Goal: Task Accomplishment & Management: Use online tool/utility

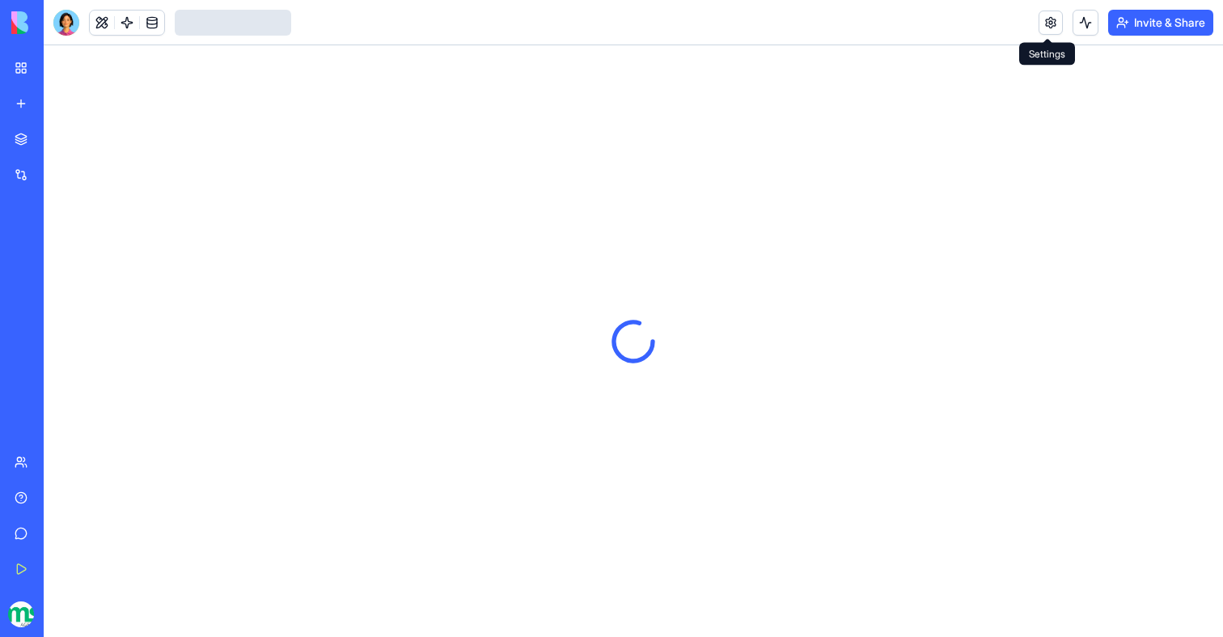
click at [1048, 28] on link at bounding box center [1051, 23] width 24 height 24
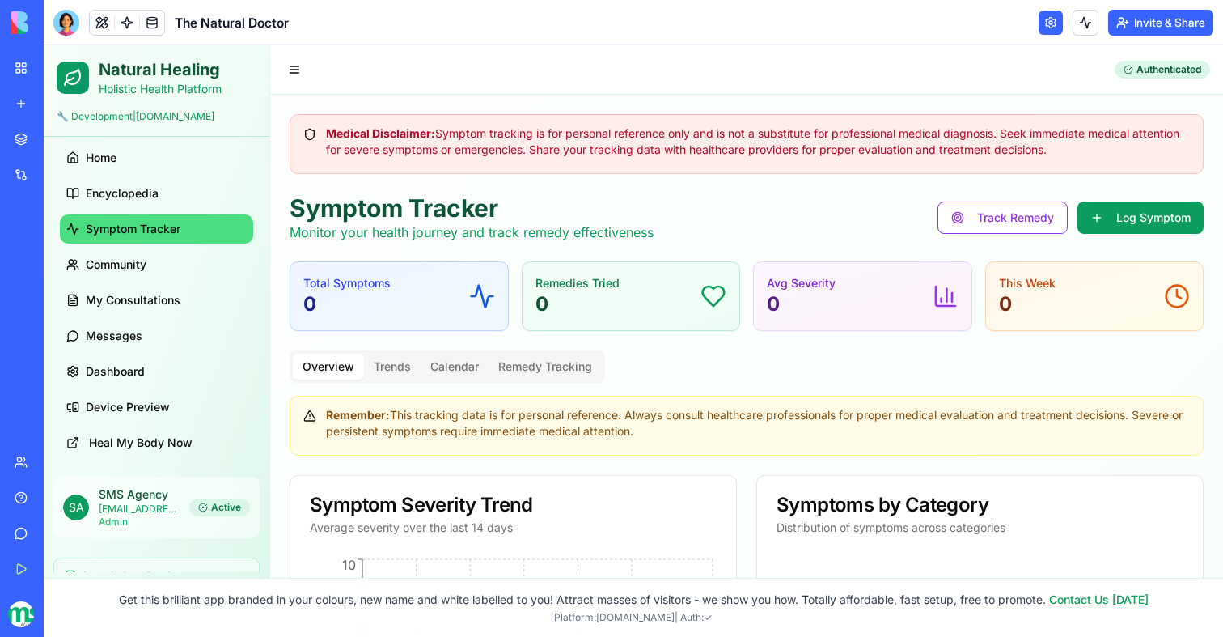
click at [1054, 21] on link at bounding box center [1051, 23] width 24 height 24
click at [1049, 24] on link at bounding box center [1051, 23] width 24 height 24
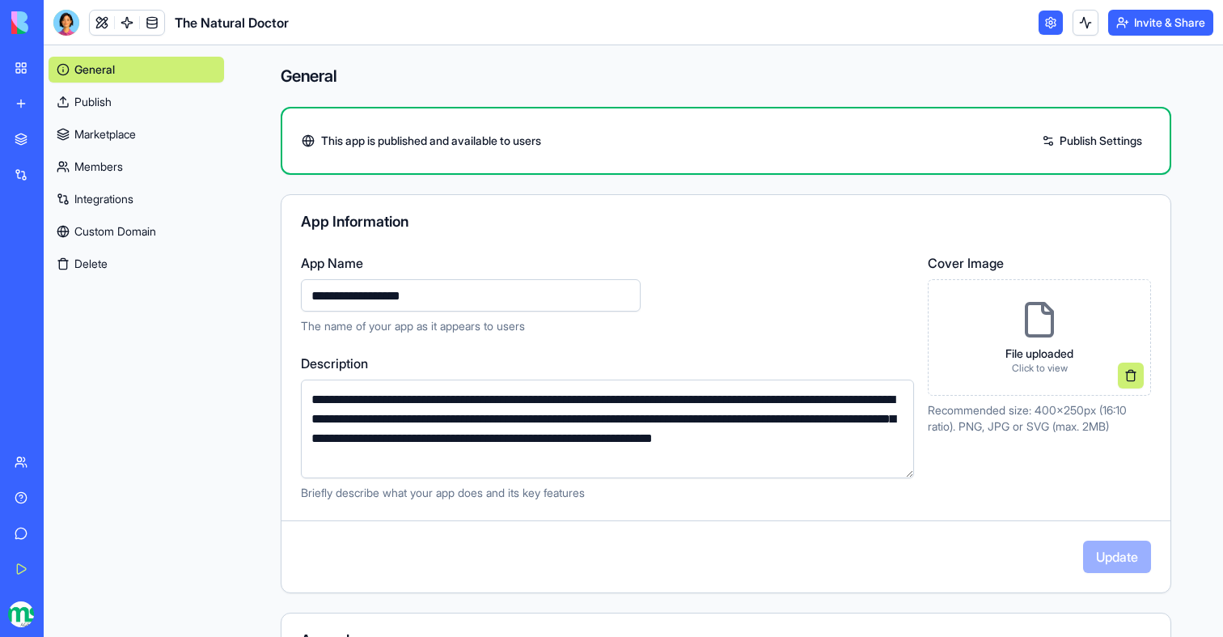
click at [98, 157] on link "Members" at bounding box center [137, 167] width 176 height 26
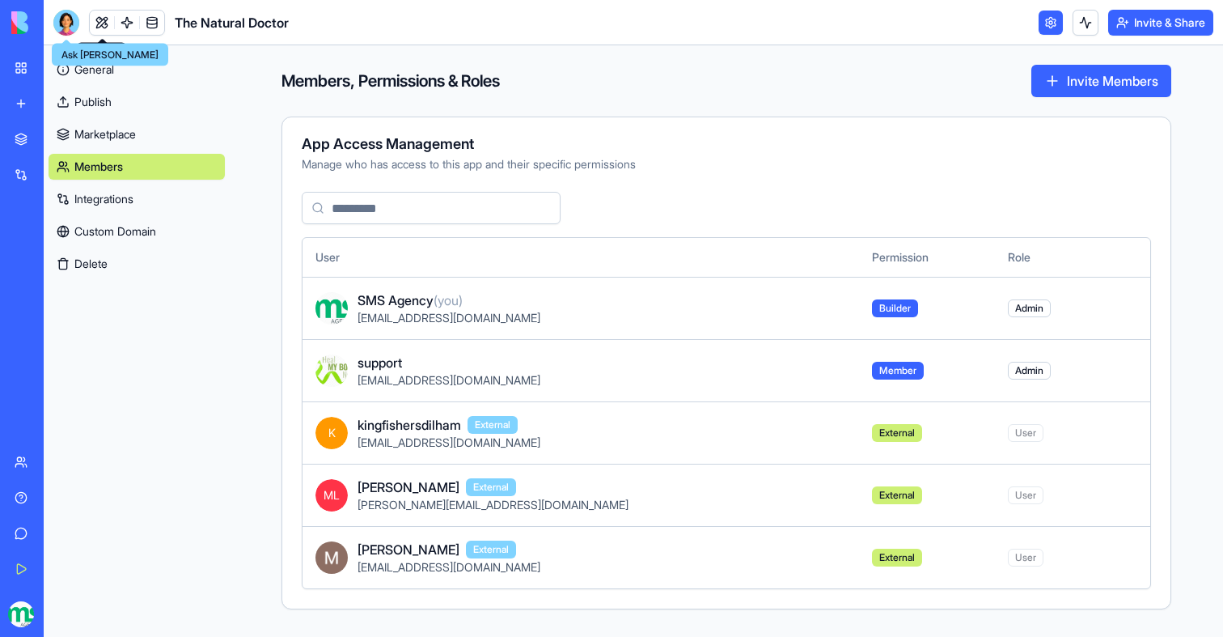
click at [74, 21] on div at bounding box center [66, 23] width 26 height 26
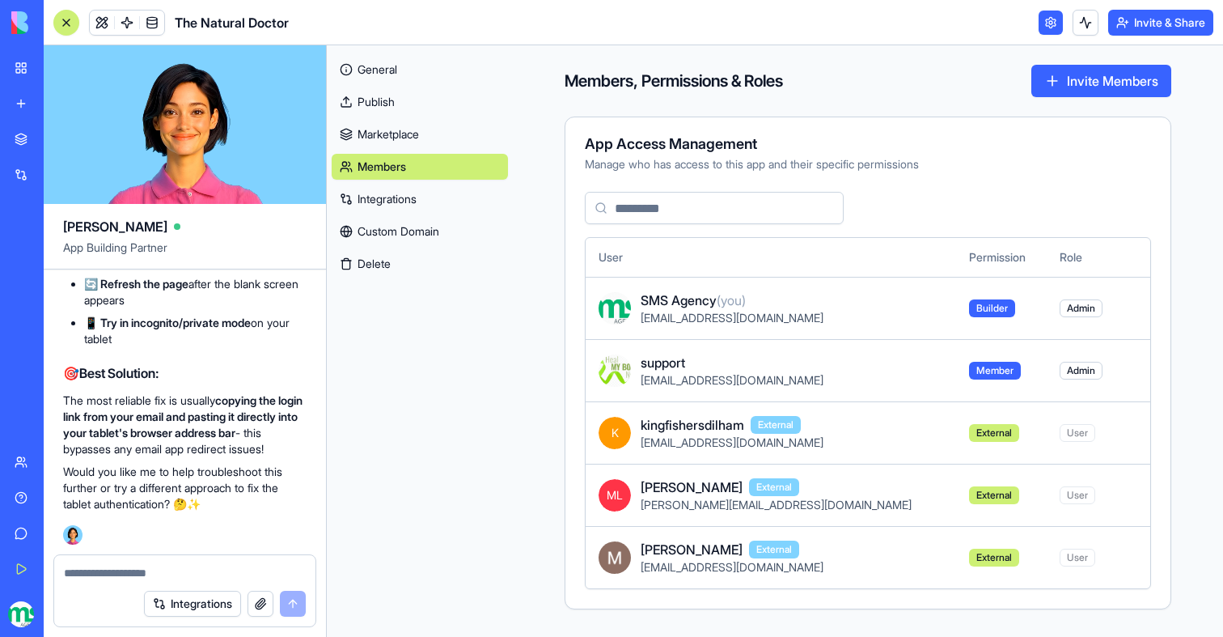
click at [1045, 23] on link at bounding box center [1051, 23] width 24 height 24
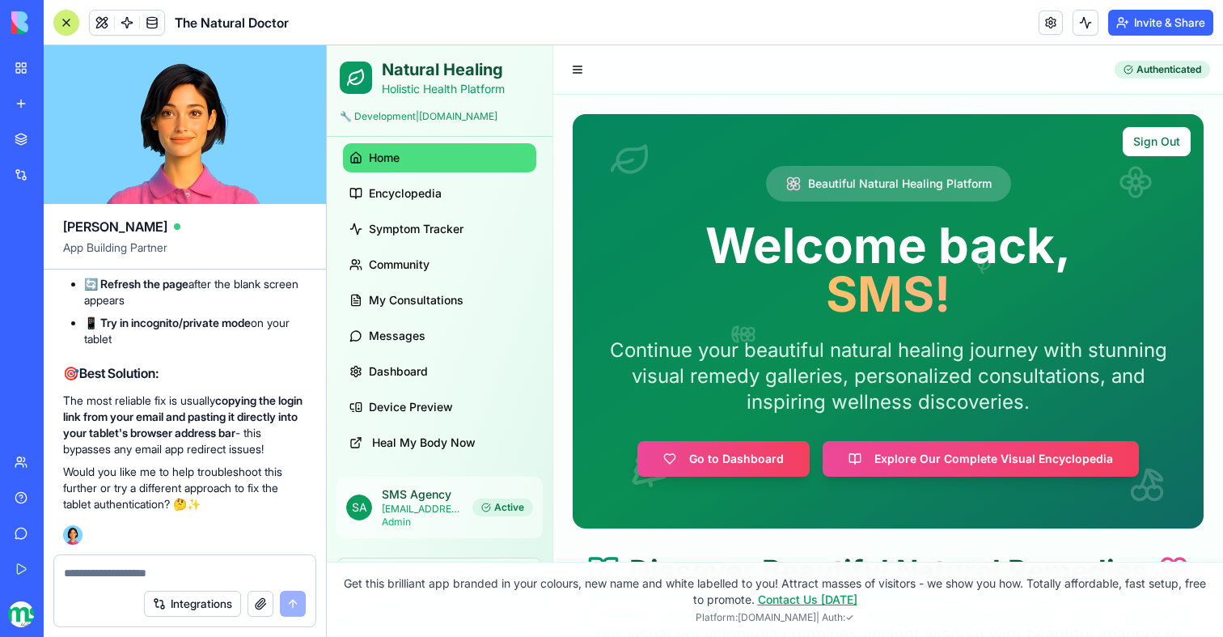
click at [414, 270] on ul "Home Encyclopedia Symptom Tracker Community My Consultations Messages Dashboard…" at bounding box center [439, 300] width 213 height 314
click at [414, 237] on span "Symptom Tracker" at bounding box center [416, 229] width 95 height 16
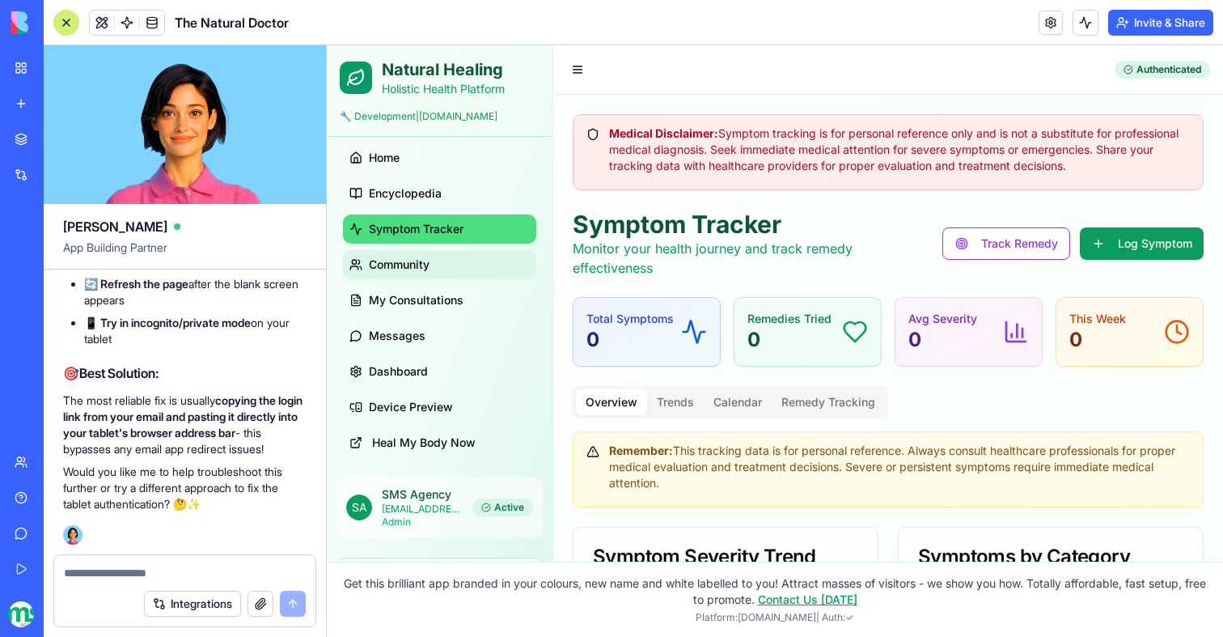
click at [400, 273] on span "Community" at bounding box center [399, 264] width 61 height 16
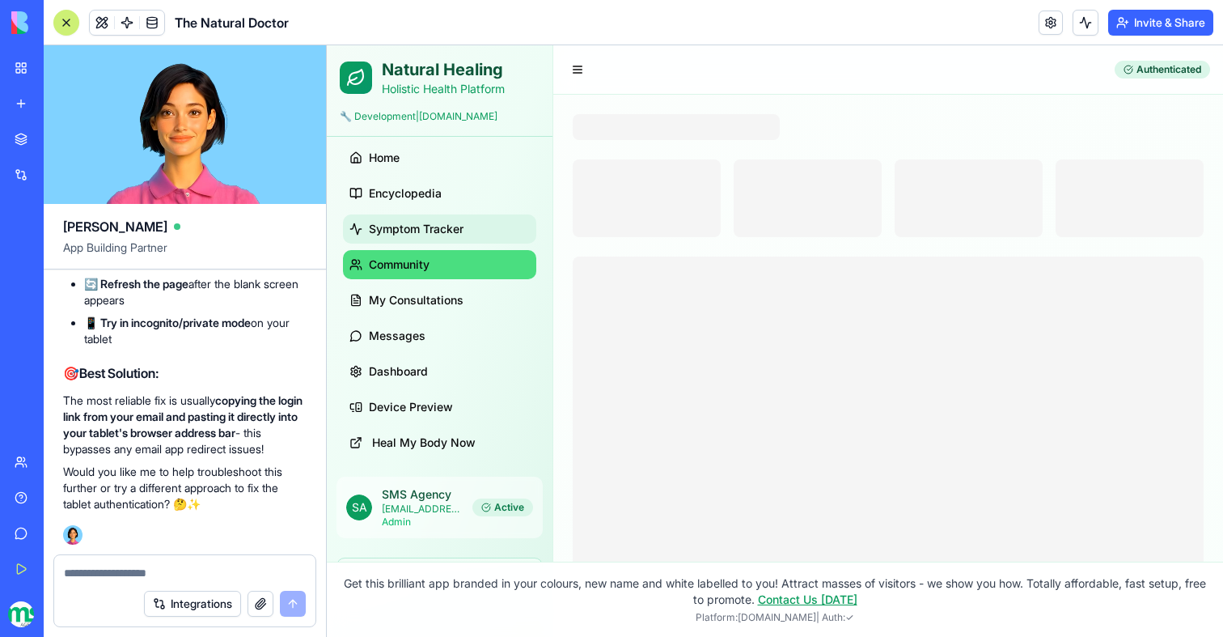
click at [409, 237] on span "Symptom Tracker" at bounding box center [416, 229] width 95 height 16
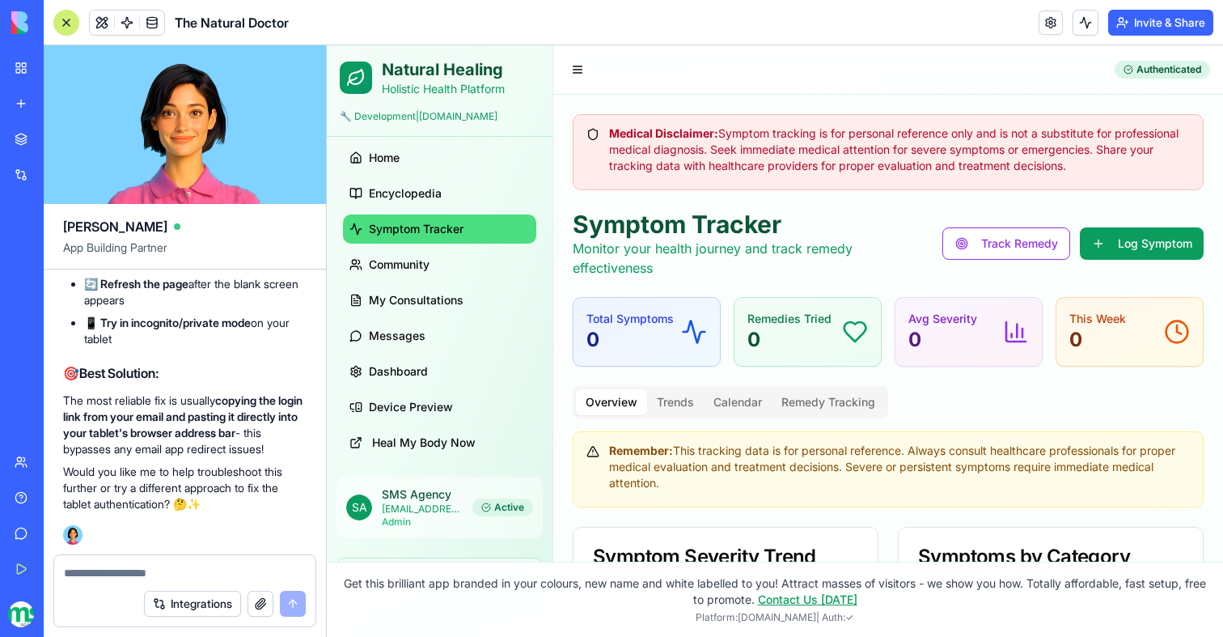
click at [142, 568] on textarea at bounding box center [185, 573] width 242 height 16
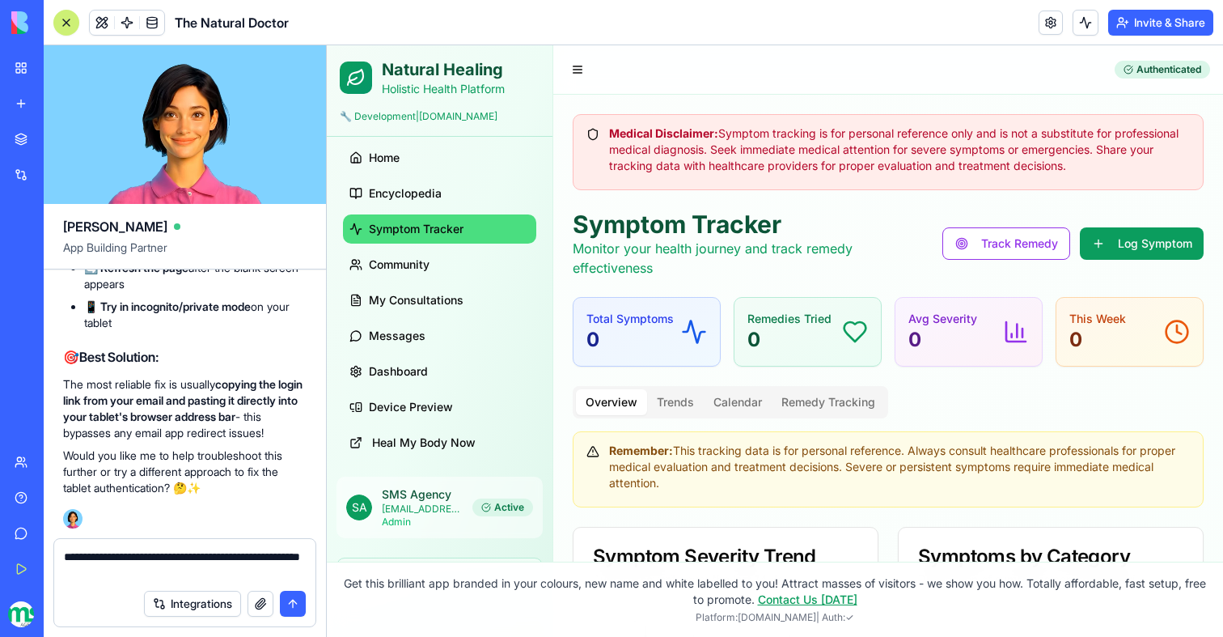
type textarea "**********"
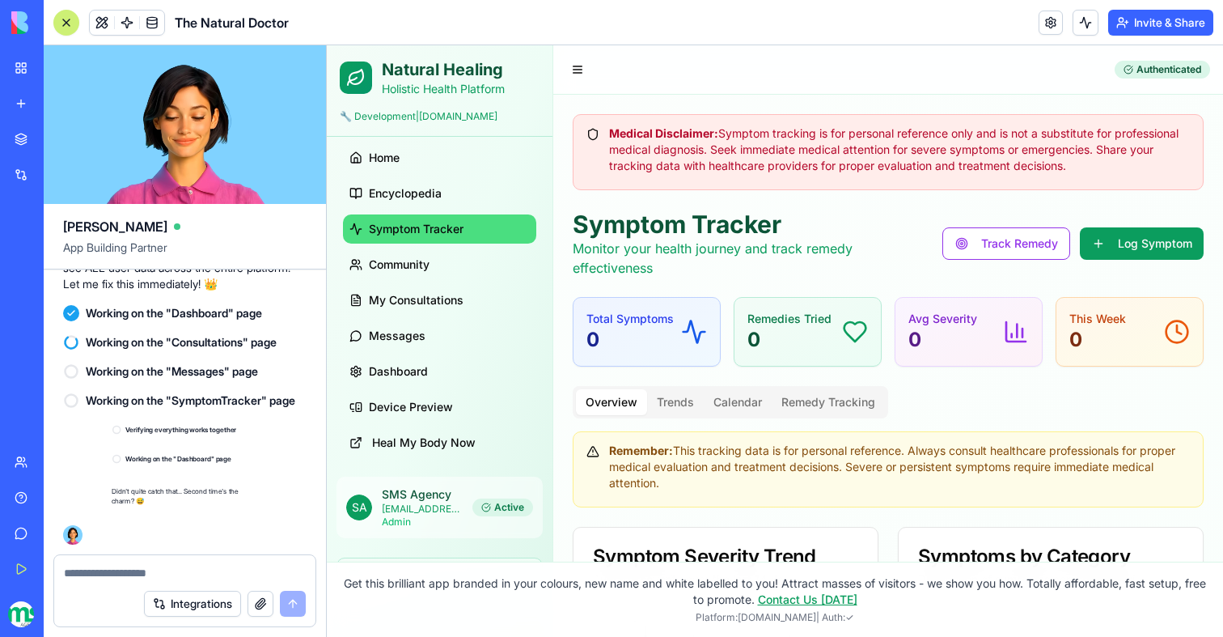
scroll to position [115369, 0]
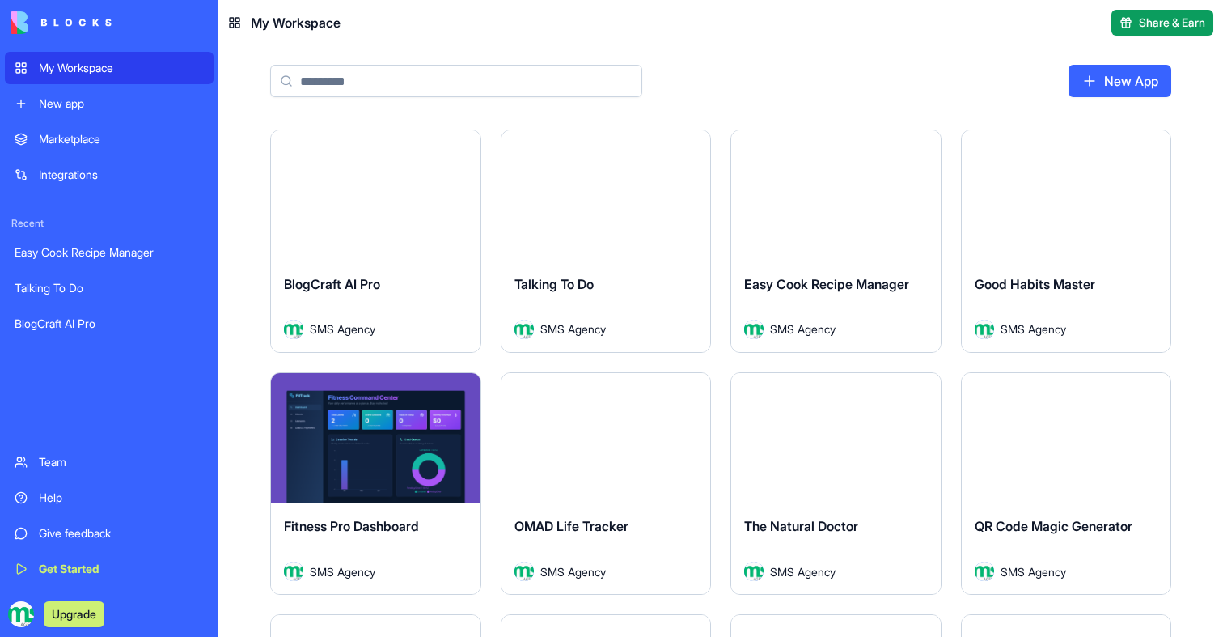
click at [603, 222] on div "Launch" at bounding box center [607, 195] width 210 height 131
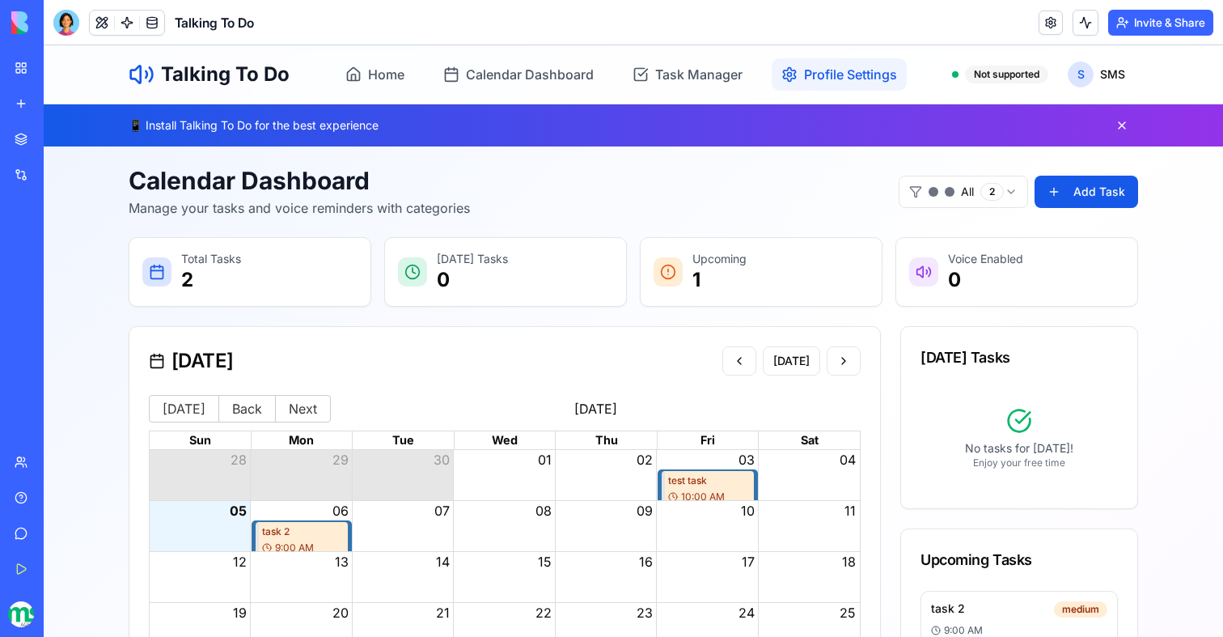
click at [817, 86] on link "Profile Settings" at bounding box center [839, 74] width 135 height 32
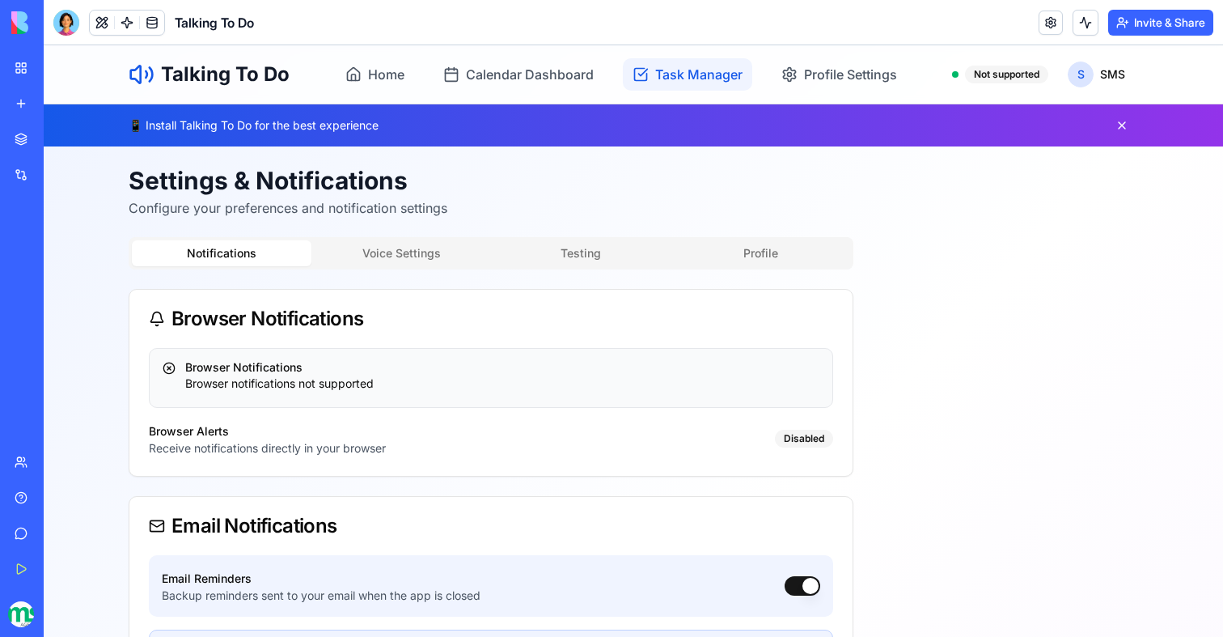
click at [686, 58] on link "Task Manager" at bounding box center [687, 74] width 129 height 32
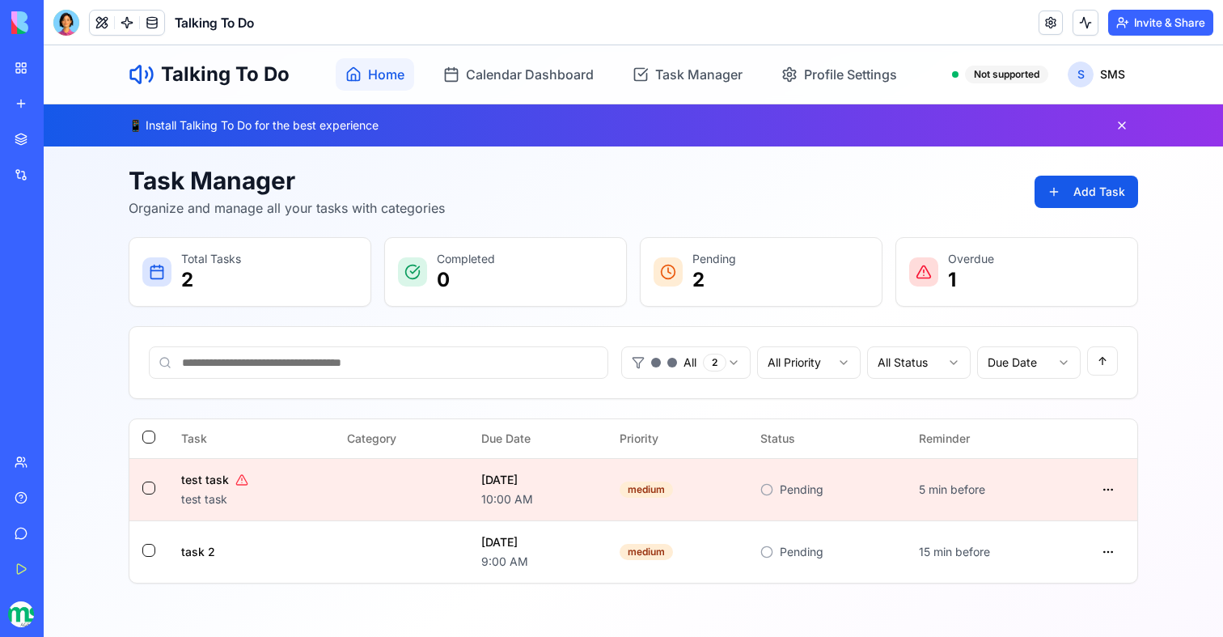
click at [371, 62] on link "Home" at bounding box center [375, 74] width 78 height 32
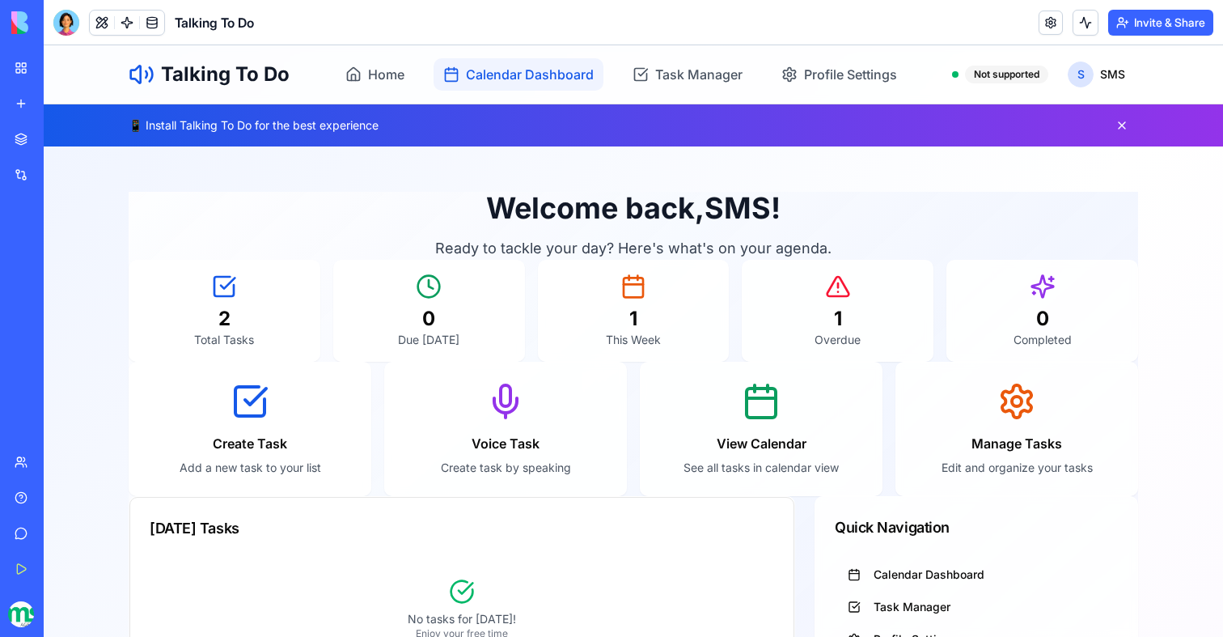
click at [523, 73] on span "Calendar Dashboard" at bounding box center [530, 74] width 128 height 19
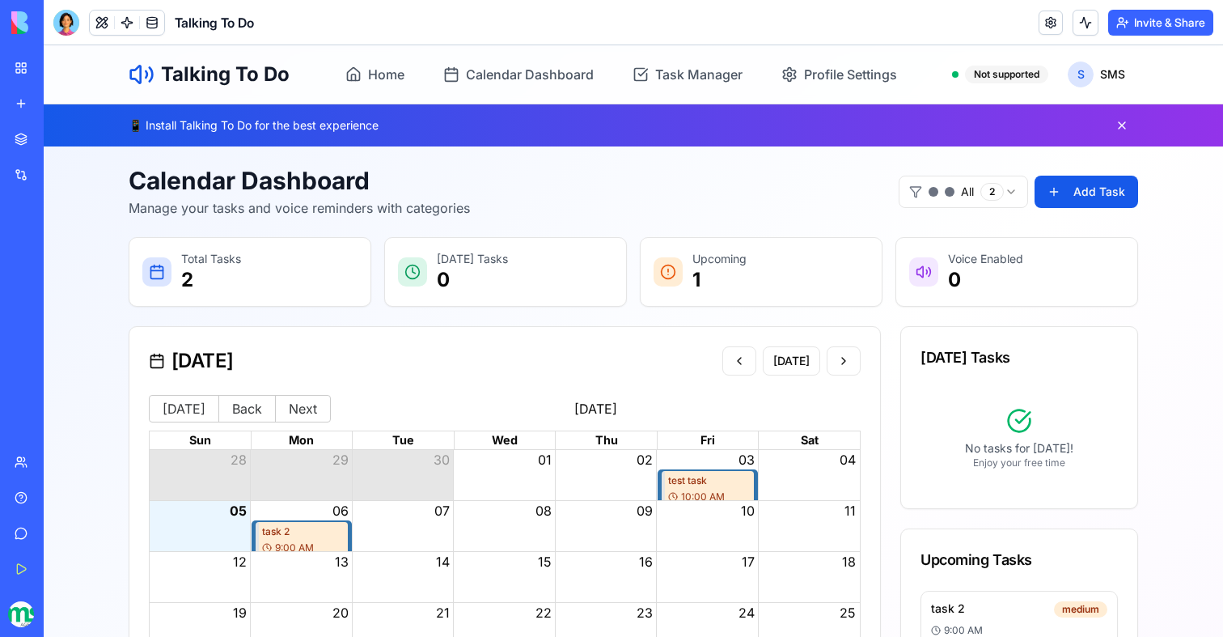
click at [486, 264] on p "Today's Tasks" at bounding box center [472, 259] width 71 height 16
click at [495, 78] on span "Calendar Dashboard" at bounding box center [530, 74] width 128 height 19
click at [697, 61] on link "Task Manager" at bounding box center [687, 74] width 129 height 32
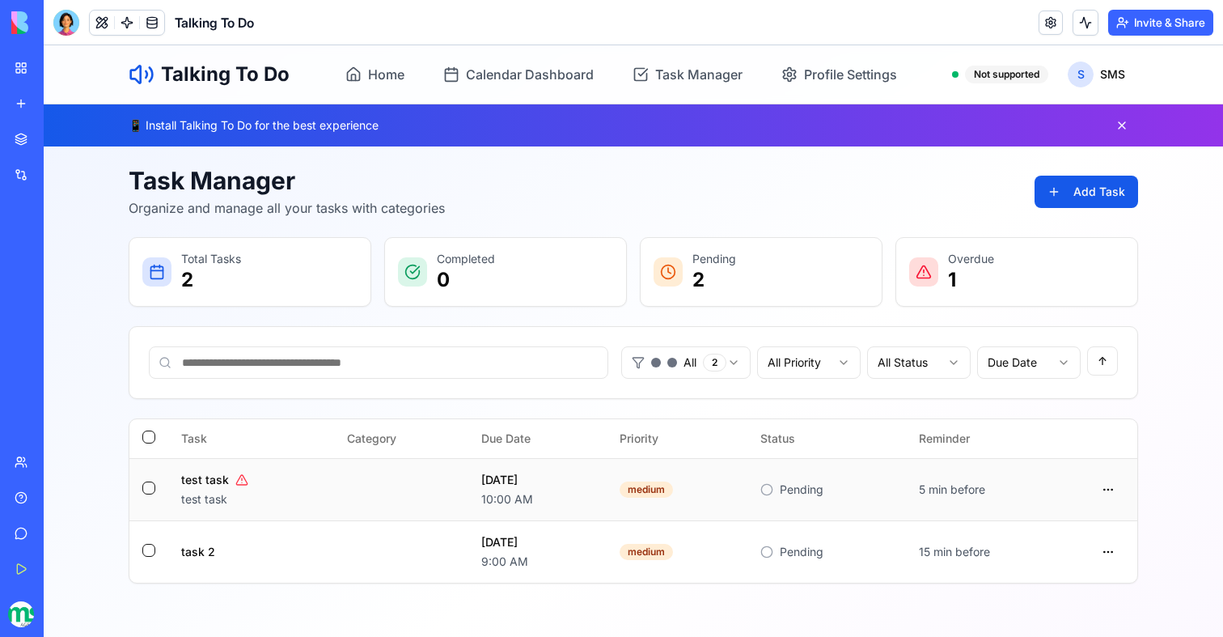
click at [374, 492] on td at bounding box center [401, 489] width 134 height 62
click at [1104, 497] on html "Talking To Do Home Calendar Dashboard Task Manager Profile Settings Not support…" at bounding box center [634, 482] width 1180 height 875
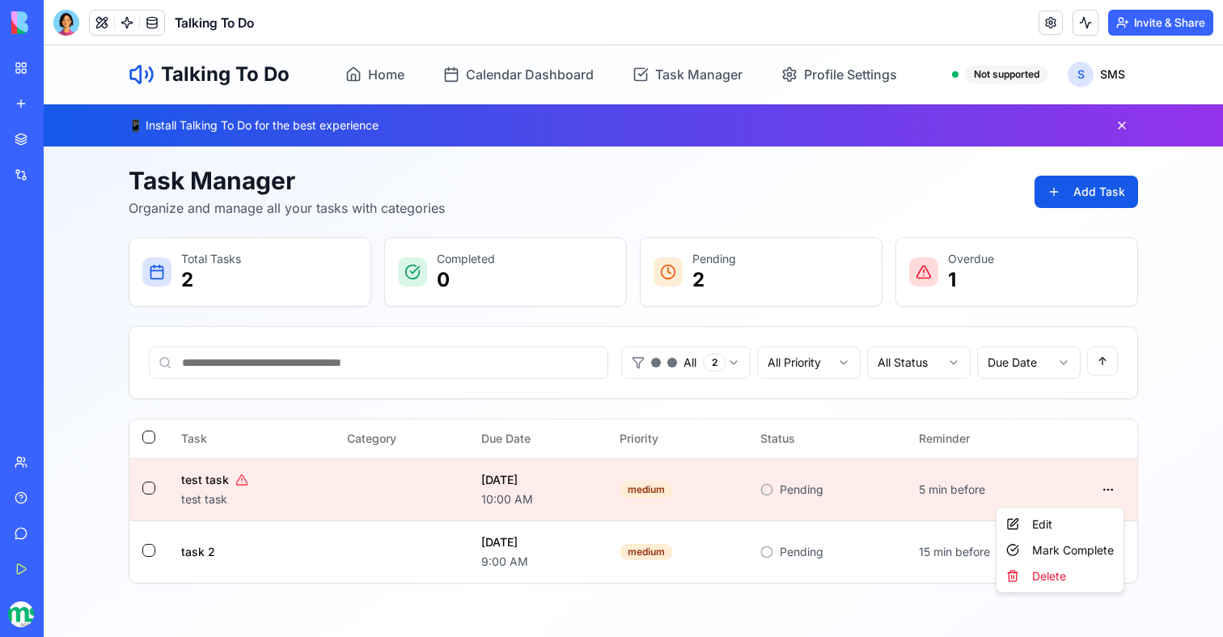
click at [1104, 496] on html "Talking To Do Home Calendar Dashboard Task Manager Profile Settings Not support…" at bounding box center [634, 482] width 1180 height 875
click at [678, 66] on span "Task Manager" at bounding box center [698, 74] width 87 height 19
click at [523, 89] on link "Calendar Dashboard" at bounding box center [519, 74] width 170 height 32
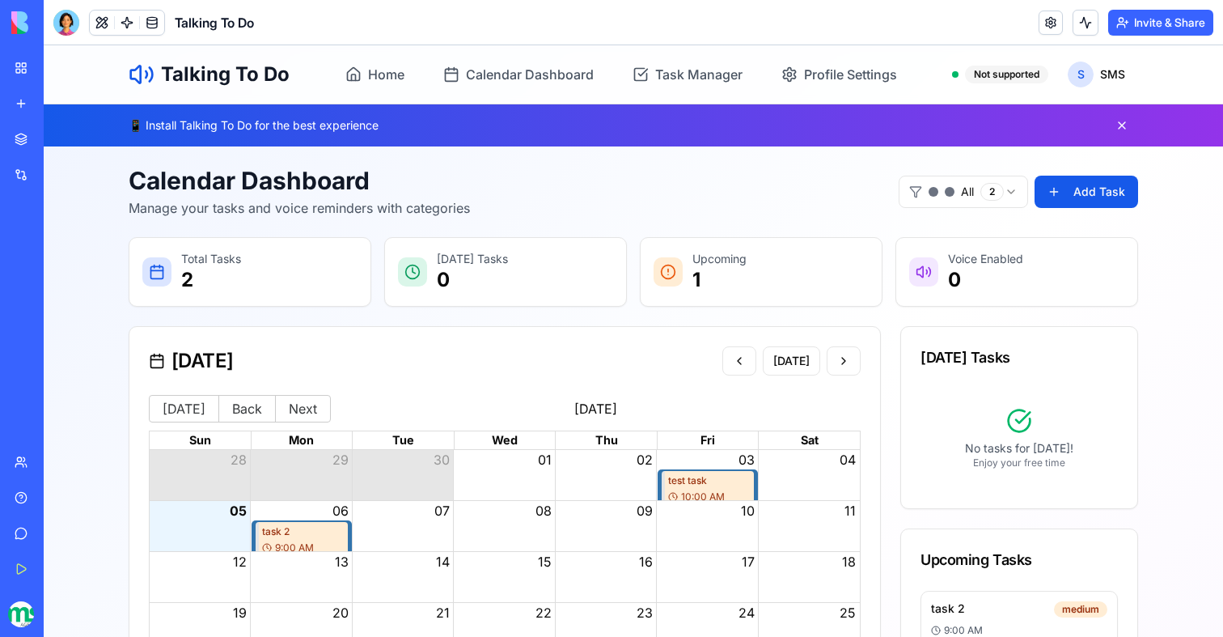
click at [681, 494] on span "10:00 AM" at bounding box center [703, 496] width 44 height 13
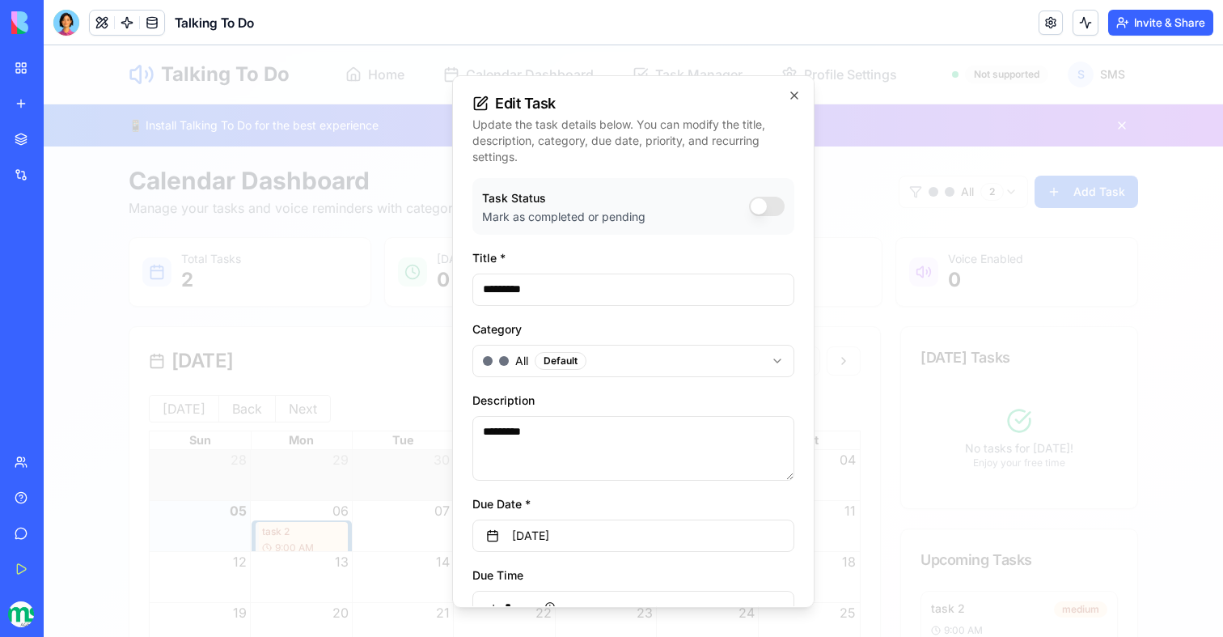
scroll to position [286, 0]
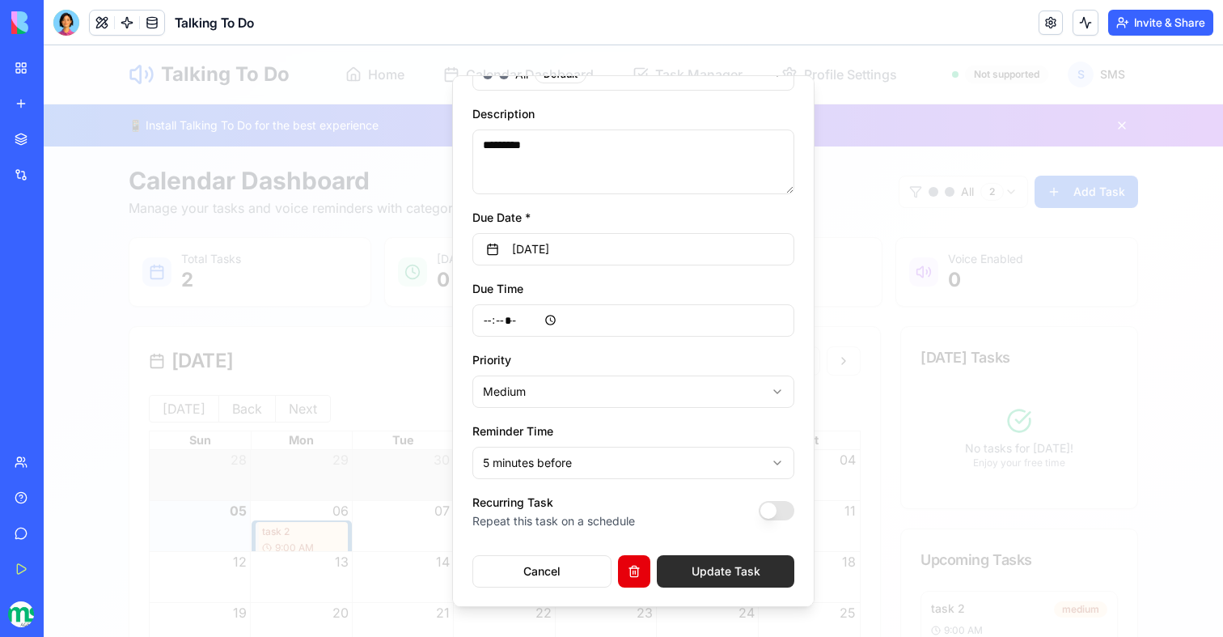
click at [748, 566] on button "Update Task" at bounding box center [726, 571] width 138 height 32
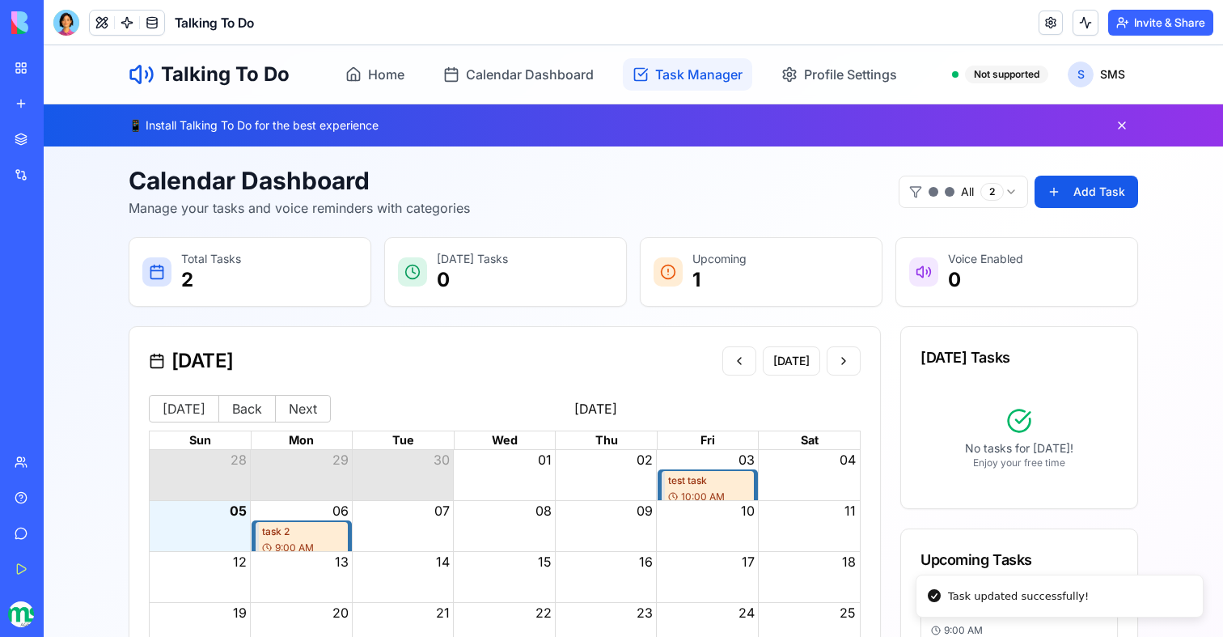
click at [671, 84] on link "Task Manager" at bounding box center [687, 74] width 129 height 32
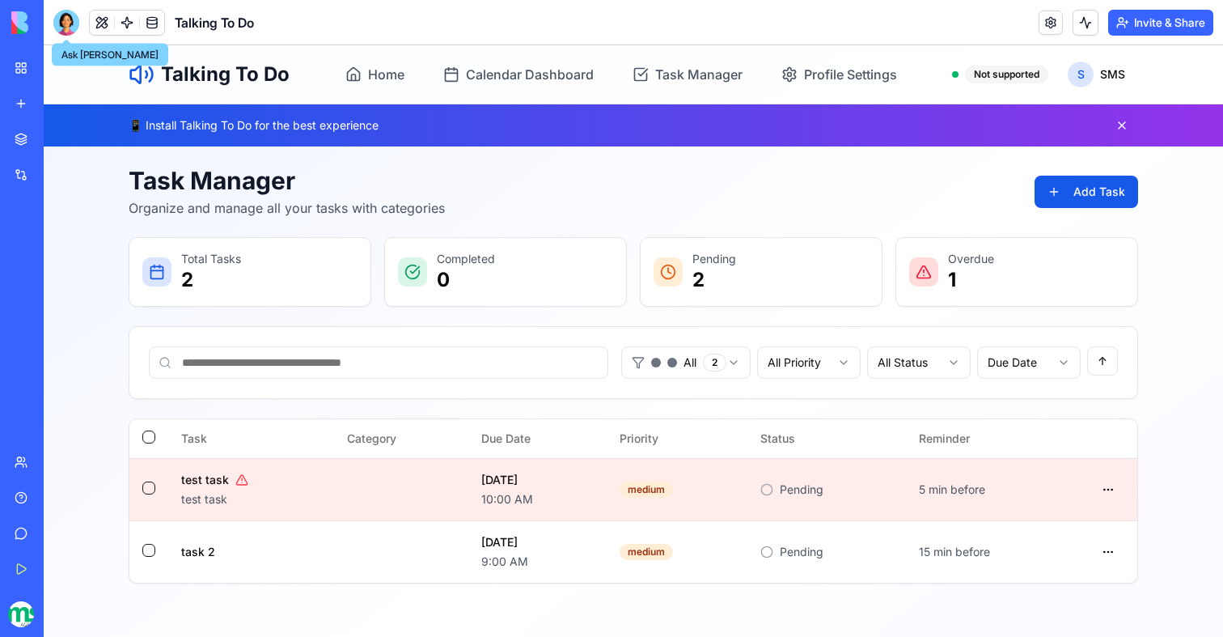
click at [70, 23] on div at bounding box center [66, 23] width 26 height 26
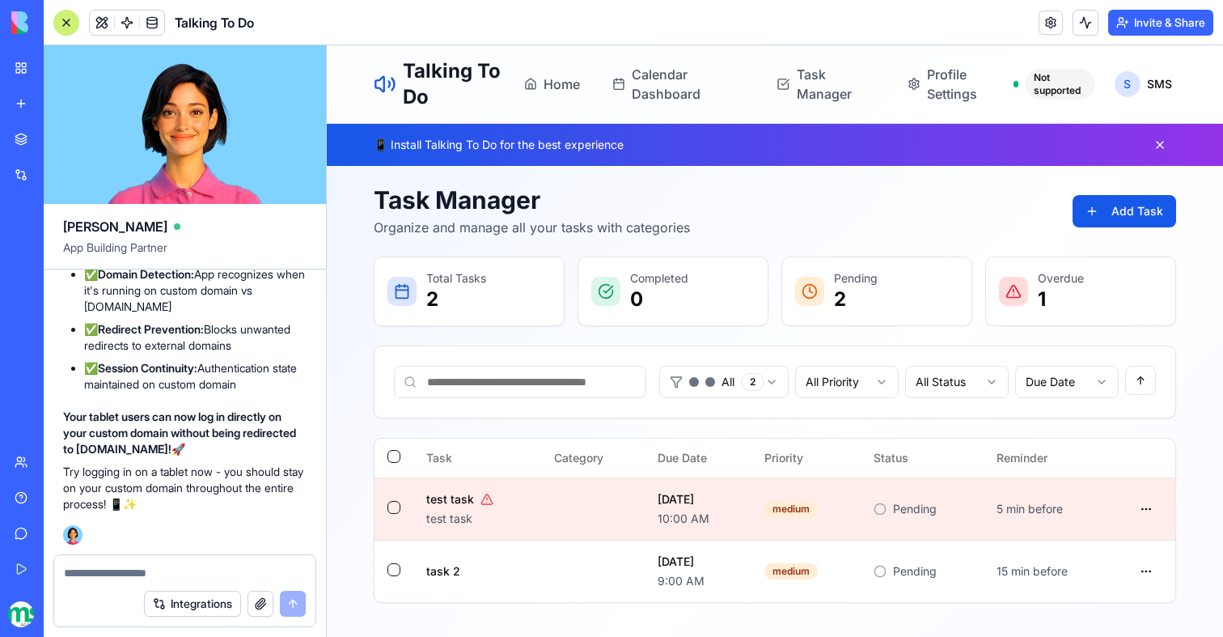
click at [123, 581] on div "Integrations" at bounding box center [184, 603] width 261 height 45
click at [123, 571] on textarea at bounding box center [185, 573] width 242 height 16
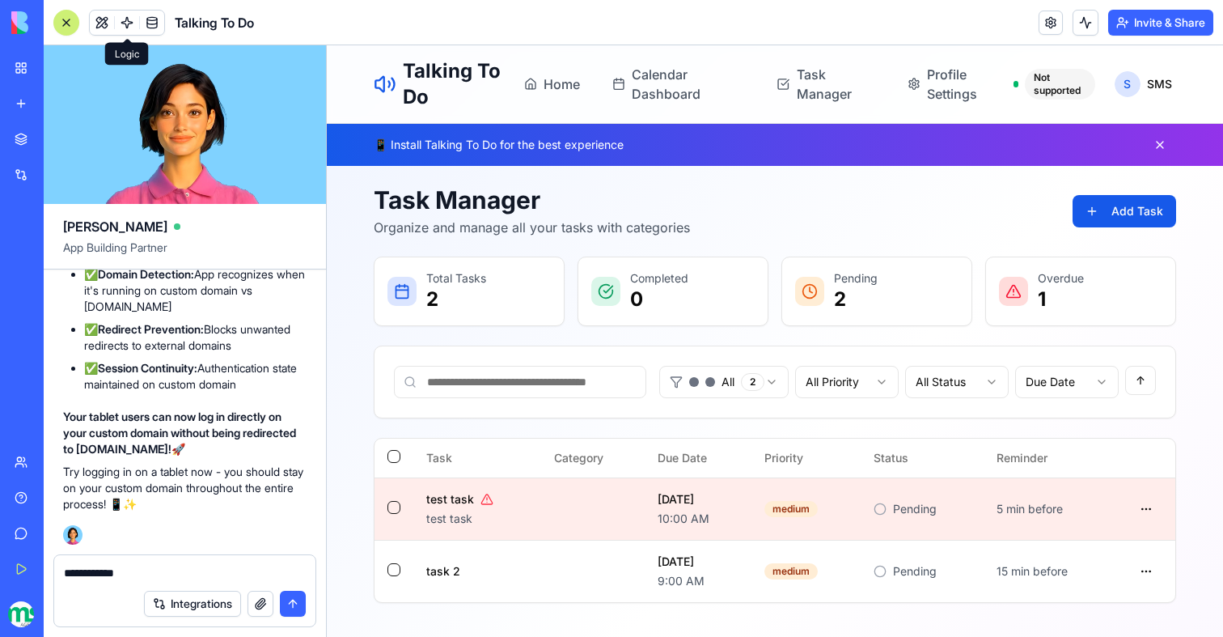
click at [126, 13] on link at bounding box center [127, 23] width 24 height 24
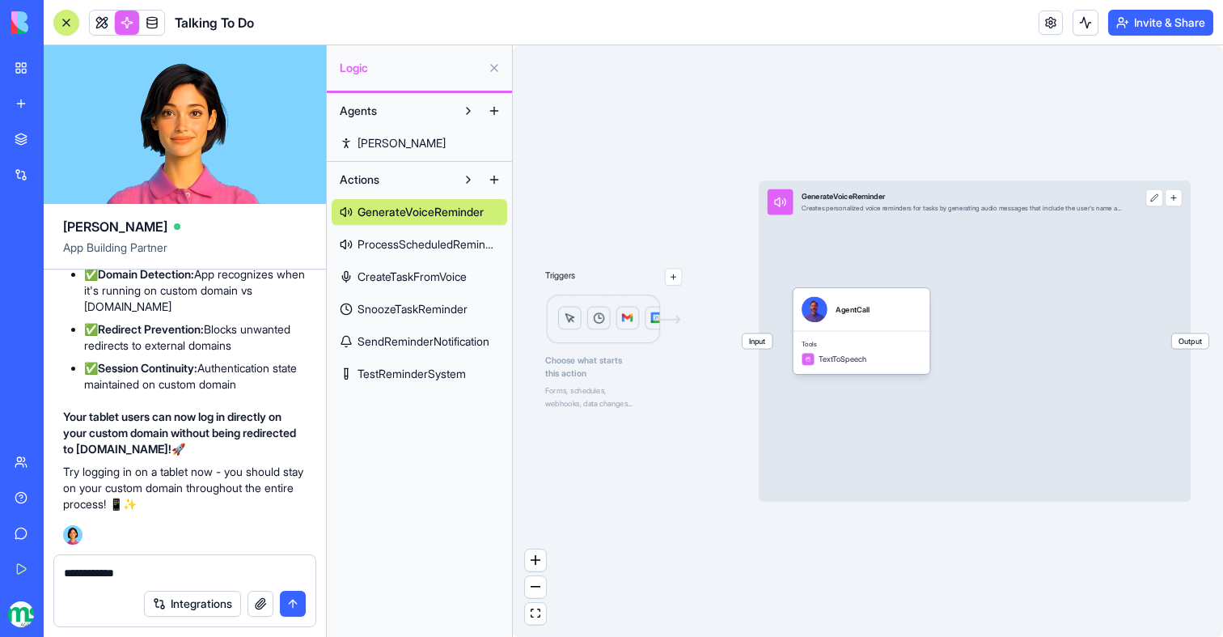
click at [163, 582] on div "Integrations" at bounding box center [184, 603] width 261 height 45
click at [163, 571] on textarea "**********" at bounding box center [185, 573] width 242 height 16
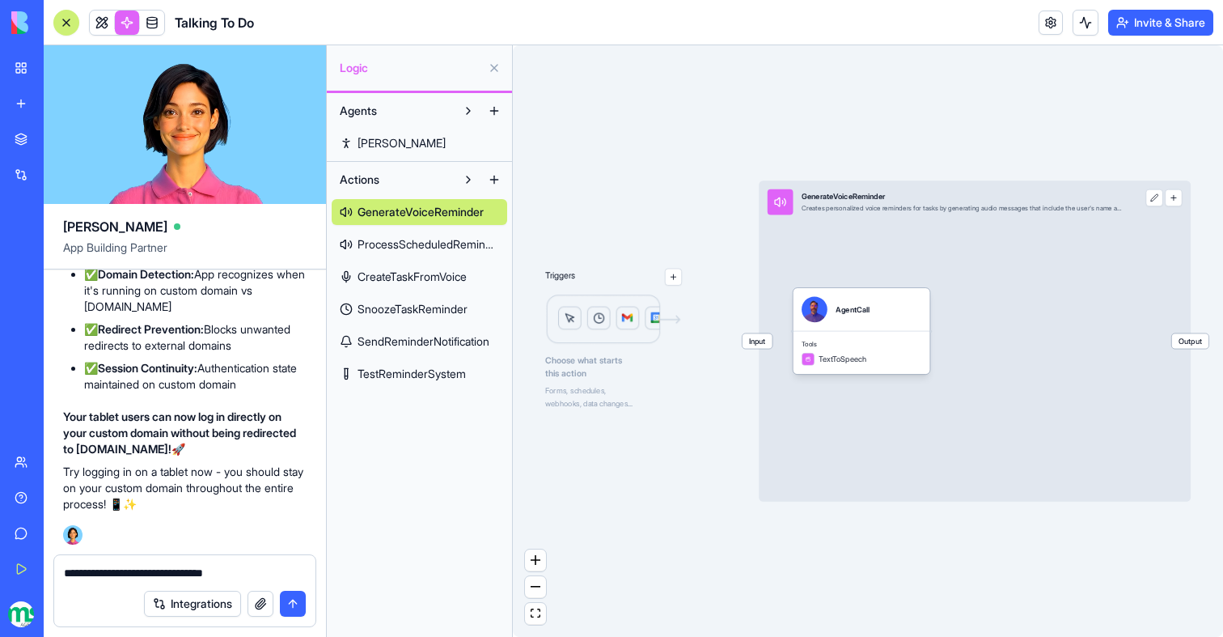
click at [148, 20] on link at bounding box center [152, 23] width 24 height 24
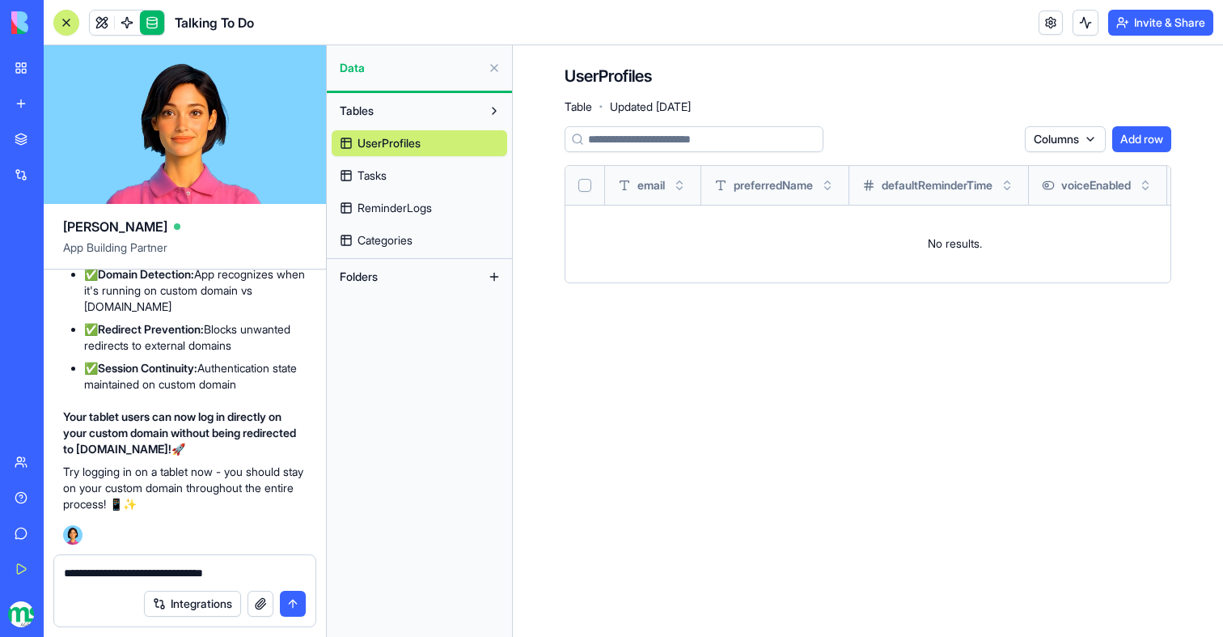
click at [366, 178] on span "Tasks" at bounding box center [372, 175] width 29 height 16
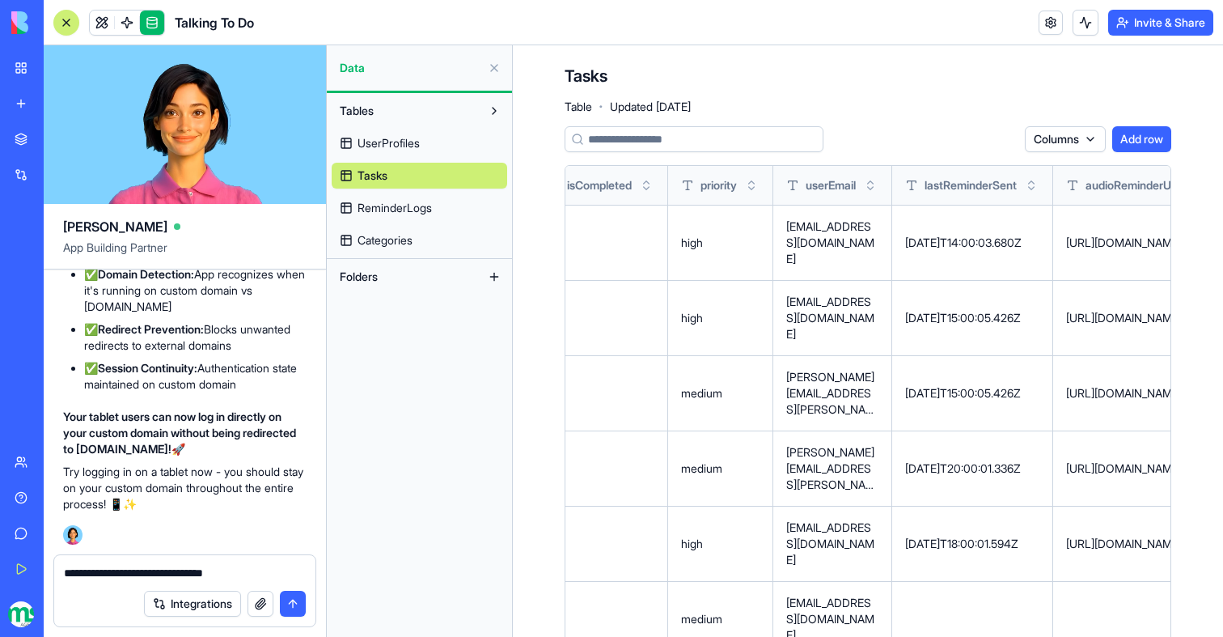
scroll to position [0, 1097]
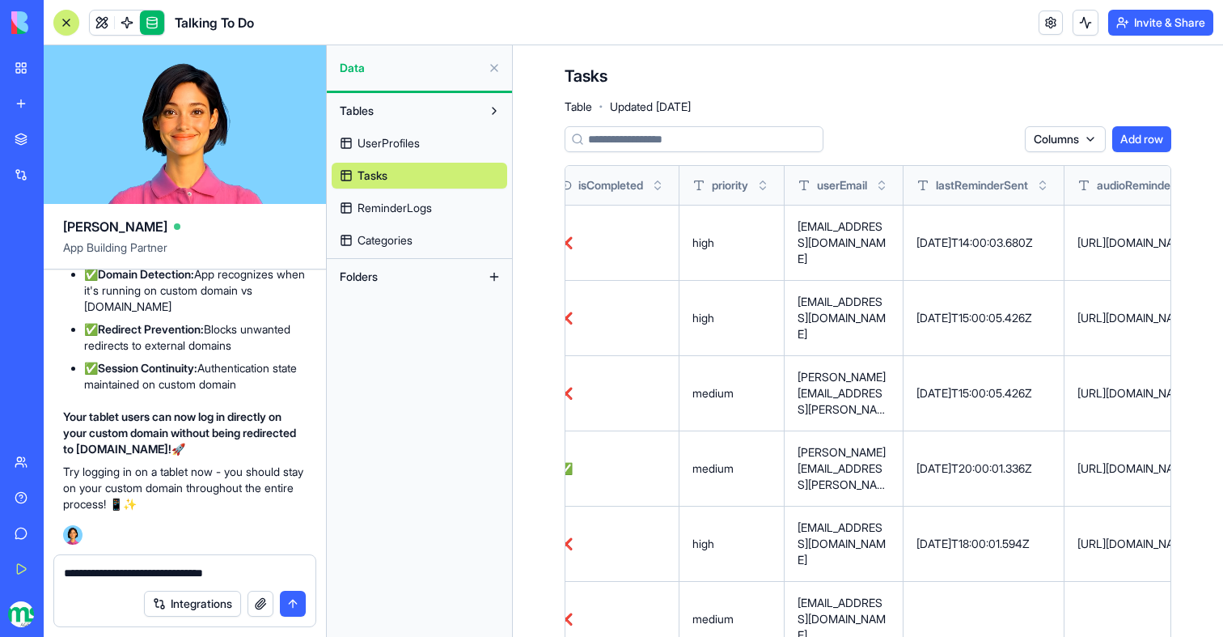
click at [258, 573] on textarea "**********" at bounding box center [185, 573] width 242 height 16
click at [129, 26] on link at bounding box center [127, 23] width 24 height 24
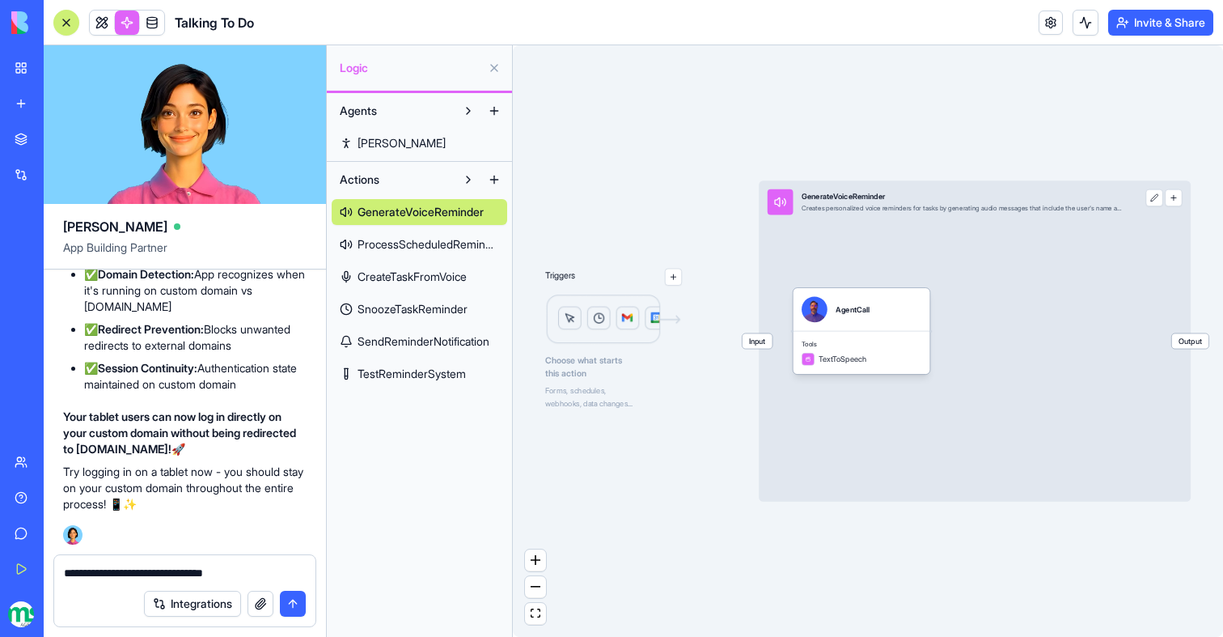
click at [244, 568] on textarea "**********" at bounding box center [185, 573] width 242 height 16
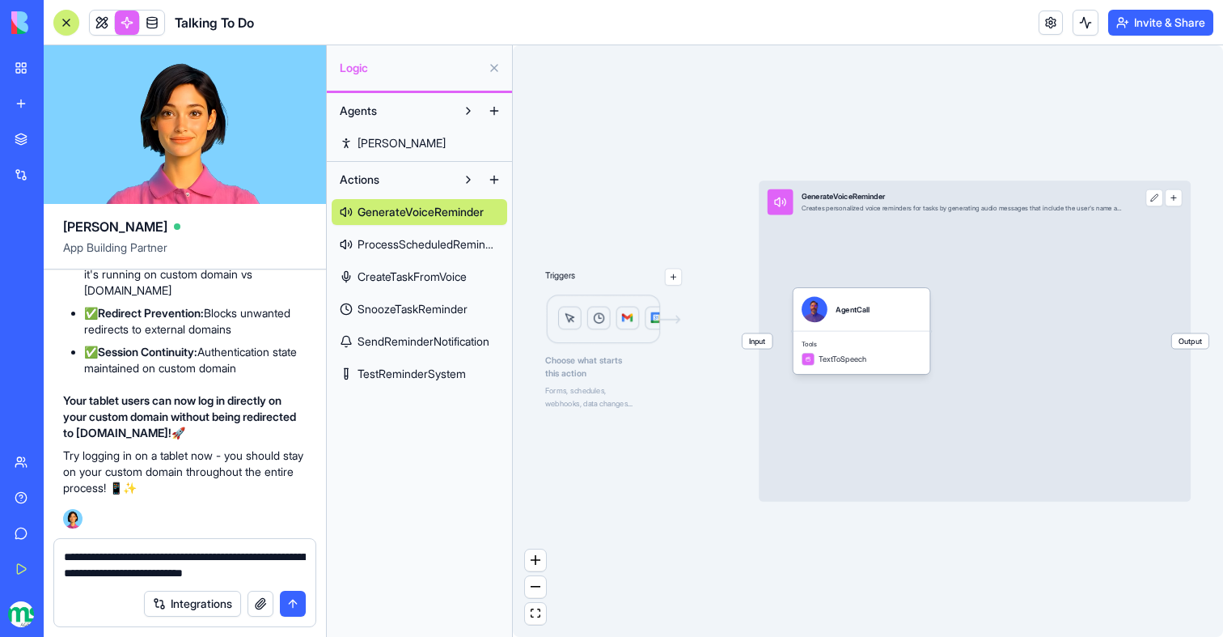
click at [225, 575] on textarea "**********" at bounding box center [185, 565] width 242 height 32
click at [294, 572] on textarea "**********" at bounding box center [185, 565] width 242 height 32
type textarea "**********"
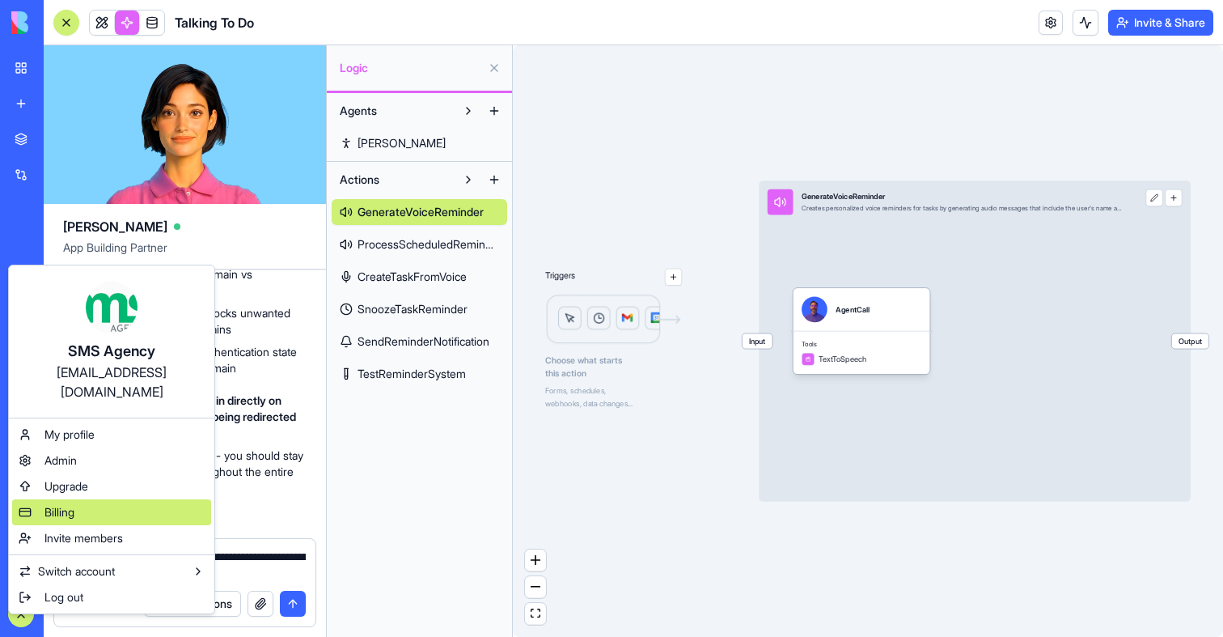
click at [57, 504] on div "Billing" at bounding box center [111, 512] width 199 height 26
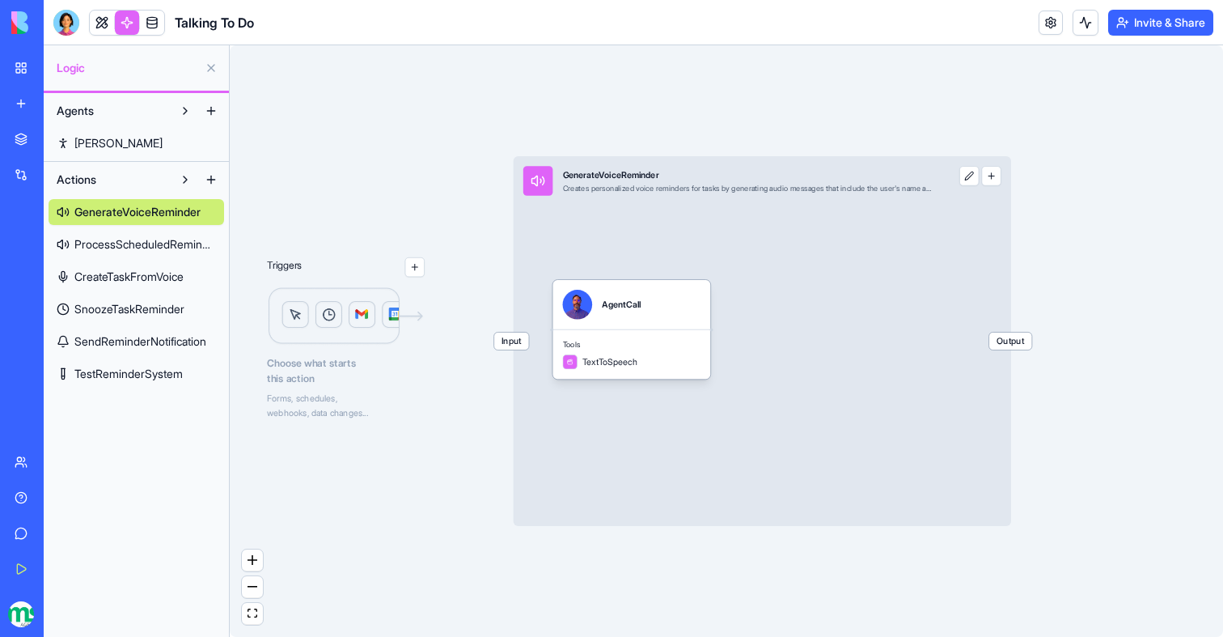
click at [23, 70] on link "My Workspace" at bounding box center [37, 68] width 65 height 32
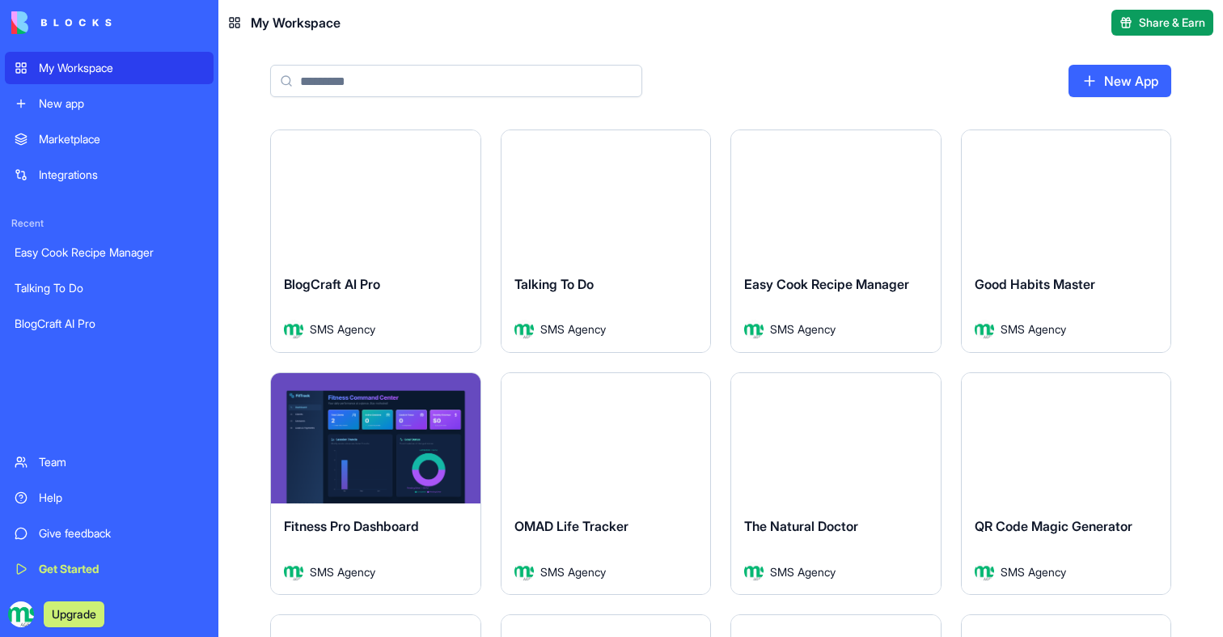
click at [50, 282] on div "Talking To Do" at bounding box center [109, 288] width 189 height 16
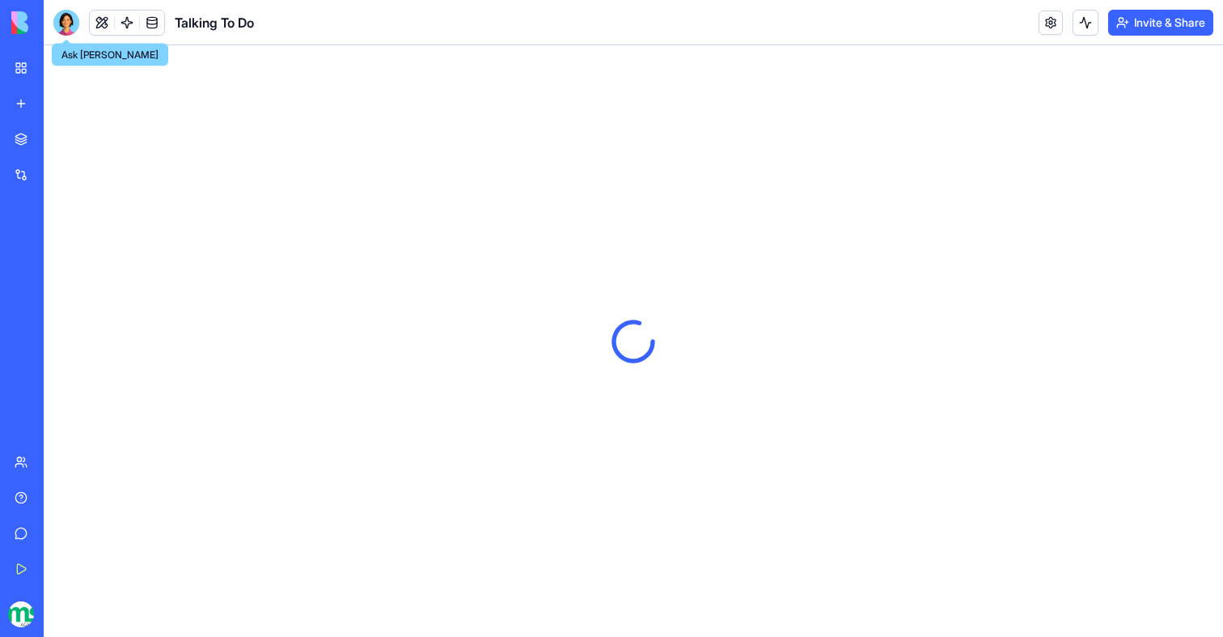
click at [64, 13] on div at bounding box center [66, 23] width 26 height 26
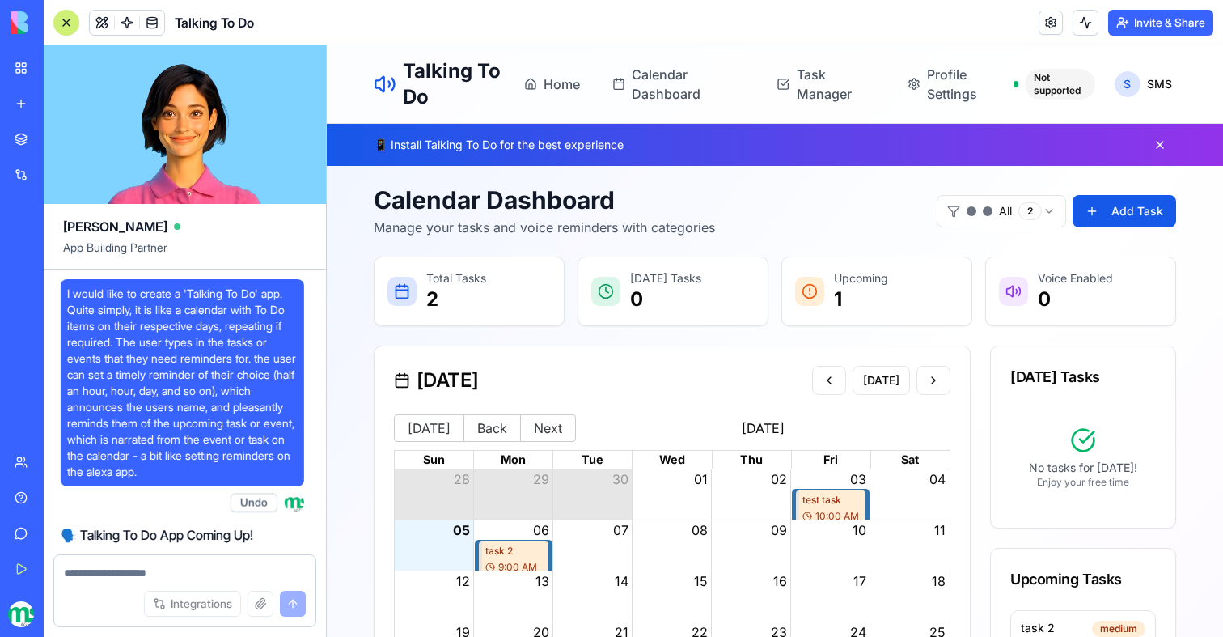
scroll to position [34560, 0]
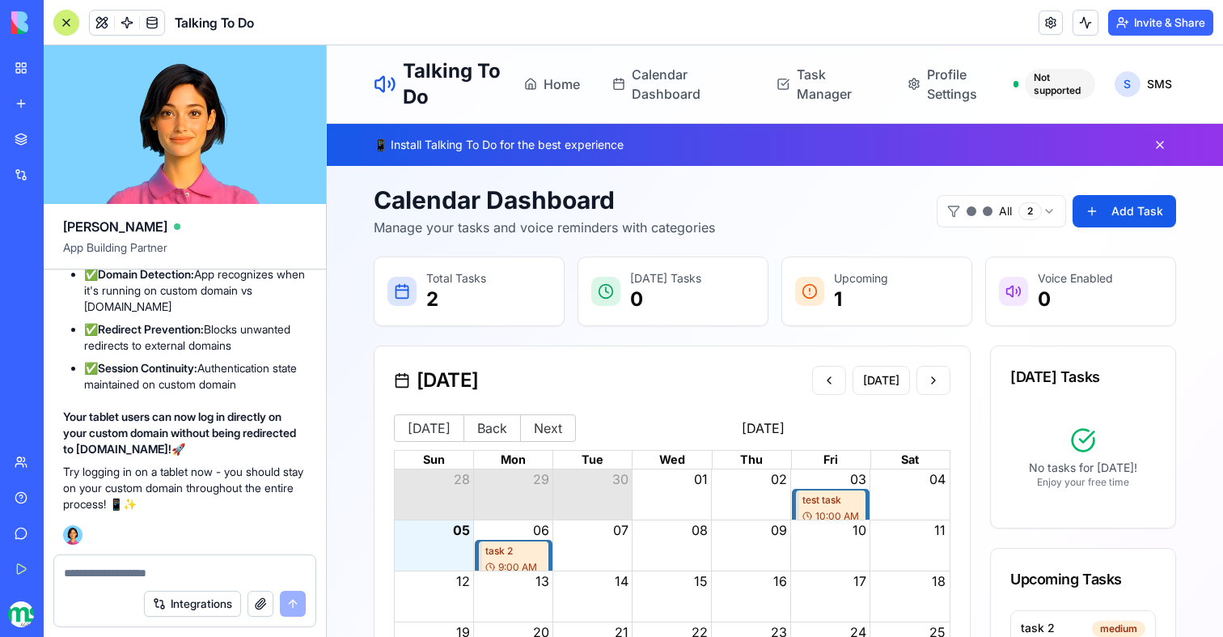
click at [133, 565] on textarea at bounding box center [185, 573] width 242 height 16
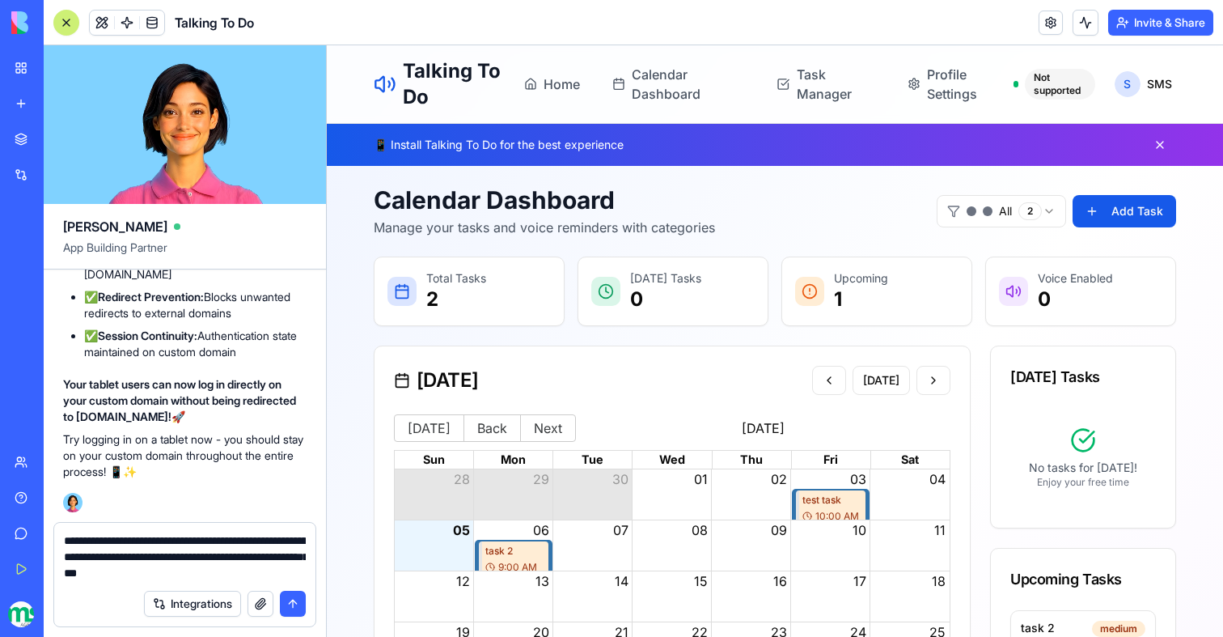
click at [303, 562] on textarea "**********" at bounding box center [185, 556] width 242 height 49
click at [241, 576] on textarea "**********" at bounding box center [185, 556] width 242 height 49
click at [304, 557] on textarea "**********" at bounding box center [185, 556] width 242 height 49
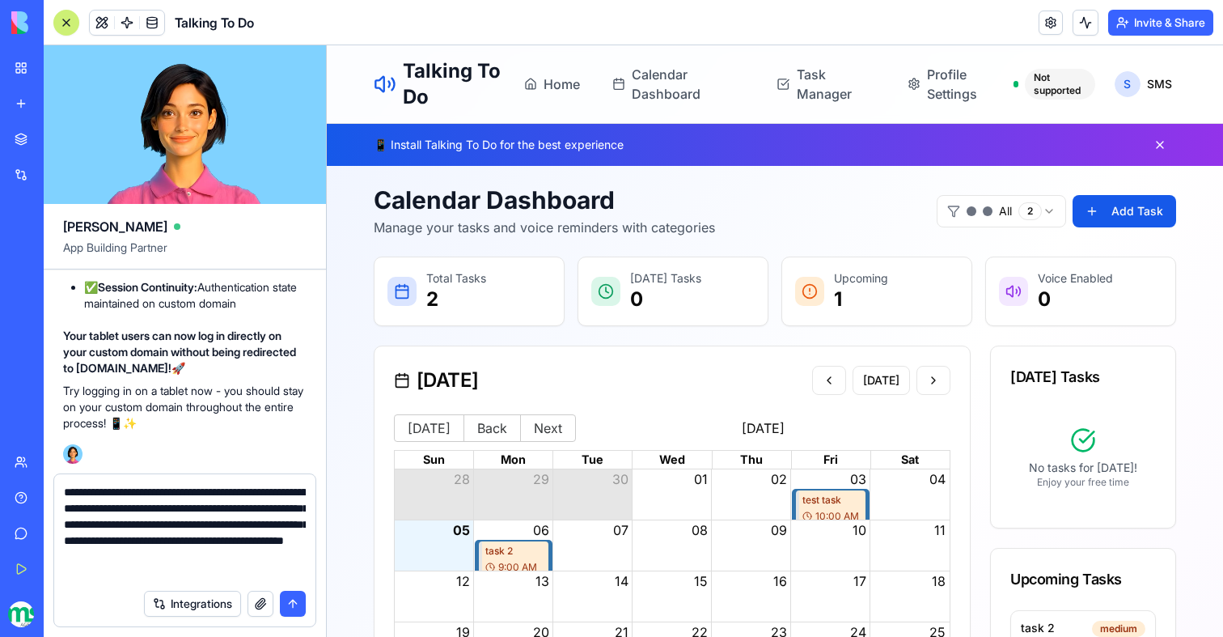
type textarea "**********"
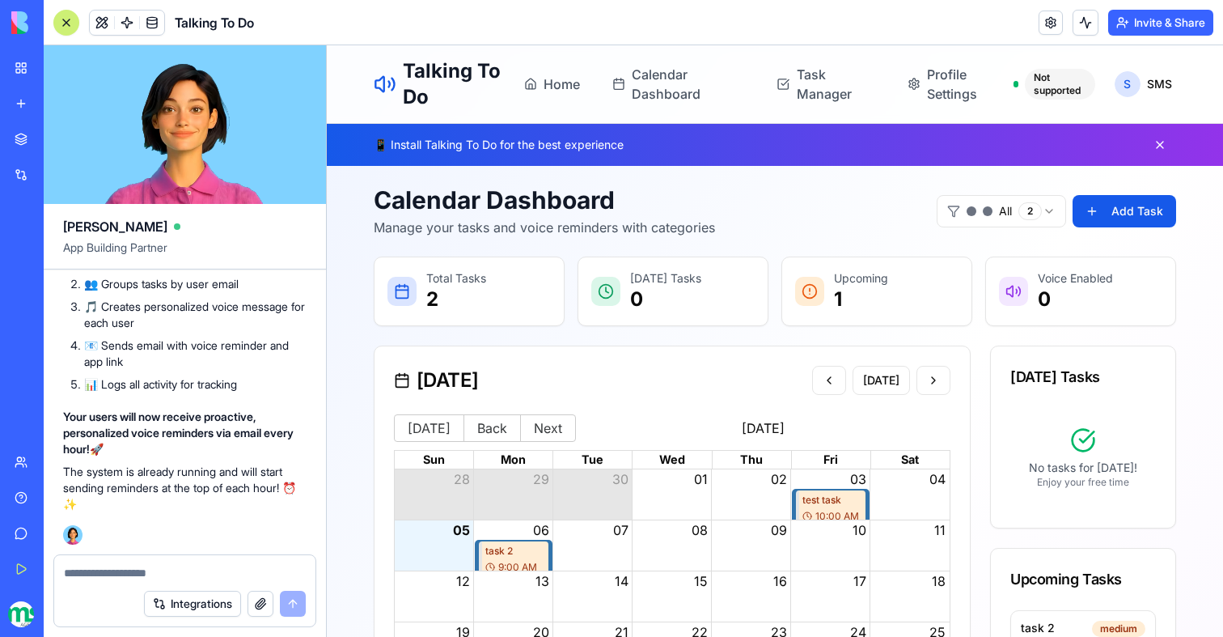
scroll to position [34997, 0]
click at [126, 18] on span at bounding box center [126, 22] width 45 height 45
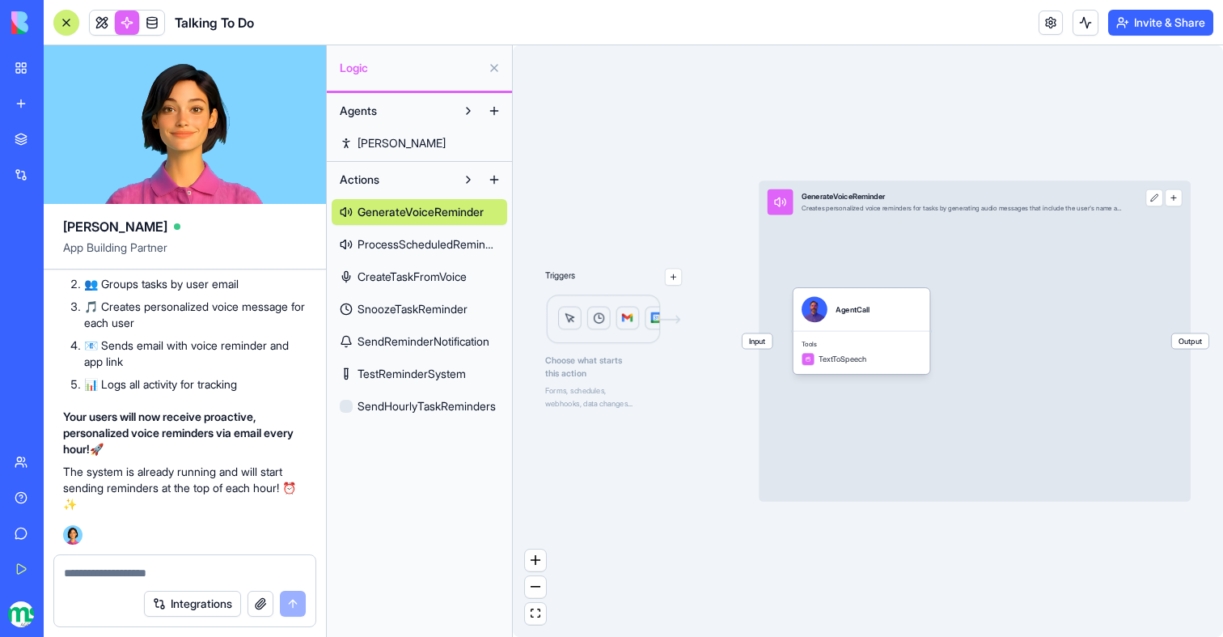
click at [447, 418] on link "SendHourlyTaskReminders" at bounding box center [420, 406] width 176 height 26
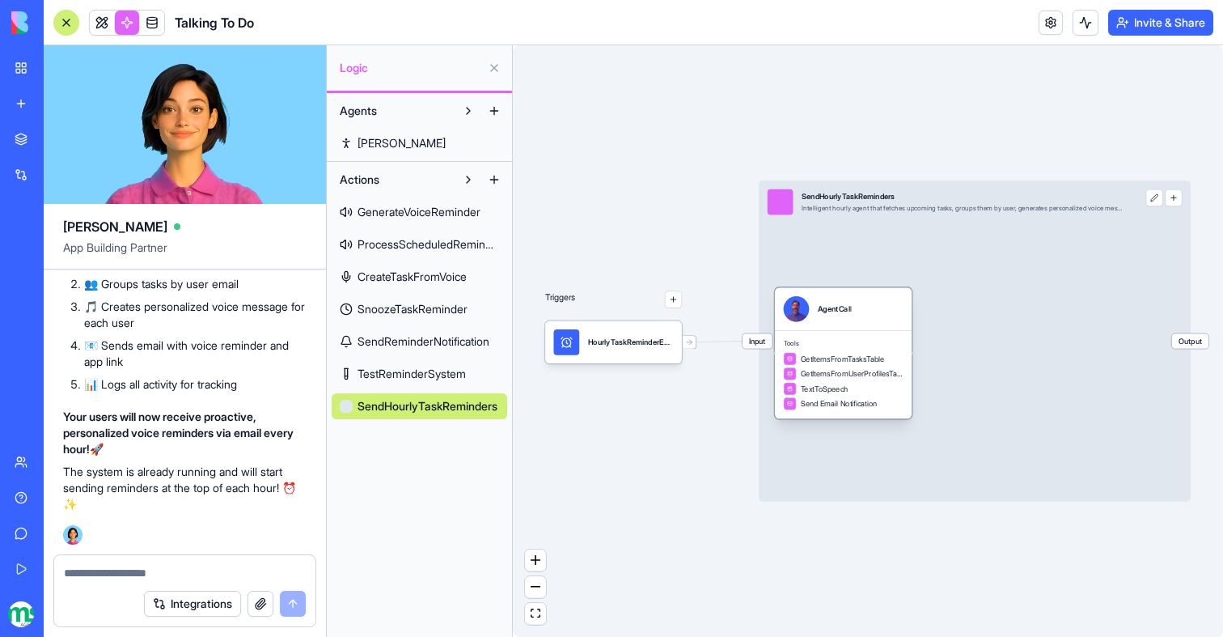
click at [869, 254] on div "Input SendHourlyTaskReminders Intelligent hourly agent that fetches upcoming ta…" at bounding box center [975, 340] width 432 height 320
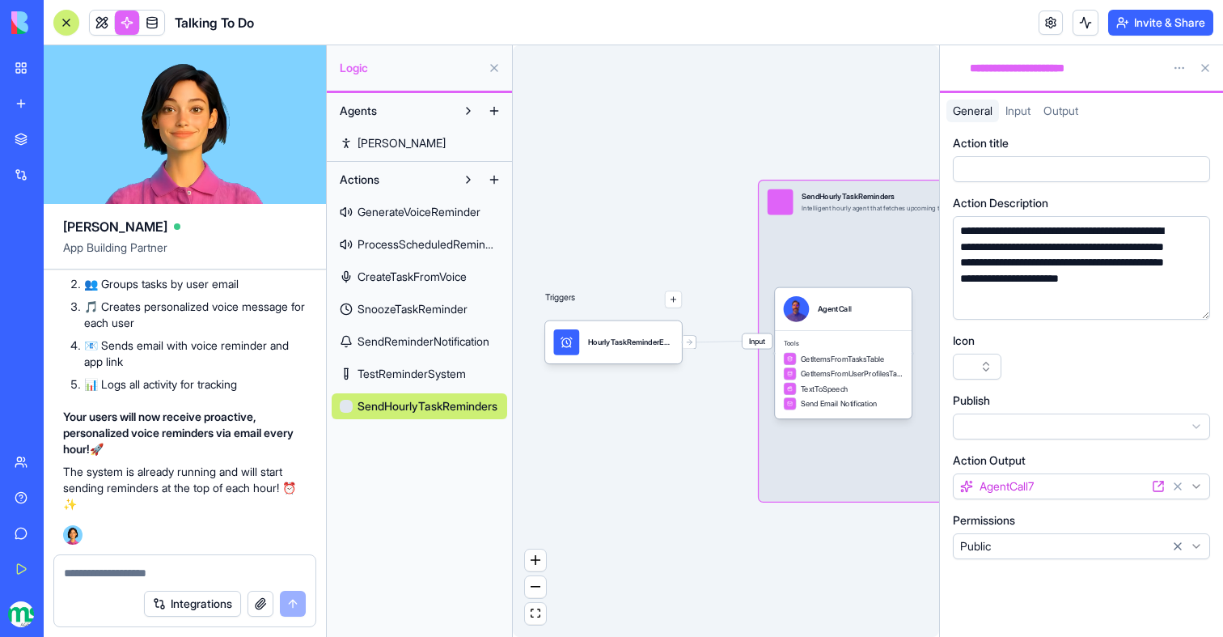
click at [981, 370] on button "button" at bounding box center [977, 367] width 49 height 26
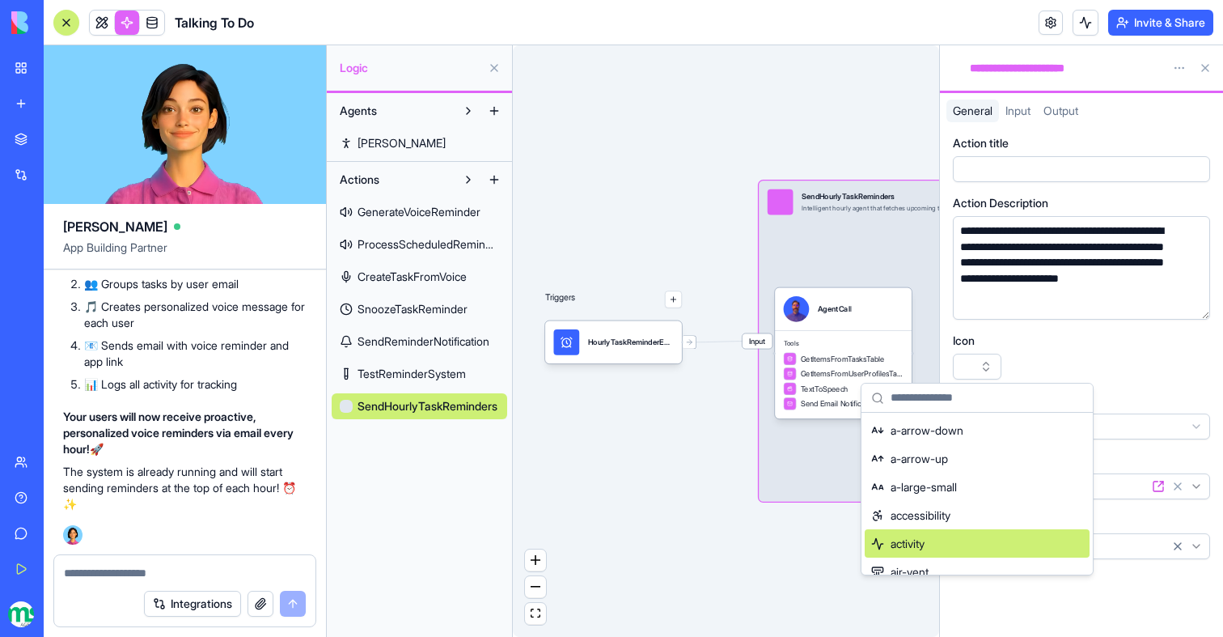
click at [975, 544] on div "activity" at bounding box center [977, 543] width 225 height 28
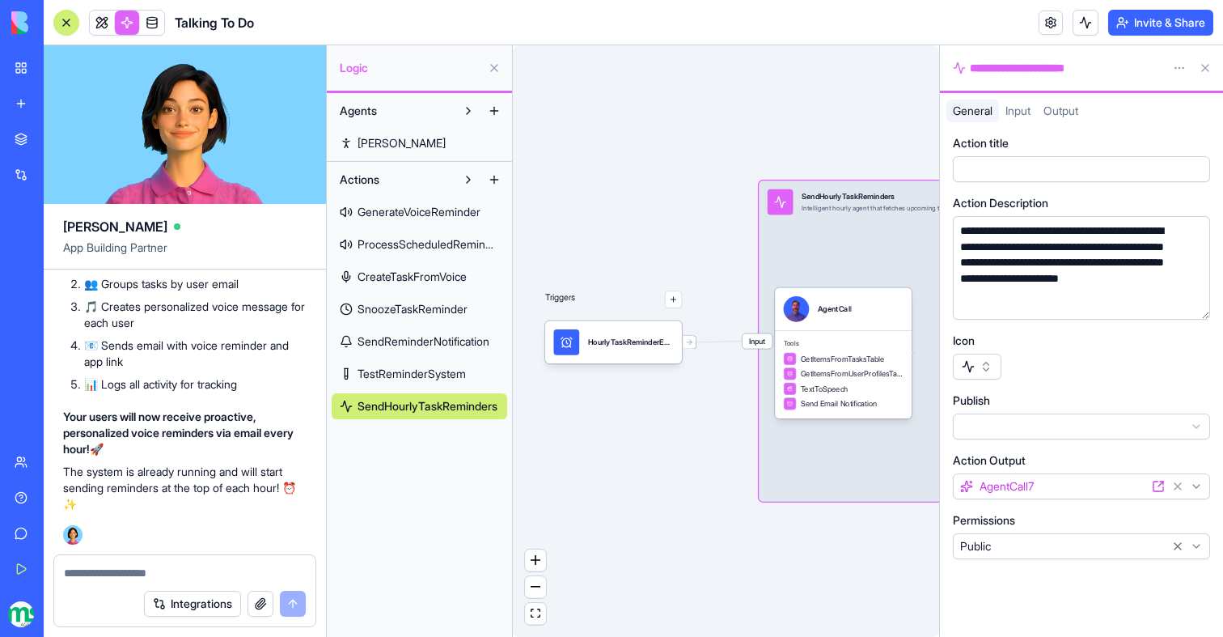
click at [729, 517] on div "Triggers HourlyTaskReminderEmailsTrigger Input SendHourlyTaskReminders Intellig…" at bounding box center [726, 340] width 426 height 591
click at [584, 334] on div "HourlyTaskReminderEmailsTrigger" at bounding box center [613, 342] width 120 height 26
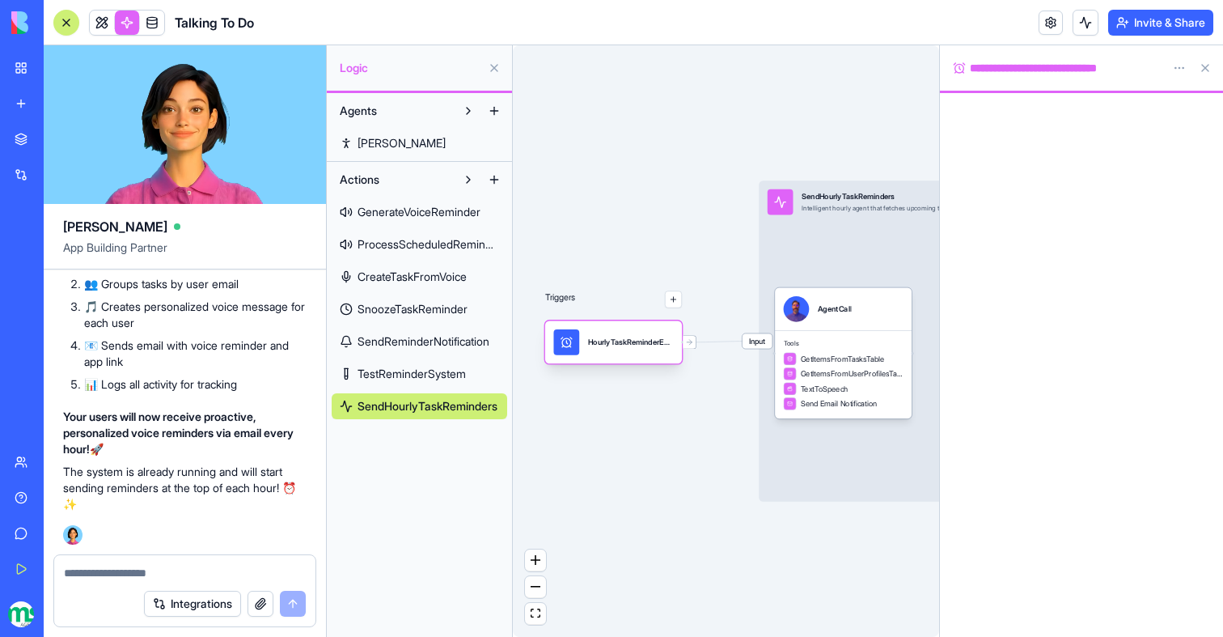
click at [586, 350] on div "HourlyTaskReminderEmailsTrigger" at bounding box center [613, 342] width 120 height 26
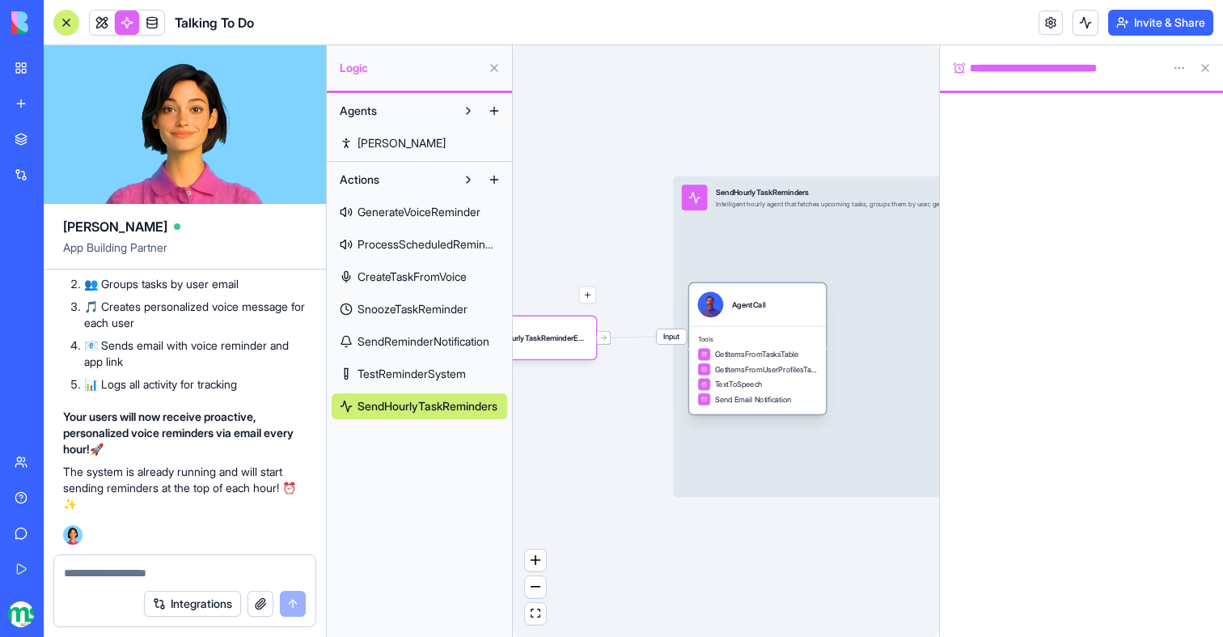
click at [767, 353] on span "GetItemsFromTasksTable" at bounding box center [757, 354] width 84 height 11
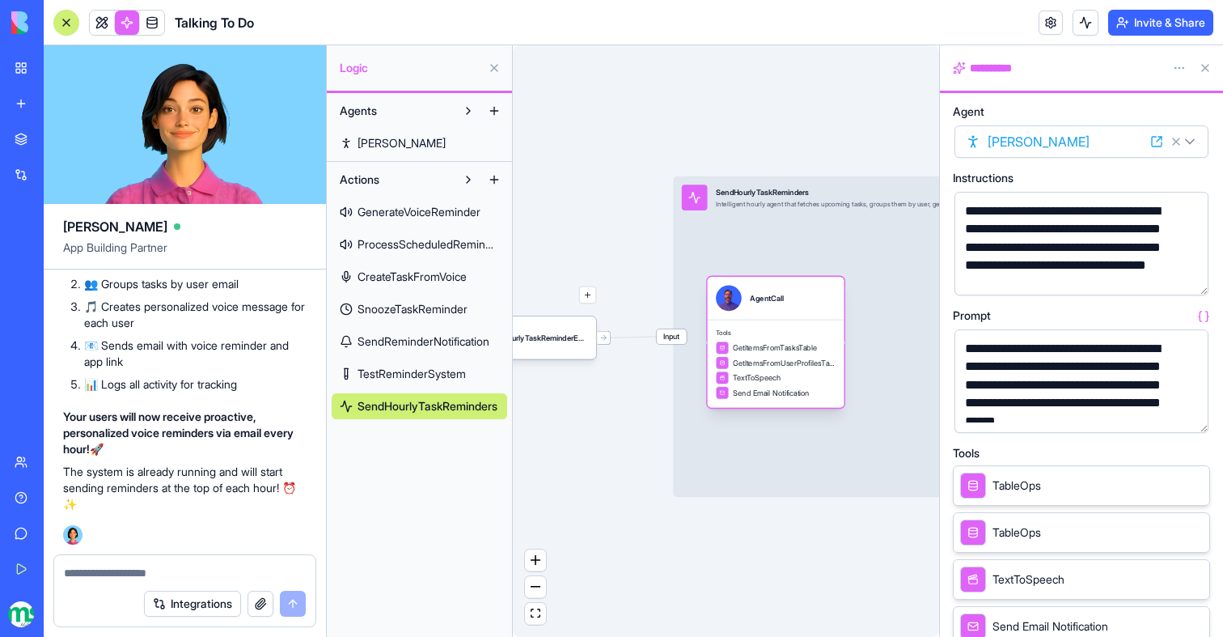
drag, startPoint x: 773, startPoint y: 335, endPoint x: 791, endPoint y: 326, distance: 20.6
click at [791, 328] on span "Tools" at bounding box center [776, 332] width 120 height 9
click at [545, 335] on div "HourlyTaskReminderEmailsTrigger" at bounding box center [545, 338] width 86 height 11
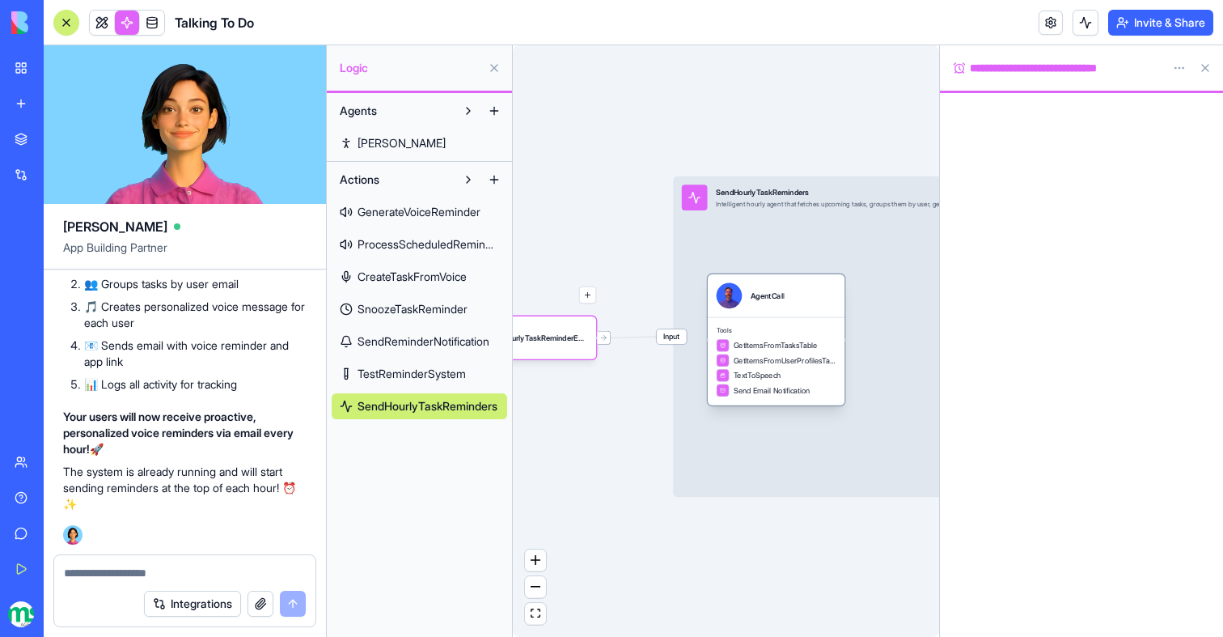
click at [778, 318] on div "Tools GetItemsFromTasksTable GetItemsFromUserProfilesTable TextToSpeech Send Em…" at bounding box center [776, 361] width 137 height 88
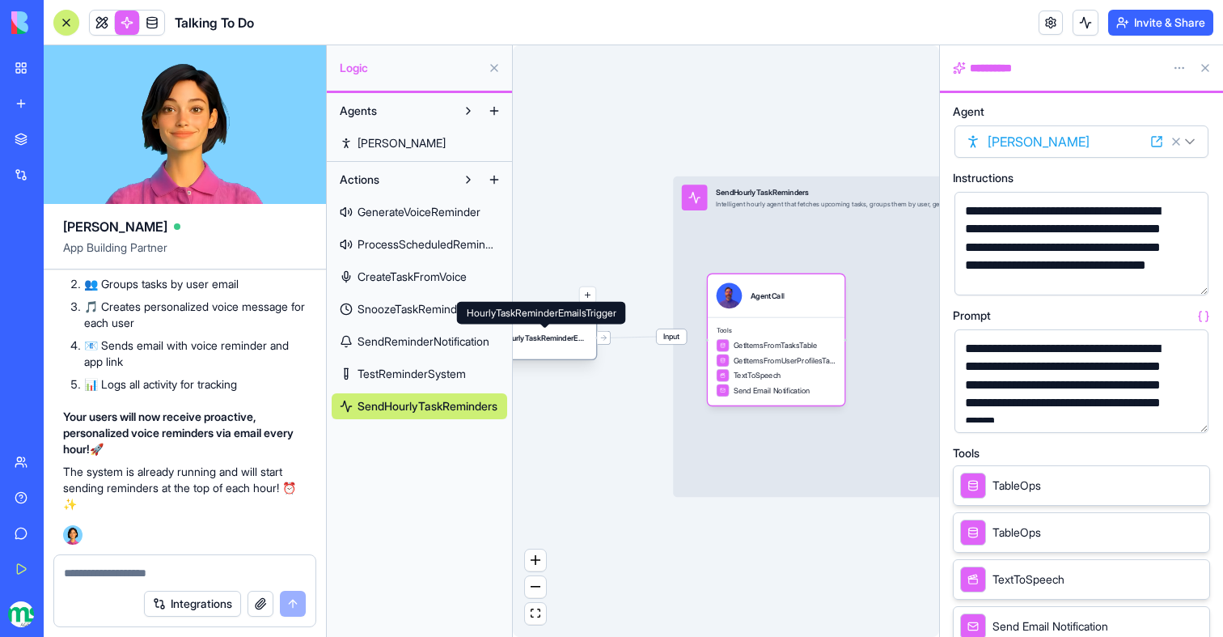
click at [549, 338] on div "HourlyTaskReminderEmailsTrigger" at bounding box center [545, 338] width 86 height 11
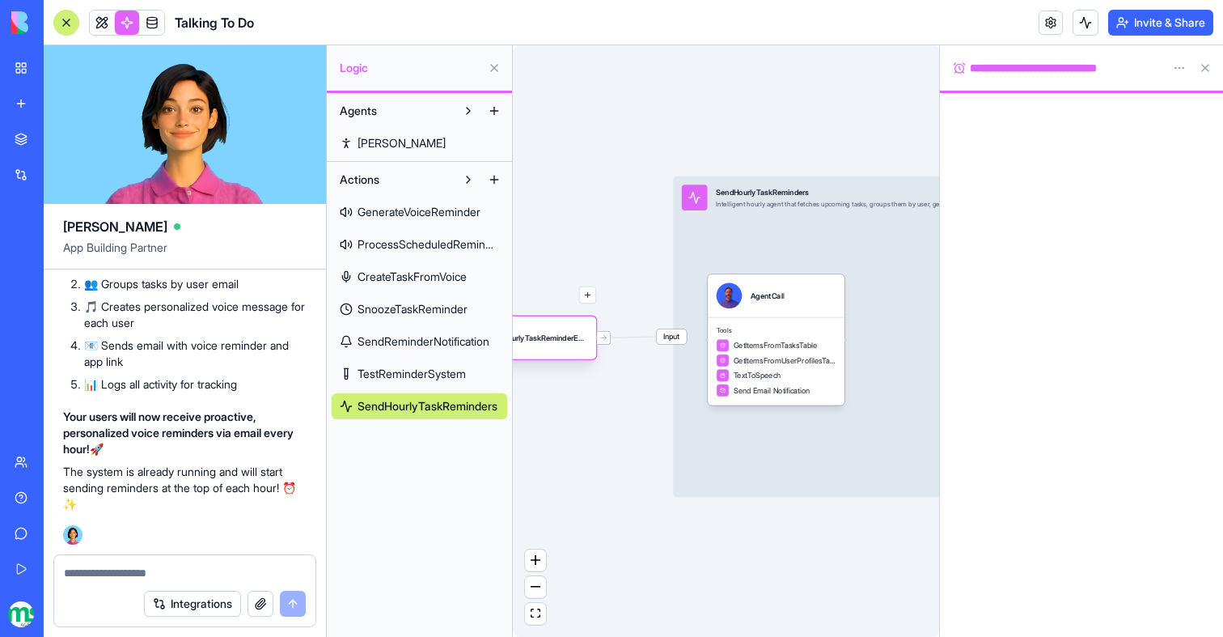
click at [555, 356] on div "HourlyTaskReminderEmailsTrigger" at bounding box center [528, 337] width 137 height 43
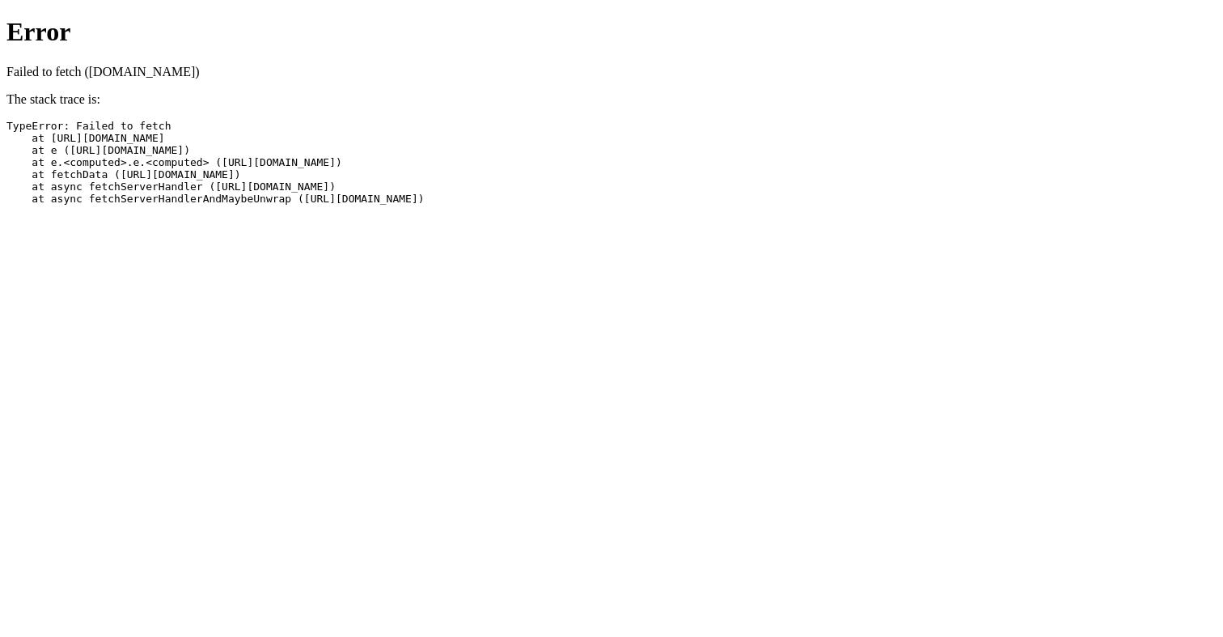
click at [816, 215] on html "Error Failed to fetch (b-2048.blocks.diy) The stack trace is: TypeError: Failed…" at bounding box center [611, 107] width 1223 height 215
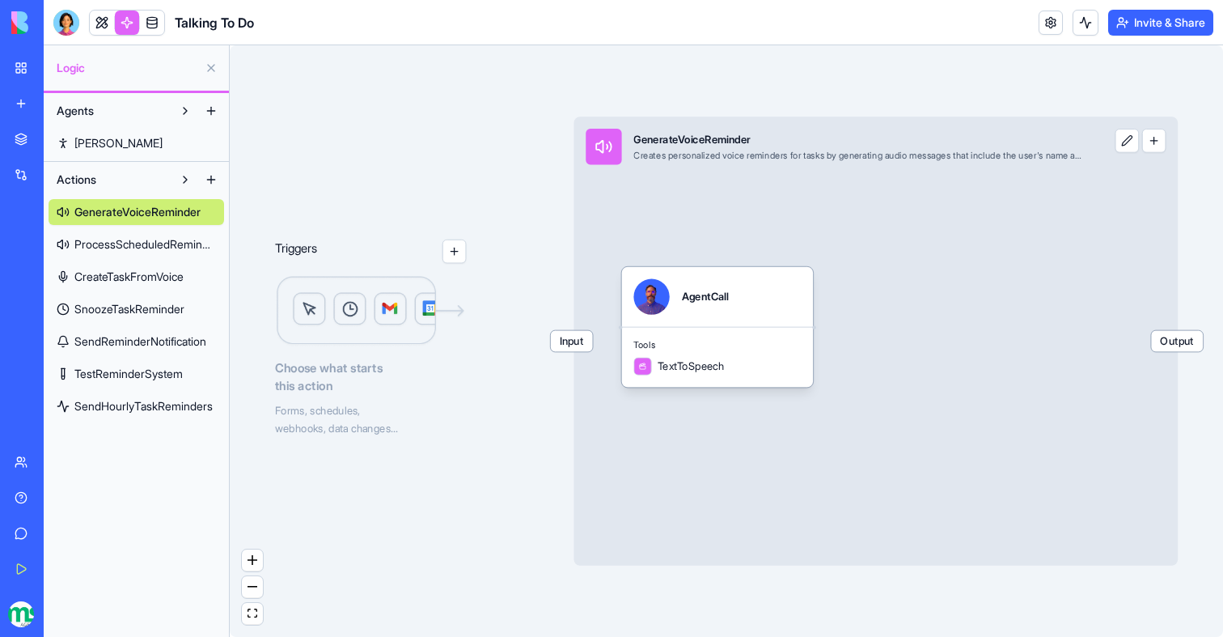
click at [115, 410] on span "SendHourlyTaskReminders" at bounding box center [143, 406] width 138 height 16
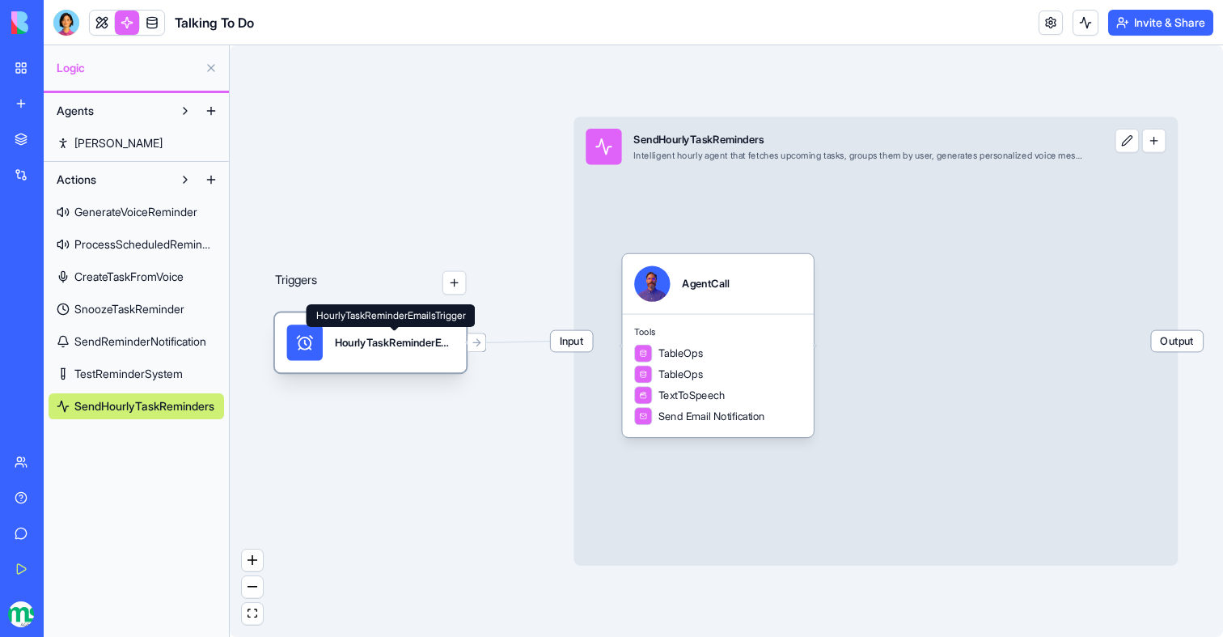
click at [352, 339] on div "HourlyTaskReminderEmailsTrigger" at bounding box center [395, 342] width 120 height 15
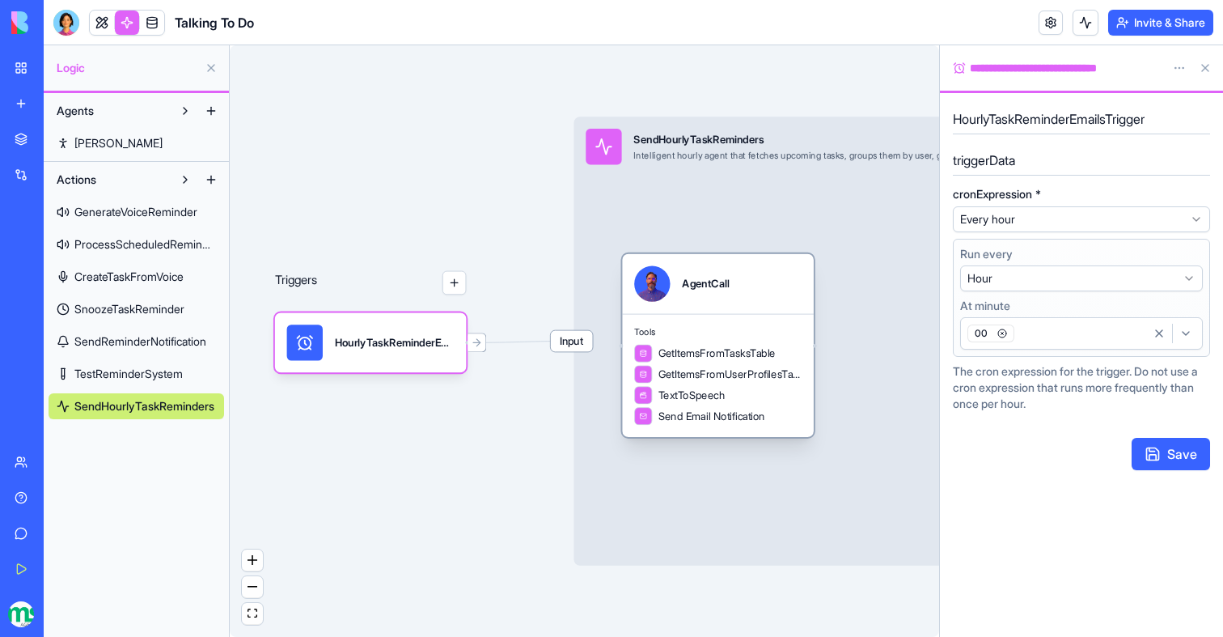
click at [755, 351] on span "GetItemsFromTasksTable" at bounding box center [717, 352] width 117 height 15
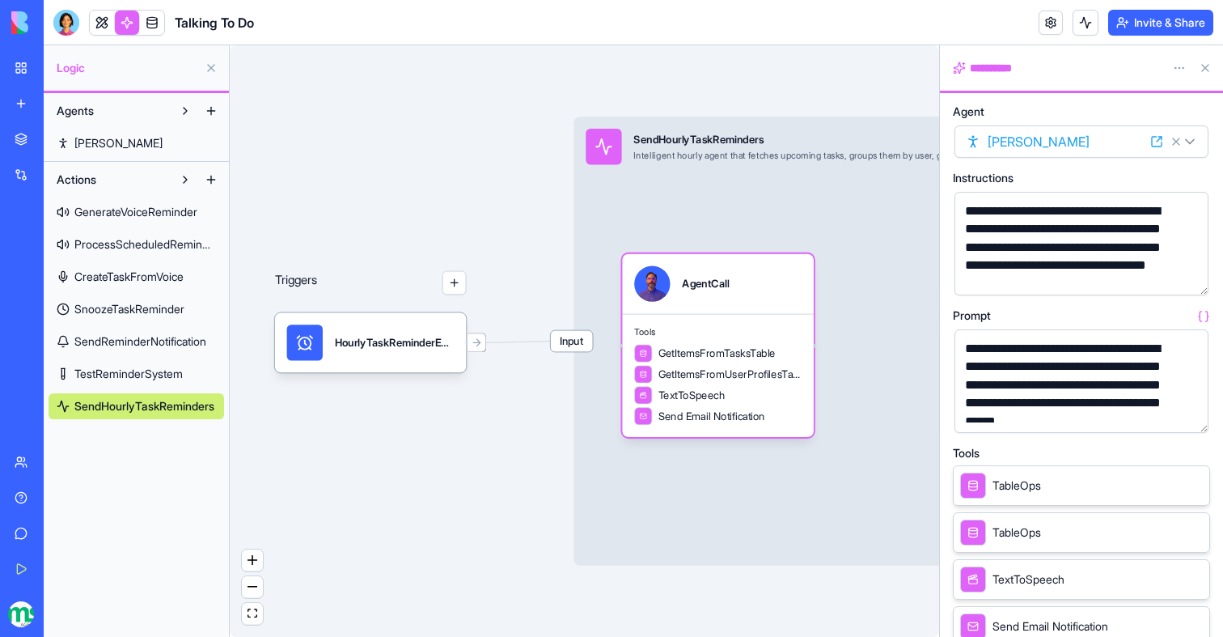
scroll to position [19, 0]
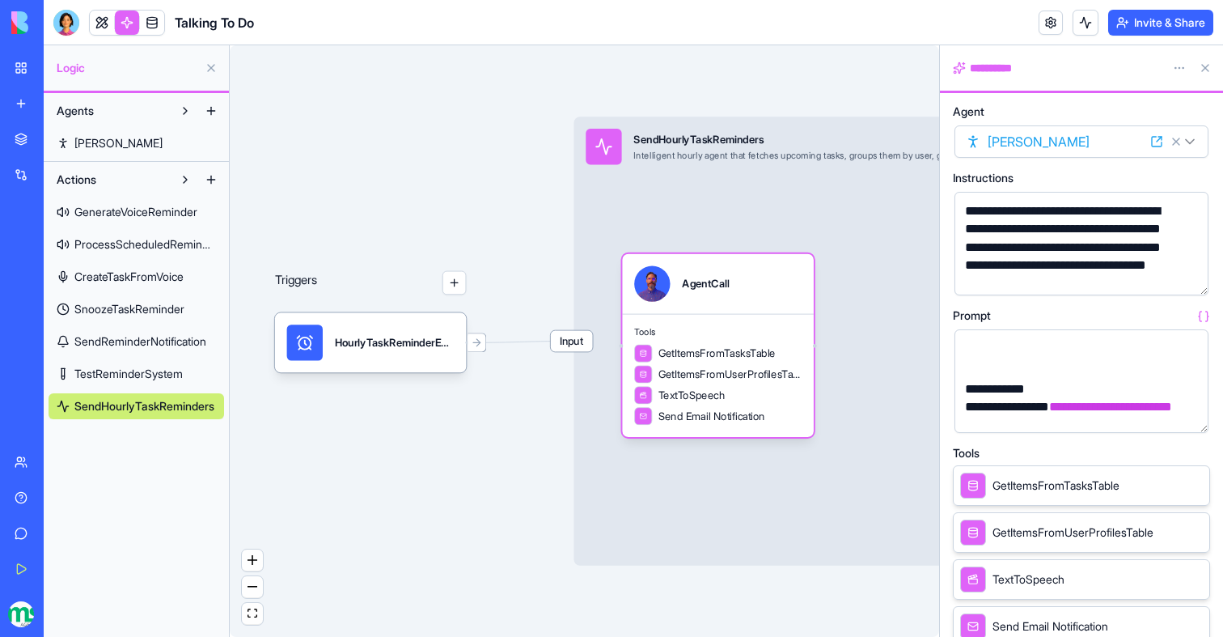
scroll to position [714, 0]
click at [94, 26] on link at bounding box center [102, 23] width 24 height 24
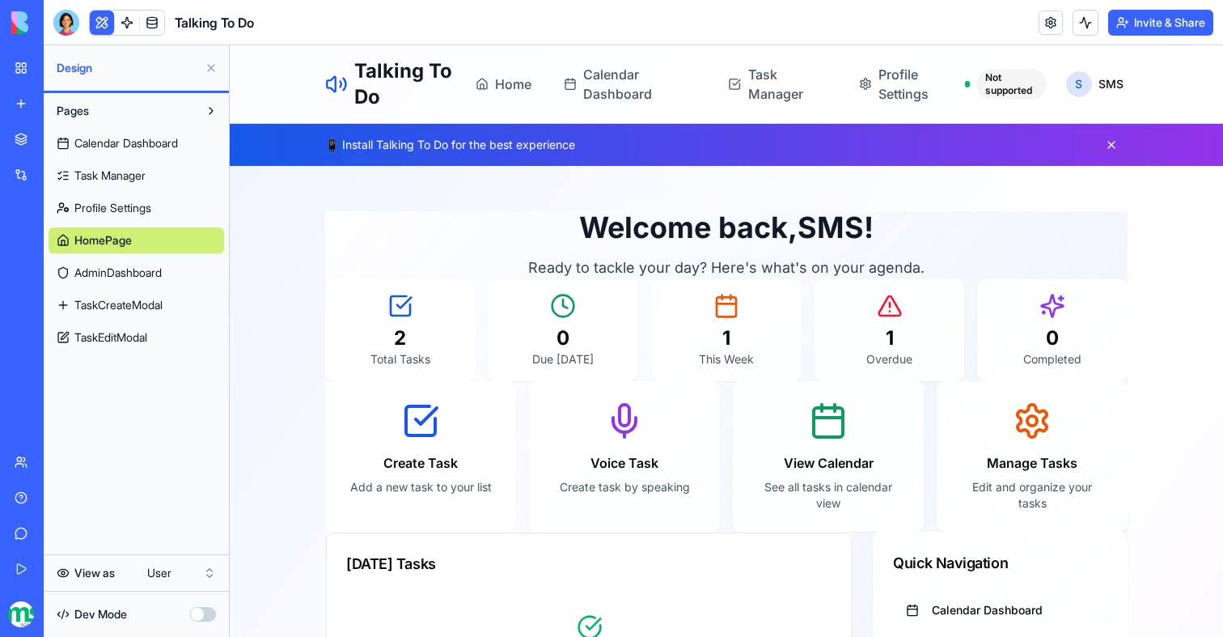
click at [138, 199] on link "Profile Settings" at bounding box center [137, 208] width 176 height 26
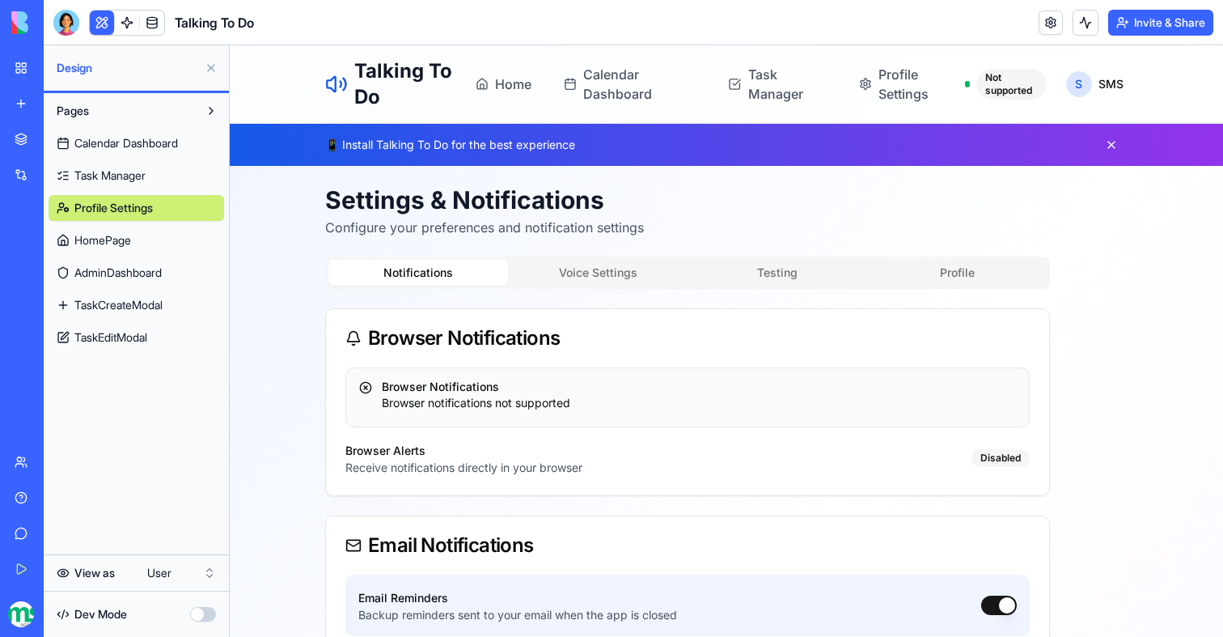
click at [132, 176] on span "Task Manager" at bounding box center [109, 175] width 71 height 16
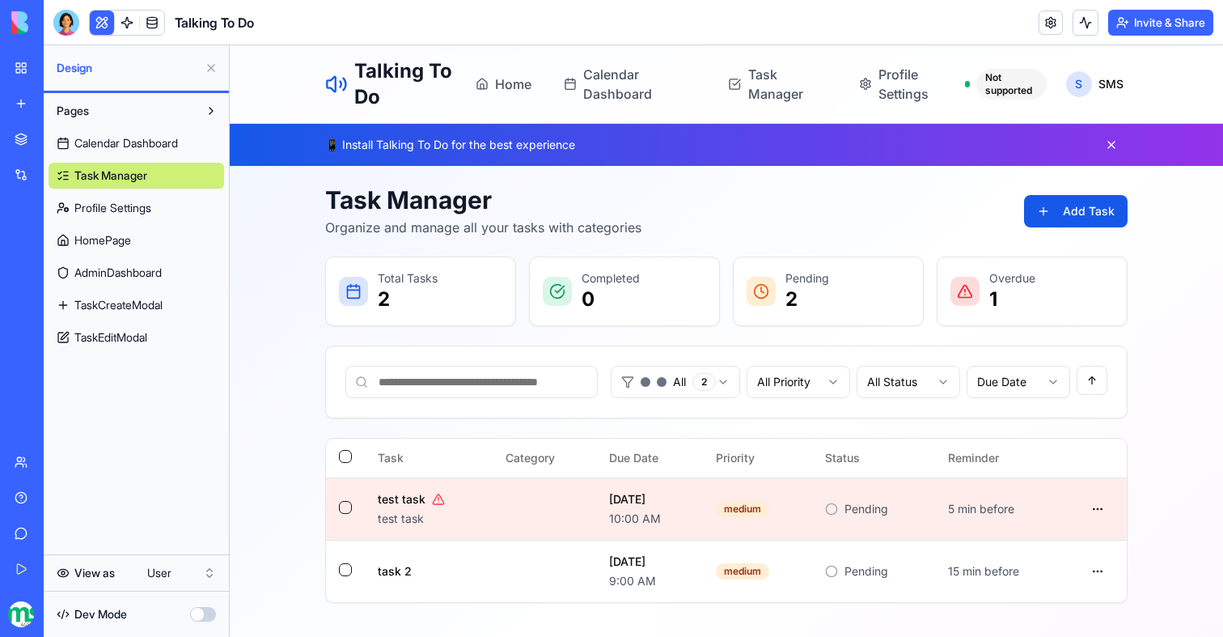
click at [129, 194] on div "Calendar Dashboard Task Manager Profile Settings HomePage AdminDashboard TaskCr…" at bounding box center [137, 237] width 176 height 227
click at [129, 210] on span "Profile Settings" at bounding box center [112, 208] width 77 height 16
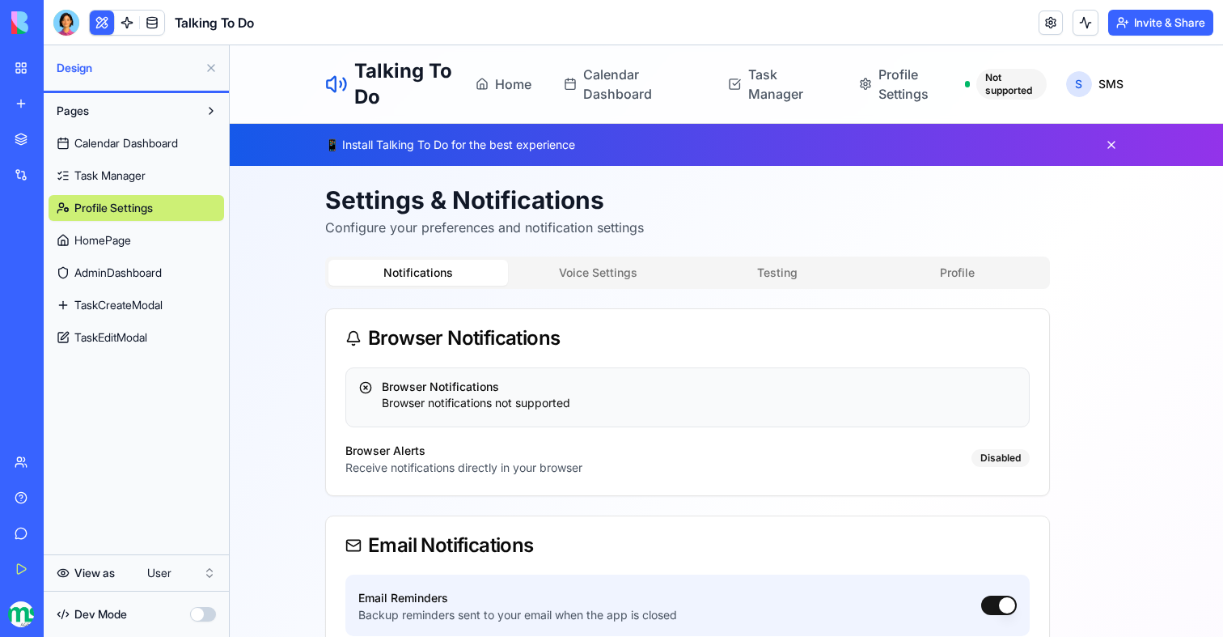
click at [604, 252] on div "Settings & Notifications Configure your preferences and notification settings N…" at bounding box center [687, 578] width 725 height 786
click at [604, 269] on button "Voice Settings" at bounding box center [598, 273] width 180 height 26
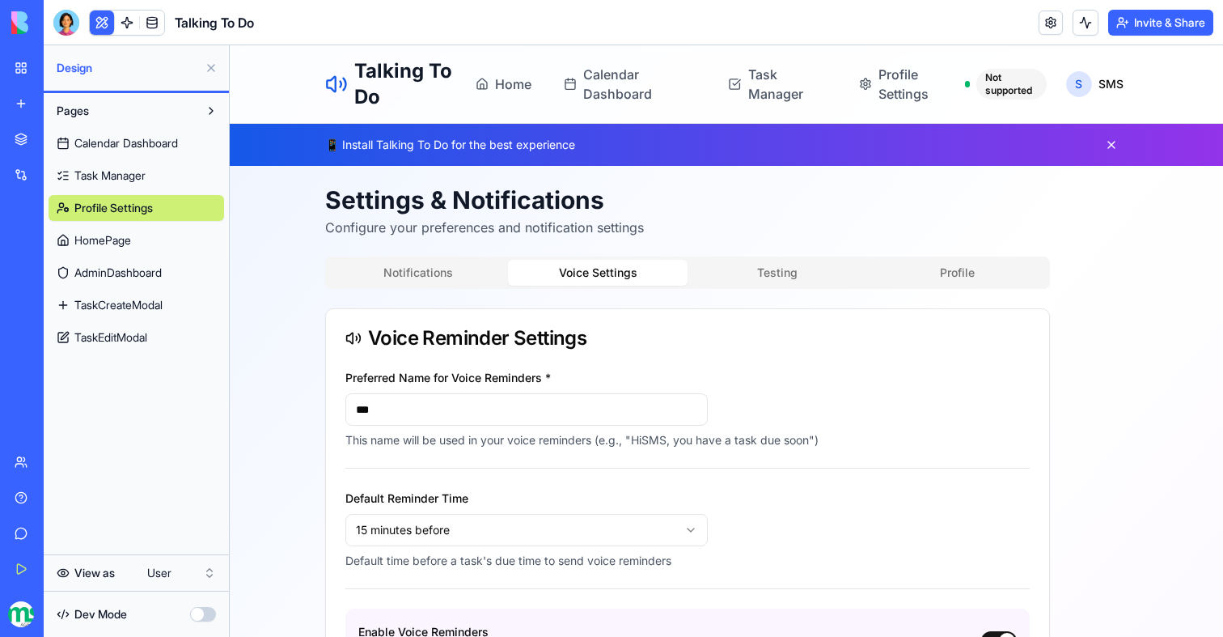
click at [125, 177] on span "Task Manager" at bounding box center [109, 175] width 71 height 16
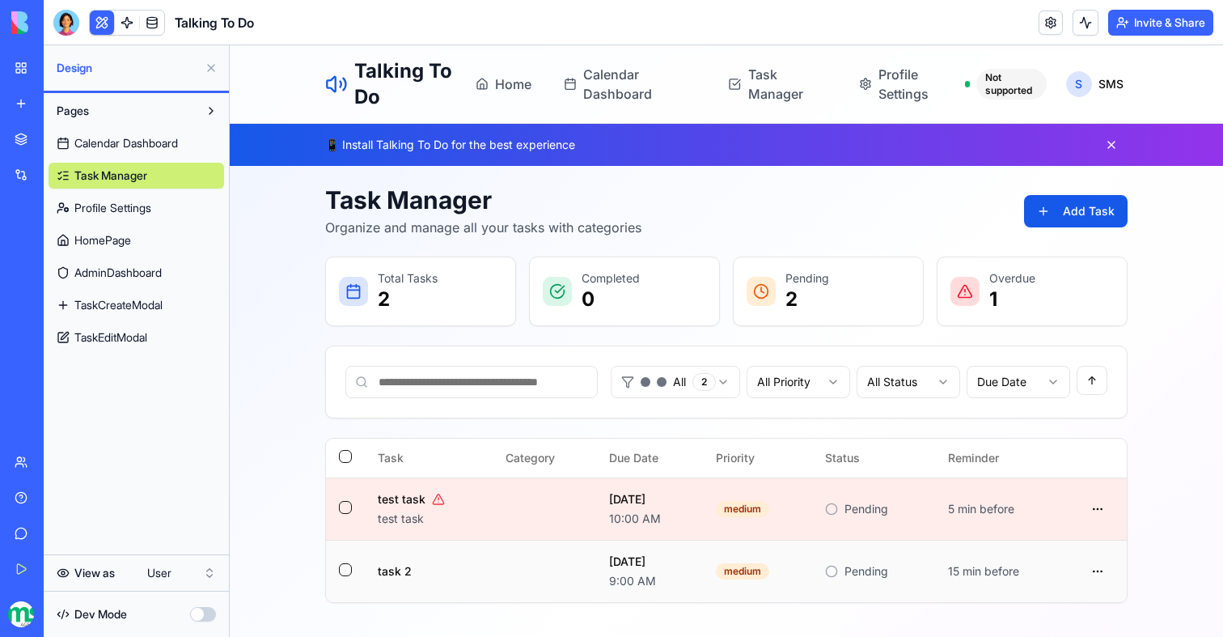
click at [974, 569] on div "15 min before" at bounding box center [1002, 571] width 108 height 16
click at [1048, 214] on button "Add Task" at bounding box center [1076, 211] width 104 height 32
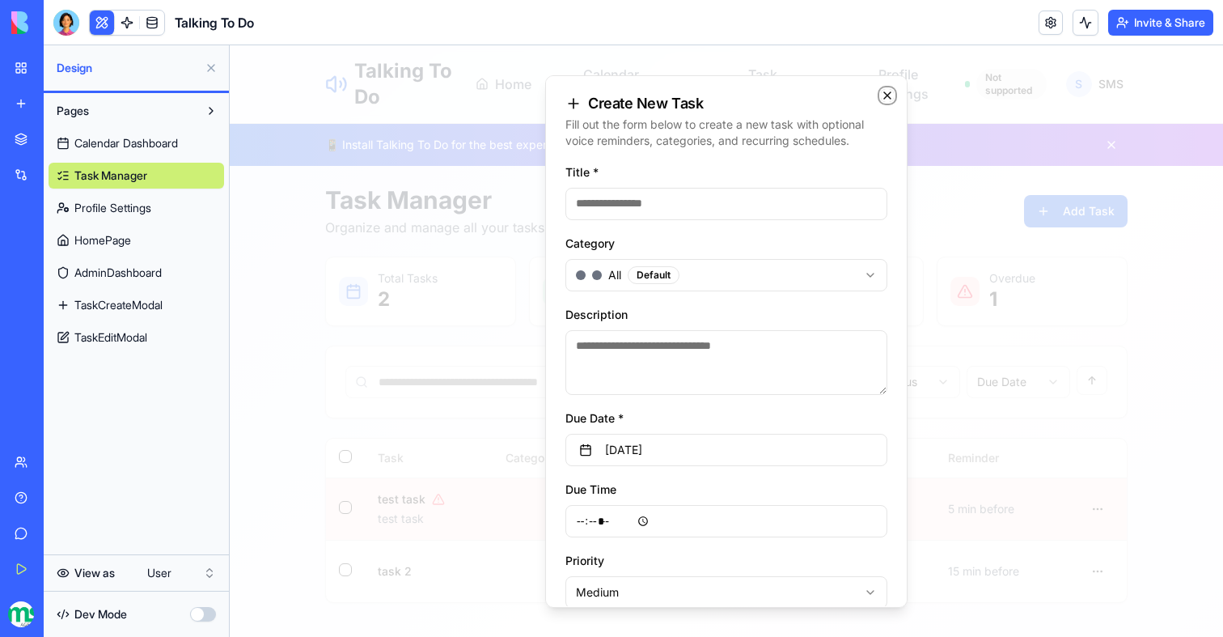
click at [885, 93] on icon "button" at bounding box center [887, 95] width 6 height 6
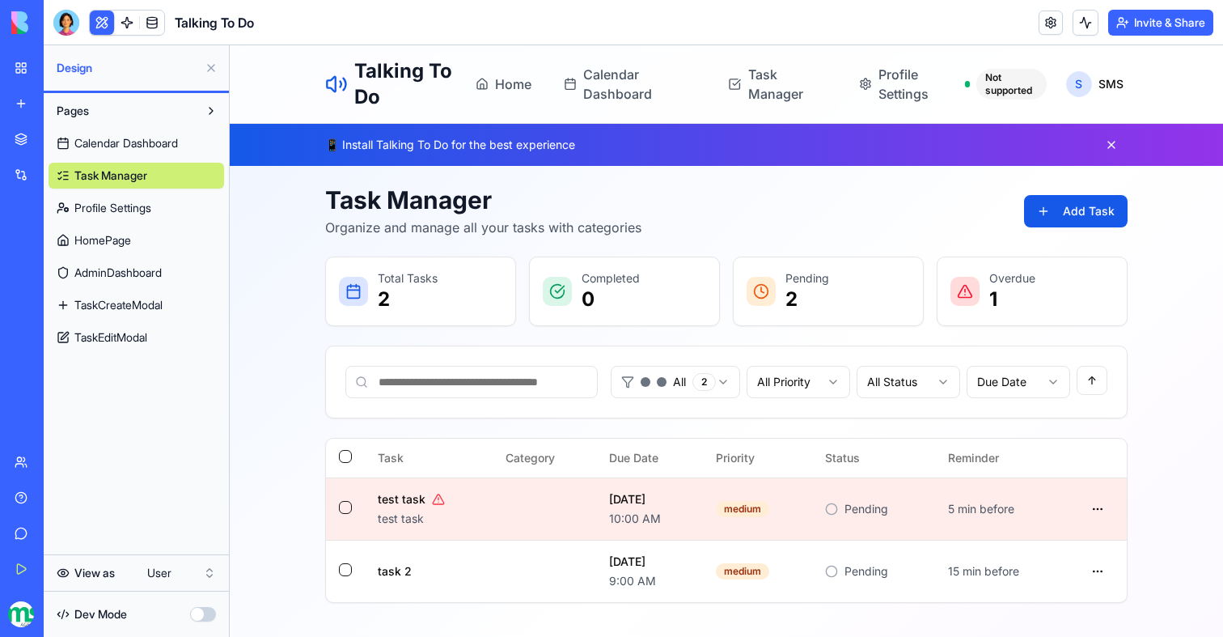
click at [1154, 23] on button "Invite & Share" at bounding box center [1160, 23] width 105 height 26
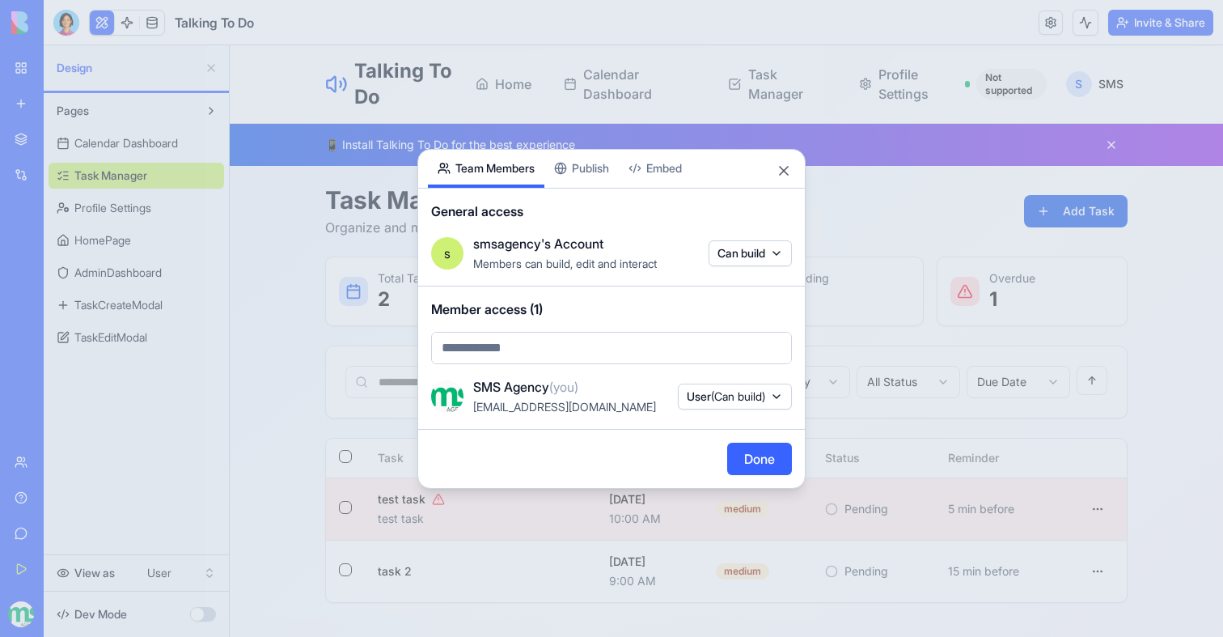
click at [587, 174] on div "Share App Team Members Publish Embed General access s smsagency's Account Membe…" at bounding box center [611, 319] width 388 height 340
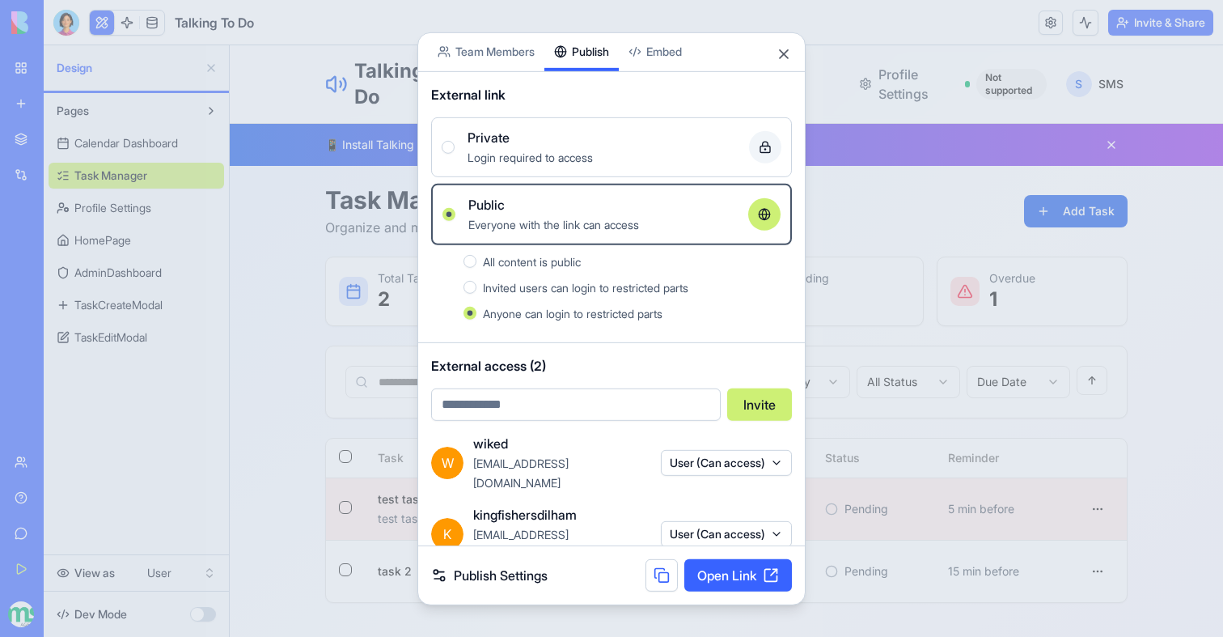
click at [663, 566] on button at bounding box center [662, 575] width 32 height 32
click at [865, 319] on div at bounding box center [611, 318] width 1223 height 637
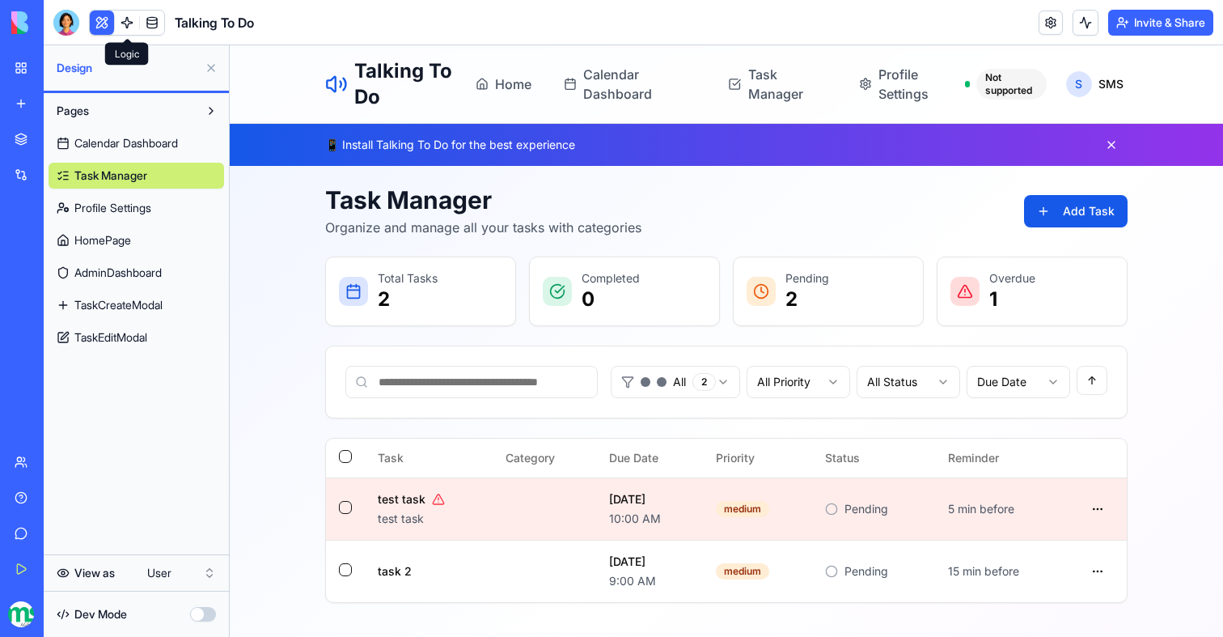
click at [125, 28] on link at bounding box center [127, 23] width 24 height 24
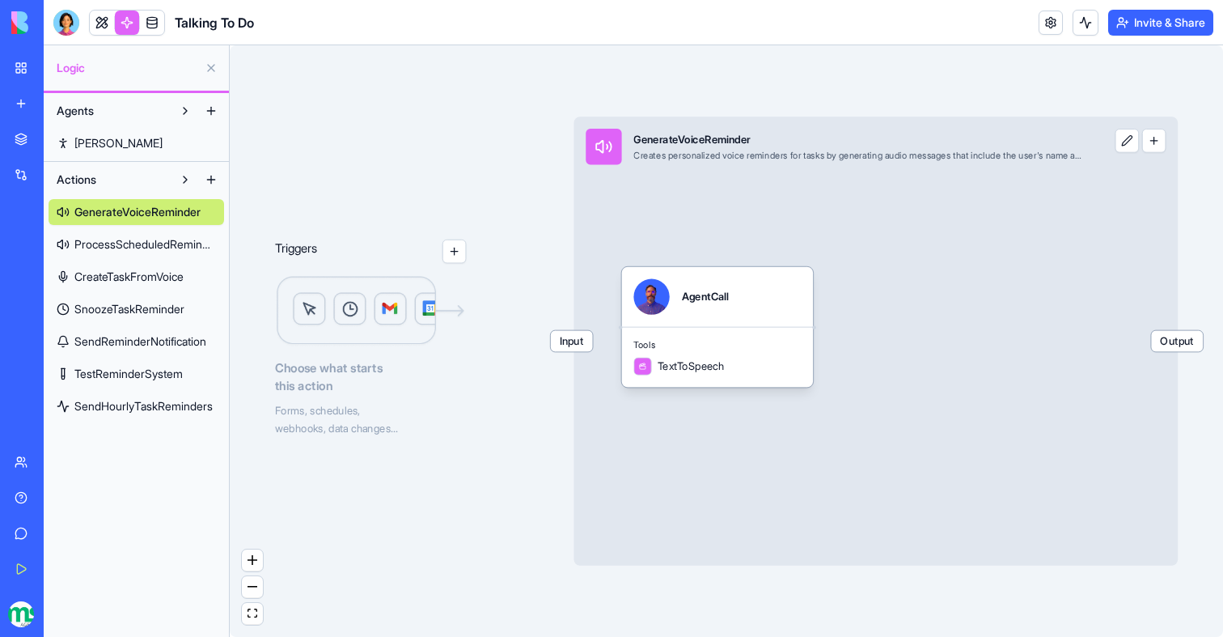
click at [149, 409] on span "SendHourlyTaskReminders" at bounding box center [143, 406] width 138 height 16
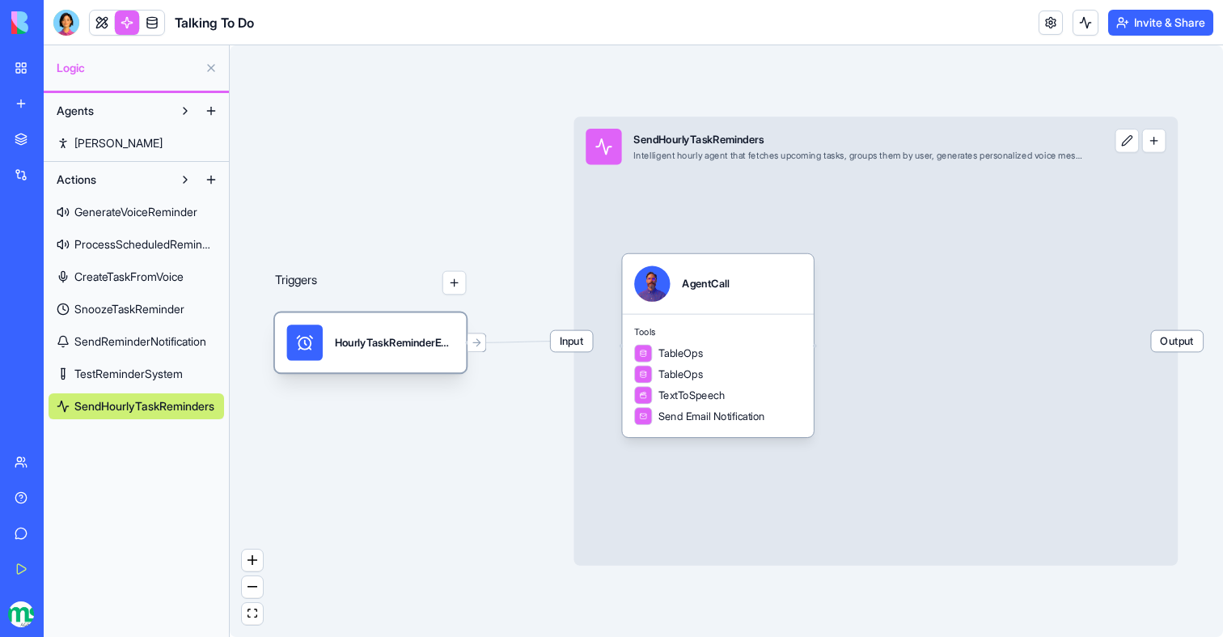
click at [403, 350] on div "HourlyTaskReminderEmailsTrigger" at bounding box center [395, 342] width 120 height 36
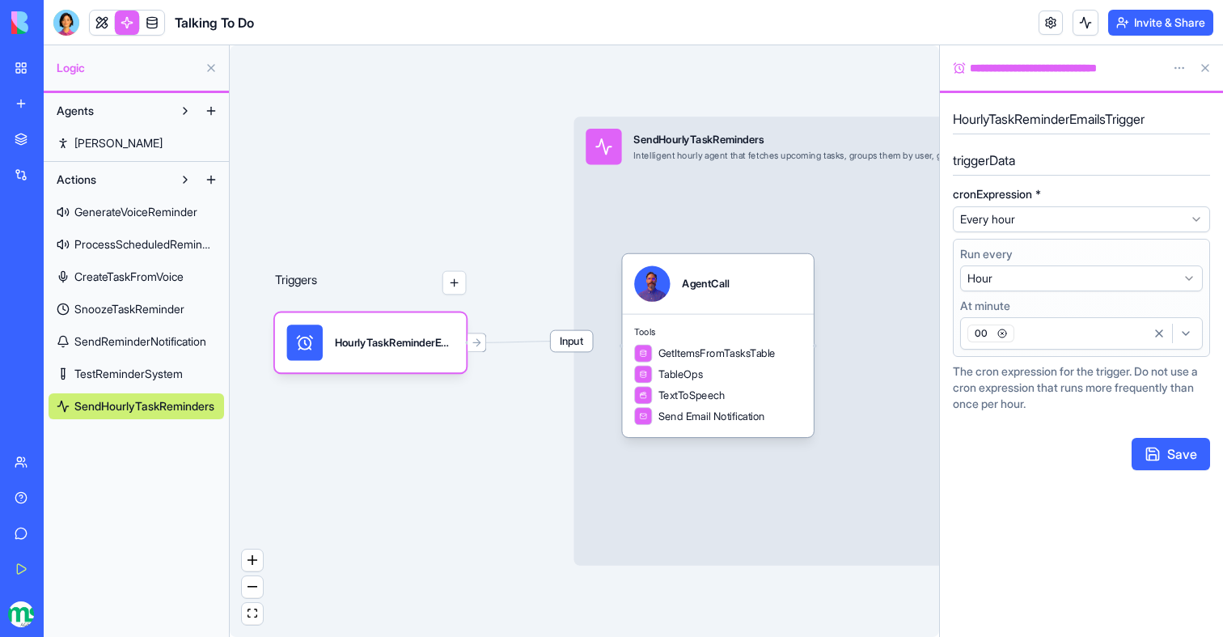
click at [1040, 337] on div "00" at bounding box center [1055, 333] width 182 height 24
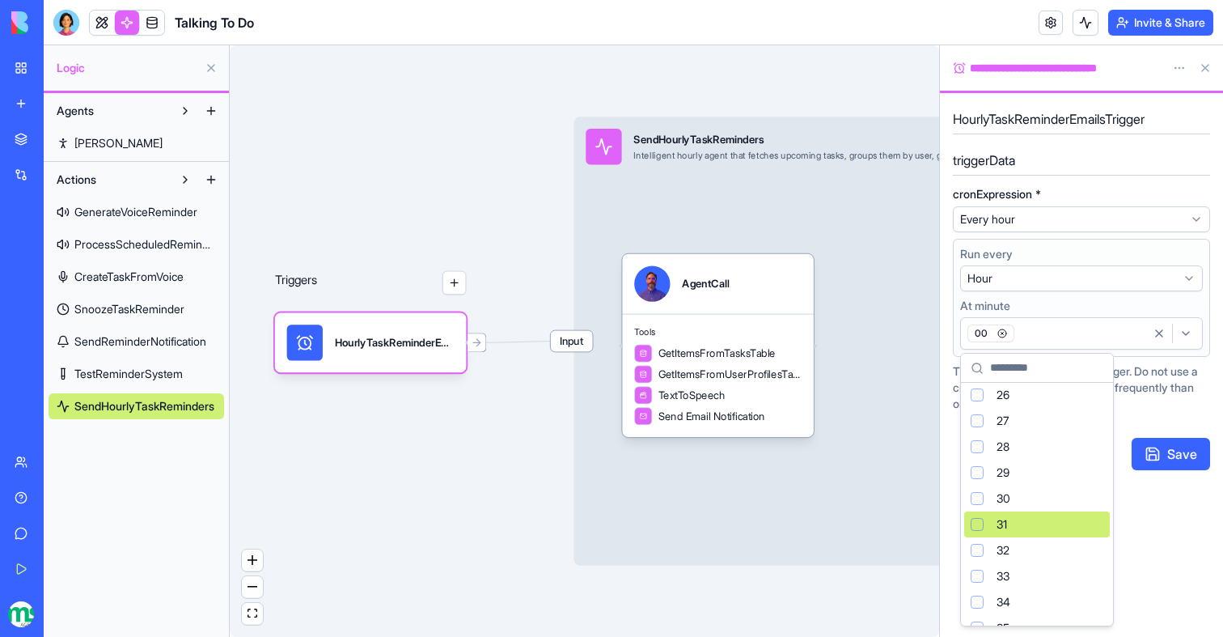
click at [986, 530] on div "31" at bounding box center [1037, 524] width 146 height 26
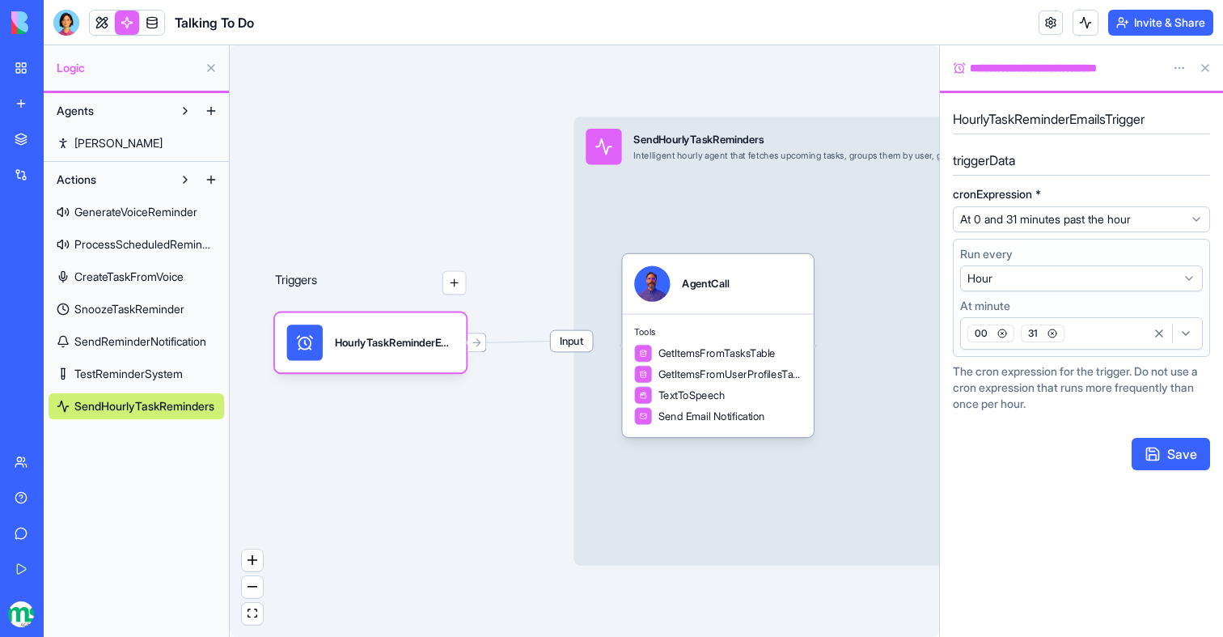
click at [999, 336] on circle "button" at bounding box center [1002, 333] width 8 height 8
click at [1179, 460] on button "Save" at bounding box center [1171, 454] width 78 height 32
click at [1076, 24] on button at bounding box center [1086, 23] width 26 height 26
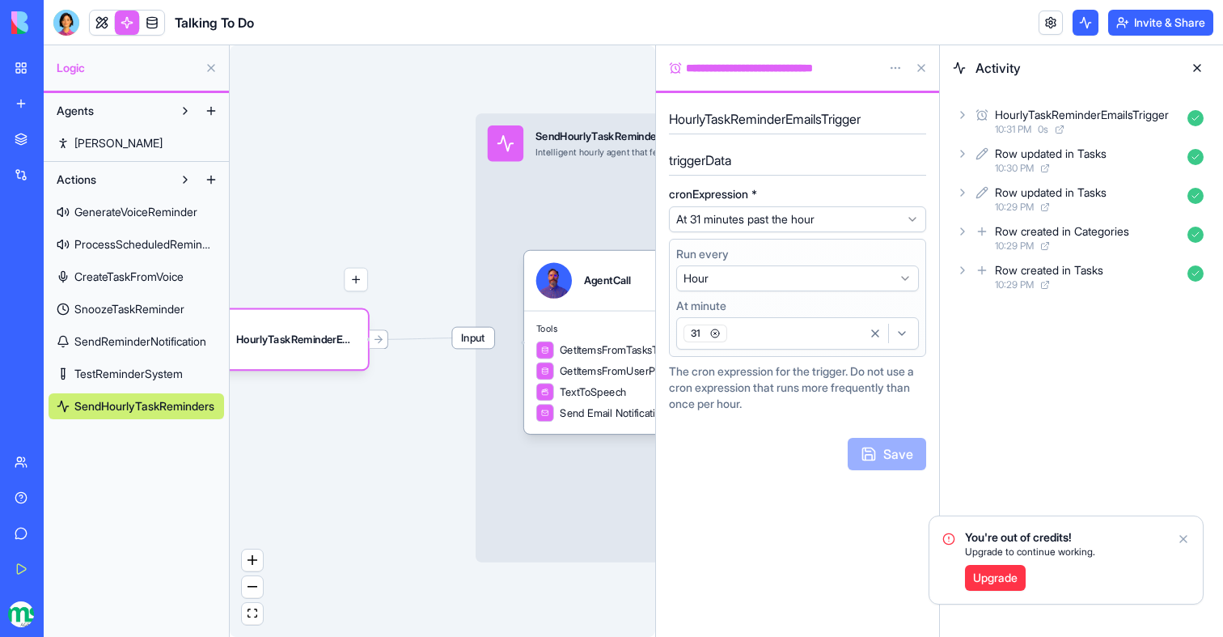
click at [1007, 124] on span "10:31 PM" at bounding box center [1013, 129] width 36 height 13
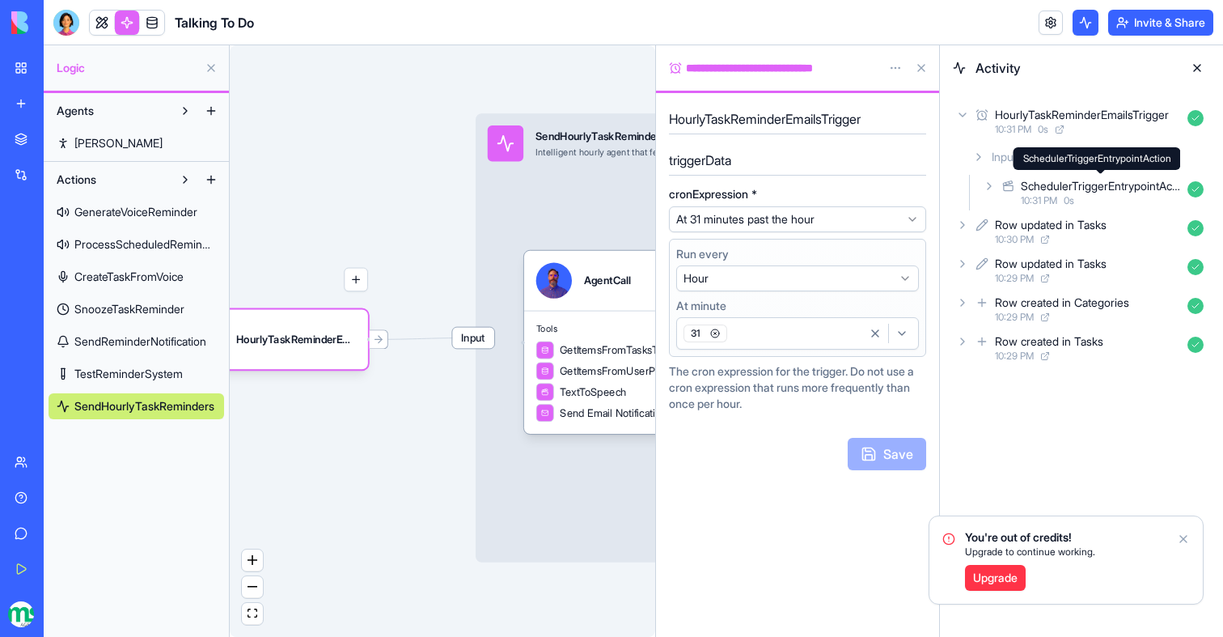
click at [1070, 192] on div "SchedulerTriggerEntrypointAction" at bounding box center [1101, 186] width 160 height 16
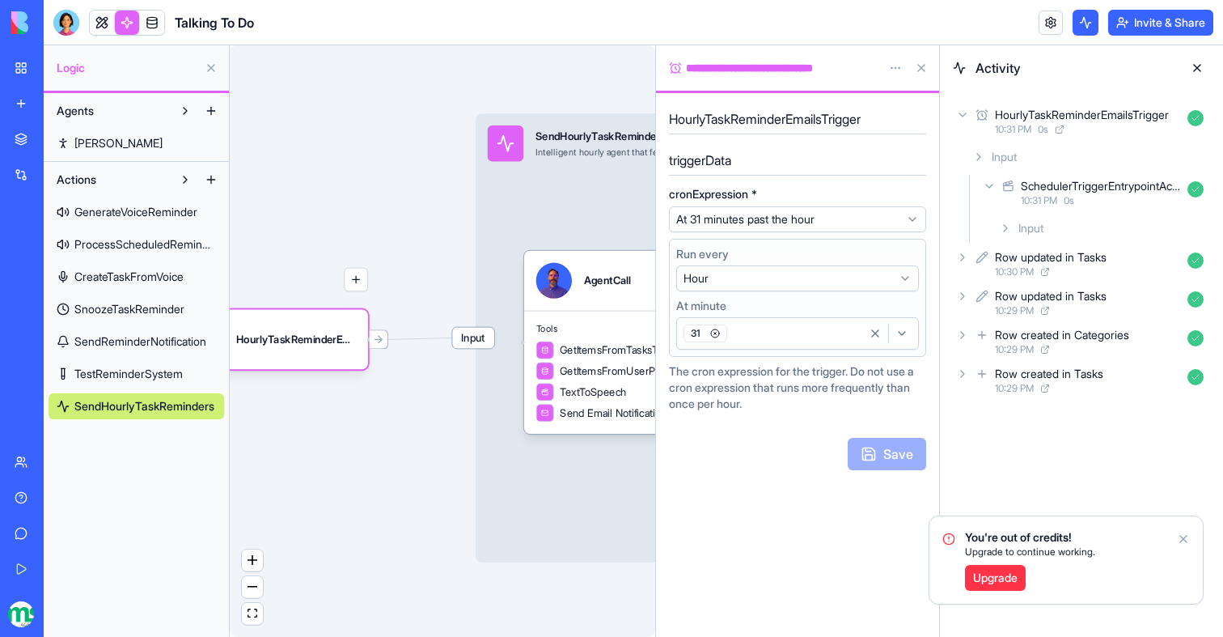
click at [1065, 214] on div "Input" at bounding box center [1102, 228] width 218 height 29
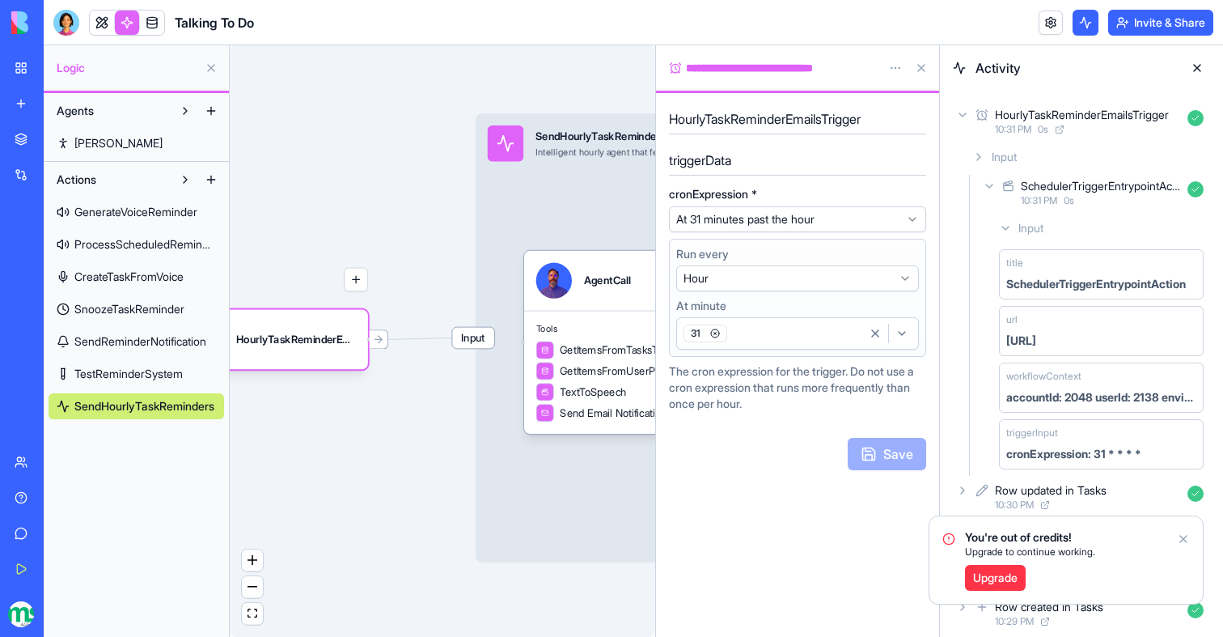
scroll to position [7, 0]
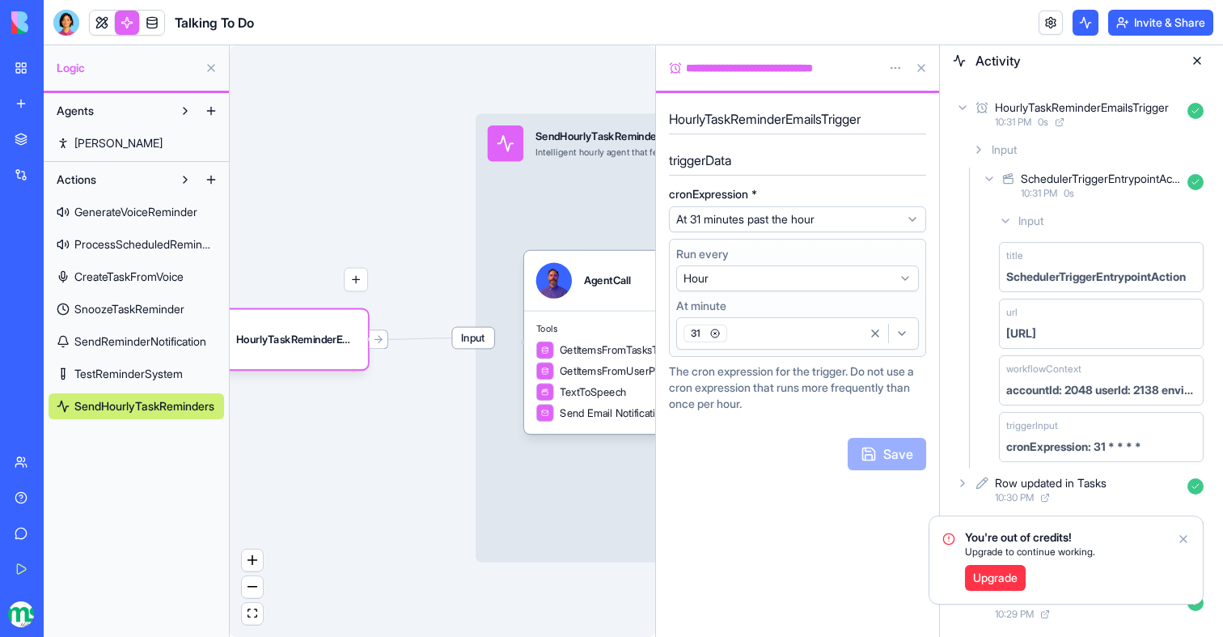
click at [1186, 539] on icon "Notifications alt+T" at bounding box center [1183, 538] width 13 height 13
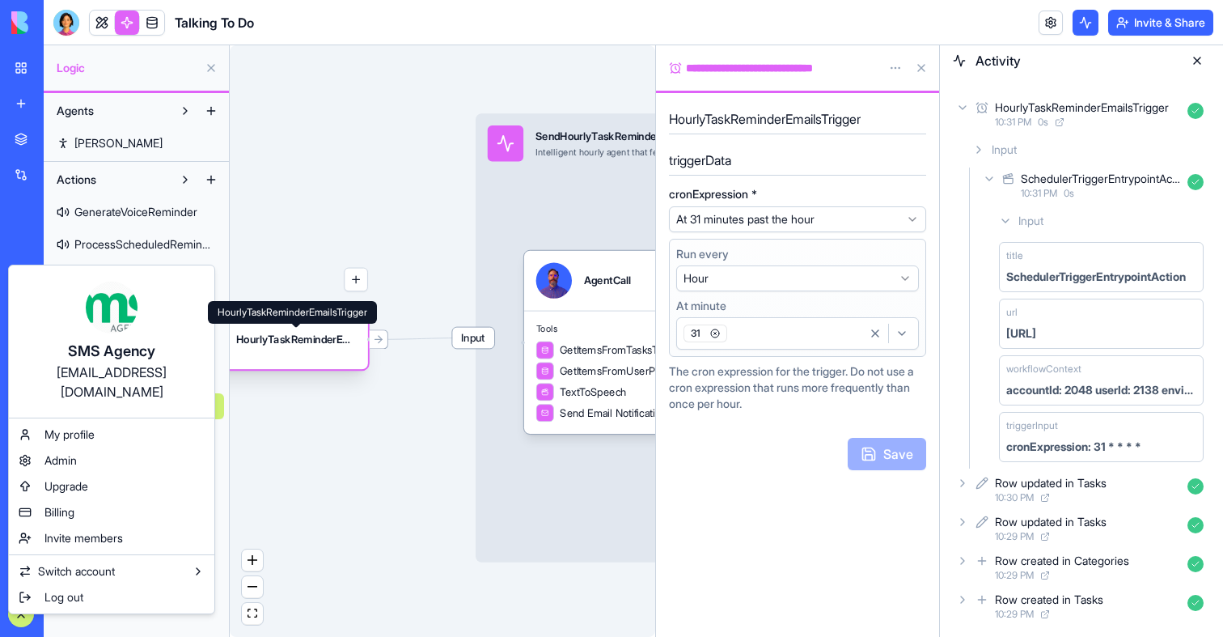
click at [331, 347] on div "HourlyTaskReminderEmailsTrigger" at bounding box center [296, 339] width 120 height 36
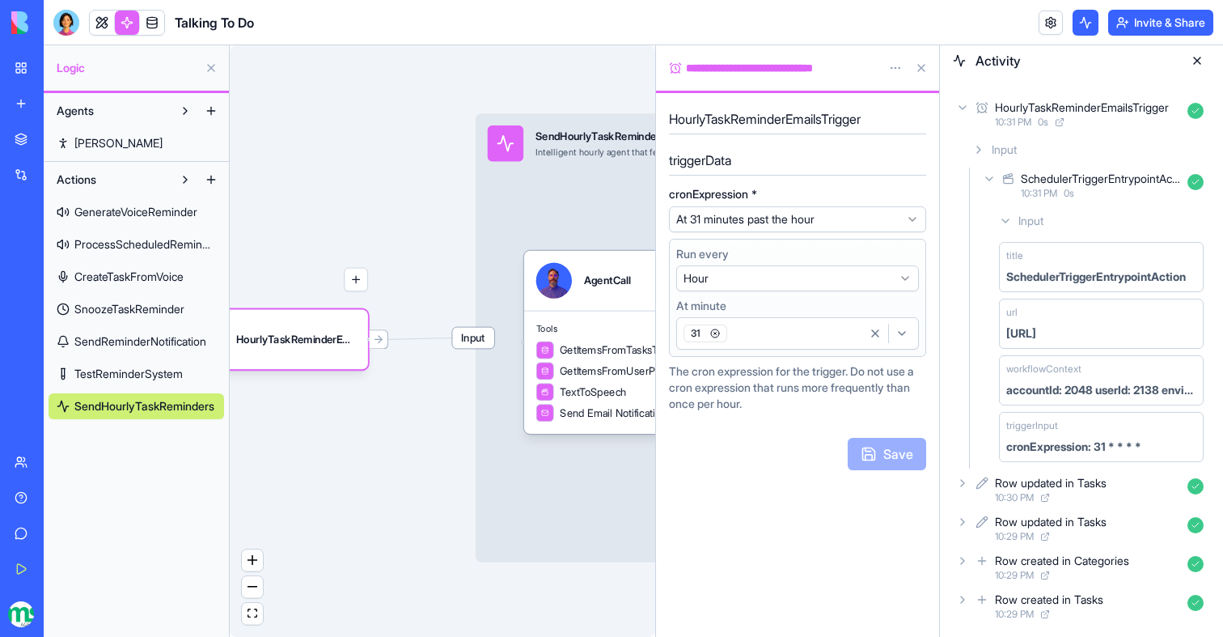
click at [765, 337] on div "31" at bounding box center [771, 333] width 182 height 24
click at [703, 391] on div "33" at bounding box center [753, 384] width 146 height 26
click at [727, 337] on div "31" at bounding box center [771, 333] width 182 height 24
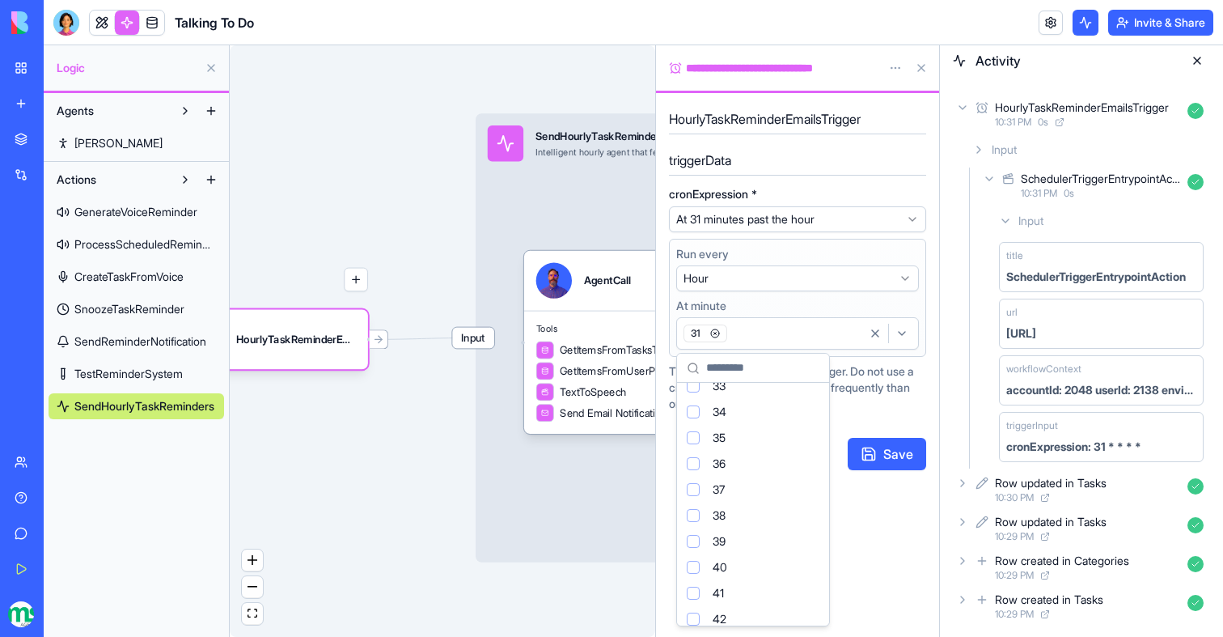
scroll to position [849, 0]
click at [694, 409] on div "Suggestions" at bounding box center [693, 404] width 13 height 13
click at [715, 332] on icon "button" at bounding box center [715, 333] width 10 height 10
drag, startPoint x: 867, startPoint y: 452, endPoint x: 769, endPoint y: 503, distance: 111.1
click at [771, 499] on div "**********" at bounding box center [797, 365] width 283 height 544
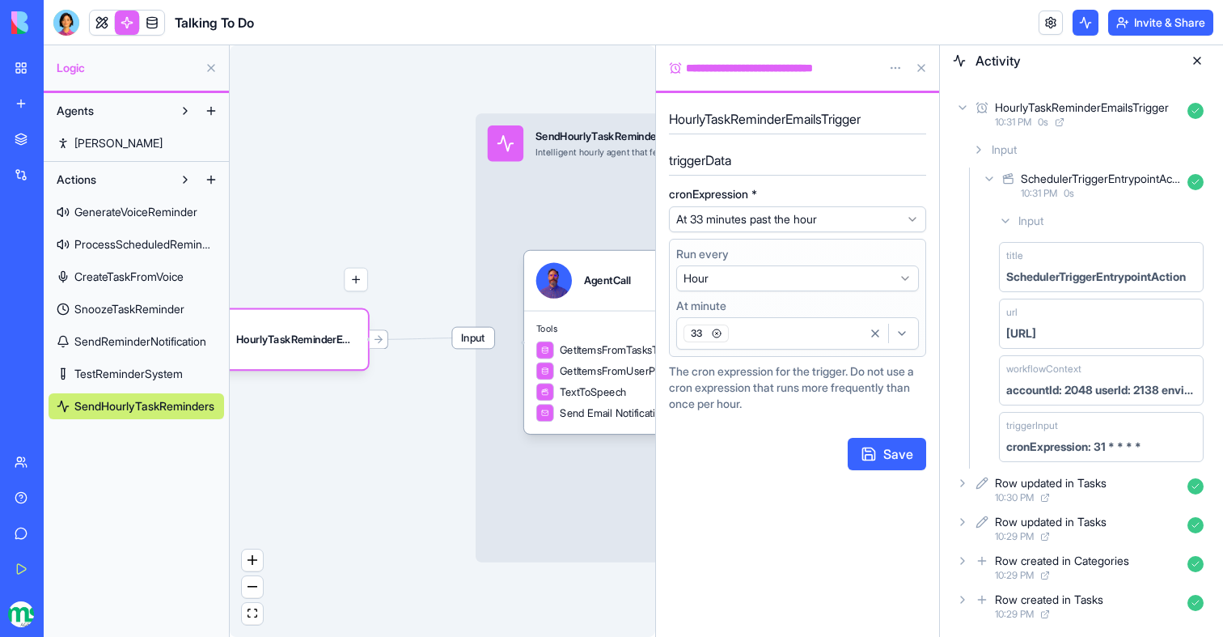
click at [741, 337] on div "33" at bounding box center [771, 333] width 182 height 24
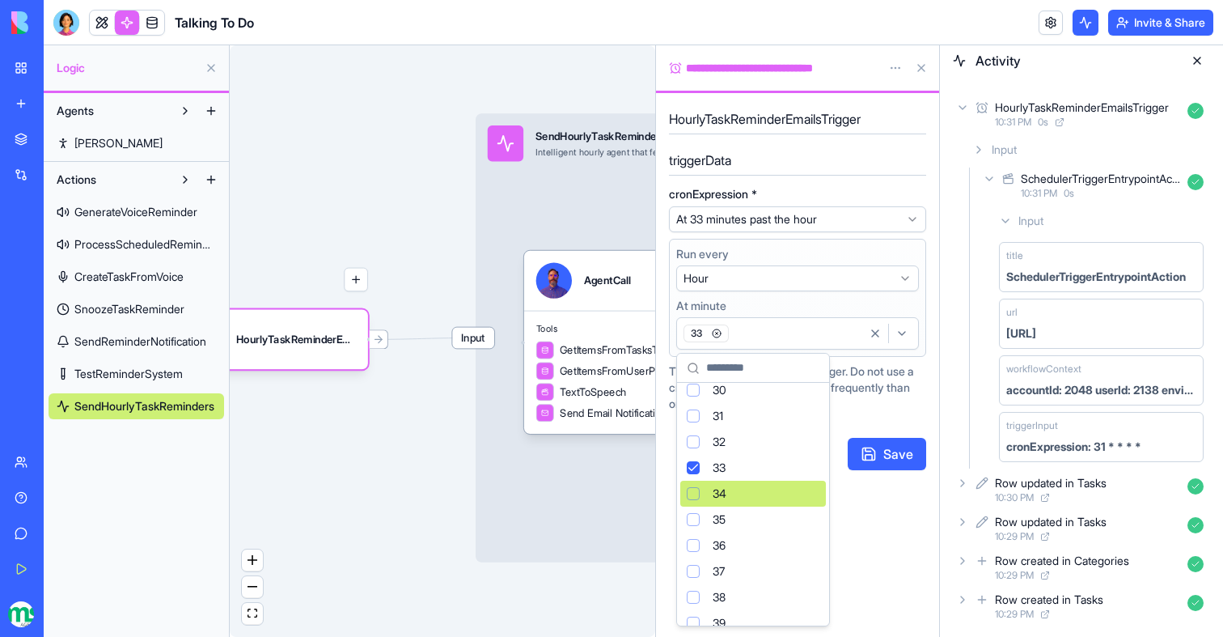
click at [698, 498] on div "Suggestions" at bounding box center [693, 493] width 13 height 13
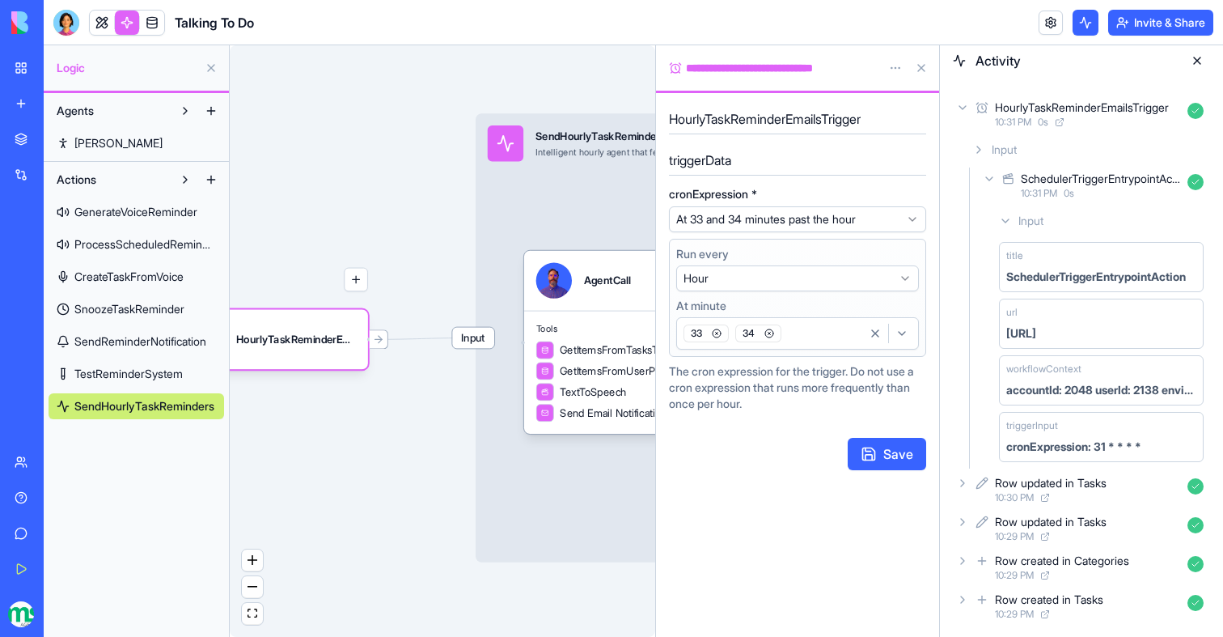
click at [716, 332] on icon "button" at bounding box center [717, 333] width 10 height 10
click at [875, 459] on button "Save" at bounding box center [887, 454] width 78 height 32
click at [917, 68] on button at bounding box center [922, 68] width 26 height 26
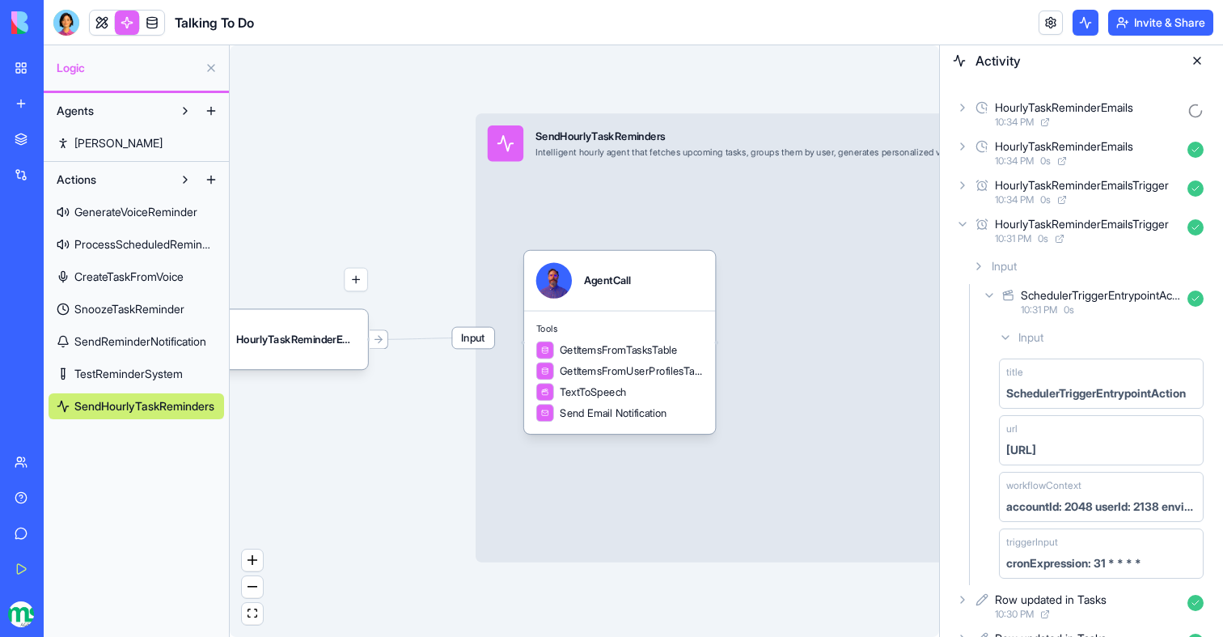
click at [1067, 111] on div "HourlyTaskReminderEmails" at bounding box center [1064, 108] width 138 height 16
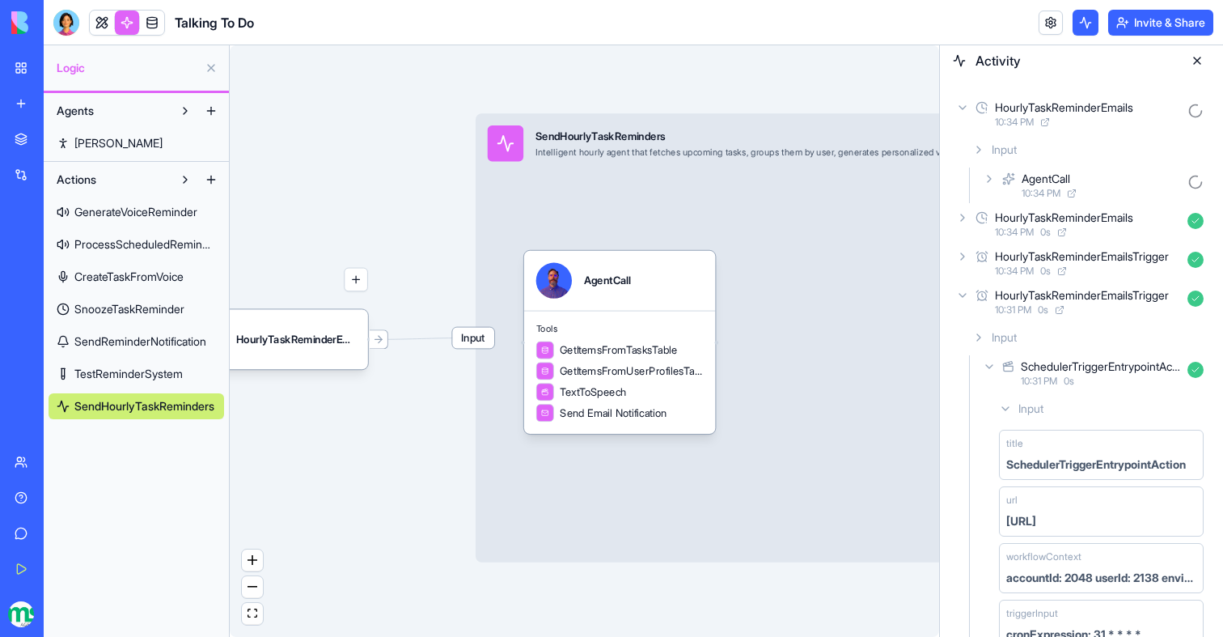
click at [1079, 179] on div "AgentCall" at bounding box center [1101, 179] width 159 height 16
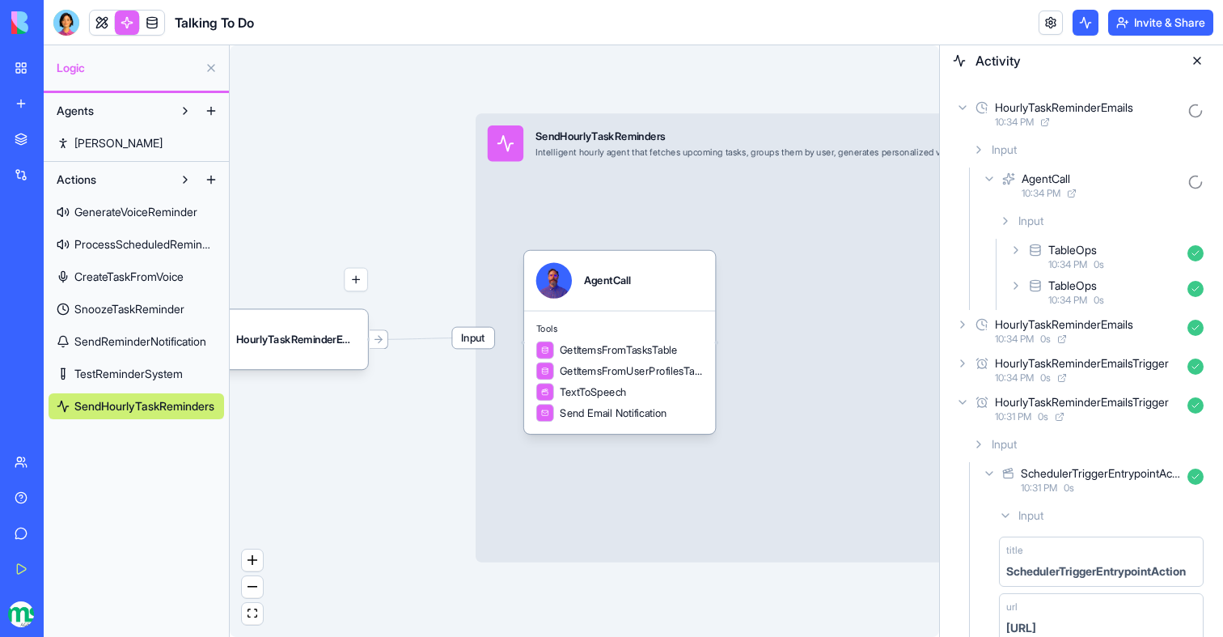
click at [1081, 249] on div "TableOps" at bounding box center [1073, 250] width 49 height 16
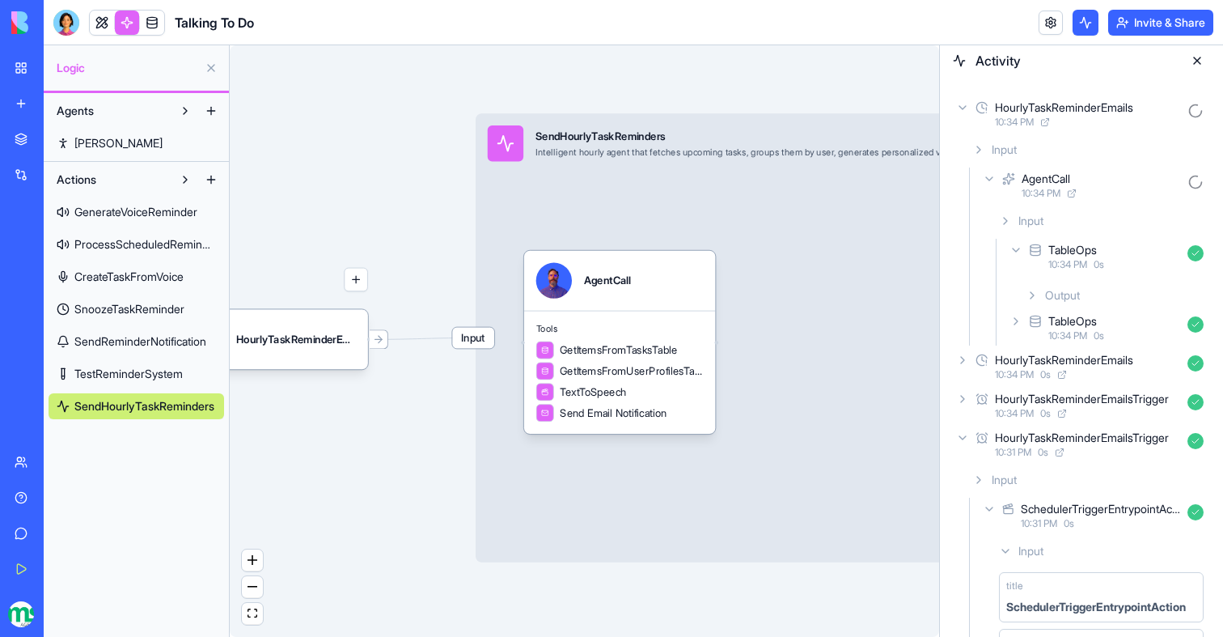
click at [1097, 302] on div "Output" at bounding box center [1114, 295] width 191 height 29
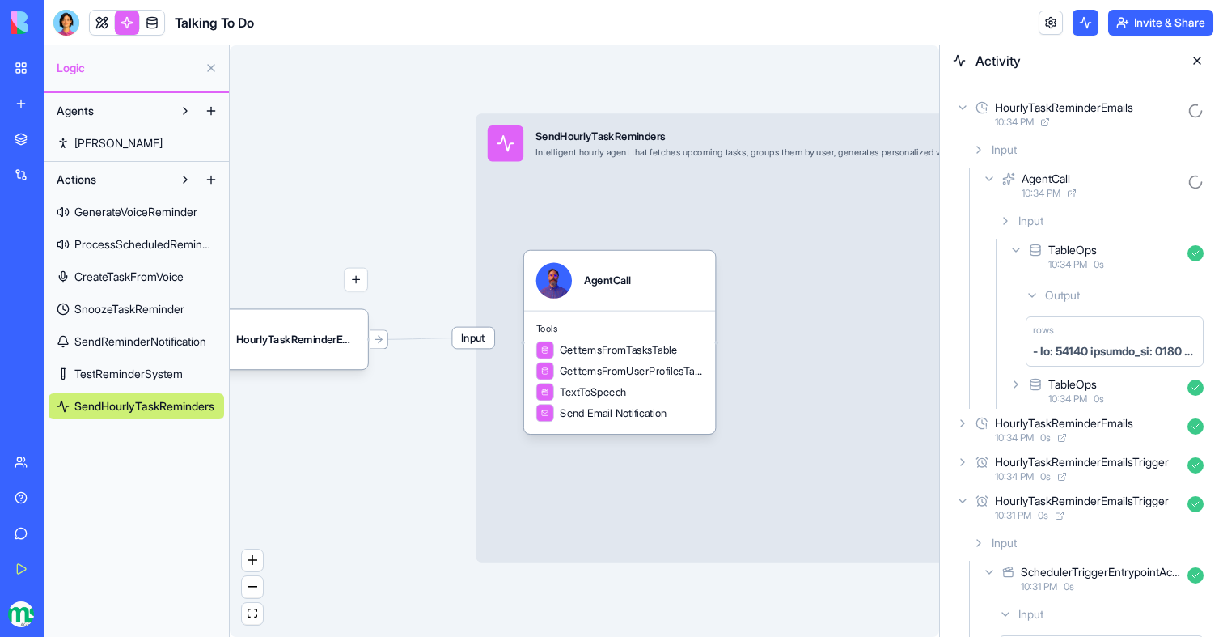
click at [1086, 390] on div "TableOps" at bounding box center [1073, 384] width 49 height 16
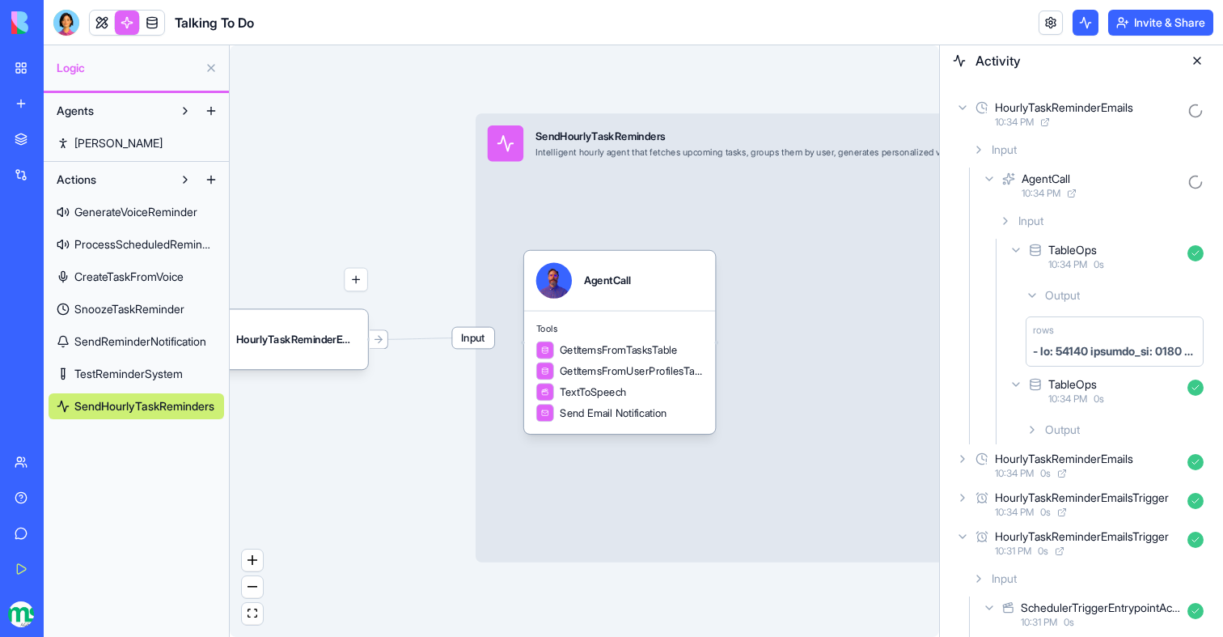
click at [1087, 426] on div "Output" at bounding box center [1114, 429] width 191 height 29
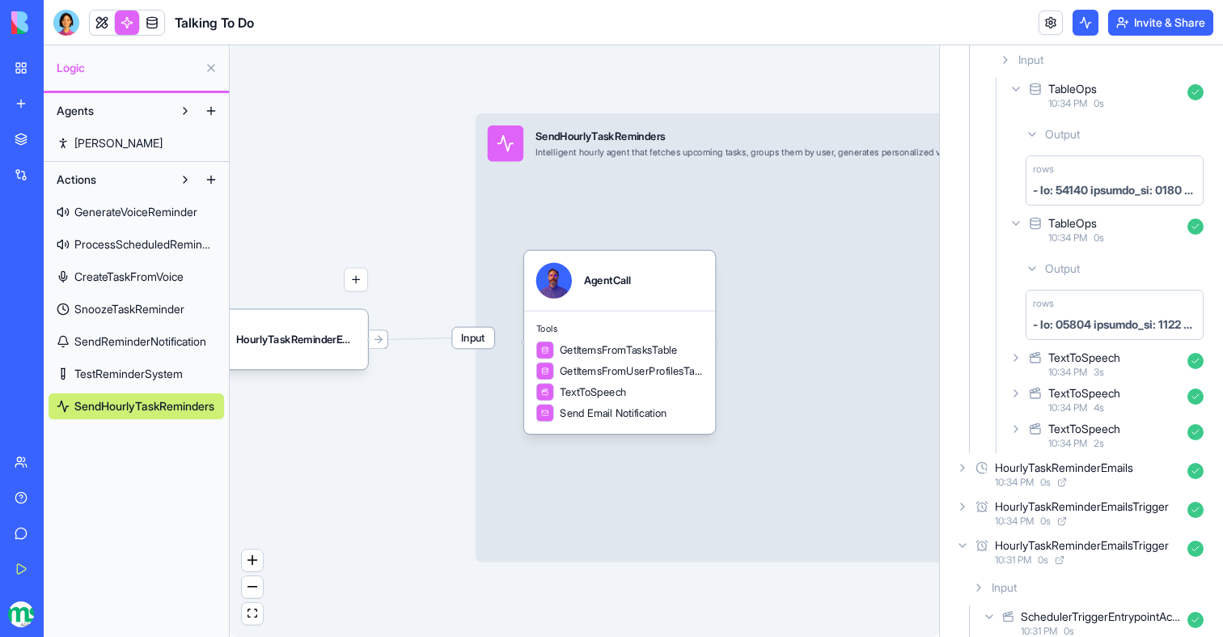
scroll to position [223, 0]
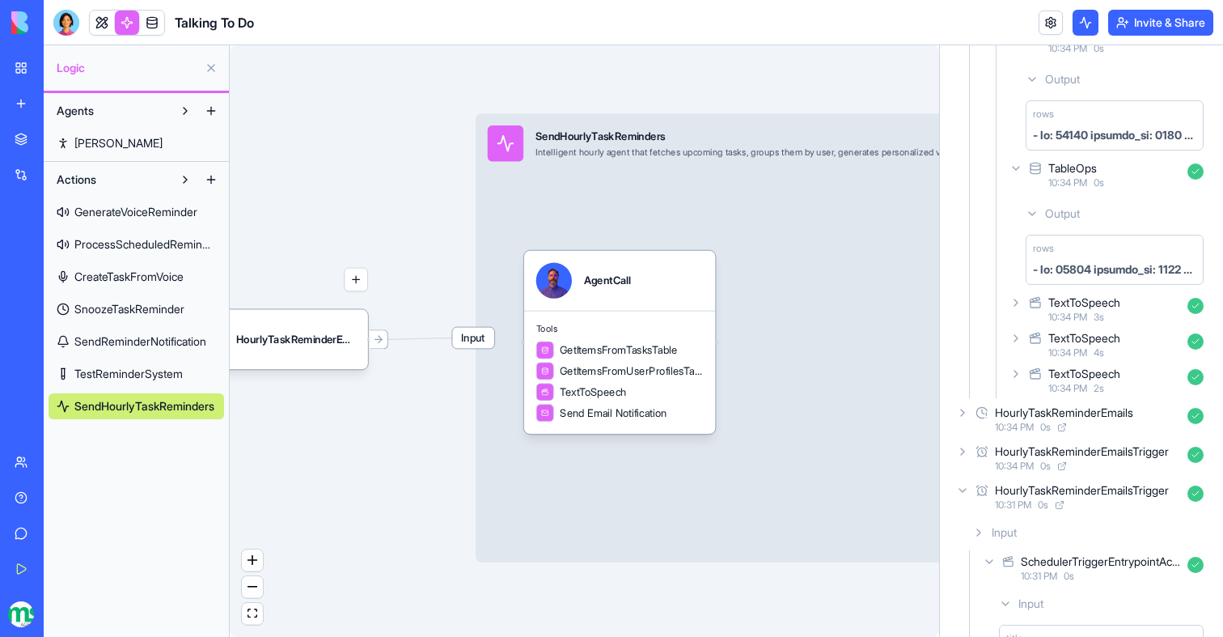
click at [1066, 311] on span "10:34 PM" at bounding box center [1068, 317] width 39 height 13
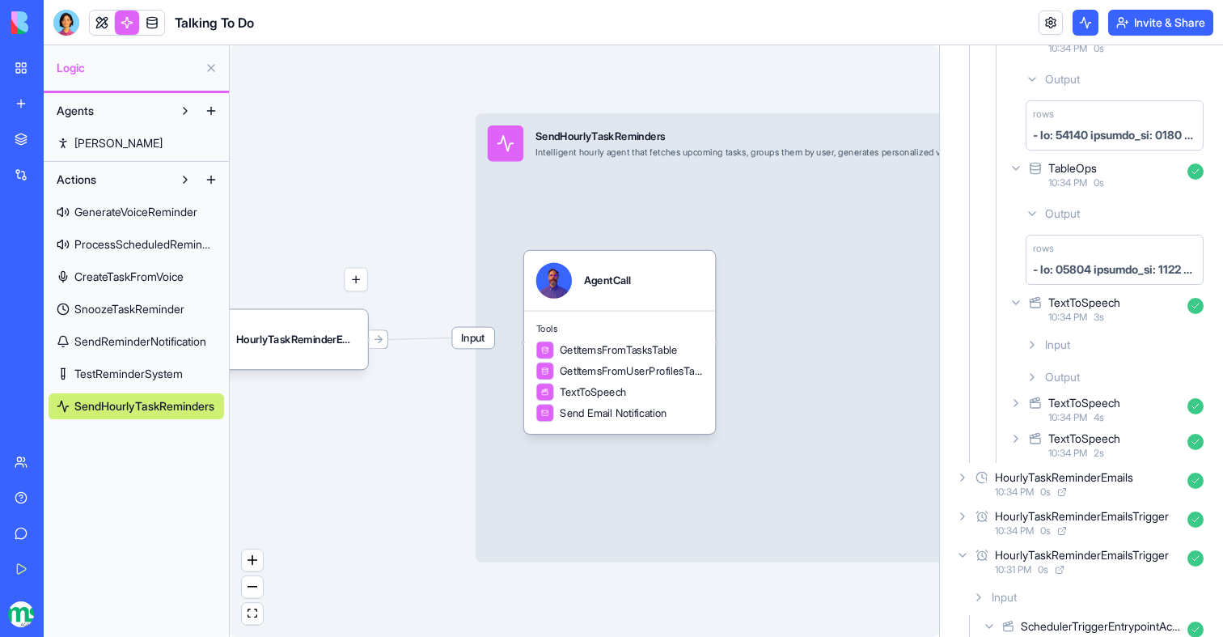
click at [1066, 354] on div "Input" at bounding box center [1114, 344] width 191 height 29
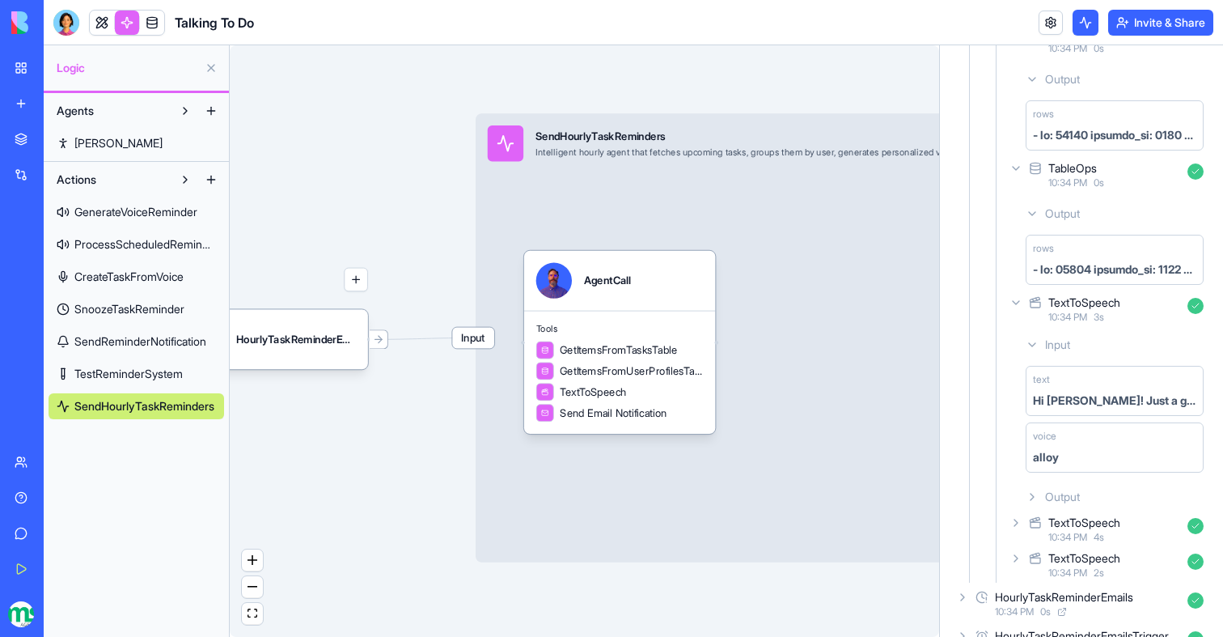
click at [1066, 349] on span "Input" at bounding box center [1057, 345] width 25 height 16
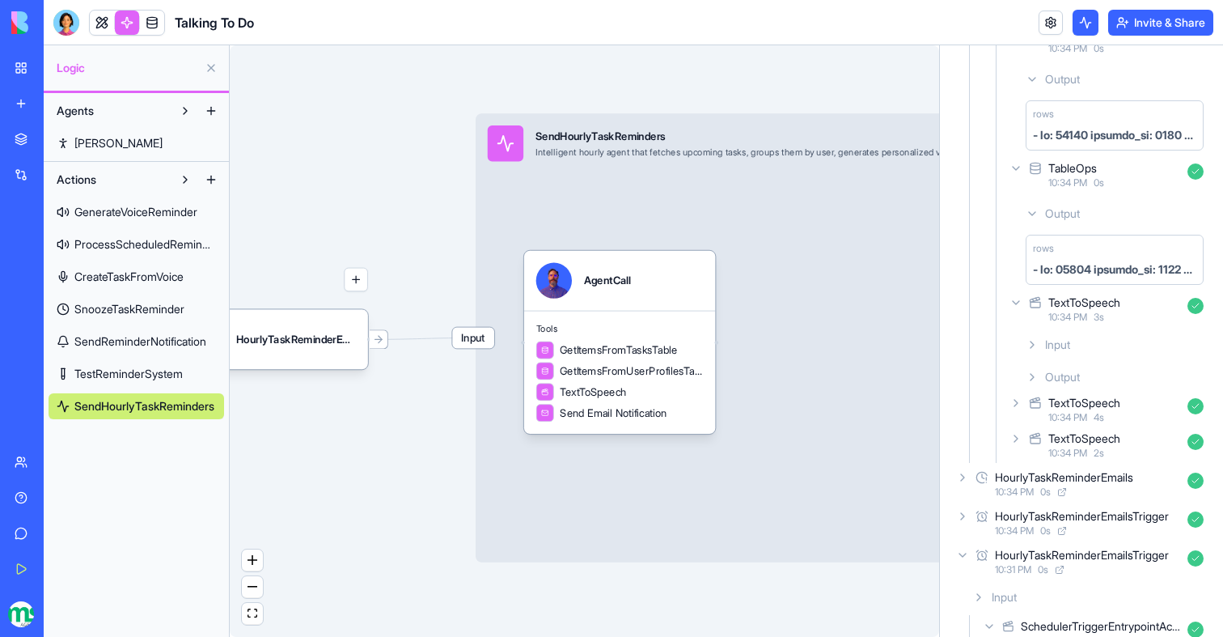
click at [1074, 402] on div "TextToSpeech" at bounding box center [1085, 403] width 72 height 16
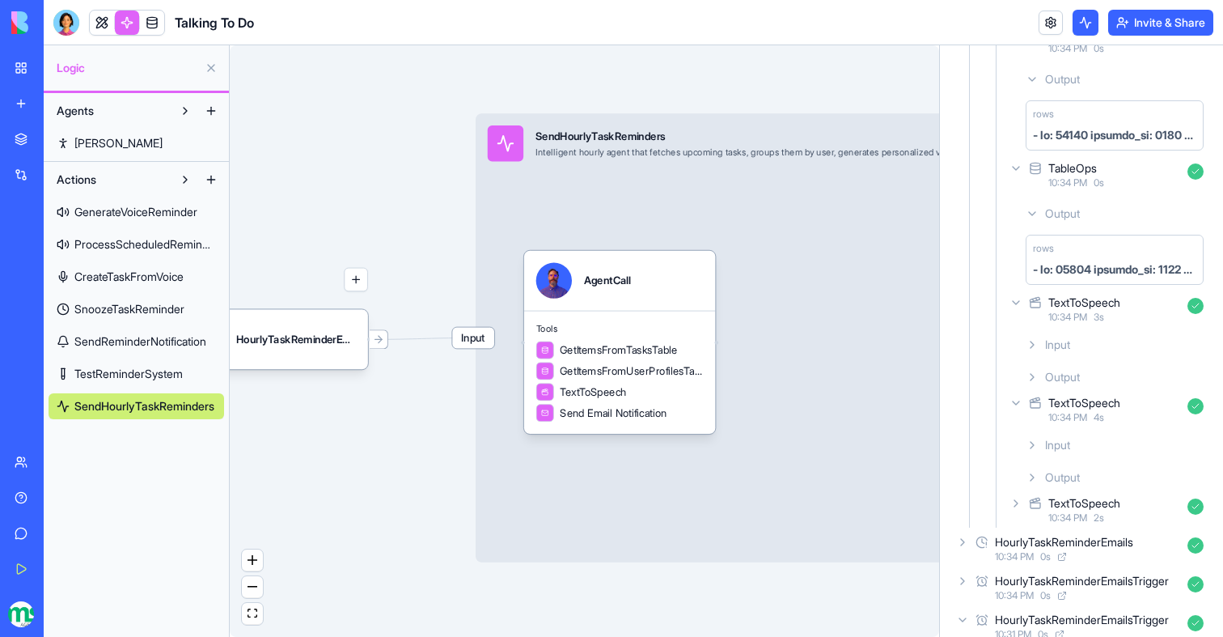
click at [1073, 445] on div "Input" at bounding box center [1114, 444] width 191 height 29
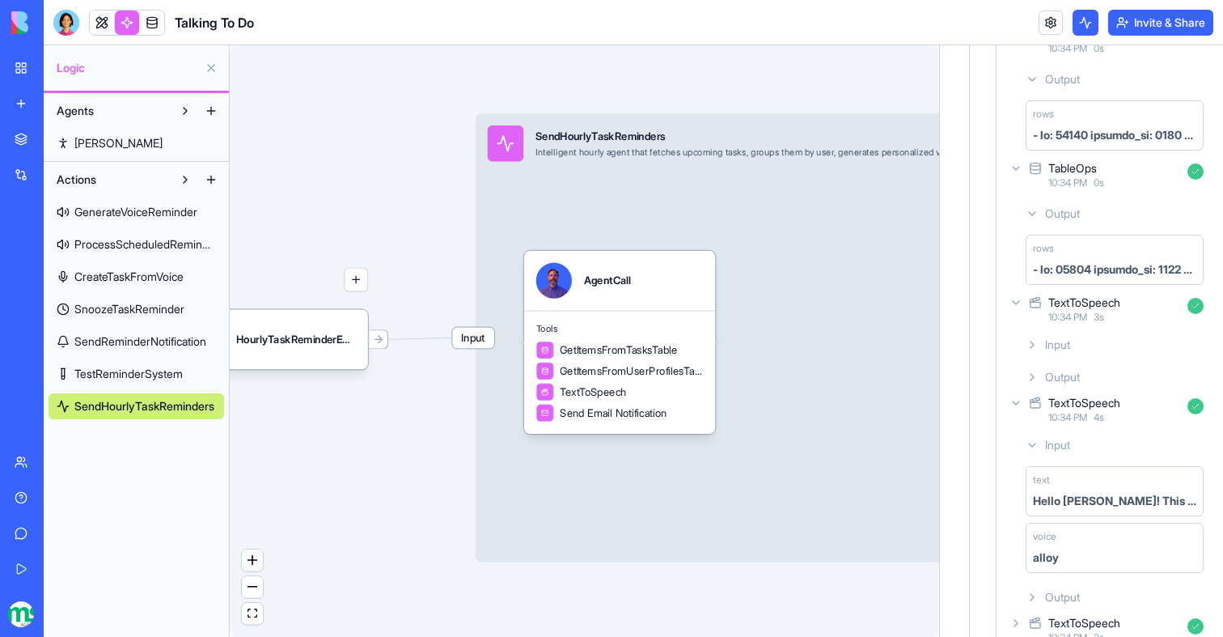
click at [1073, 445] on div "Input" at bounding box center [1114, 444] width 191 height 29
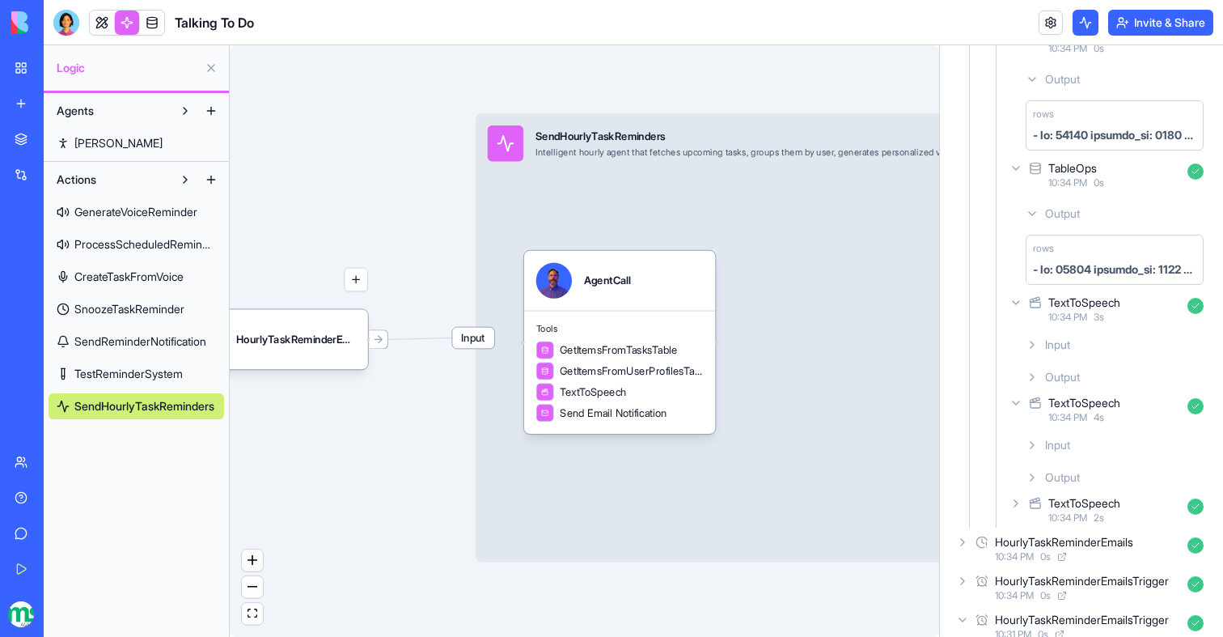
click at [1073, 475] on span "Output" at bounding box center [1062, 477] width 35 height 16
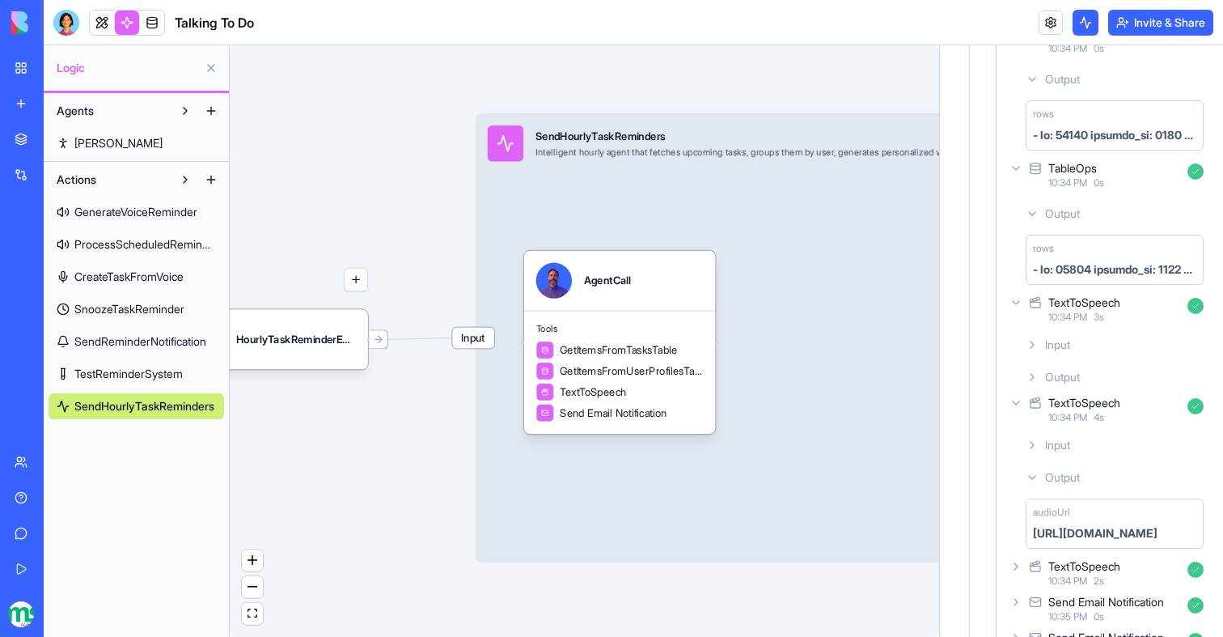
click at [1045, 456] on div "Input" at bounding box center [1114, 444] width 191 height 29
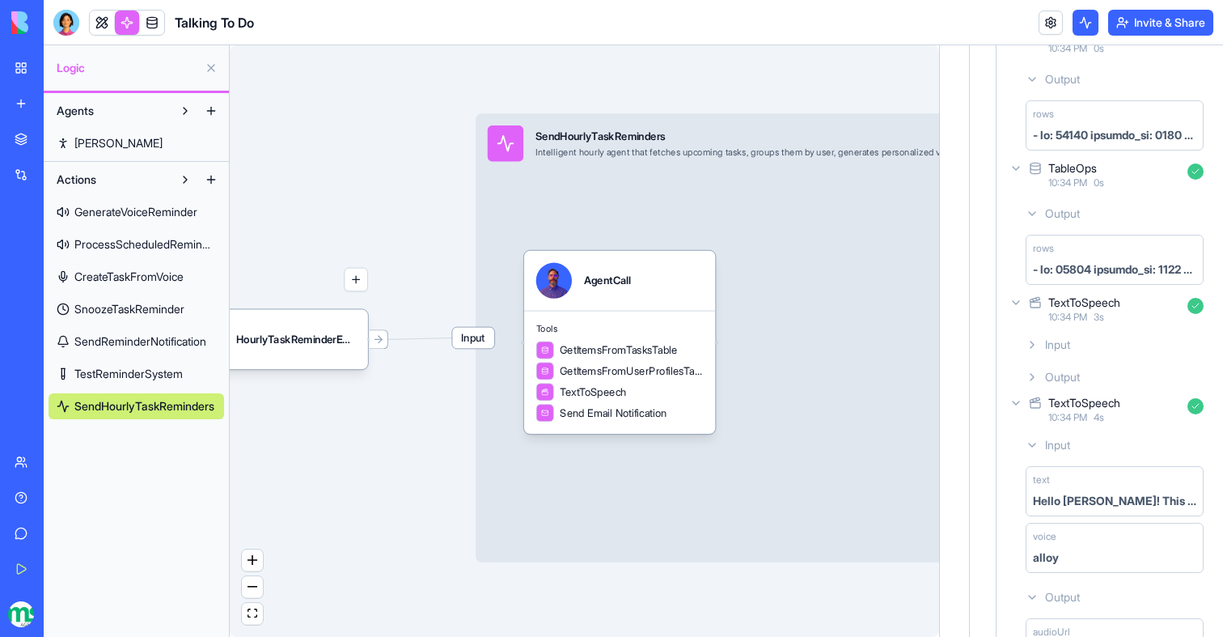
click at [1049, 447] on span "Input" at bounding box center [1057, 445] width 25 height 16
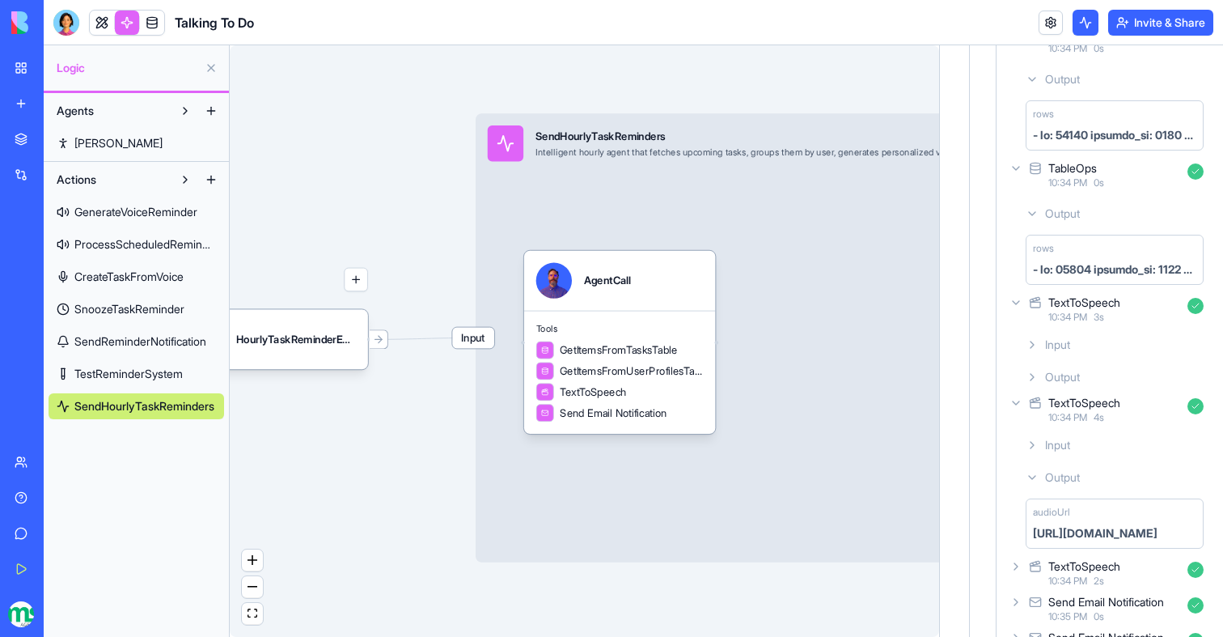
click at [1049, 474] on span "Output" at bounding box center [1062, 477] width 35 height 16
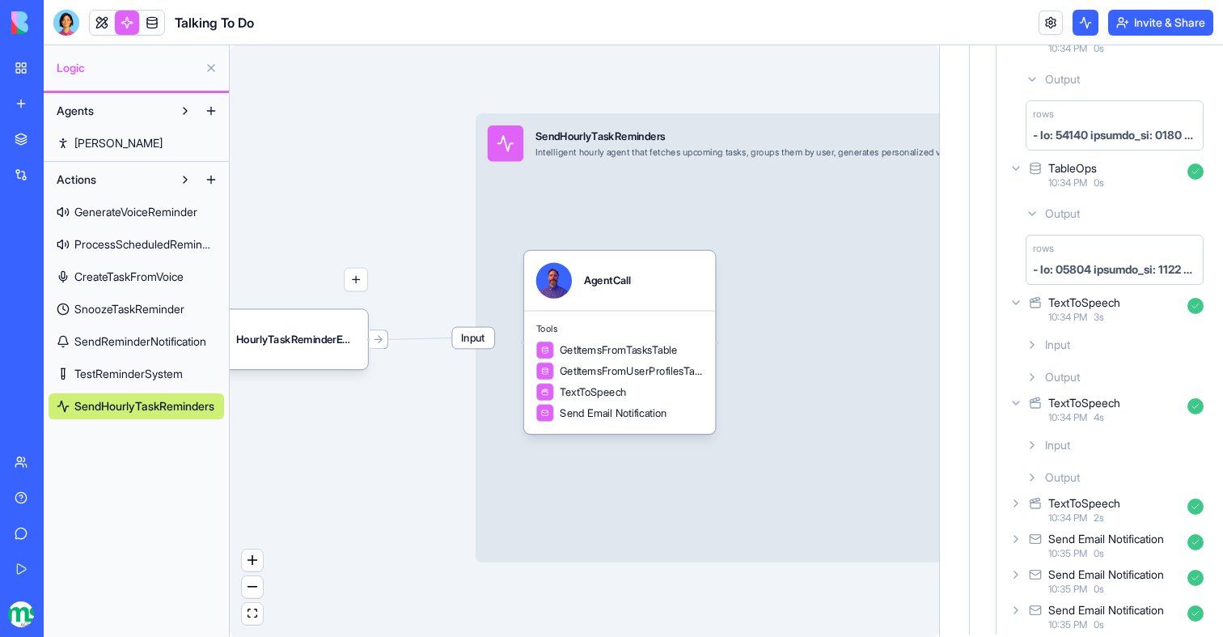
click at [1081, 511] on div "TextToSpeech" at bounding box center [1085, 503] width 72 height 16
click at [1068, 533] on div "Input" at bounding box center [1114, 545] width 191 height 29
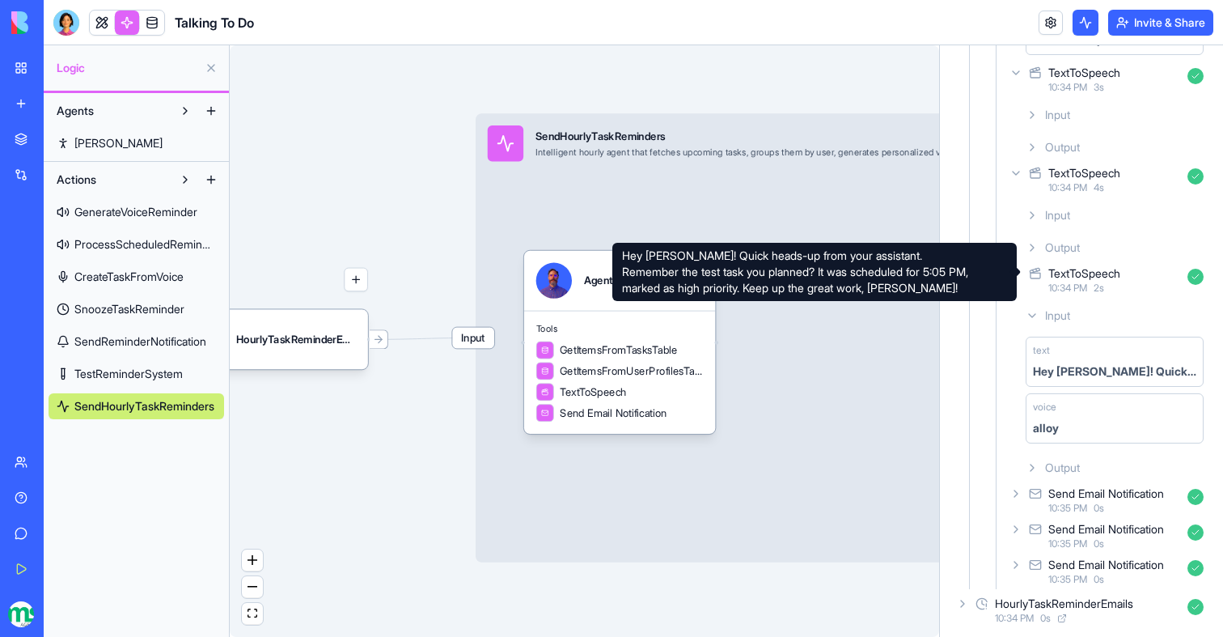
scroll to position [566, 0]
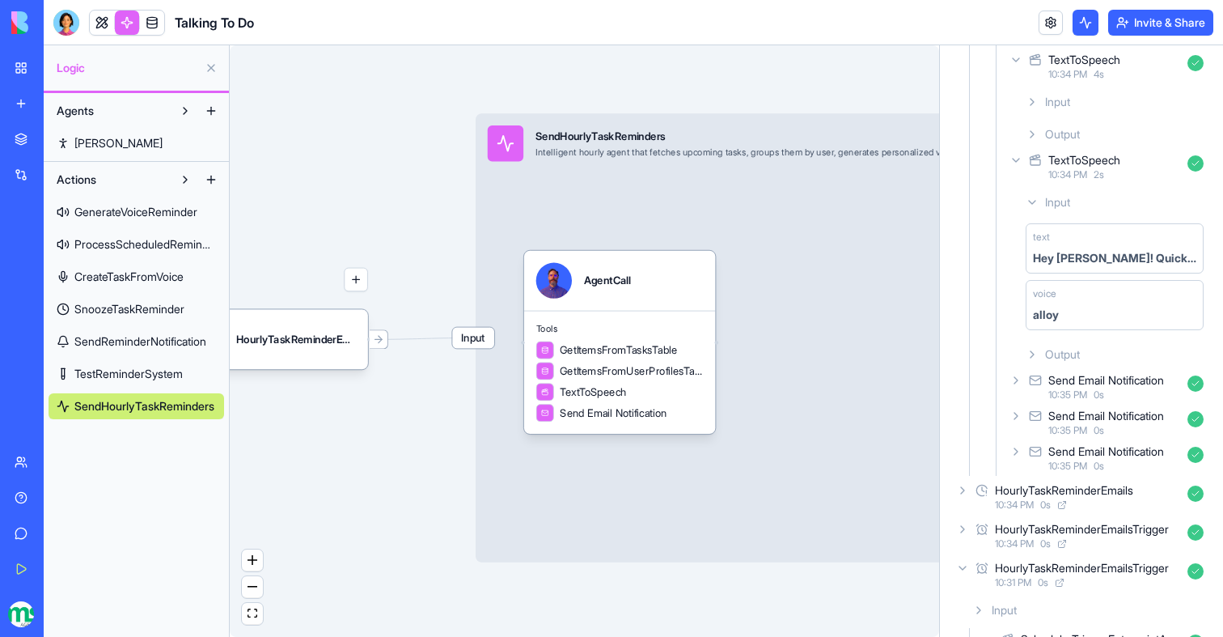
click at [150, 10] on div at bounding box center [127, 23] width 76 height 26
click at [150, 16] on link at bounding box center [152, 23] width 24 height 24
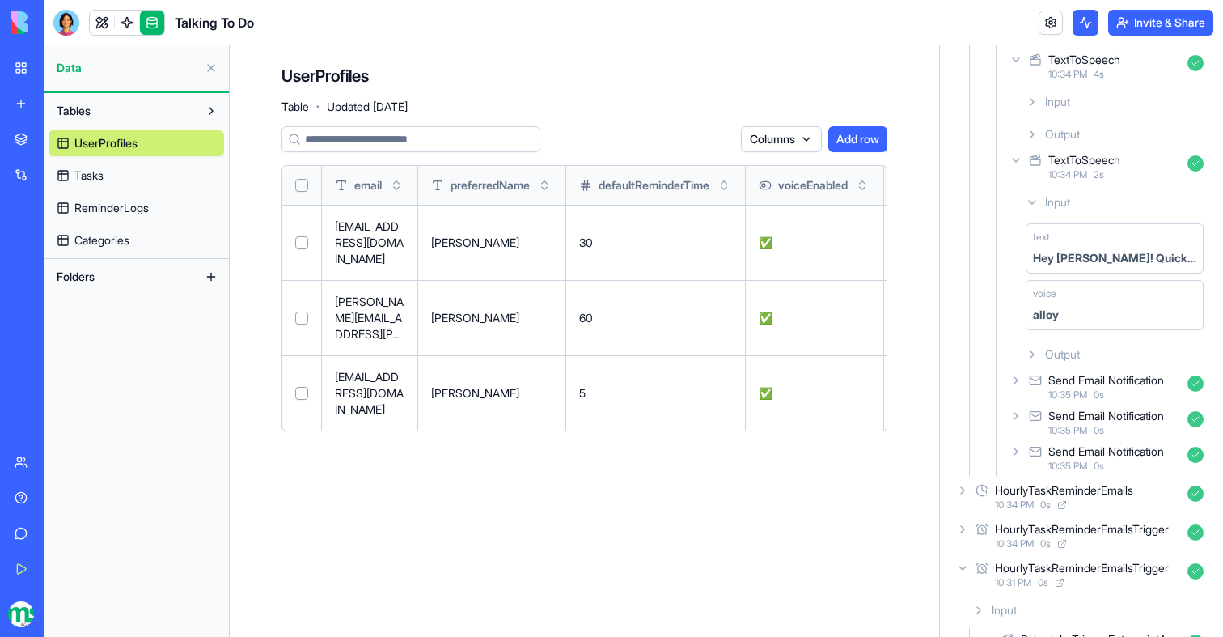
click at [100, 174] on span "Tasks" at bounding box center [88, 175] width 29 height 16
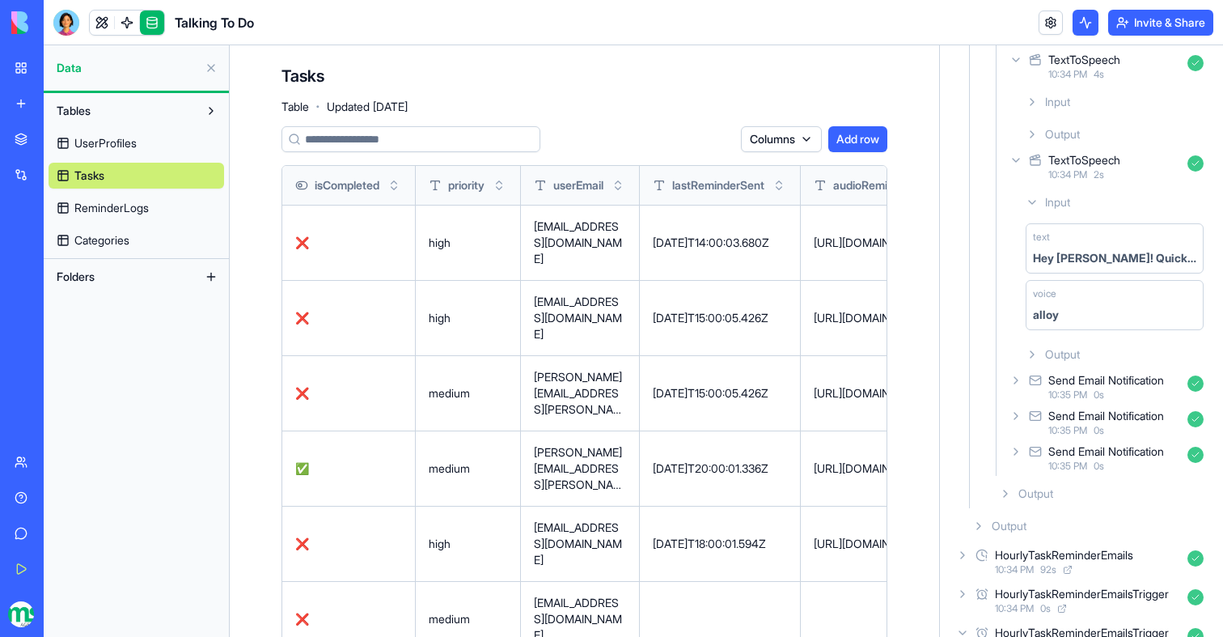
click at [722, 273] on td "2025-10-02T14:00:03.680Z" at bounding box center [720, 242] width 161 height 75
click at [1024, 378] on div "Send Email Notification 10:35 PM 0 s" at bounding box center [1108, 387] width 204 height 36
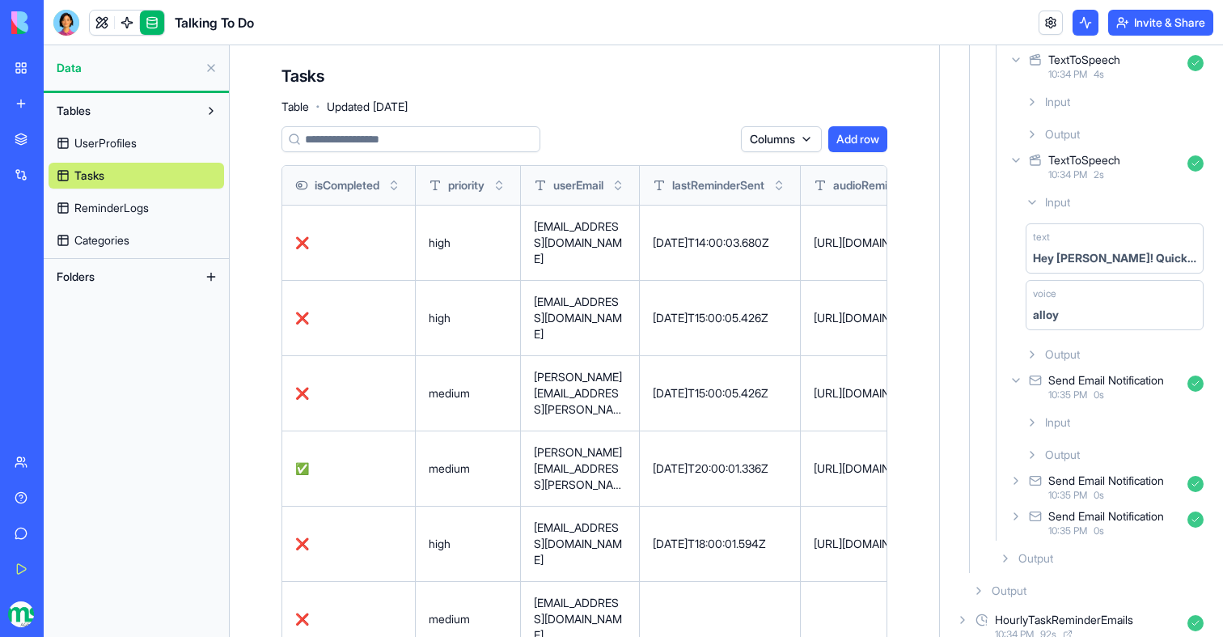
click at [1043, 417] on div "Input" at bounding box center [1114, 422] width 191 height 29
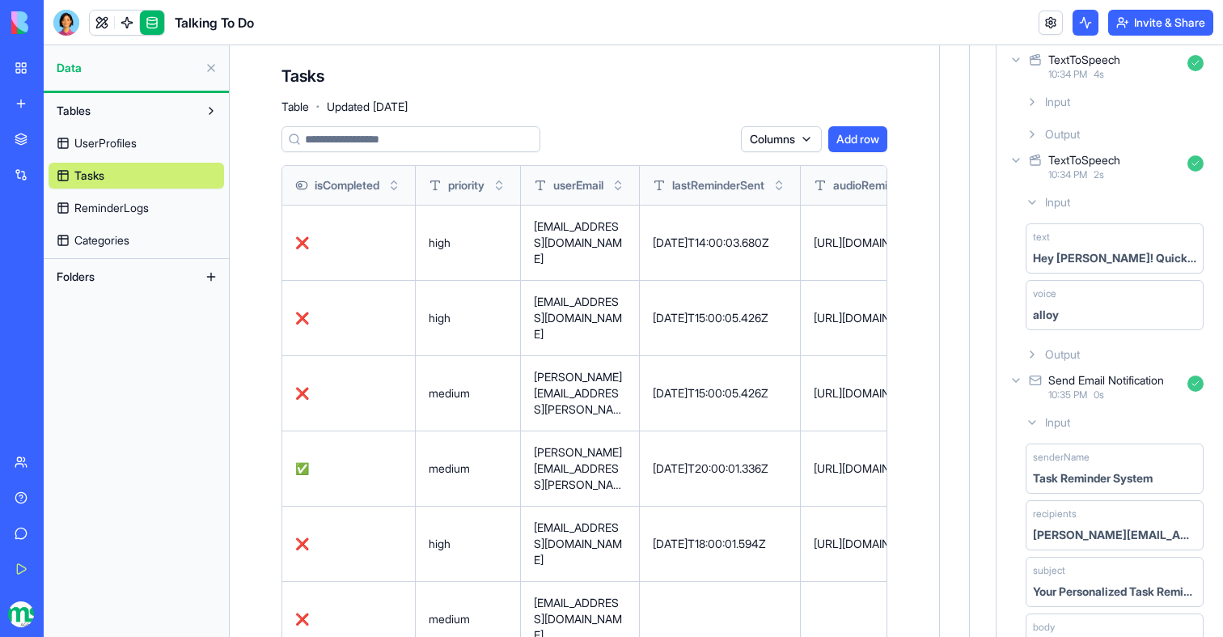
click at [1045, 422] on span "Input" at bounding box center [1057, 422] width 25 height 16
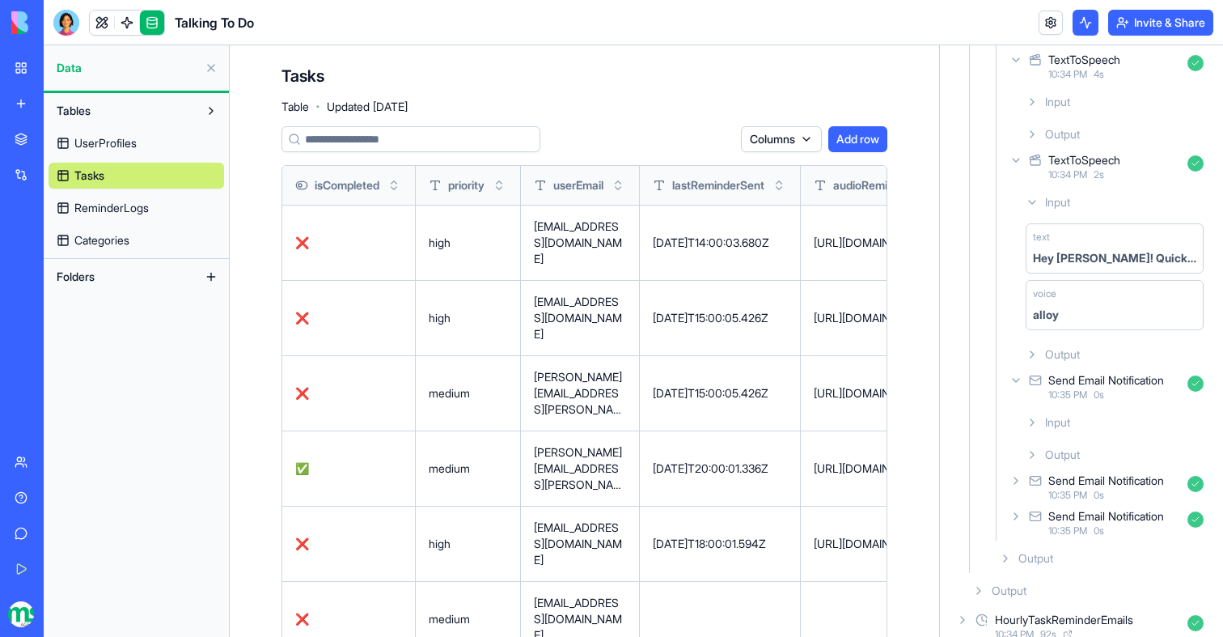
click at [1056, 452] on span "Output" at bounding box center [1062, 455] width 35 height 16
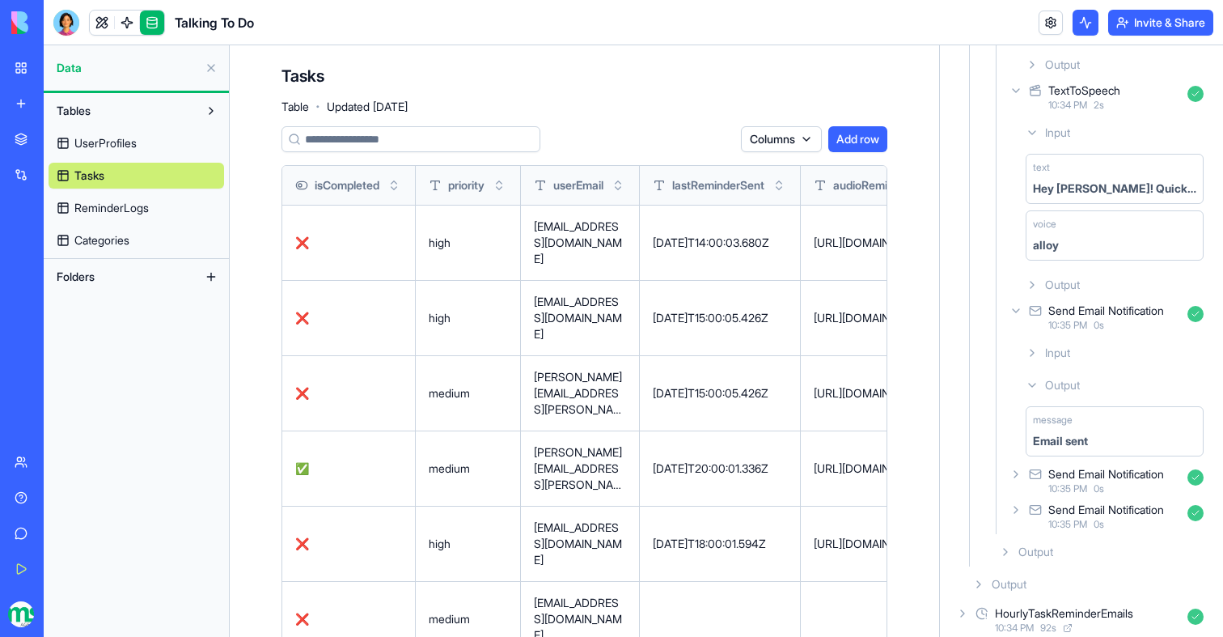
scroll to position [642, 0]
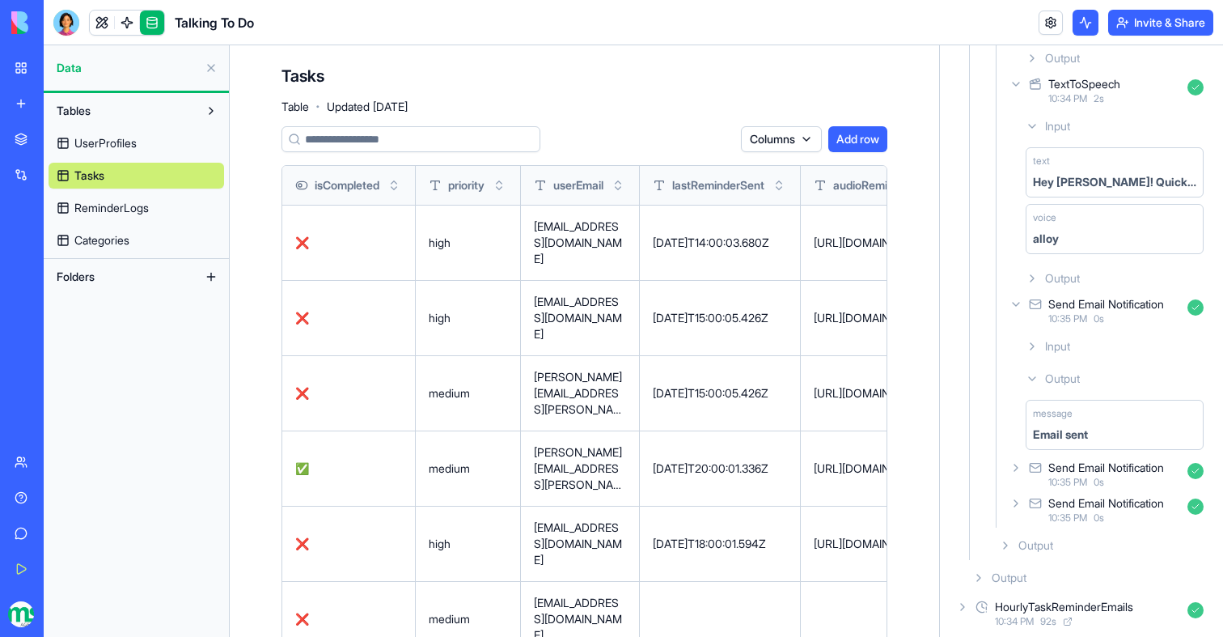
click at [775, 294] on td "2025-10-02T15:00:05.426Z" at bounding box center [720, 317] width 161 height 75
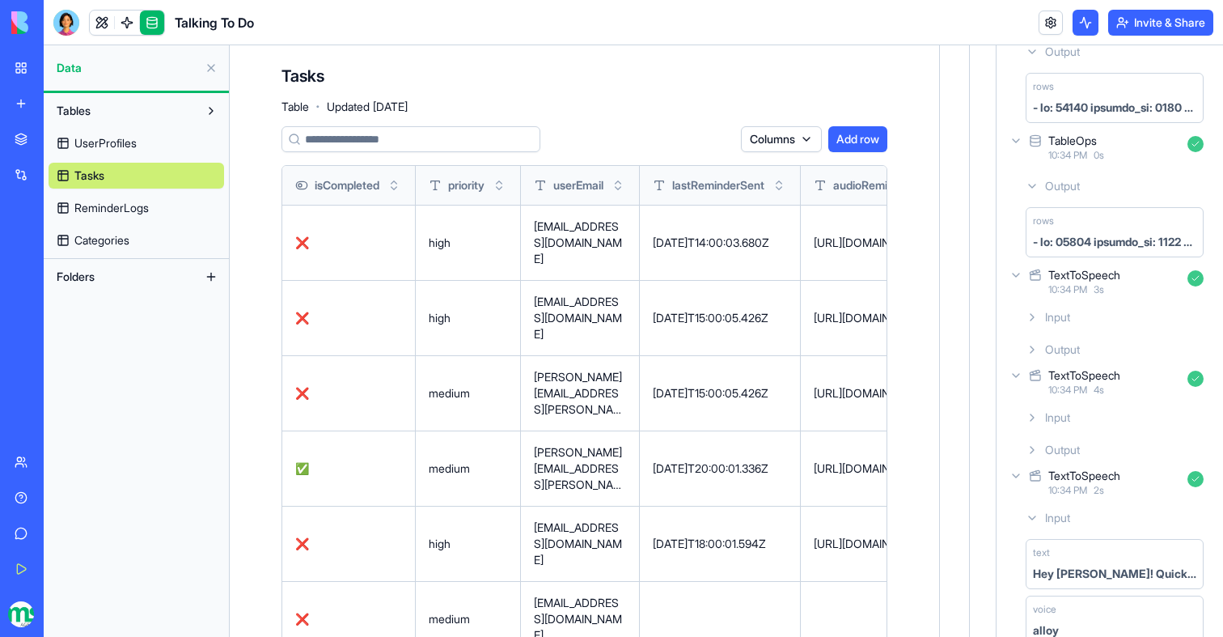
scroll to position [0, 0]
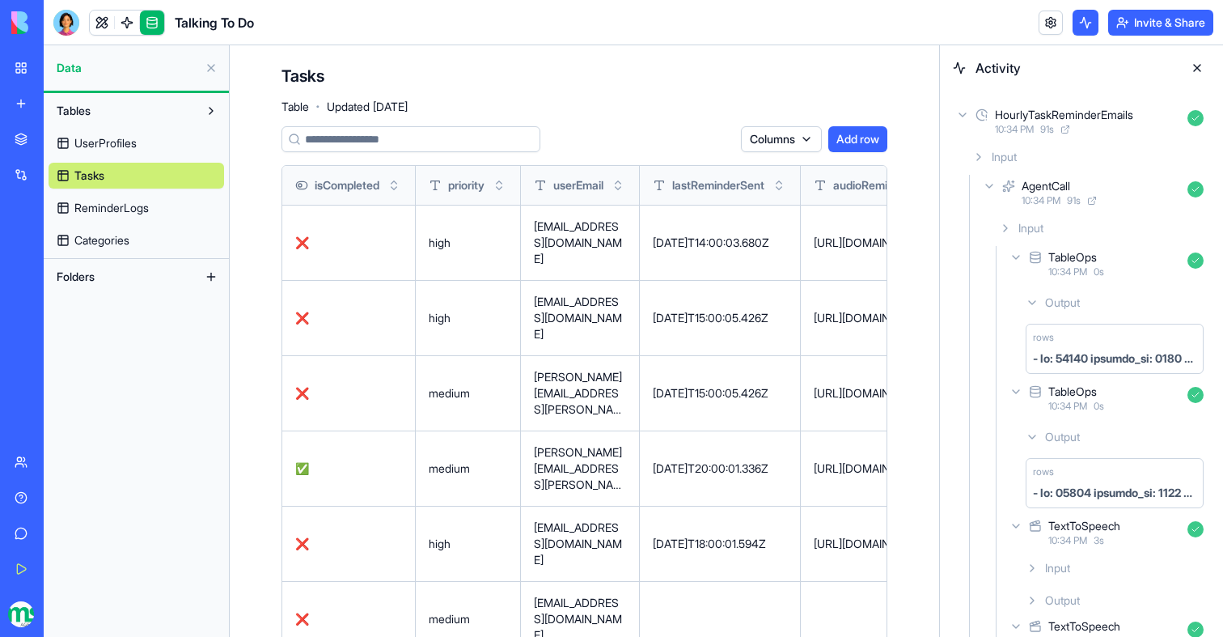
click at [1197, 66] on button at bounding box center [1197, 68] width 26 height 26
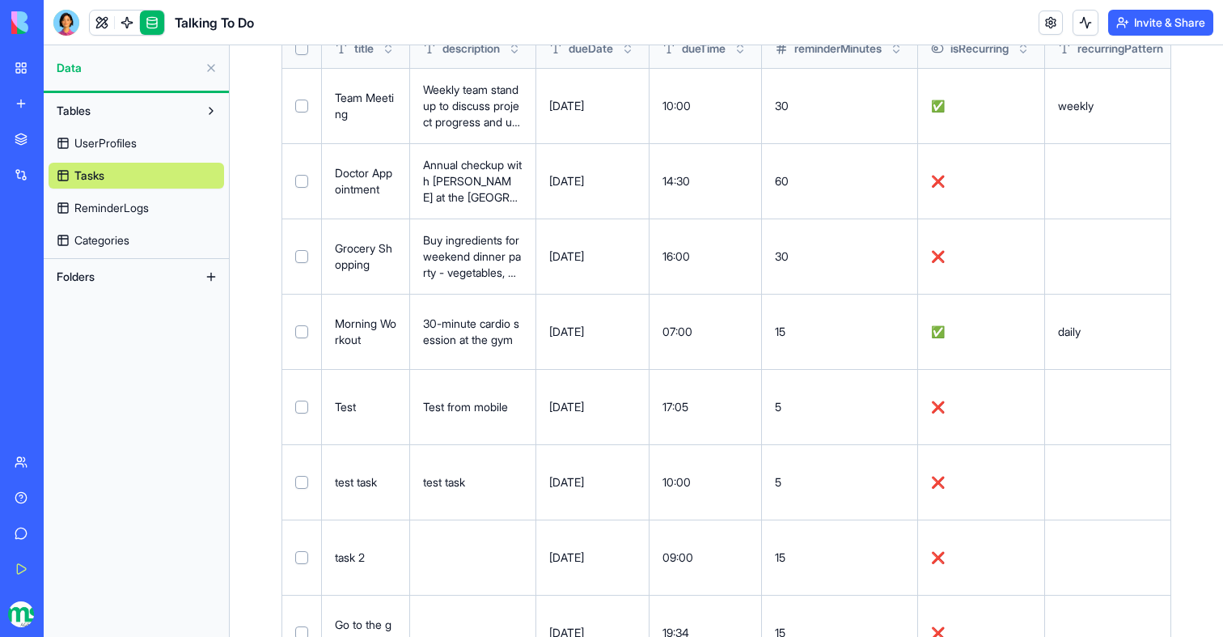
scroll to position [154, 0]
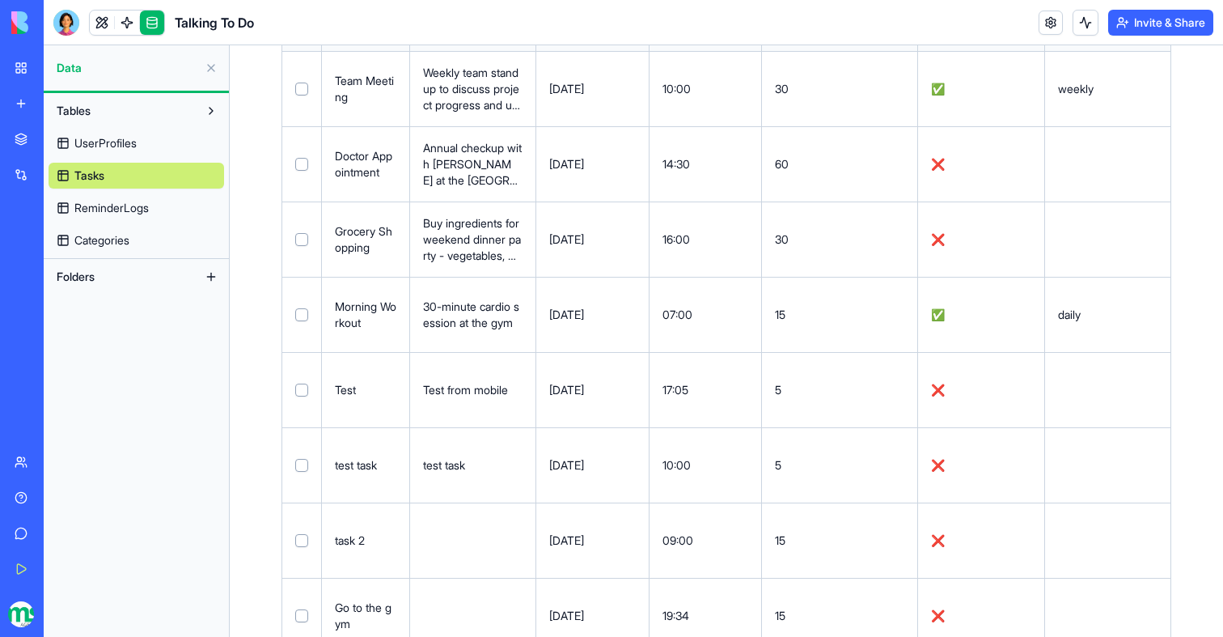
click at [120, 26] on link at bounding box center [127, 23] width 24 height 24
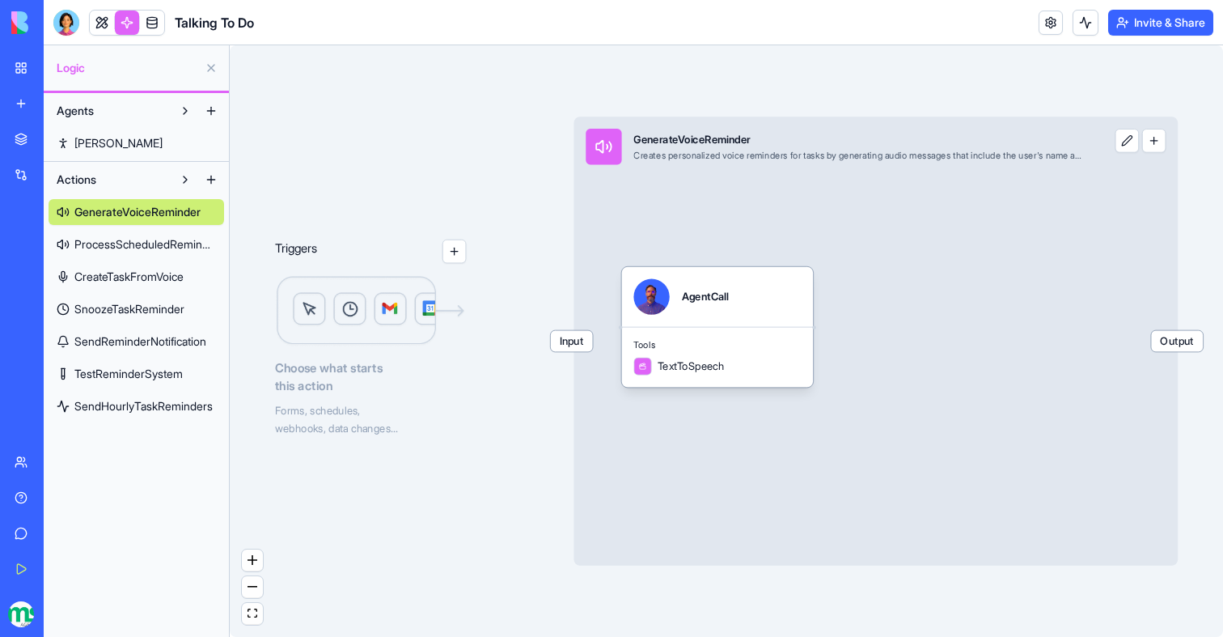
click at [147, 402] on span "SendHourlyTaskReminders" at bounding box center [143, 406] width 138 height 16
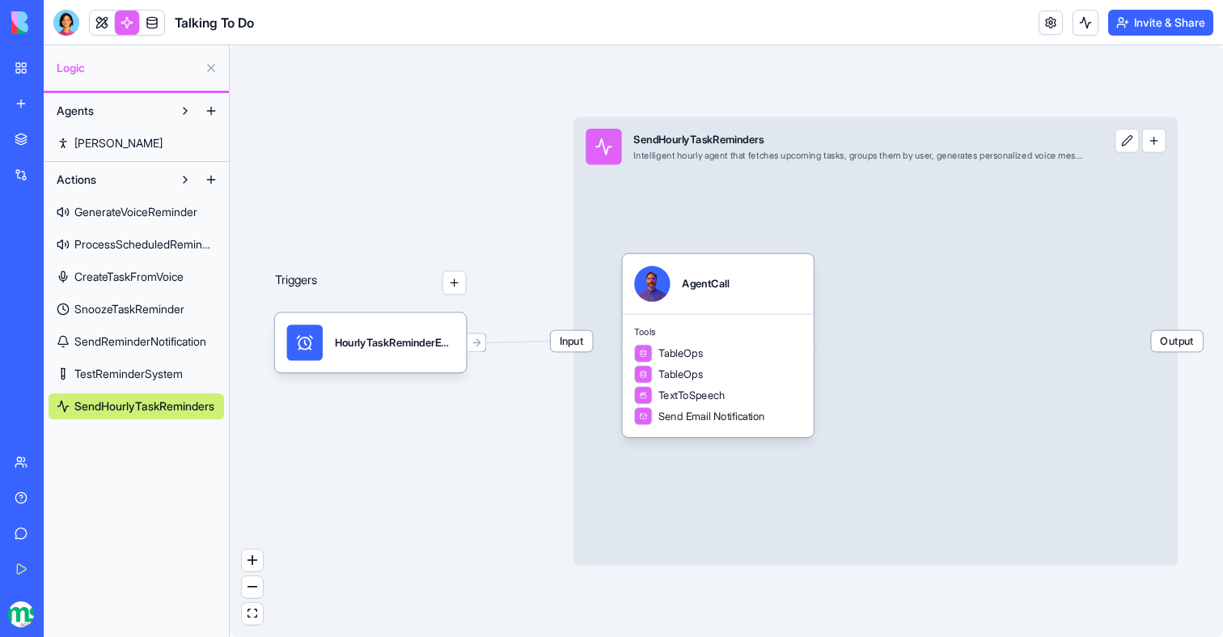
click at [719, 342] on div "Tools TableOps TableOps TextToSpeech Send Email Notification" at bounding box center [718, 375] width 192 height 123
click at [719, 342] on div "Tools GetItemsFromTasksTable TableOps TextToSpeech Send Email Notification" at bounding box center [718, 376] width 192 height 123
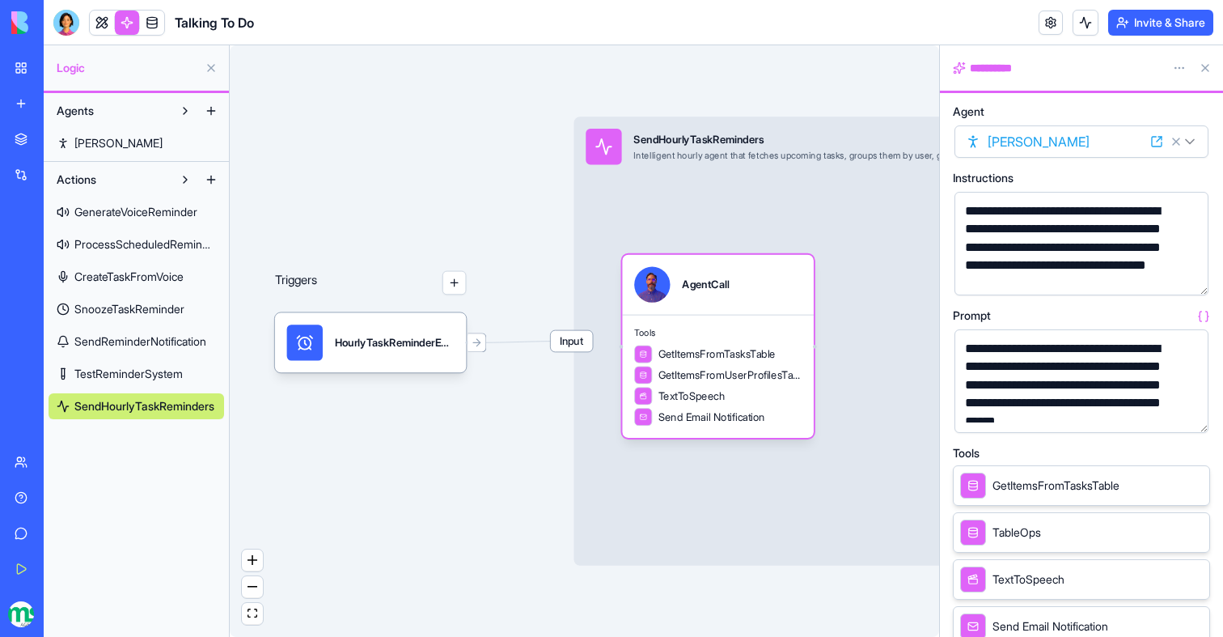
click at [1195, 414] on button "button" at bounding box center [1193, 417] width 26 height 26
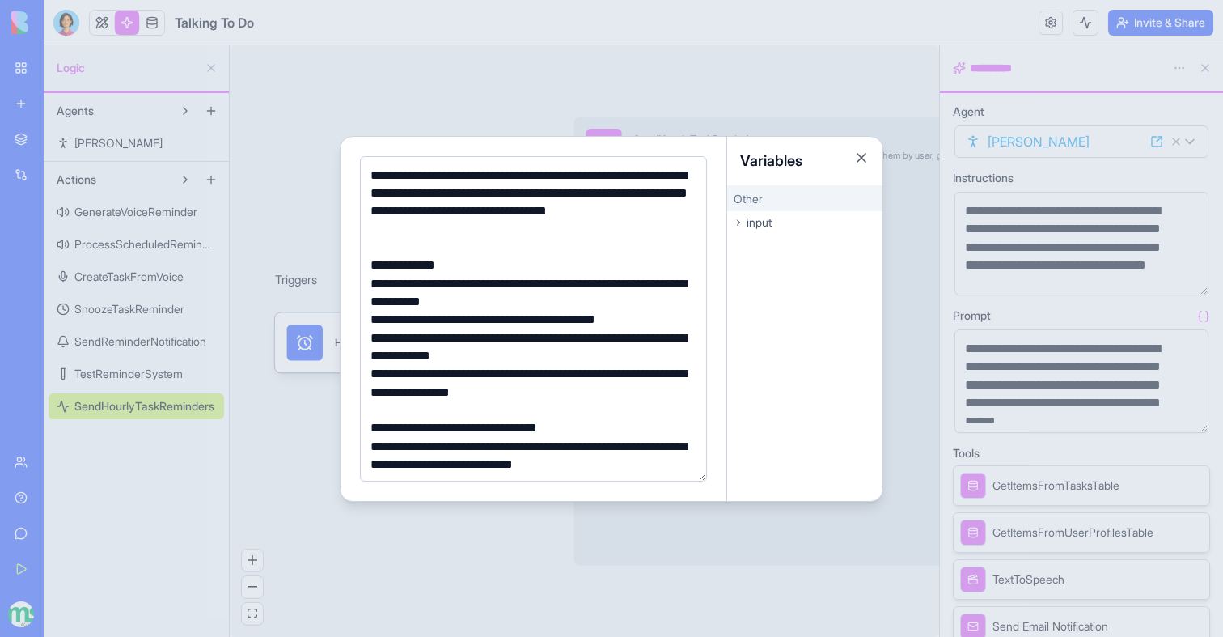
click at [548, 308] on div "**********" at bounding box center [531, 293] width 331 height 36
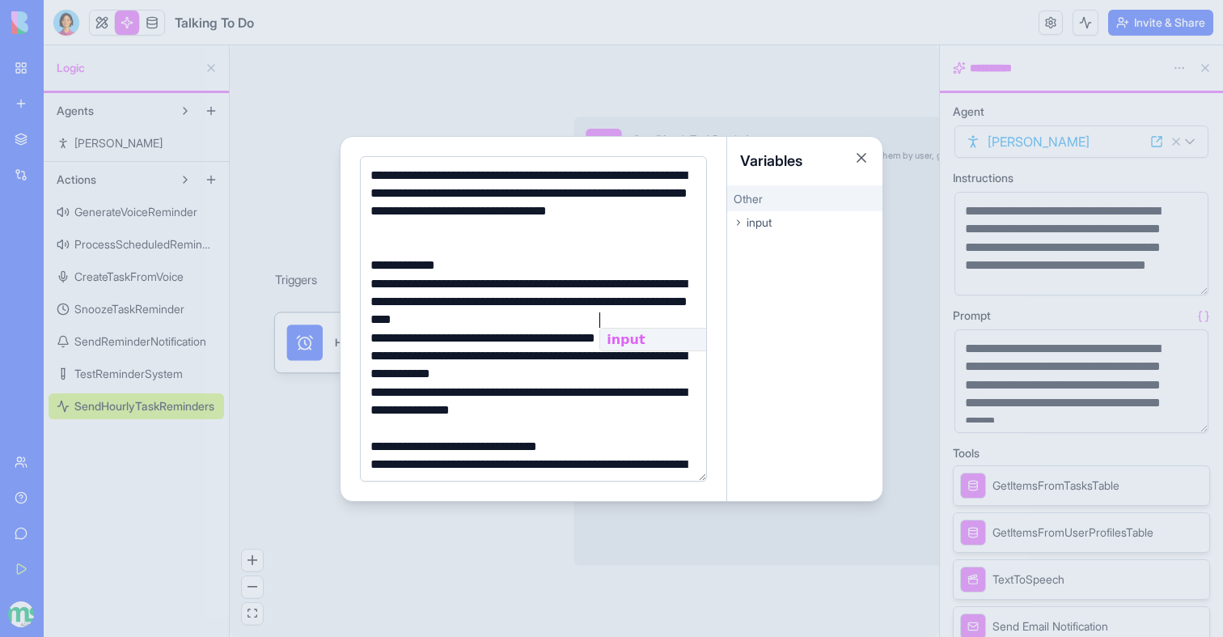
click at [572, 98] on div at bounding box center [611, 318] width 1223 height 637
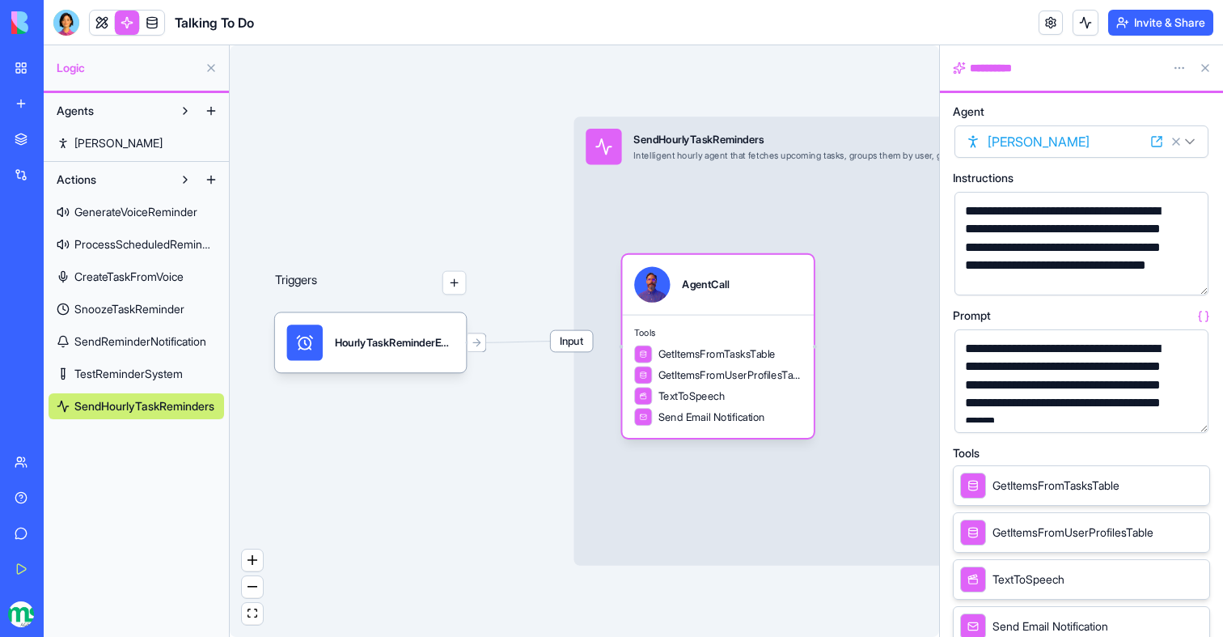
click at [1206, 74] on button at bounding box center [1206, 68] width 26 height 26
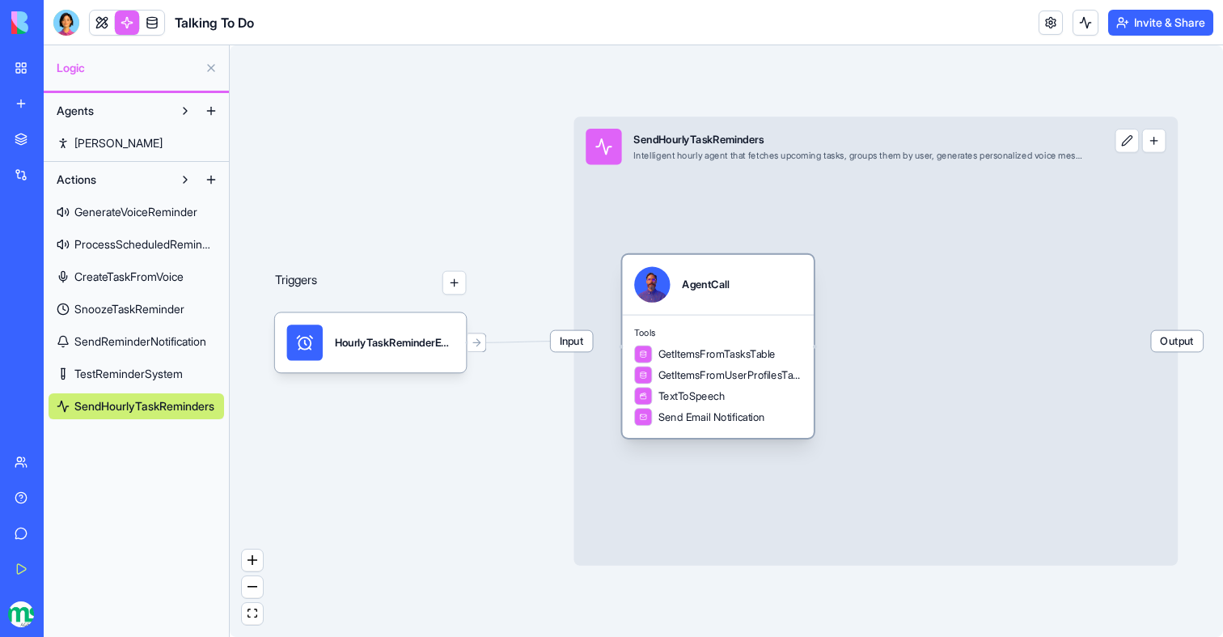
click at [722, 374] on span "GetItemsFromUserProfilesTable" at bounding box center [730, 374] width 143 height 15
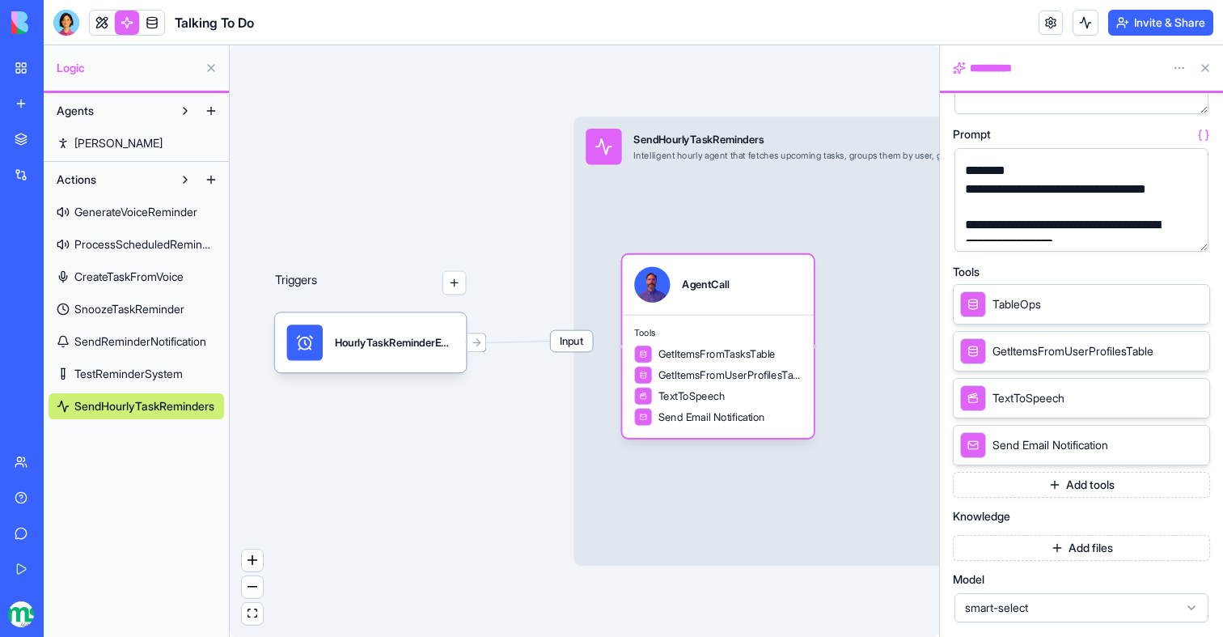
scroll to position [377, 0]
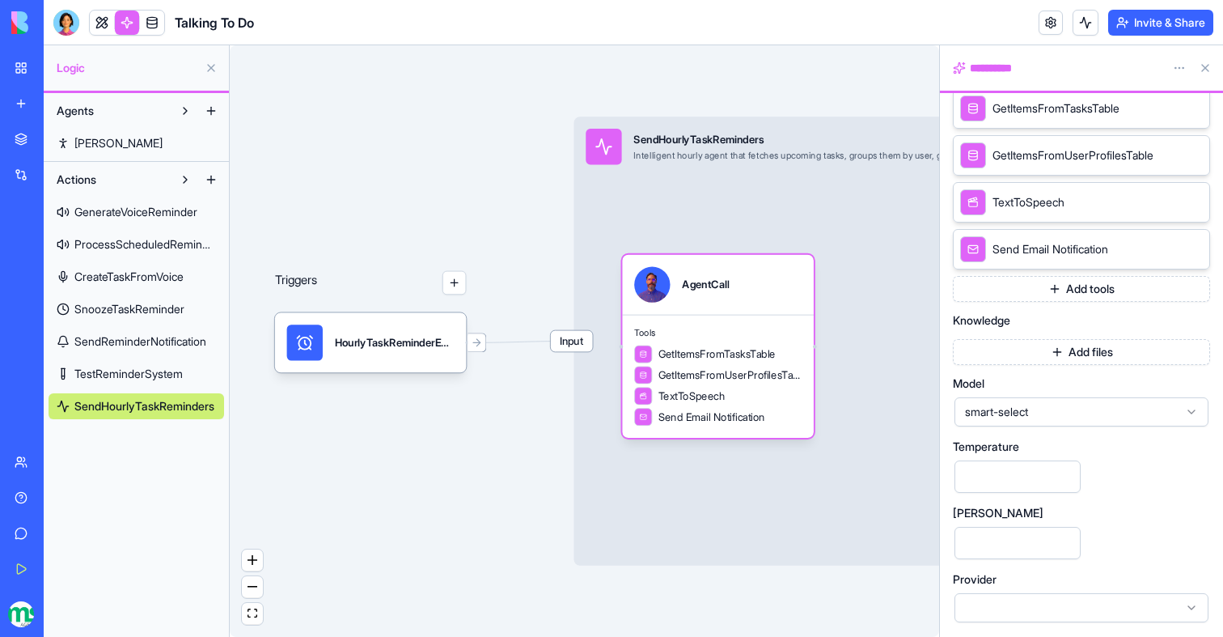
click at [345, 358] on div "HourlyTaskReminderEmailsTrigger" at bounding box center [395, 342] width 120 height 36
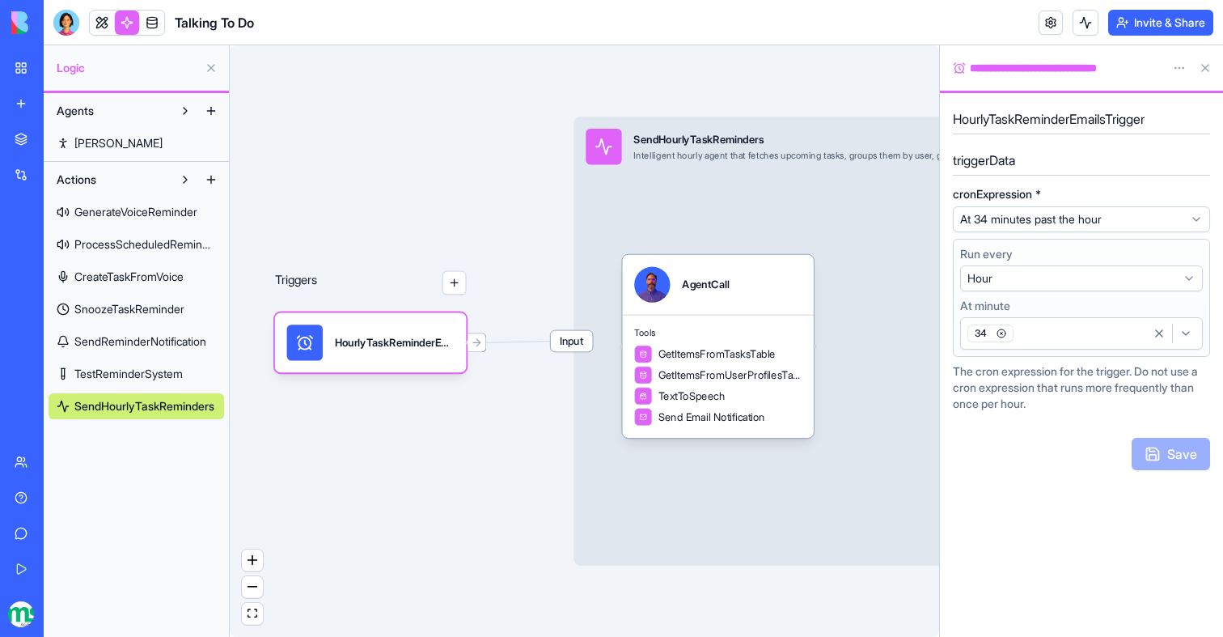
click at [1032, 337] on div "34" at bounding box center [1055, 333] width 182 height 24
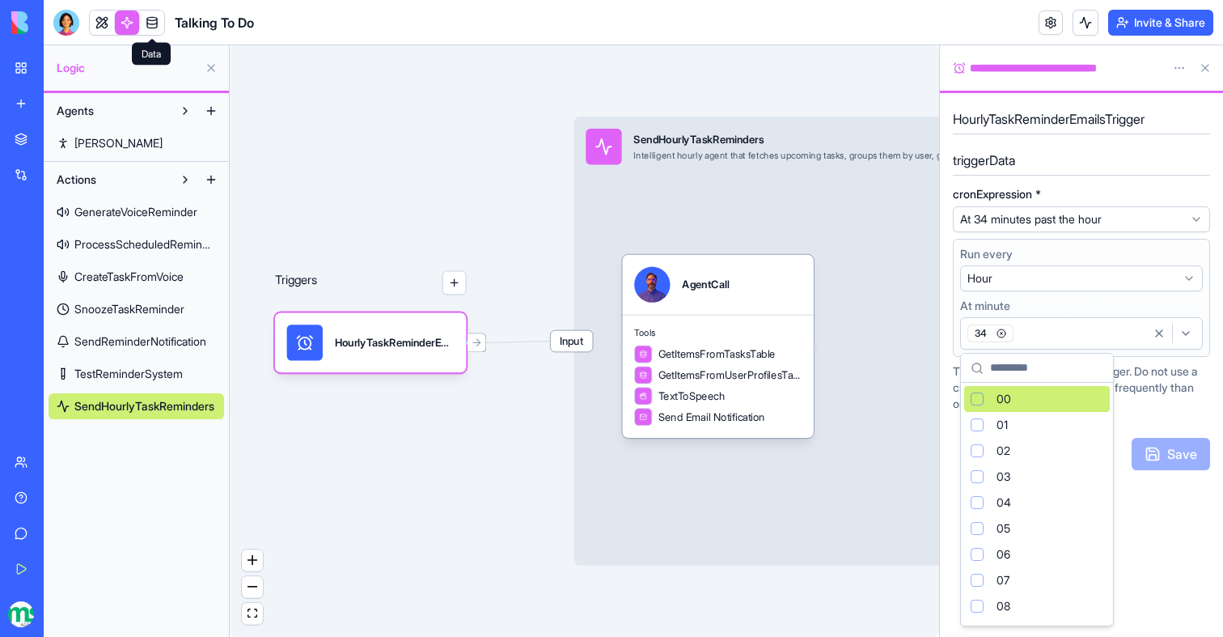
click at [151, 25] on link at bounding box center [152, 23] width 24 height 24
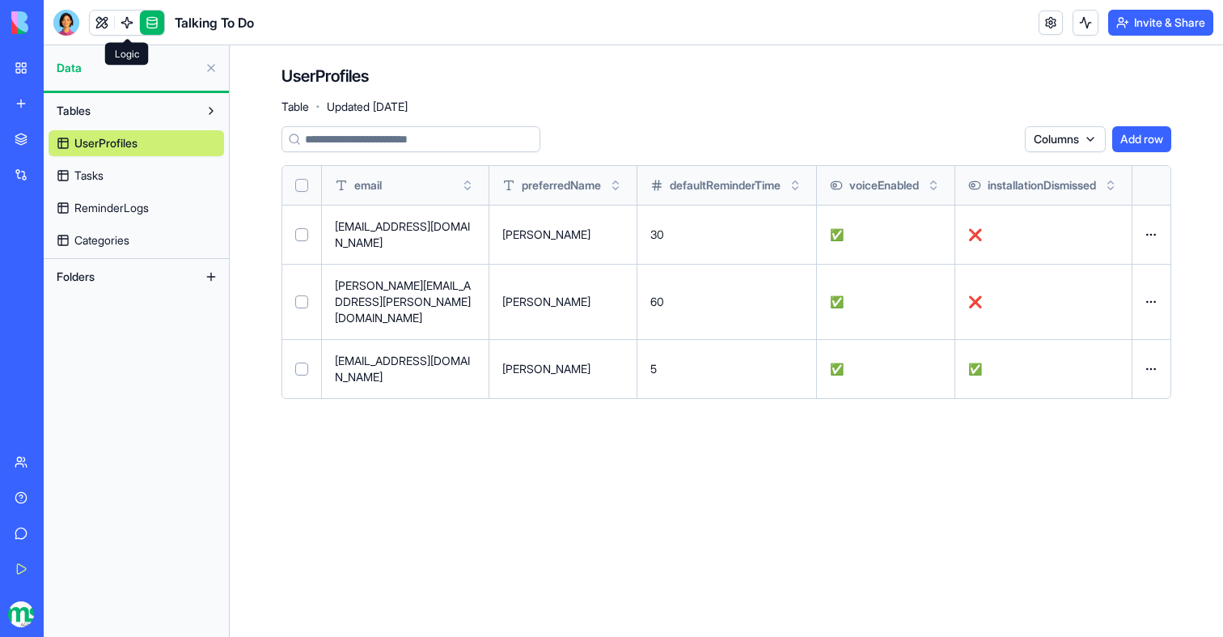
click at [131, 182] on link "Tasks" at bounding box center [137, 176] width 176 height 26
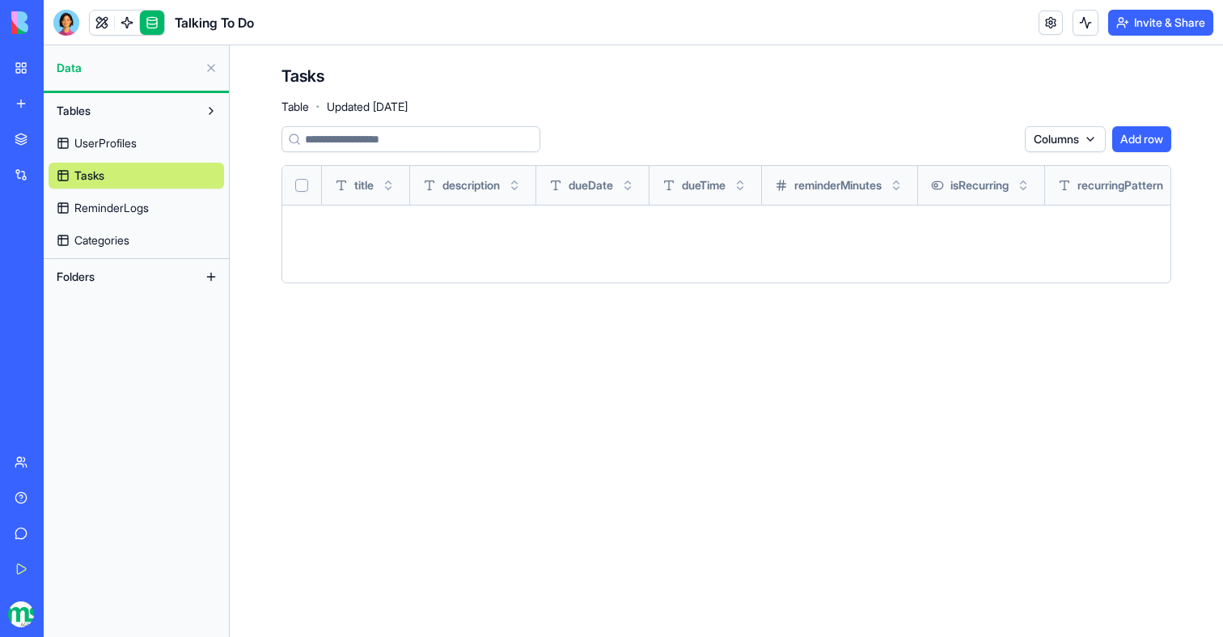
click at [129, 141] on span "UserProfiles" at bounding box center [105, 143] width 62 height 16
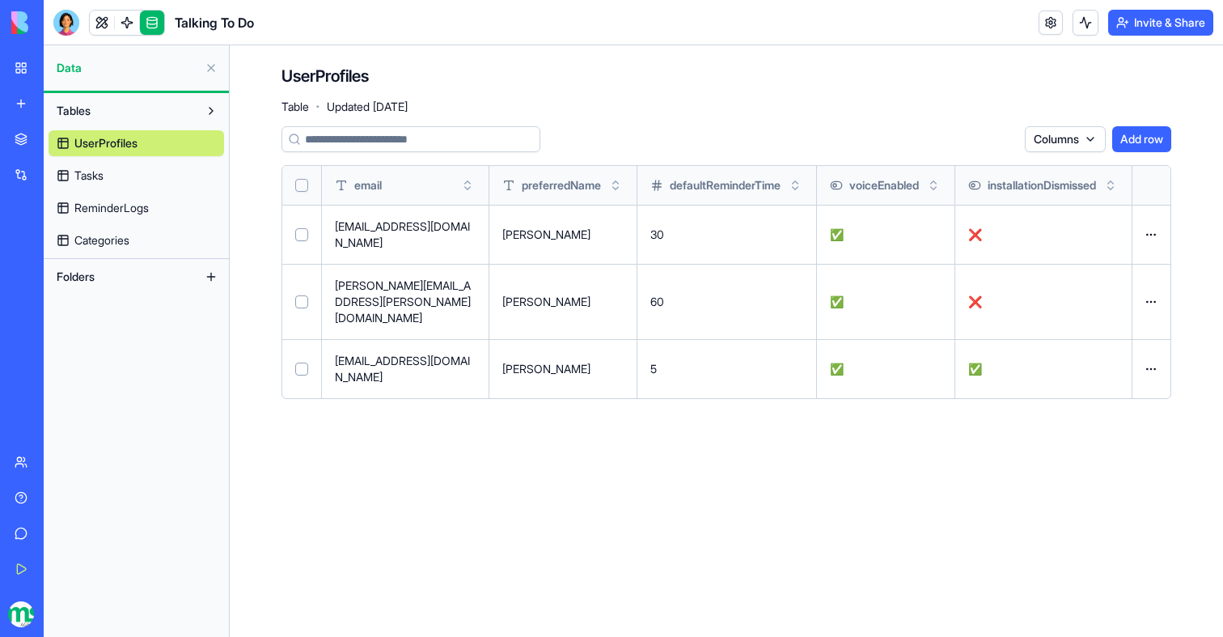
click at [1149, 139] on button "Add row" at bounding box center [1141, 139] width 59 height 26
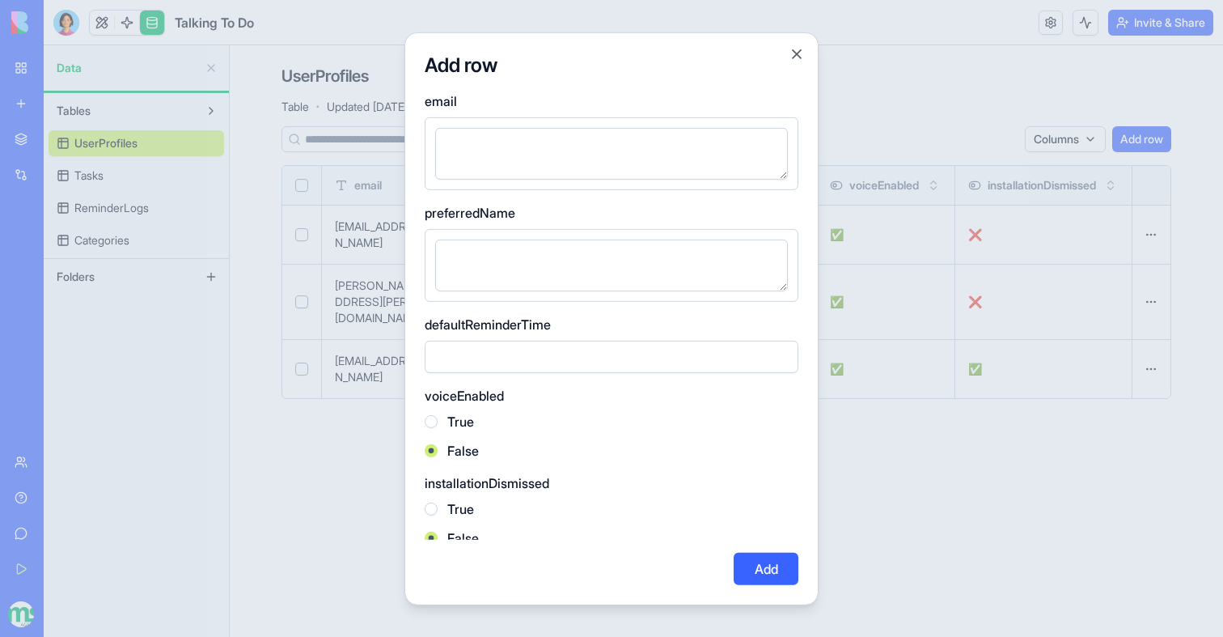
click at [617, 155] on textarea at bounding box center [611, 153] width 353 height 52
type textarea "**********"
click at [579, 269] on textarea at bounding box center [611, 265] width 353 height 52
type textarea "******"
click at [569, 366] on input "number" at bounding box center [612, 356] width 374 height 32
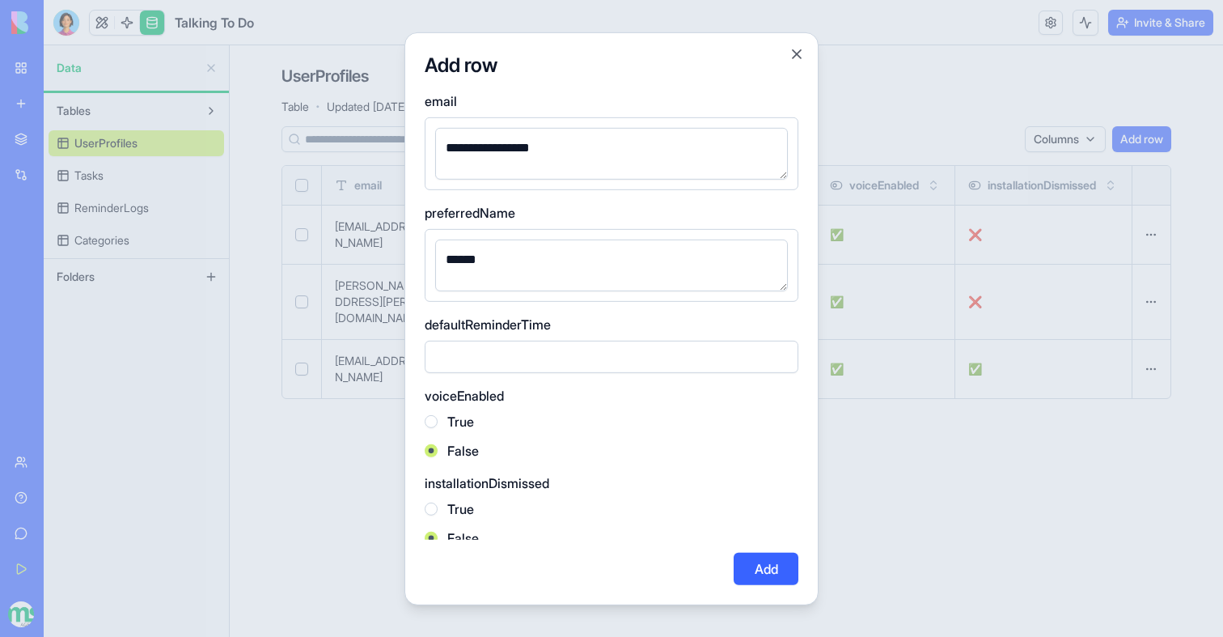
type input "*"
click at [574, 451] on div "False" at bounding box center [612, 449] width 374 height 19
click at [438, 422] on div "True" at bounding box center [612, 420] width 374 height 19
click at [430, 422] on button "True" at bounding box center [431, 420] width 13 height 13
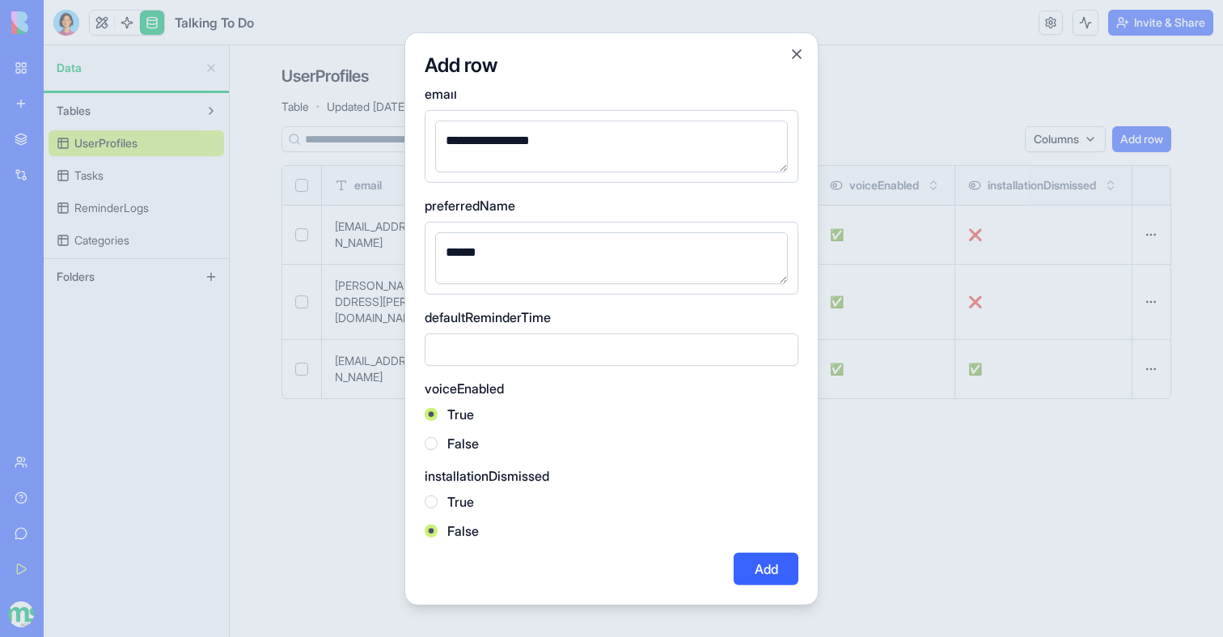
click at [755, 573] on button "Add" at bounding box center [766, 569] width 65 height 32
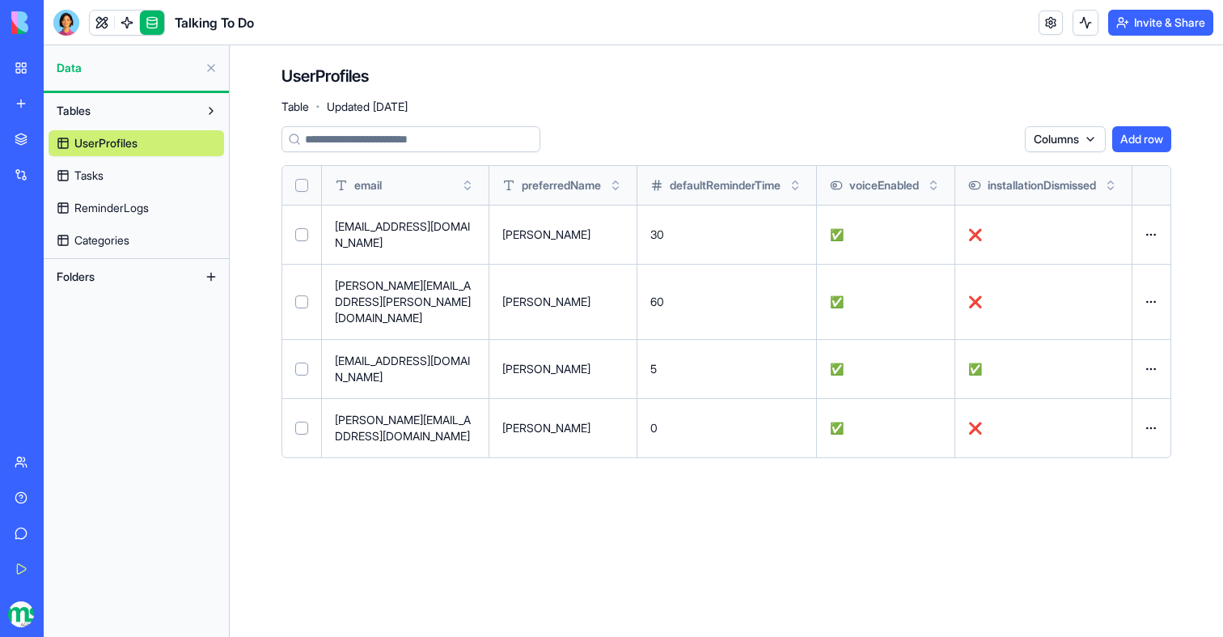
click at [138, 168] on link "Tasks" at bounding box center [137, 176] width 176 height 26
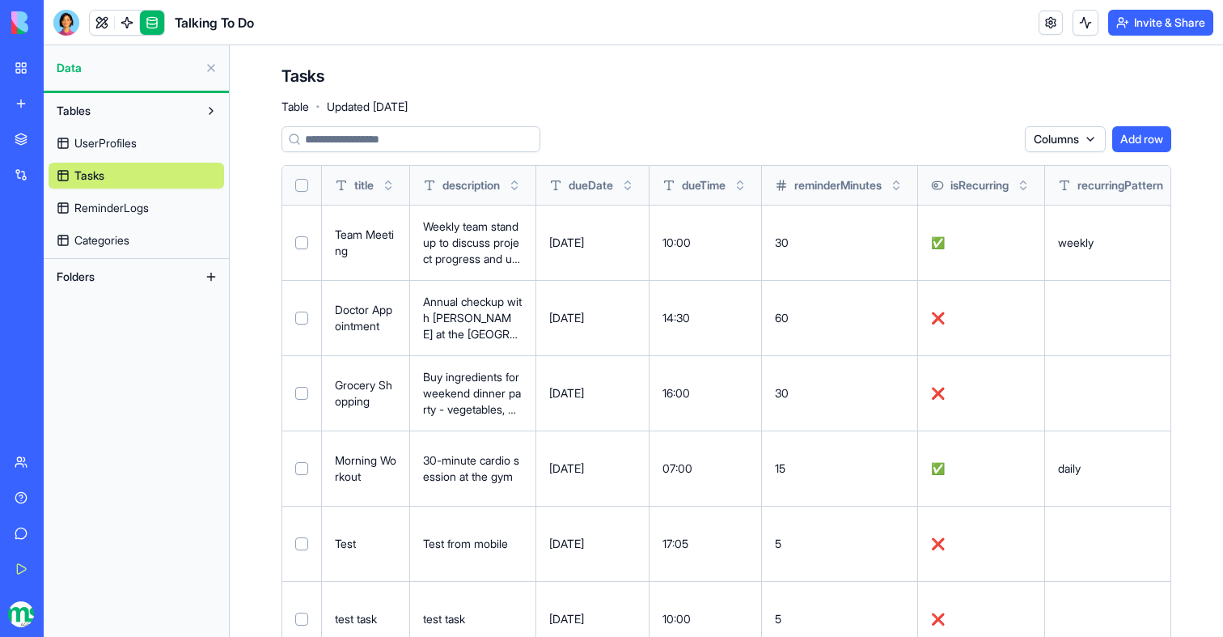
scroll to position [154, 0]
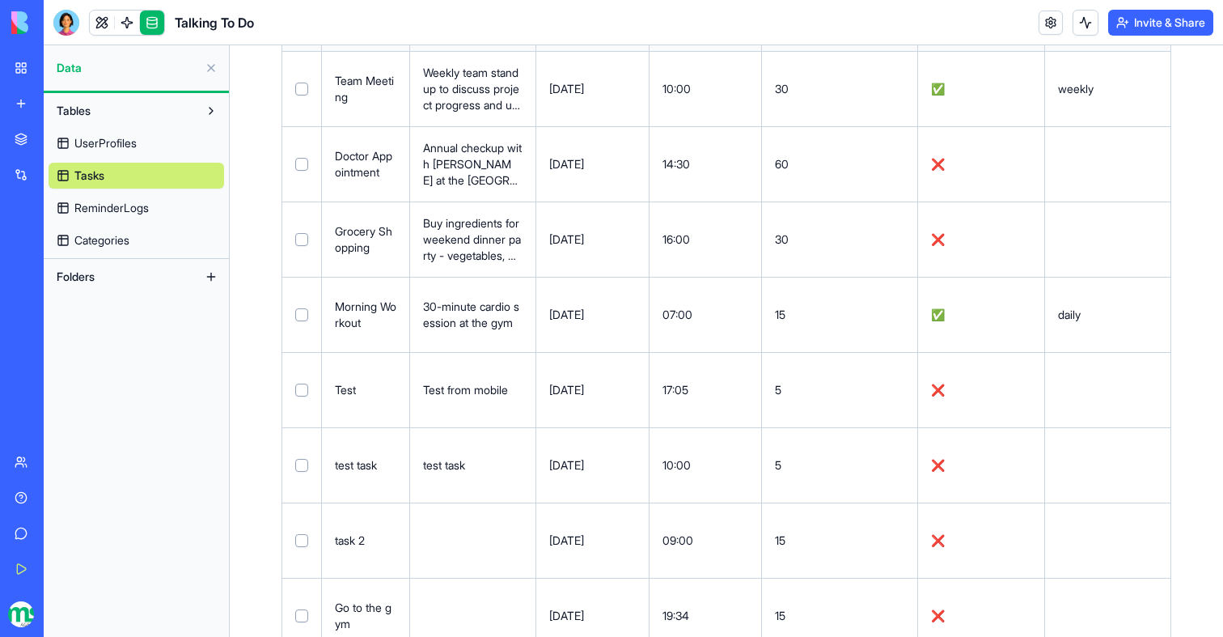
click at [0, 0] on button at bounding box center [0, 0] width 0 height 0
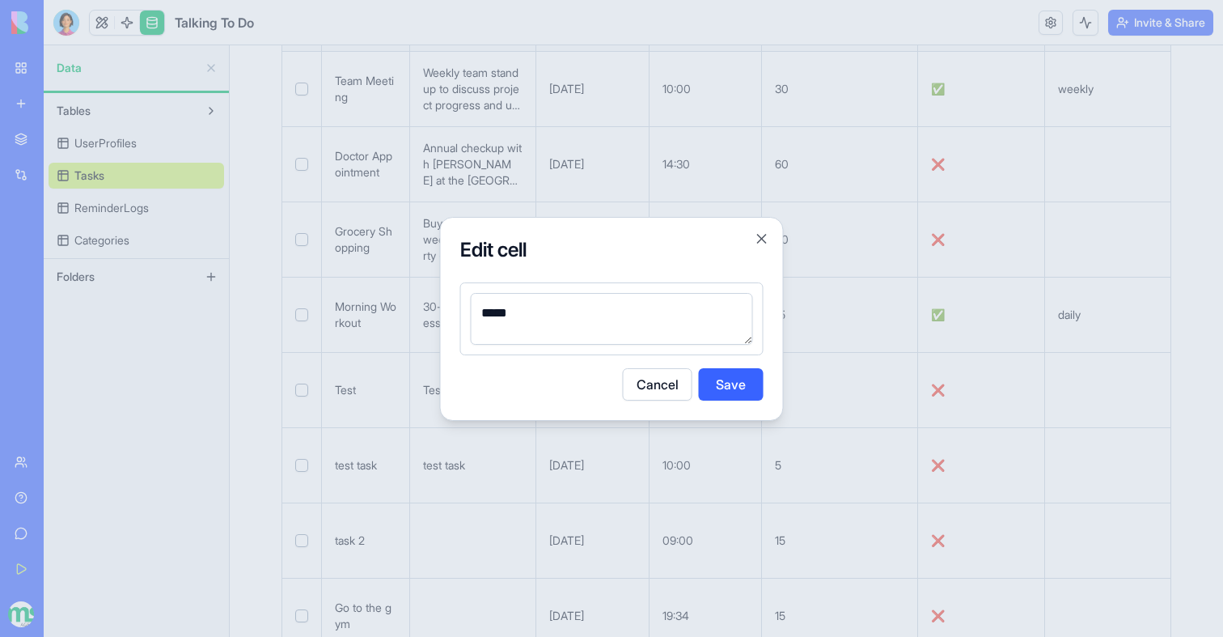
click at [546, 318] on textarea "*****" at bounding box center [612, 319] width 282 height 52
click at [527, 314] on textarea "*****" at bounding box center [612, 319] width 282 height 52
drag, startPoint x: 527, startPoint y: 314, endPoint x: 498, endPoint y: 313, distance: 28.3
click at [498, 313] on textarea "*****" at bounding box center [612, 319] width 282 height 52
type textarea "*****"
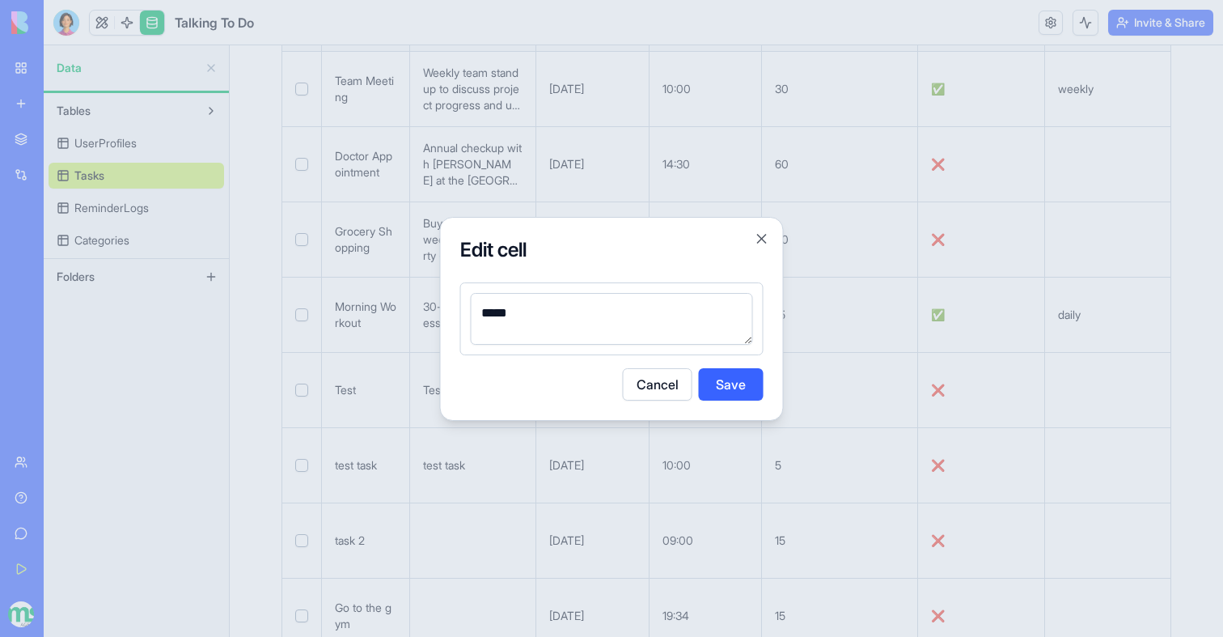
click at [715, 383] on button "Save" at bounding box center [731, 384] width 65 height 32
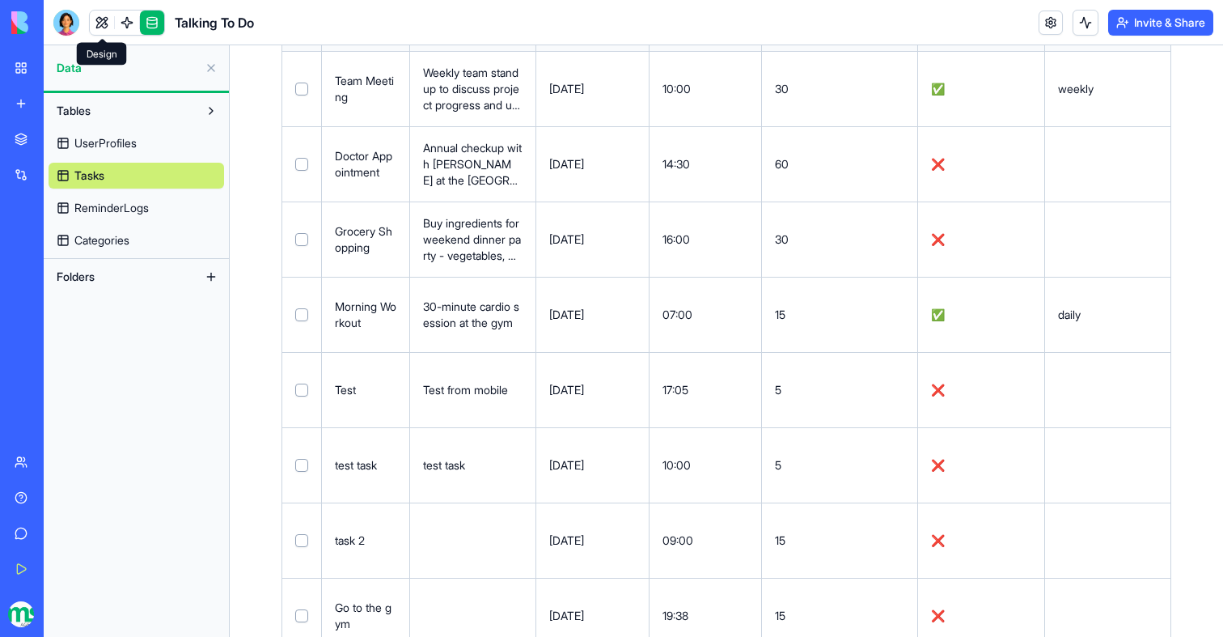
click at [103, 11] on link at bounding box center [102, 23] width 24 height 24
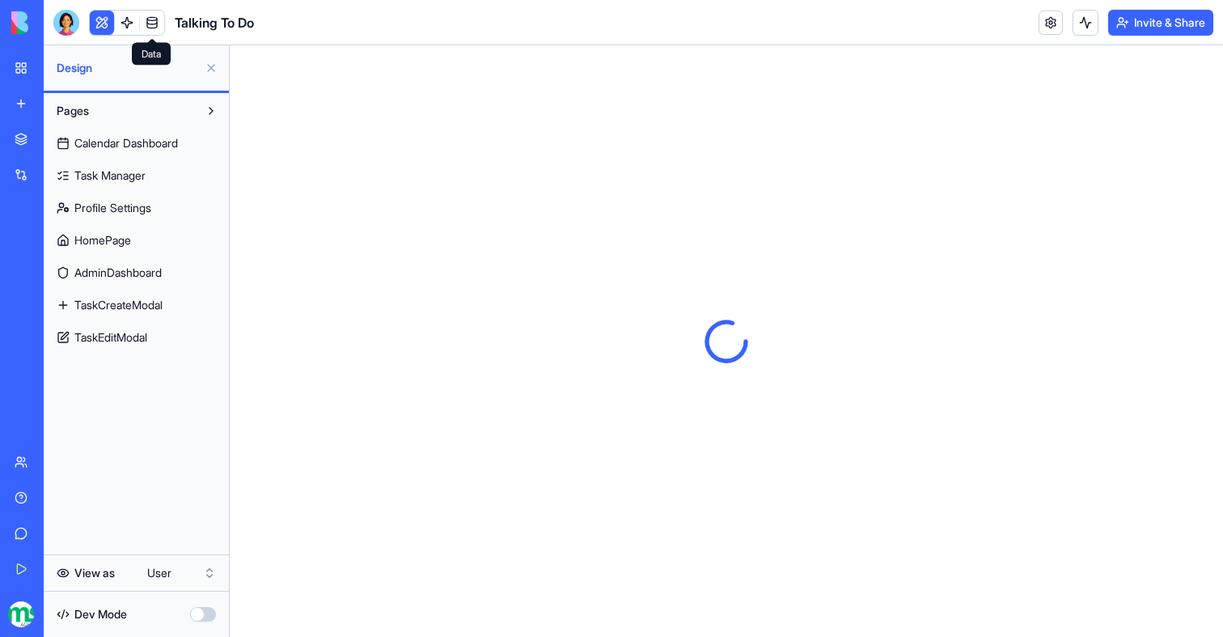
click at [146, 32] on link at bounding box center [152, 23] width 24 height 24
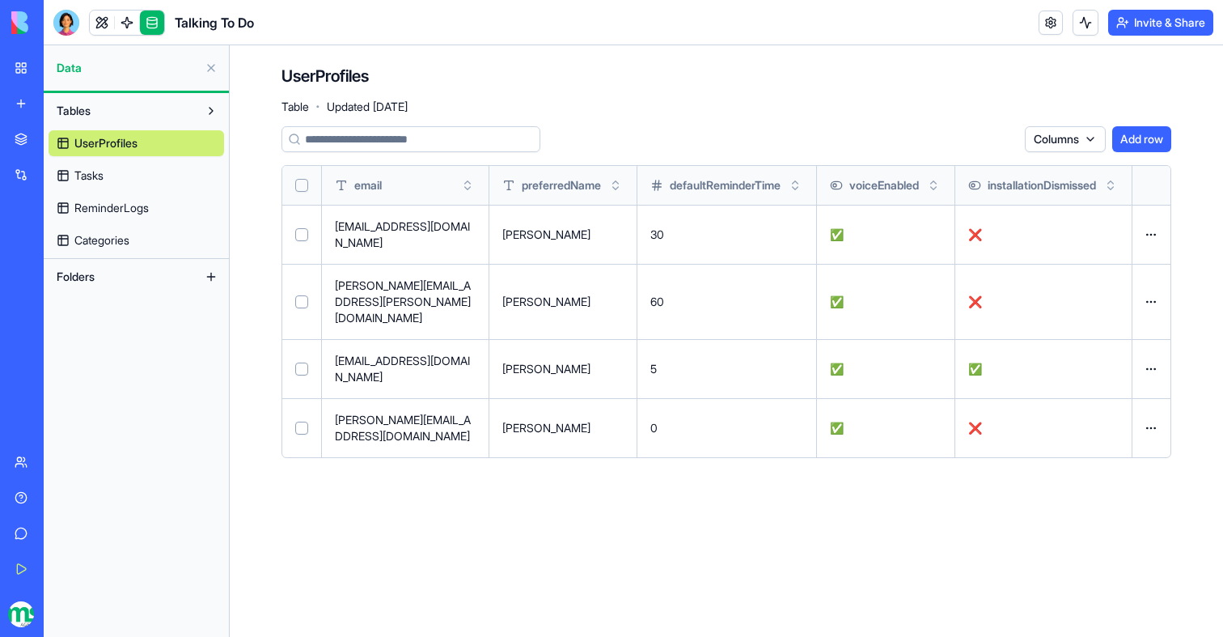
click at [113, 178] on link "Tasks" at bounding box center [137, 176] width 176 height 26
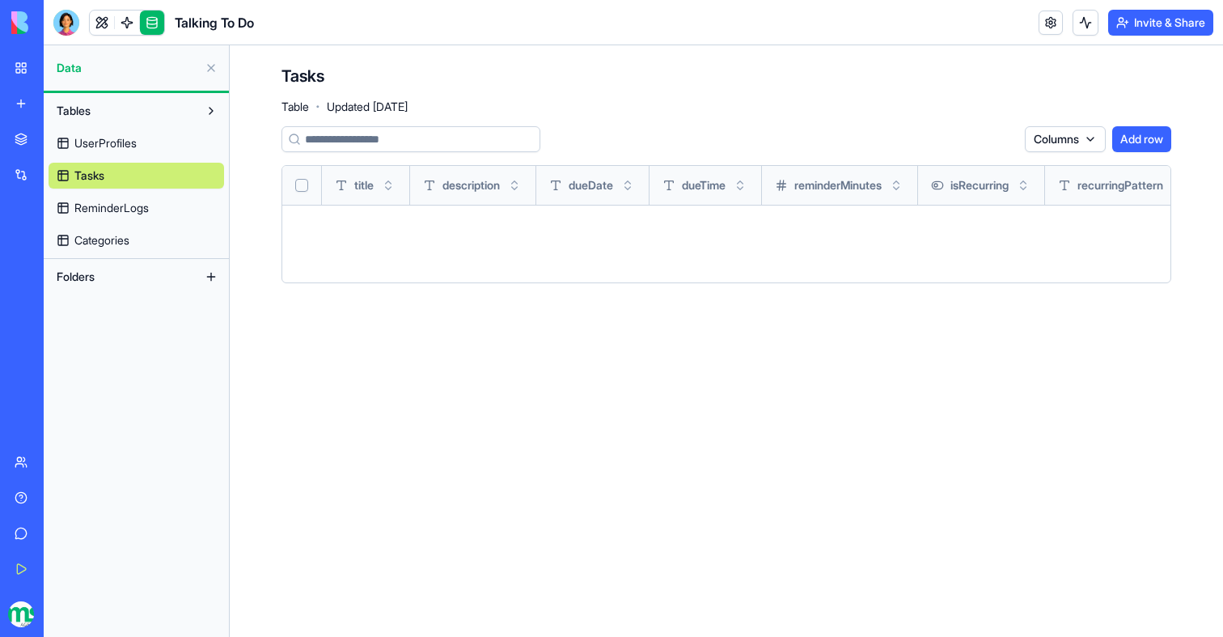
click at [131, 144] on span "UserProfiles" at bounding box center [105, 143] width 62 height 16
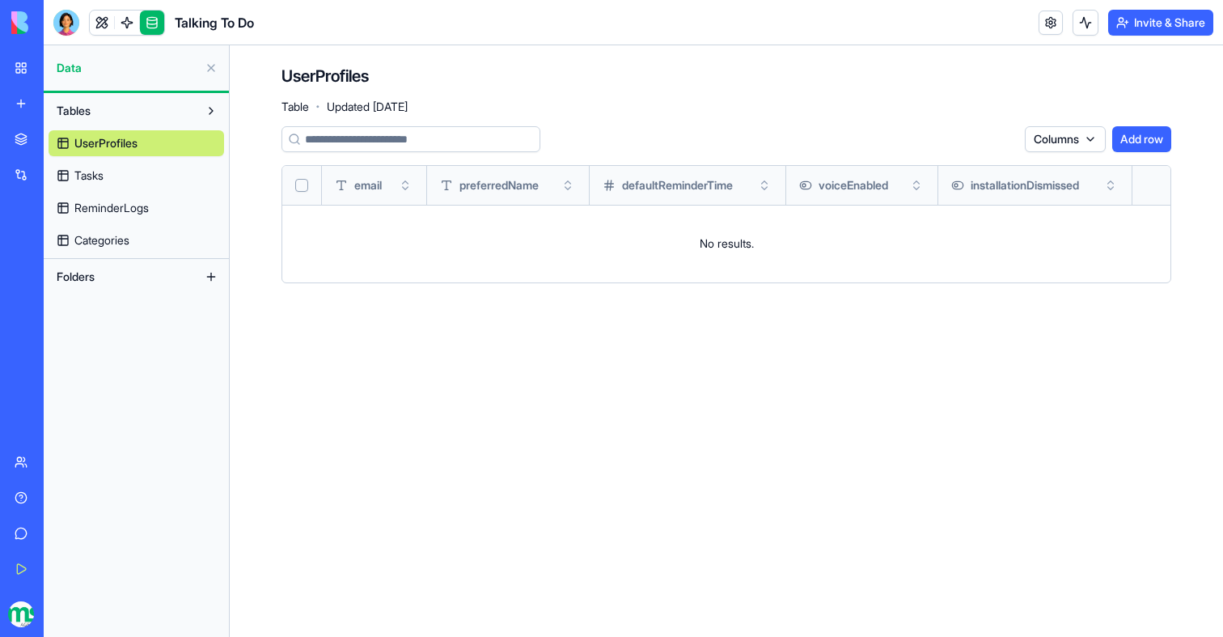
click at [131, 167] on link "Tasks" at bounding box center [137, 176] width 176 height 26
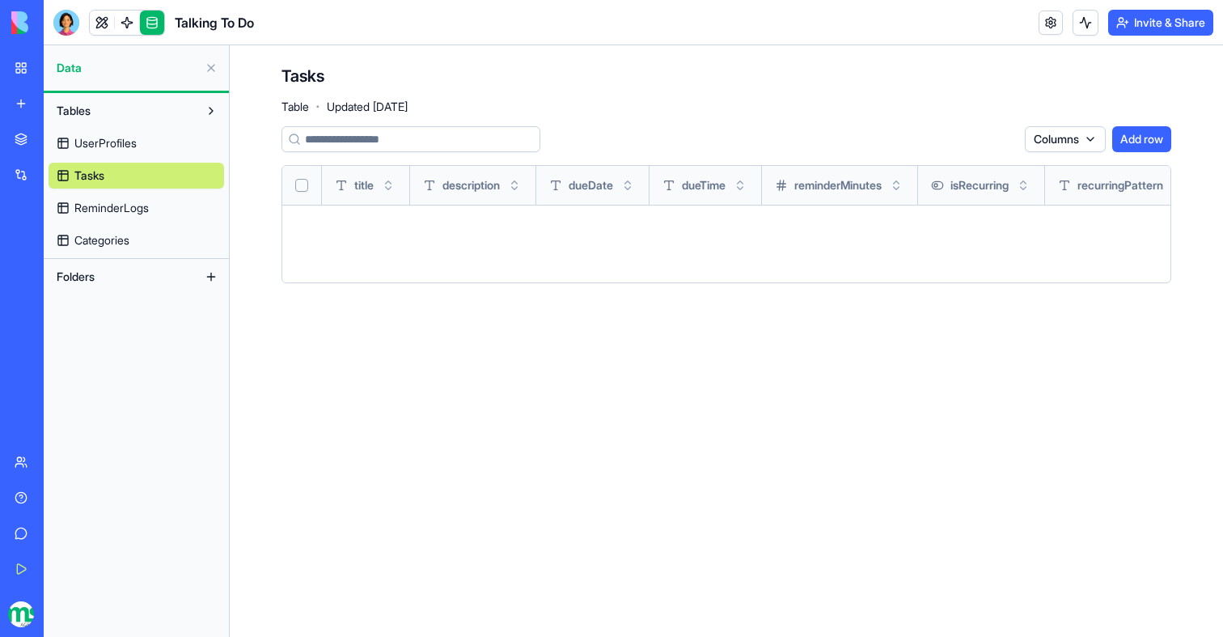
click at [96, 214] on span "ReminderLogs" at bounding box center [111, 208] width 74 height 16
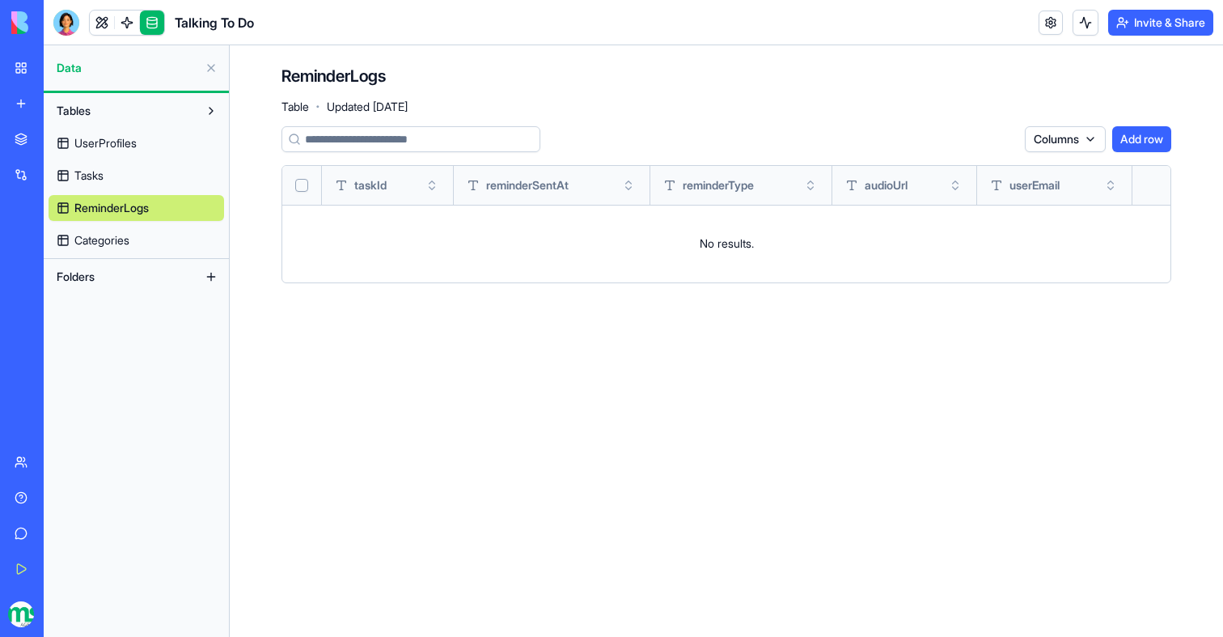
click at [115, 148] on span "UserProfiles" at bounding box center [105, 143] width 62 height 16
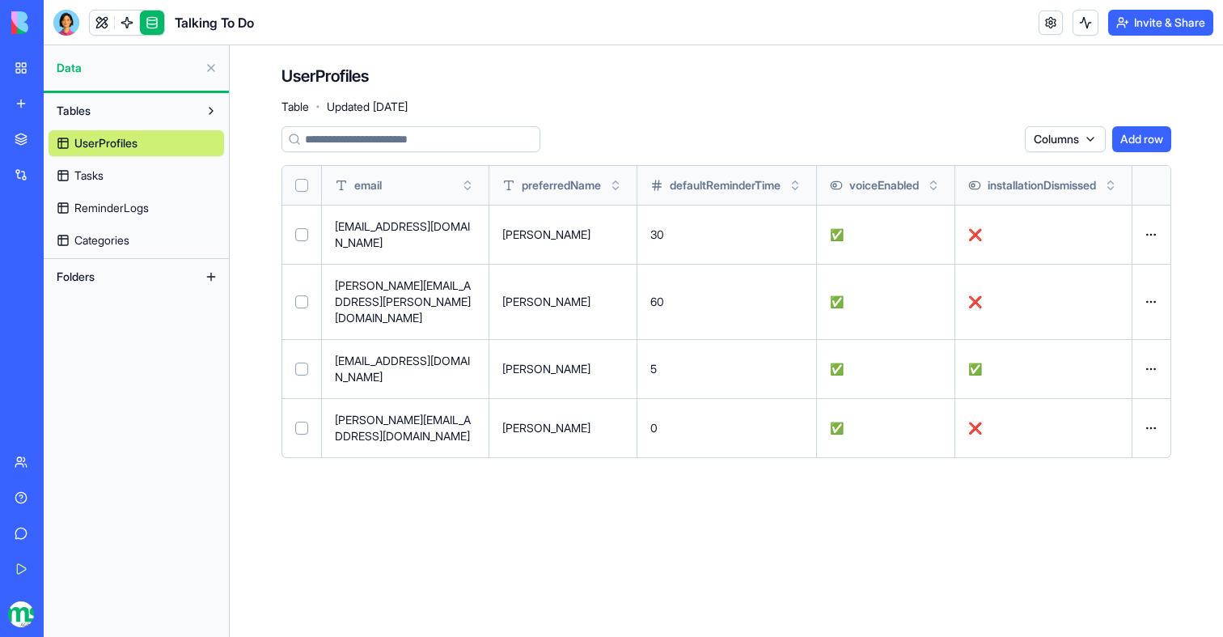
click at [112, 163] on link "Tasks" at bounding box center [137, 176] width 176 height 26
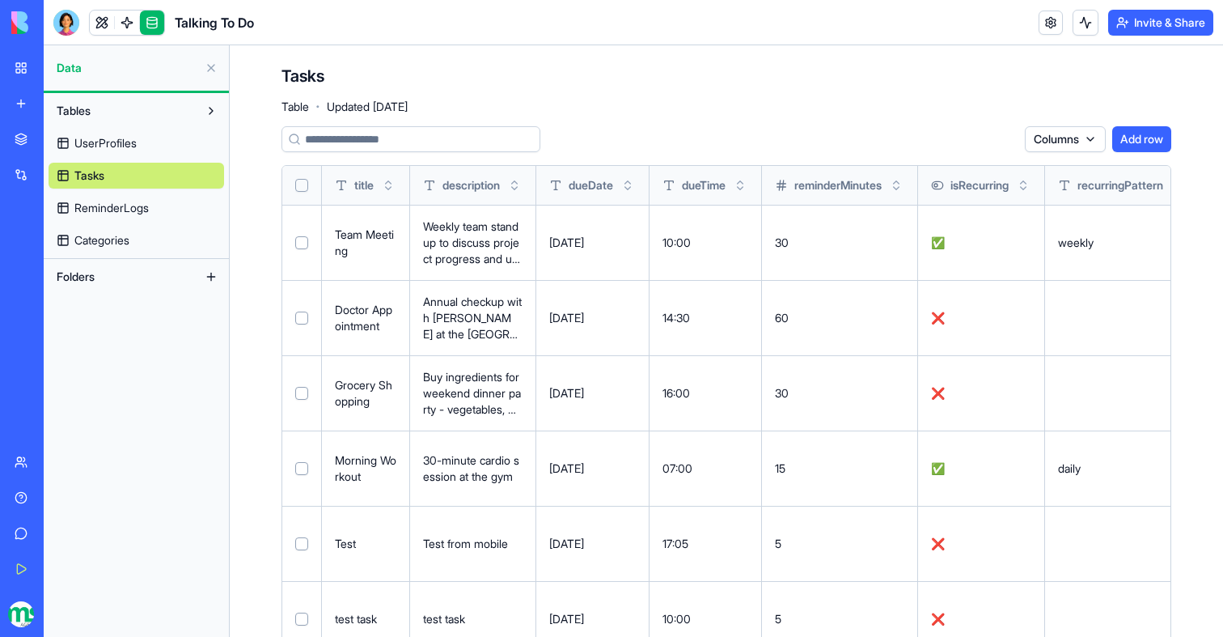
scroll to position [154, 0]
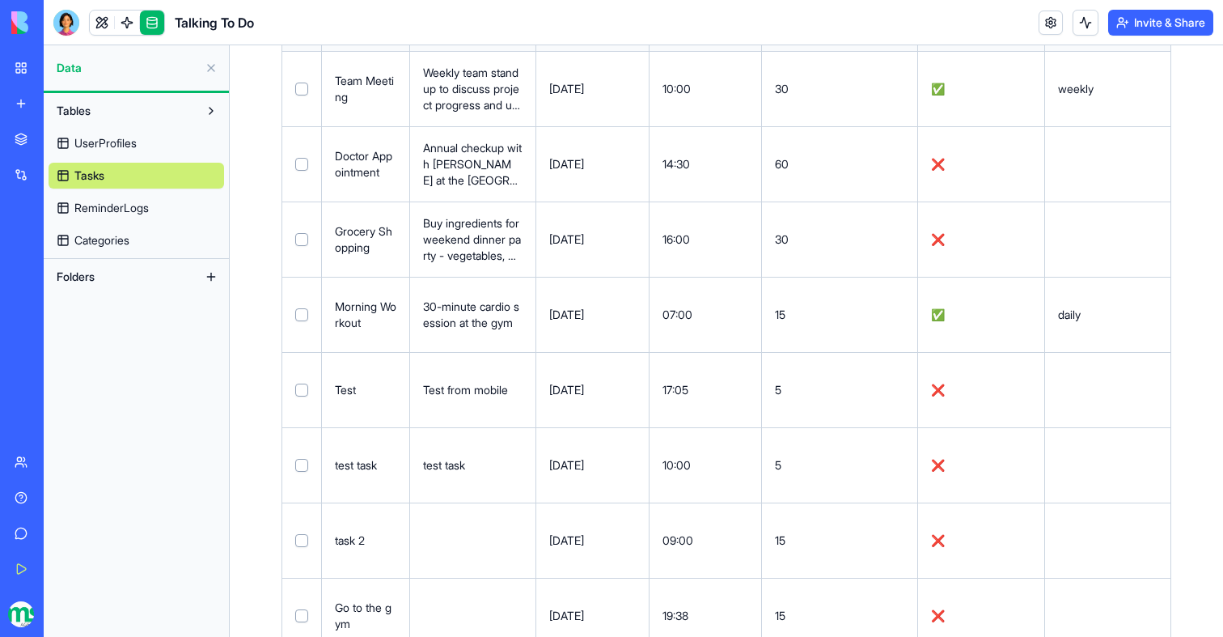
click at [0, 0] on button at bounding box center [0, 0] width 0 height 0
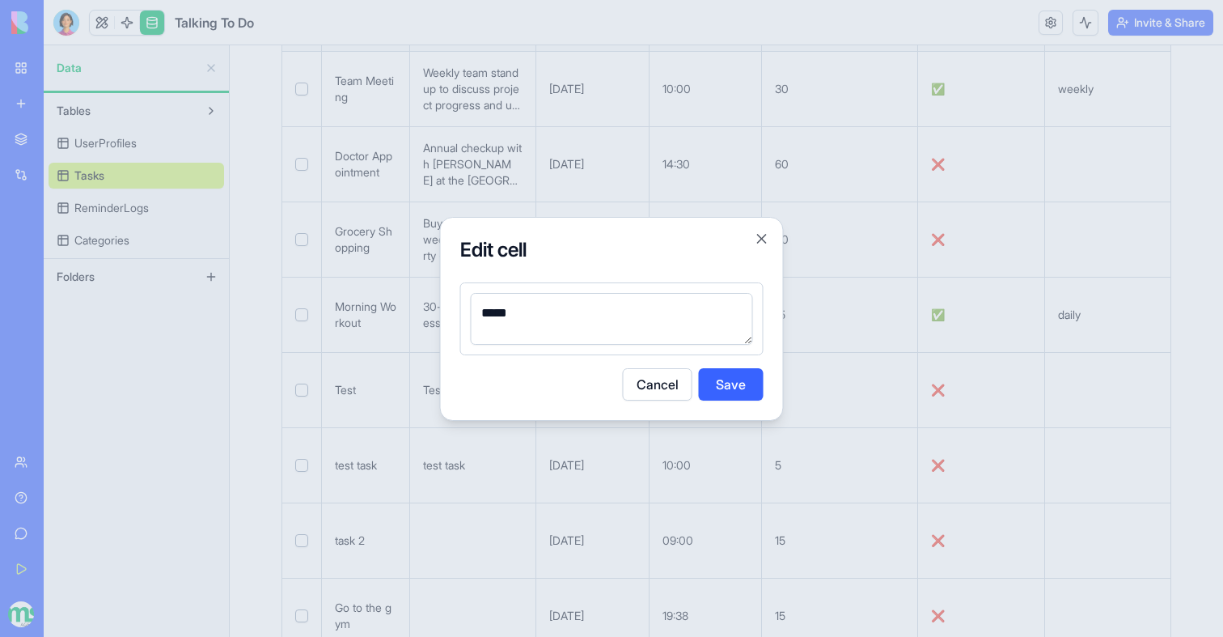
click at [570, 322] on textarea "*****" at bounding box center [612, 319] width 282 height 52
type textarea "*****"
click at [734, 392] on button "Save" at bounding box center [731, 384] width 65 height 32
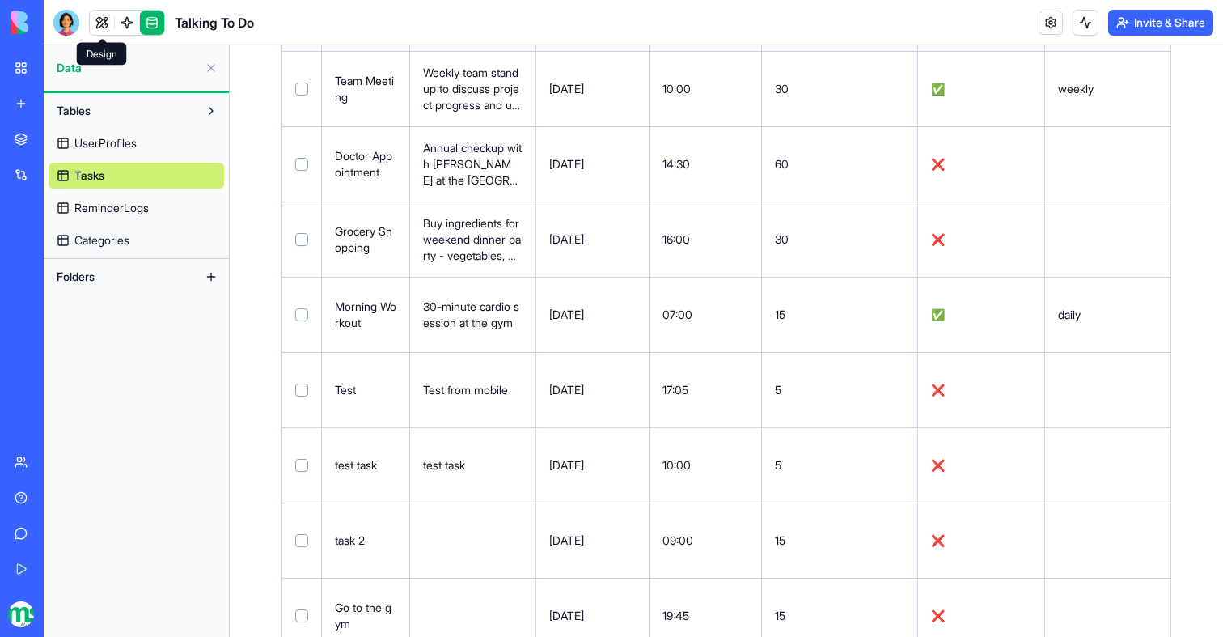
click at [97, 26] on link at bounding box center [102, 23] width 24 height 24
click at [97, 26] on button at bounding box center [102, 23] width 24 height 24
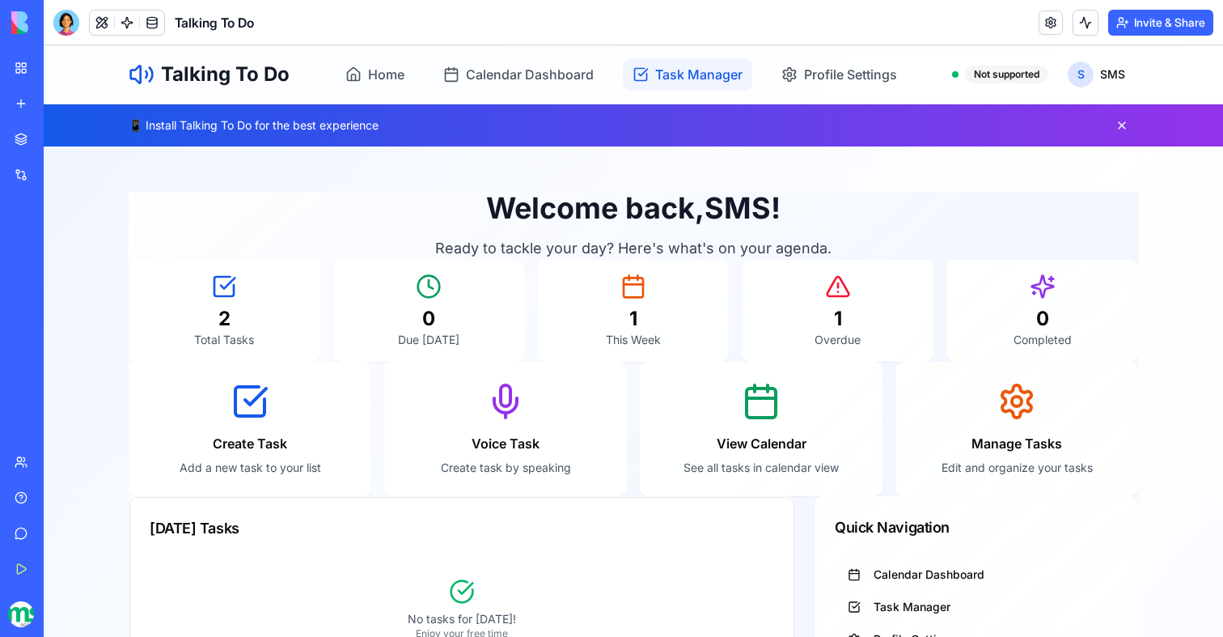
click at [655, 83] on span "Task Manager" at bounding box center [698, 74] width 87 height 19
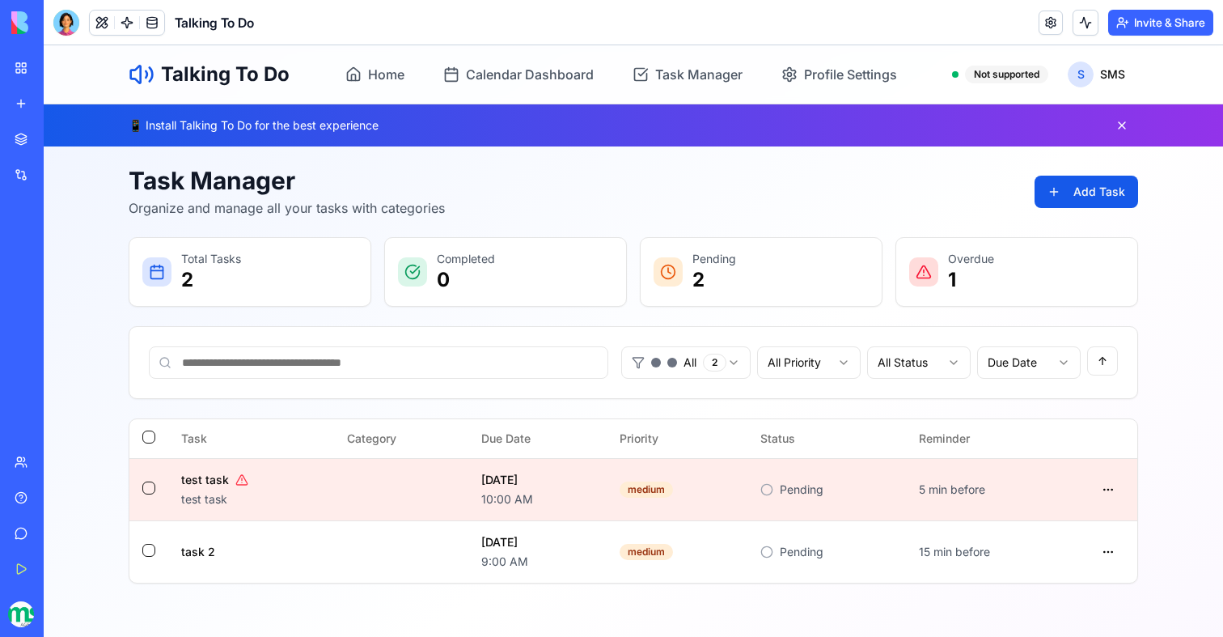
click at [322, 91] on div "Talking To Do Home Calendar Dashboard Task Manager Profile Settings Not support…" at bounding box center [634, 74] width 1036 height 58
click at [369, 77] on span "Home" at bounding box center [386, 74] width 36 height 19
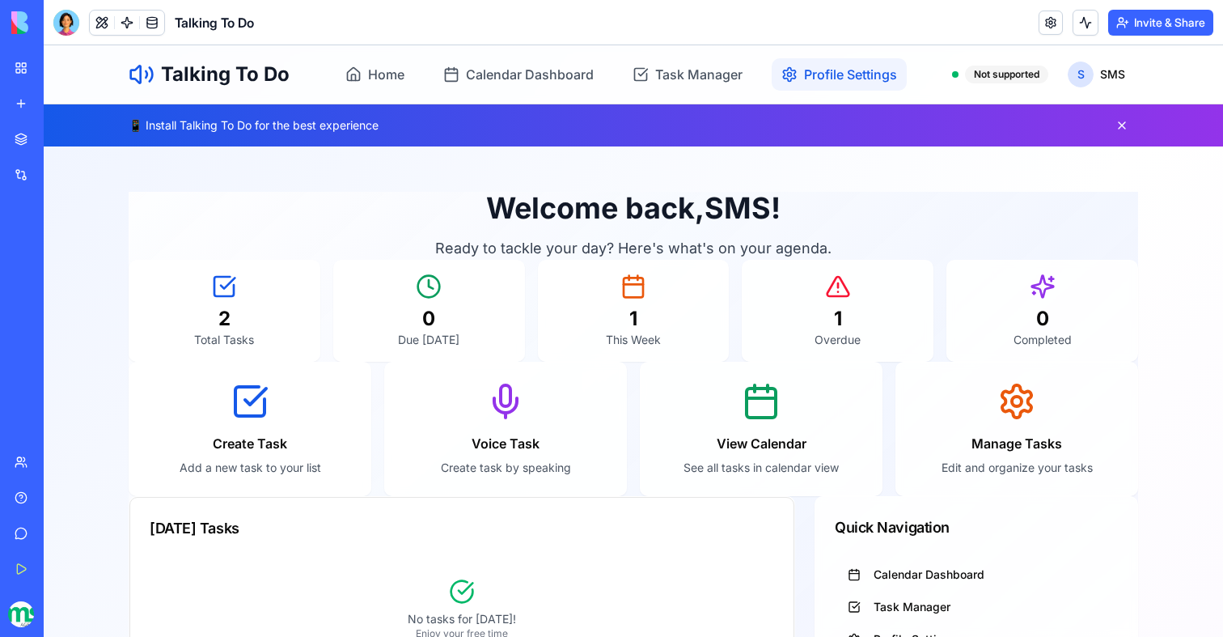
click at [866, 70] on span "Profile Settings" at bounding box center [850, 74] width 93 height 19
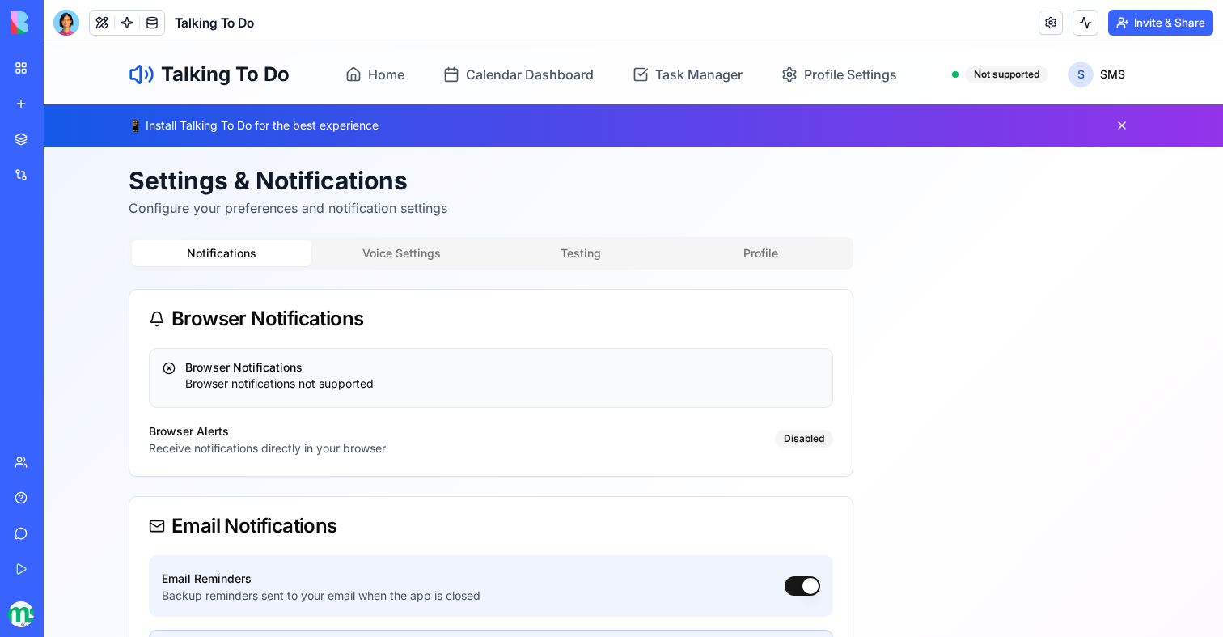
click at [758, 78] on nav "Home Calendar Dashboard Task Manager Profile Settings" at bounding box center [621, 74] width 571 height 32
click at [724, 77] on span "Task Manager" at bounding box center [698, 74] width 87 height 19
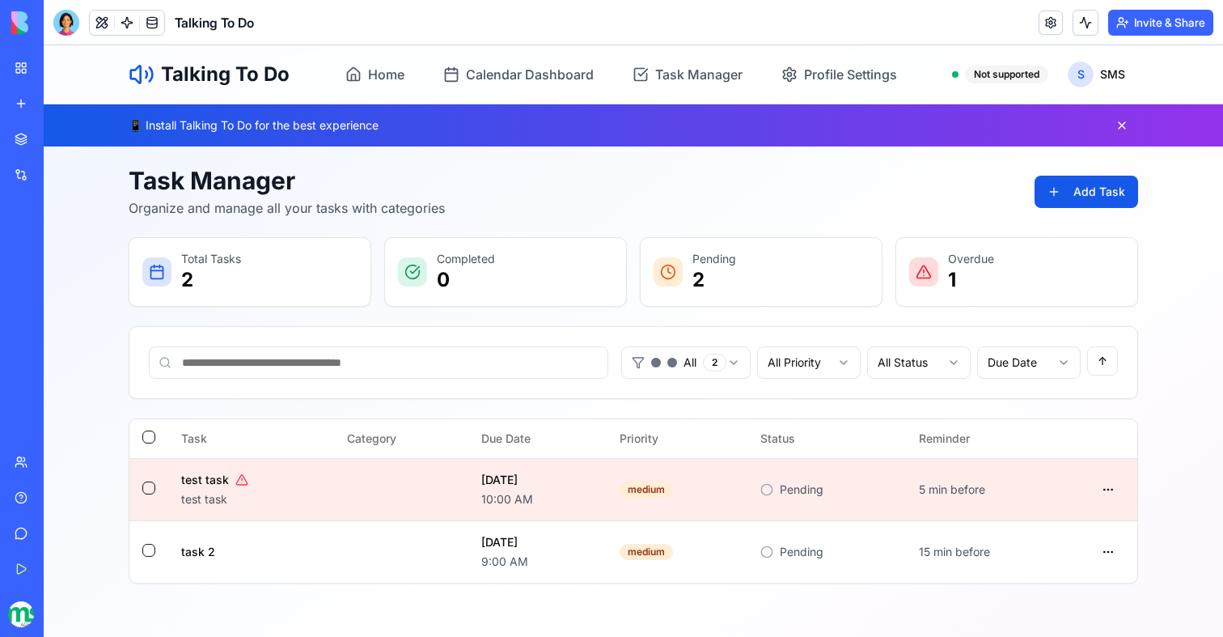
click at [428, 99] on div "Talking To Do Home Calendar Dashboard Task Manager Profile Settings Not support…" at bounding box center [634, 74] width 1036 height 58
click at [390, 73] on span "Home" at bounding box center [386, 74] width 36 height 19
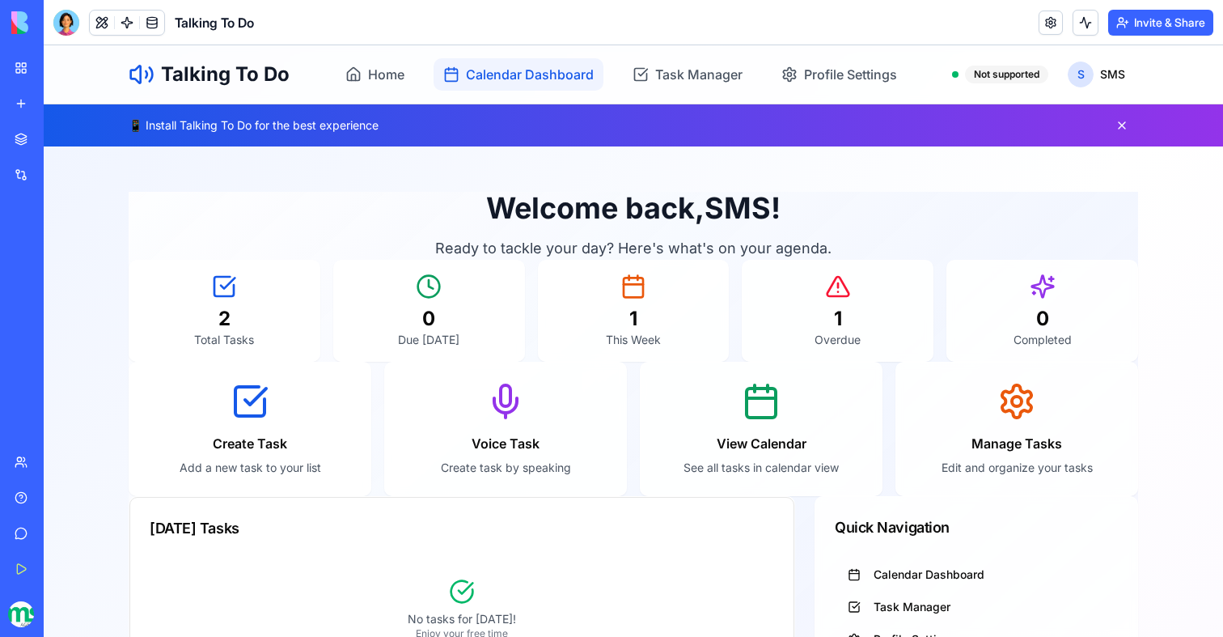
click at [477, 70] on span "Calendar Dashboard" at bounding box center [530, 74] width 128 height 19
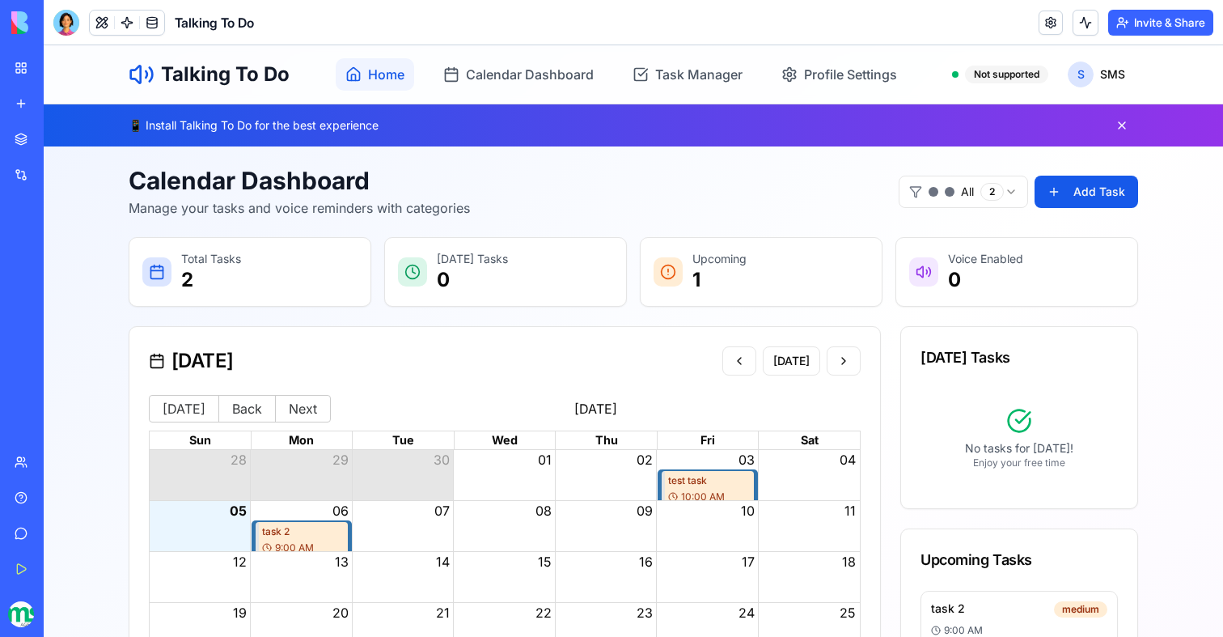
click at [388, 63] on link "Home" at bounding box center [375, 74] width 78 height 32
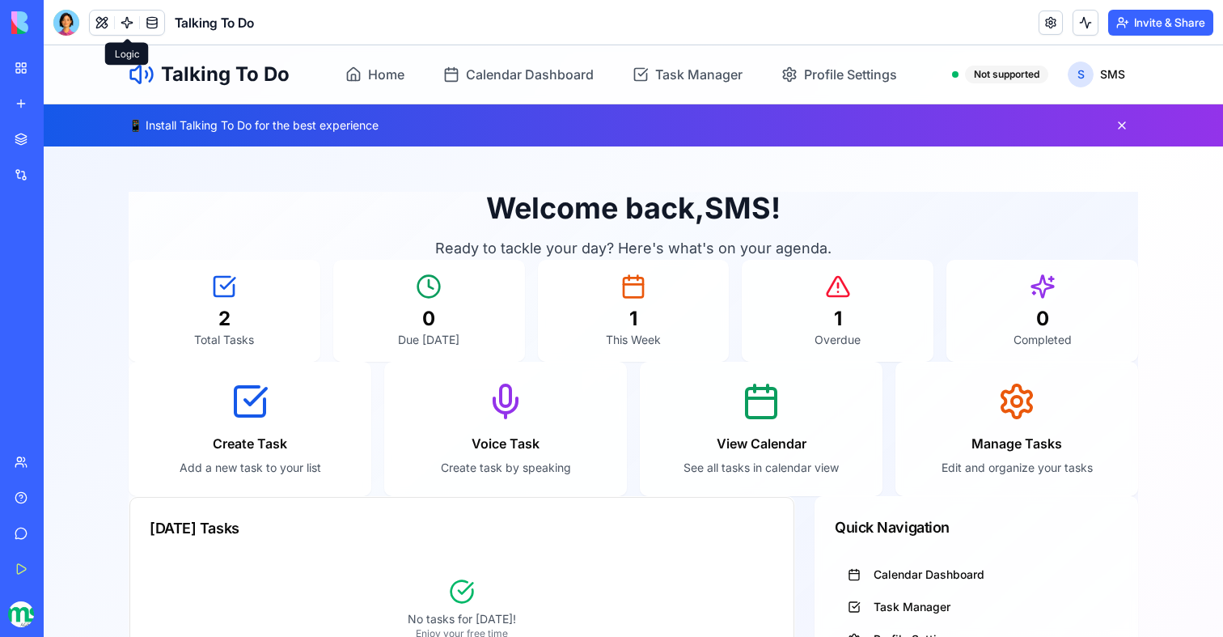
click at [126, 23] on link at bounding box center [127, 23] width 24 height 24
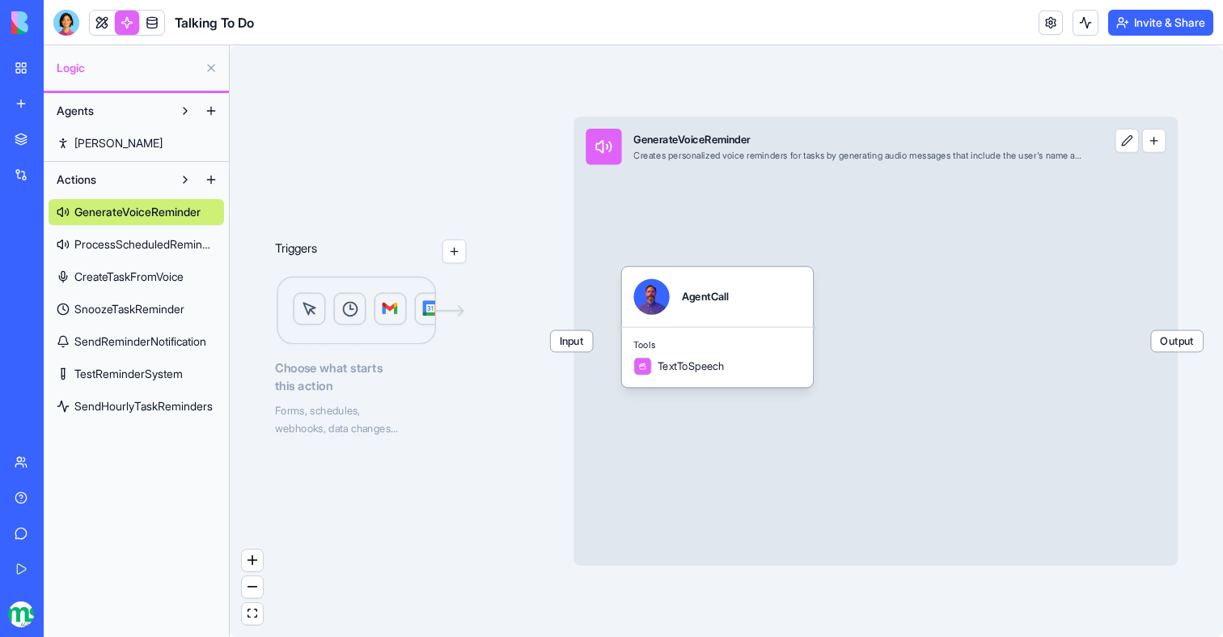
click at [147, 407] on span "SendHourlyTaskReminders" at bounding box center [143, 406] width 138 height 16
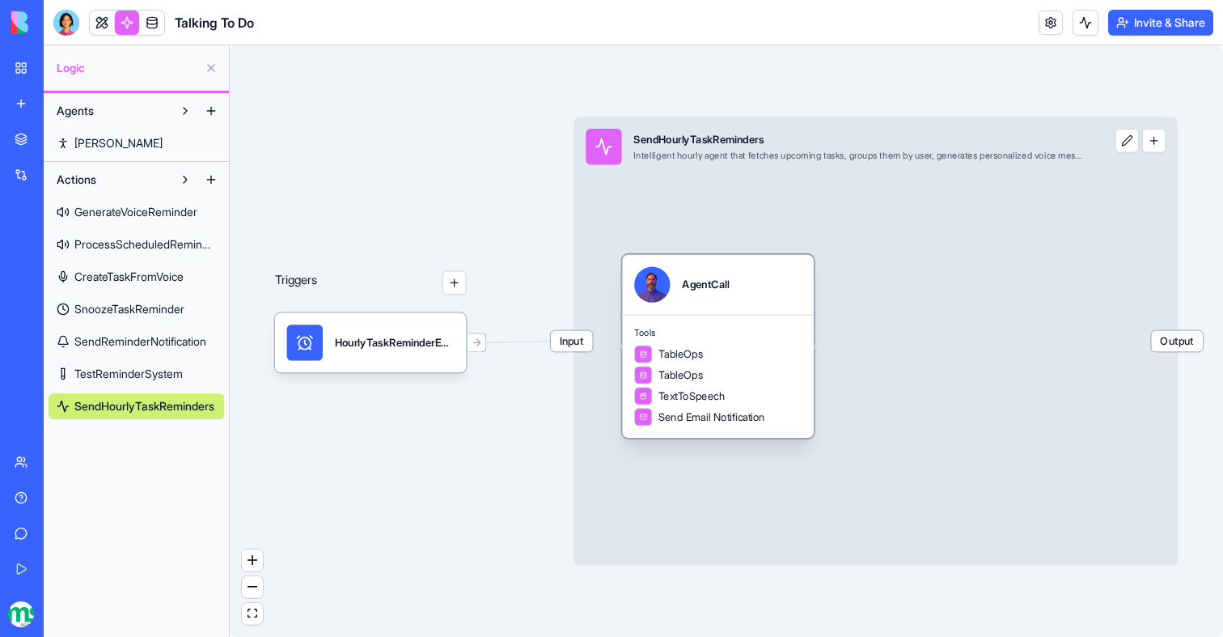
click at [676, 323] on div "Tools TableOps TableOps TextToSpeech Send Email Notification" at bounding box center [718, 376] width 192 height 123
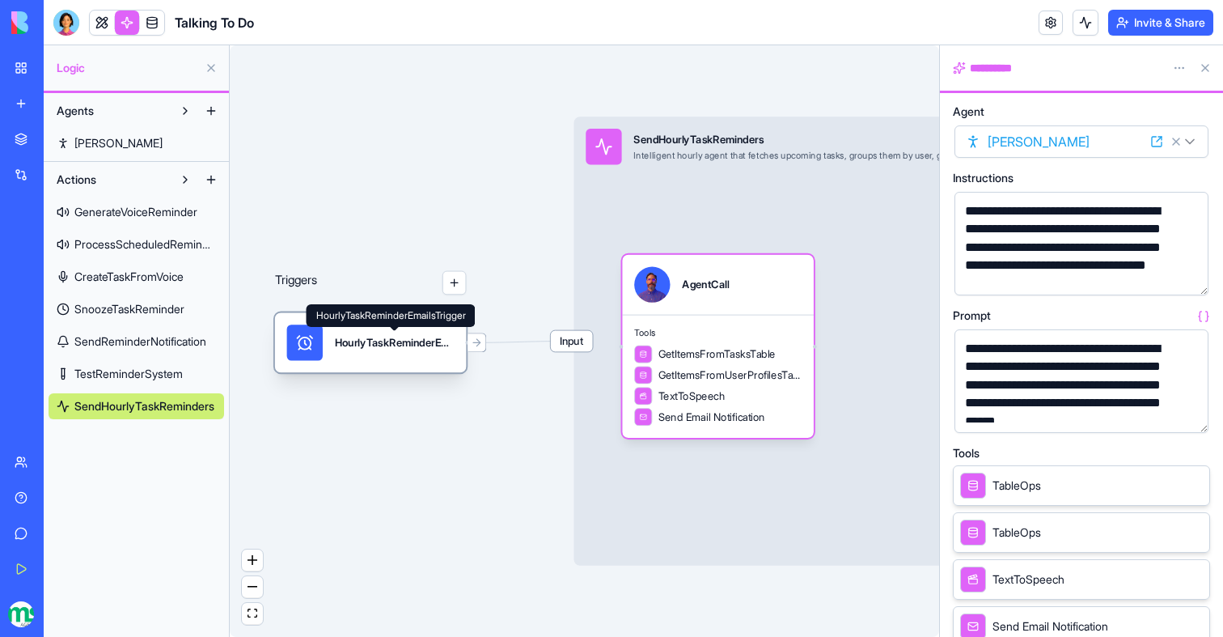
click at [430, 343] on div "HourlyTaskReminderEmailsTrigger" at bounding box center [395, 342] width 120 height 15
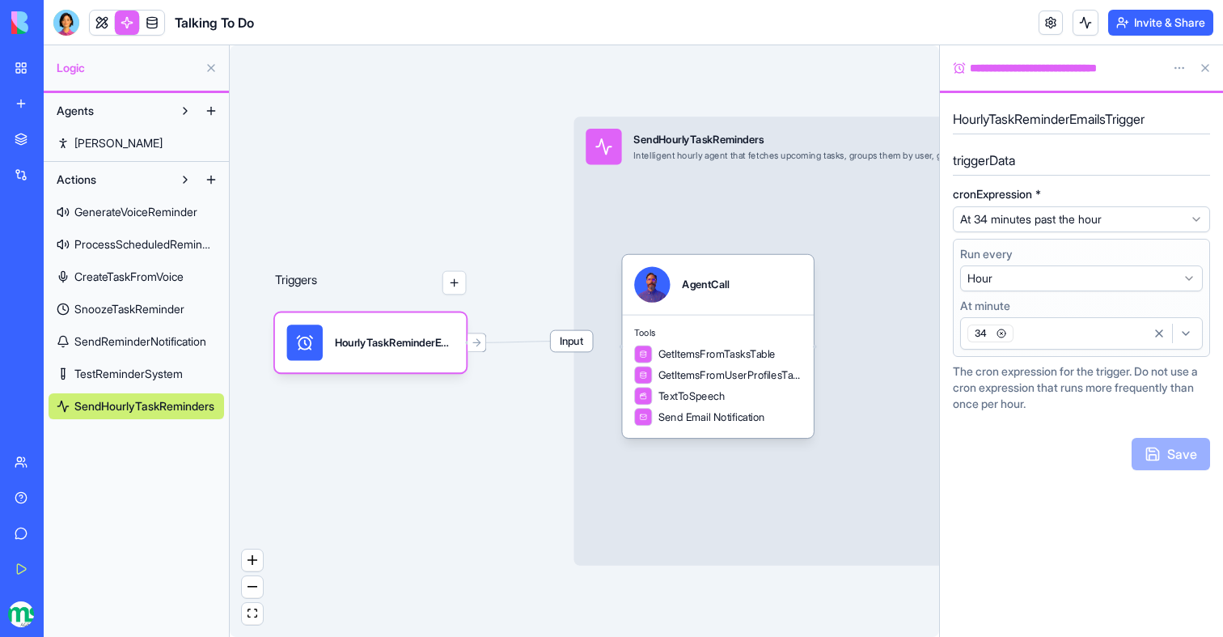
click at [1034, 357] on div "**********" at bounding box center [1081, 300] width 257 height 223
click at [1030, 334] on div "34" at bounding box center [1055, 333] width 182 height 24
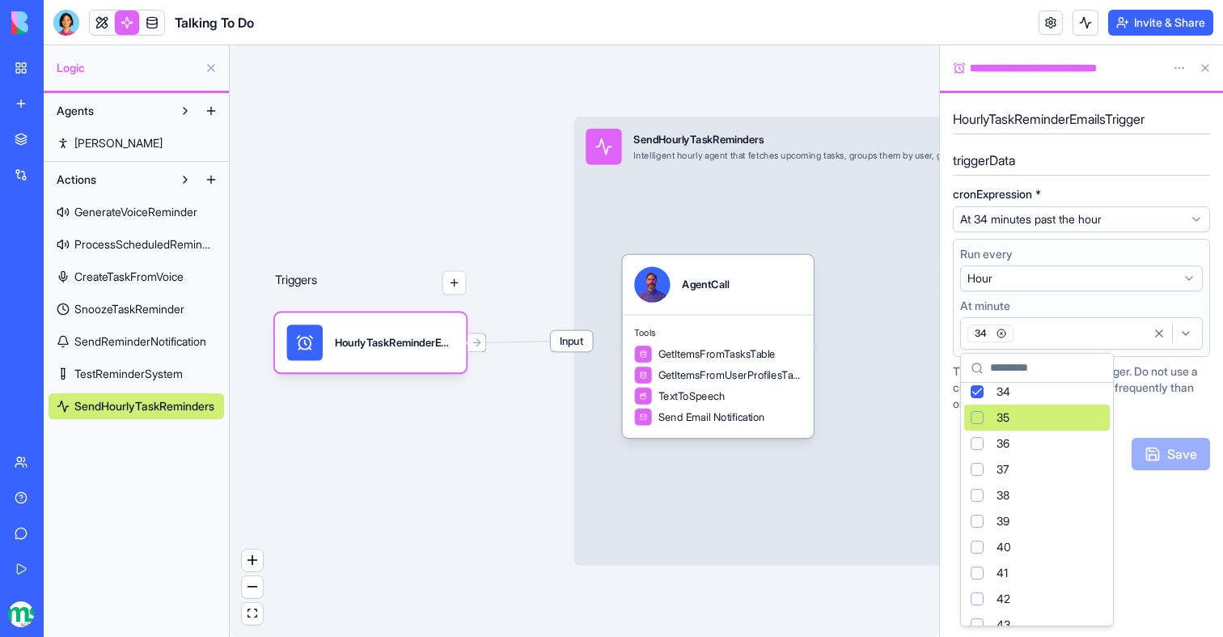
scroll to position [898, 0]
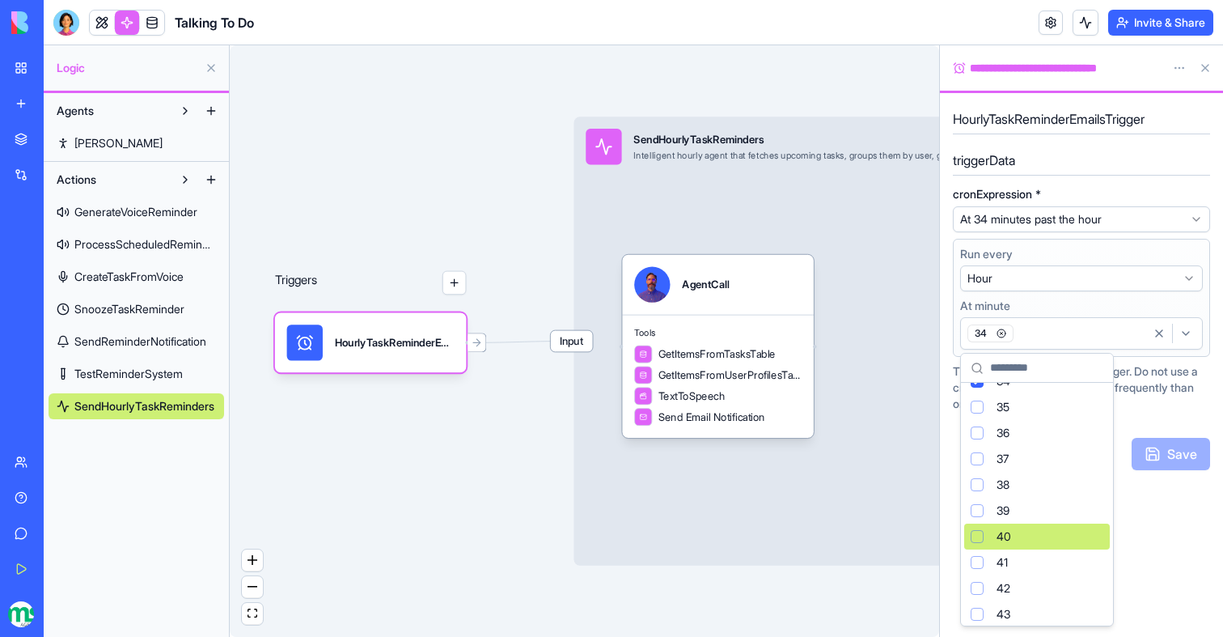
click at [983, 537] on div "Suggestions" at bounding box center [977, 536] width 13 height 13
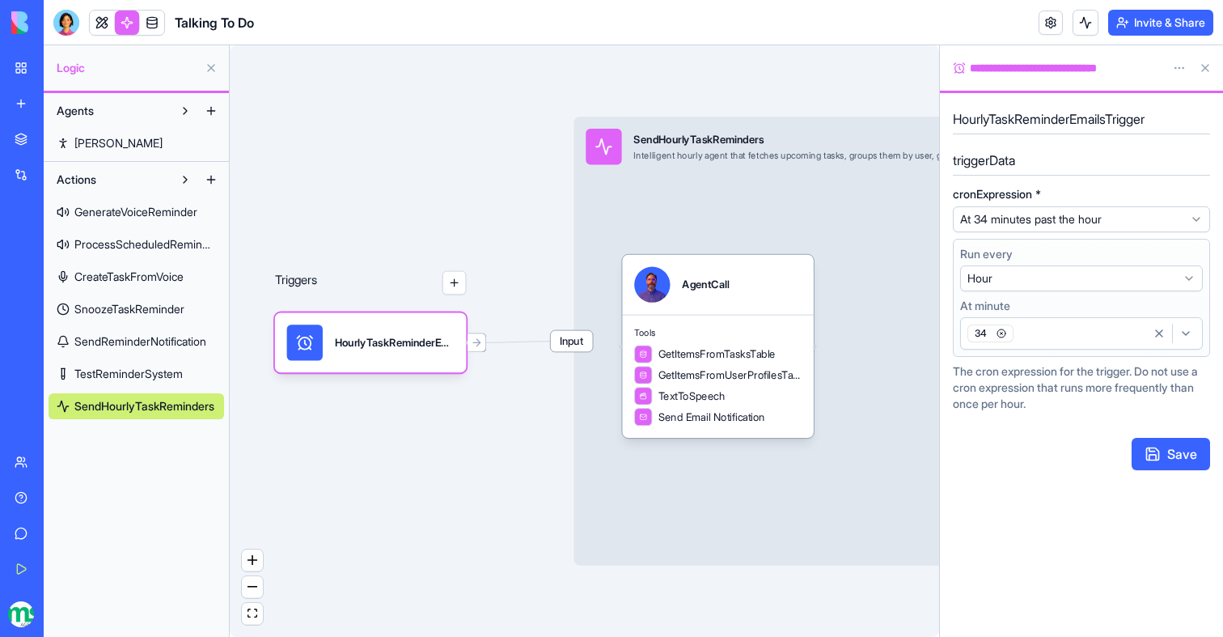
click at [1044, 336] on div "34" at bounding box center [1055, 333] width 182 height 24
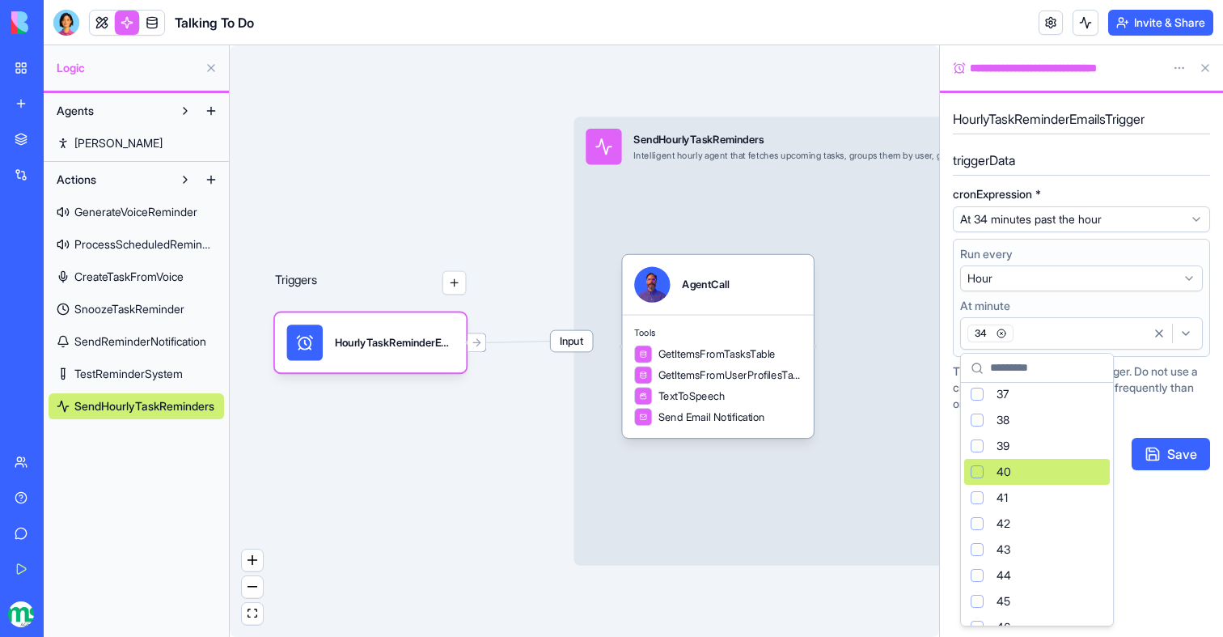
click at [978, 474] on div "Suggestions" at bounding box center [977, 471] width 13 height 13
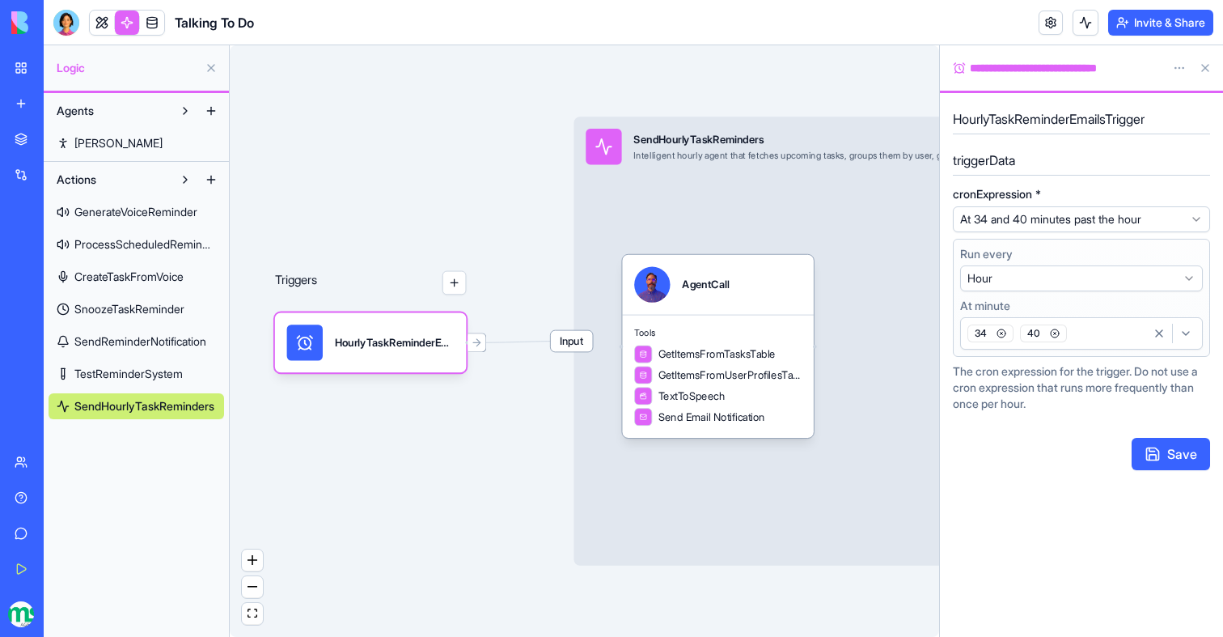
click at [1001, 337] on icon "button" at bounding box center [1002, 333] width 10 height 10
click at [1171, 455] on button "Save" at bounding box center [1171, 454] width 78 height 32
click at [1083, 22] on button at bounding box center [1086, 23] width 26 height 26
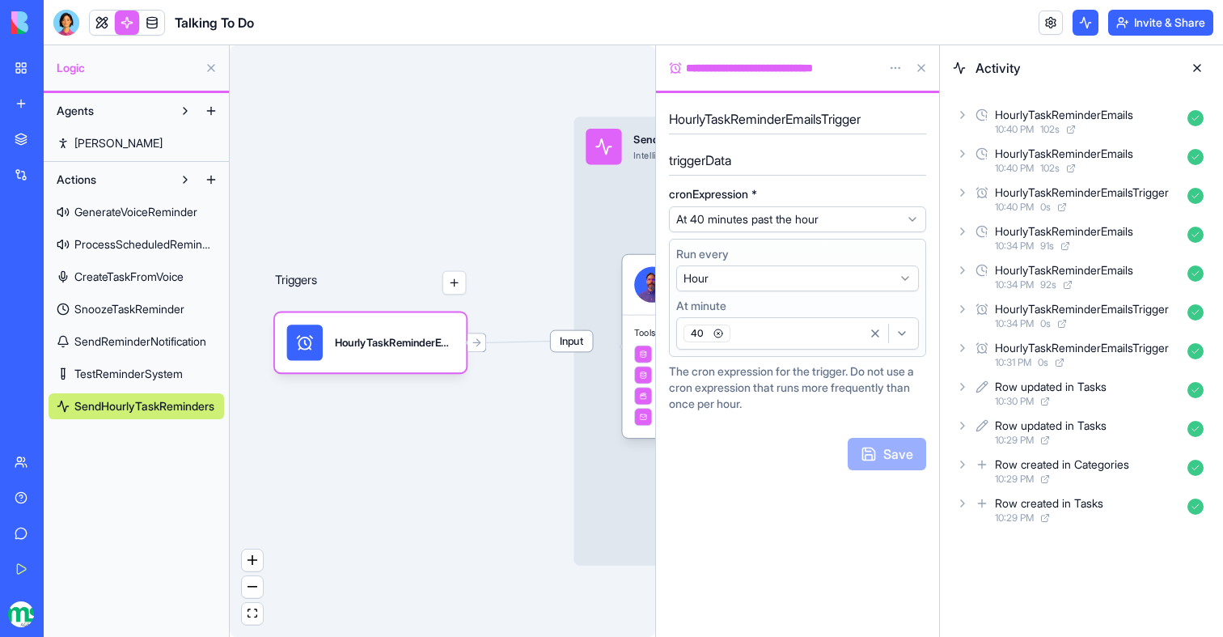
click at [1085, 151] on div "HourlyTaskReminderEmails" at bounding box center [1064, 154] width 138 height 16
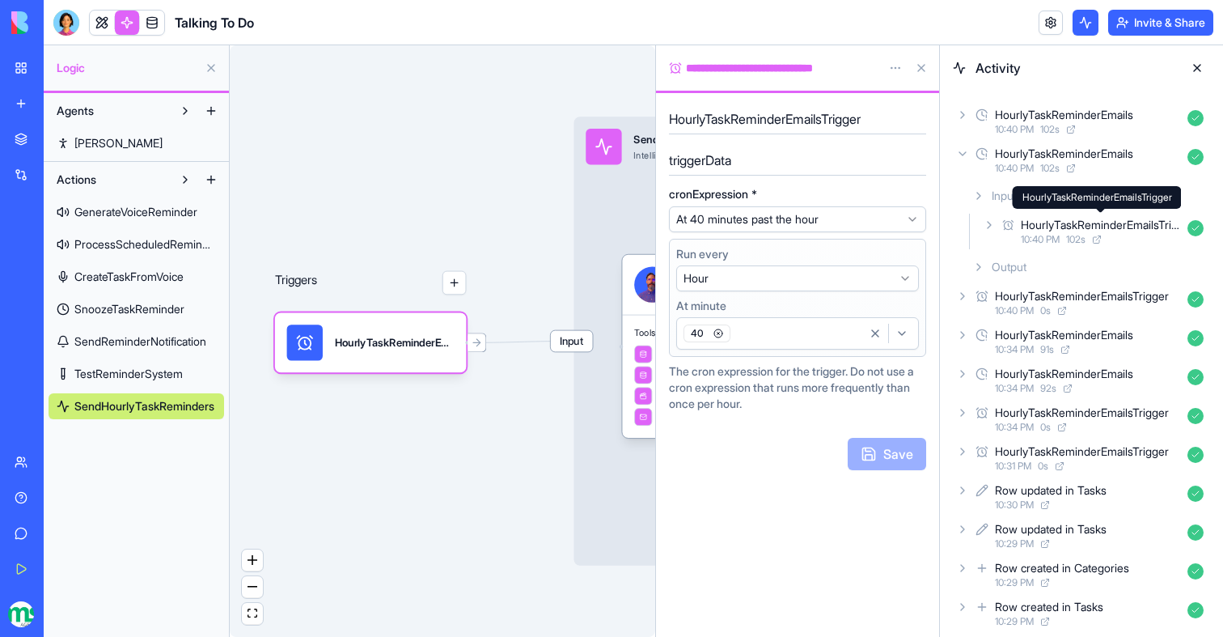
click at [1091, 228] on div "HourlyTaskReminderEmailsTrigger" at bounding box center [1101, 225] width 160 height 16
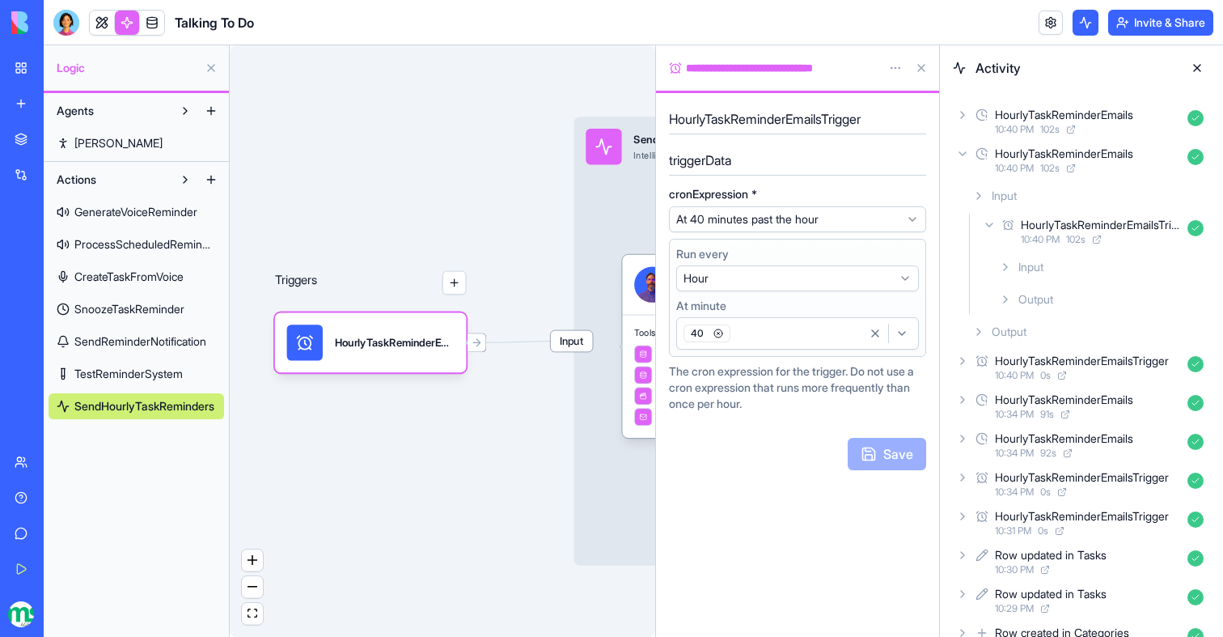
click at [1089, 227] on div "HourlyTaskReminderEmailsTrigger" at bounding box center [1101, 225] width 160 height 16
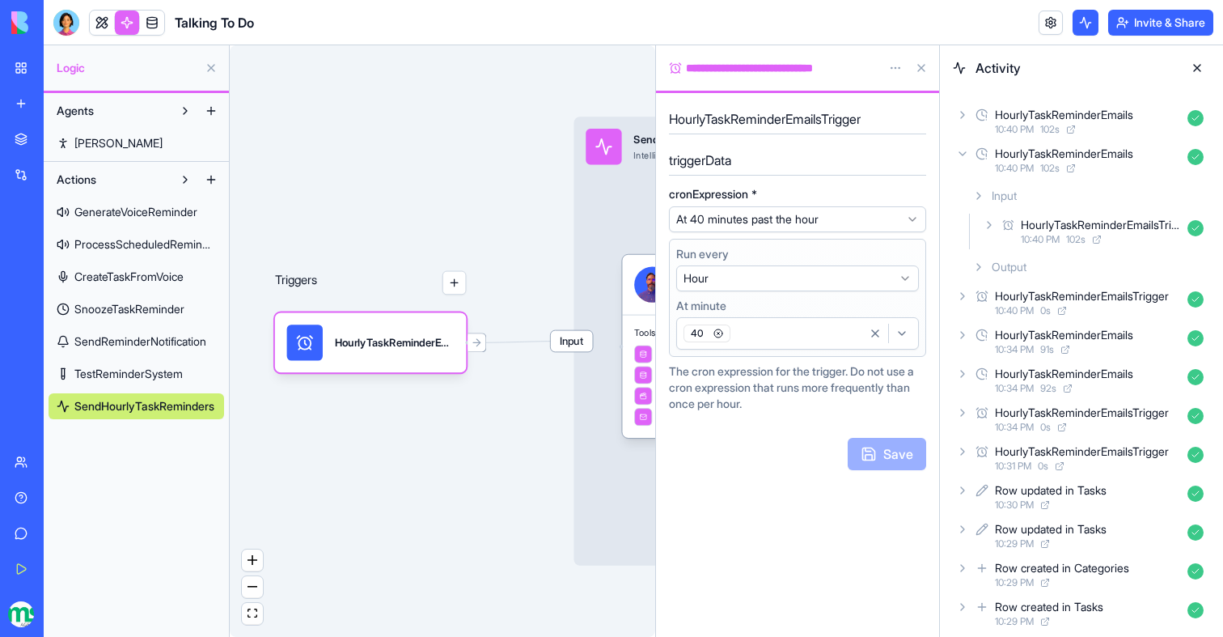
click at [1089, 230] on div "HourlyTaskReminderEmailsTrigger" at bounding box center [1101, 225] width 160 height 16
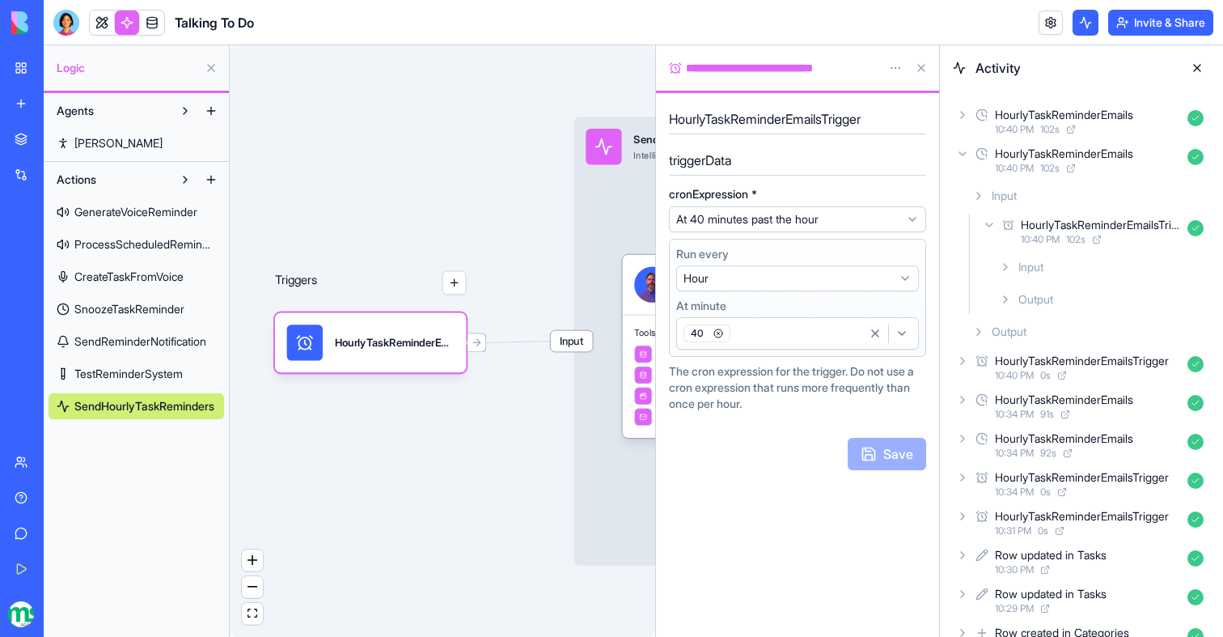
click at [1031, 269] on span "Input" at bounding box center [1031, 267] width 25 height 16
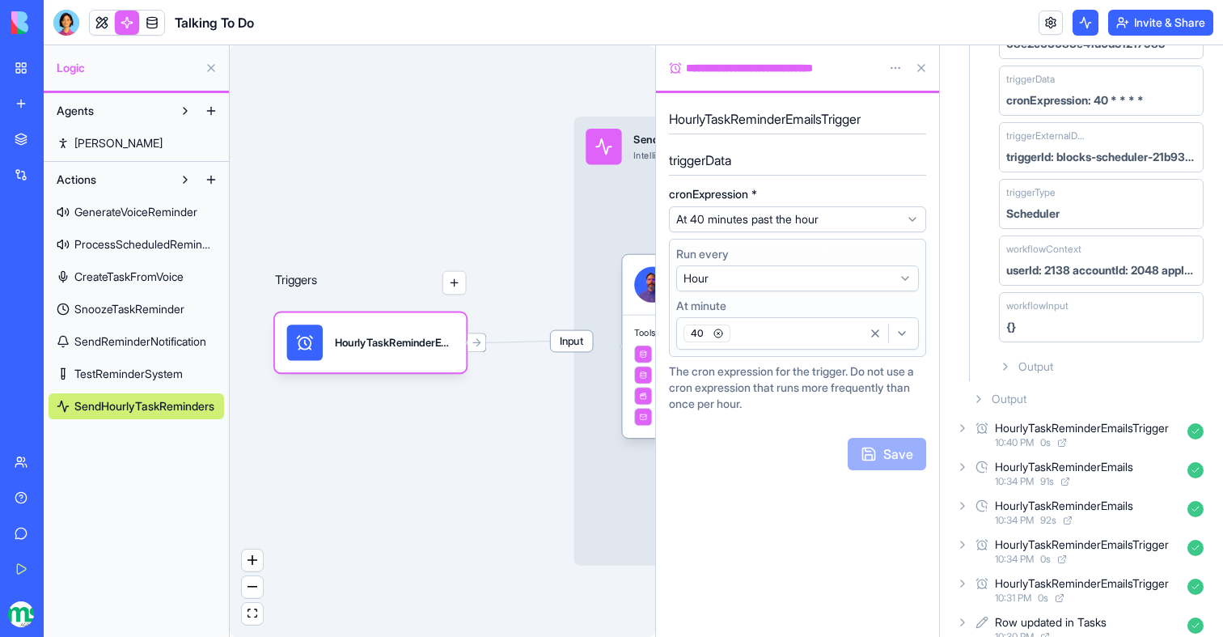
scroll to position [0, 0]
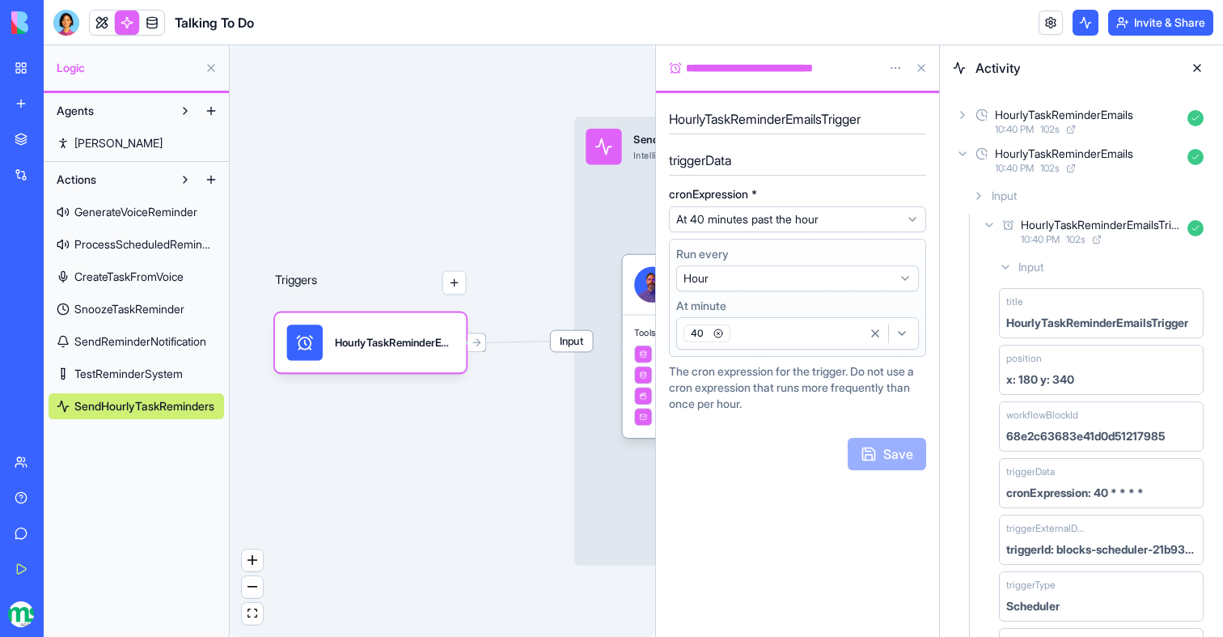
click at [966, 150] on icon at bounding box center [962, 153] width 13 height 13
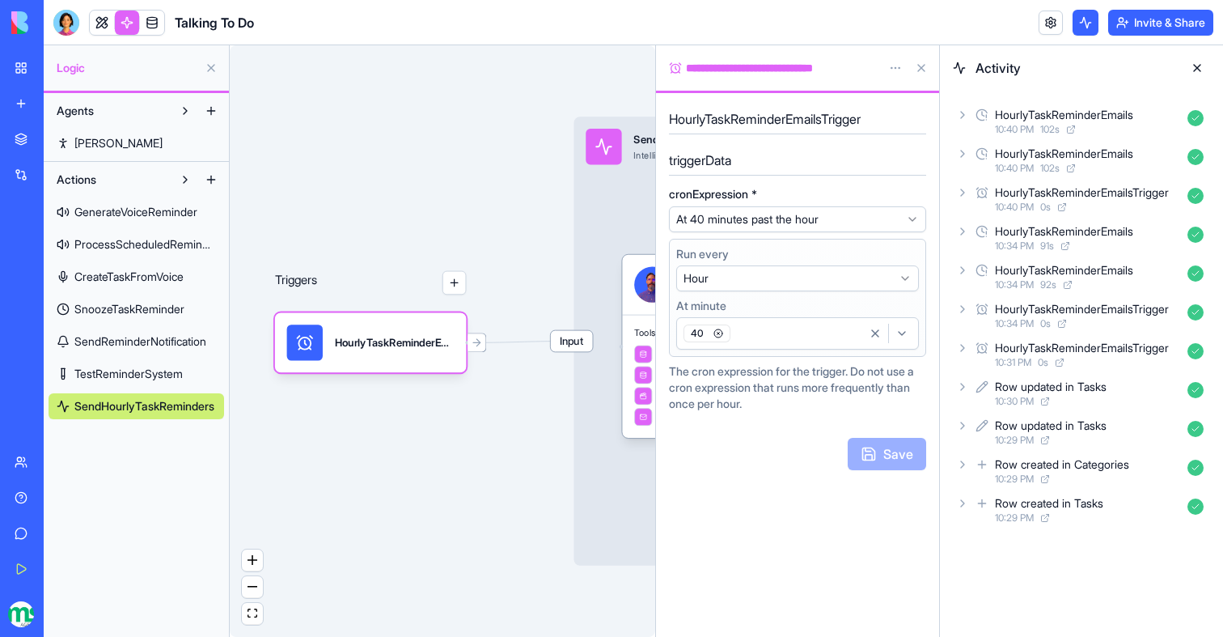
click at [964, 112] on icon at bounding box center [962, 114] width 13 height 13
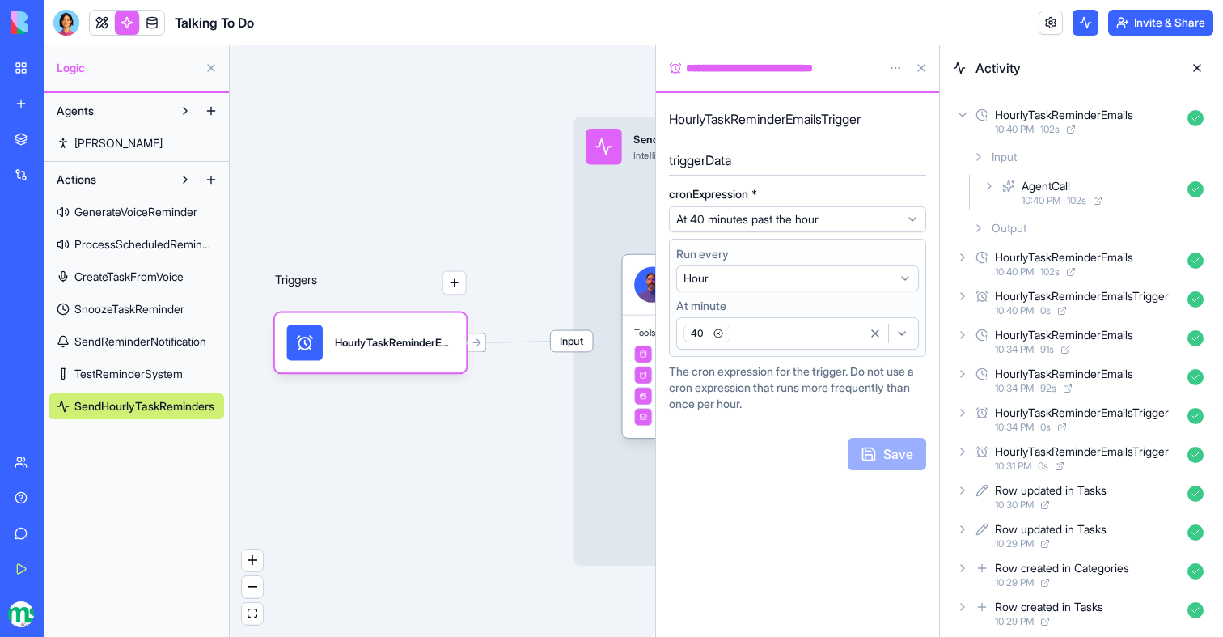
click at [1074, 180] on div "AgentCall" at bounding box center [1101, 186] width 159 height 16
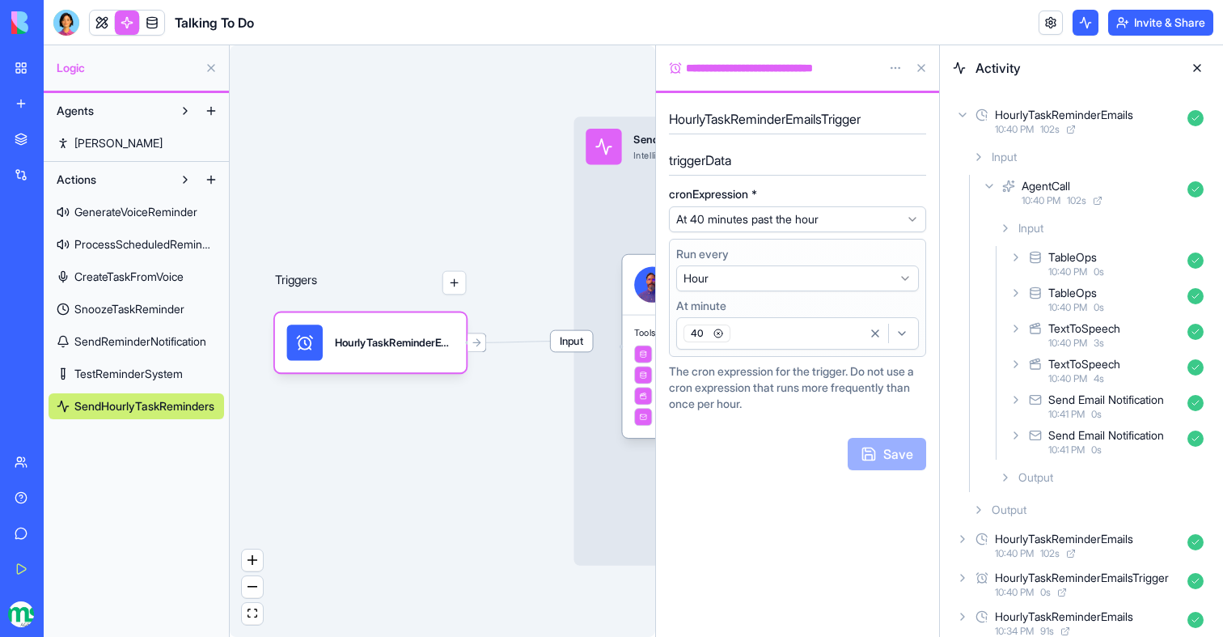
click at [1112, 261] on div "TableOps" at bounding box center [1115, 257] width 133 height 16
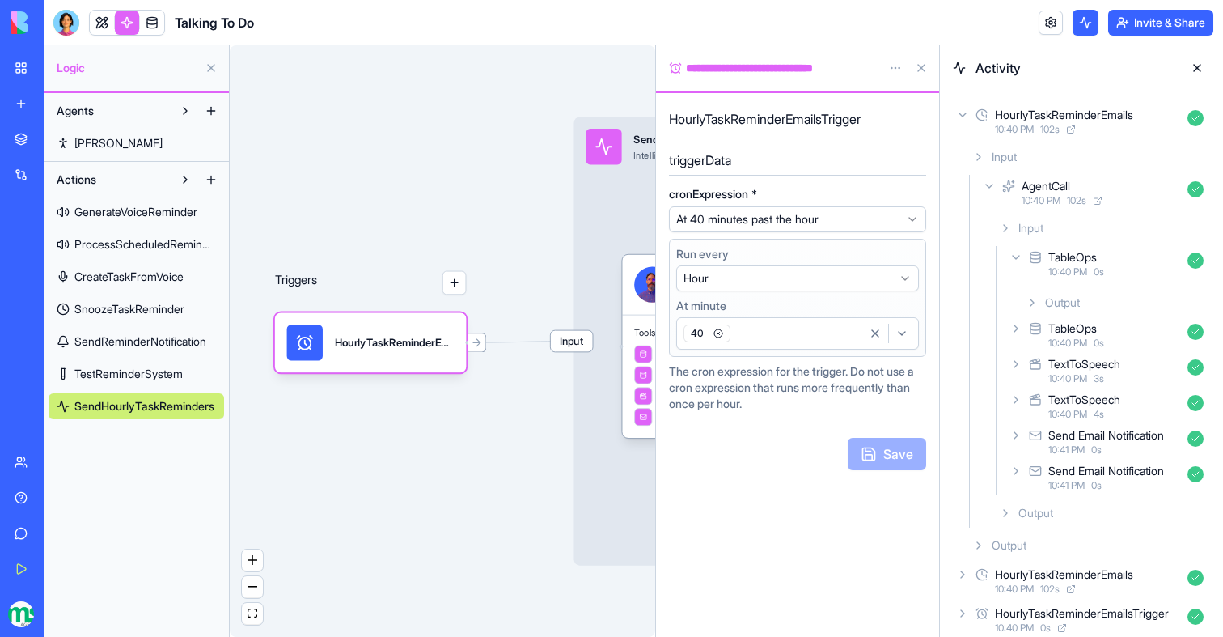
click at [1112, 261] on div "TableOps" at bounding box center [1115, 257] width 133 height 16
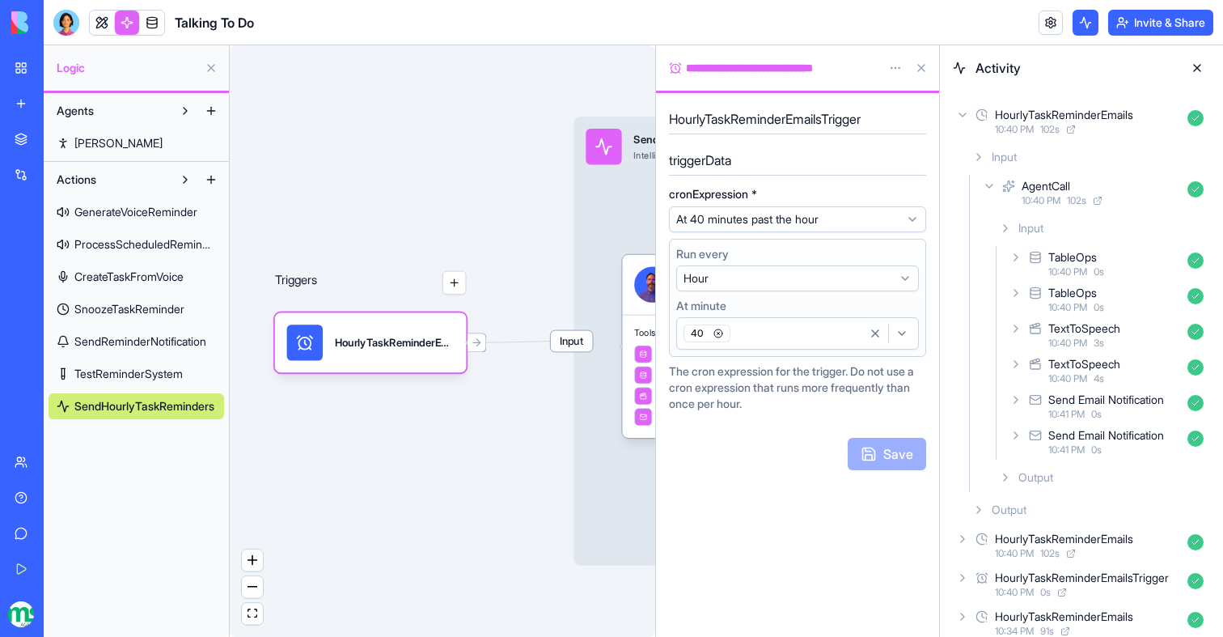
click at [1111, 264] on div "TableOps" at bounding box center [1115, 257] width 133 height 16
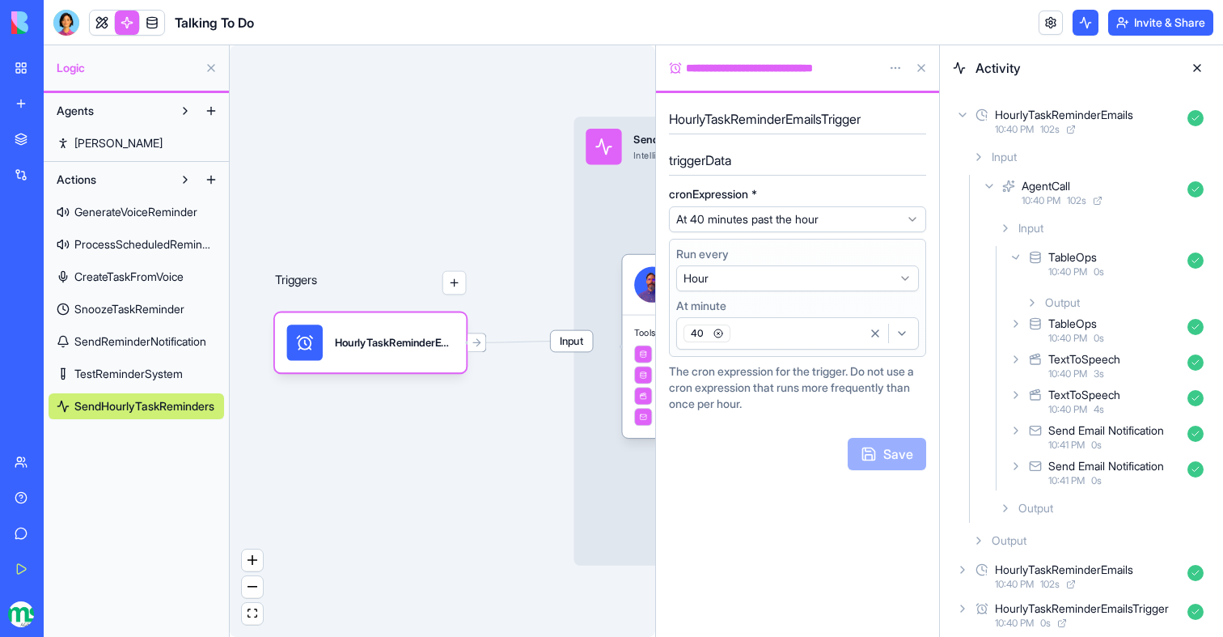
click at [1108, 299] on div "Output" at bounding box center [1114, 302] width 191 height 29
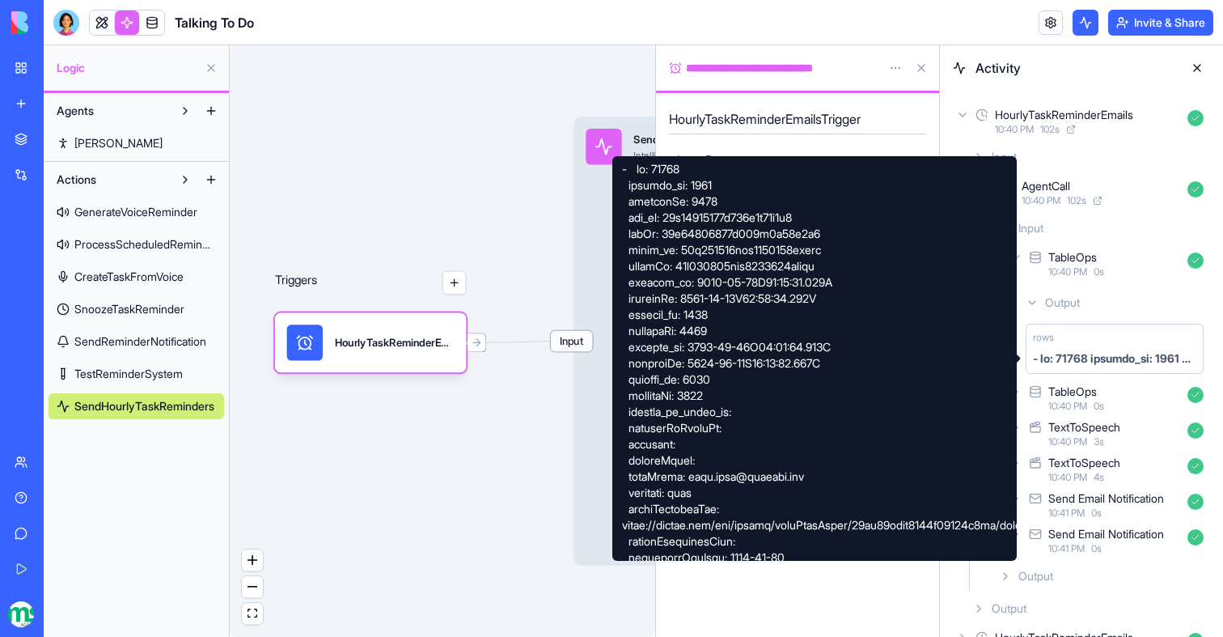
click at [1112, 360] on div at bounding box center [1114, 358] width 163 height 16
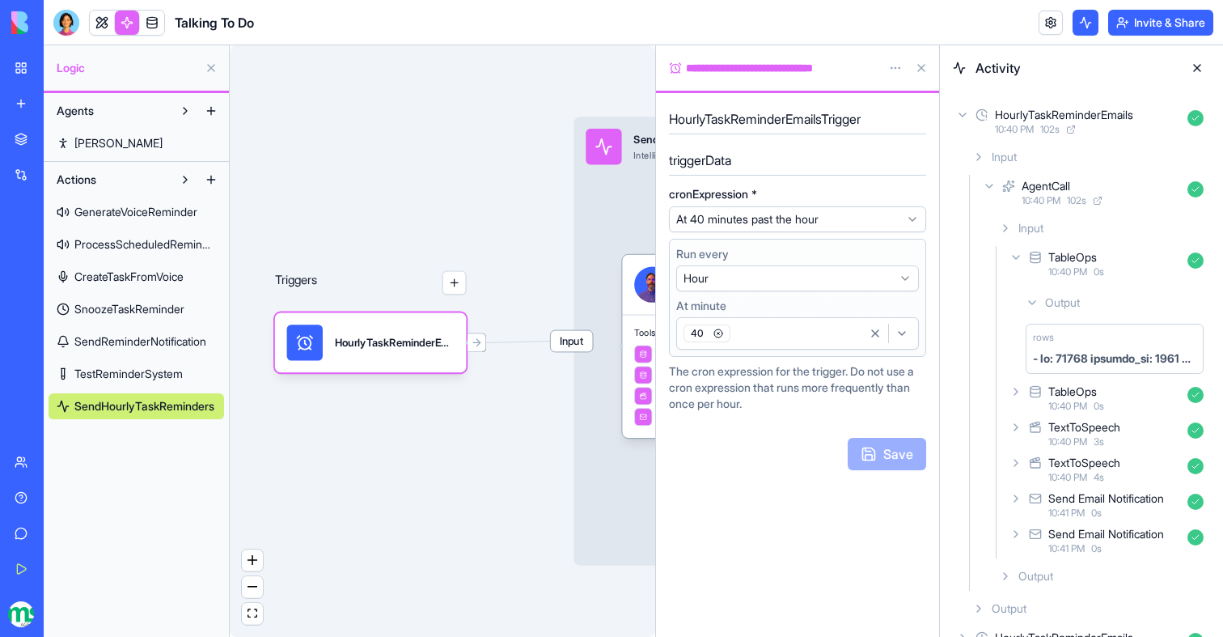
click at [1057, 303] on span "Output" at bounding box center [1062, 302] width 35 height 16
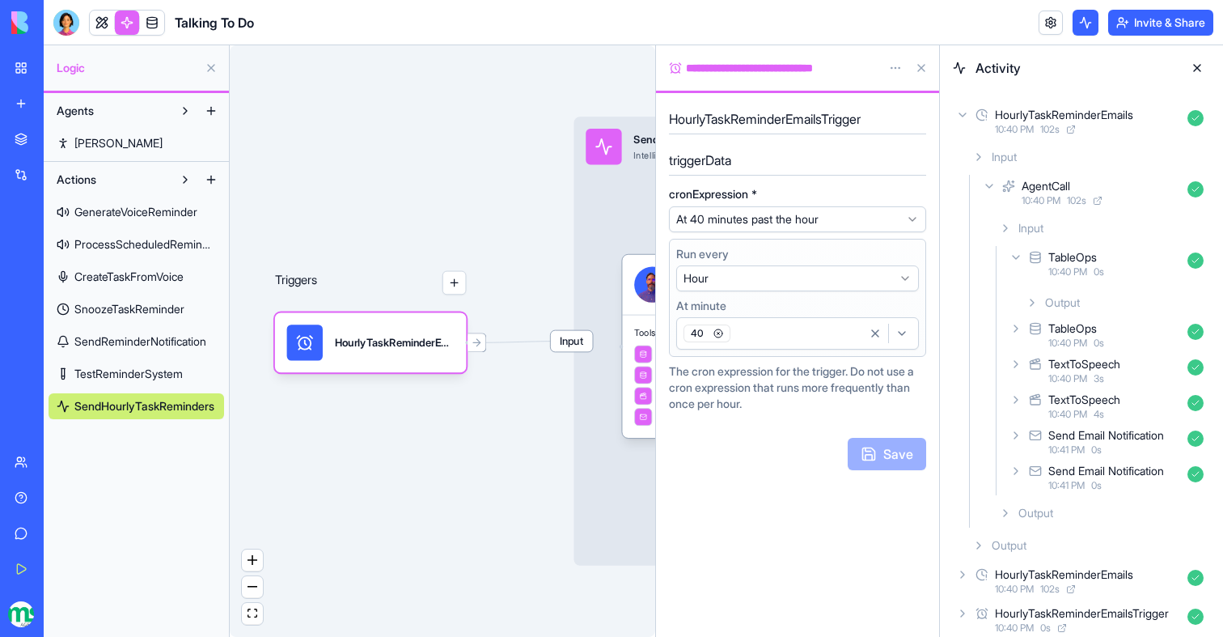
click at [1055, 273] on span "10:40 PM" at bounding box center [1068, 271] width 39 height 13
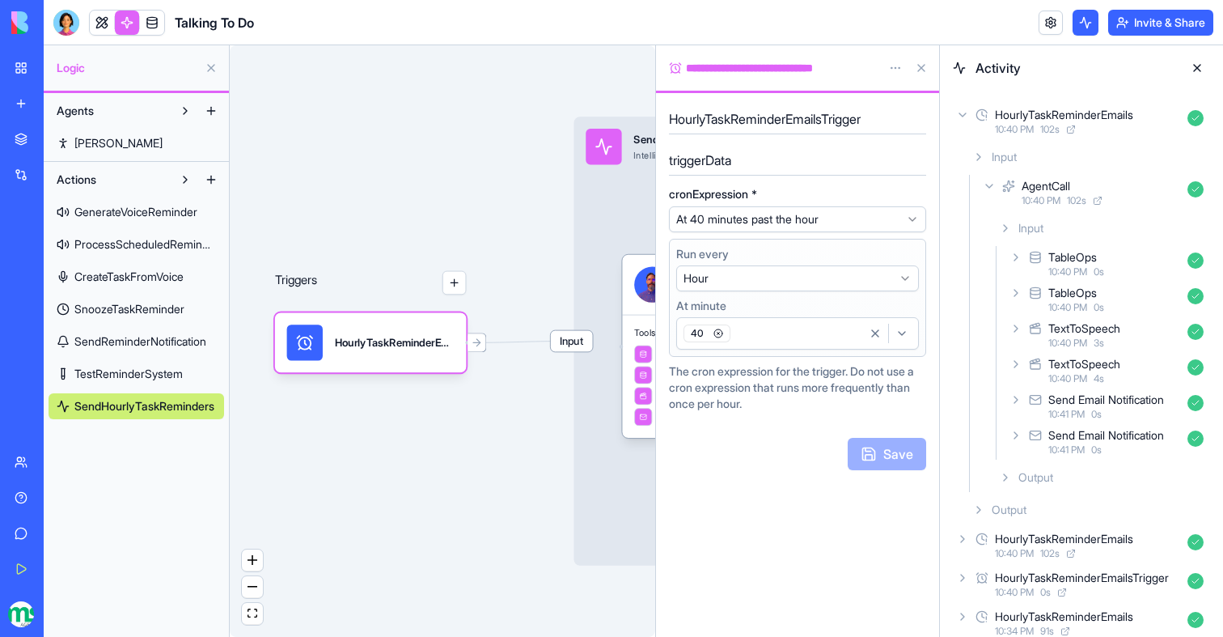
click at [1055, 303] on span "10:40 PM" at bounding box center [1068, 307] width 39 height 13
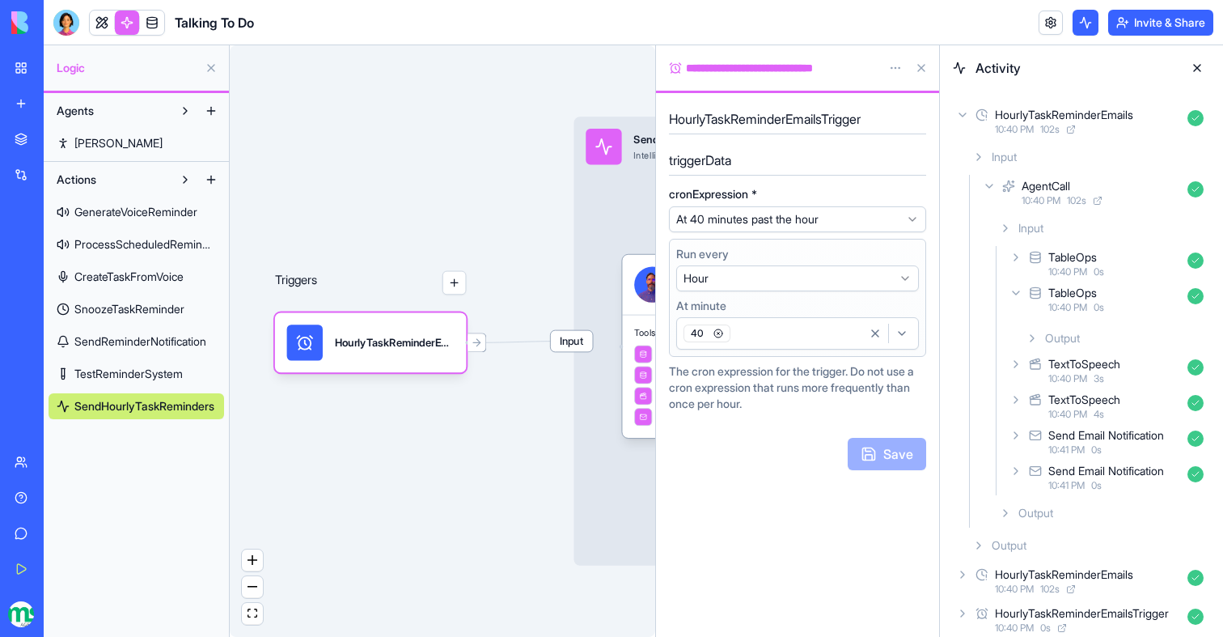
click at [1073, 338] on span "Output" at bounding box center [1062, 338] width 35 height 16
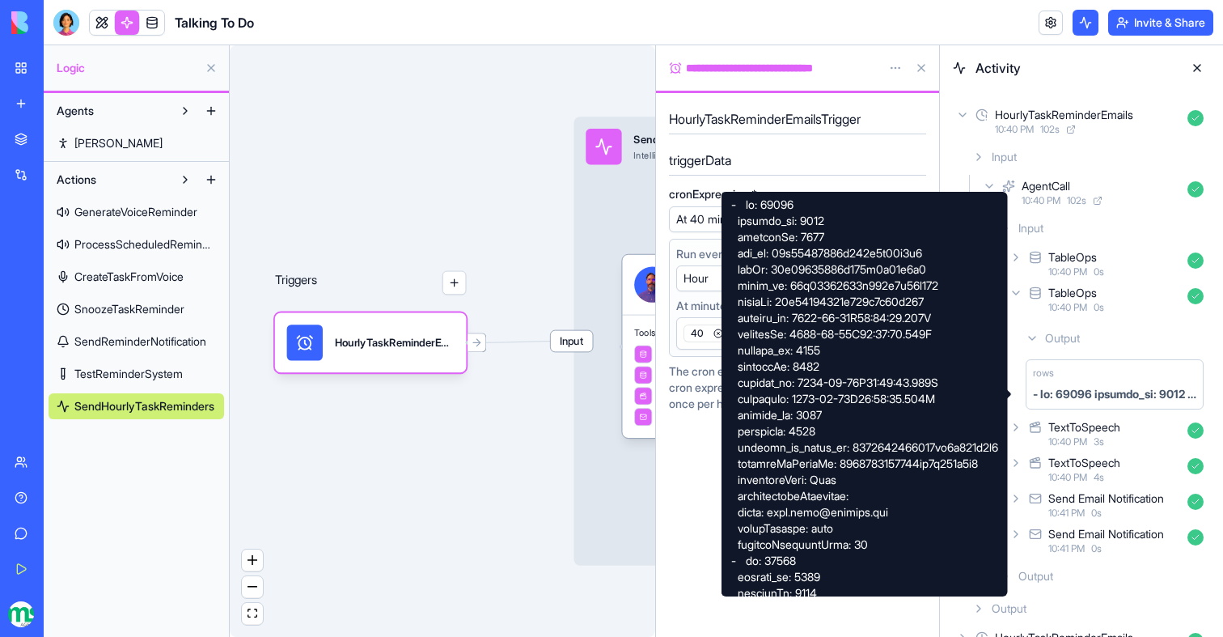
click at [1048, 336] on span "Output" at bounding box center [1062, 338] width 35 height 16
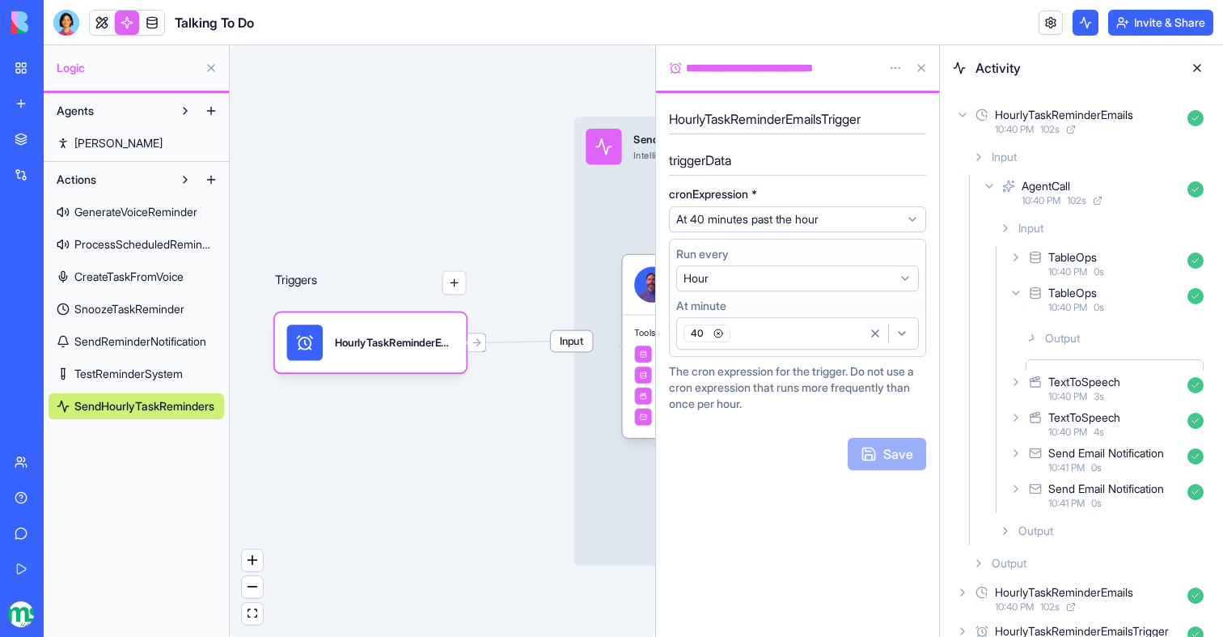
click at [1051, 299] on div "TableOps" at bounding box center [1073, 293] width 49 height 16
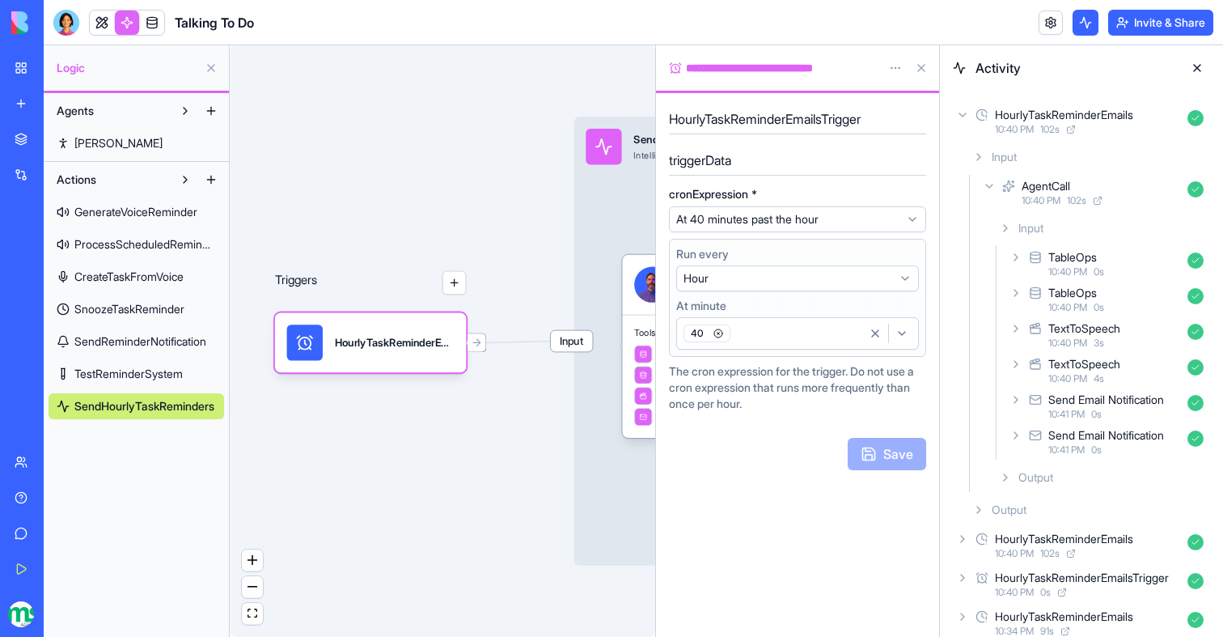
click at [1070, 333] on div "TextToSpeech" at bounding box center [1085, 328] width 72 height 16
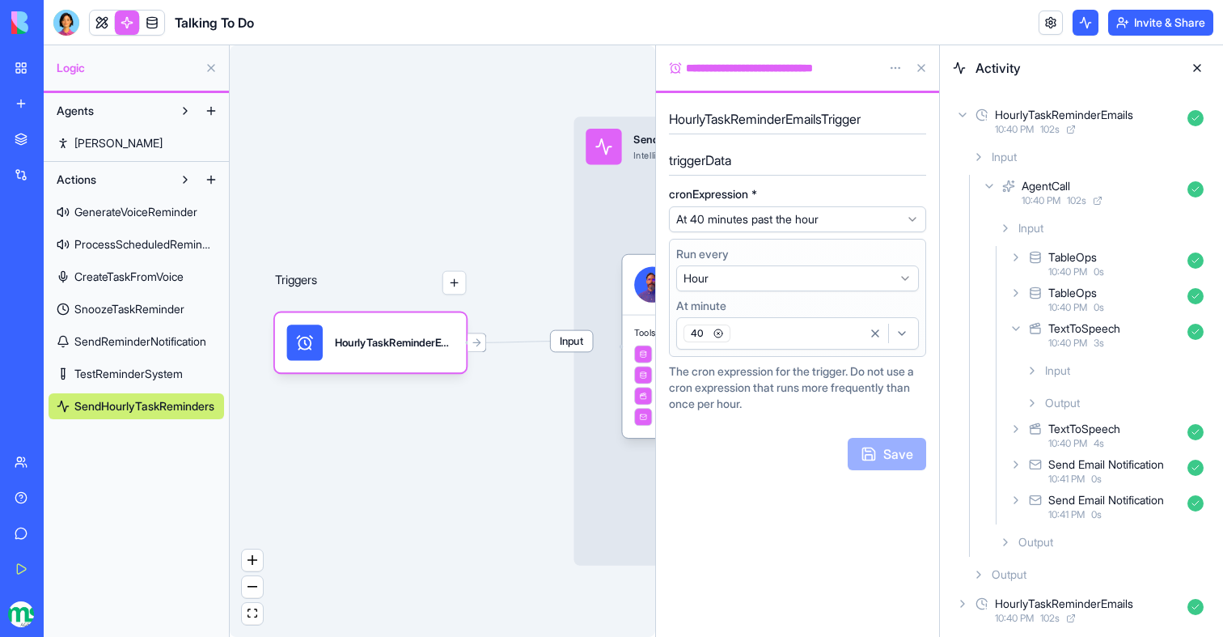
click at [1070, 359] on div "Input" at bounding box center [1114, 370] width 191 height 29
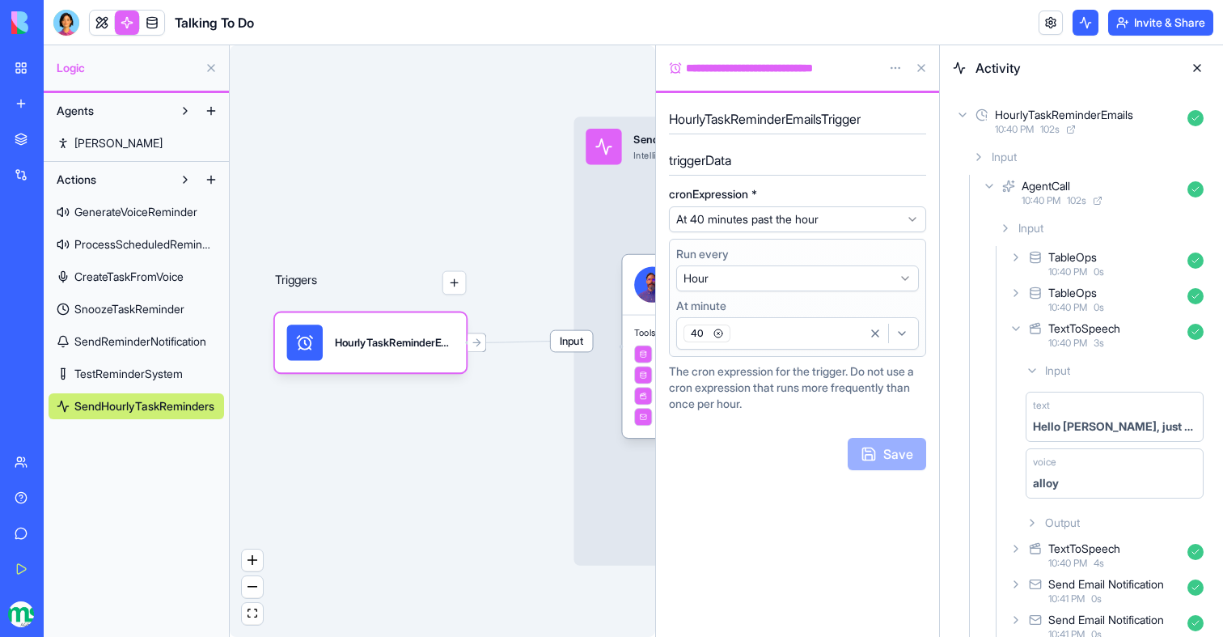
click at [1052, 359] on div "Input" at bounding box center [1114, 370] width 191 height 29
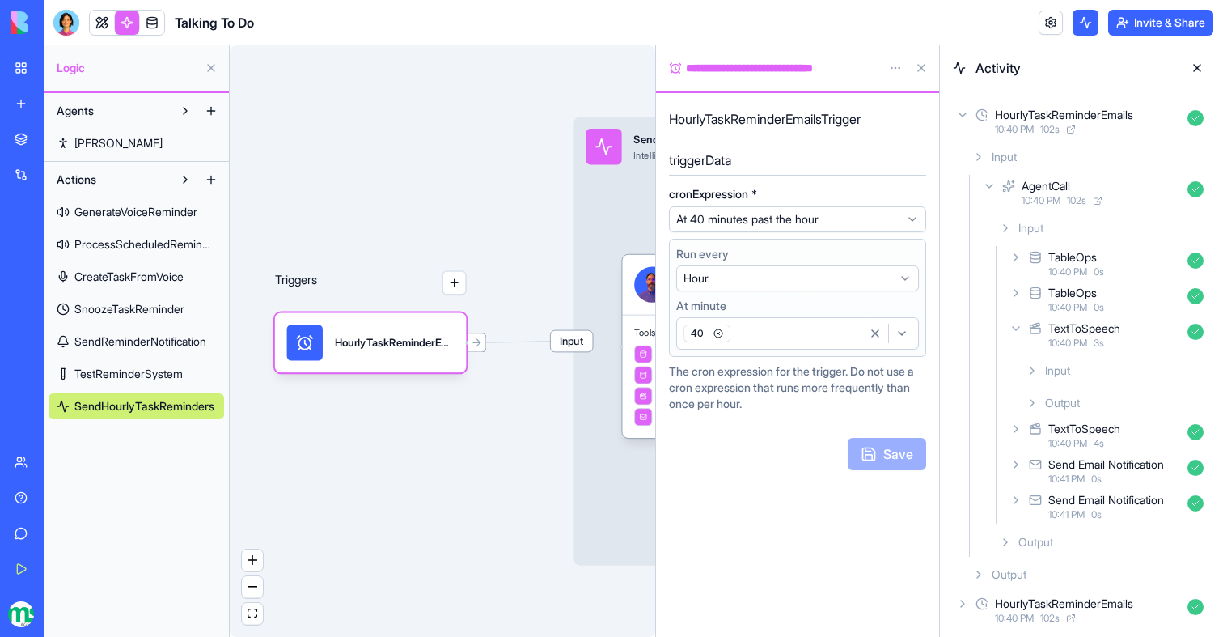
click at [1052, 347] on span "10:40 PM" at bounding box center [1068, 343] width 39 height 13
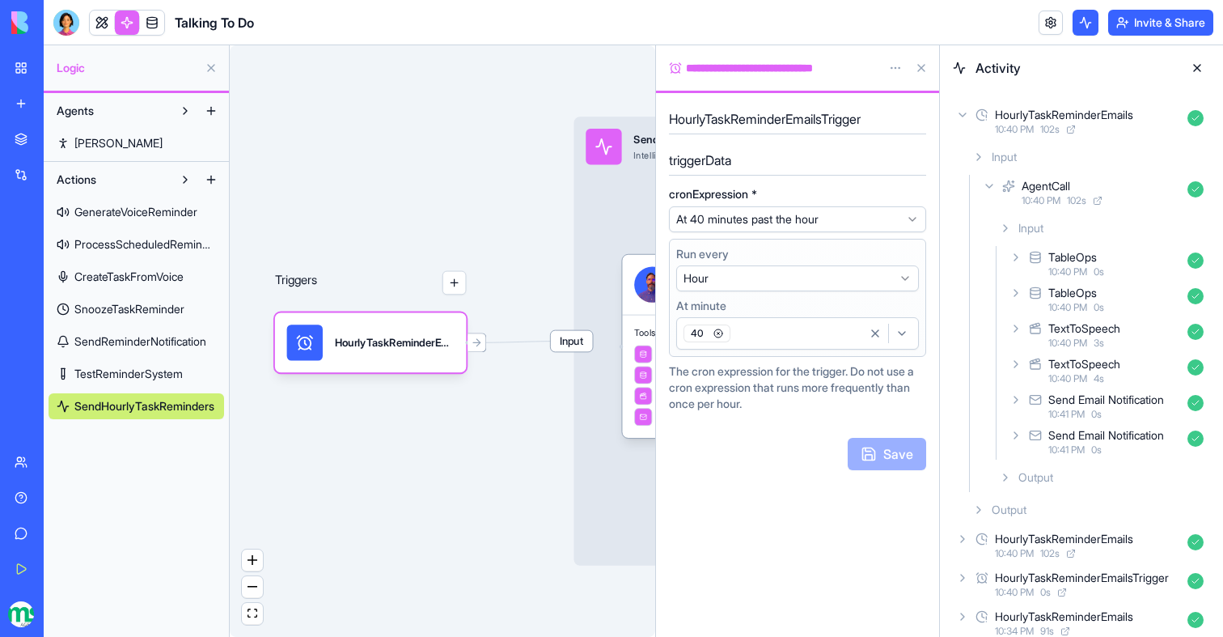
click at [1051, 370] on div "TextToSpeech" at bounding box center [1085, 364] width 72 height 16
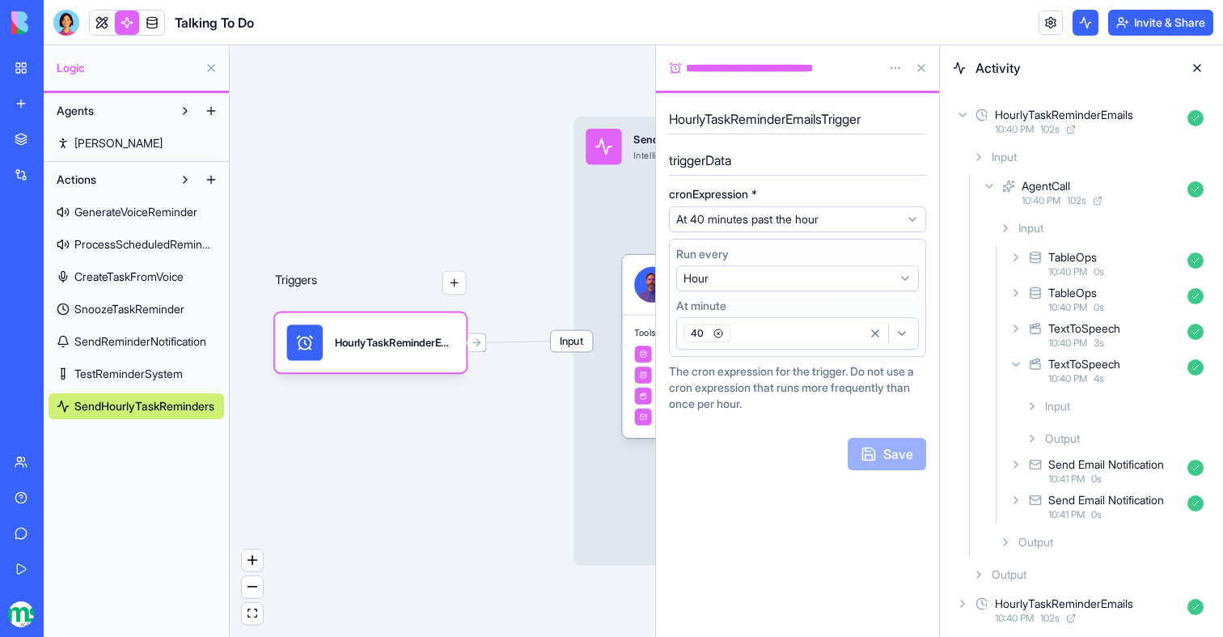
click at [1057, 408] on span "Input" at bounding box center [1057, 406] width 25 height 16
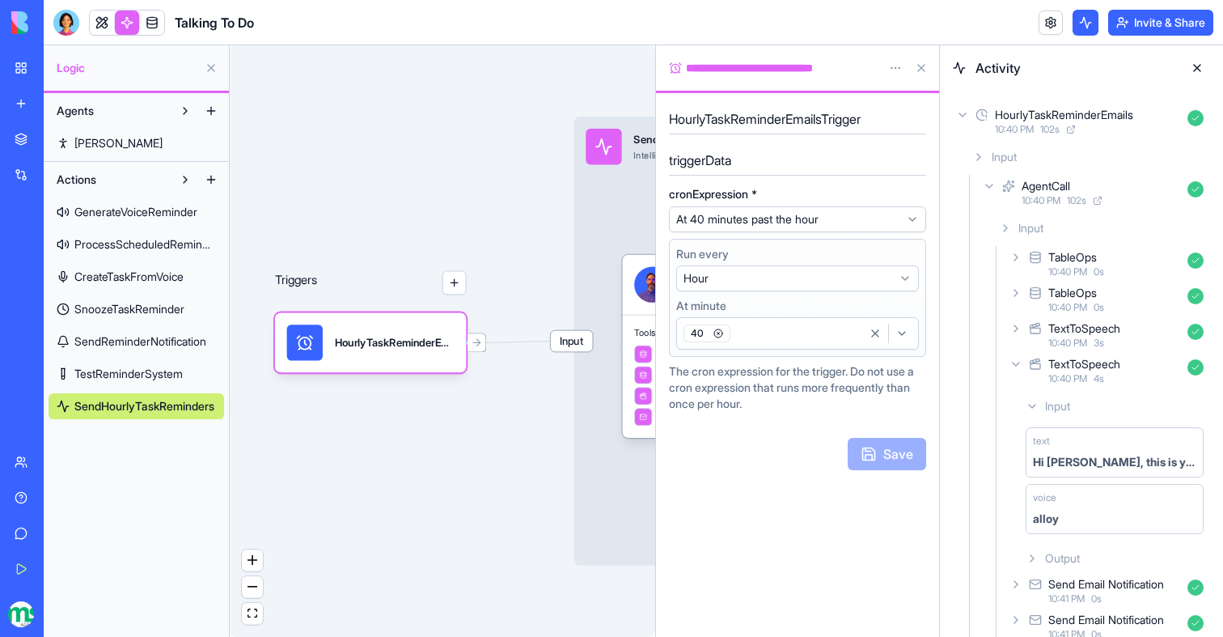
click at [1064, 400] on span "Input" at bounding box center [1057, 406] width 25 height 16
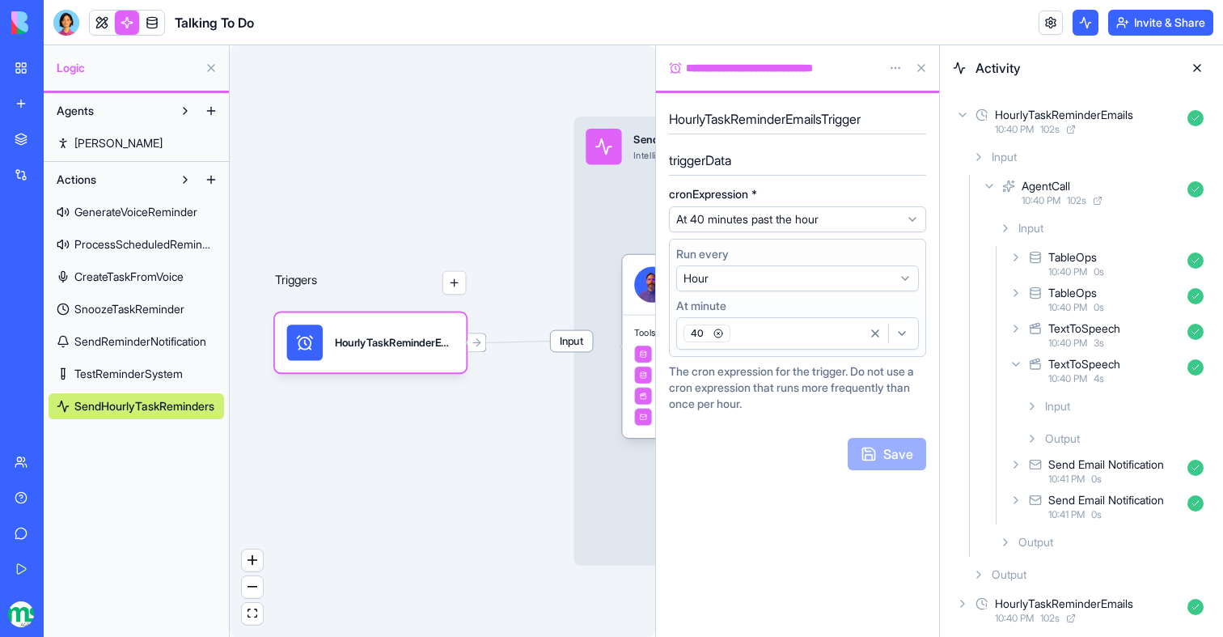
click at [1075, 462] on div "Send Email Notification" at bounding box center [1107, 464] width 116 height 16
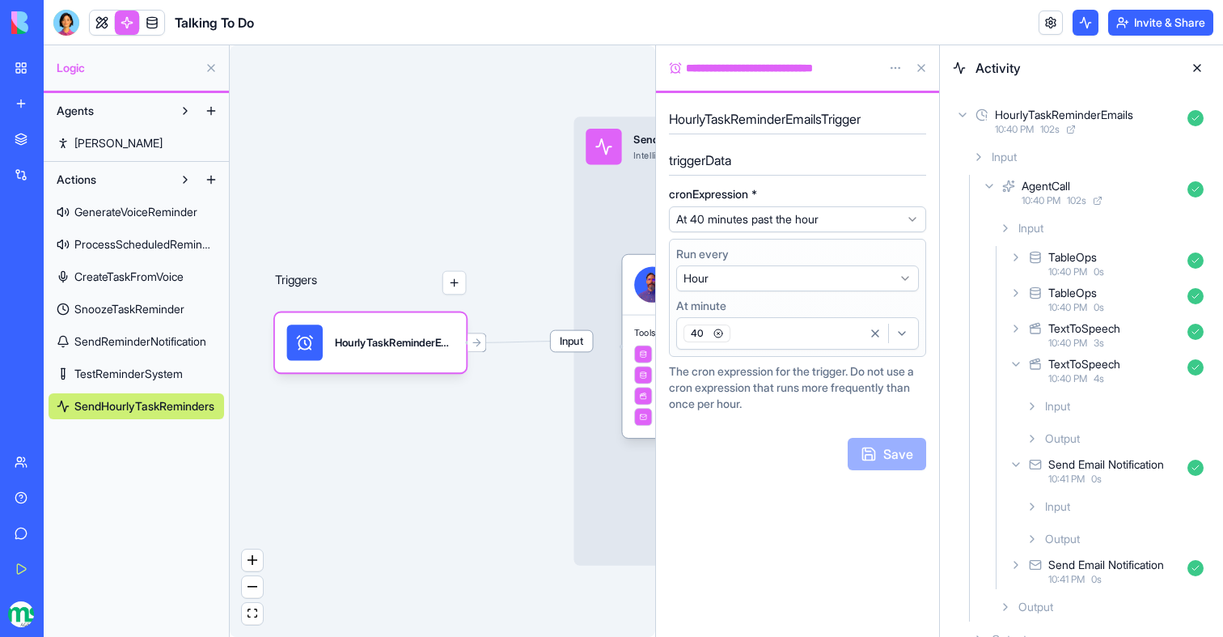
click at [1083, 512] on div "Input" at bounding box center [1114, 506] width 191 height 29
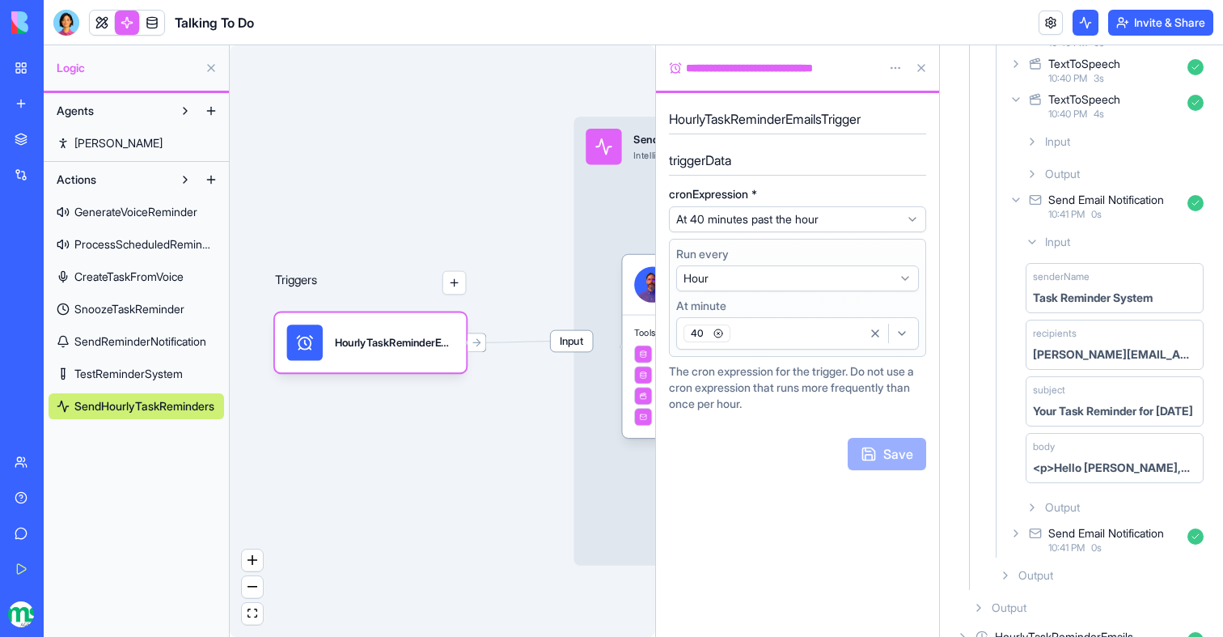
scroll to position [348, 0]
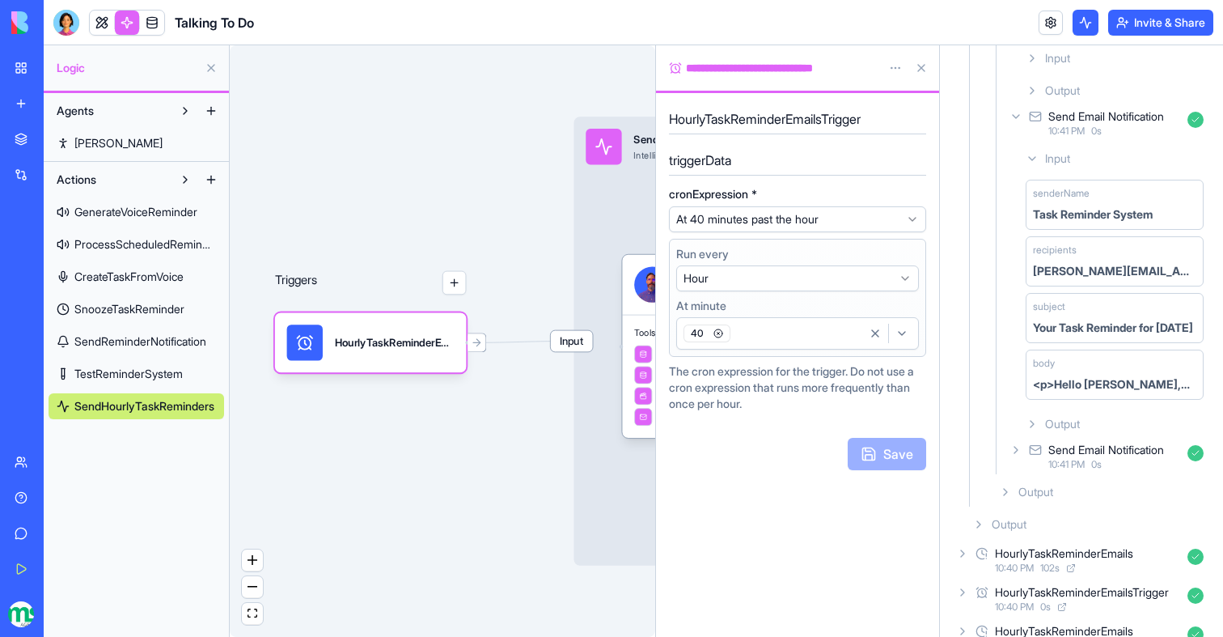
click at [1082, 455] on div "Send Email Notification" at bounding box center [1107, 450] width 116 height 16
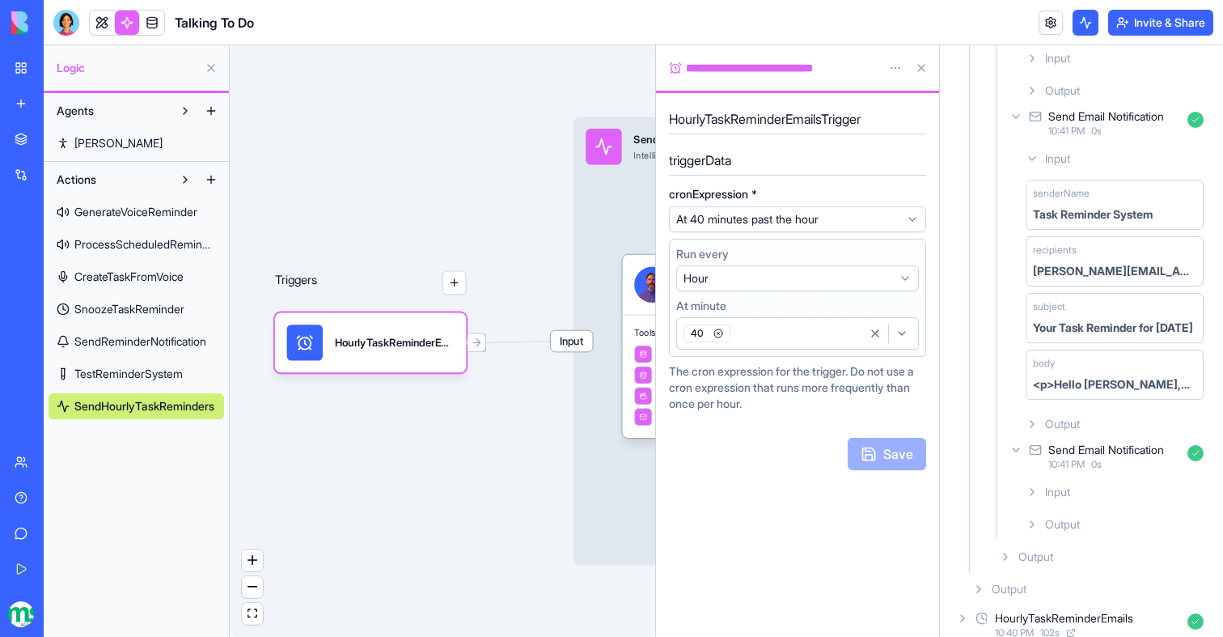
click at [1082, 507] on div "Input Output" at bounding box center [1114, 507] width 191 height 61
click at [1082, 504] on div "Input" at bounding box center [1114, 491] width 191 height 29
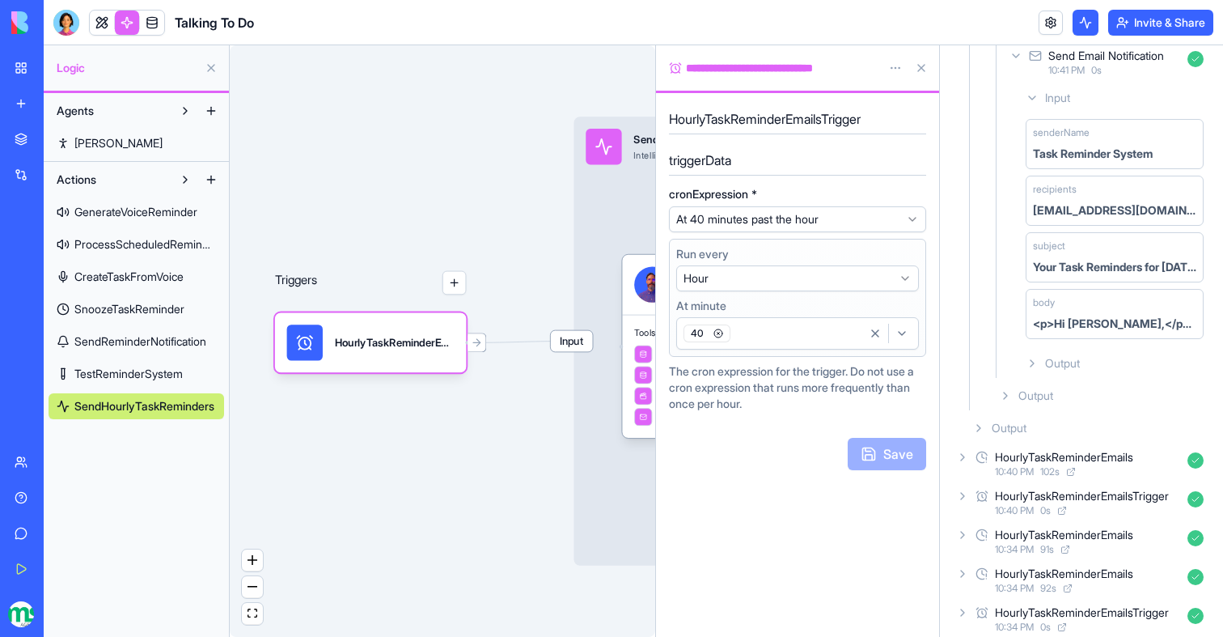
scroll to position [807, 0]
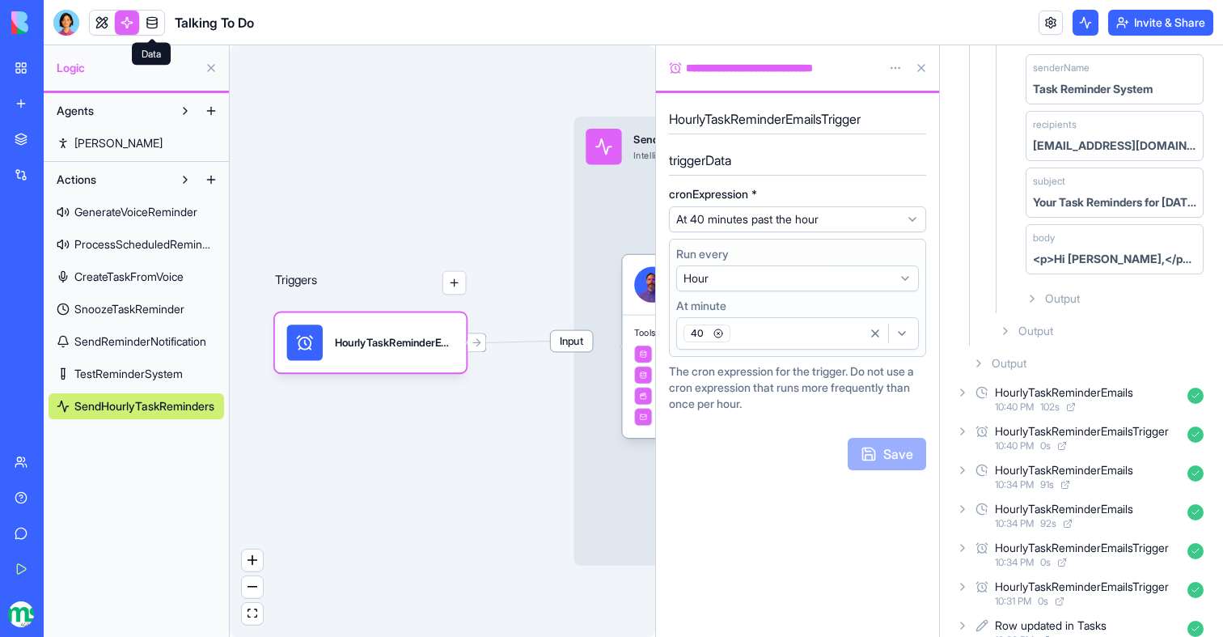
click at [150, 23] on link at bounding box center [152, 23] width 24 height 24
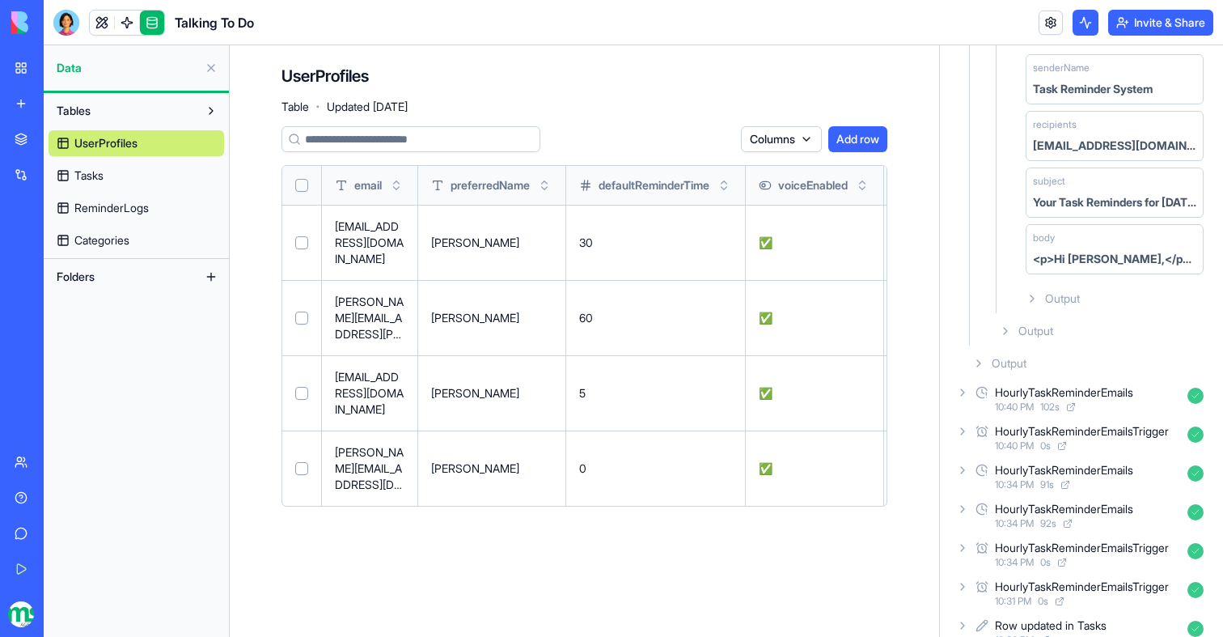
click at [90, 173] on span "Tasks" at bounding box center [88, 175] width 29 height 16
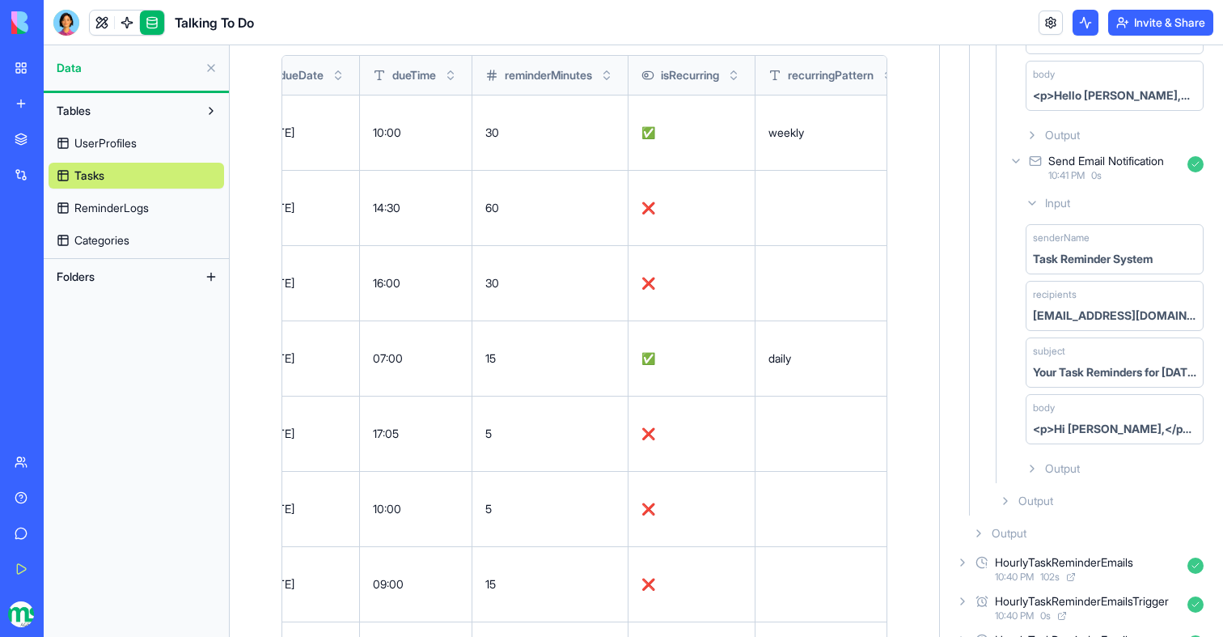
scroll to position [0, 307]
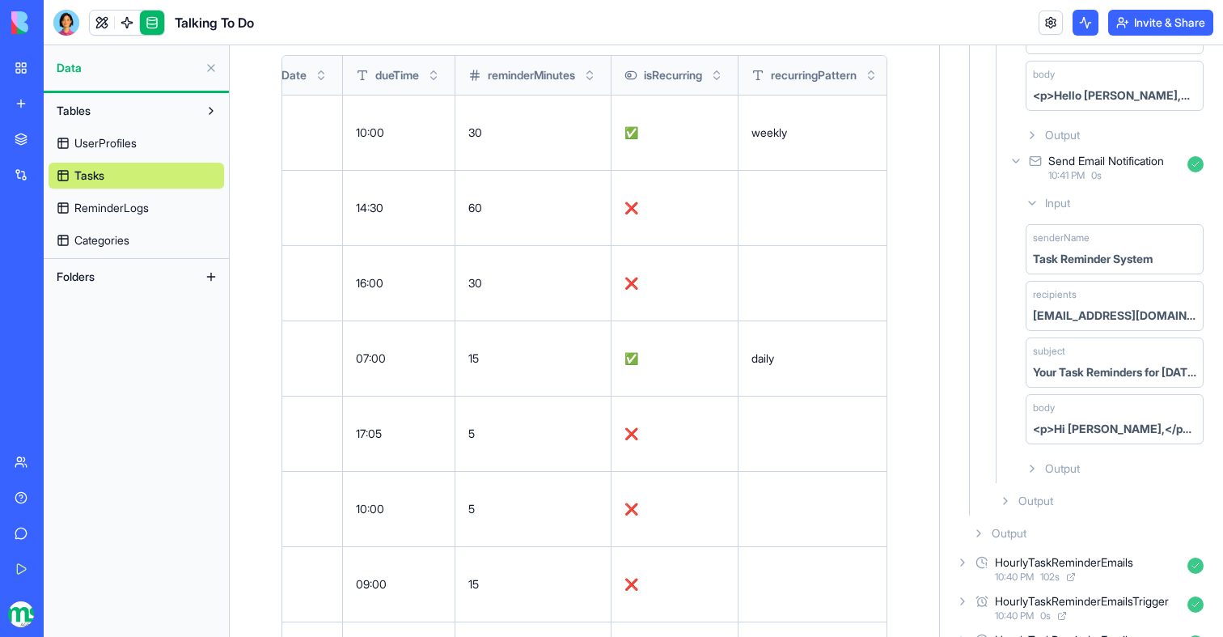
click at [1070, 203] on span "Input" at bounding box center [1057, 203] width 25 height 16
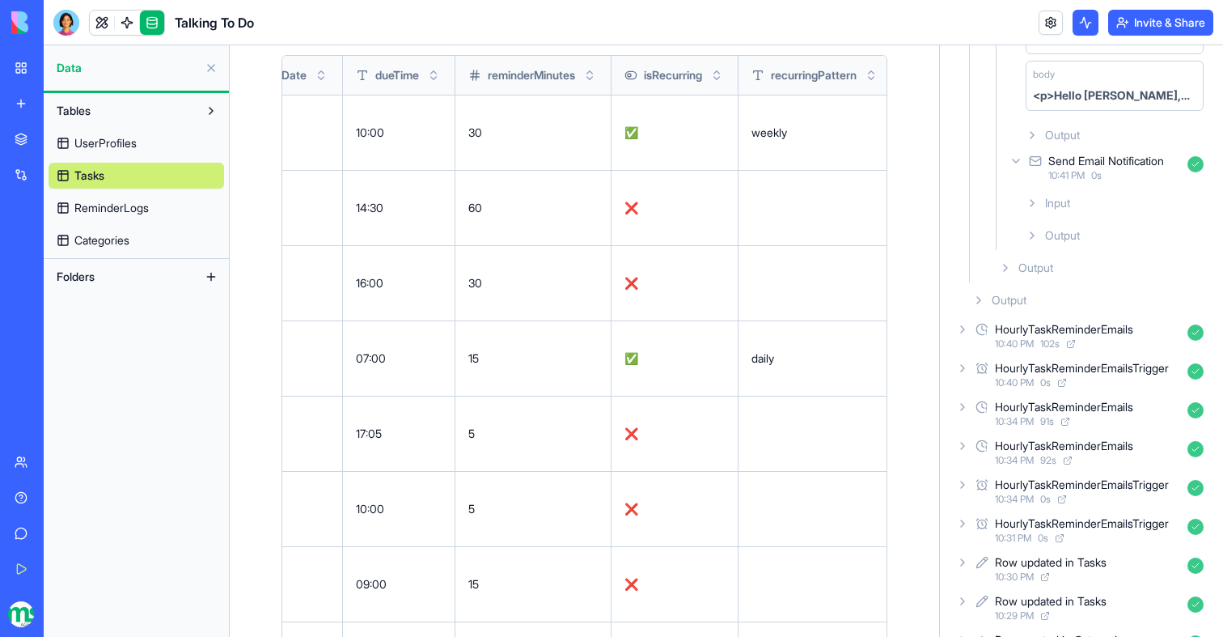
click at [1069, 172] on span "10:41 PM" at bounding box center [1067, 175] width 36 height 13
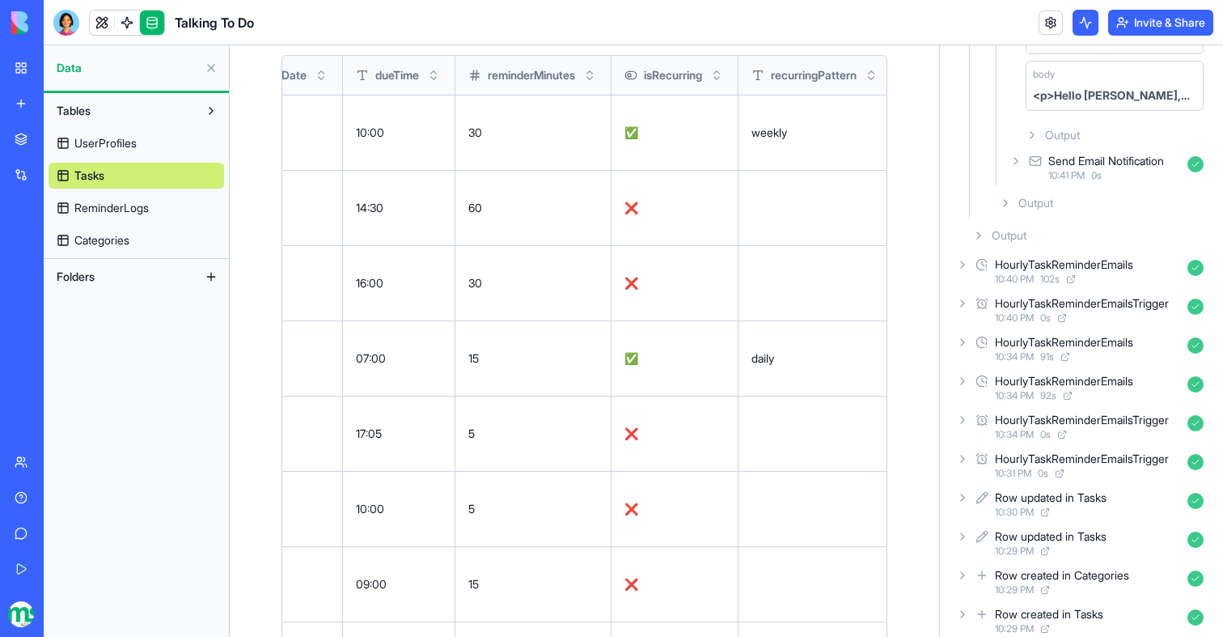
click at [1067, 255] on div "HourlyTaskReminderEmails 10:40 PM 102 s" at bounding box center [1081, 271] width 257 height 36
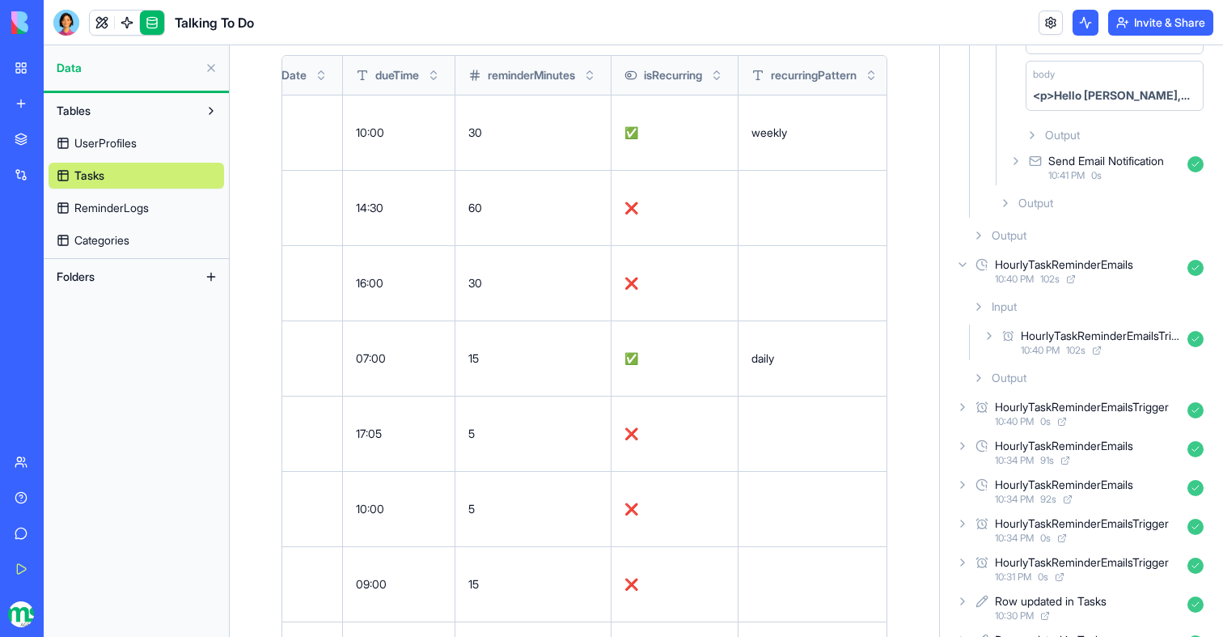
click at [1080, 314] on div "Input" at bounding box center [1088, 306] width 244 height 29
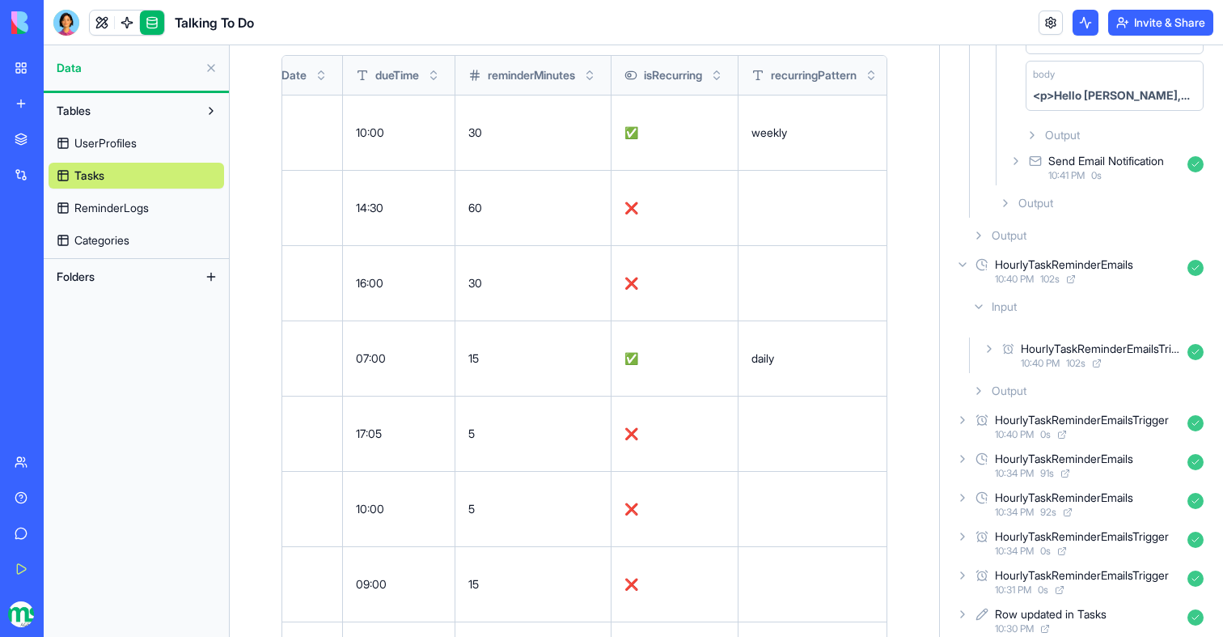
click at [1080, 314] on div "Input" at bounding box center [1088, 306] width 244 height 29
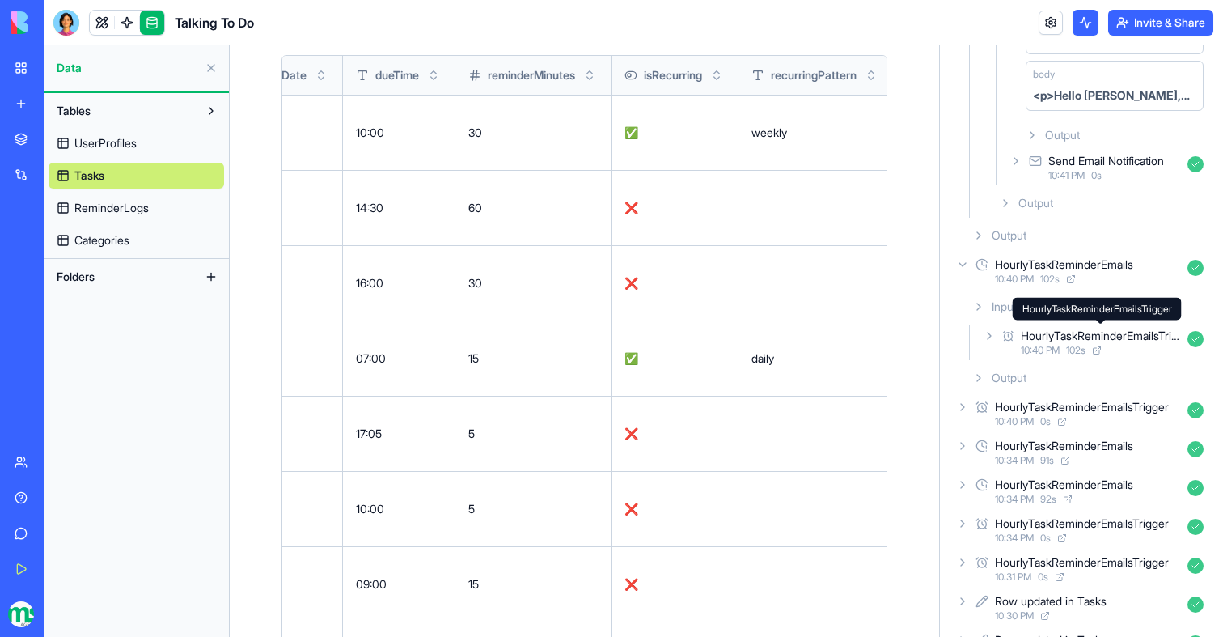
click at [1080, 329] on div "HourlyTaskReminderEmailsTrigger" at bounding box center [1101, 336] width 160 height 16
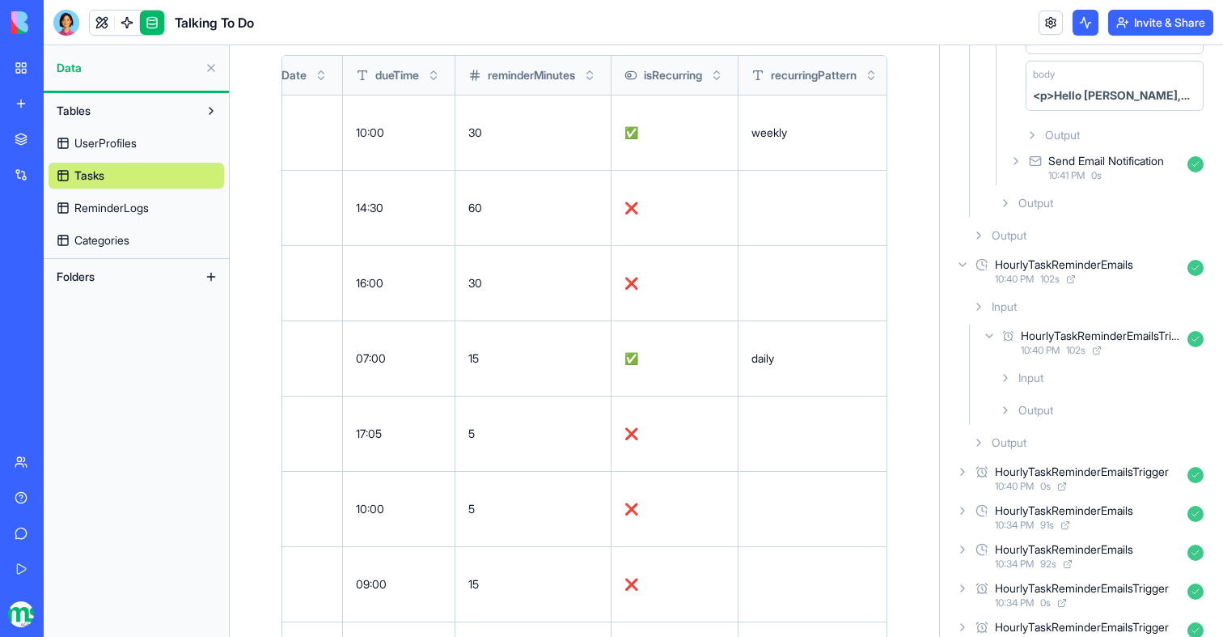
click at [1084, 370] on div "Input" at bounding box center [1102, 377] width 218 height 29
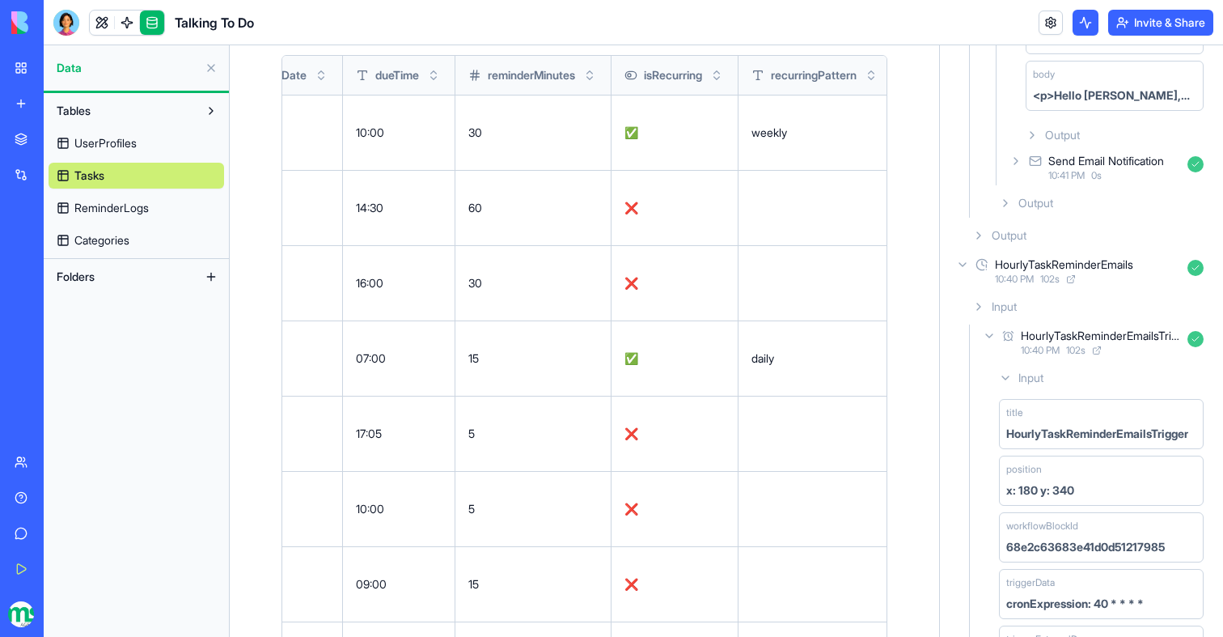
click at [1075, 362] on div "Input title HourlyTaskReminderEmailsTrigger position x: 180 y: 340 workflowBloc…" at bounding box center [1095, 622] width 231 height 524
click at [1076, 371] on div "Input" at bounding box center [1102, 377] width 218 height 29
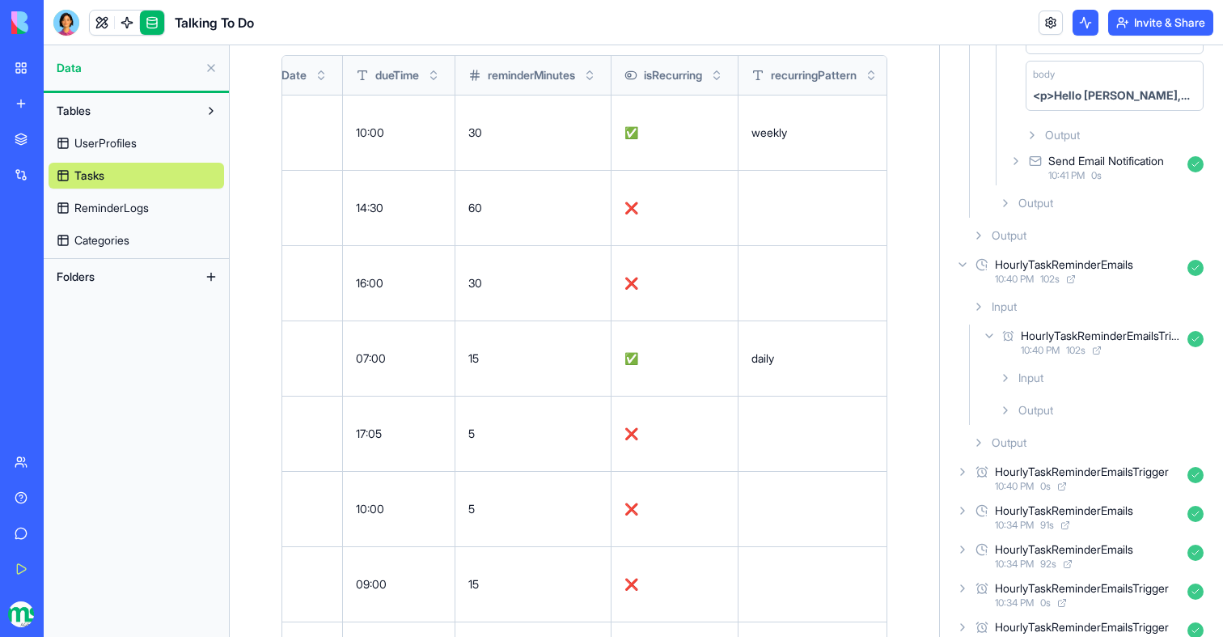
click at [1069, 349] on div "10:40 PM 102 s" at bounding box center [1101, 350] width 160 height 13
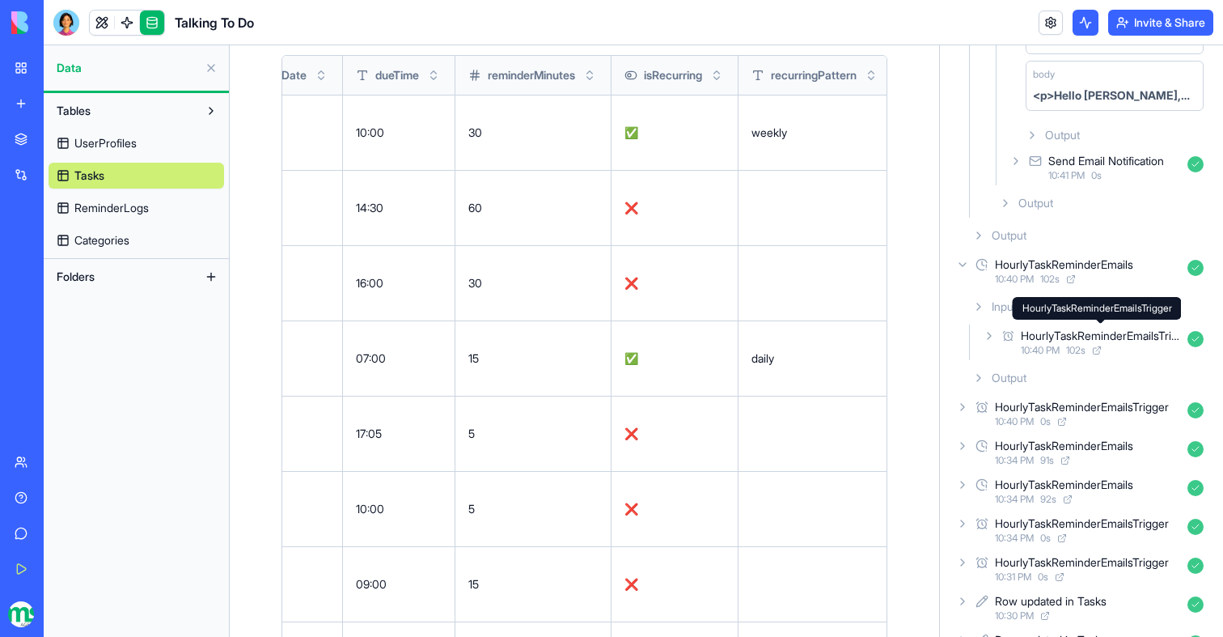
click at [1056, 286] on div "HourlyTaskReminderEmails 10:40 PM 102 s" at bounding box center [1081, 271] width 257 height 36
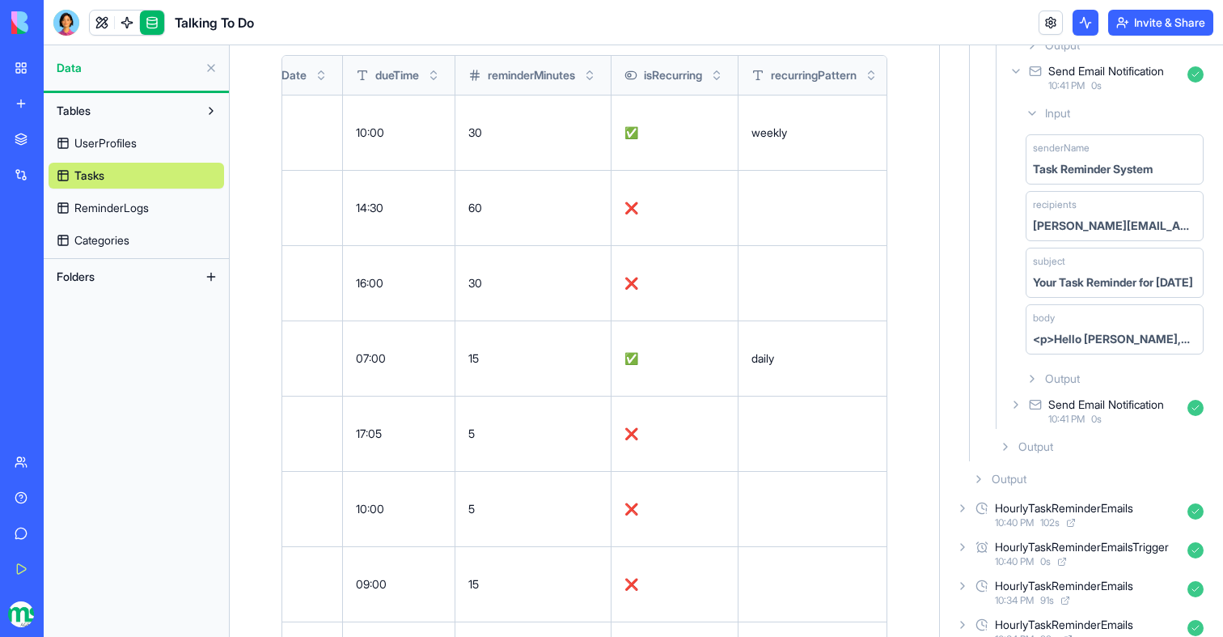
scroll to position [0, 0]
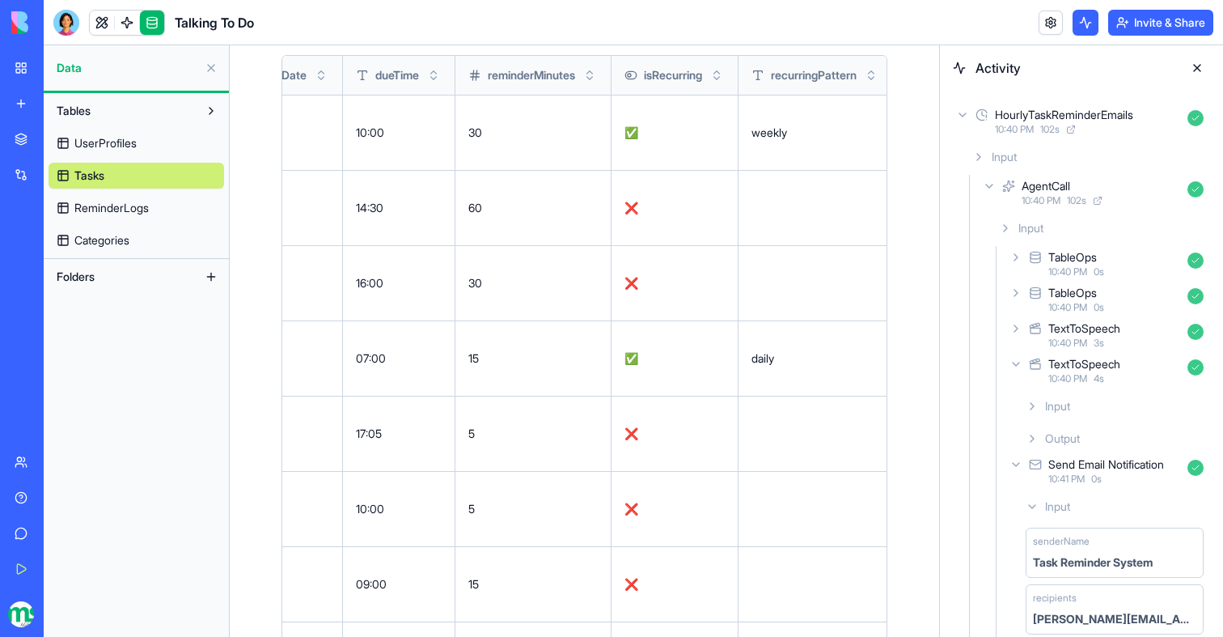
click at [1111, 471] on div "Send Email Notification" at bounding box center [1107, 464] width 116 height 16
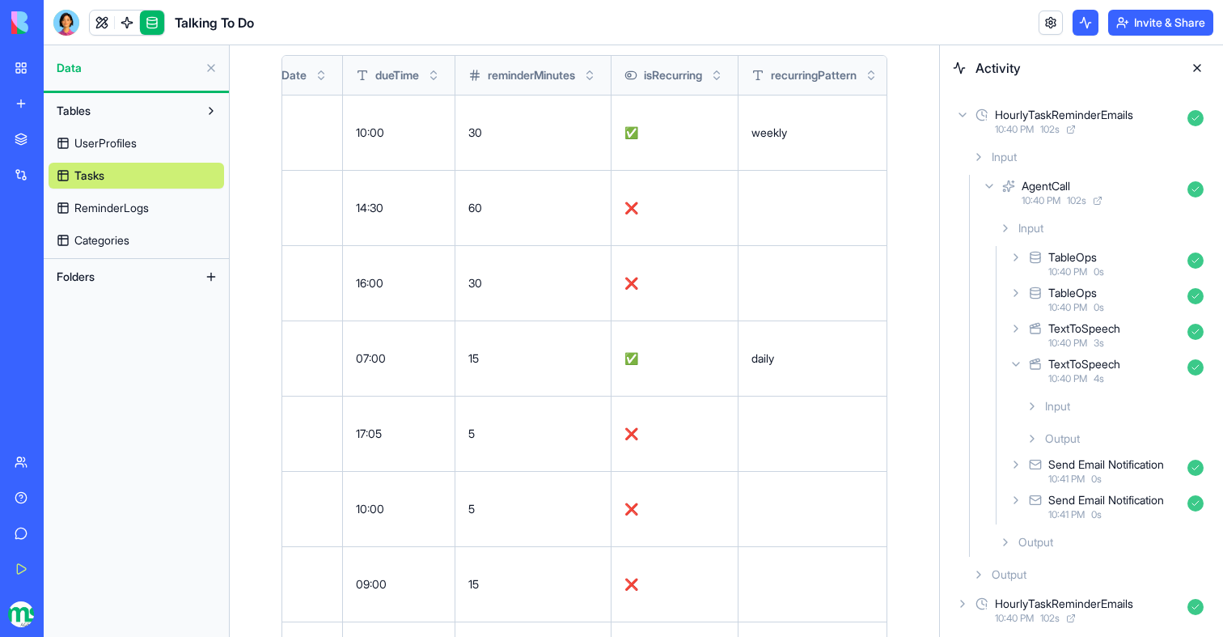
click at [1082, 374] on span "10:40 PM" at bounding box center [1068, 378] width 39 height 13
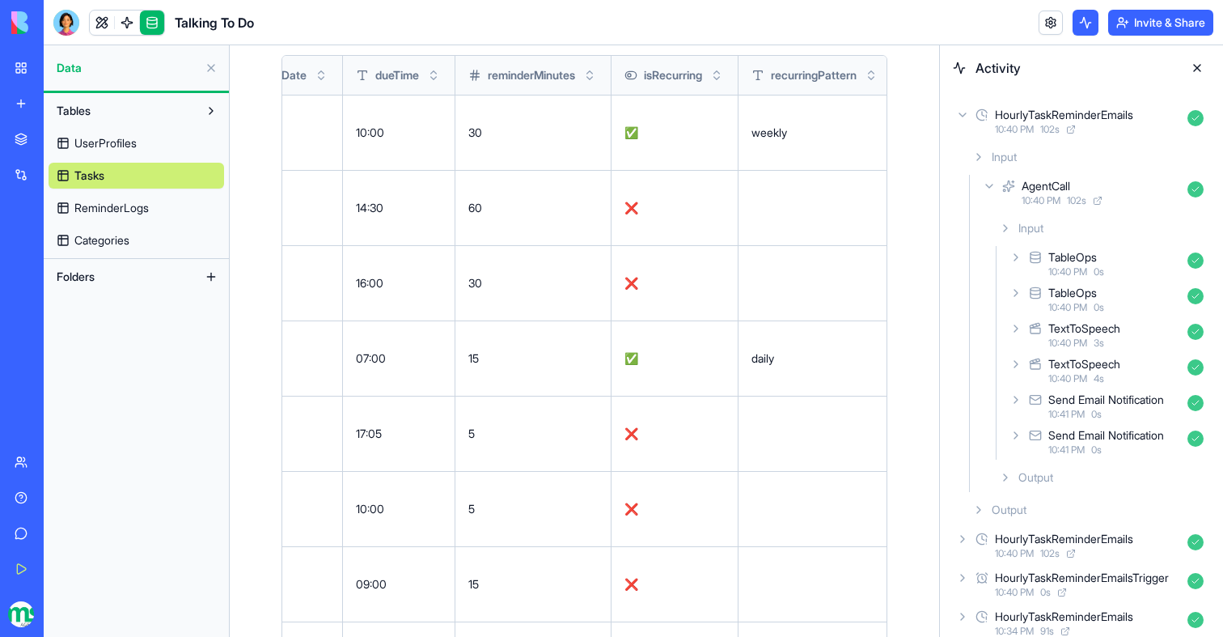
click at [115, 26] on link at bounding box center [127, 23] width 24 height 24
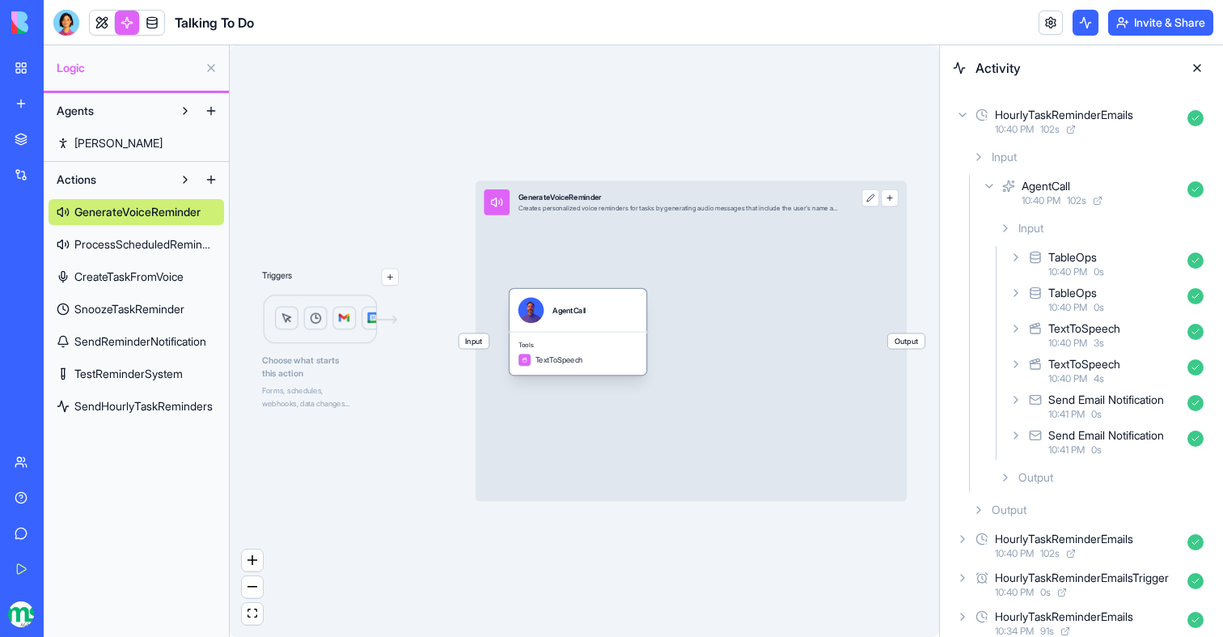
click at [570, 338] on div "Tools TextToSpeech" at bounding box center [578, 353] width 137 height 43
click at [142, 402] on span "SendHourlyTaskReminders" at bounding box center [143, 406] width 138 height 16
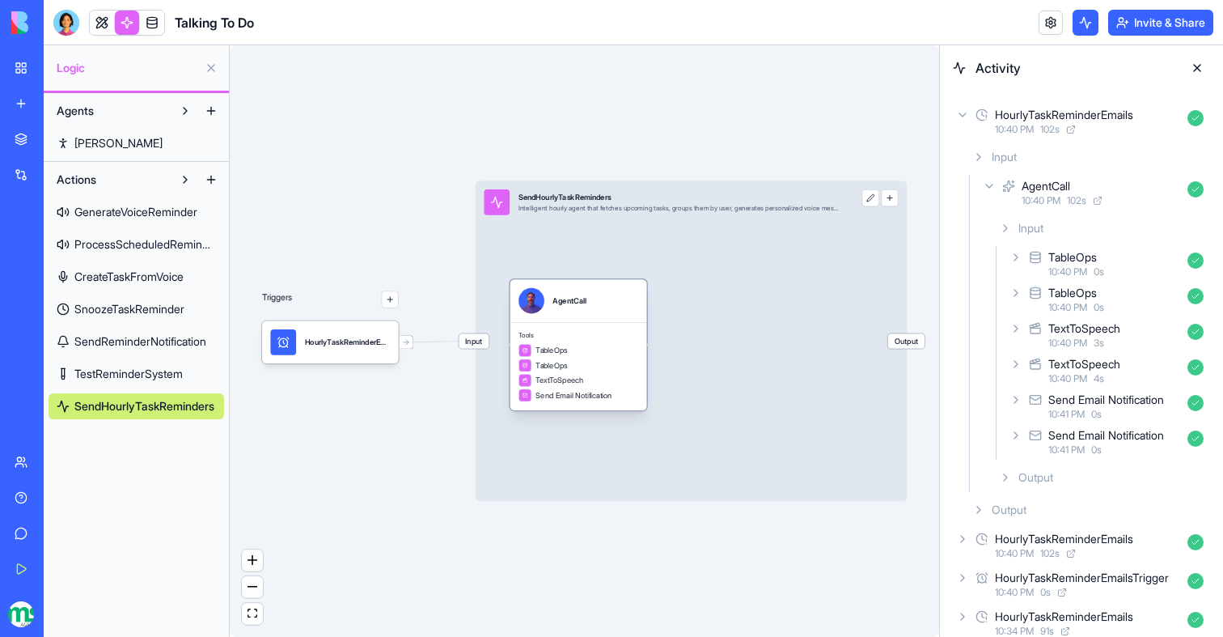
click at [545, 350] on span "TableOps" at bounding box center [552, 350] width 32 height 11
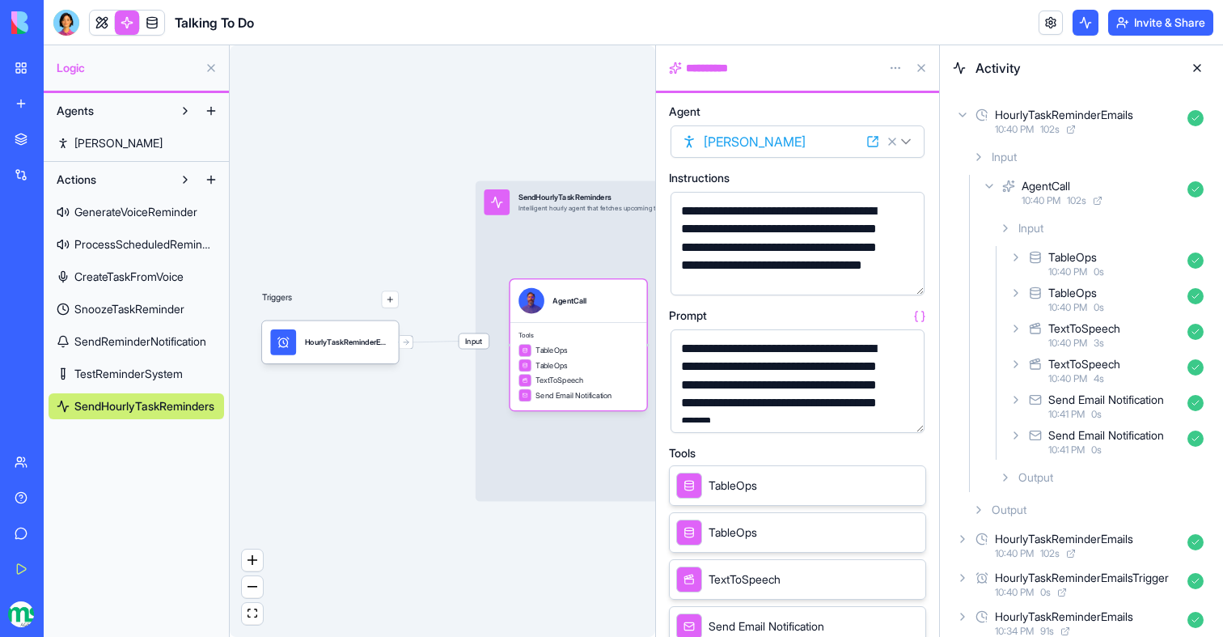
click at [908, 409] on button "button" at bounding box center [909, 417] width 26 height 26
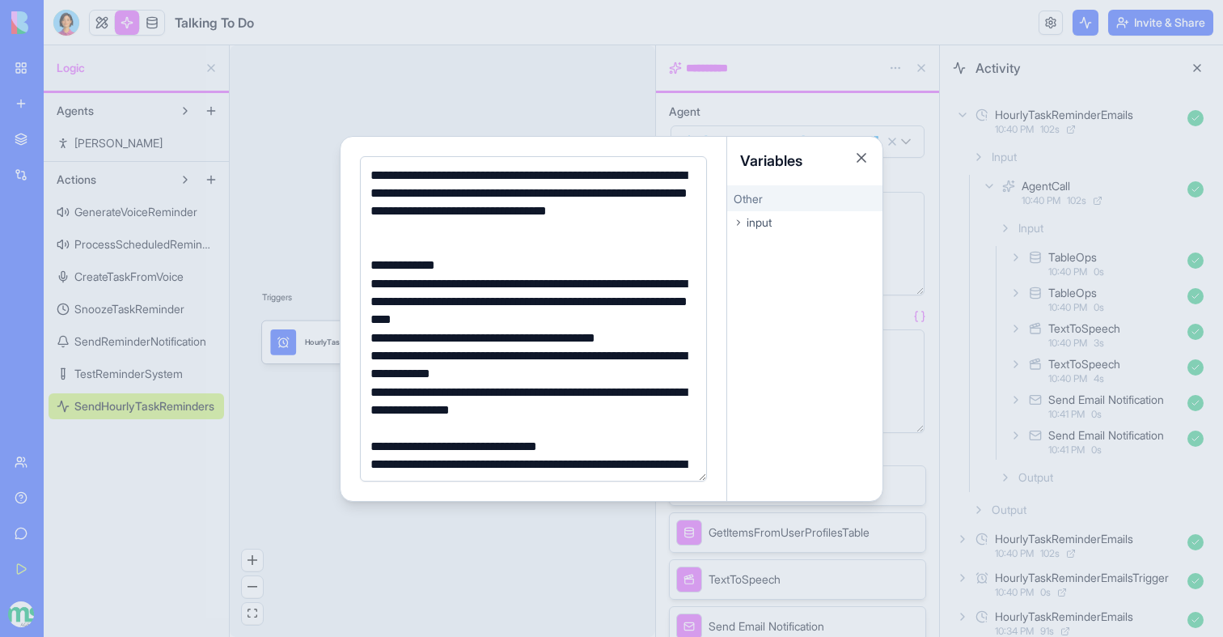
click at [383, 284] on div "**********" at bounding box center [531, 302] width 331 height 54
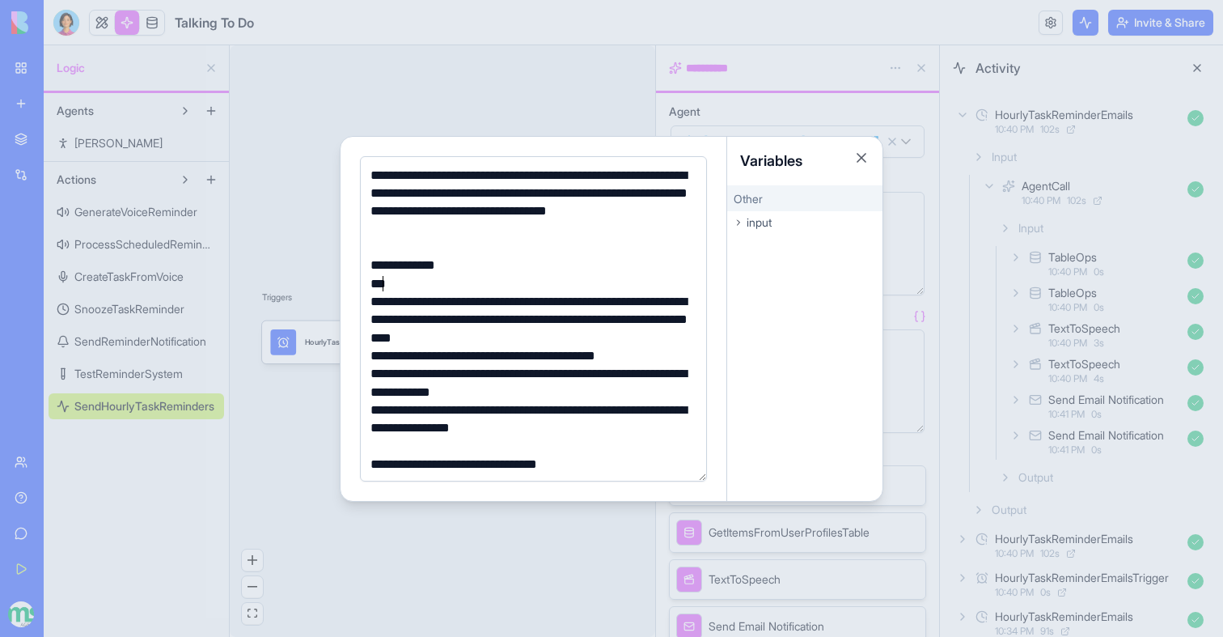
click at [413, 282] on div "**" at bounding box center [531, 284] width 331 height 18
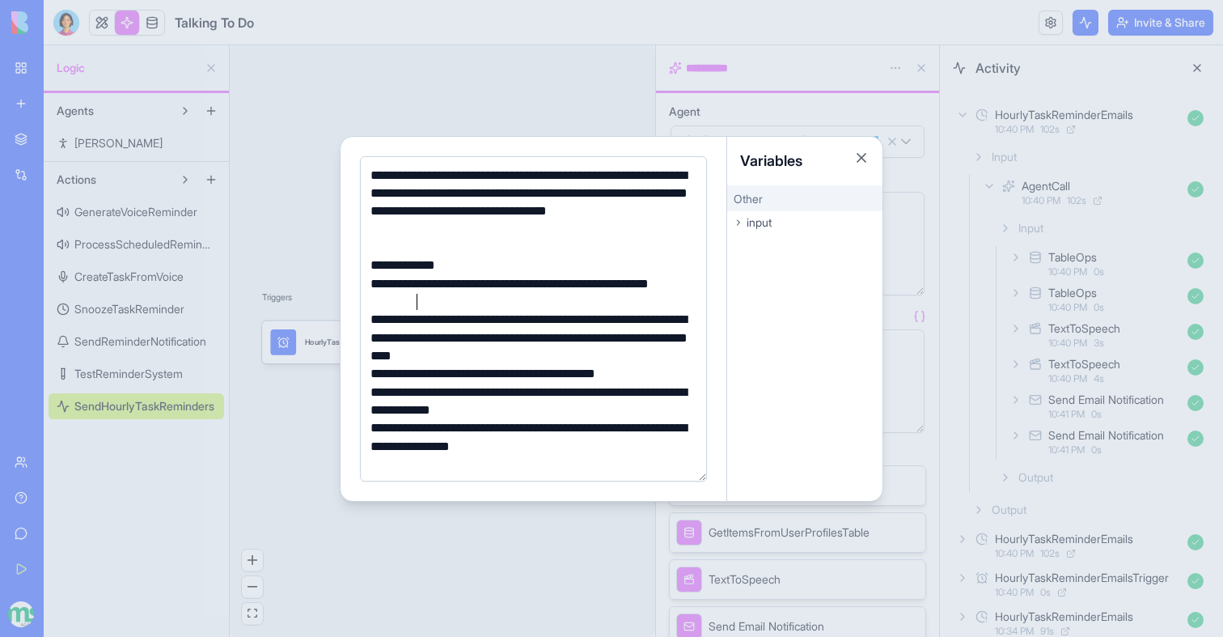
click at [941, 430] on div at bounding box center [611, 318] width 1223 height 637
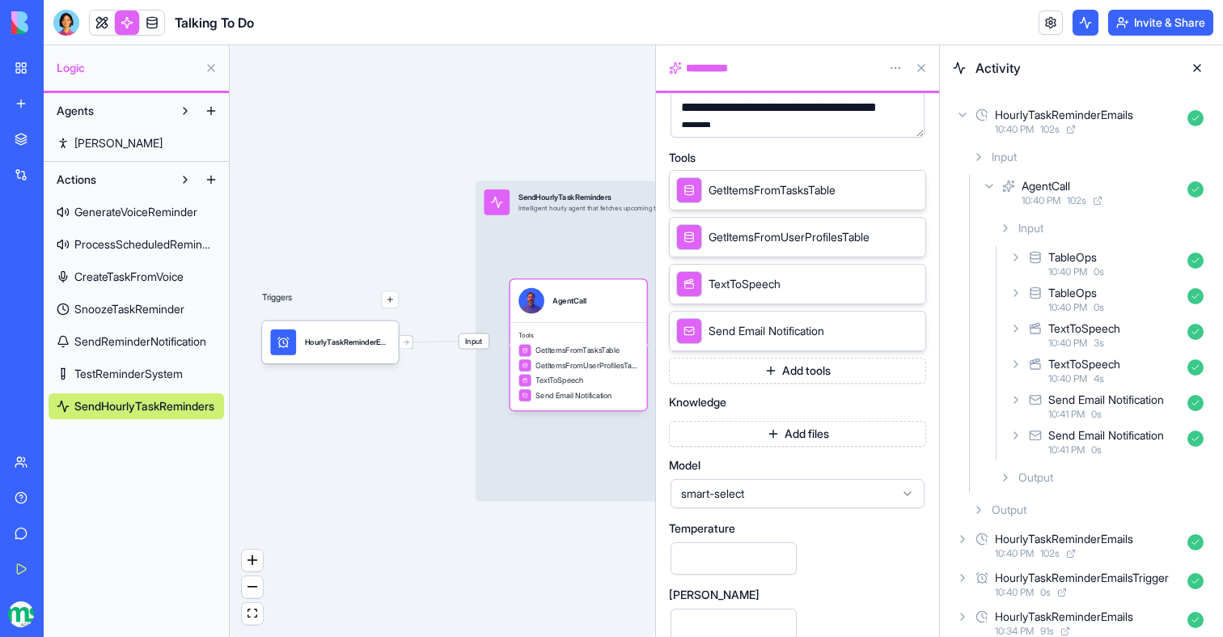
scroll to position [352, 0]
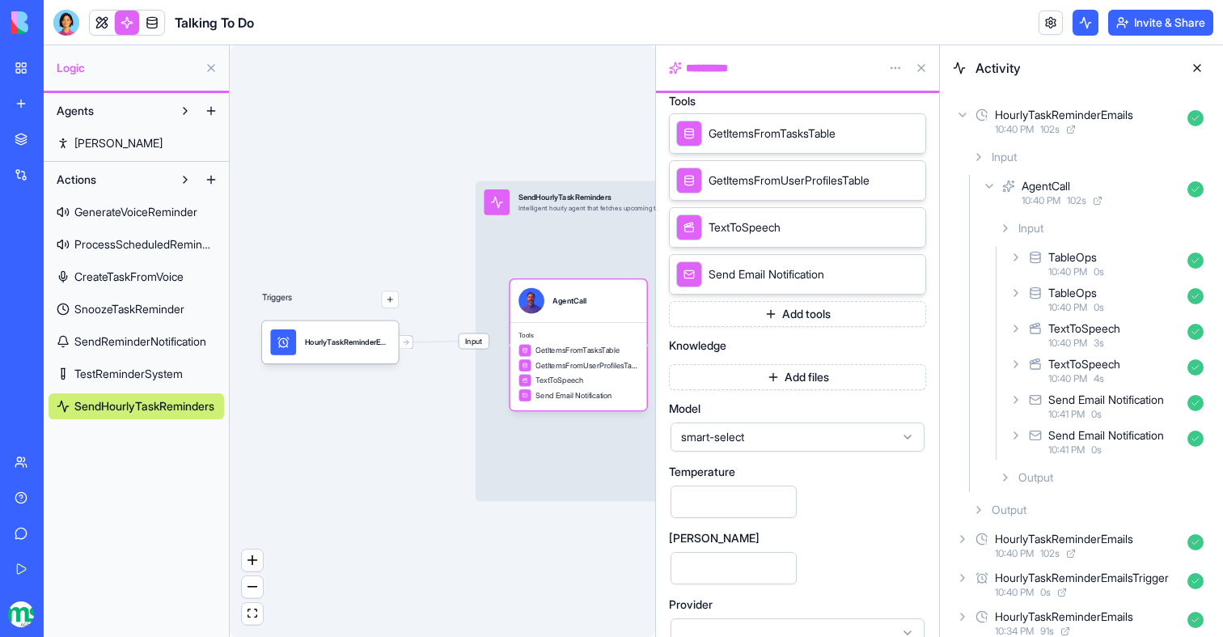
click at [790, 322] on button "Add tools" at bounding box center [797, 314] width 257 height 26
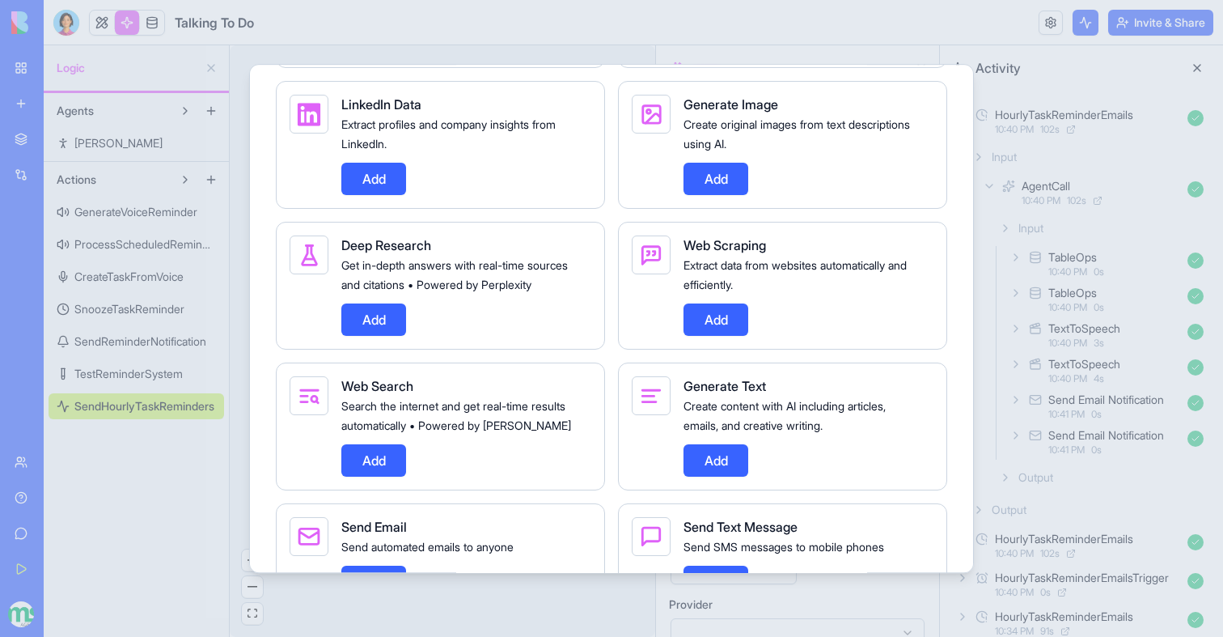
scroll to position [1476, 0]
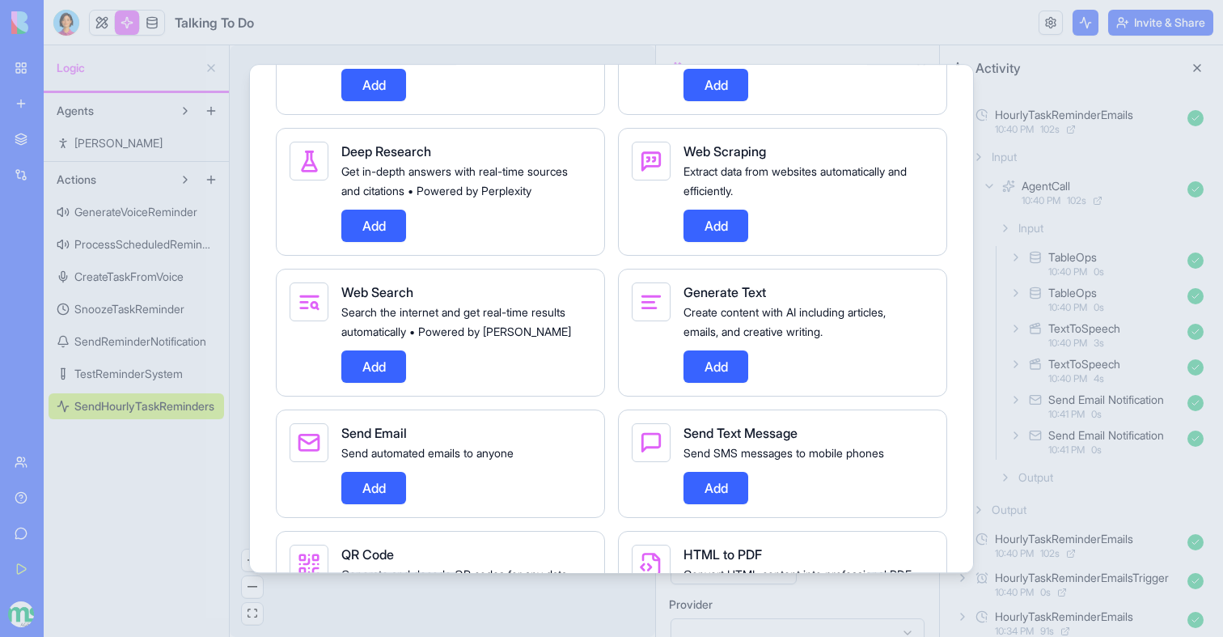
click at [374, 380] on button "Add" at bounding box center [373, 366] width 65 height 32
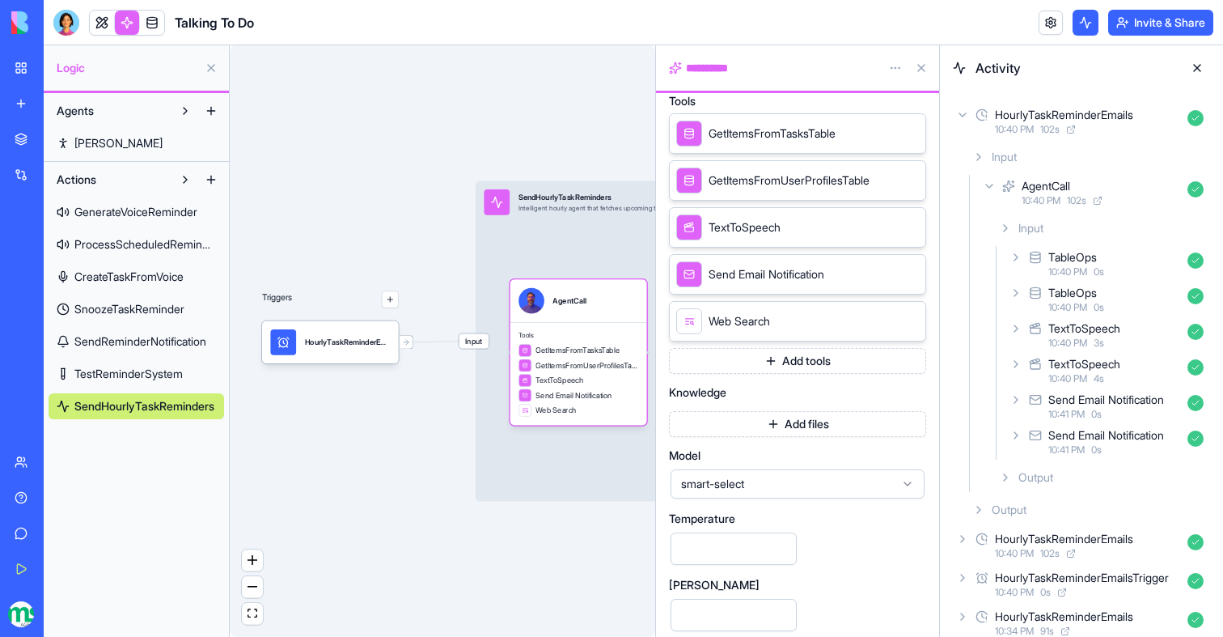
click at [498, 373] on div "Input SendHourlyTaskReminders Intelligent hourly agent that fetches upcoming ta…" at bounding box center [691, 341] width 431 height 320
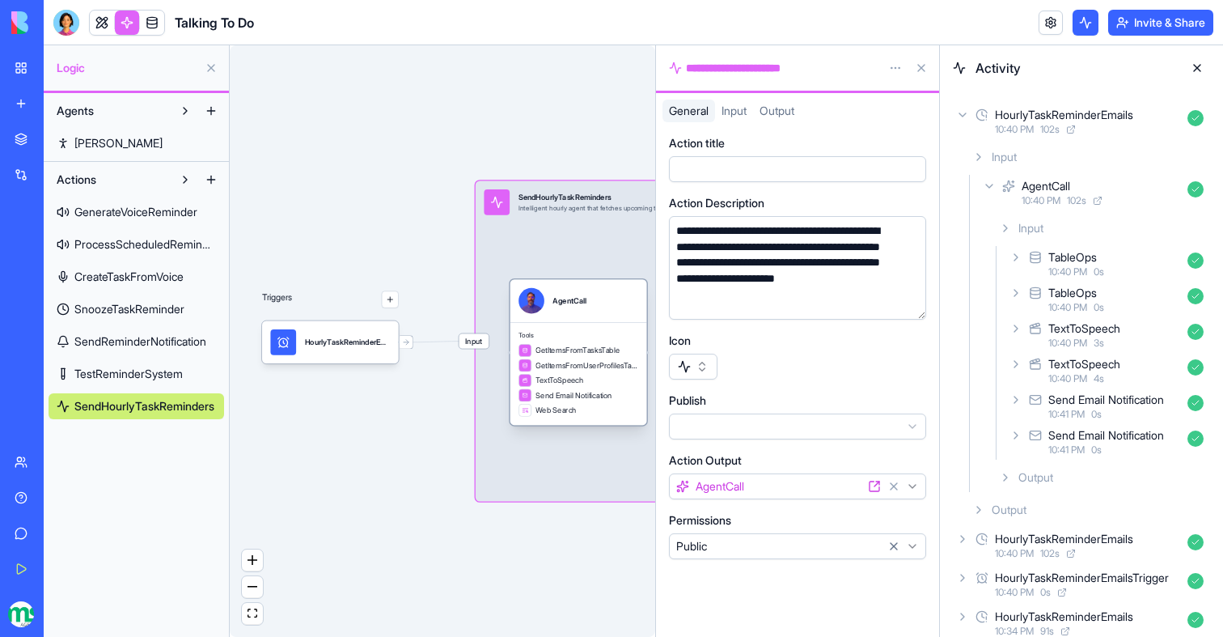
click at [536, 360] on span "GetItemsFromUserProfilesTable" at bounding box center [587, 365] width 103 height 11
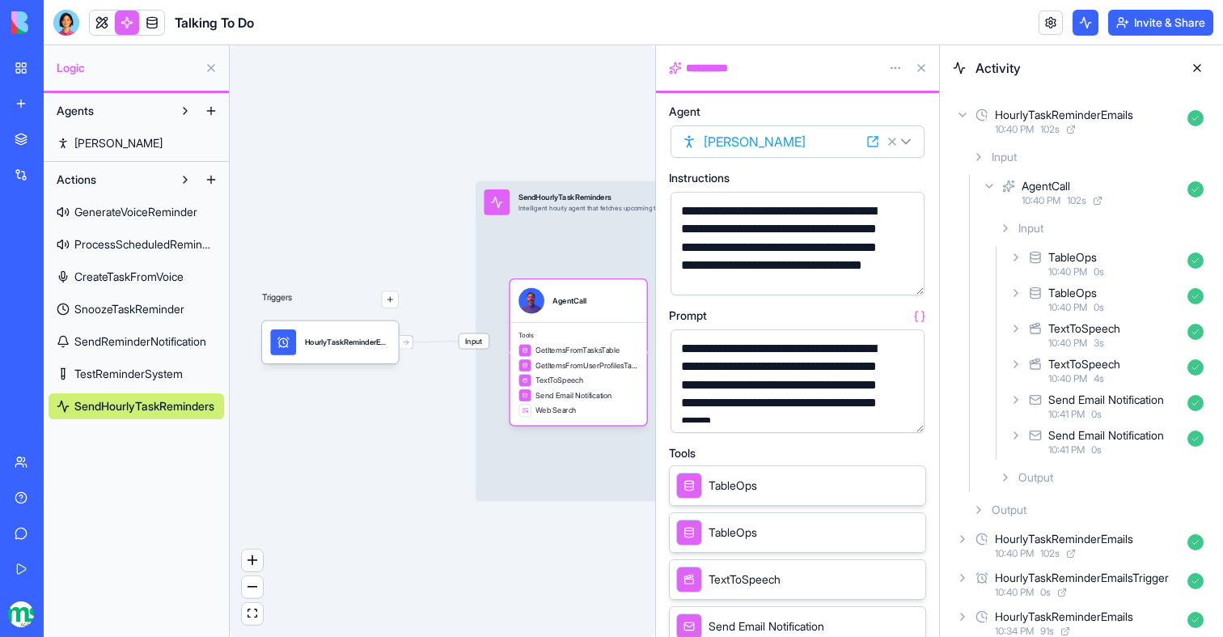
click at [908, 417] on button "button" at bounding box center [909, 417] width 26 height 26
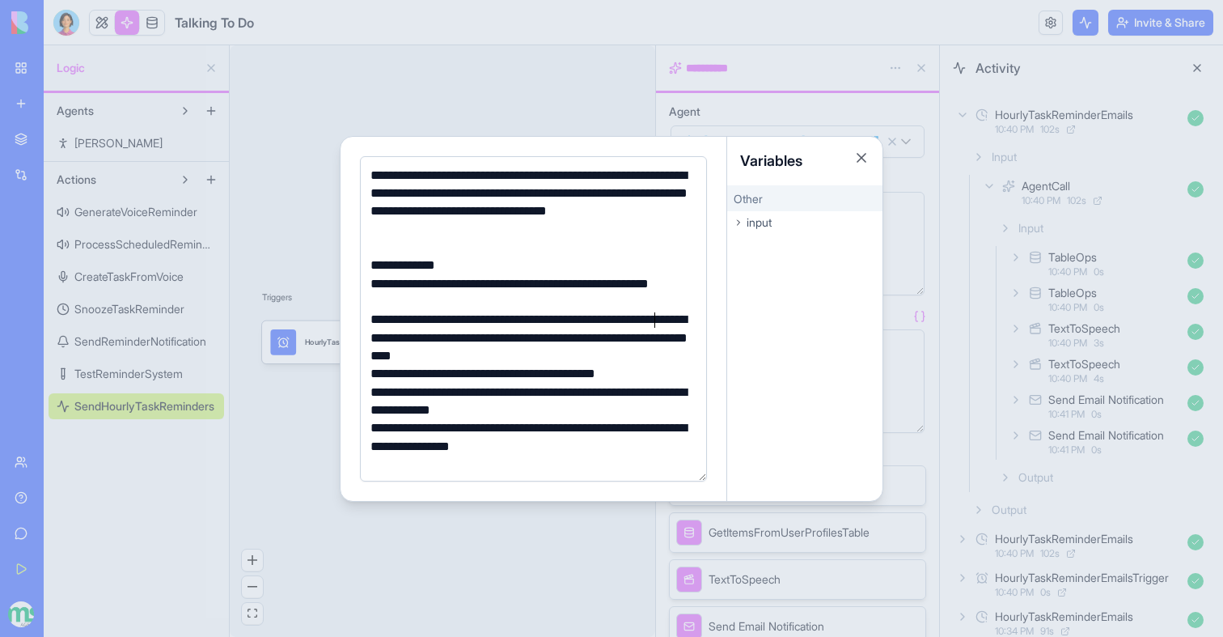
click at [657, 317] on div "**********" at bounding box center [531, 338] width 331 height 54
click at [660, 361] on div "**********" at bounding box center [531, 338] width 331 height 54
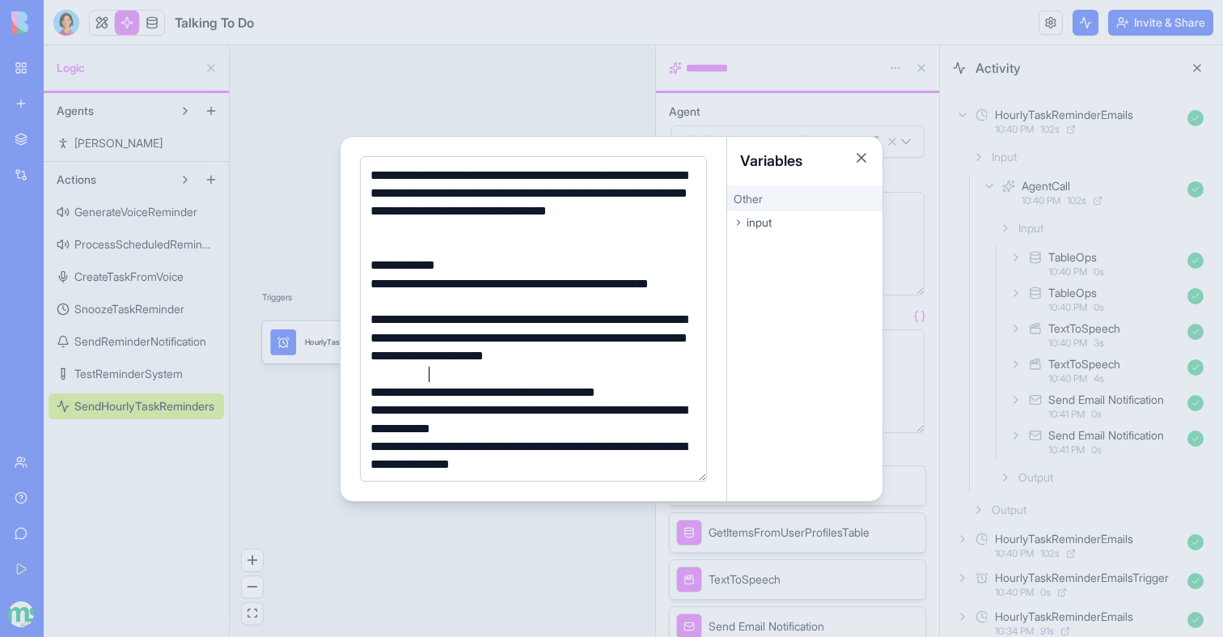
click at [429, 102] on div at bounding box center [611, 318] width 1223 height 637
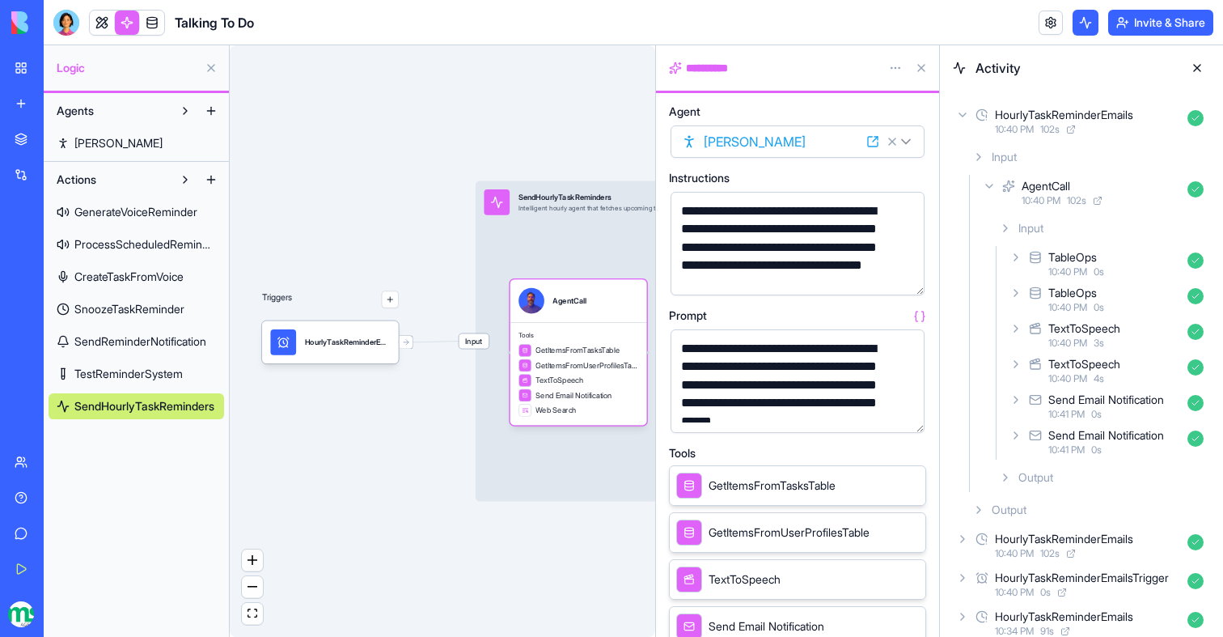
click at [362, 182] on div "Triggers HourlyTaskReminderEmailsTrigger Input SendHourlyTaskReminders Intellig…" at bounding box center [443, 340] width 426 height 591
click at [928, 70] on button at bounding box center [922, 68] width 26 height 26
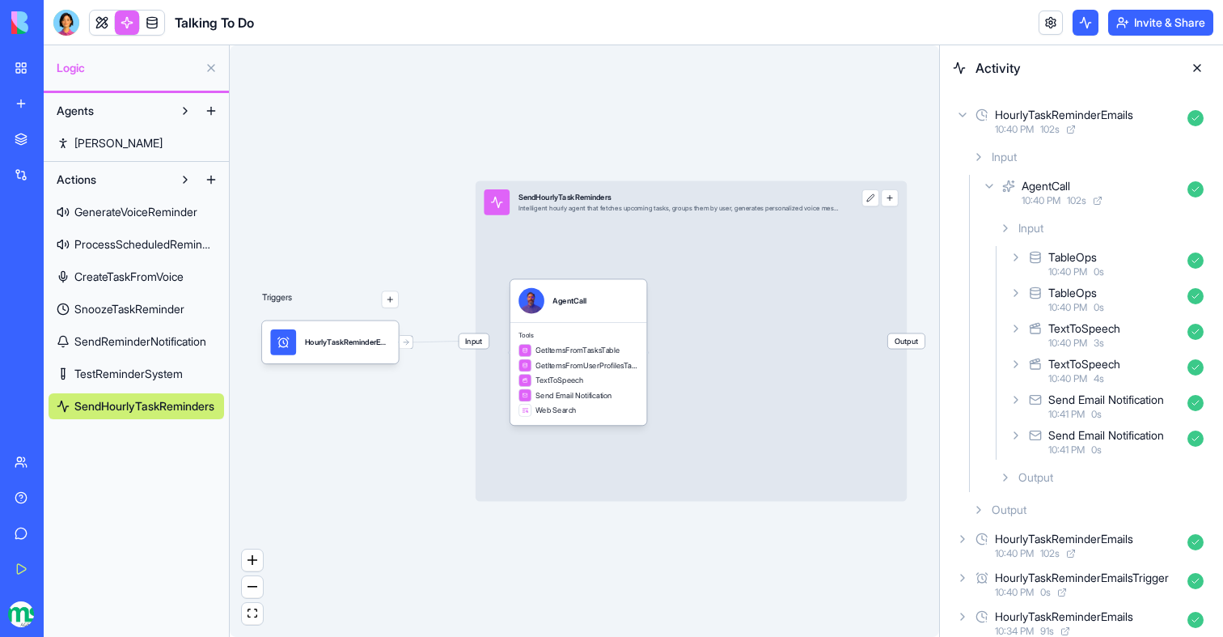
click at [156, 32] on link at bounding box center [152, 23] width 24 height 24
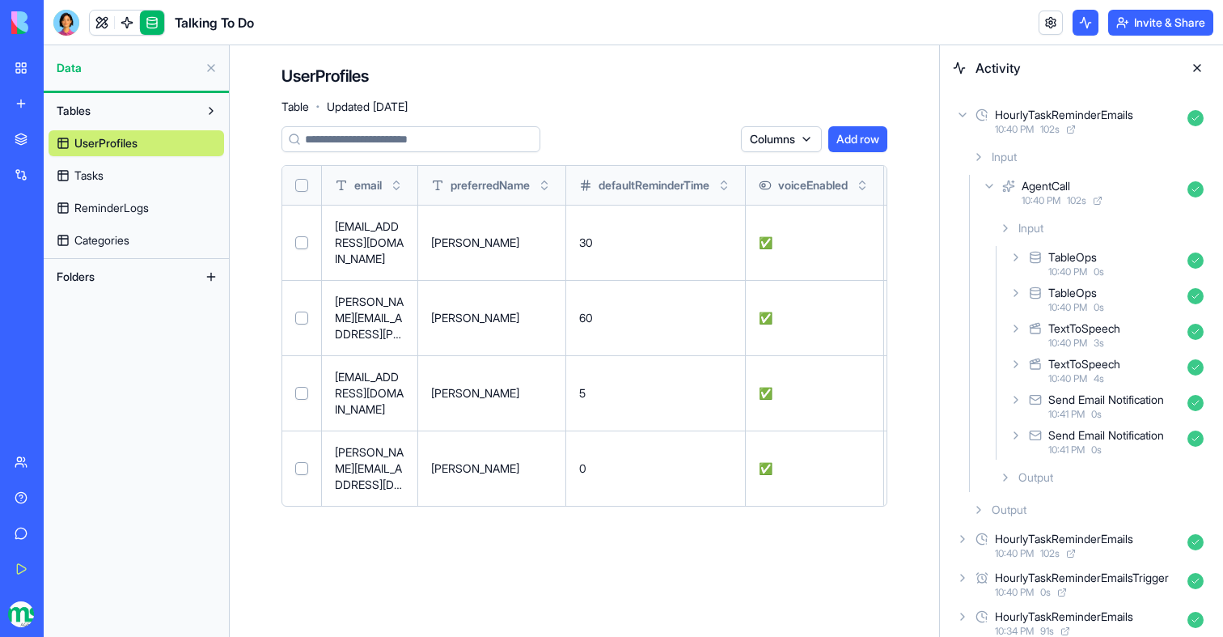
click at [108, 176] on link "Tasks" at bounding box center [137, 176] width 176 height 26
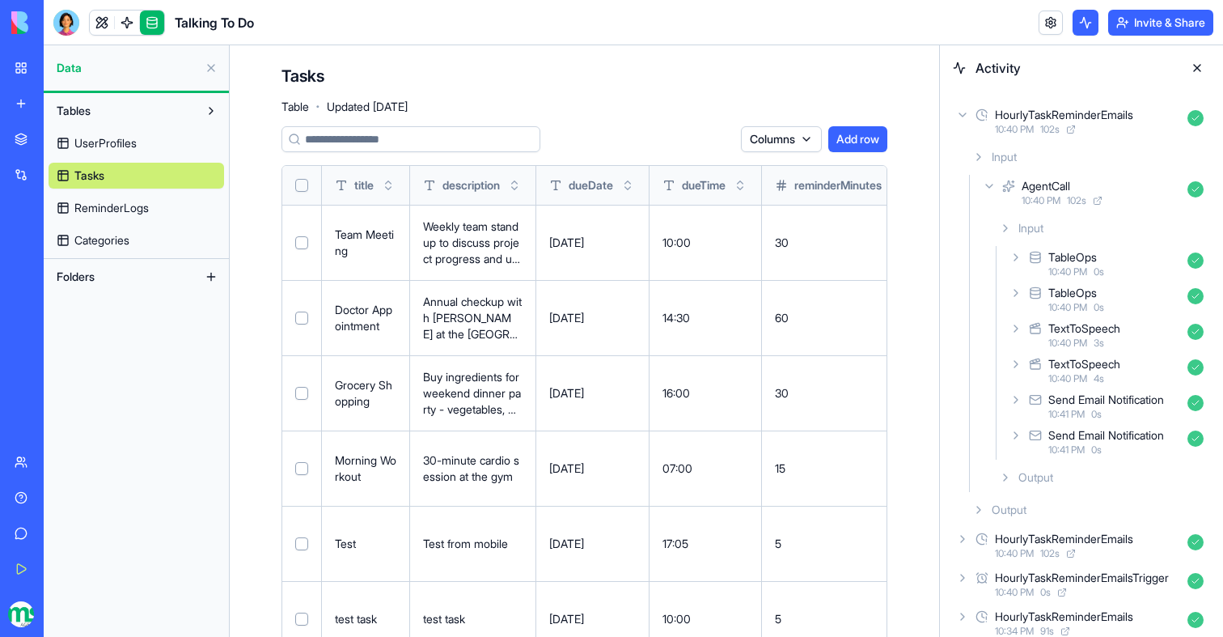
scroll to position [154, 0]
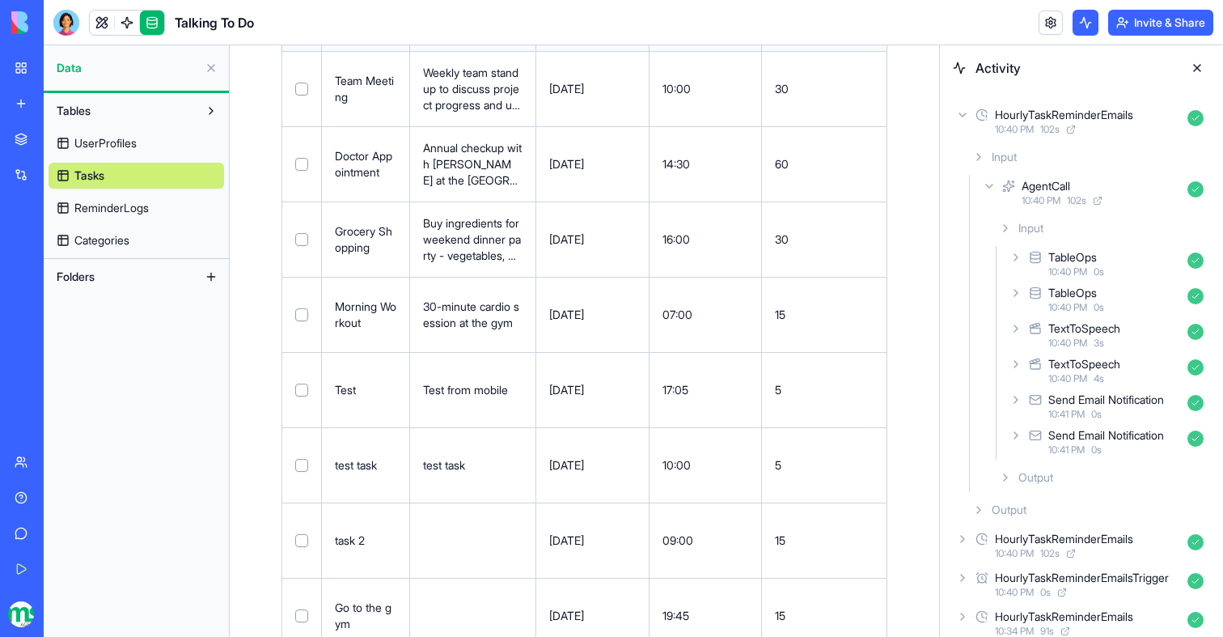
click at [0, 0] on button at bounding box center [0, 0] width 0 height 0
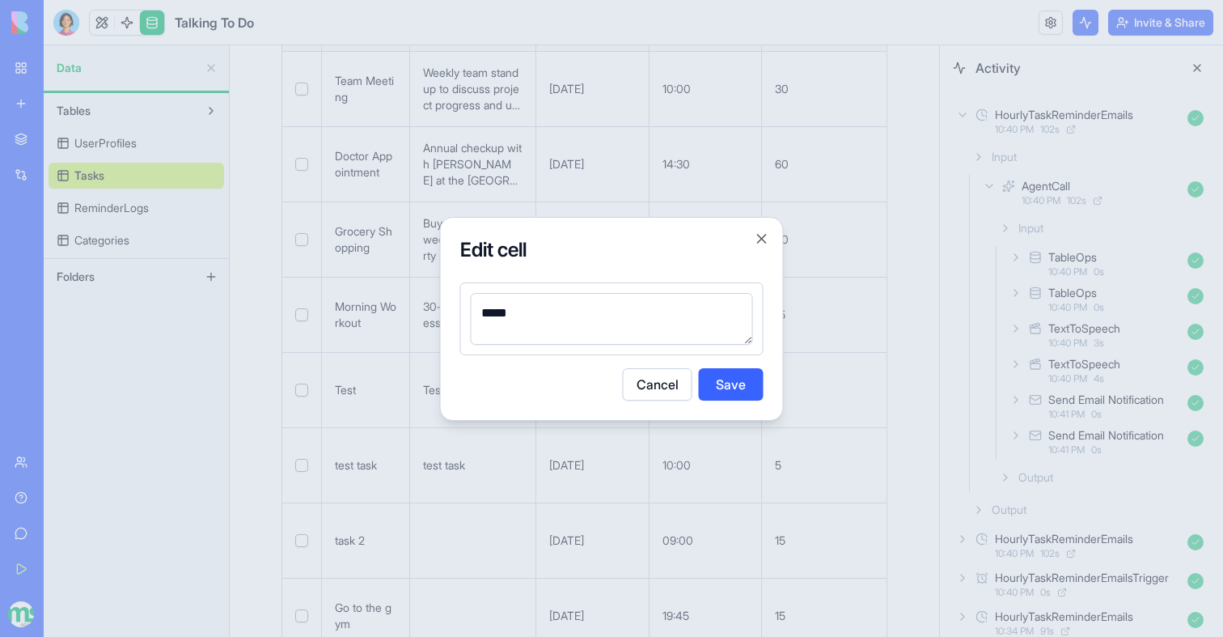
click at [508, 308] on textarea "*****" at bounding box center [612, 319] width 282 height 52
type textarea "*****"
click at [736, 381] on button "Save" at bounding box center [731, 384] width 65 height 32
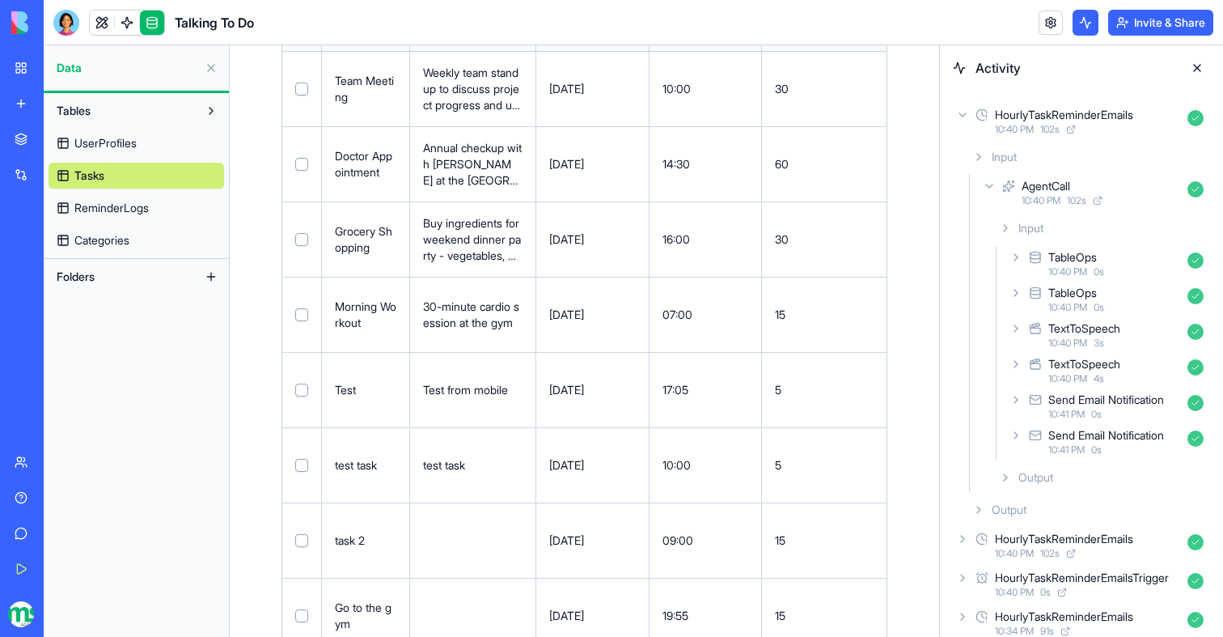
click at [102, 21] on link at bounding box center [102, 23] width 24 height 24
click at [1202, 66] on button at bounding box center [1197, 68] width 26 height 26
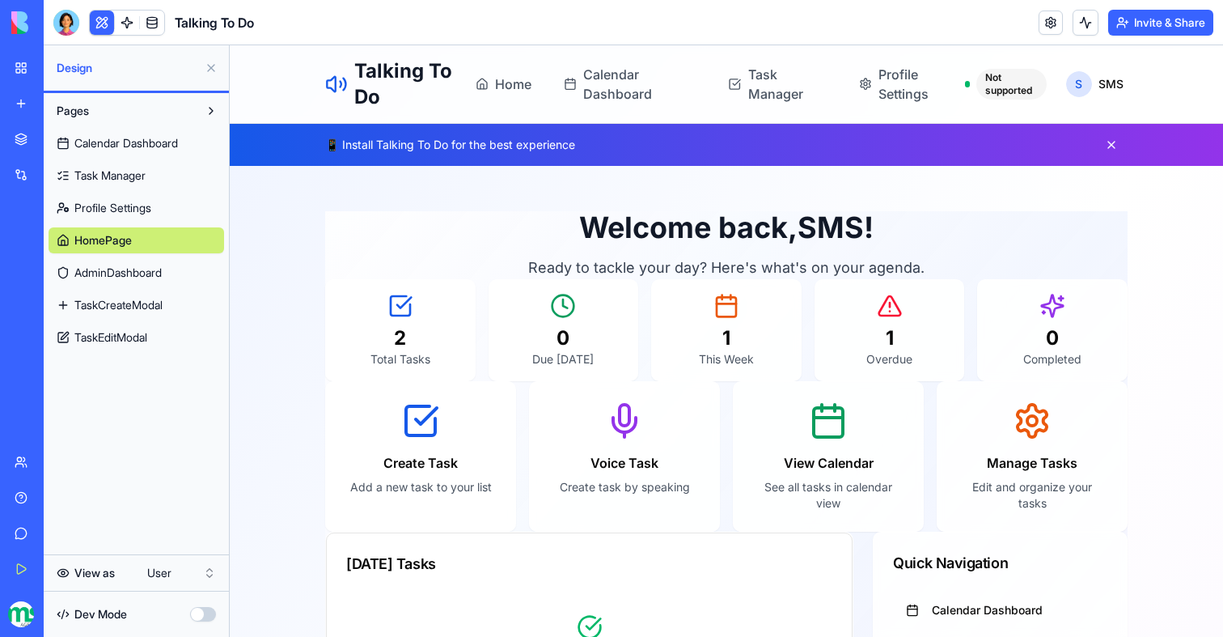
click at [125, 179] on span "Task Manager" at bounding box center [109, 175] width 71 height 16
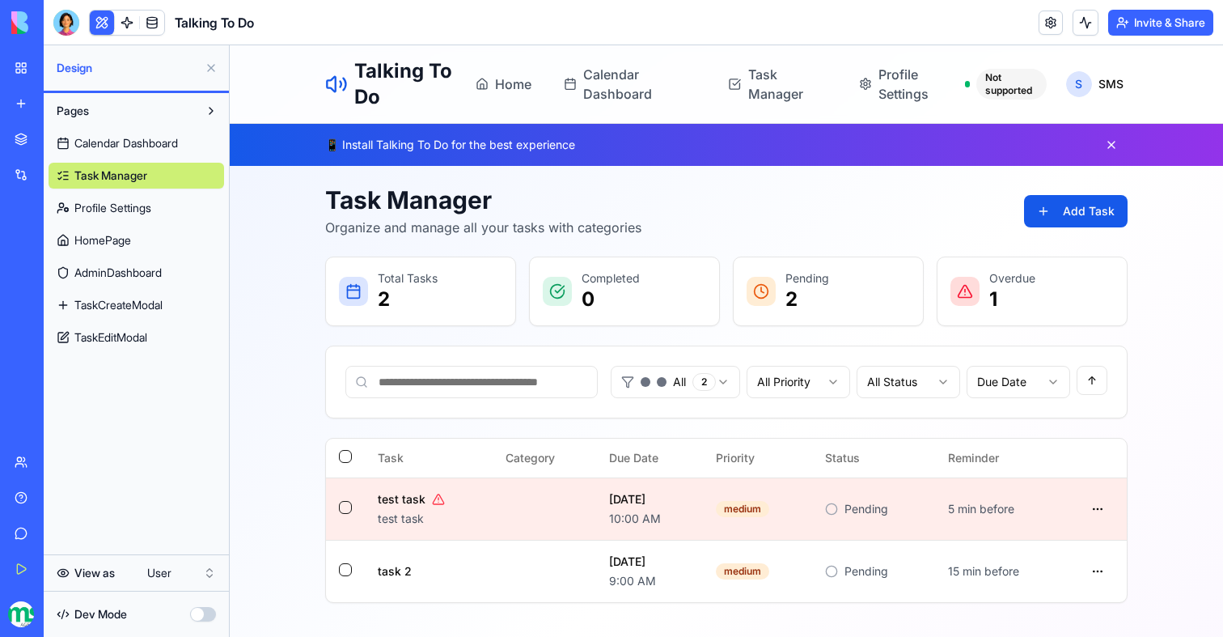
click at [127, 153] on link "Calendar Dashboard" at bounding box center [137, 143] width 176 height 26
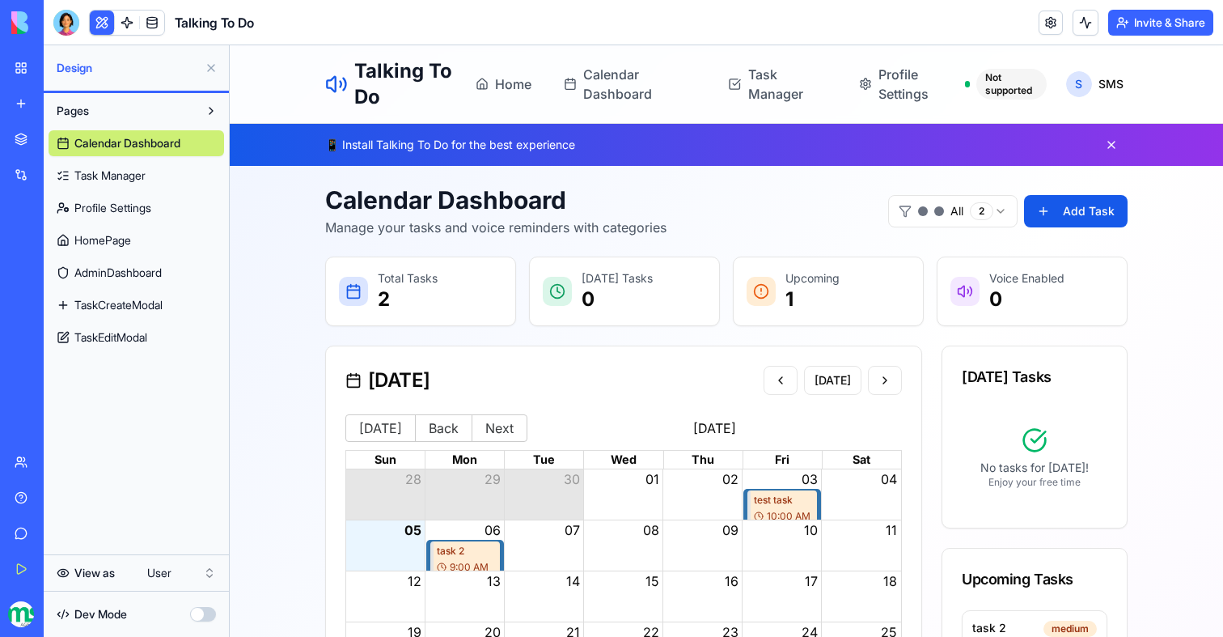
click at [150, 278] on span "AdminDashboard" at bounding box center [117, 273] width 87 height 16
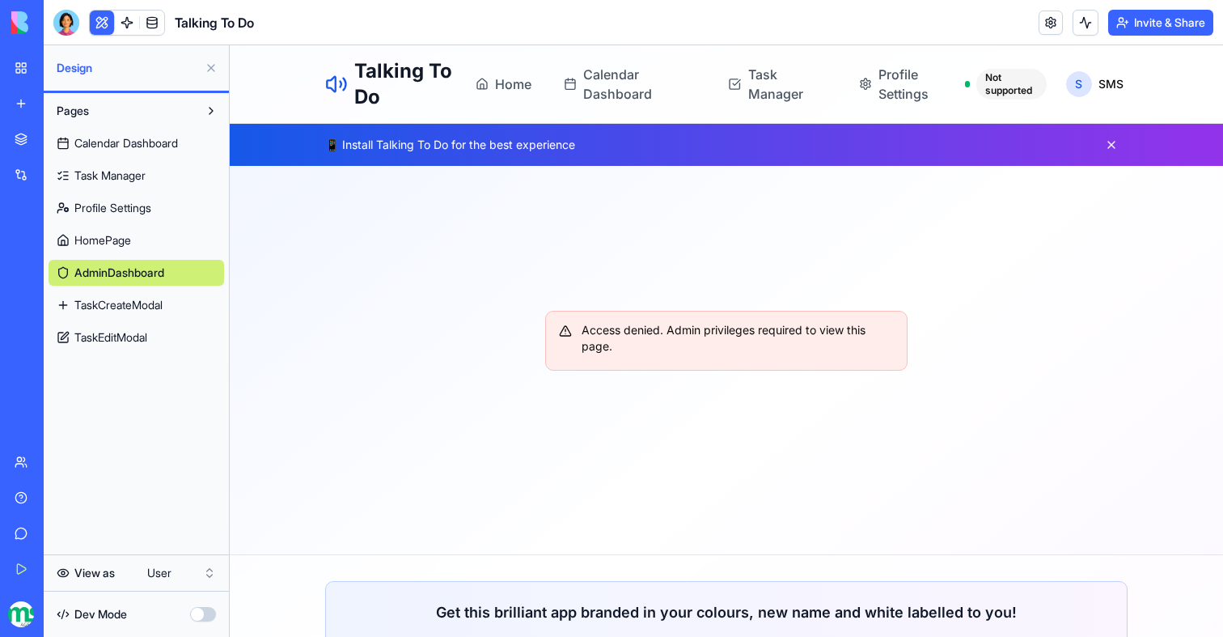
click at [151, 294] on link "TaskCreateModal" at bounding box center [137, 305] width 176 height 26
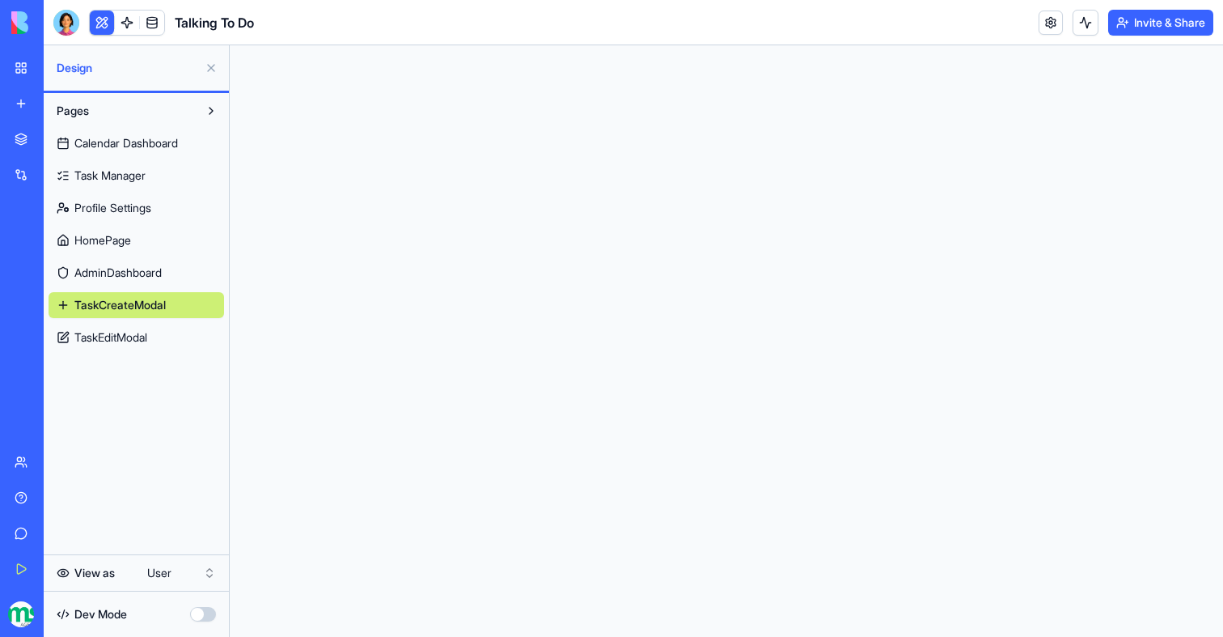
click at [151, 350] on div "Pages Calendar Dashboard Task Manager Profile Settings HomePage AdminDashboard …" at bounding box center [136, 224] width 185 height 262
click at [143, 341] on span "TaskEditModal" at bounding box center [110, 337] width 73 height 16
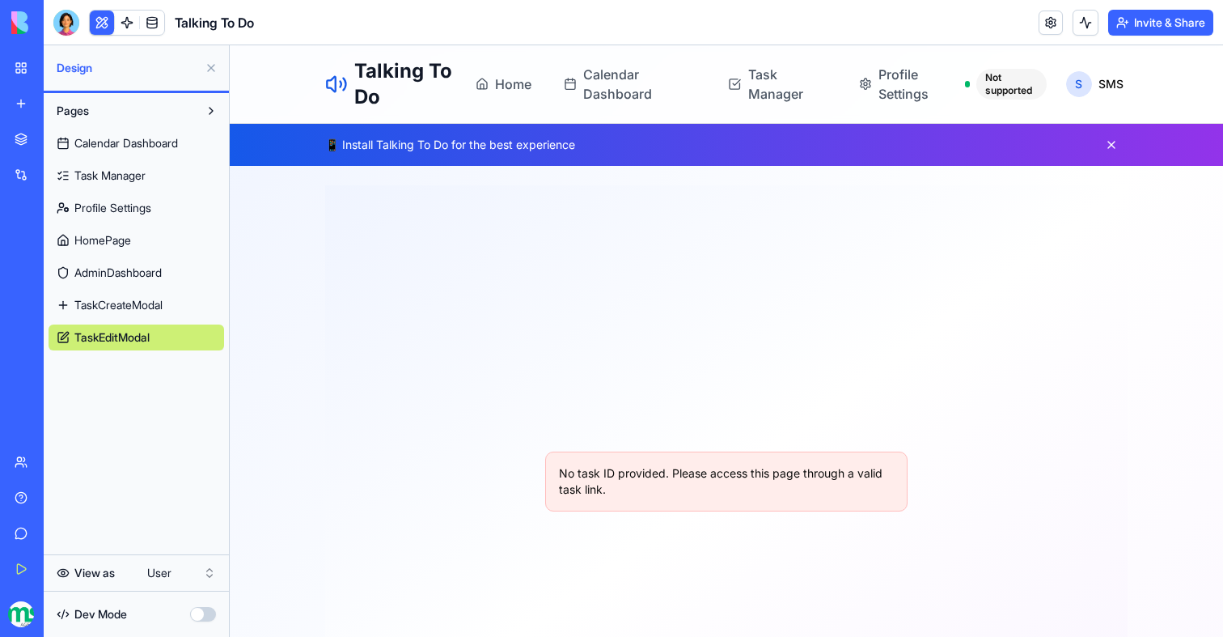
click at [133, 313] on link "TaskCreateModal" at bounding box center [137, 305] width 176 height 26
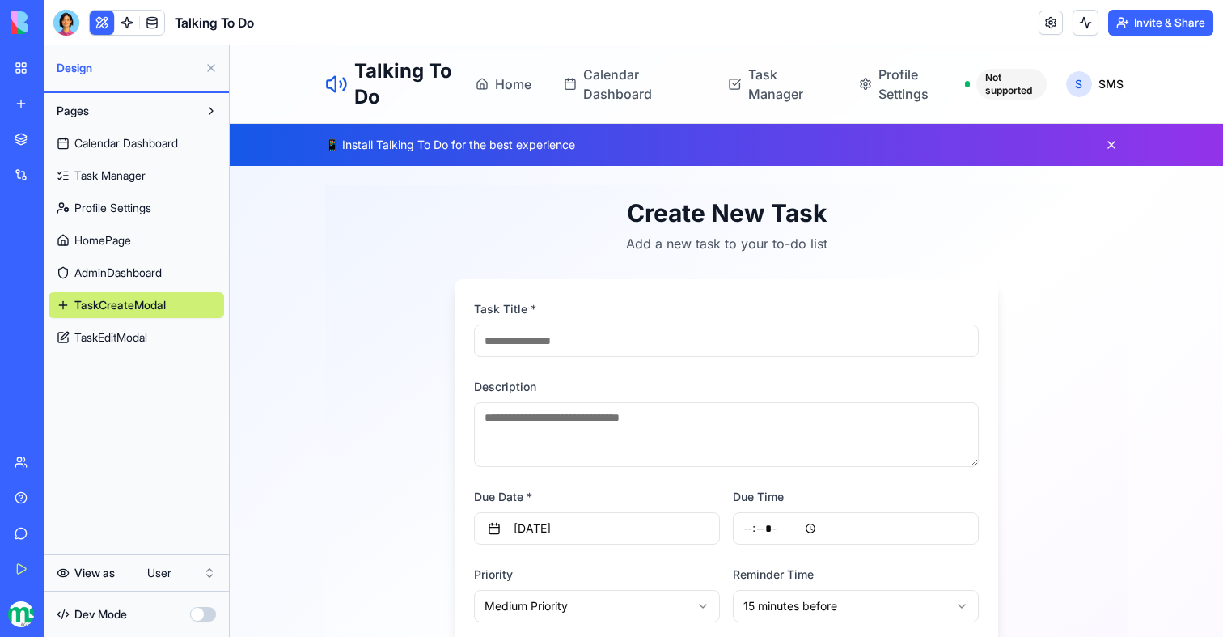
click at [128, 353] on div "Pages Calendar Dashboard Task Manager Profile Settings HomePage AdminDashboard …" at bounding box center [136, 224] width 185 height 262
click at [128, 344] on span "TaskEditModal" at bounding box center [110, 337] width 73 height 16
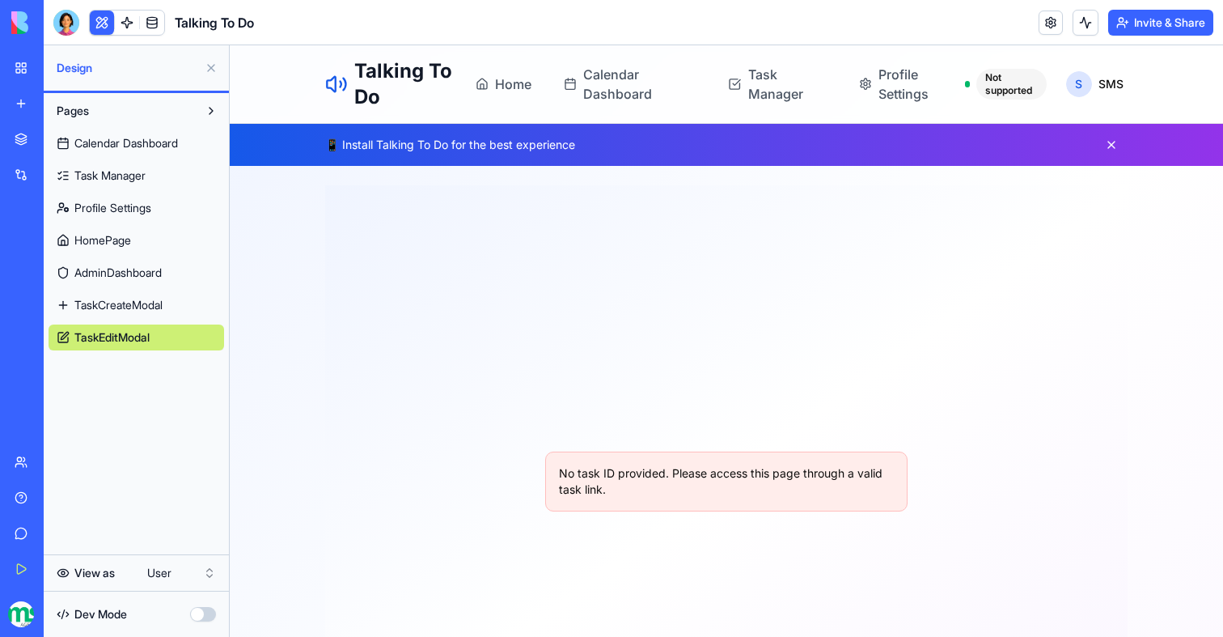
click at [107, 244] on span "HomePage" at bounding box center [102, 240] width 57 height 16
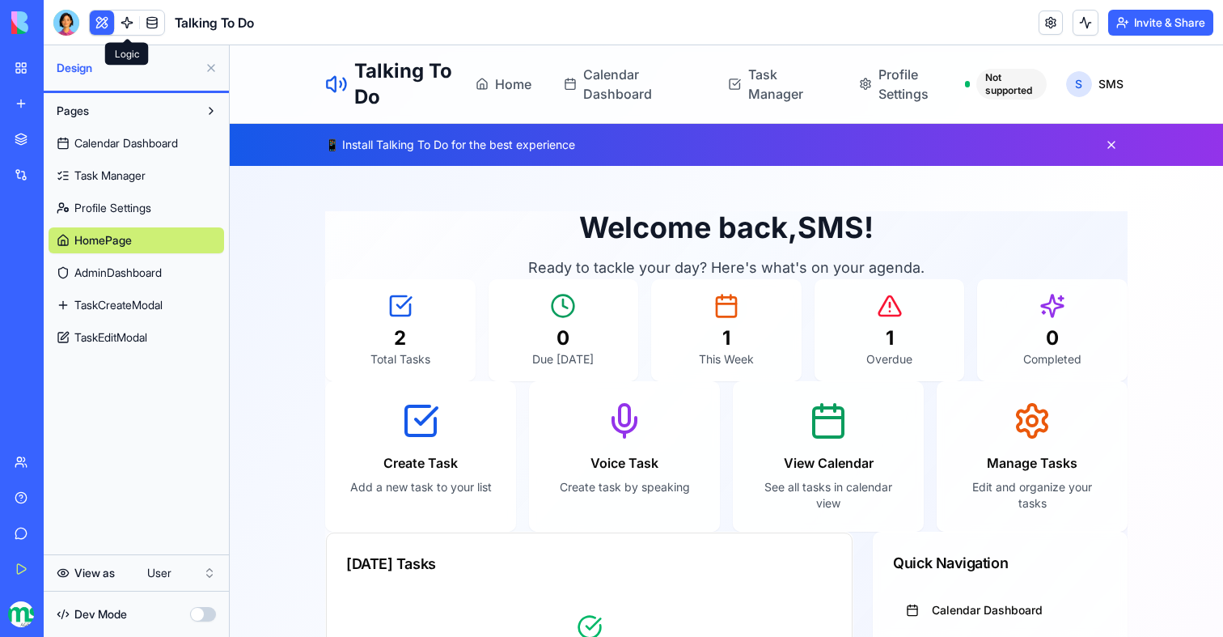
click at [133, 18] on link at bounding box center [127, 23] width 24 height 24
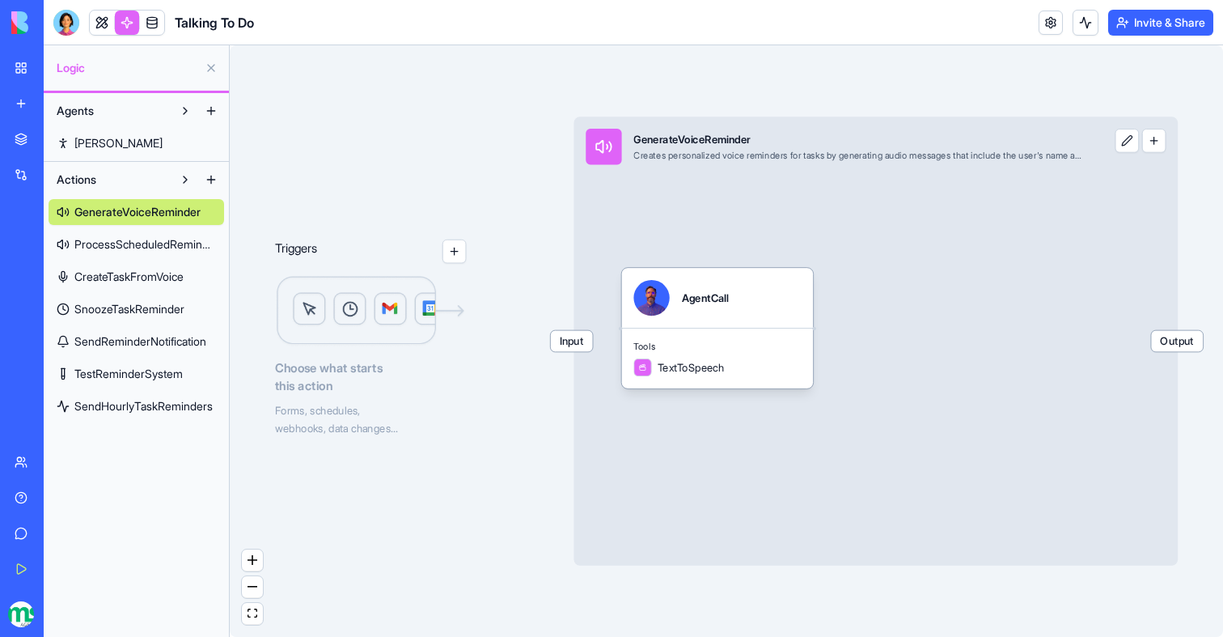
click at [142, 415] on link "SendHourlyTaskReminders" at bounding box center [137, 406] width 176 height 26
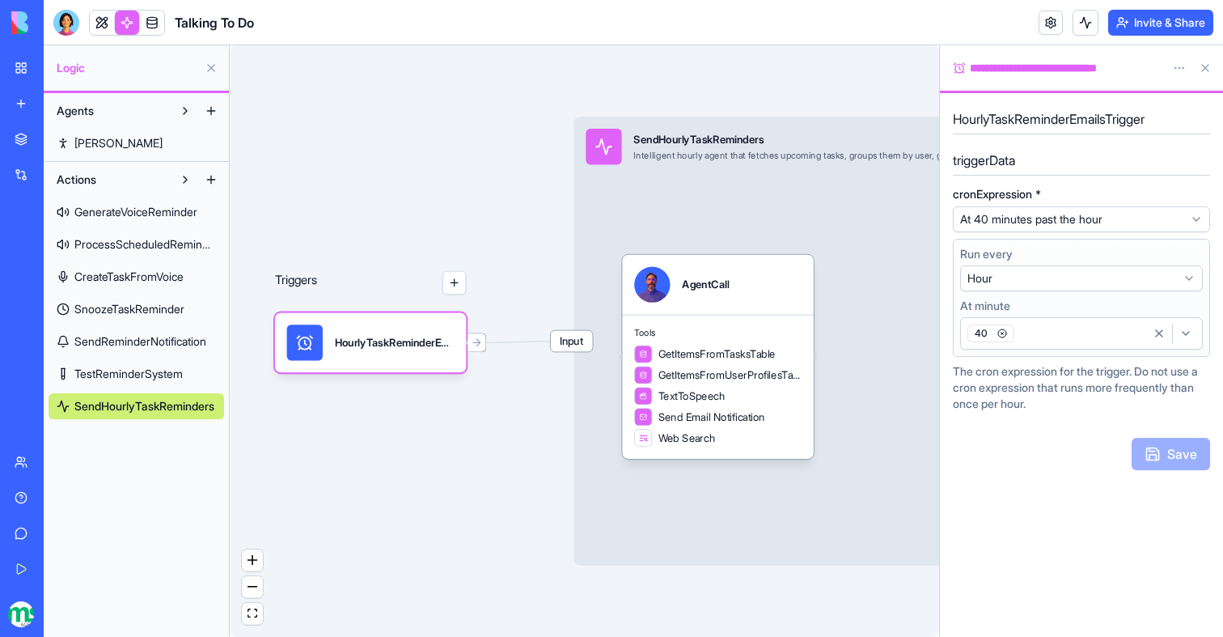
click at [1029, 331] on div "40" at bounding box center [1055, 333] width 182 height 24
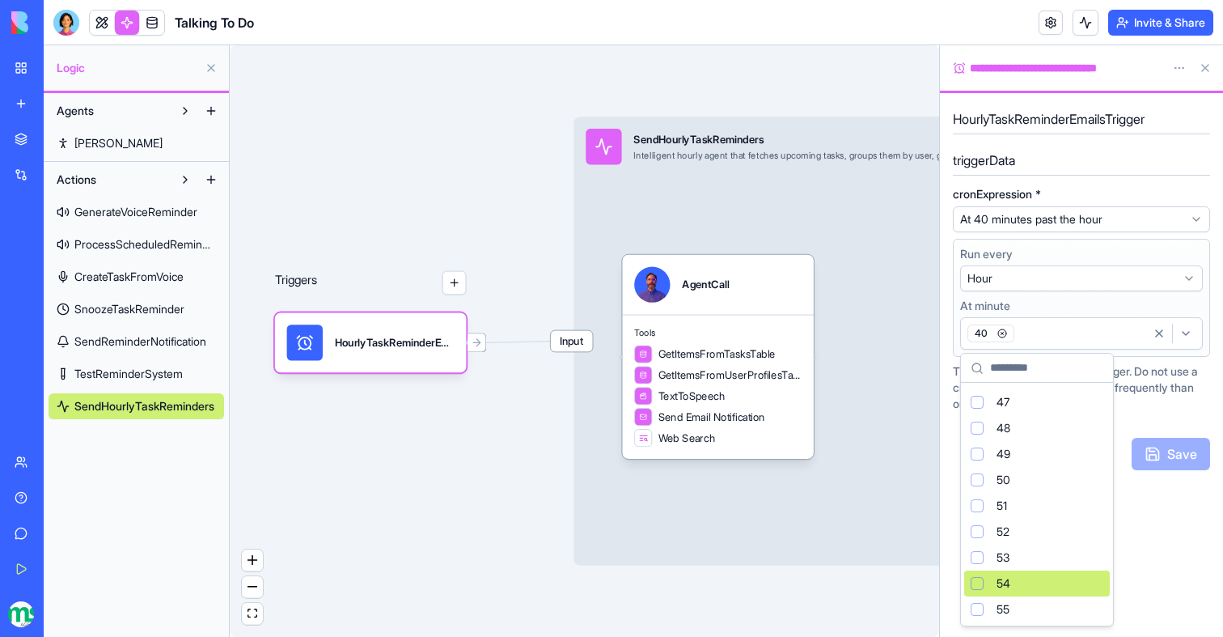
scroll to position [1207, 0]
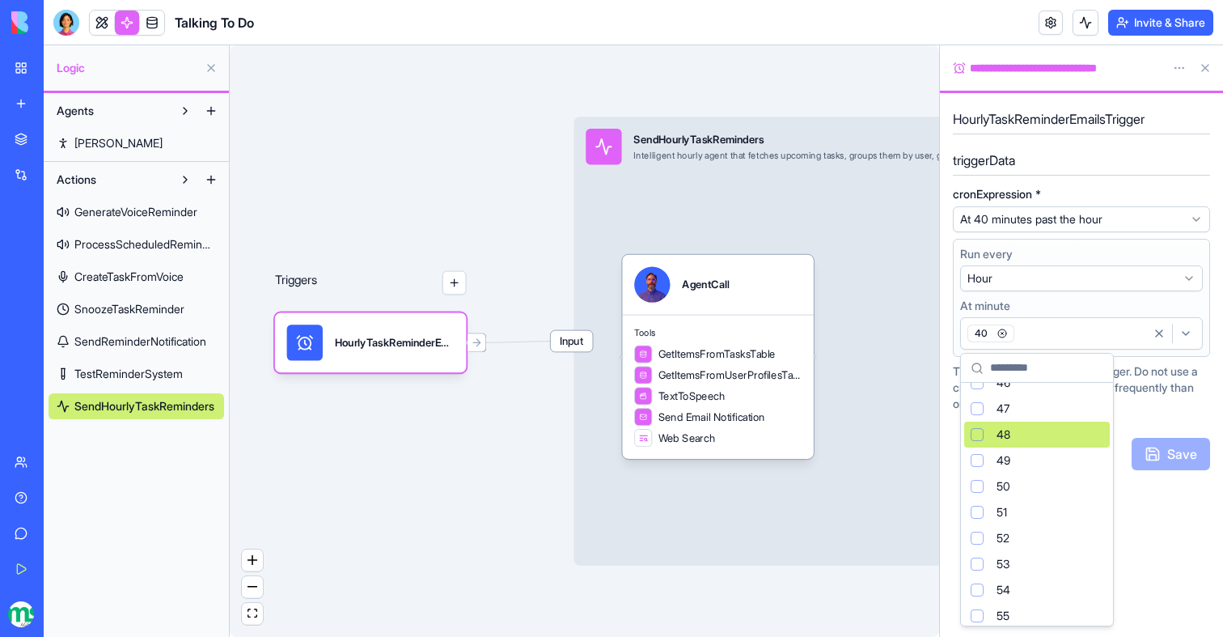
click at [981, 440] on div "48" at bounding box center [1037, 435] width 146 height 26
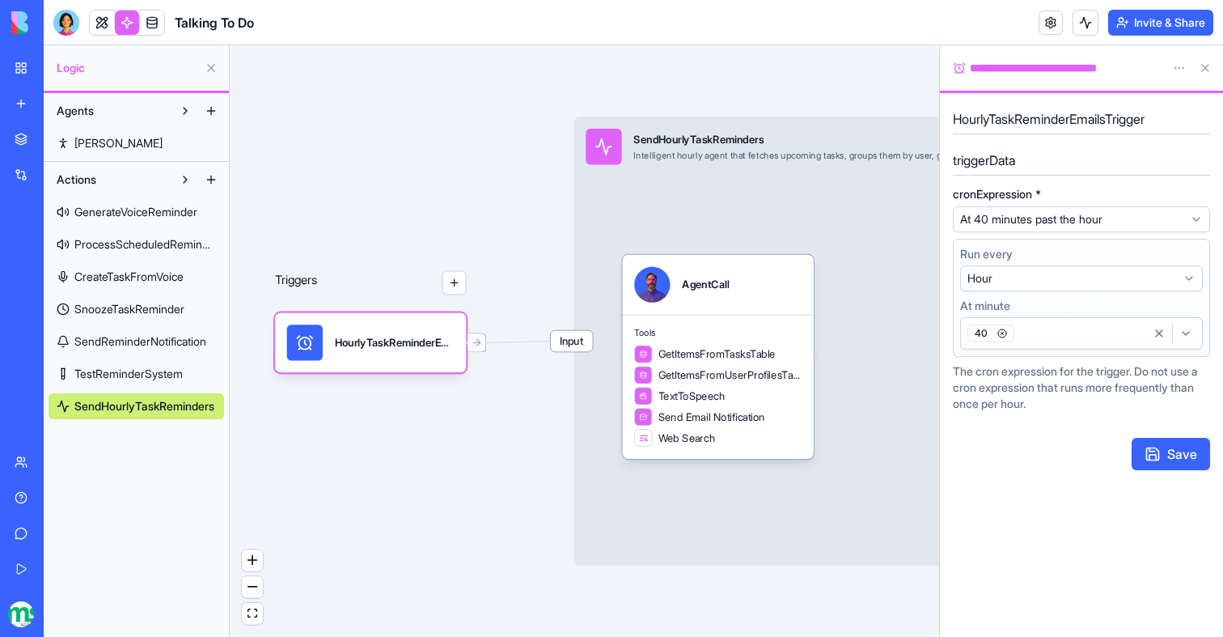
click at [1017, 341] on div "40" at bounding box center [1055, 333] width 182 height 24
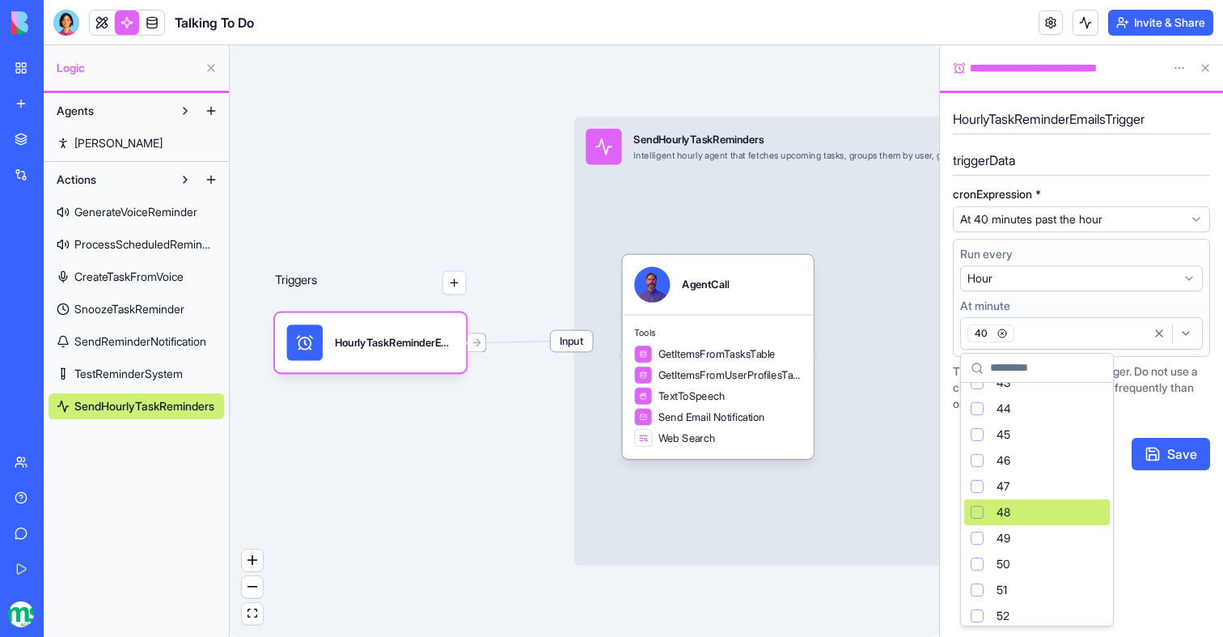
click at [978, 511] on div "Suggestions" at bounding box center [977, 512] width 13 height 13
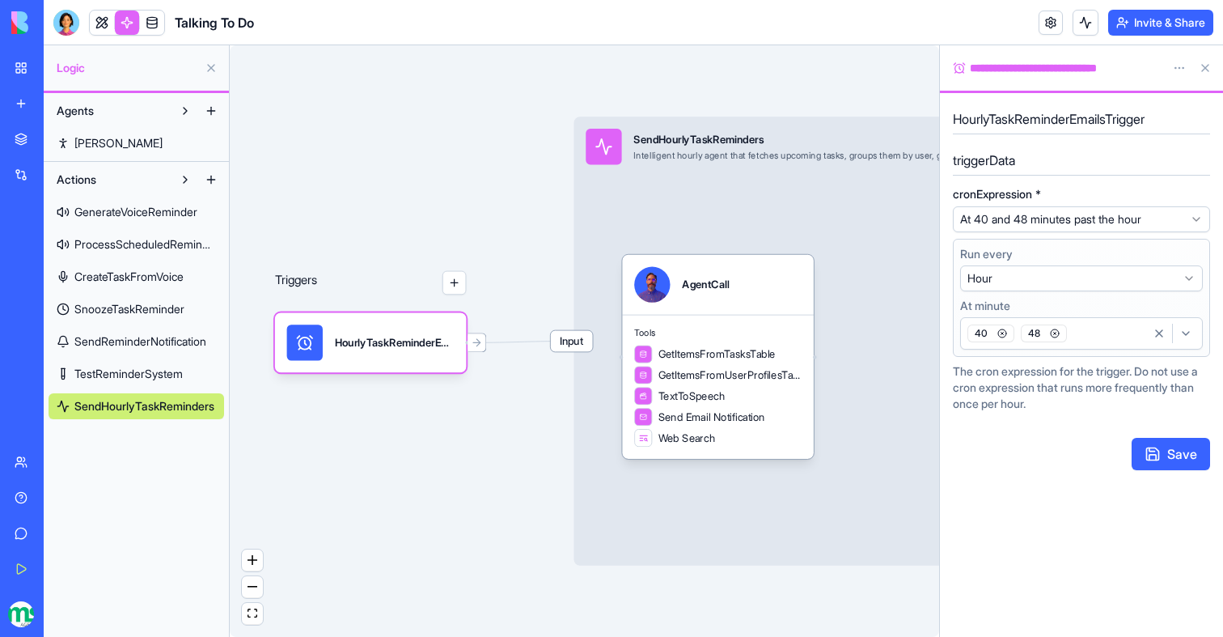
click at [1002, 334] on icon "button" at bounding box center [1003, 333] width 10 height 10
click at [1174, 455] on button "Save" at bounding box center [1171, 454] width 78 height 32
click at [1207, 69] on button at bounding box center [1206, 68] width 26 height 26
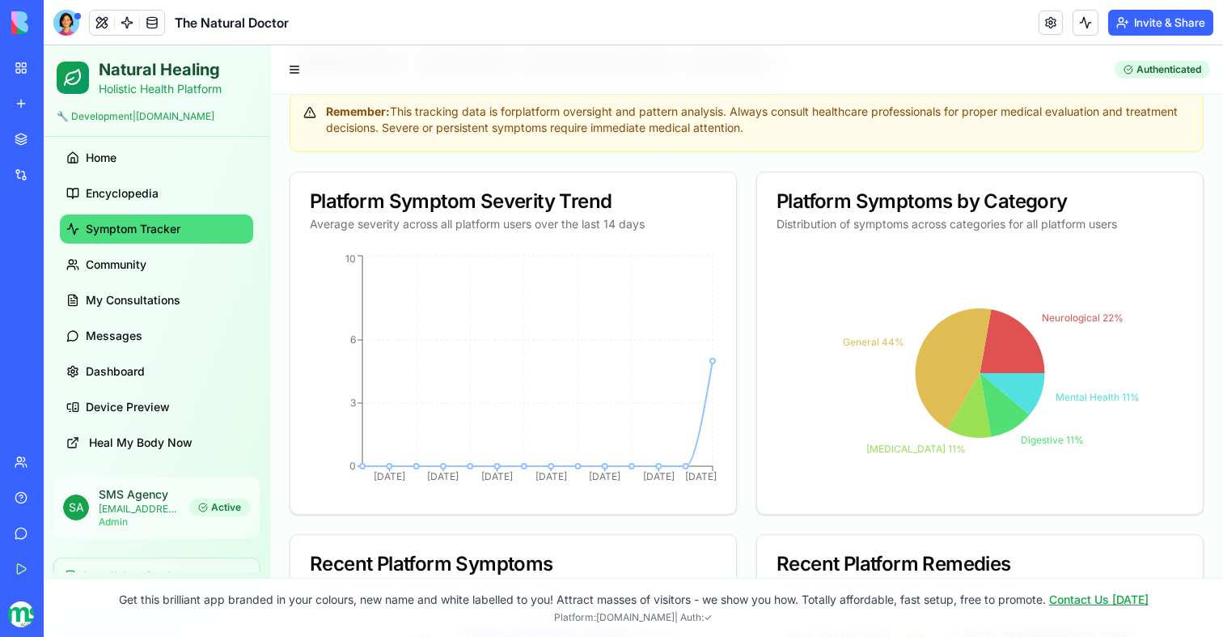
scroll to position [922, 0]
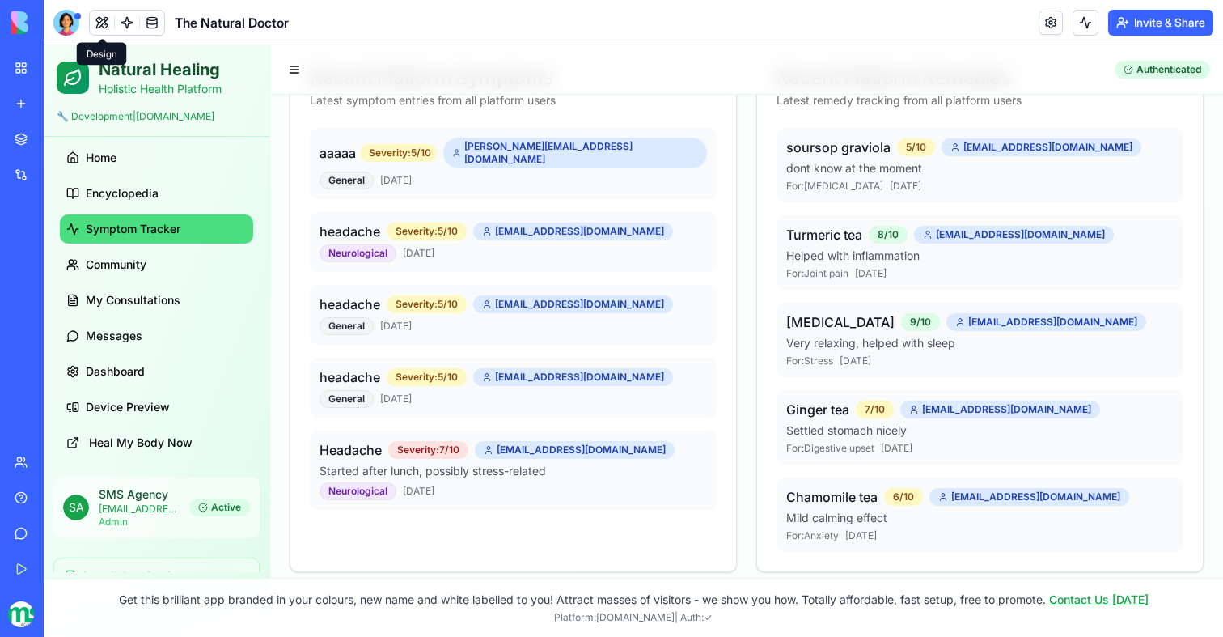
click at [95, 26] on button at bounding box center [102, 23] width 24 height 24
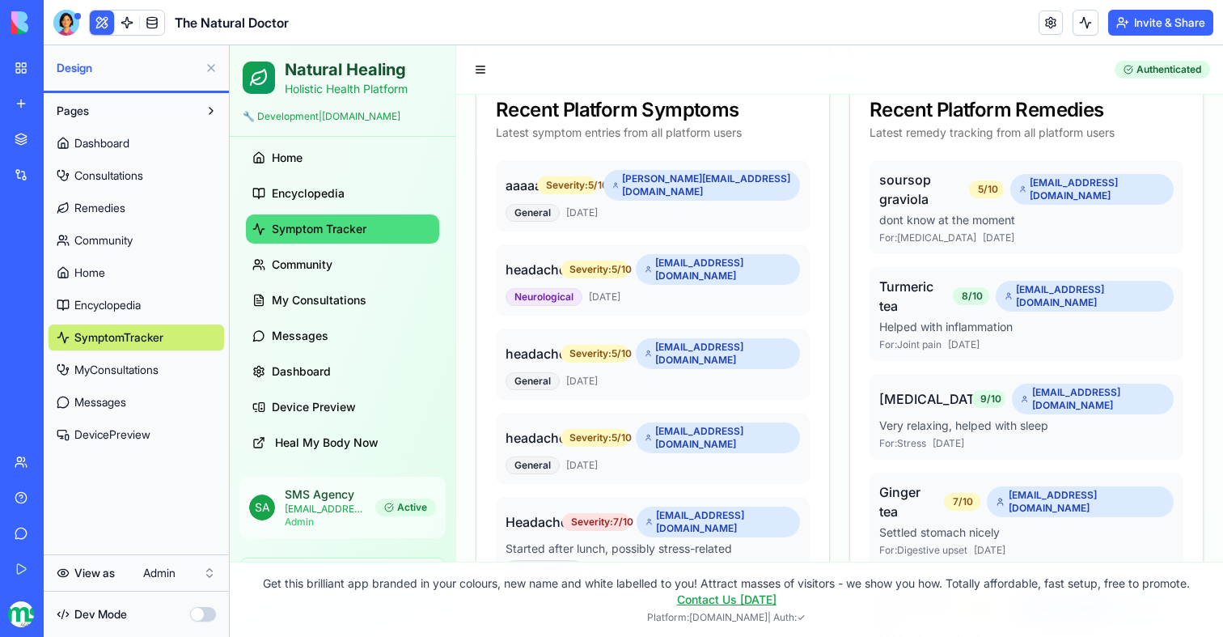
click at [172, 568] on html "My Workspace New app Marketplace Integrations Recent Easy Cook Recipe Manager T…" at bounding box center [611, 318] width 1223 height 637
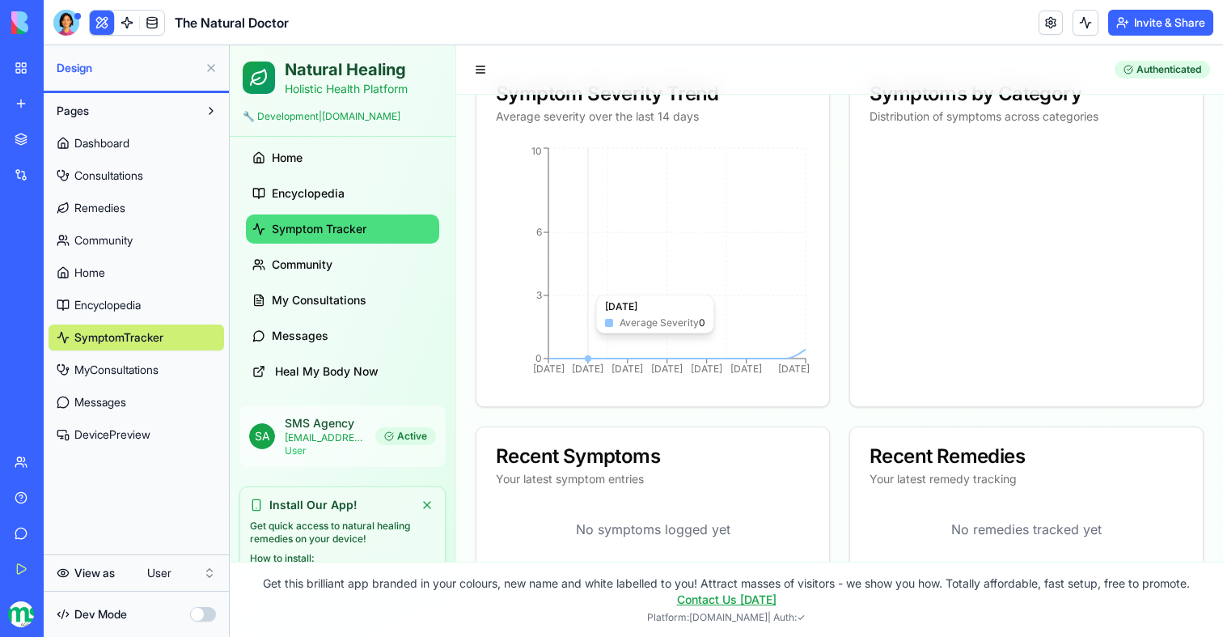
scroll to position [0, 0]
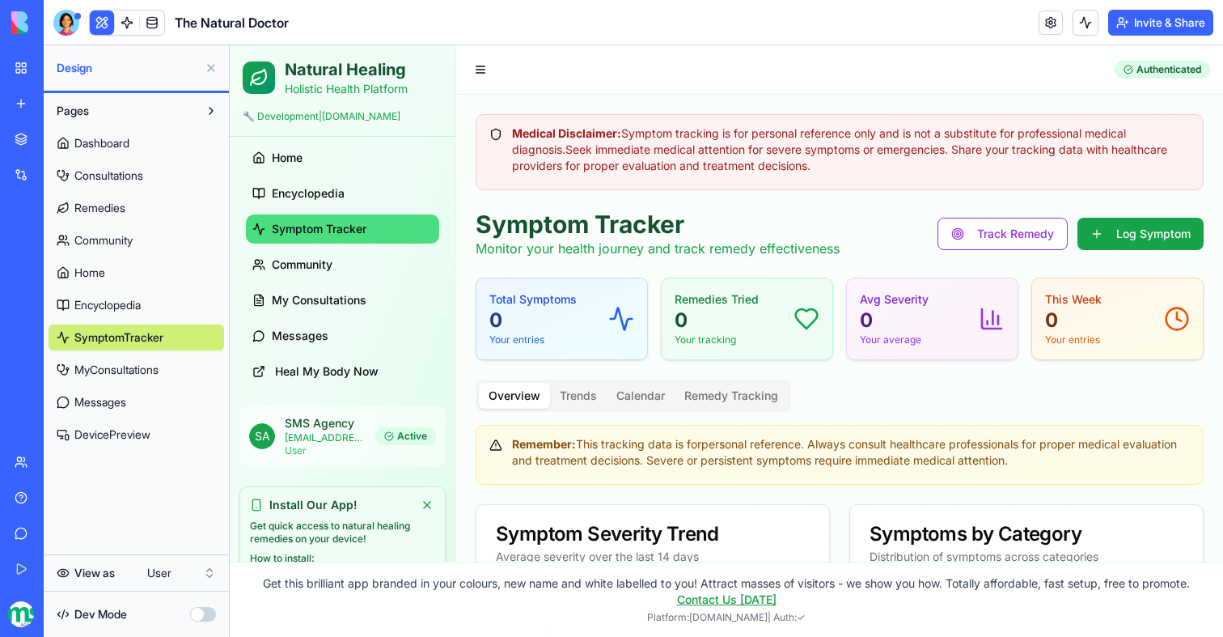
click at [179, 567] on html "My Workspace New app Marketplace Integrations Recent Easy Cook Recipe Manager T…" at bounding box center [611, 318] width 1223 height 637
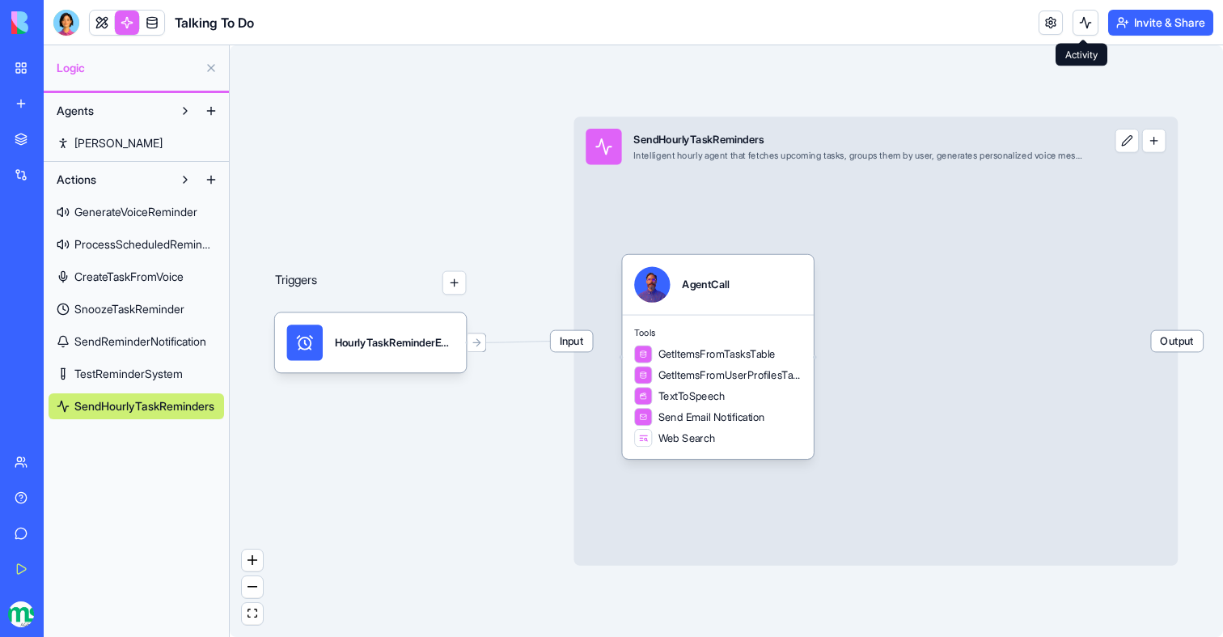
click at [1074, 23] on button at bounding box center [1086, 23] width 26 height 26
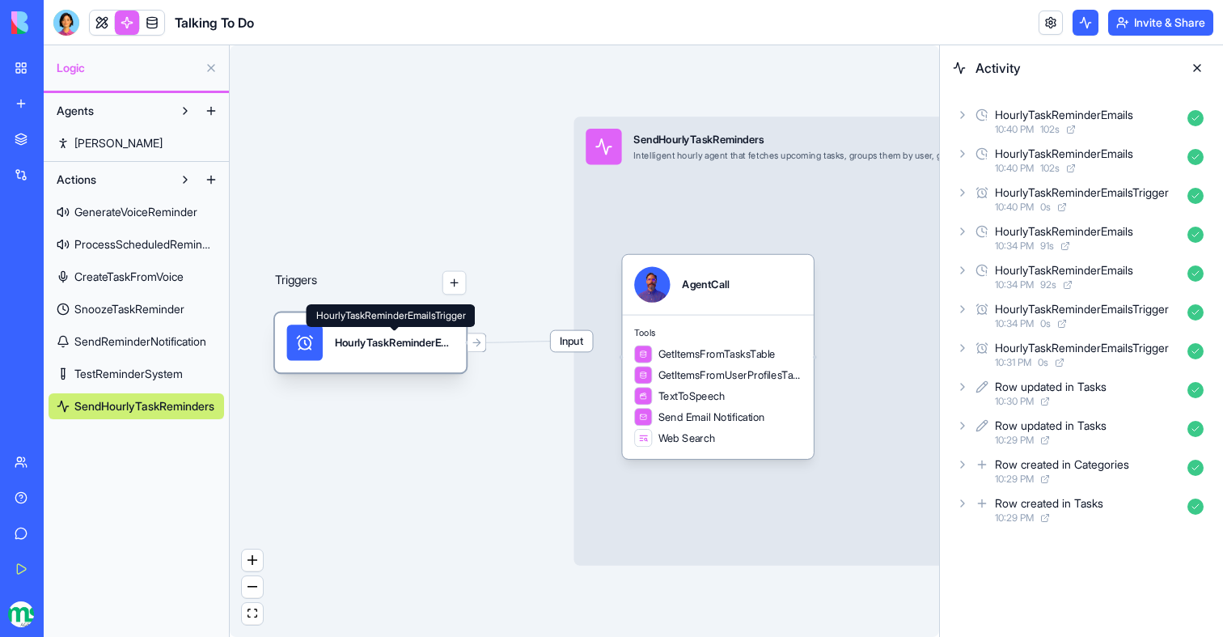
click at [429, 345] on div "HourlyTaskReminderEmailsTrigger" at bounding box center [395, 342] width 120 height 15
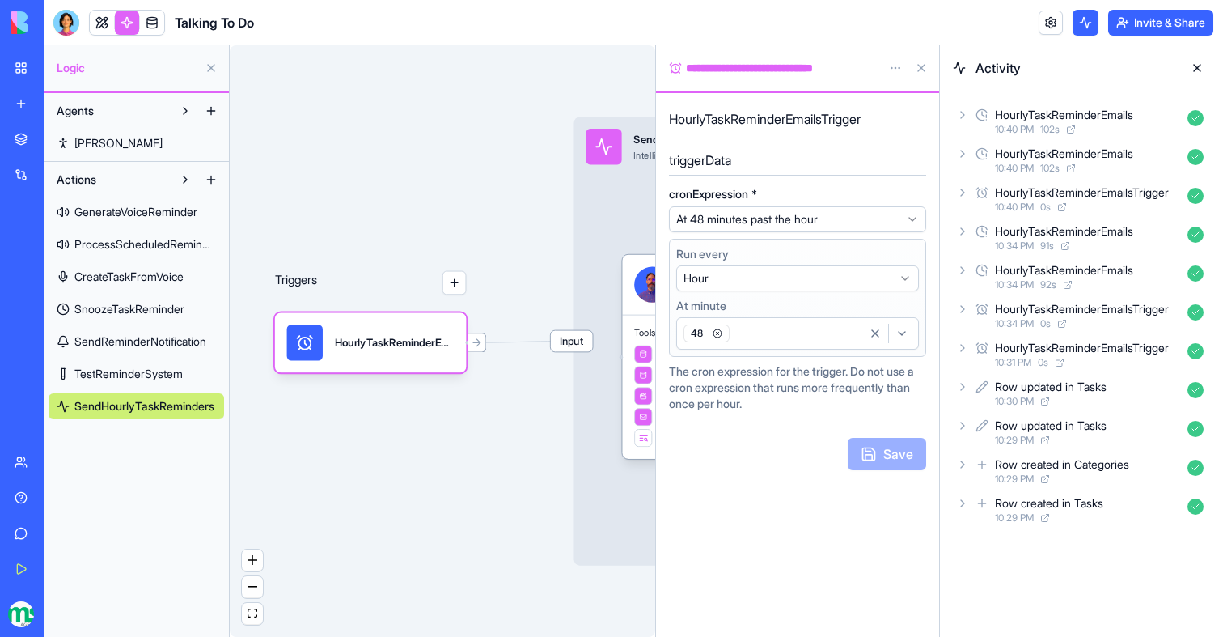
click at [744, 342] on div "48" at bounding box center [771, 333] width 182 height 24
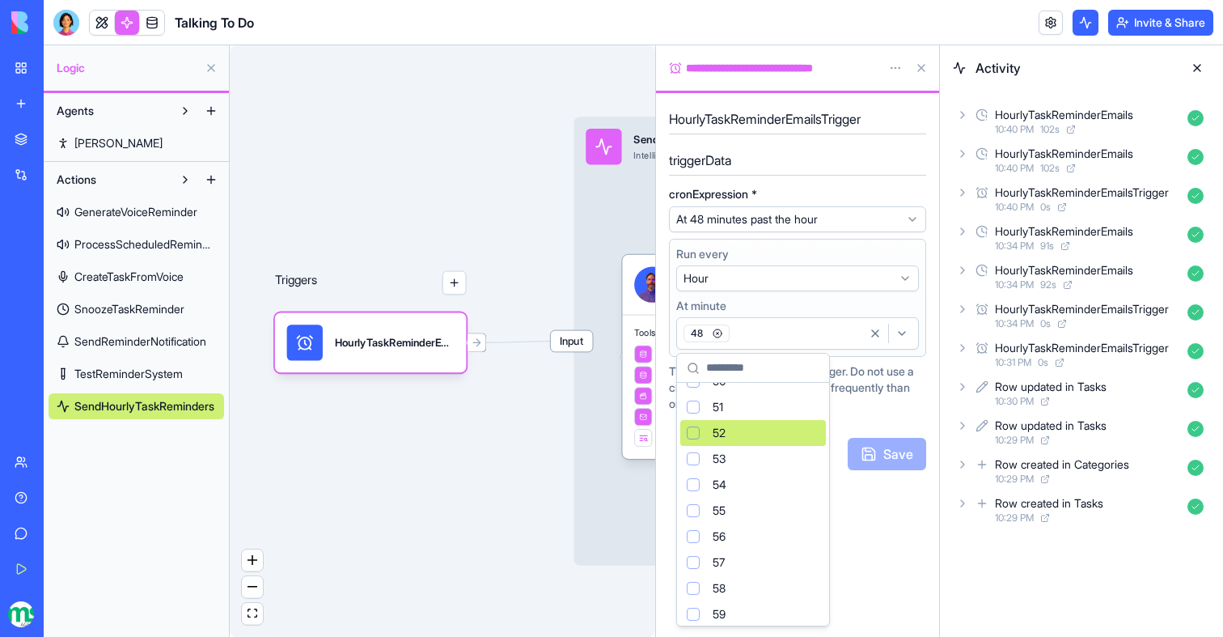
click at [694, 436] on div "Suggestions" at bounding box center [693, 432] width 13 height 13
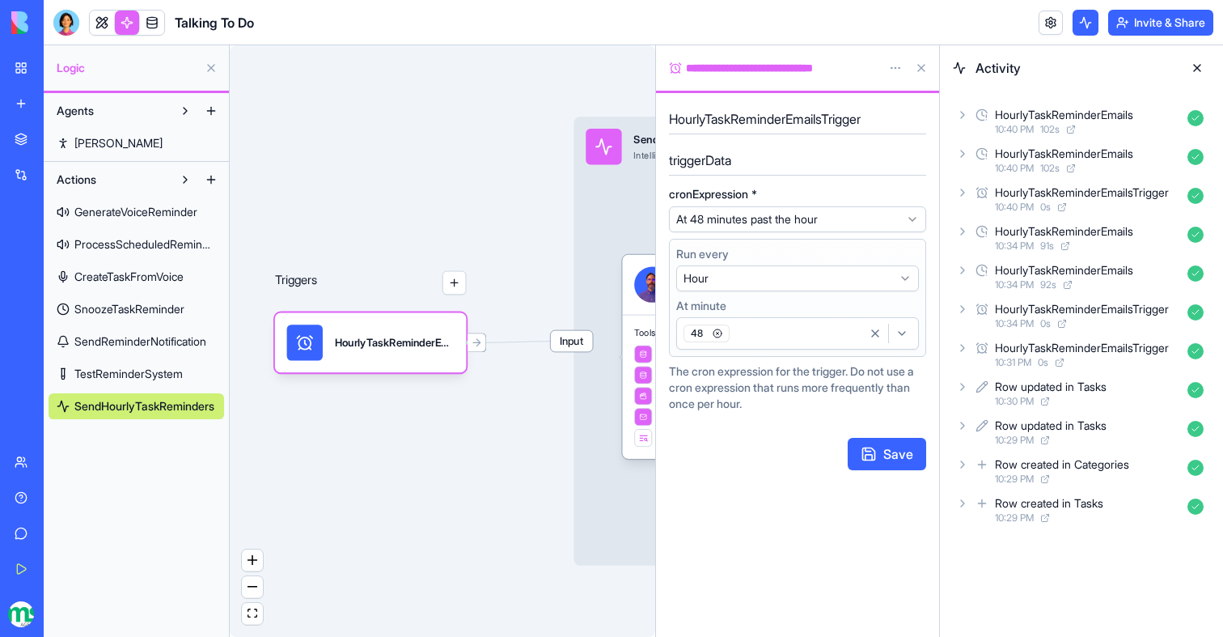
click at [732, 337] on div "48" at bounding box center [771, 333] width 182 height 24
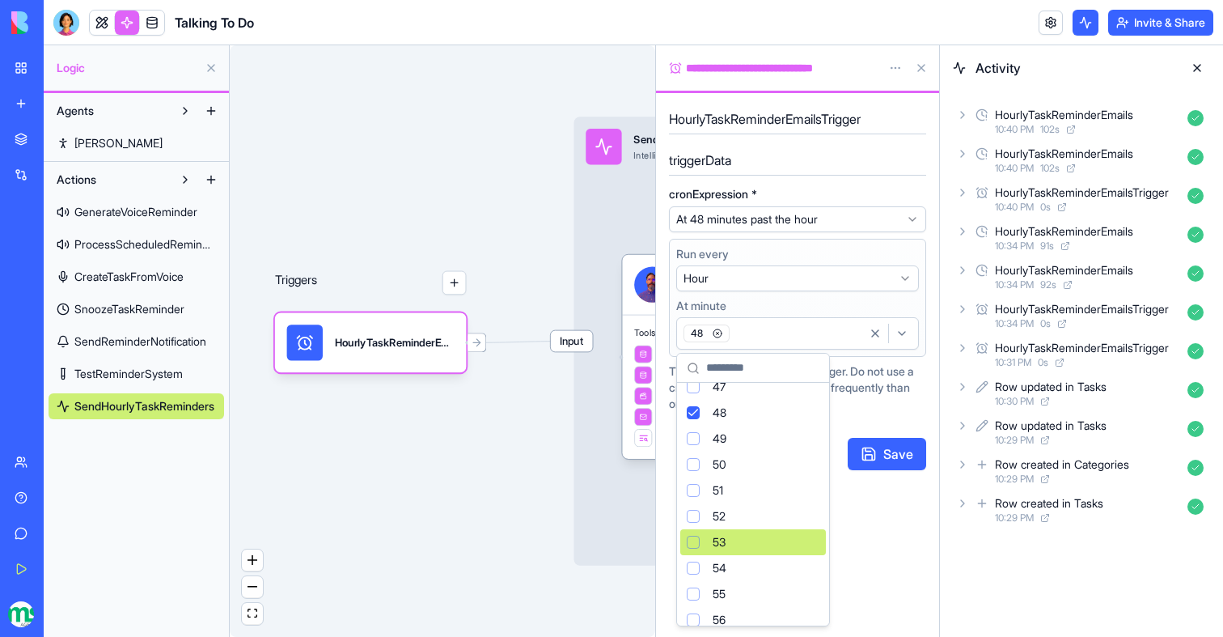
click at [697, 546] on div "Suggestions" at bounding box center [693, 542] width 13 height 13
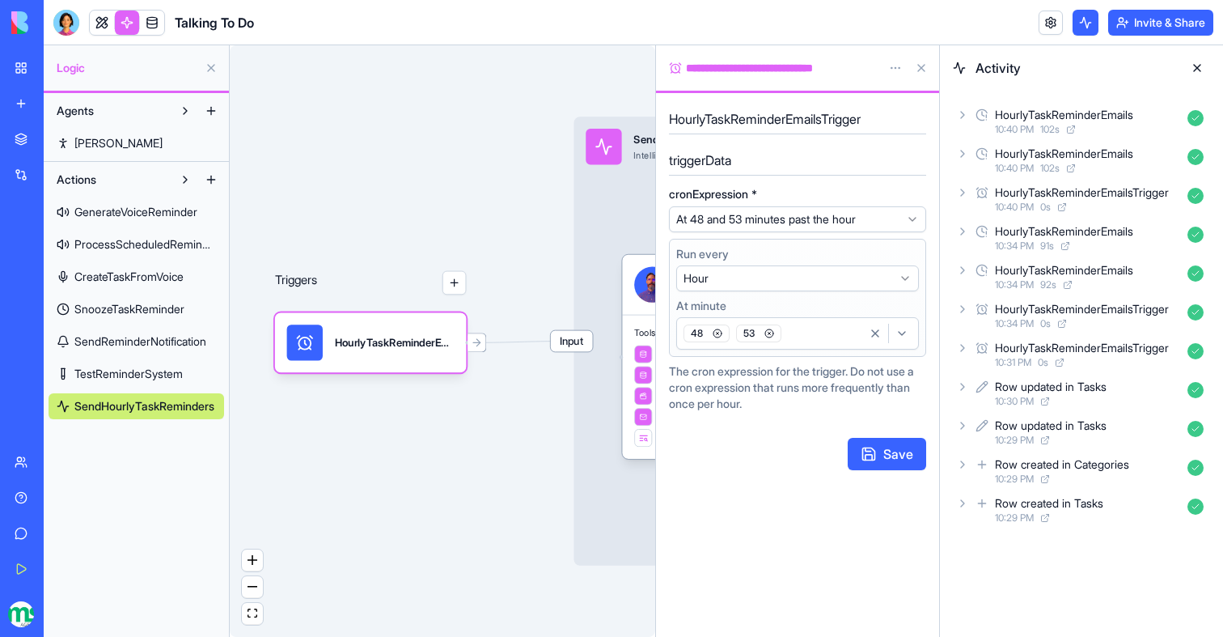
click at [718, 335] on icon "button" at bounding box center [718, 333] width 10 height 10
click at [871, 454] on button "Save" at bounding box center [887, 454] width 78 height 32
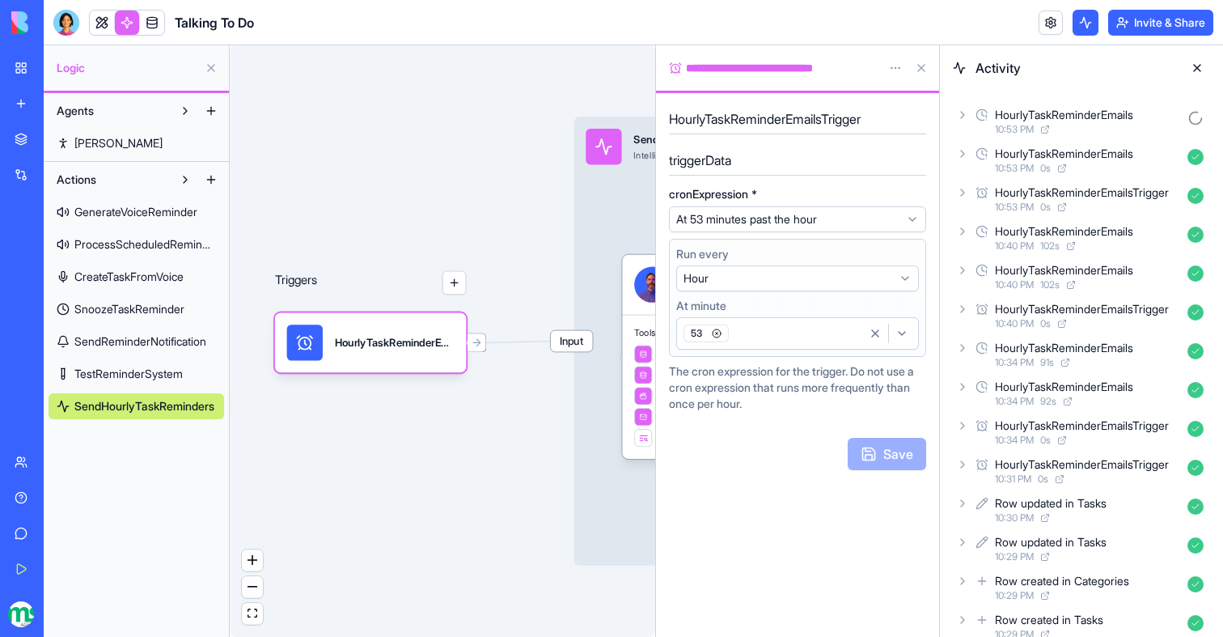
click at [1098, 112] on div "HourlyTaskReminderEmails" at bounding box center [1064, 115] width 138 height 16
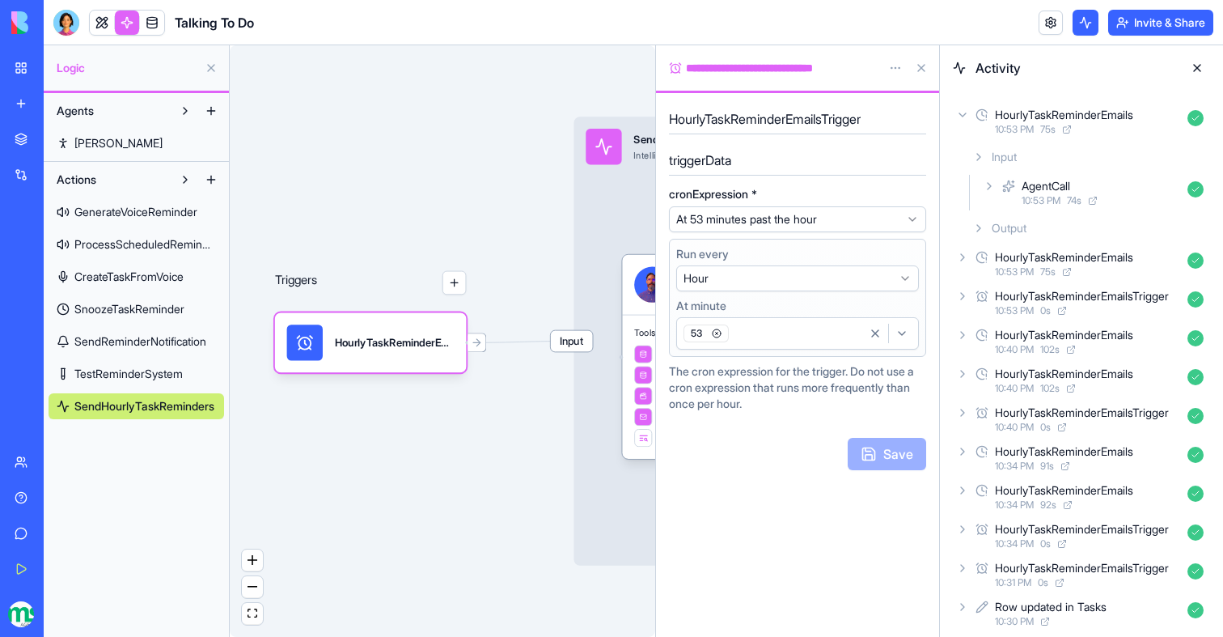
click at [1032, 184] on div "AgentCall" at bounding box center [1046, 186] width 49 height 16
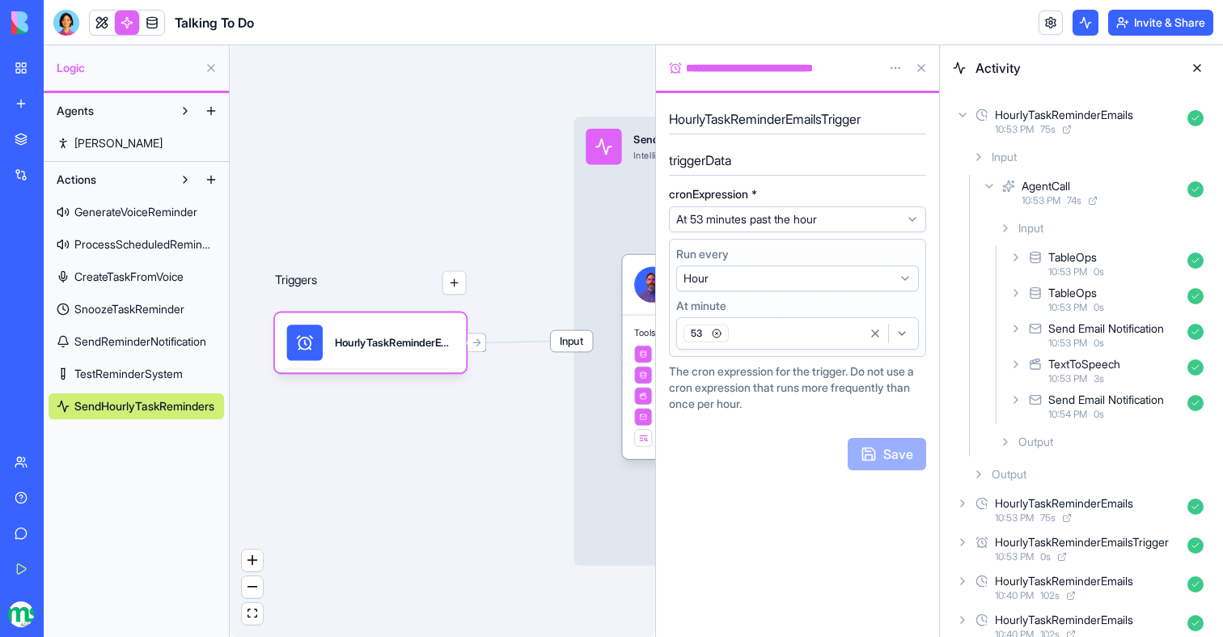
click at [1103, 324] on div "Send Email Notification" at bounding box center [1107, 328] width 116 height 16
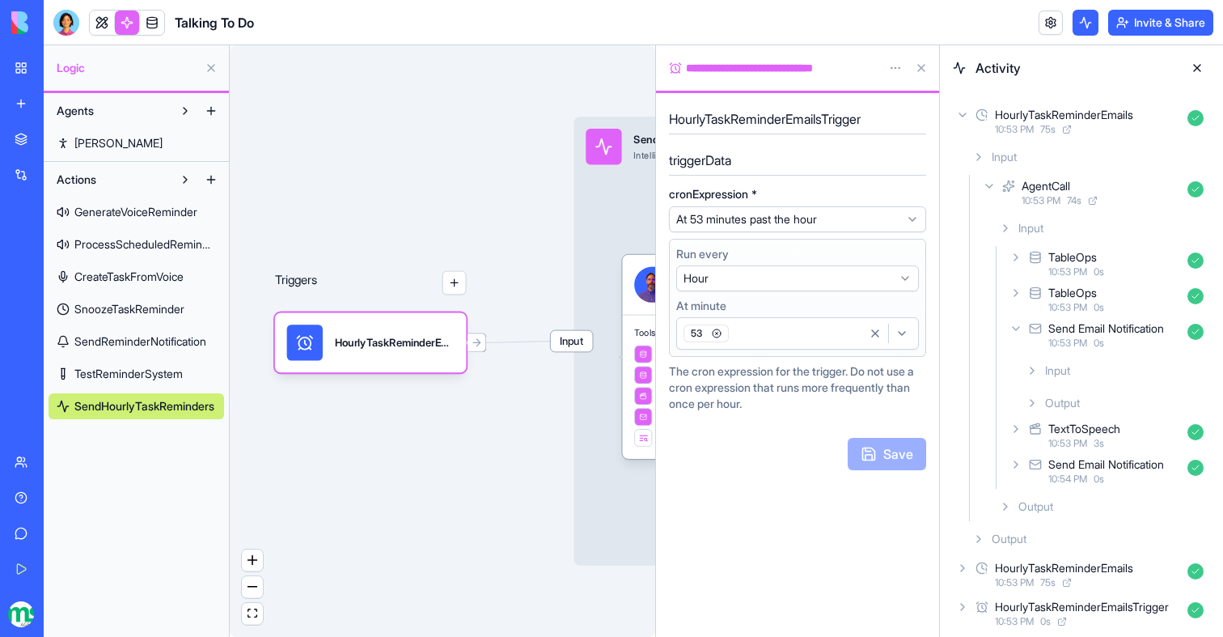
click at [1095, 362] on div "Input" at bounding box center [1114, 370] width 191 height 29
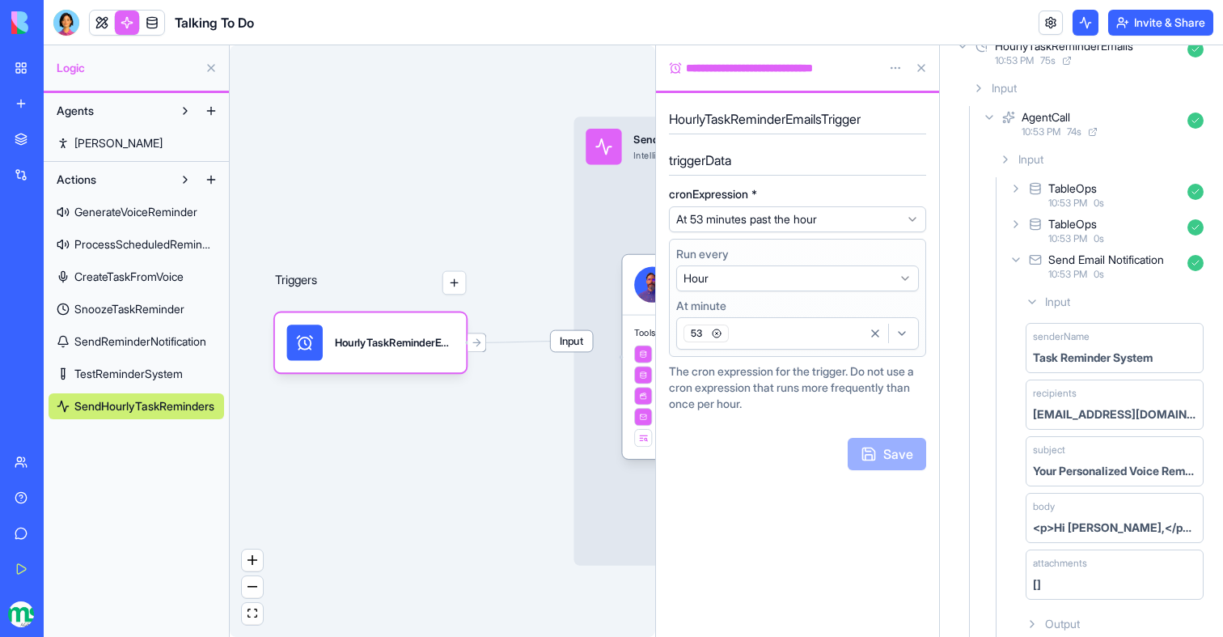
scroll to position [83, 0]
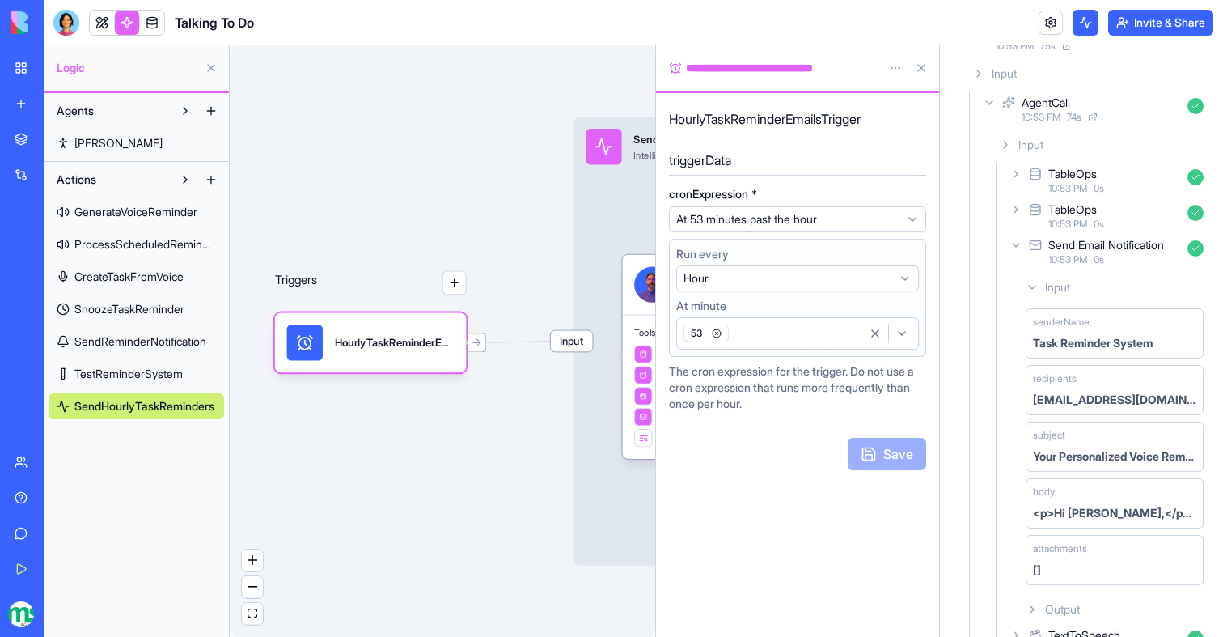
click at [1062, 604] on span "Output" at bounding box center [1062, 609] width 35 height 16
click at [1041, 239] on icon at bounding box center [1035, 244] width 13 height 19
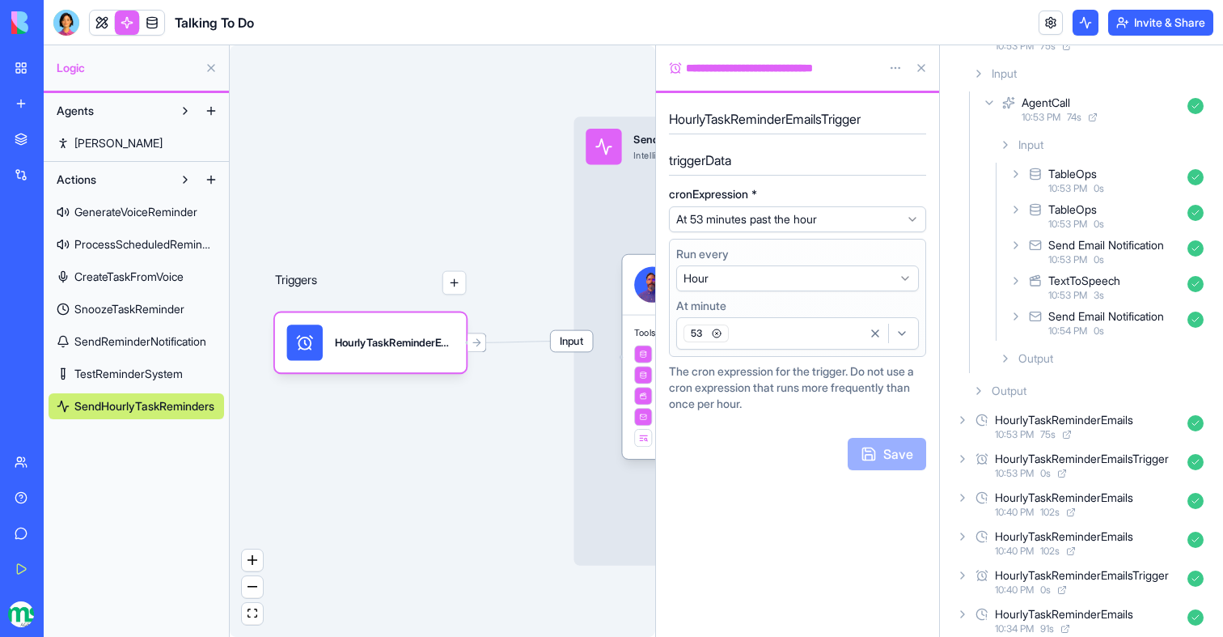
click at [1056, 313] on div "Send Email Notification" at bounding box center [1107, 316] width 116 height 16
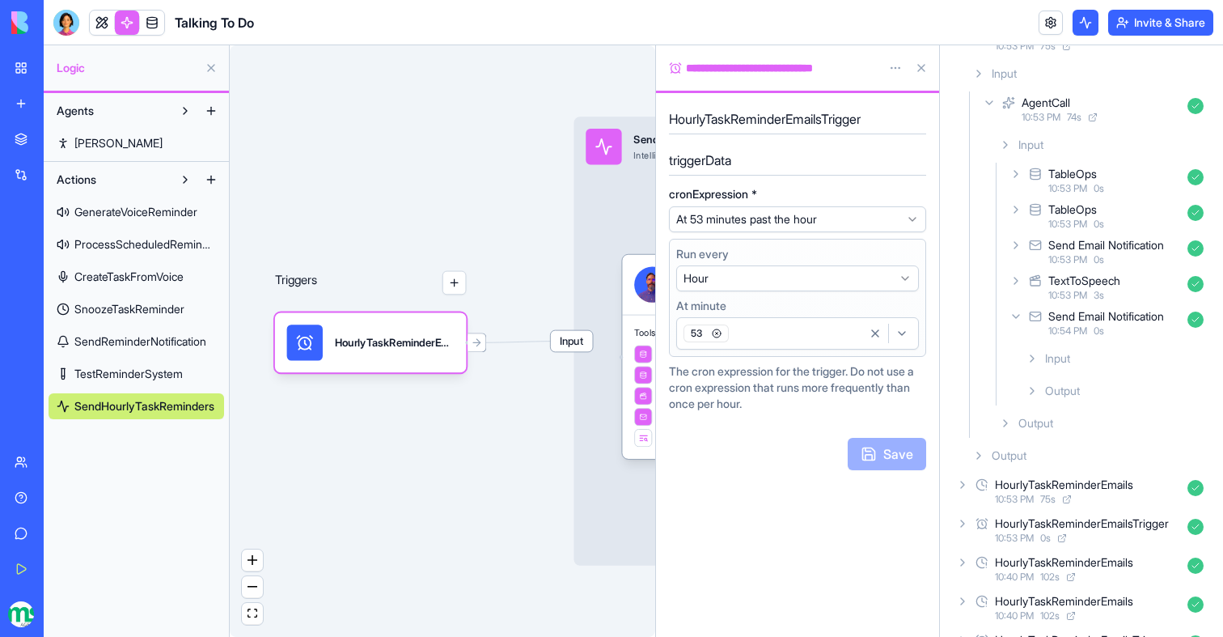
click at [1062, 358] on span "Input" at bounding box center [1057, 358] width 25 height 16
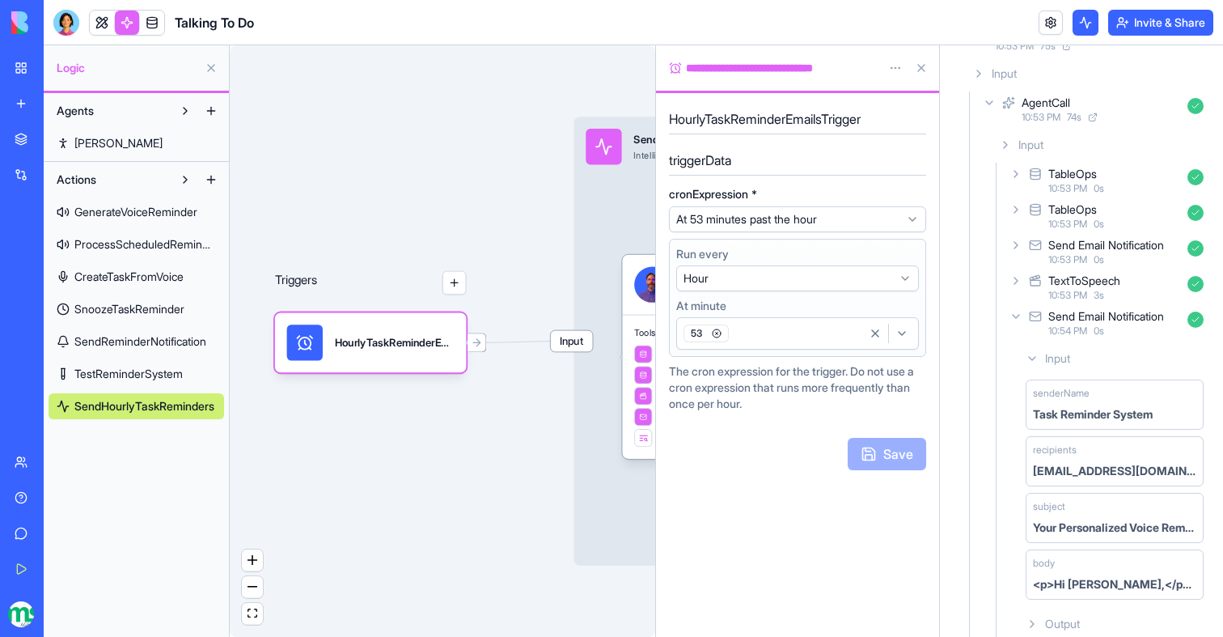
click at [1016, 321] on icon at bounding box center [1016, 316] width 13 height 13
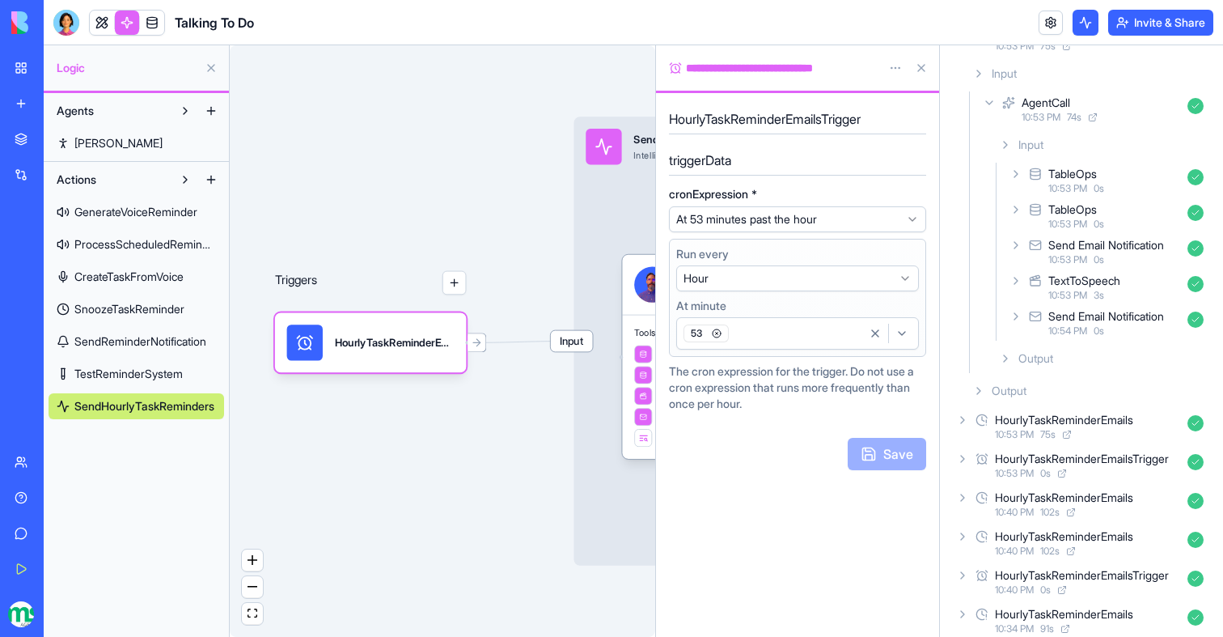
click at [1018, 242] on icon at bounding box center [1016, 245] width 13 height 13
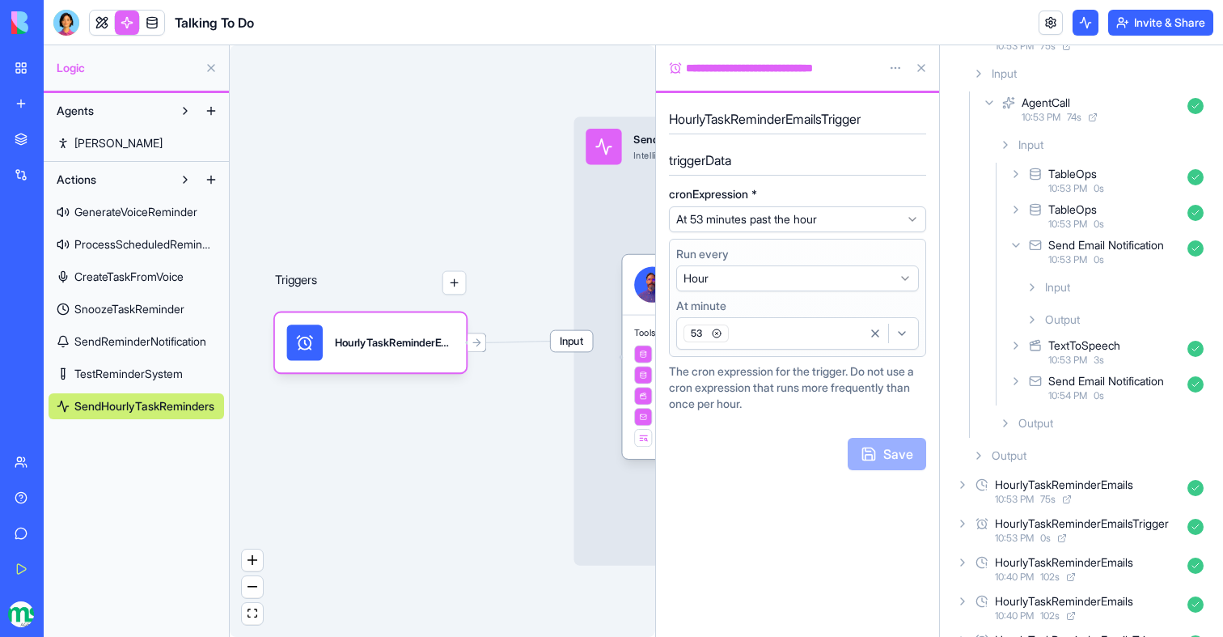
click at [1021, 174] on icon at bounding box center [1016, 173] width 13 height 13
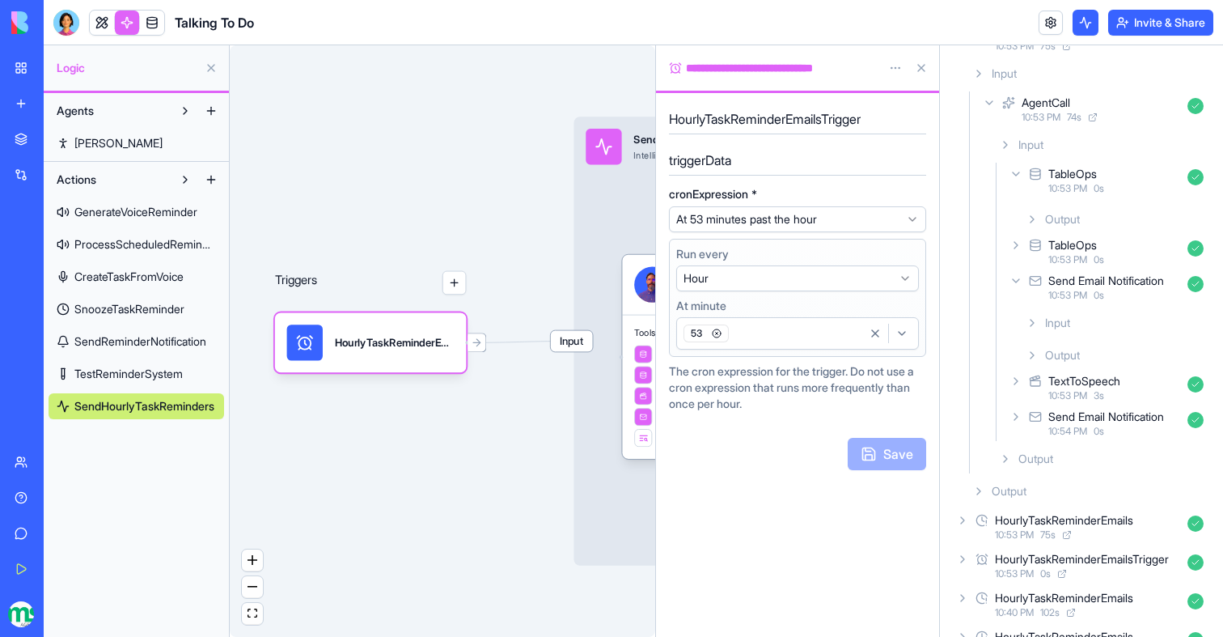
click at [1031, 210] on div "Output" at bounding box center [1114, 219] width 191 height 29
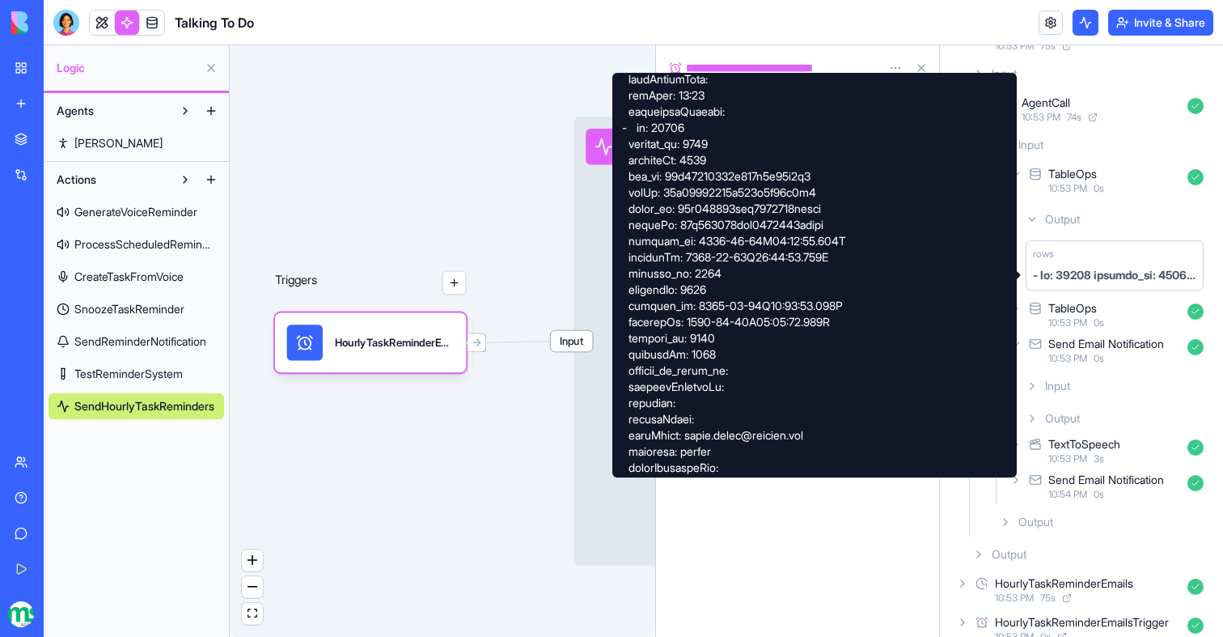
scroll to position [1997, 0]
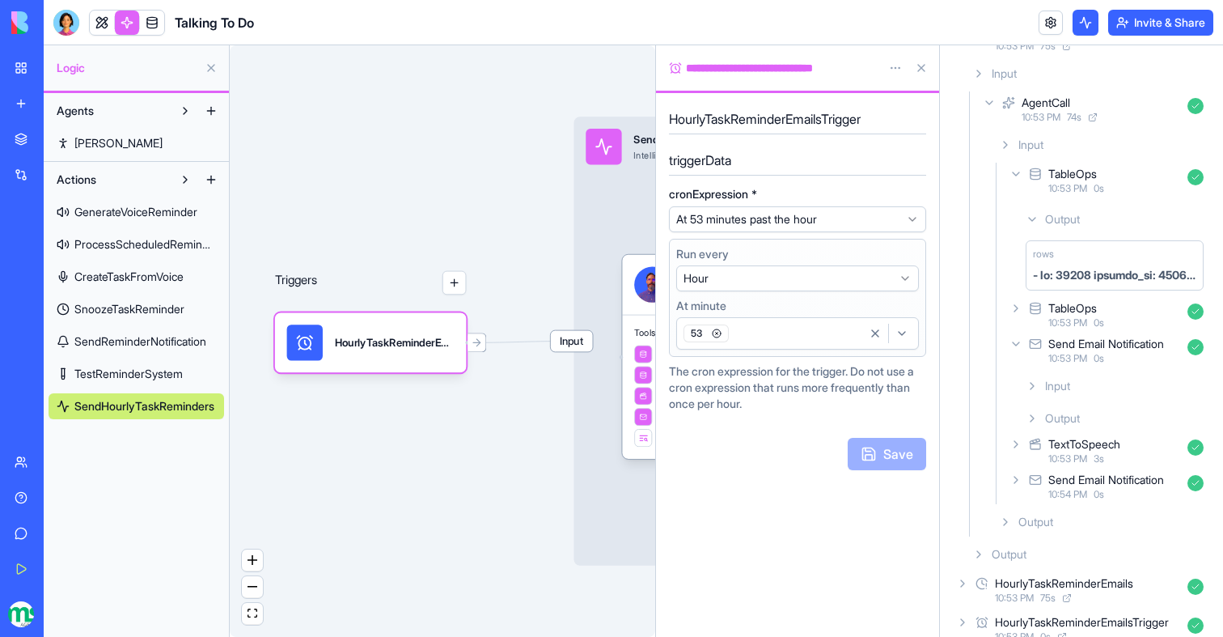
click at [1039, 221] on div "Output" at bounding box center [1114, 219] width 191 height 29
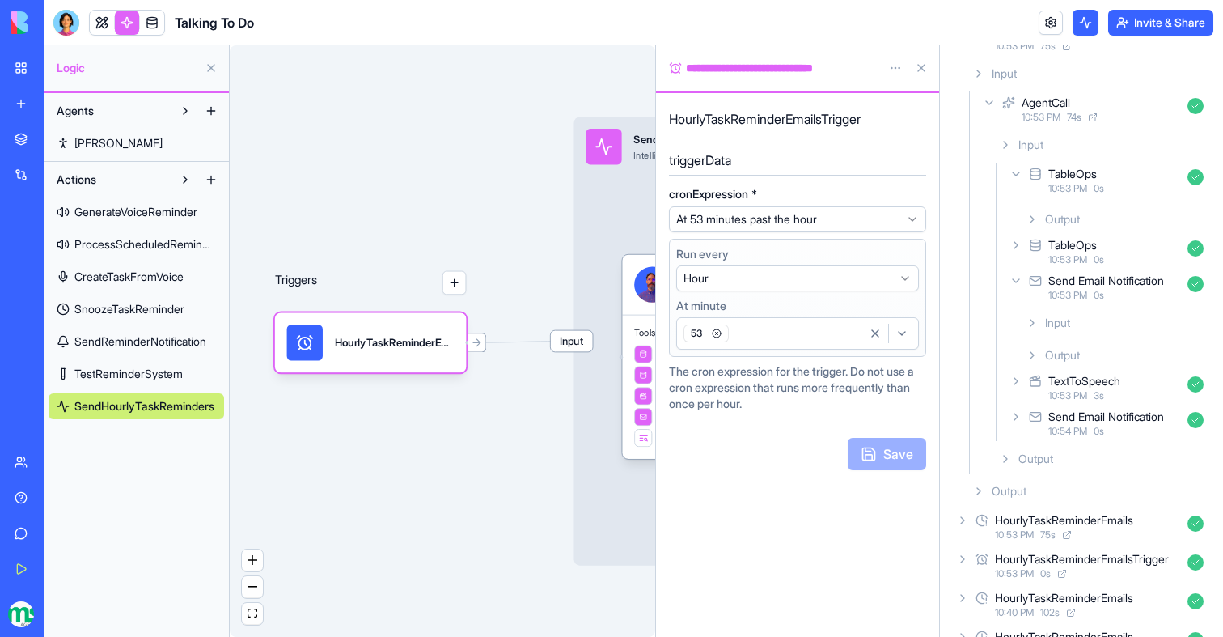
click at [1016, 172] on icon at bounding box center [1016, 173] width 13 height 13
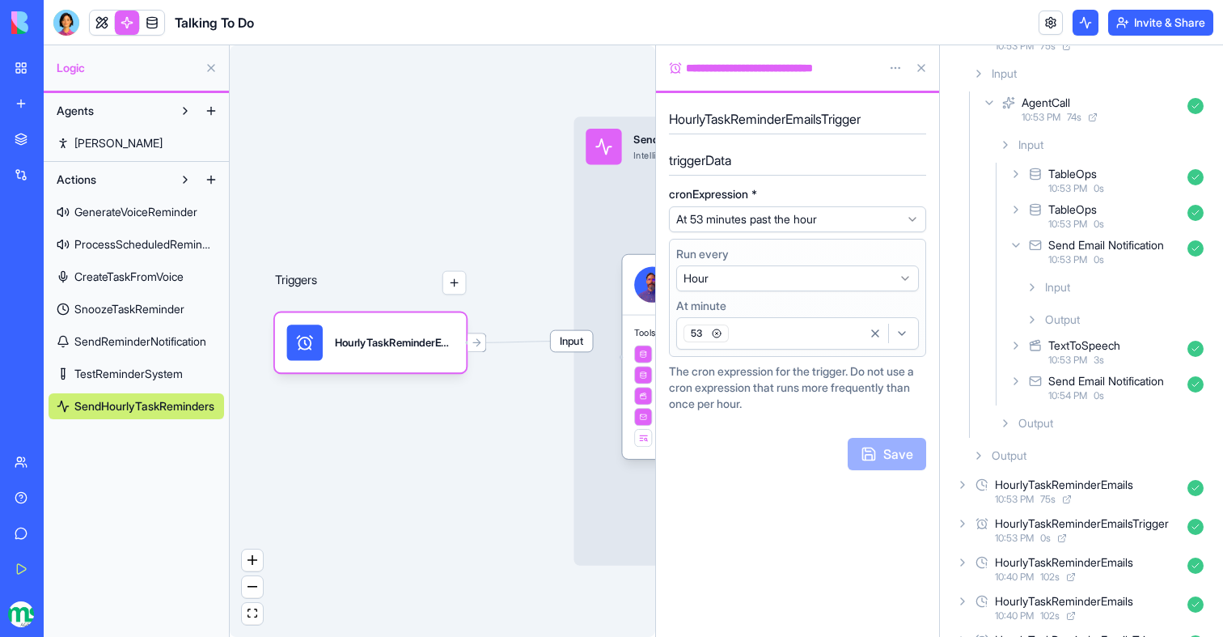
scroll to position [0, 0]
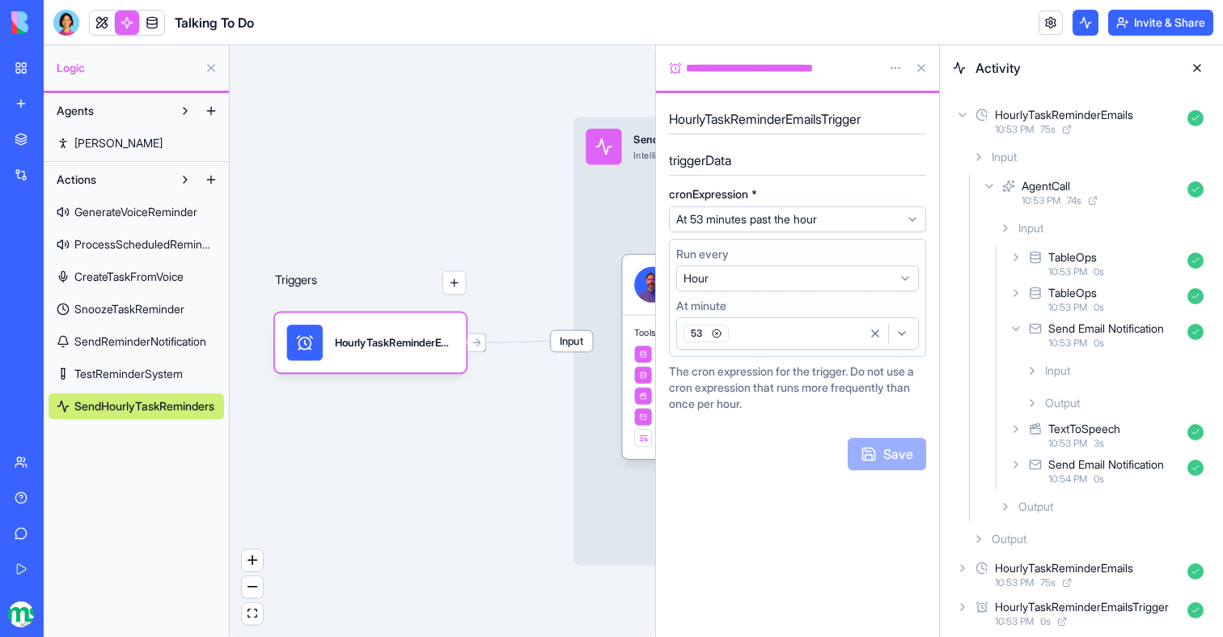
click at [990, 184] on icon at bounding box center [989, 186] width 13 height 13
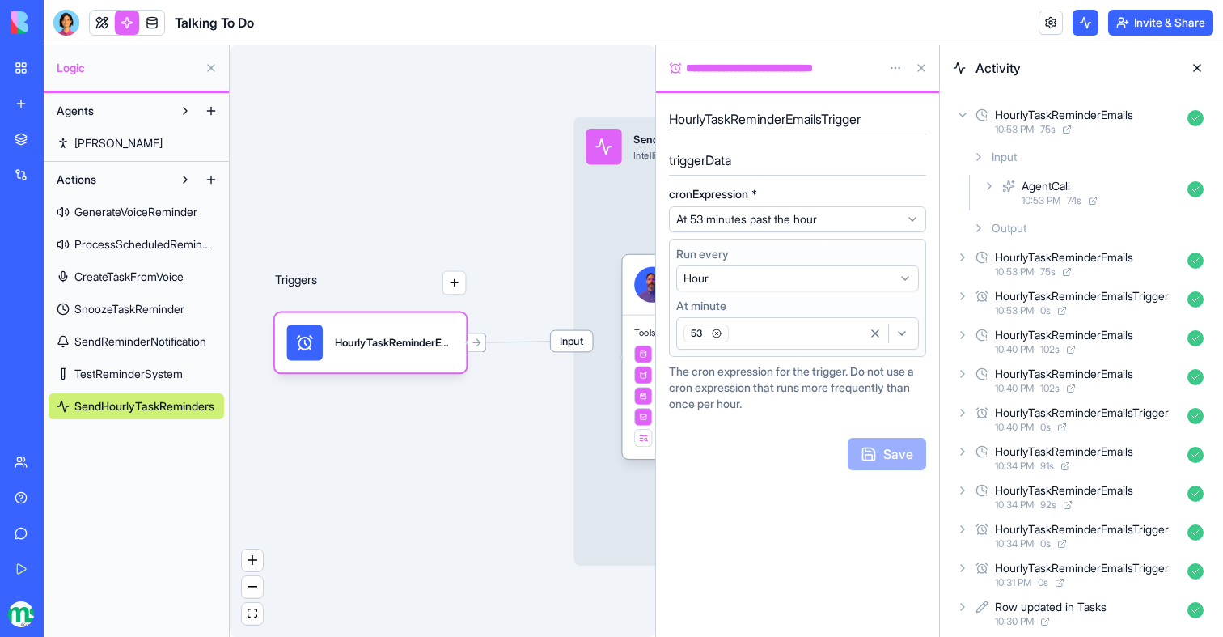
click at [1000, 237] on div "Output" at bounding box center [1088, 228] width 244 height 29
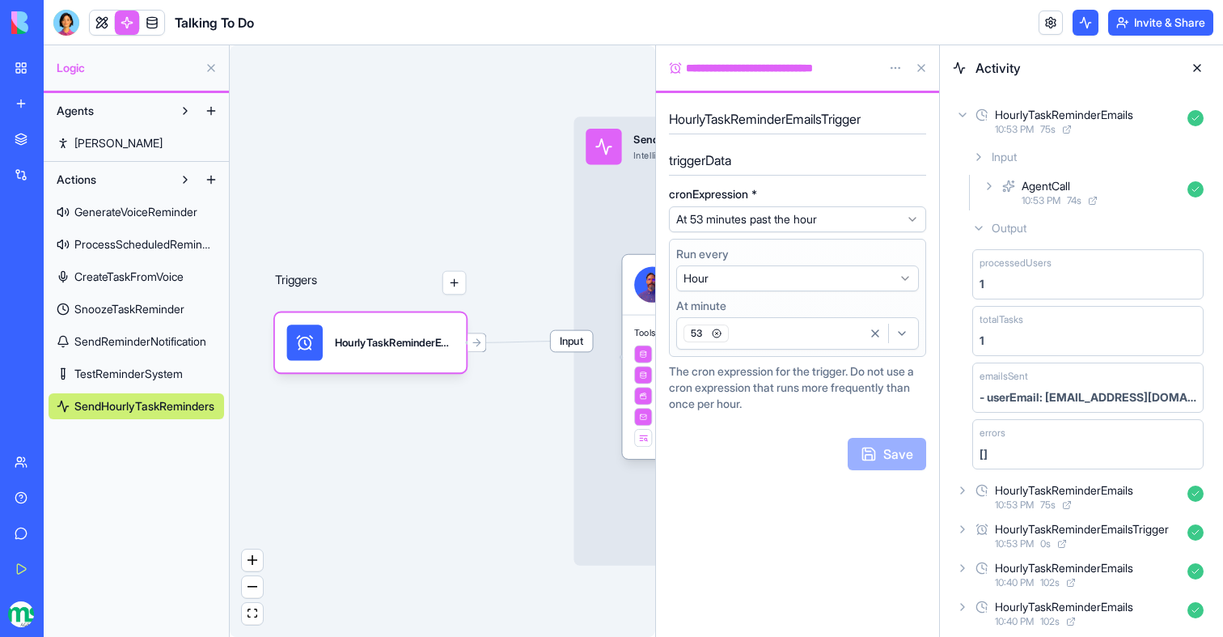
click at [1000, 237] on div "Output" at bounding box center [1088, 228] width 244 height 29
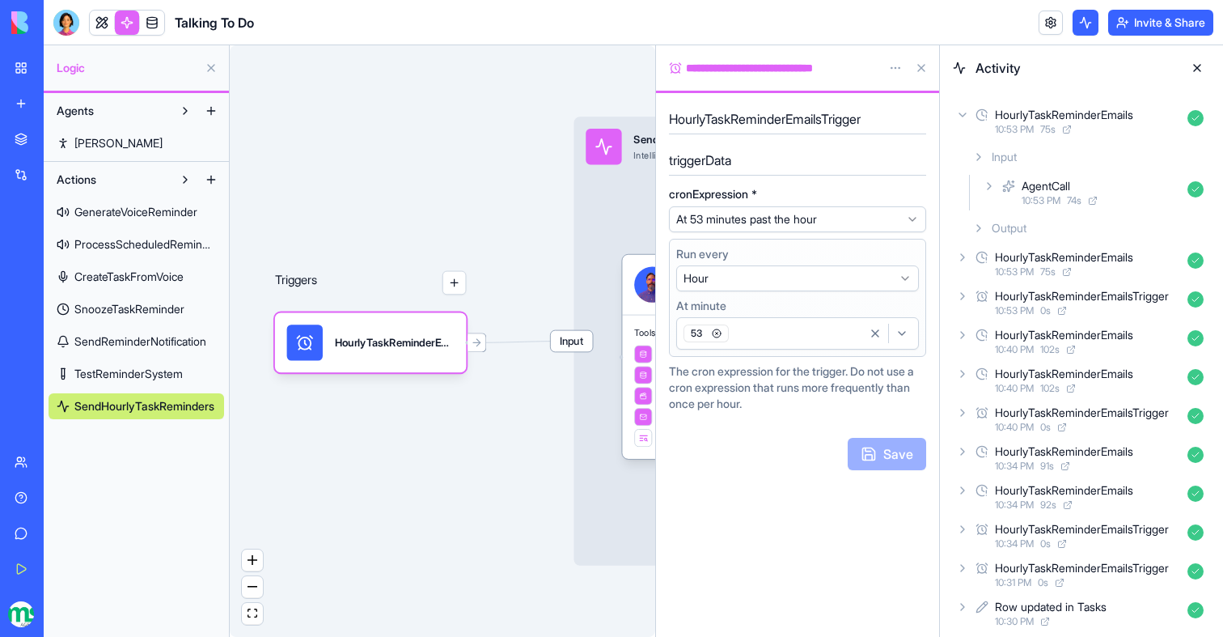
click at [1002, 265] on div "HourlyTaskReminderEmails" at bounding box center [1064, 257] width 138 height 16
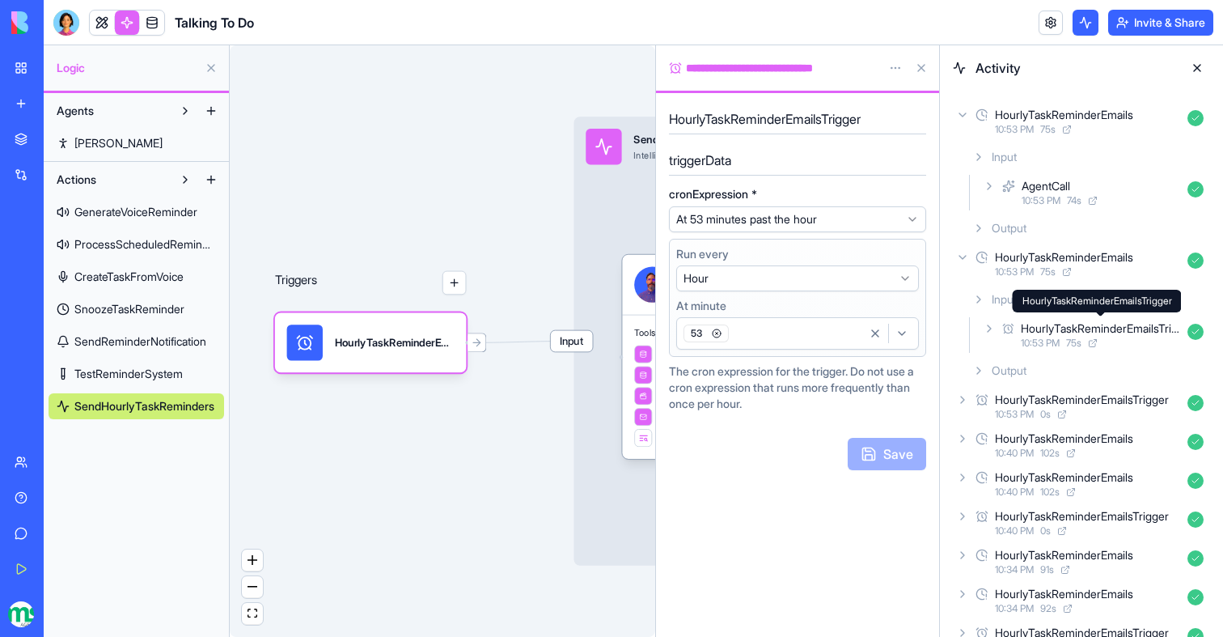
click at [1036, 323] on div "HourlyTaskReminderEmailsTrigger" at bounding box center [1101, 328] width 160 height 16
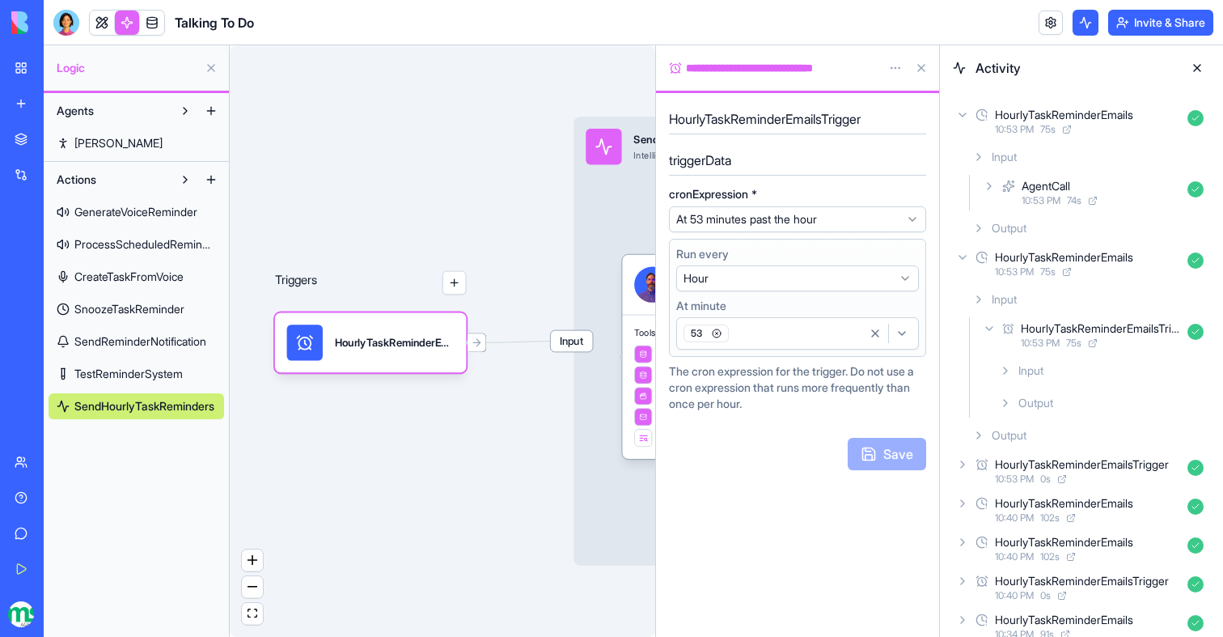
click at [1061, 371] on div "Input" at bounding box center [1102, 370] width 218 height 29
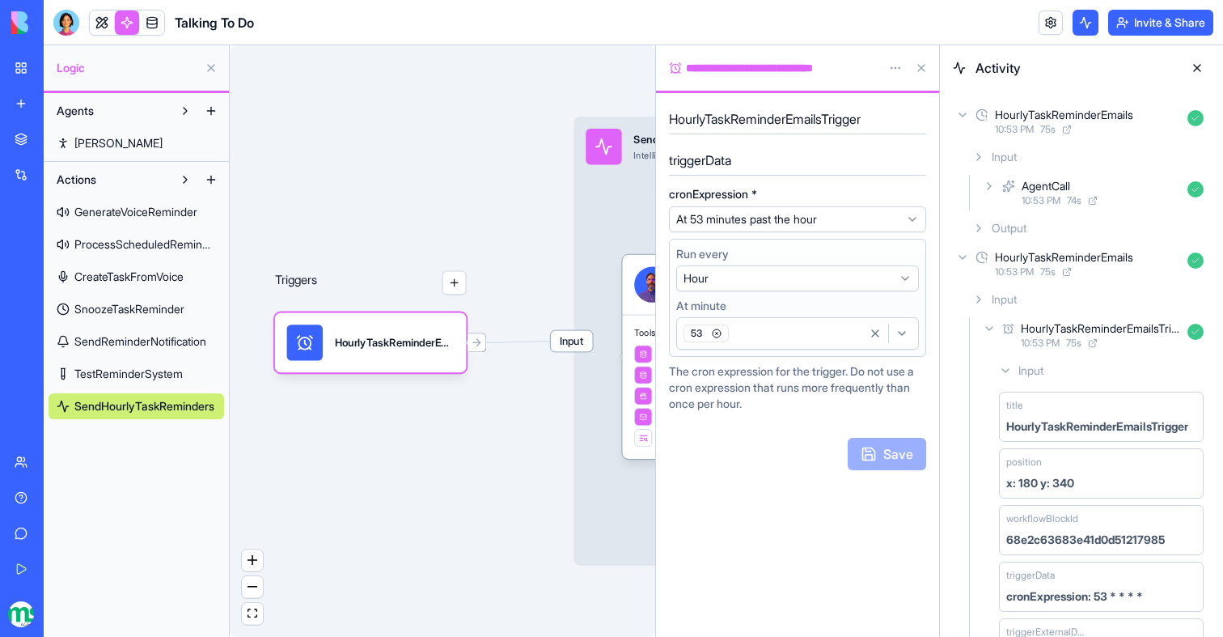
click at [1061, 371] on div "Input" at bounding box center [1102, 370] width 218 height 29
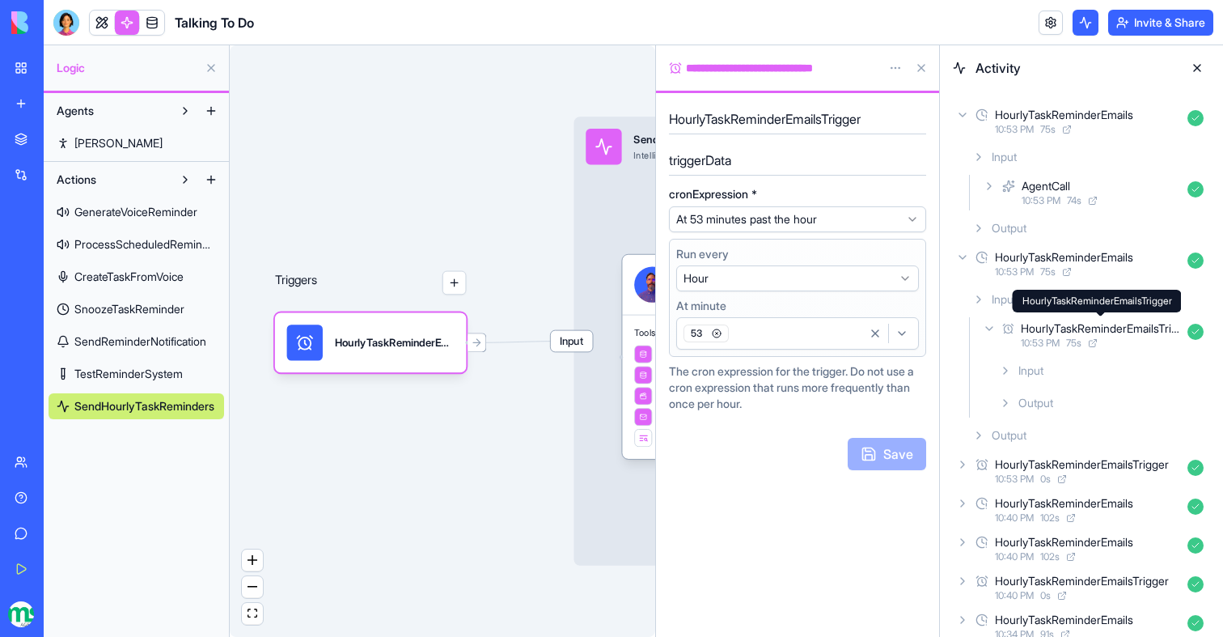
click at [1049, 329] on div "HourlyTaskReminderEmailsTrigger" at bounding box center [1101, 328] width 160 height 16
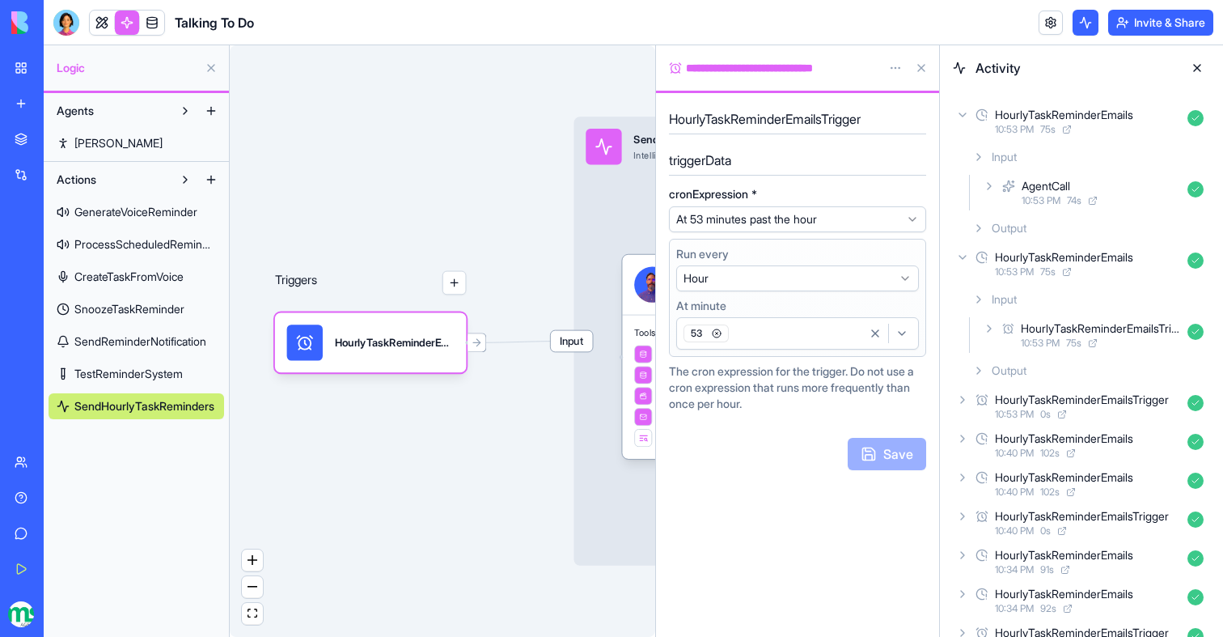
click at [1049, 329] on div "HourlyTaskReminderEmailsTrigger" at bounding box center [1101, 328] width 160 height 16
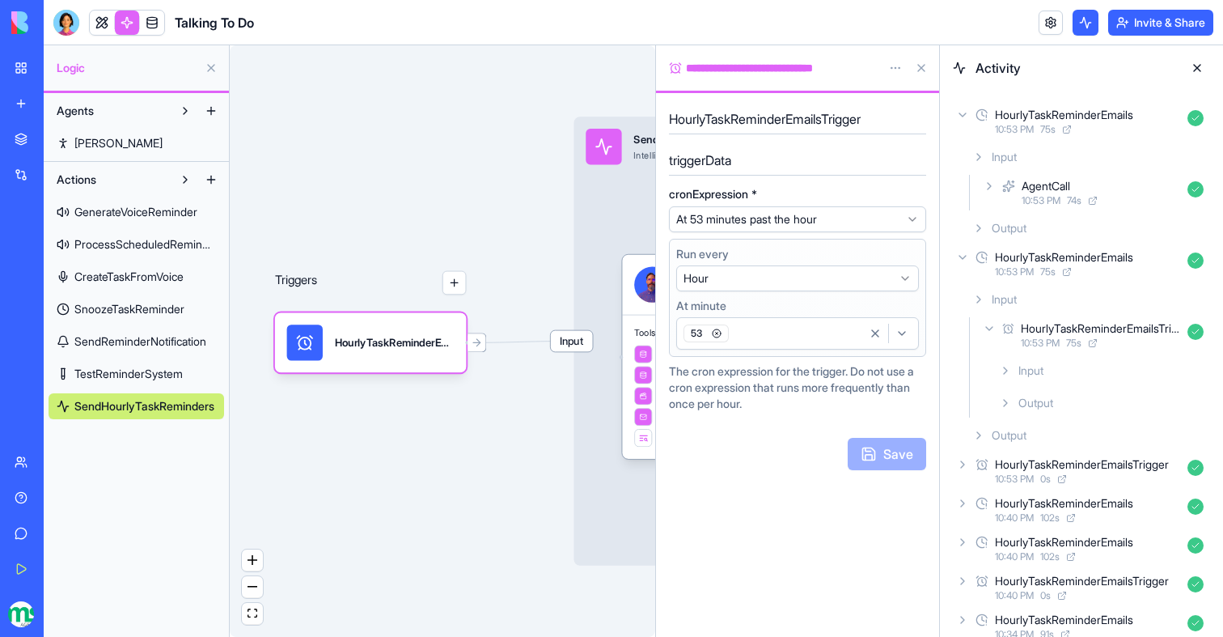
click at [1049, 351] on div "HourlyTaskReminderEmailsTrigger 10:53 PM 75 s" at bounding box center [1095, 335] width 231 height 36
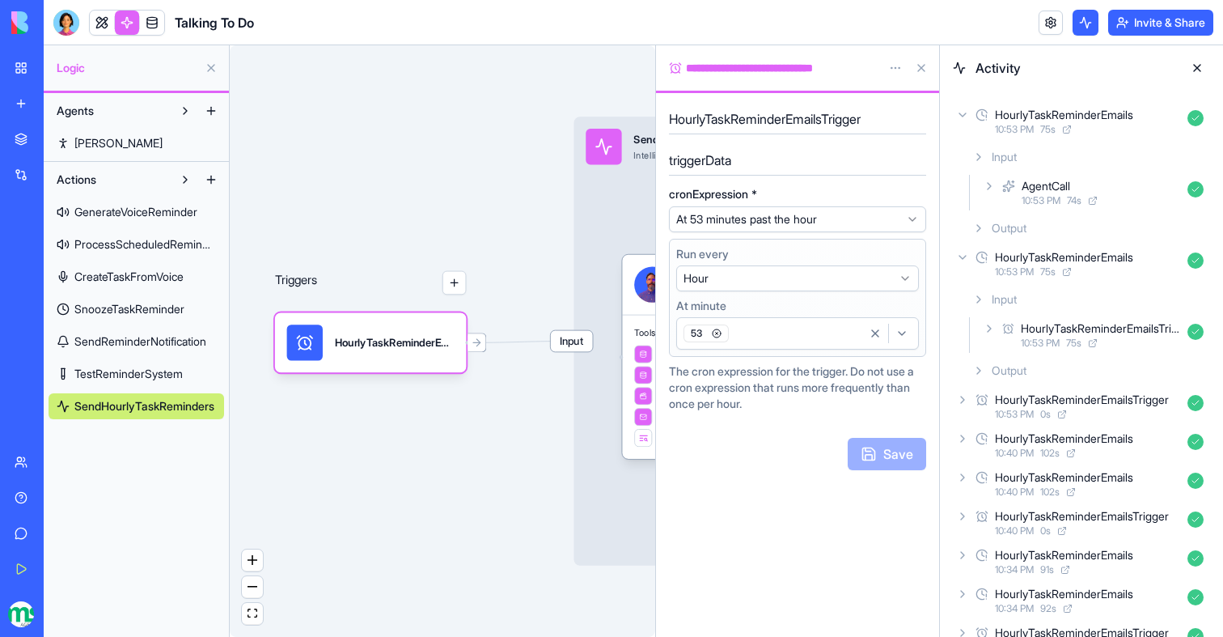
click at [585, 345] on span "Input" at bounding box center [572, 341] width 42 height 21
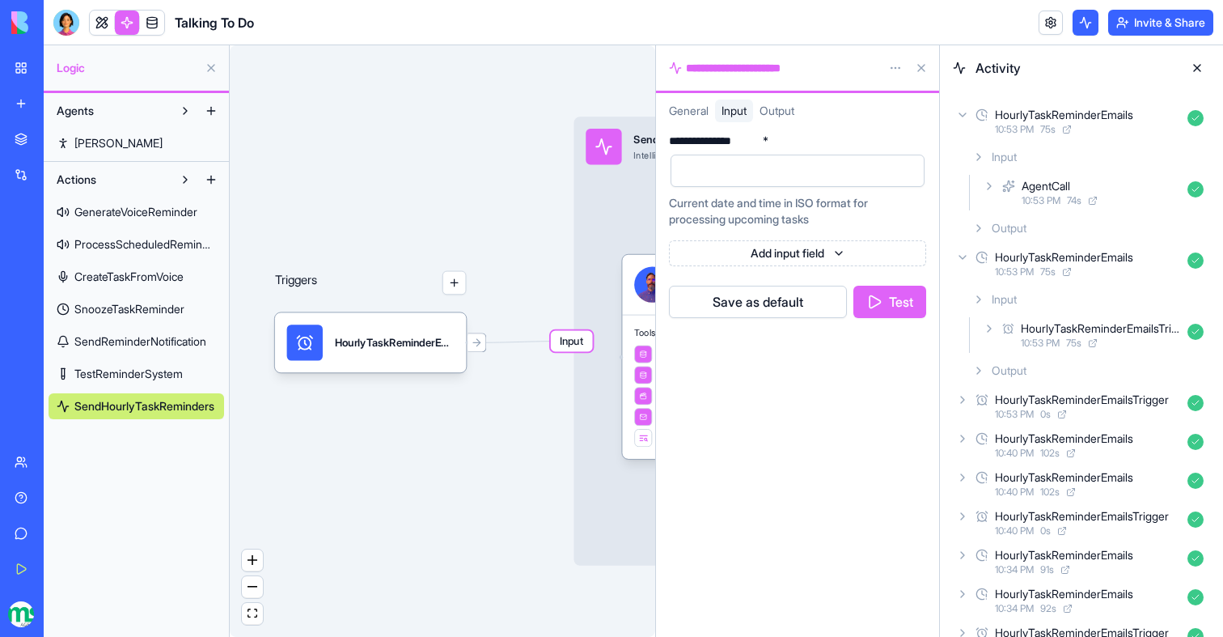
click at [997, 339] on div "HourlyTaskReminderEmailsTrigger 10:53 PM 75 s" at bounding box center [1095, 335] width 231 height 36
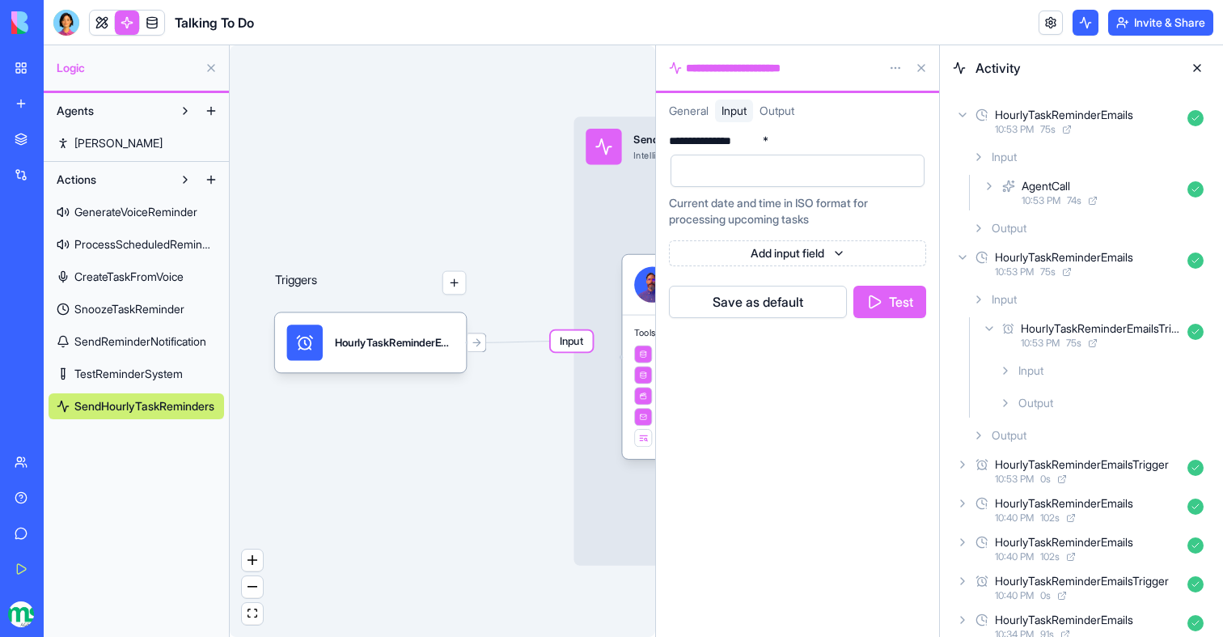
click at [1015, 382] on div "Input" at bounding box center [1102, 370] width 218 height 29
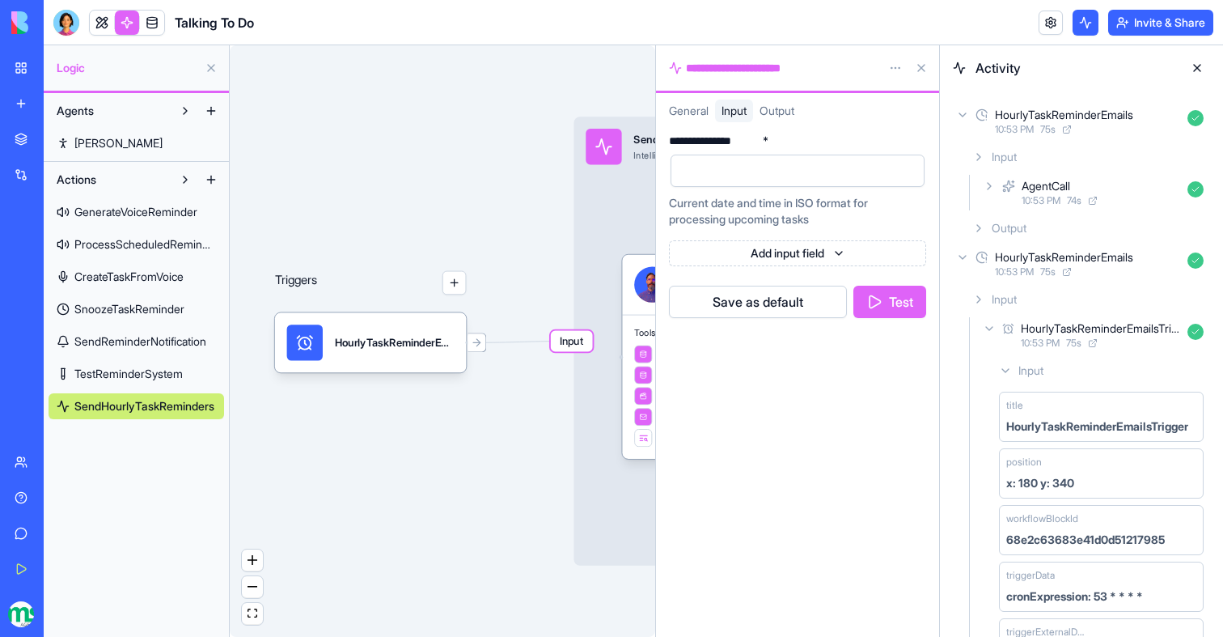
click at [1003, 154] on span "Input" at bounding box center [1004, 157] width 25 height 16
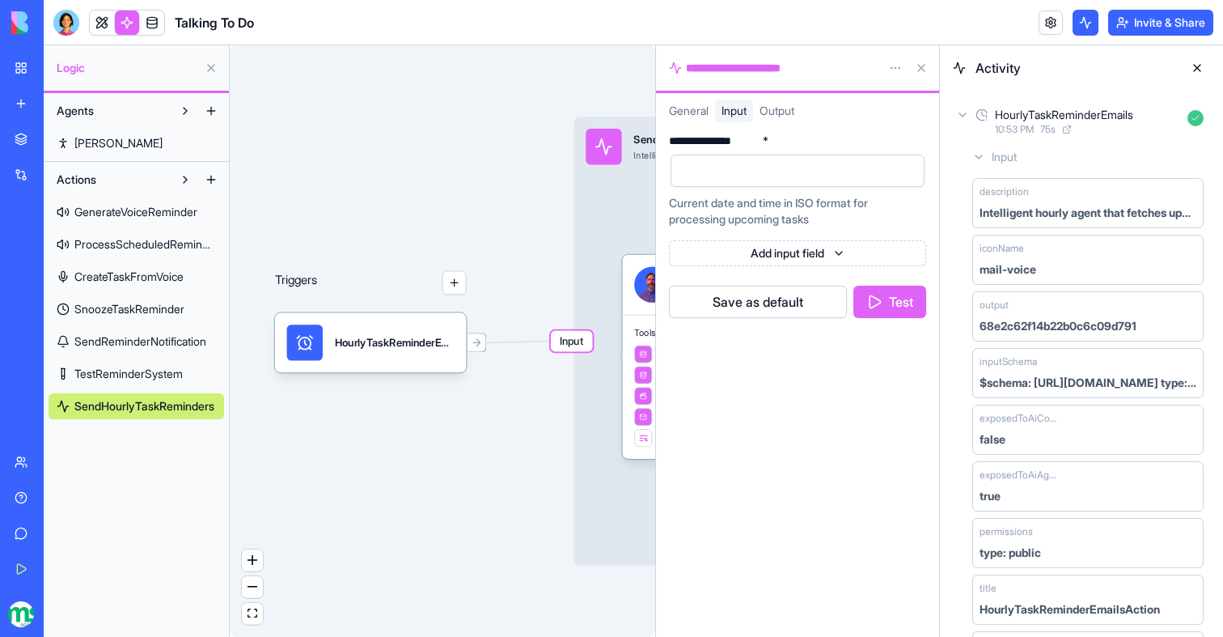
click at [1003, 155] on span "Input" at bounding box center [1004, 157] width 25 height 16
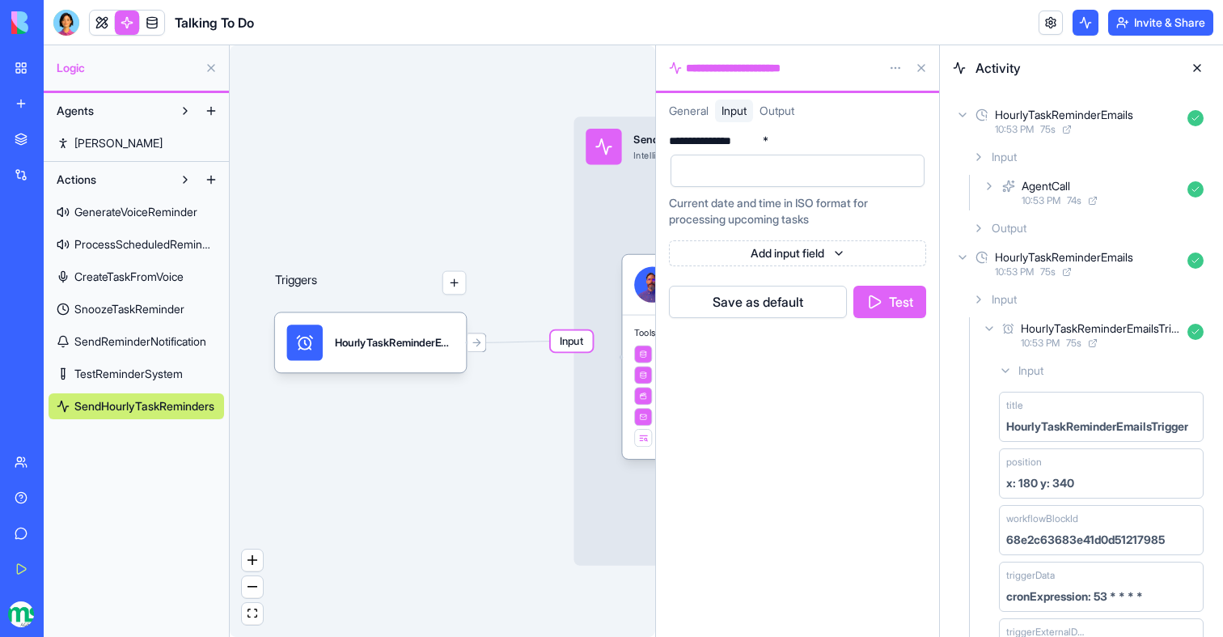
click at [1011, 185] on icon at bounding box center [1008, 185] width 13 height 19
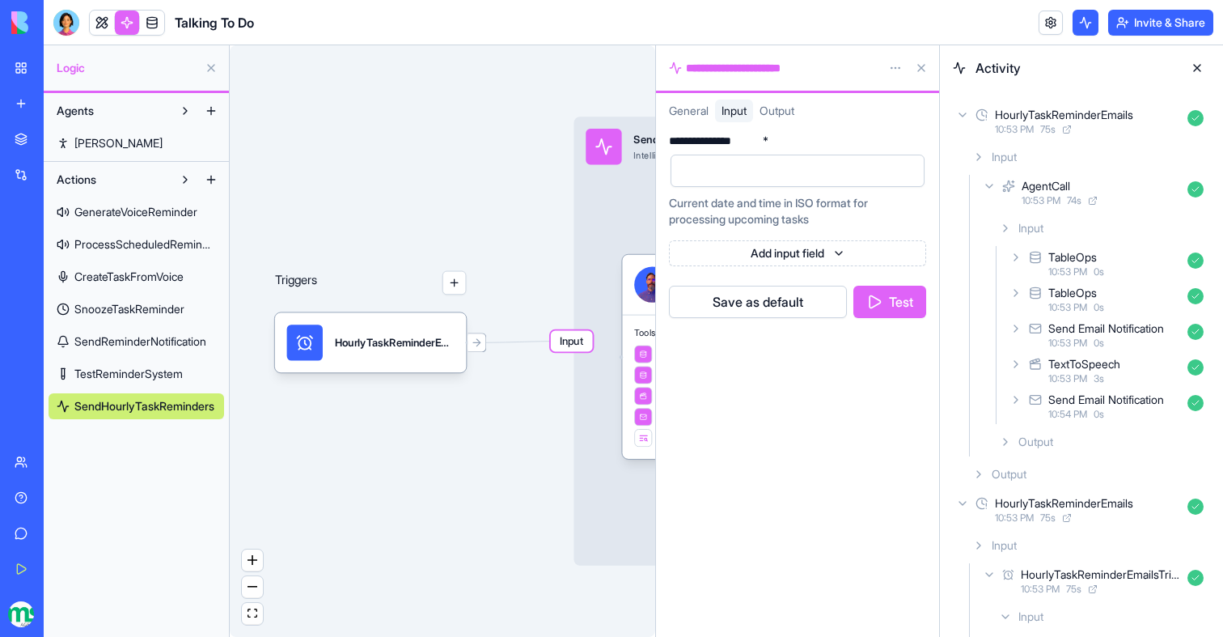
click at [1027, 220] on span "Input" at bounding box center [1031, 228] width 25 height 16
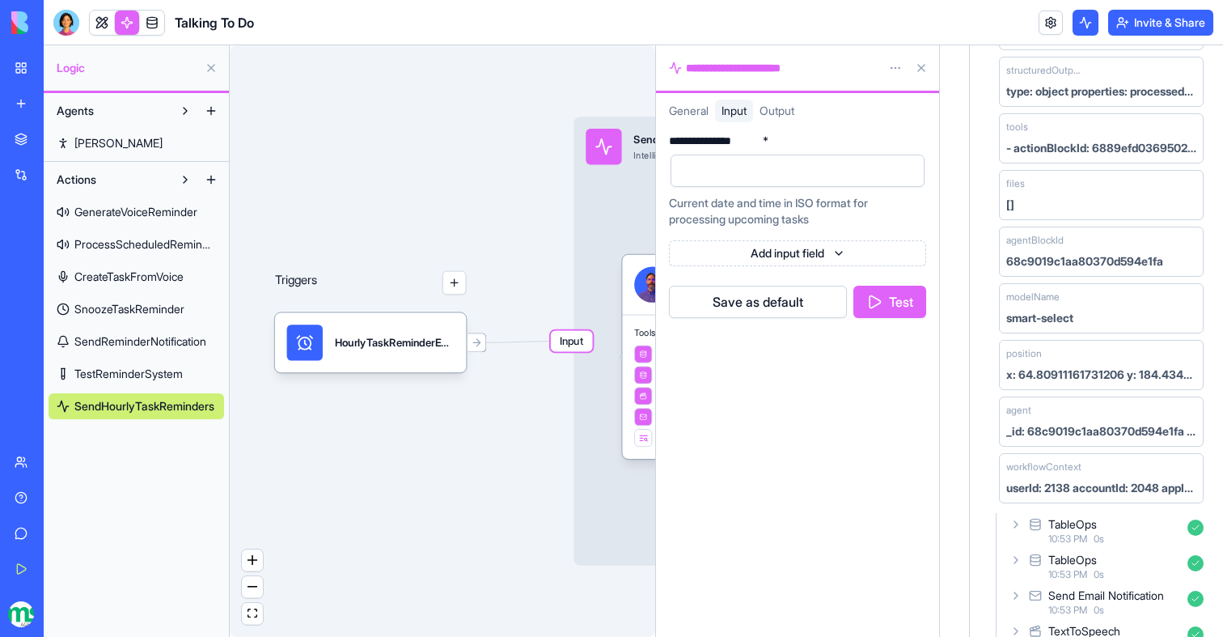
scroll to position [483, 0]
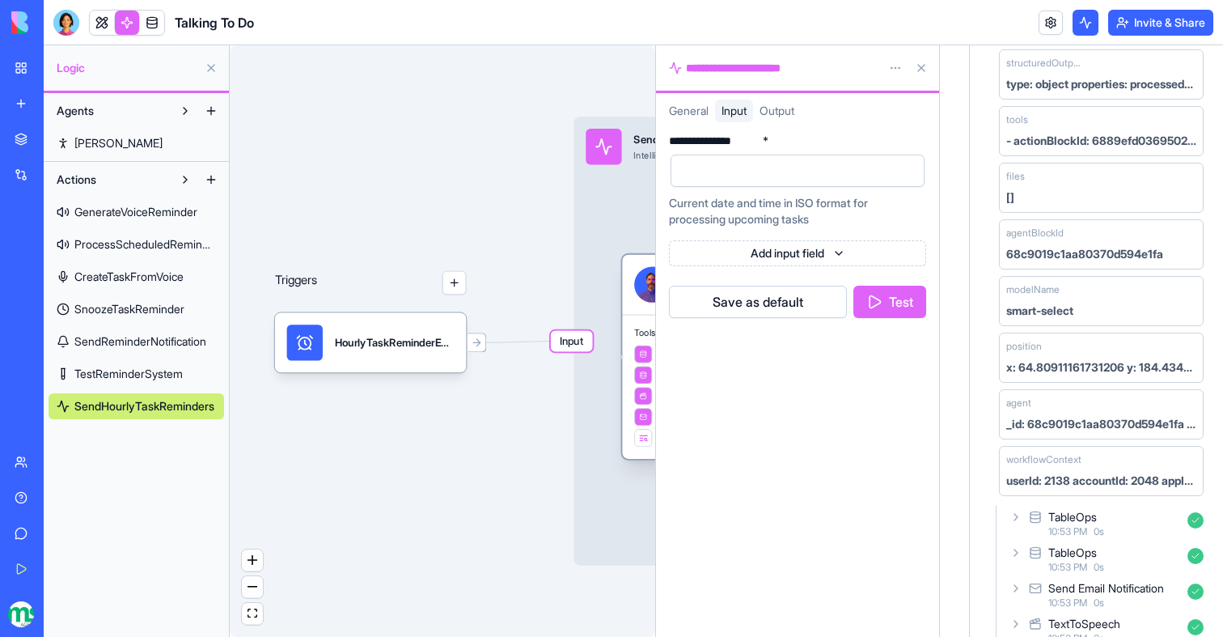
click at [625, 285] on div "AgentCall" at bounding box center [718, 285] width 192 height 60
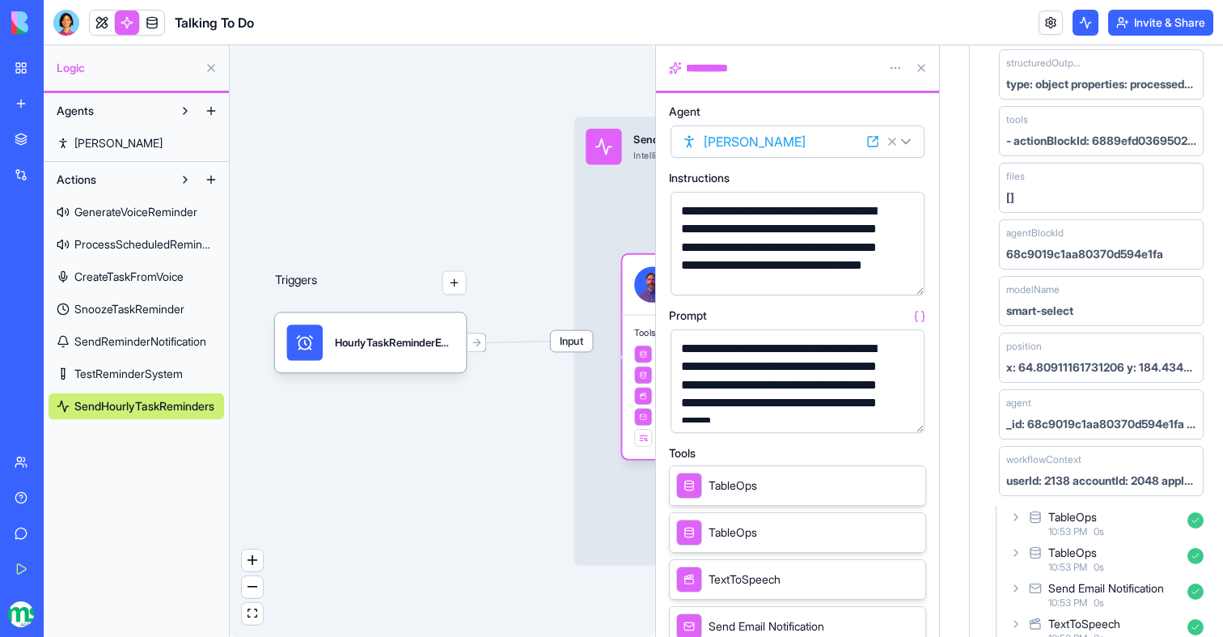
click at [905, 414] on button "button" at bounding box center [909, 417] width 26 height 26
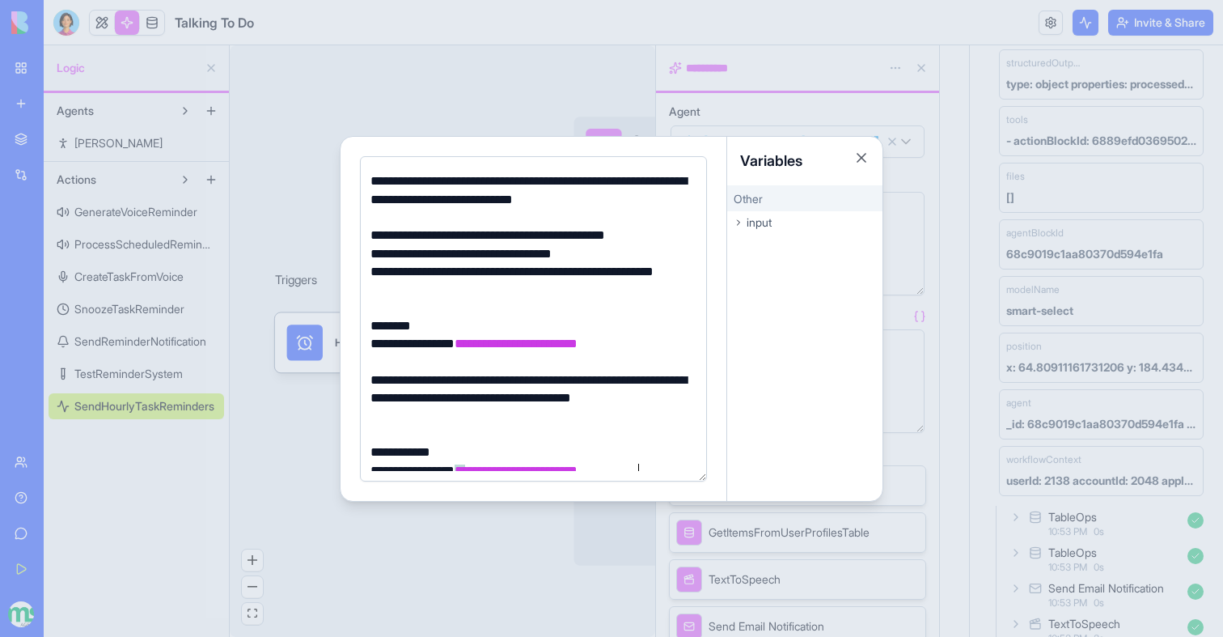
scroll to position [348, 0]
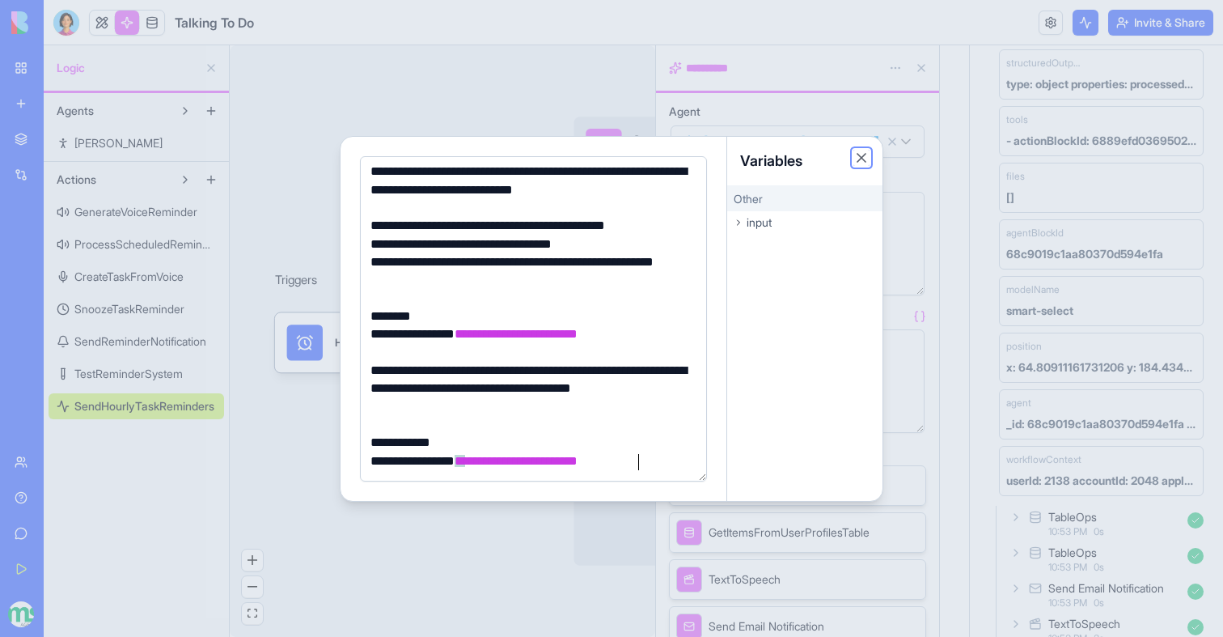
click at [863, 162] on button "Close" at bounding box center [862, 158] width 16 height 16
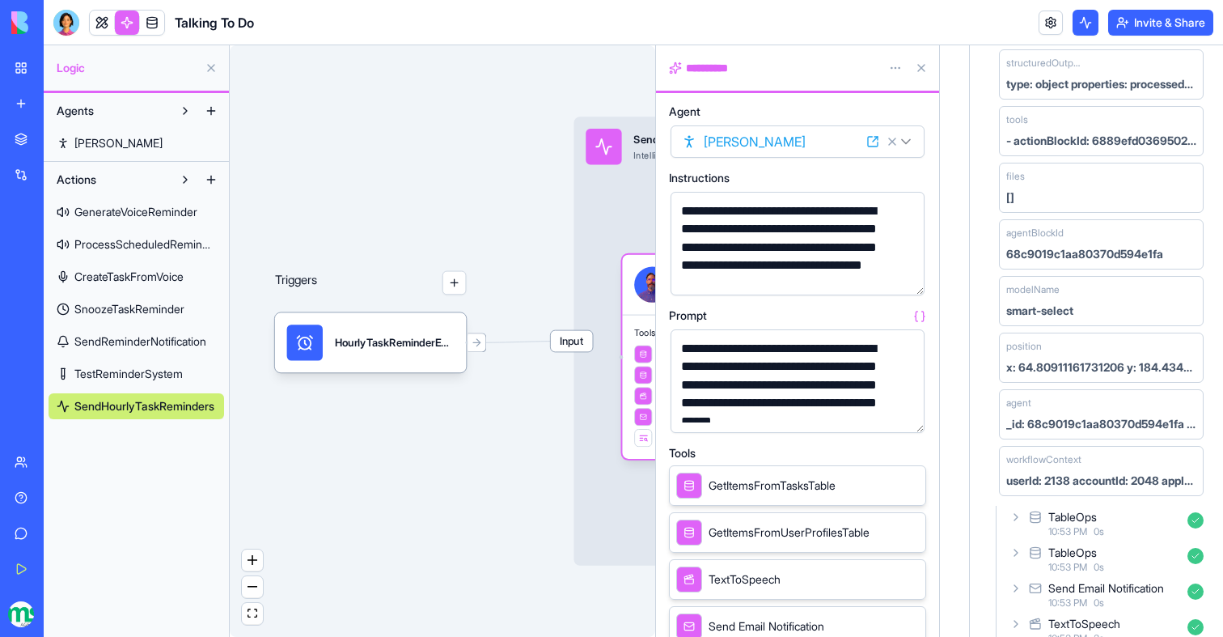
click at [924, 68] on button at bounding box center [922, 68] width 26 height 26
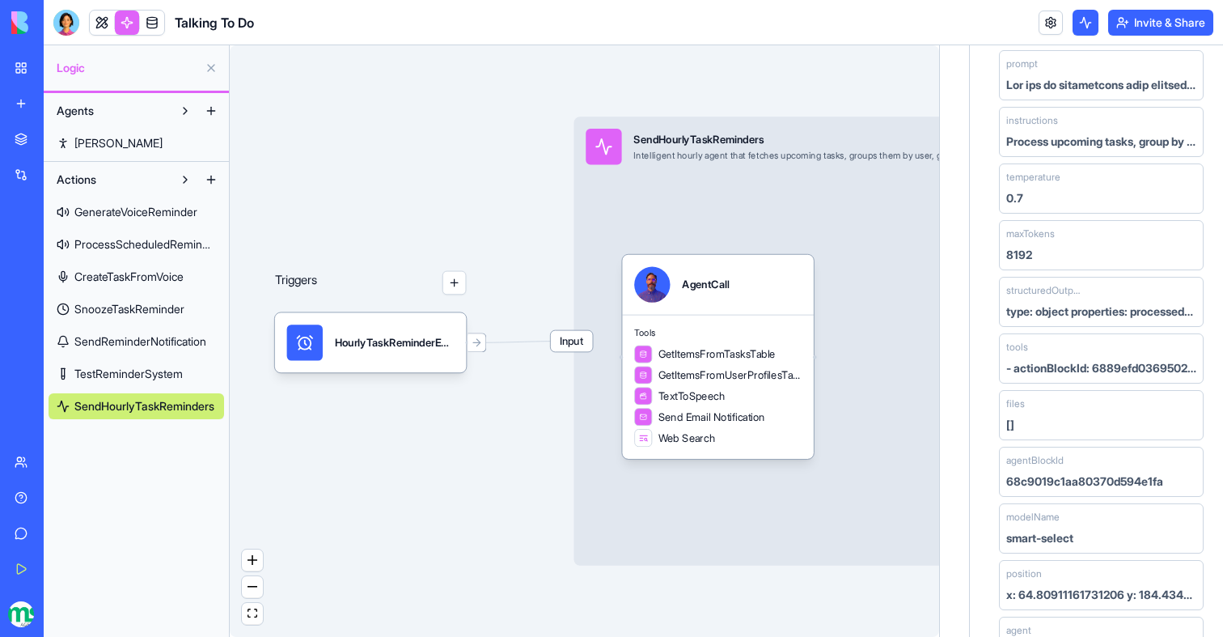
scroll to position [0, 0]
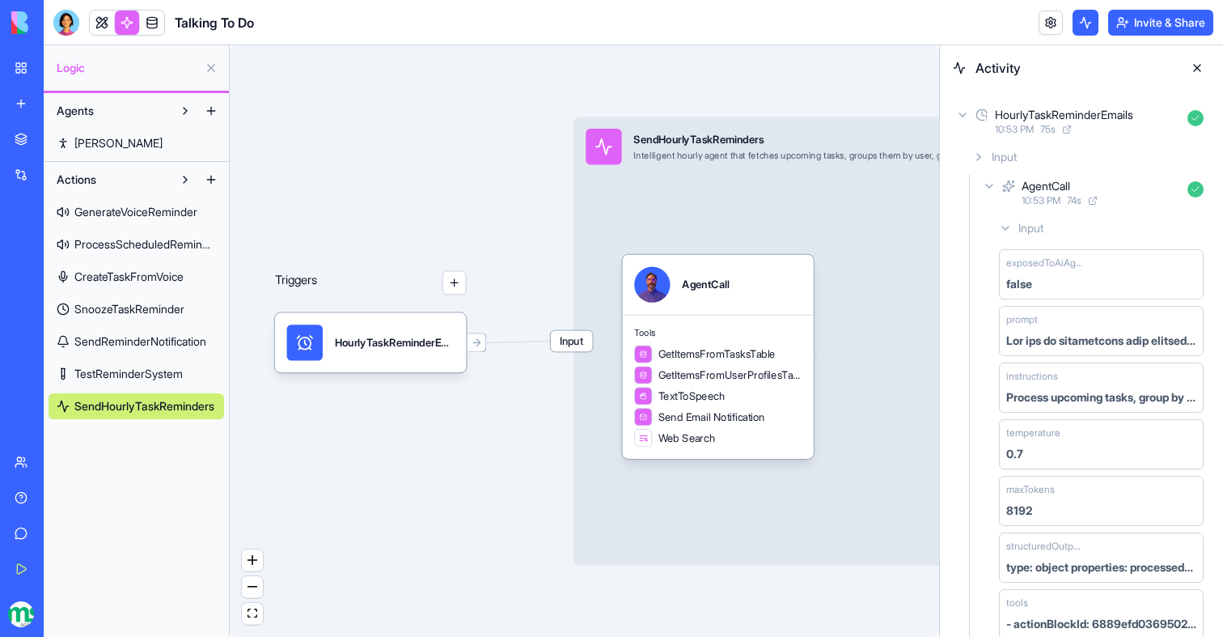
click at [1196, 68] on button at bounding box center [1197, 68] width 26 height 26
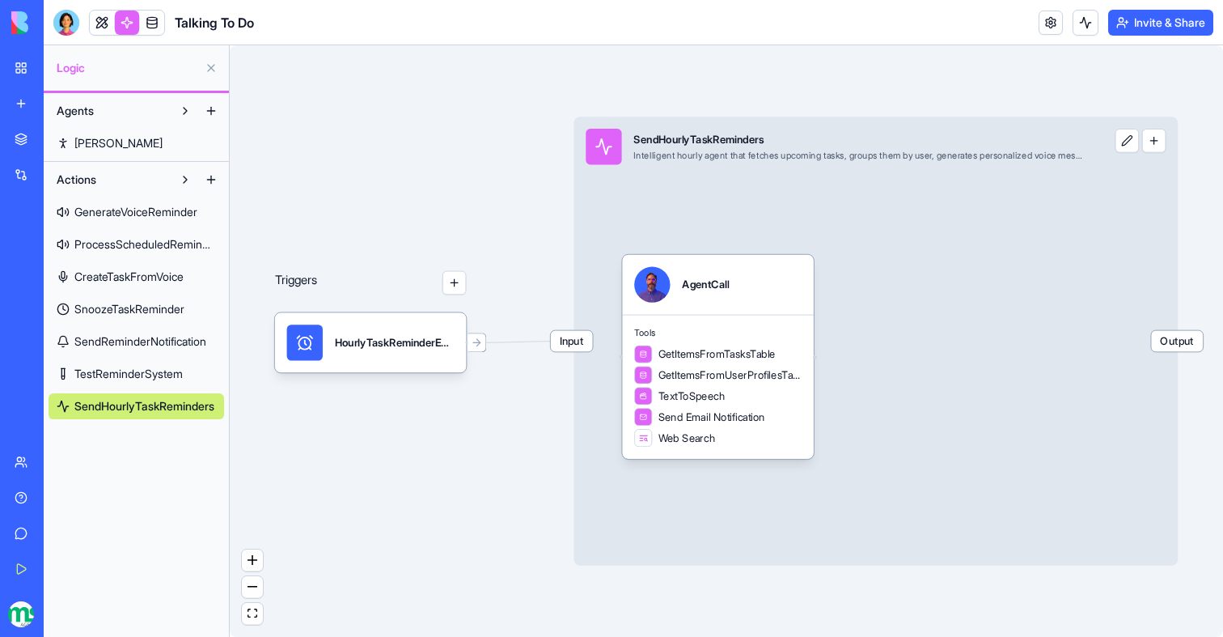
click at [565, 352] on div "Triggers HourlyTaskReminderEmailsTrigger Input SendHourlyTaskReminders Intellig…" at bounding box center [726, 340] width 993 height 591
click at [565, 347] on span "Input" at bounding box center [572, 341] width 42 height 21
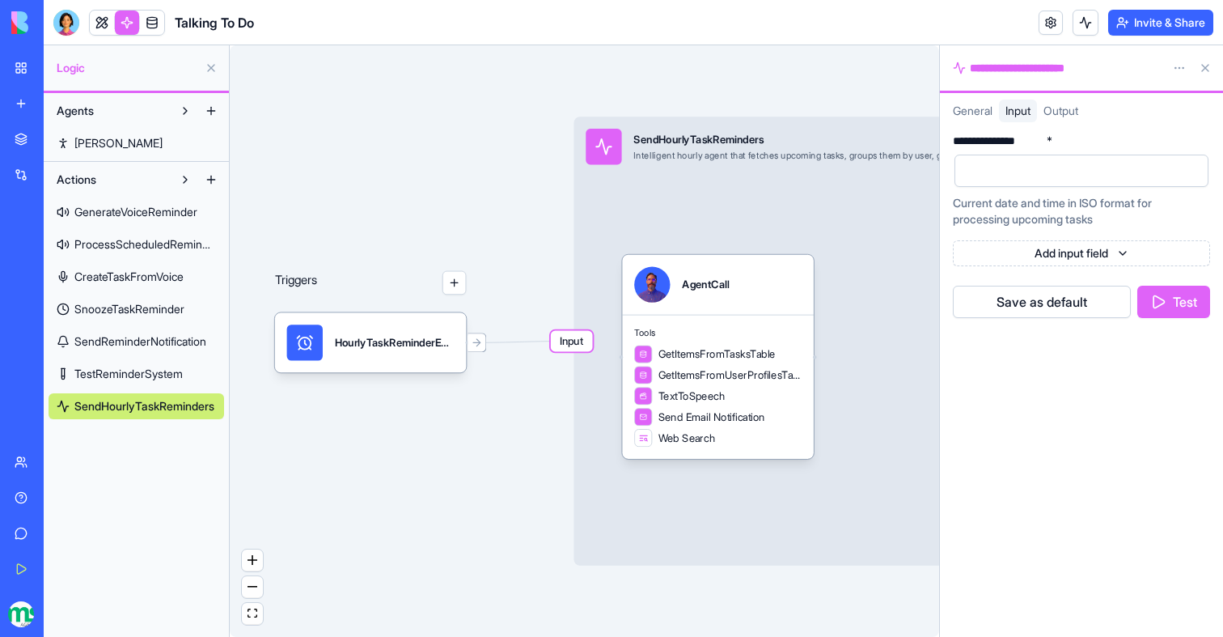
click at [1205, 70] on button at bounding box center [1206, 68] width 26 height 26
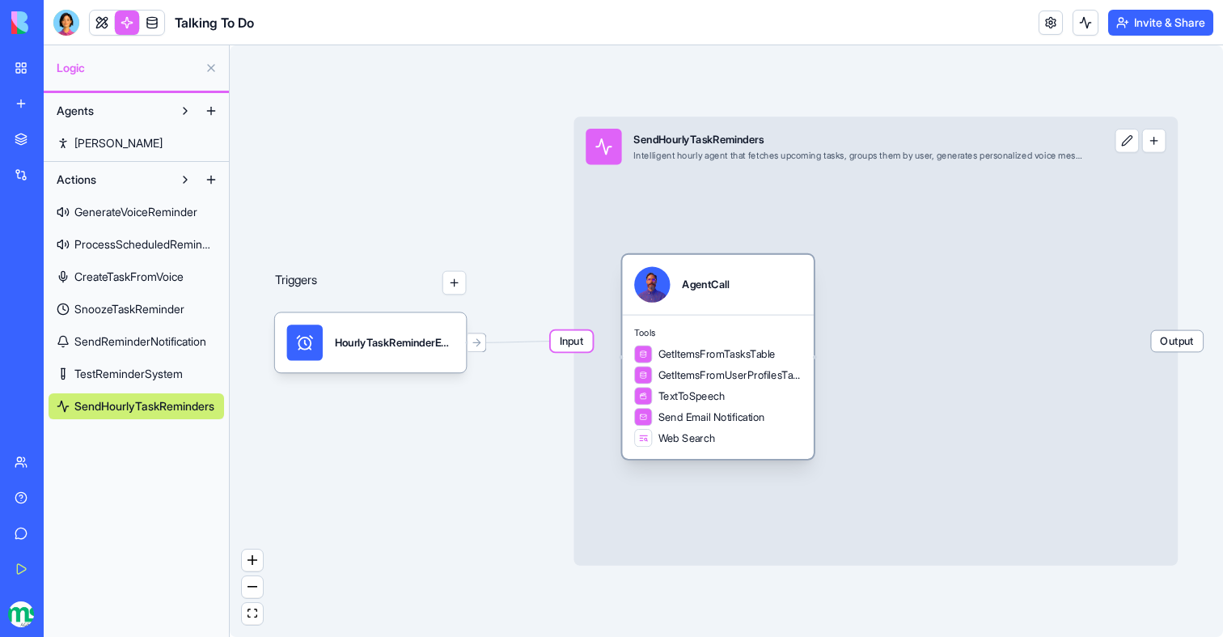
click at [701, 430] on span "Web Search" at bounding box center [687, 437] width 57 height 15
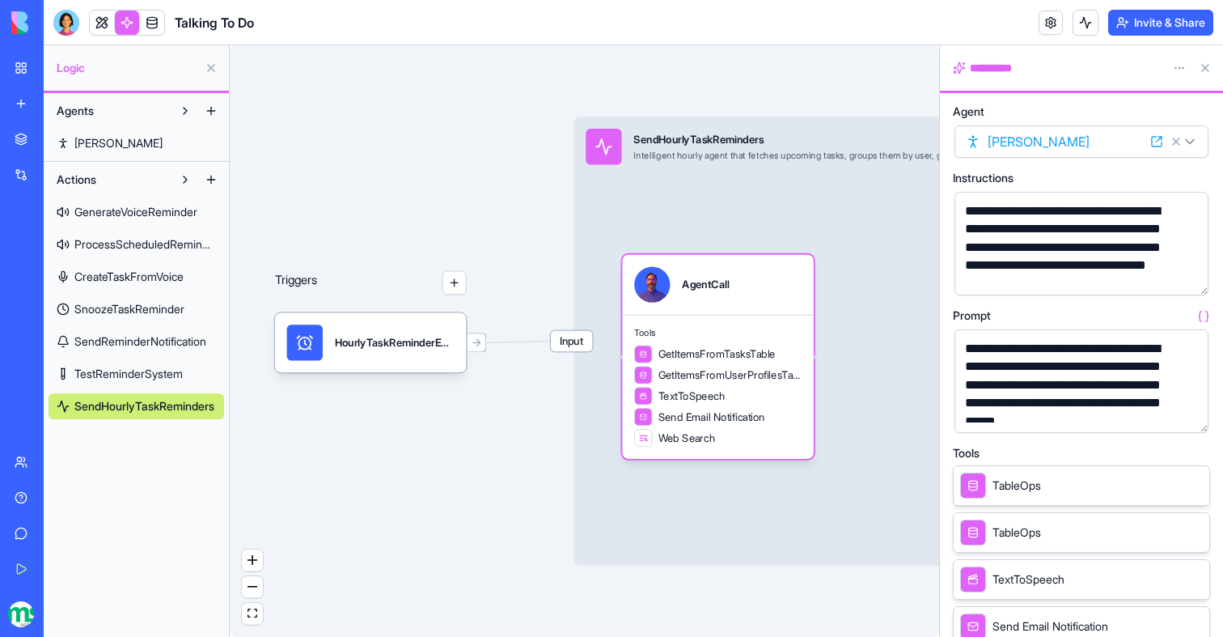
click at [1196, 426] on button "button" at bounding box center [1193, 417] width 26 height 26
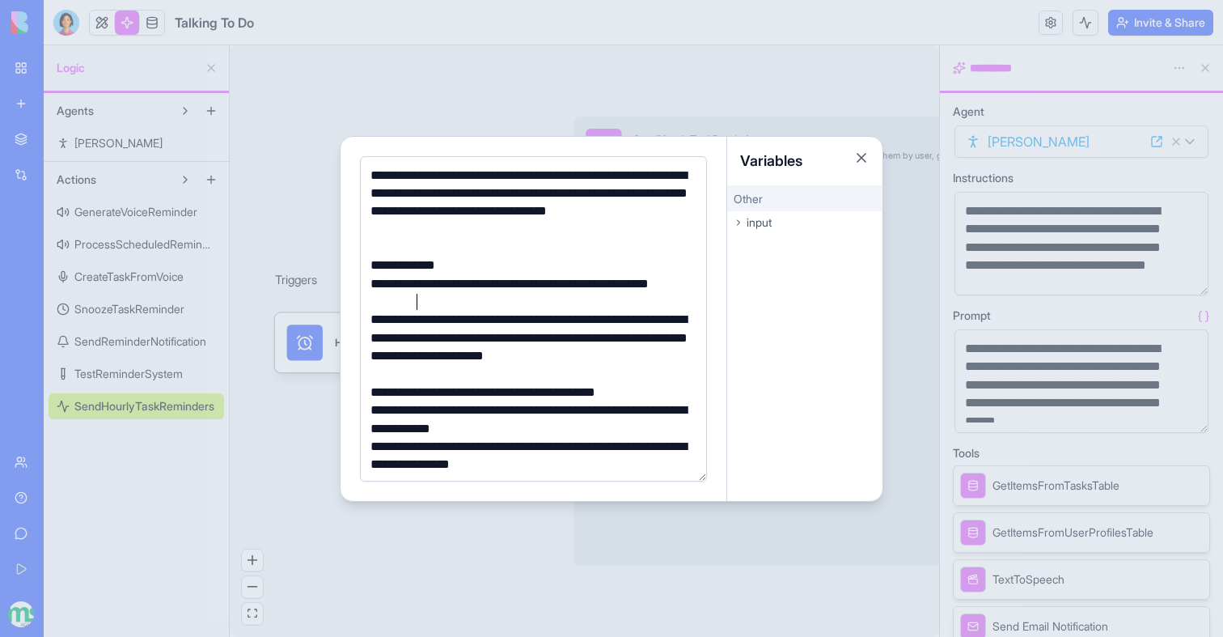
click at [438, 305] on div "**********" at bounding box center [531, 293] width 331 height 36
click at [566, 69] on div at bounding box center [611, 318] width 1223 height 637
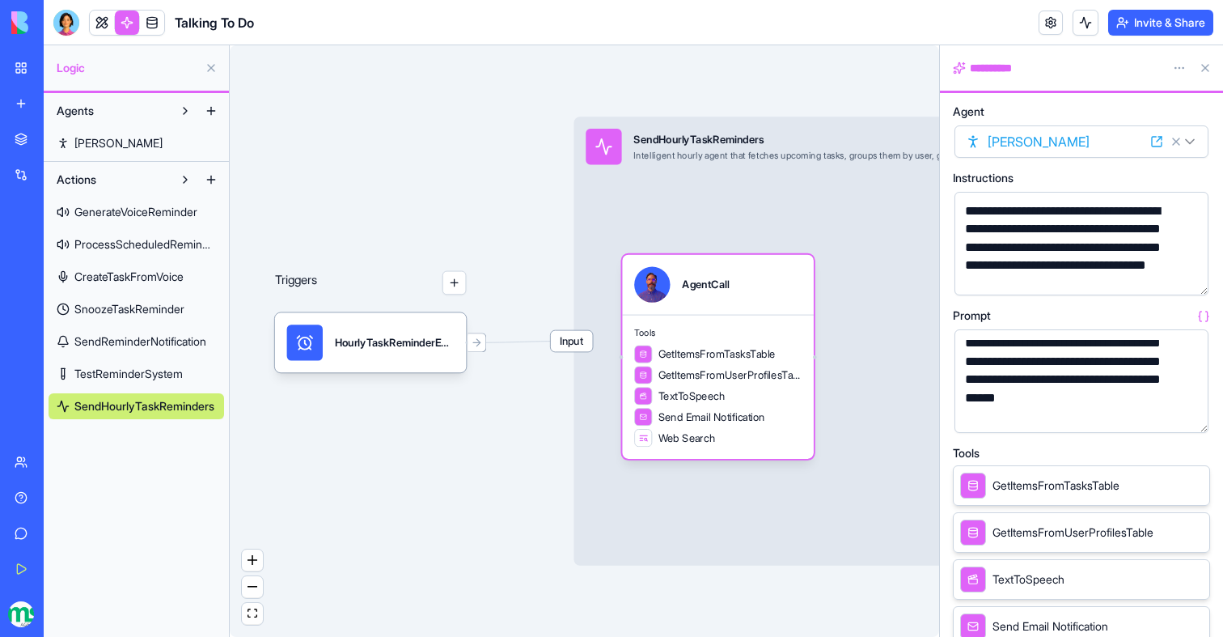
scroll to position [26, 0]
click at [158, 15] on link at bounding box center [152, 23] width 24 height 24
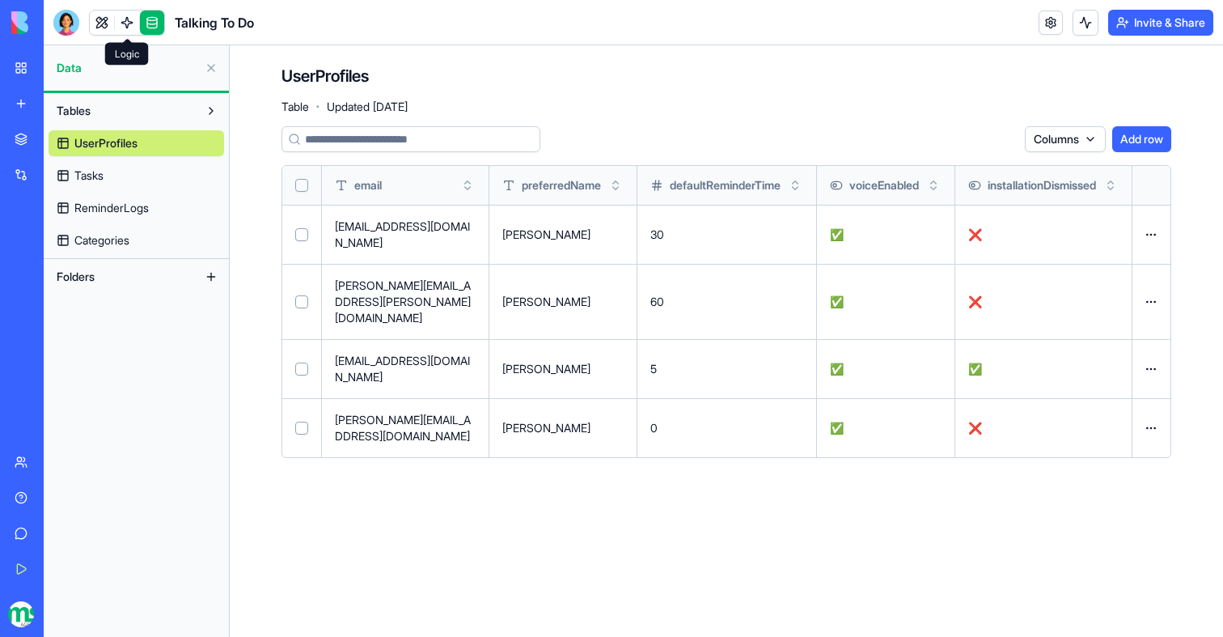
click at [159, 15] on link at bounding box center [152, 23] width 24 height 24
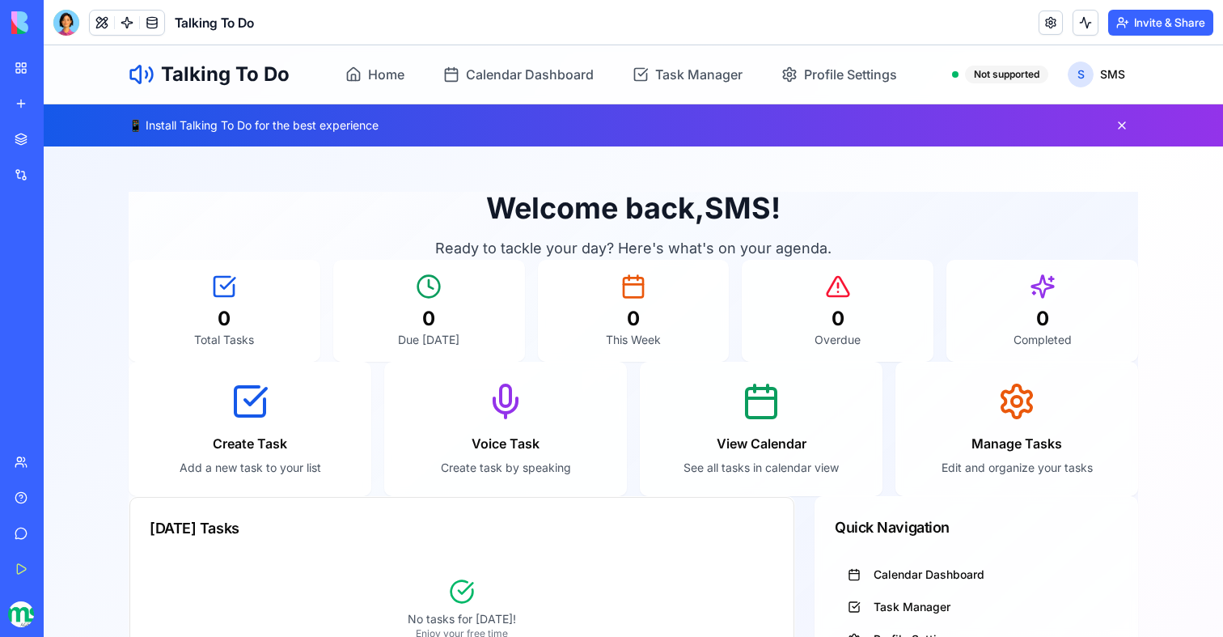
click at [159, 11] on link at bounding box center [152, 23] width 24 height 24
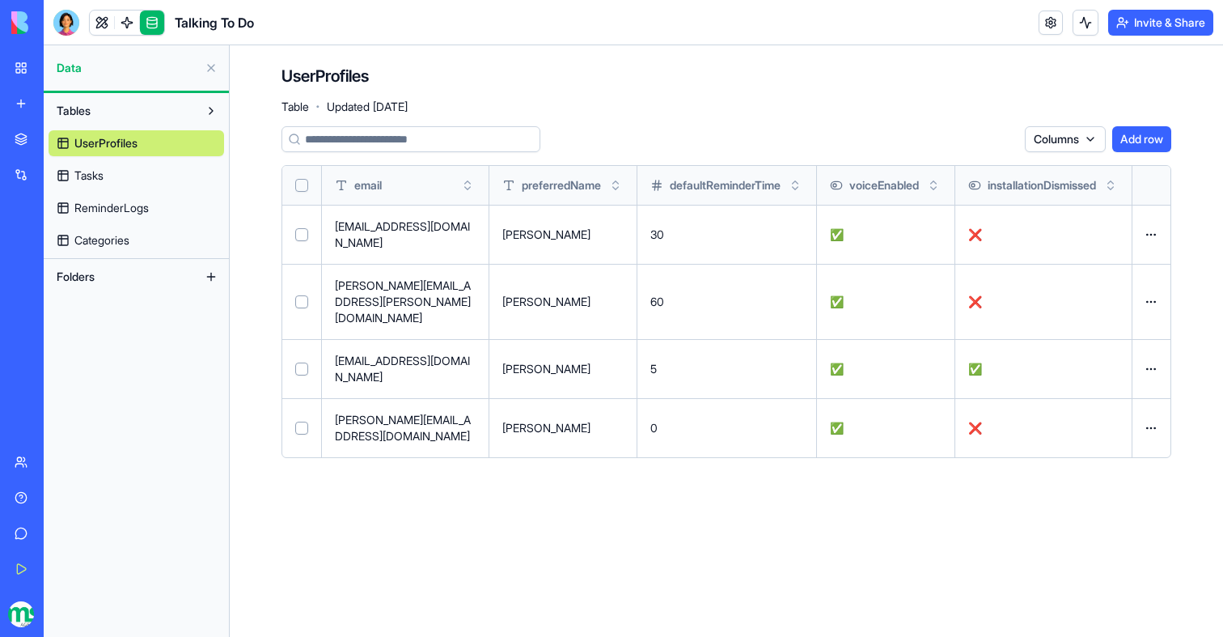
click at [105, 182] on link "Tasks" at bounding box center [137, 176] width 176 height 26
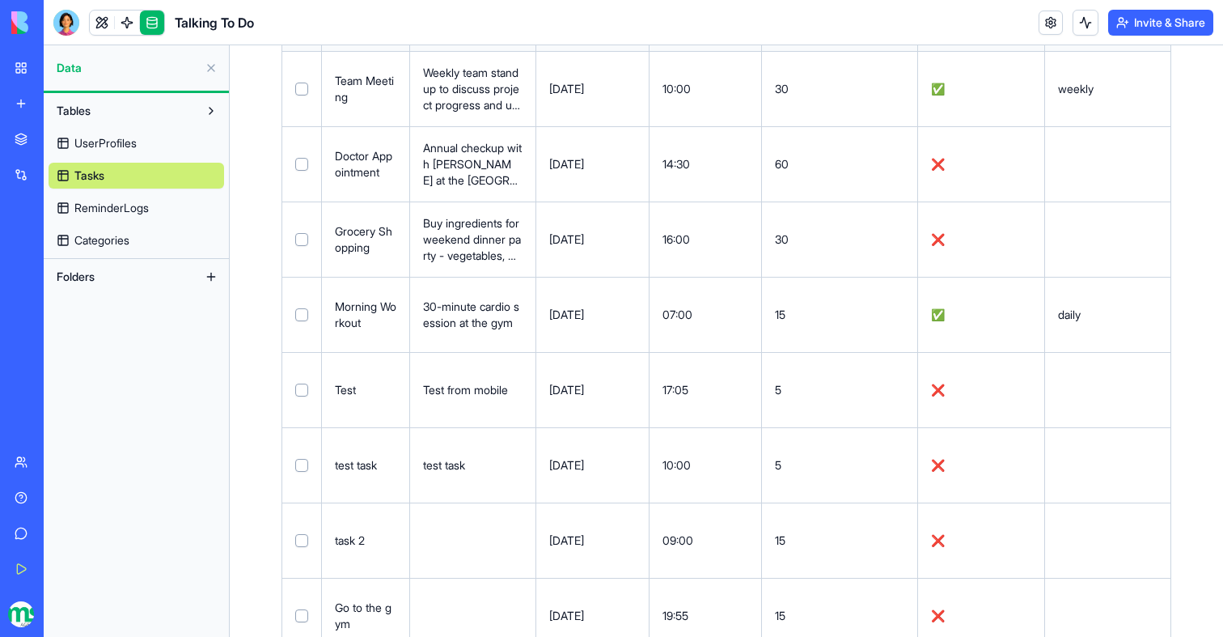
click at [304, 582] on td at bounding box center [302, 615] width 40 height 75
click at [303, 609] on button "Select row" at bounding box center [301, 615] width 13 height 13
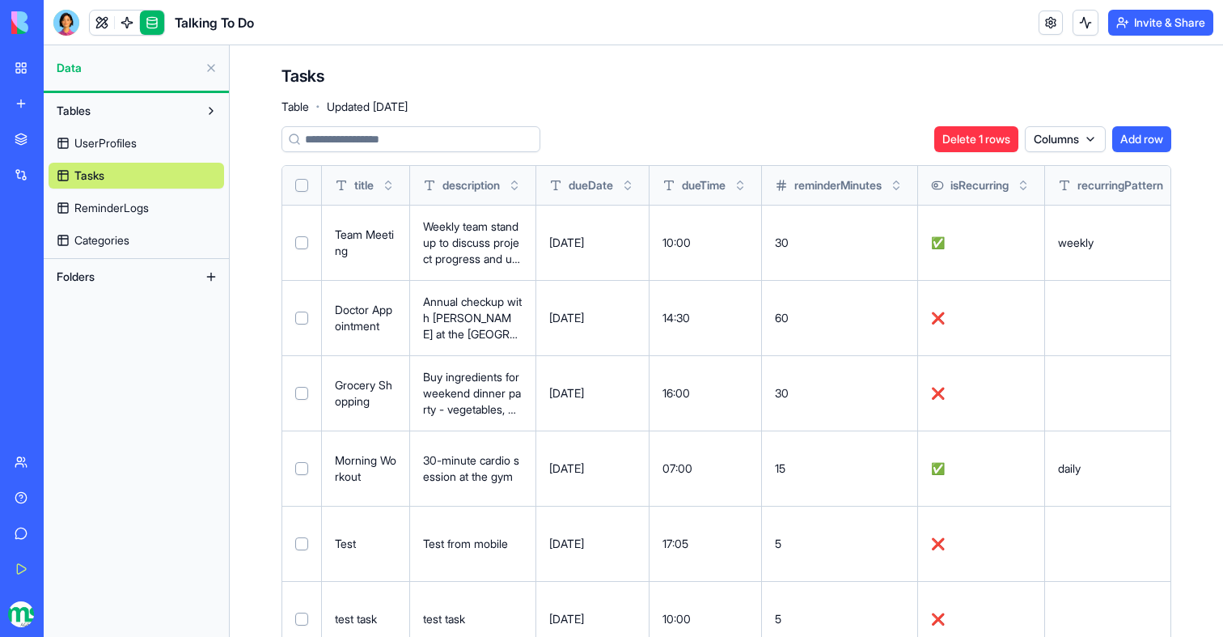
click at [963, 144] on button "Delete 1 rows" at bounding box center [976, 139] width 84 height 26
click at [129, 23] on link at bounding box center [127, 23] width 24 height 24
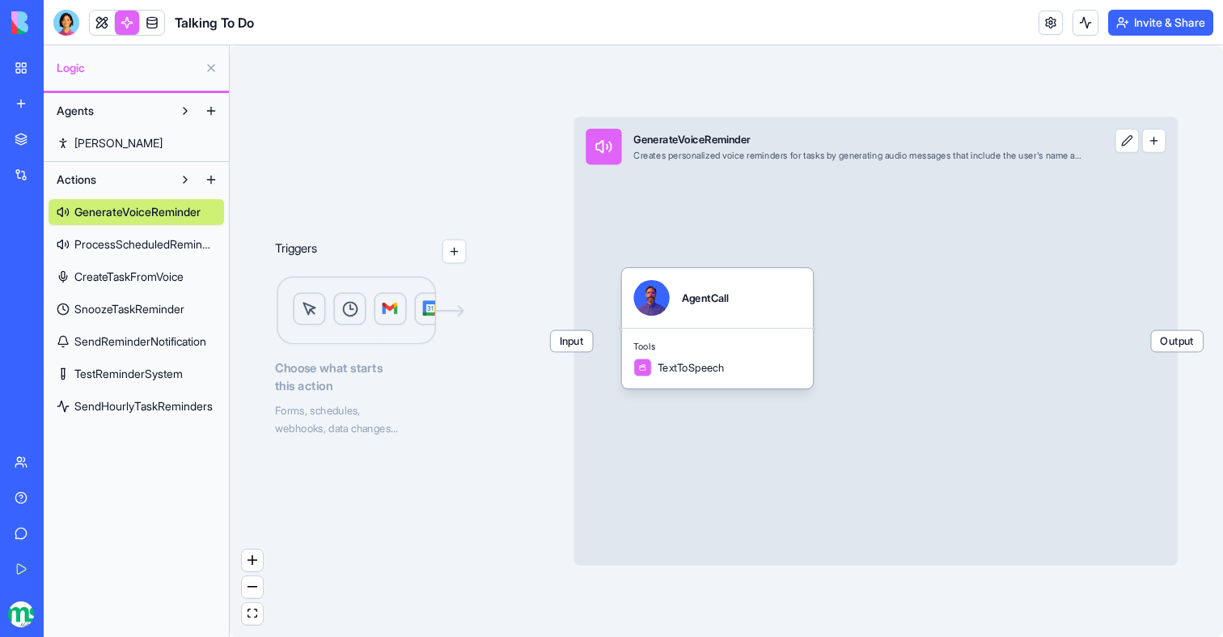
click at [133, 407] on span "SendHourlyTaskReminders" at bounding box center [143, 406] width 138 height 16
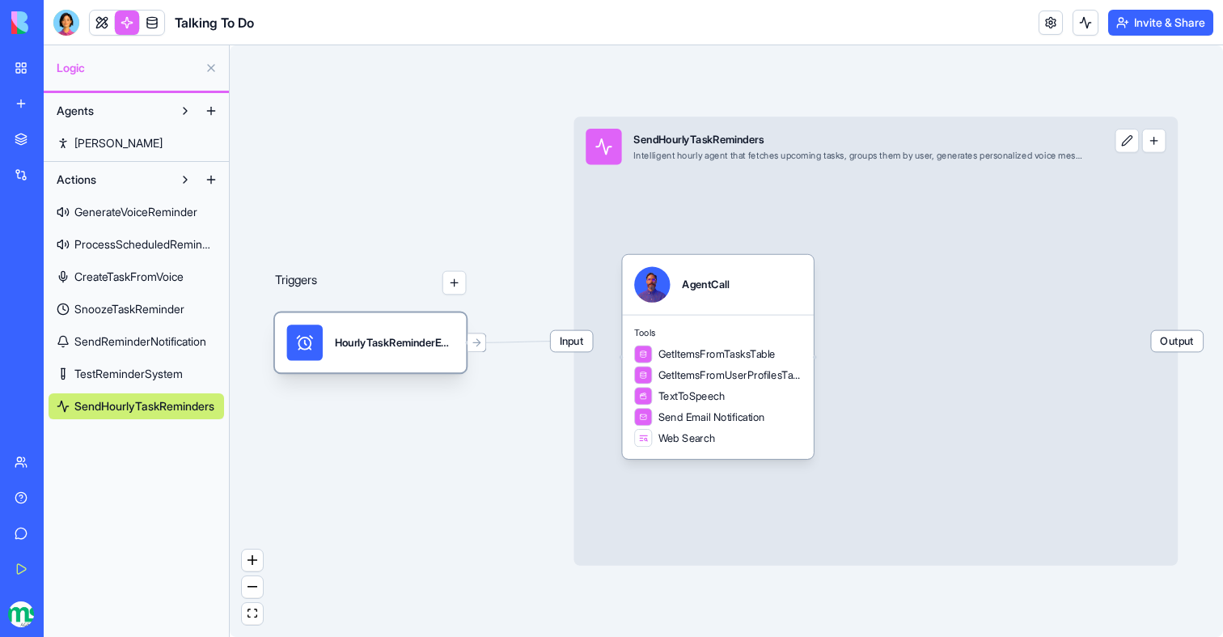
click at [404, 357] on div "HourlyTaskReminderEmailsTrigger" at bounding box center [395, 342] width 120 height 36
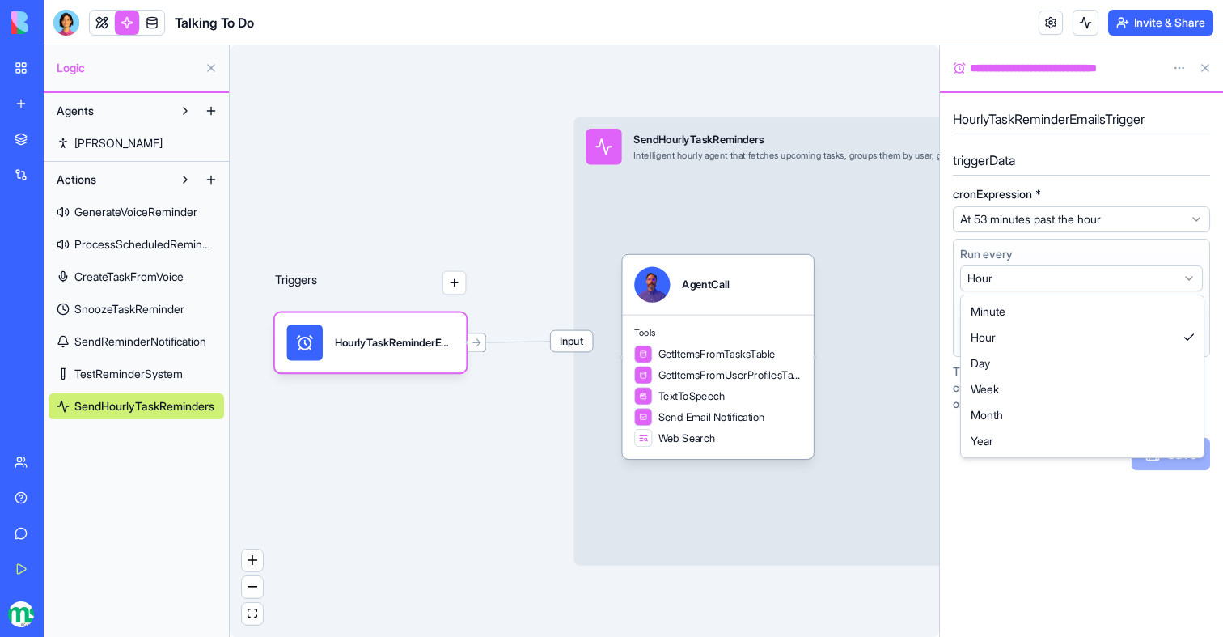
click at [1041, 277] on html "**********" at bounding box center [611, 318] width 1223 height 637
select select "**********"
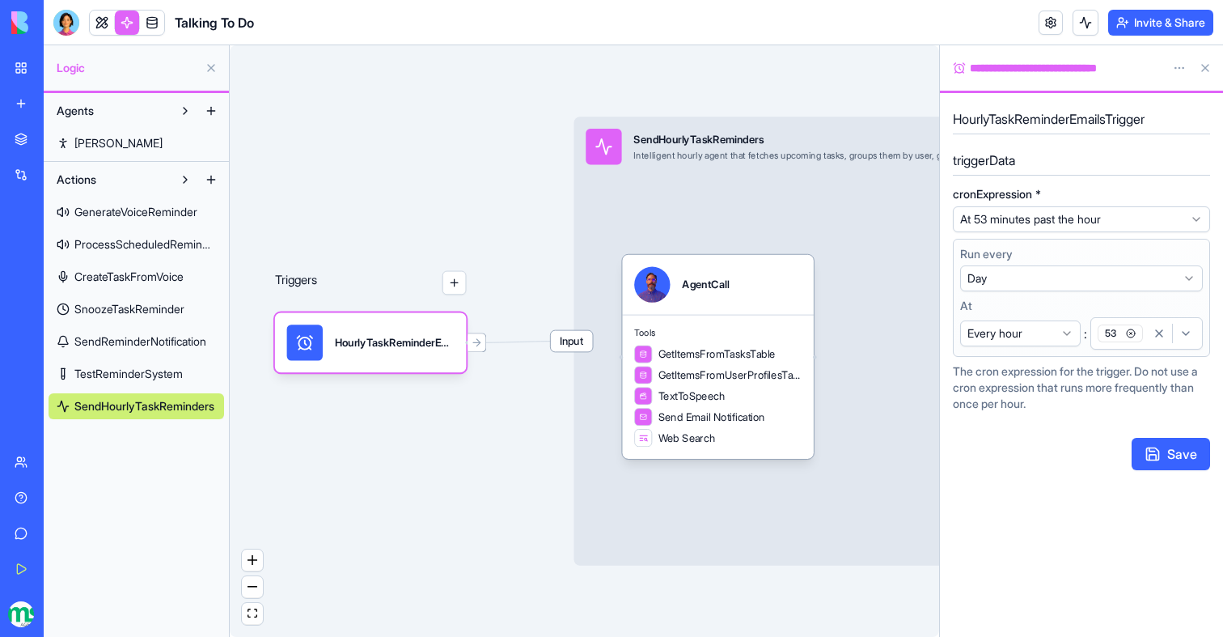
click at [1032, 350] on div "**********" at bounding box center [1081, 298] width 257 height 118
click at [1032, 346] on div "**********" at bounding box center [1081, 333] width 243 height 32
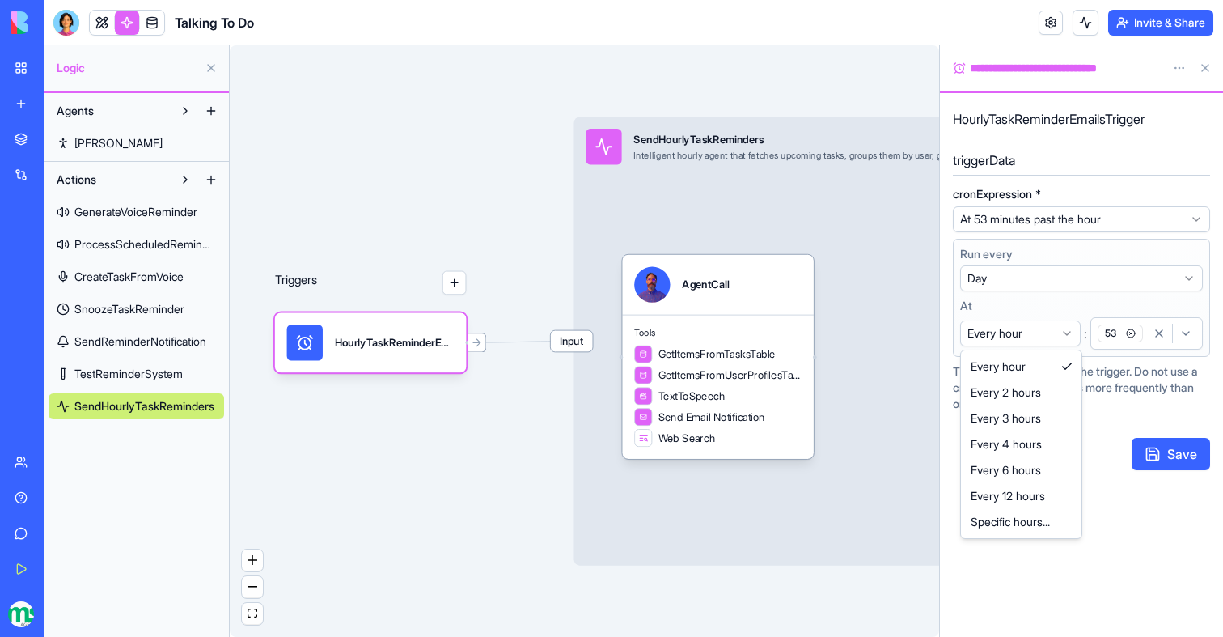
click at [1029, 333] on html "**********" at bounding box center [611, 318] width 1223 height 637
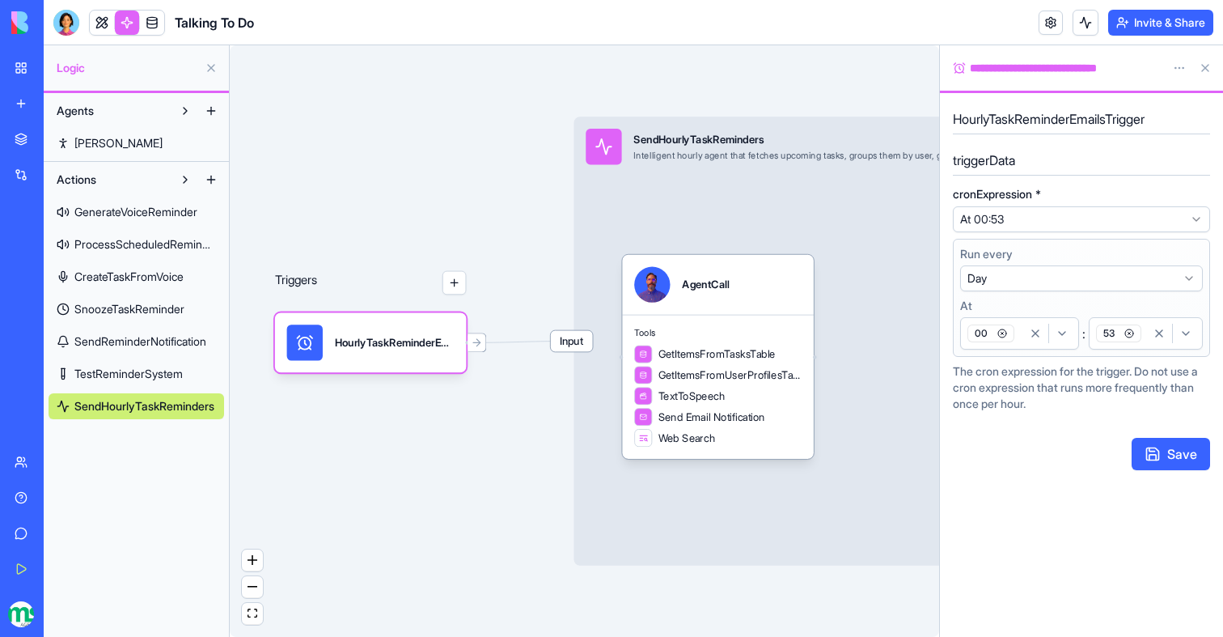
click at [988, 336] on span "00" at bounding box center [991, 333] width 47 height 18
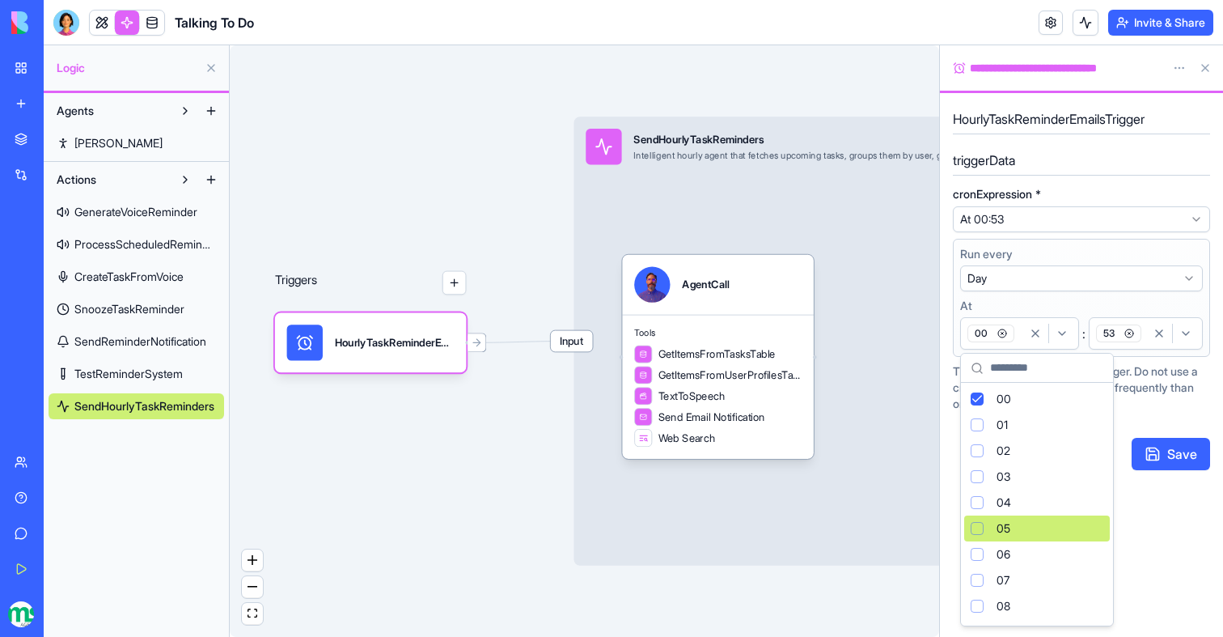
click at [1001, 532] on span "05" at bounding box center [1004, 528] width 14 height 16
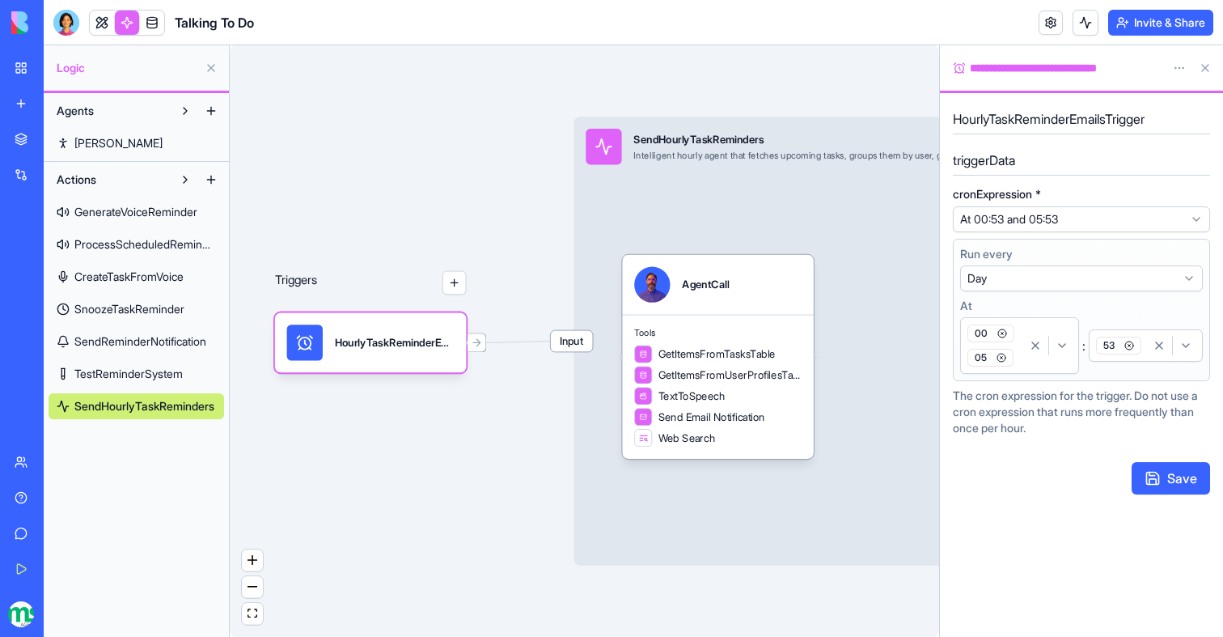
click at [1003, 333] on icon "button" at bounding box center [1003, 333] width 10 height 10
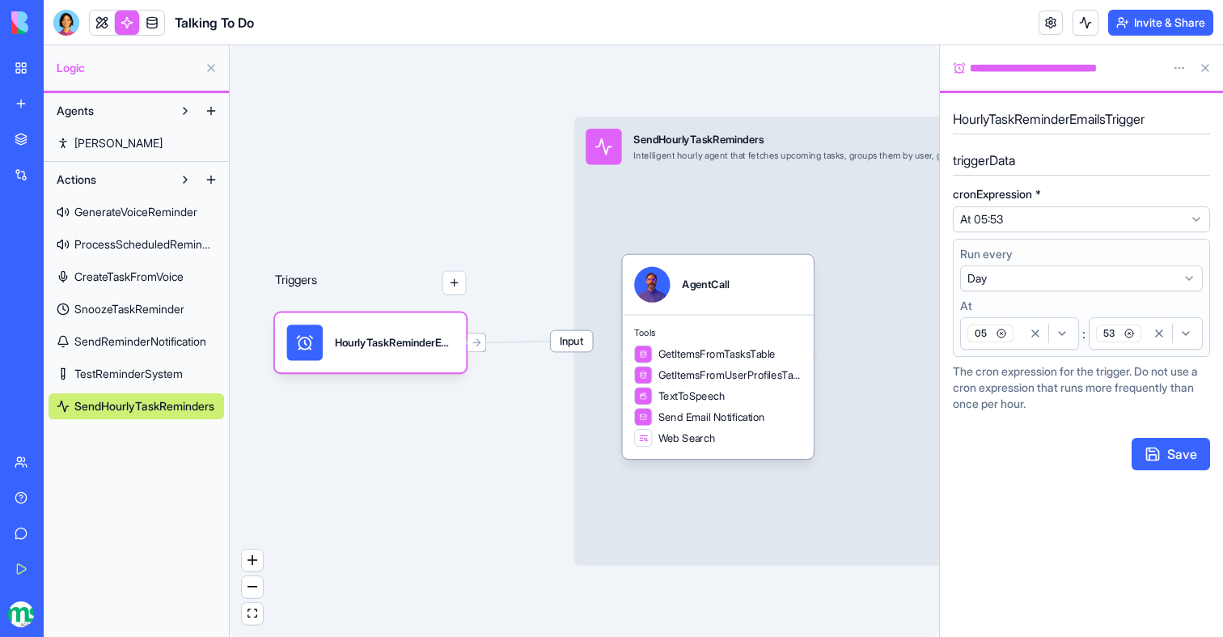
click at [1130, 335] on icon "button" at bounding box center [1130, 333] width 10 height 10
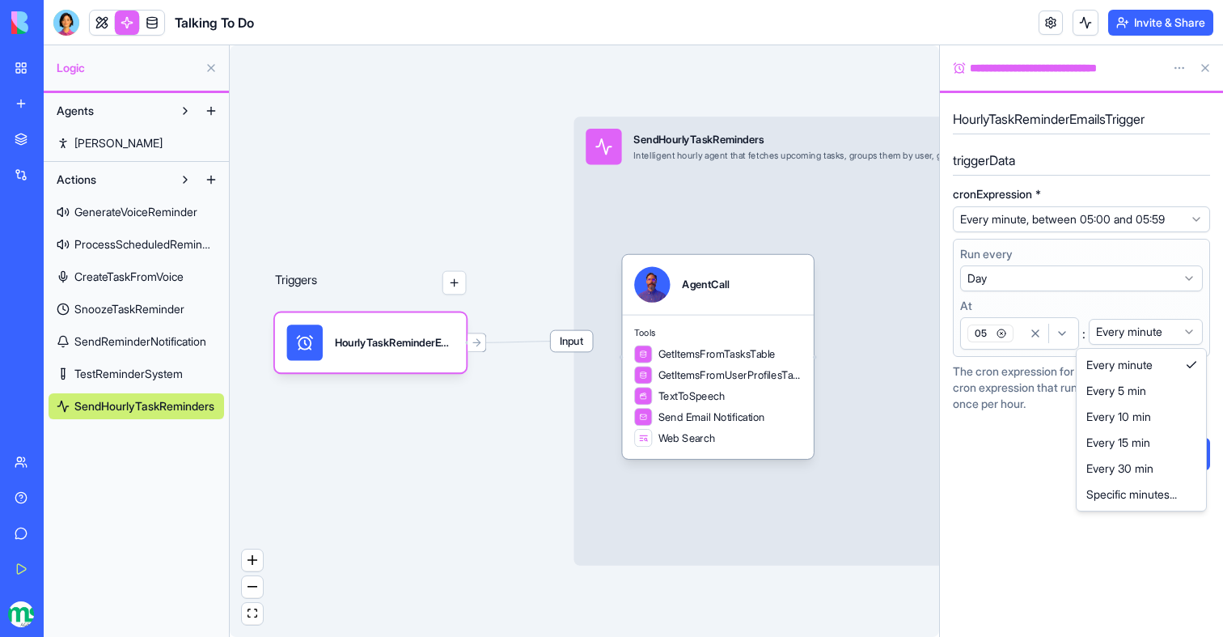
click at [1119, 335] on html "**********" at bounding box center [611, 318] width 1223 height 637
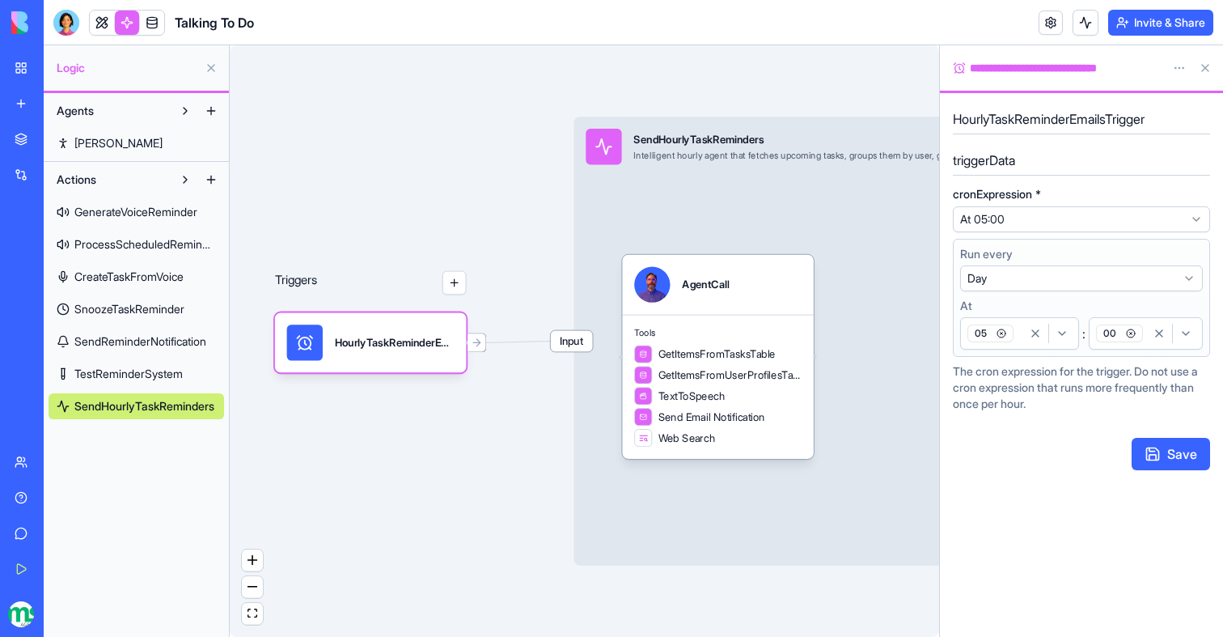
click at [1061, 450] on div "Save" at bounding box center [1081, 454] width 257 height 32
click at [1145, 450] on button "Save" at bounding box center [1171, 454] width 78 height 32
click at [441, 149] on div "Triggers HourlyTaskReminderEmailsTrigger Input SendHourlyTaskReminders Intellig…" at bounding box center [585, 340] width 710 height 591
click at [1161, 23] on button "Invite & Share" at bounding box center [1160, 23] width 105 height 26
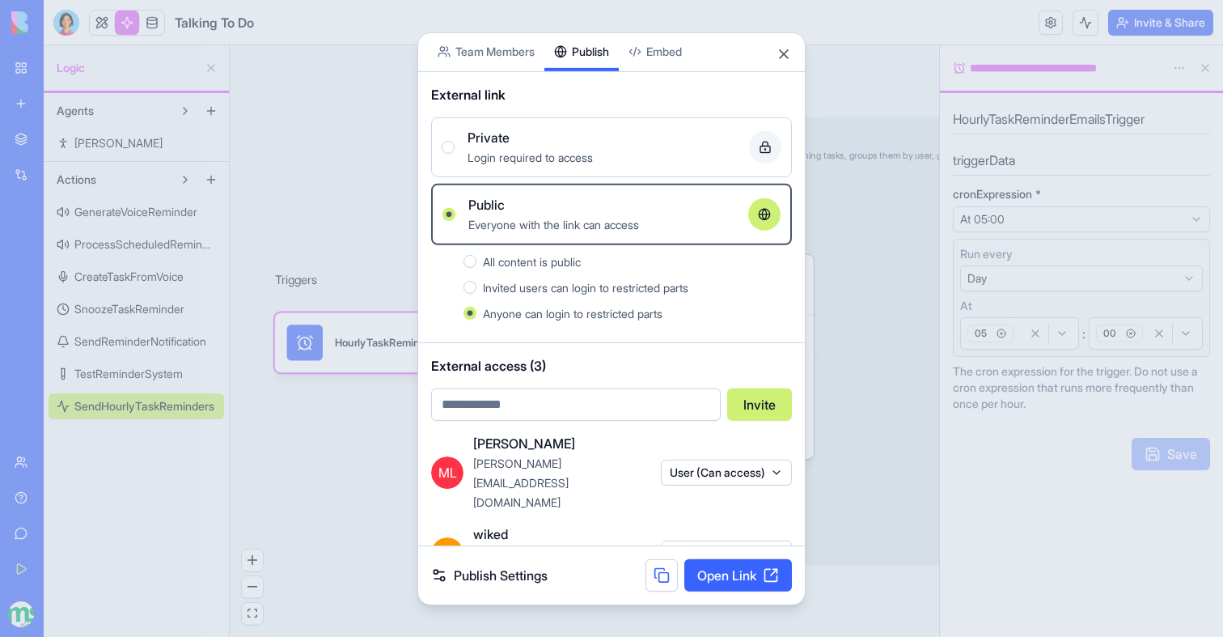
click at [319, 214] on div at bounding box center [611, 318] width 1223 height 637
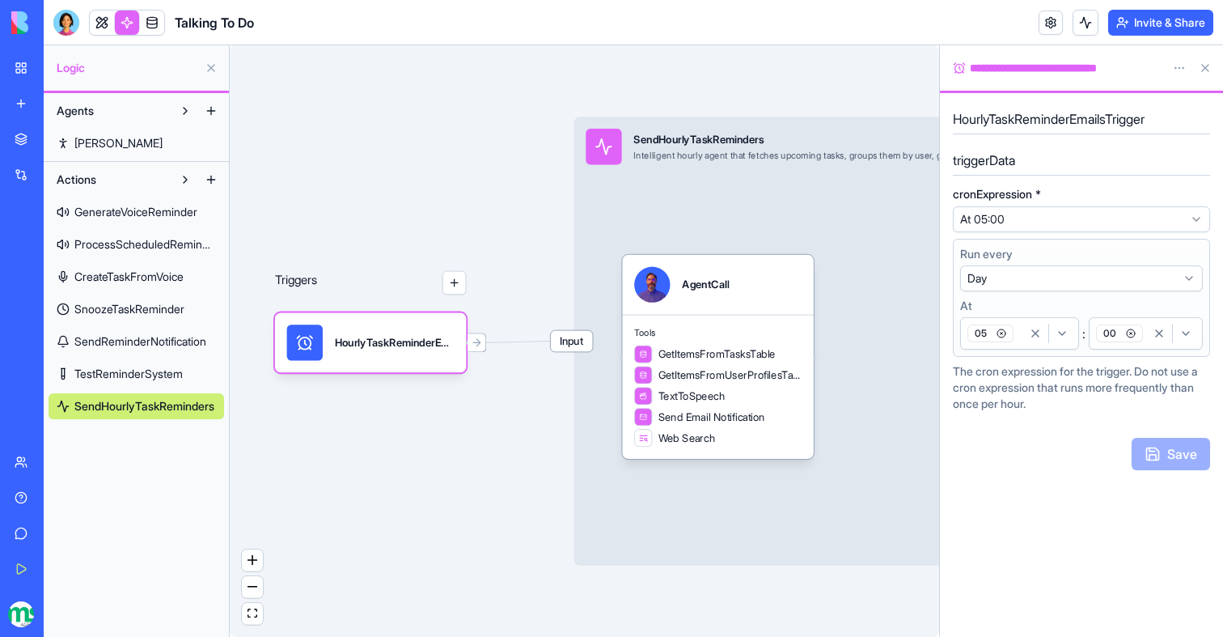
click at [388, 358] on div "HourlyTaskReminderEmailsTrigger" at bounding box center [395, 342] width 120 height 36
click at [792, 428] on div "GetItemsFromTasksTable GetItemsFromUserProfilesTable TextToSpeech Send Email No…" at bounding box center [717, 396] width 167 height 102
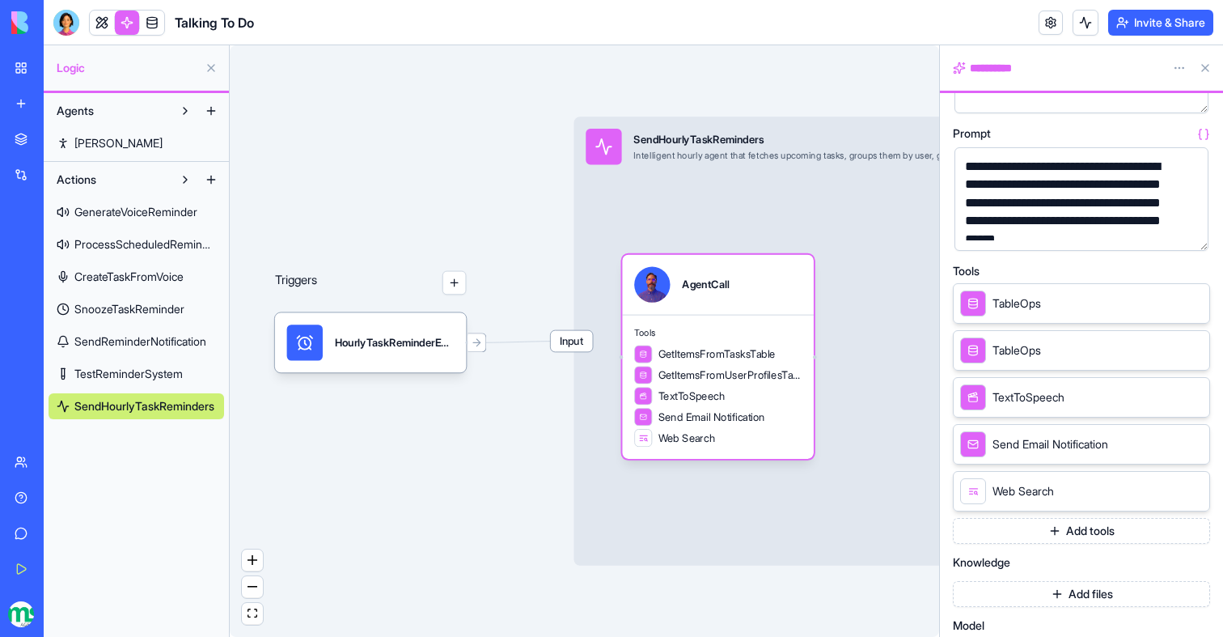
scroll to position [199, 0]
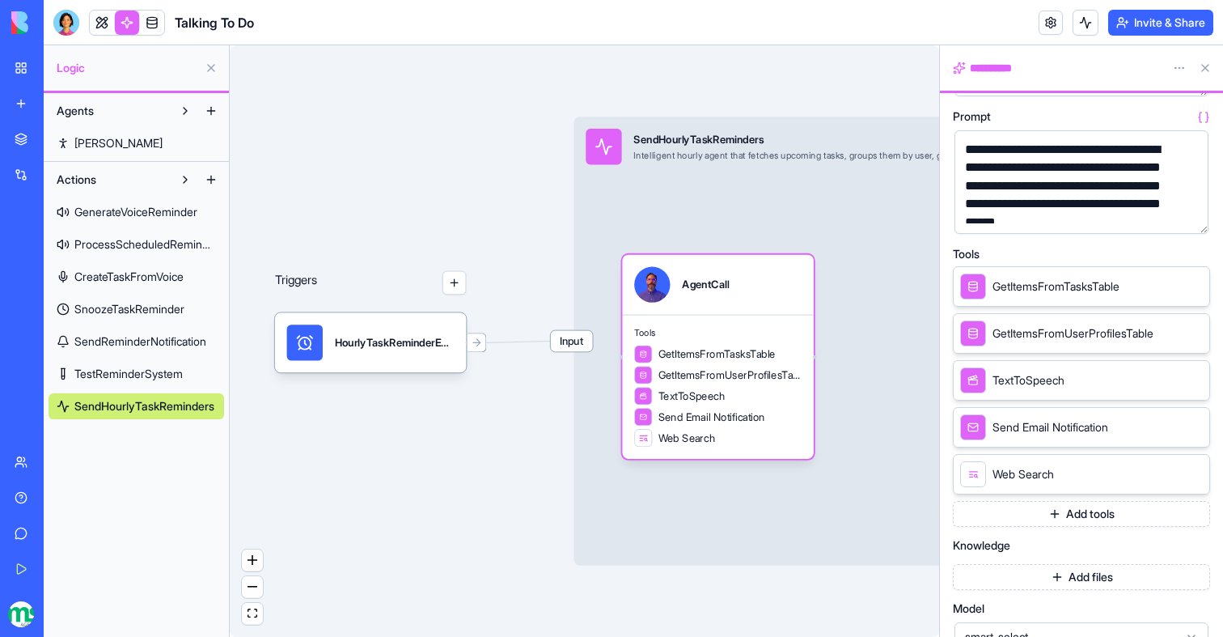
click at [1197, 474] on icon at bounding box center [1193, 473] width 13 height 13
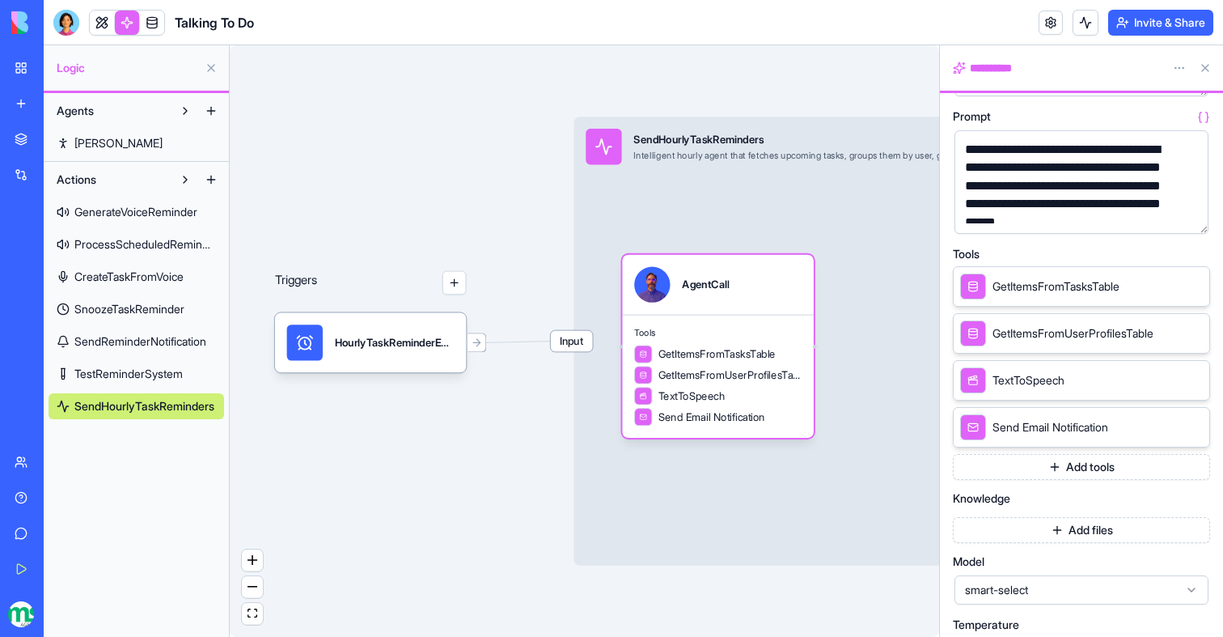
click at [1184, 214] on button "button" at bounding box center [1193, 218] width 26 height 26
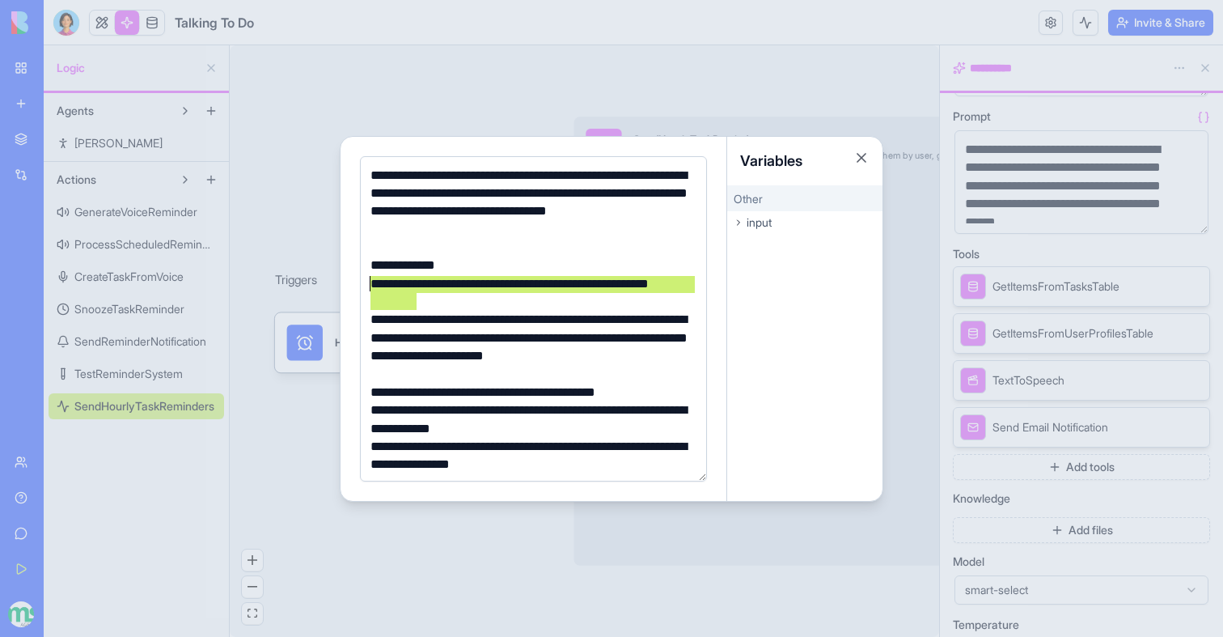
drag, startPoint x: 440, startPoint y: 303, endPoint x: 345, endPoint y: 287, distance: 96.7
click at [345, 287] on div "**********" at bounding box center [534, 319] width 387 height 364
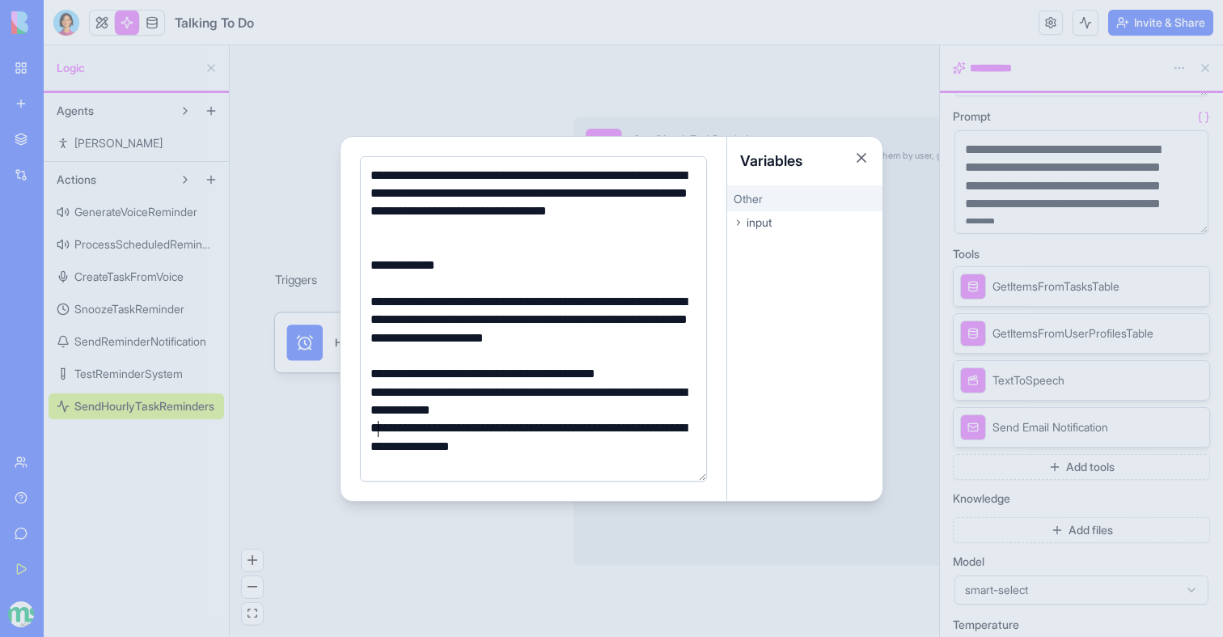
click at [379, 294] on div "**********" at bounding box center [531, 329] width 331 height 73
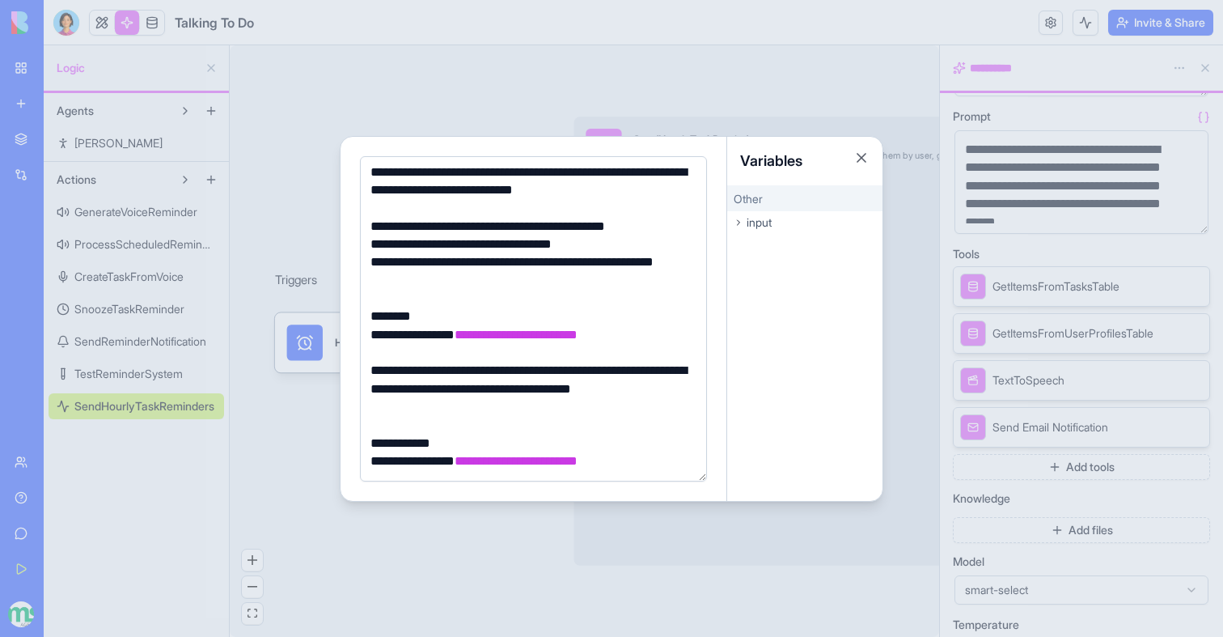
click at [273, 209] on div at bounding box center [611, 318] width 1223 height 637
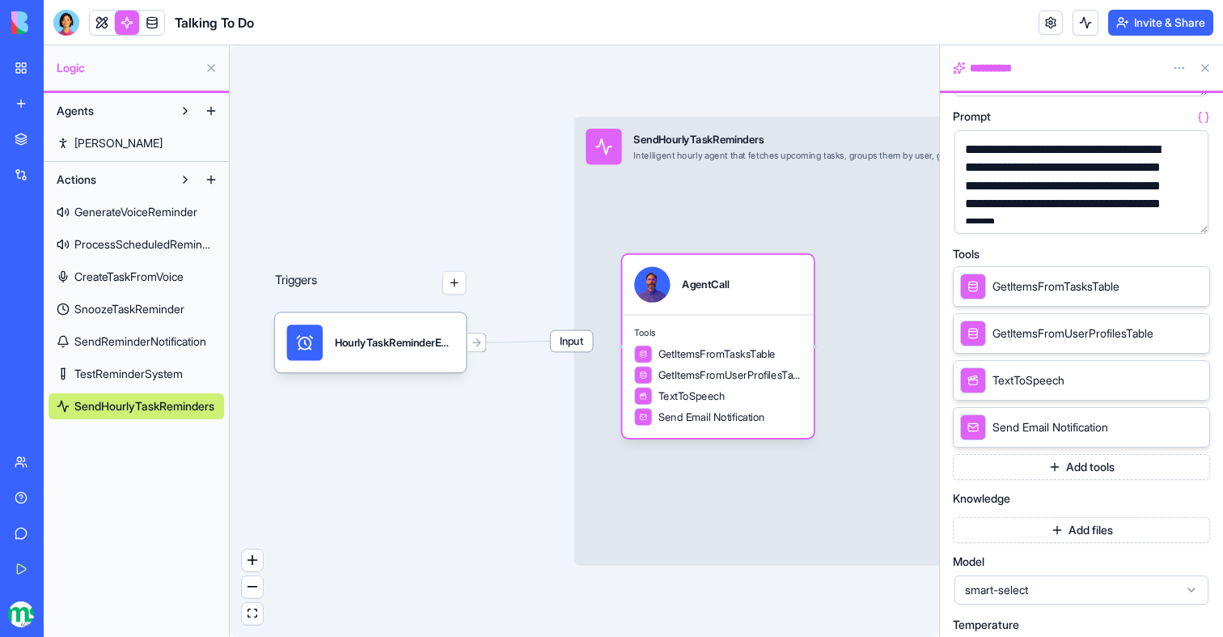
click at [24, 66] on link "My Workspace" at bounding box center [37, 68] width 65 height 32
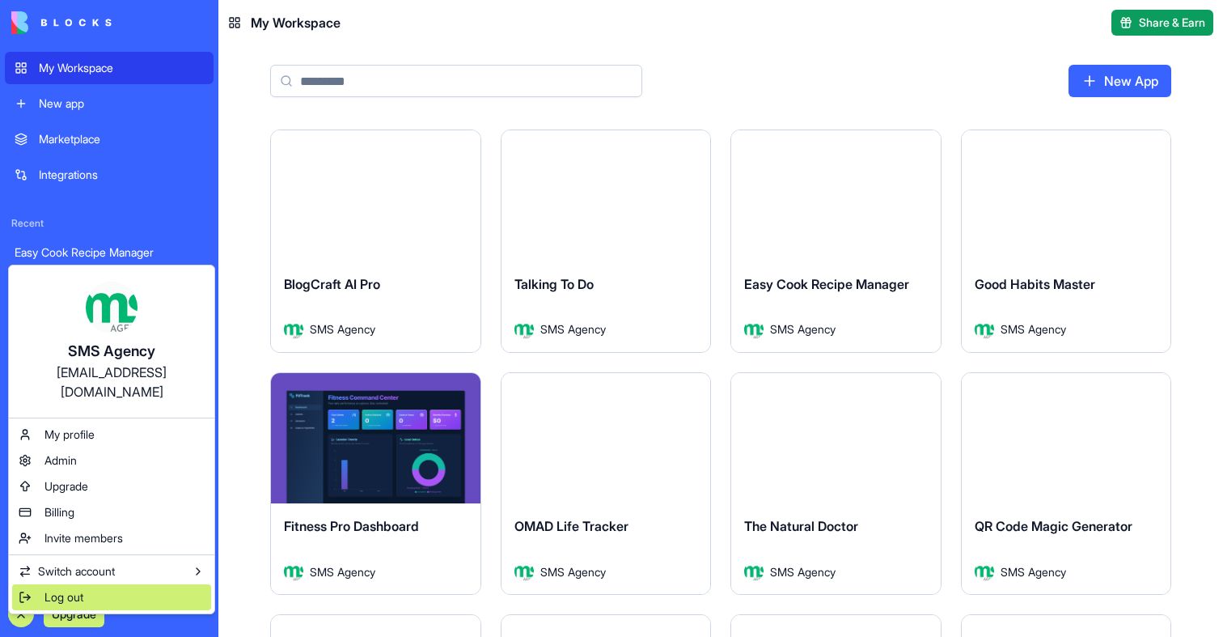
click at [56, 589] on span "Log out" at bounding box center [63, 597] width 39 height 16
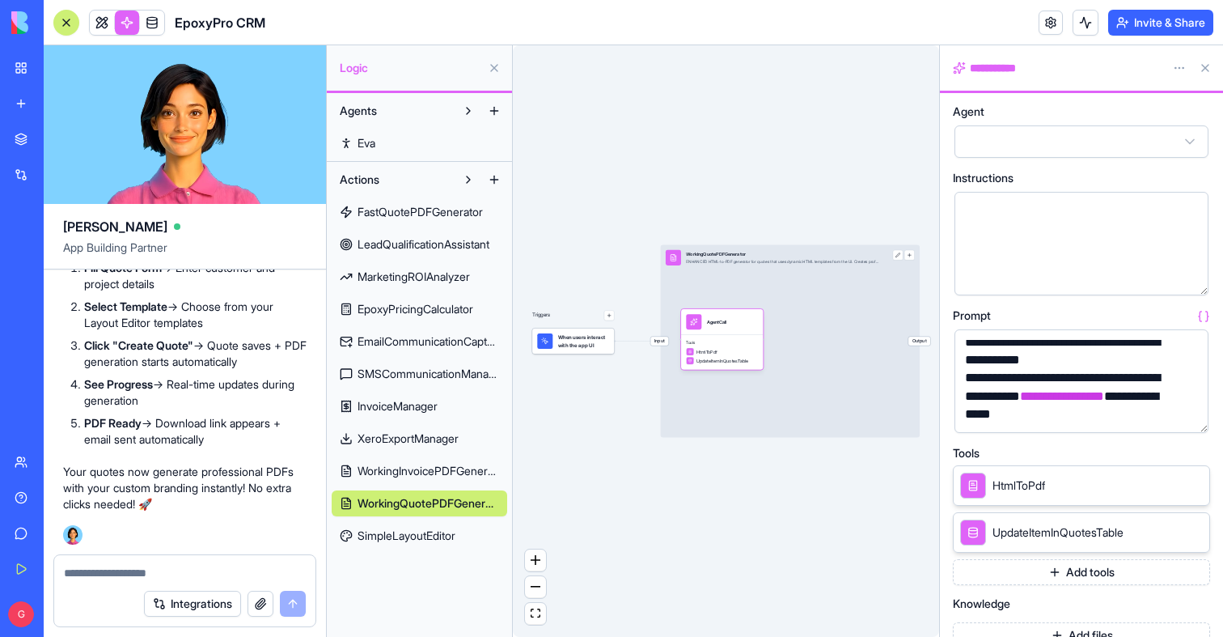
scroll to position [1364, 0]
click at [1187, 417] on button "button" at bounding box center [1193, 417] width 26 height 26
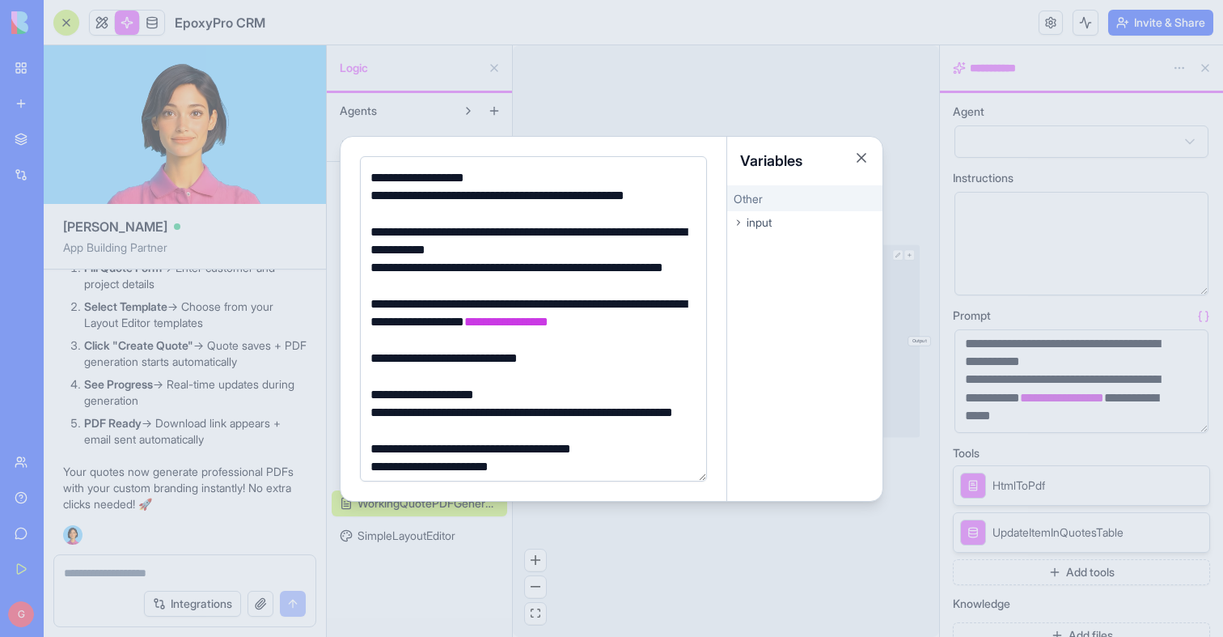
scroll to position [289, 0]
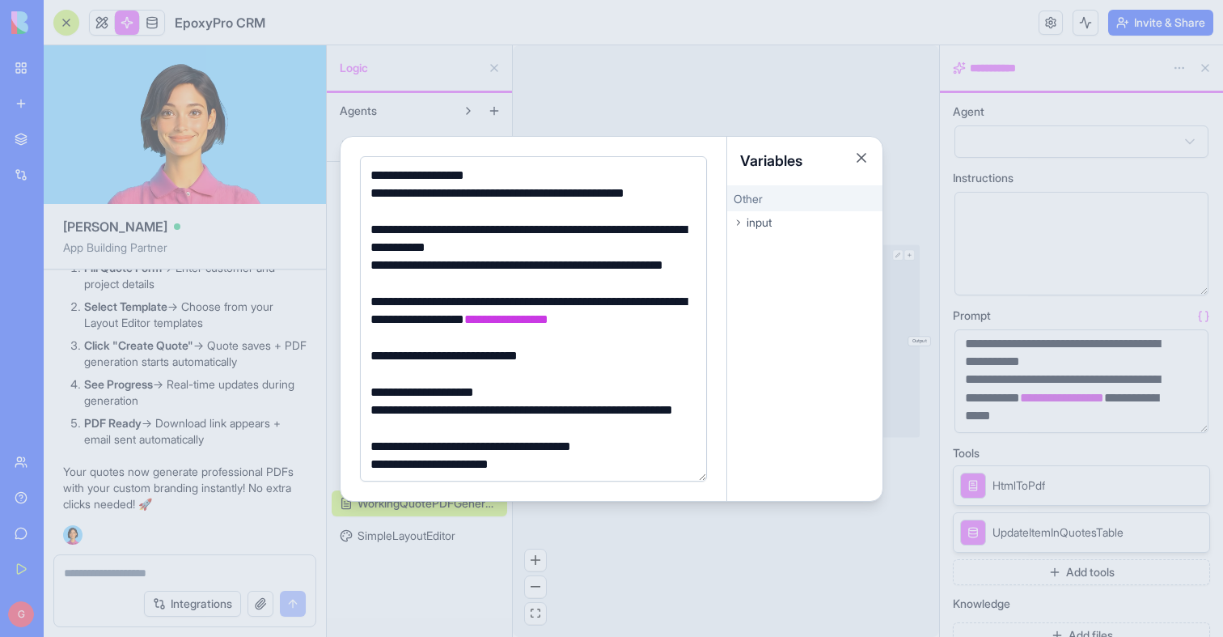
click at [769, 559] on div at bounding box center [611, 318] width 1223 height 637
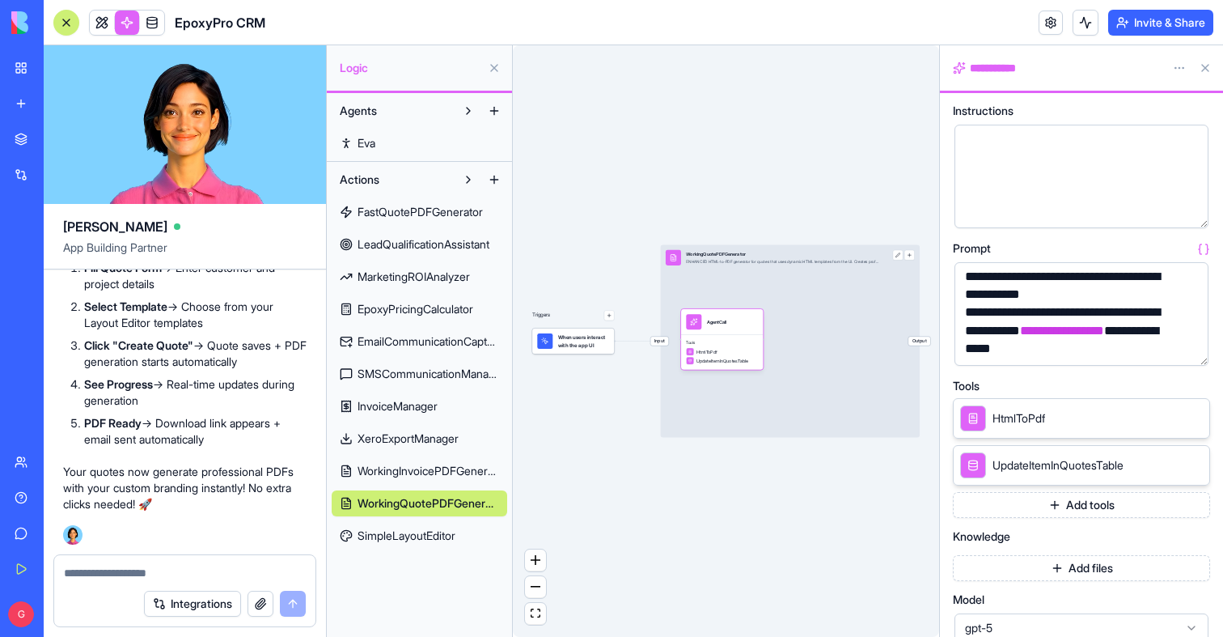
scroll to position [103, 0]
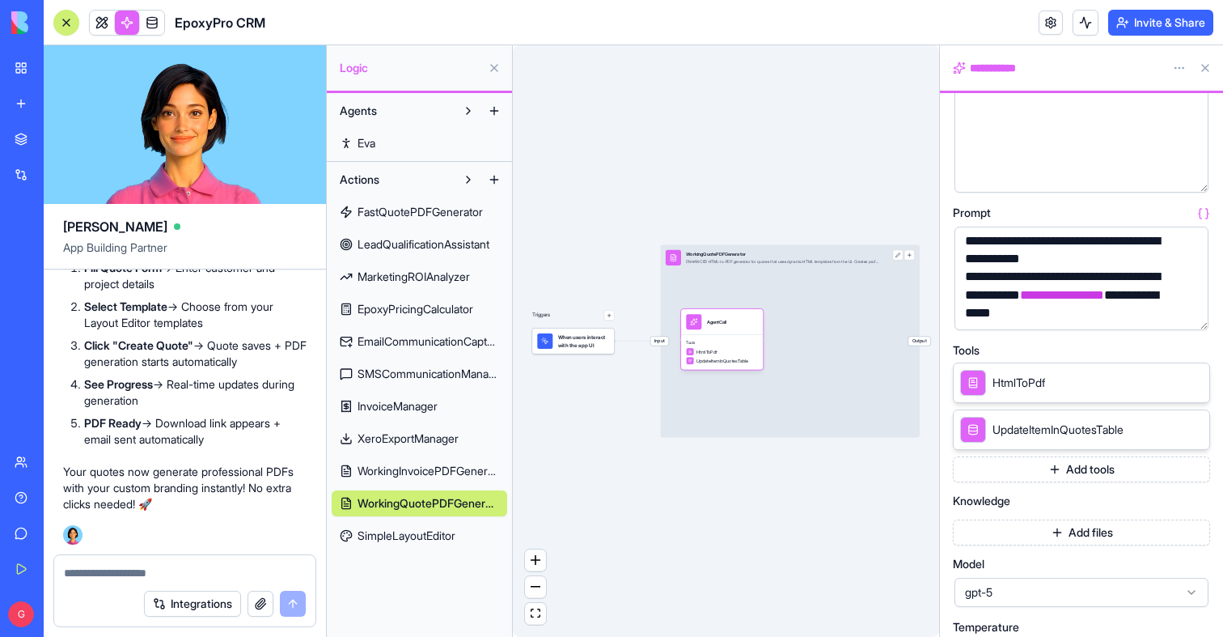
click at [1031, 468] on button "Add tools" at bounding box center [1081, 469] width 257 height 26
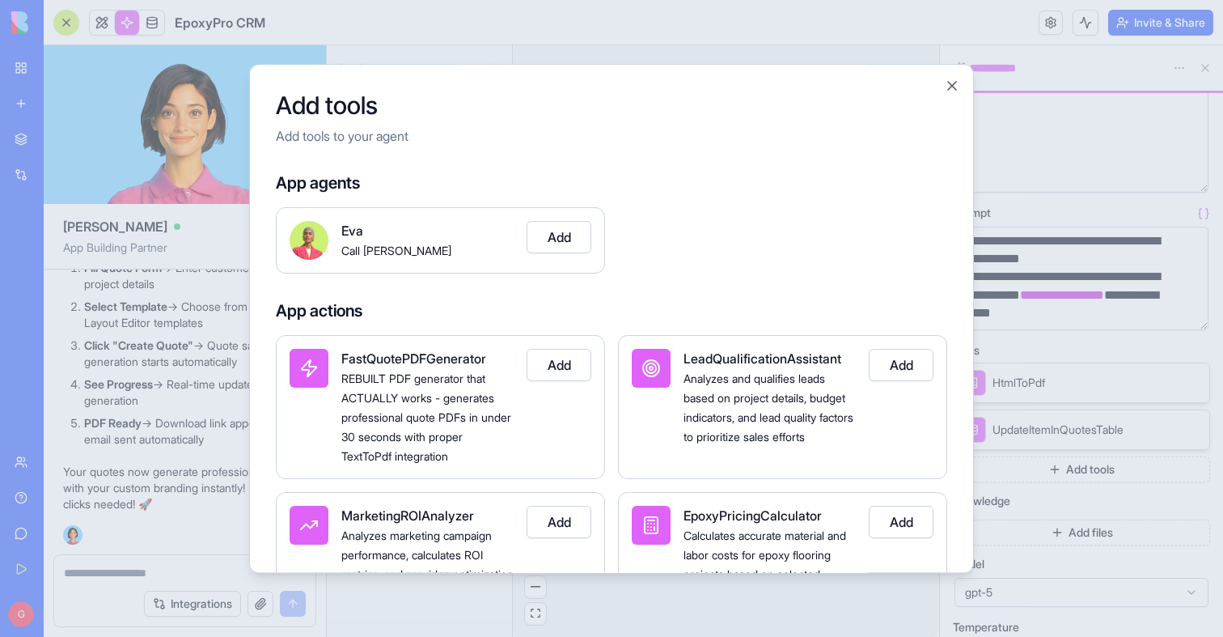
click at [962, 85] on div "Add tools Add tools to your agent App agents [PERSON_NAME] [PERSON_NAME] Add Ap…" at bounding box center [611, 319] width 725 height 510
click at [955, 85] on button "Close" at bounding box center [952, 86] width 16 height 16
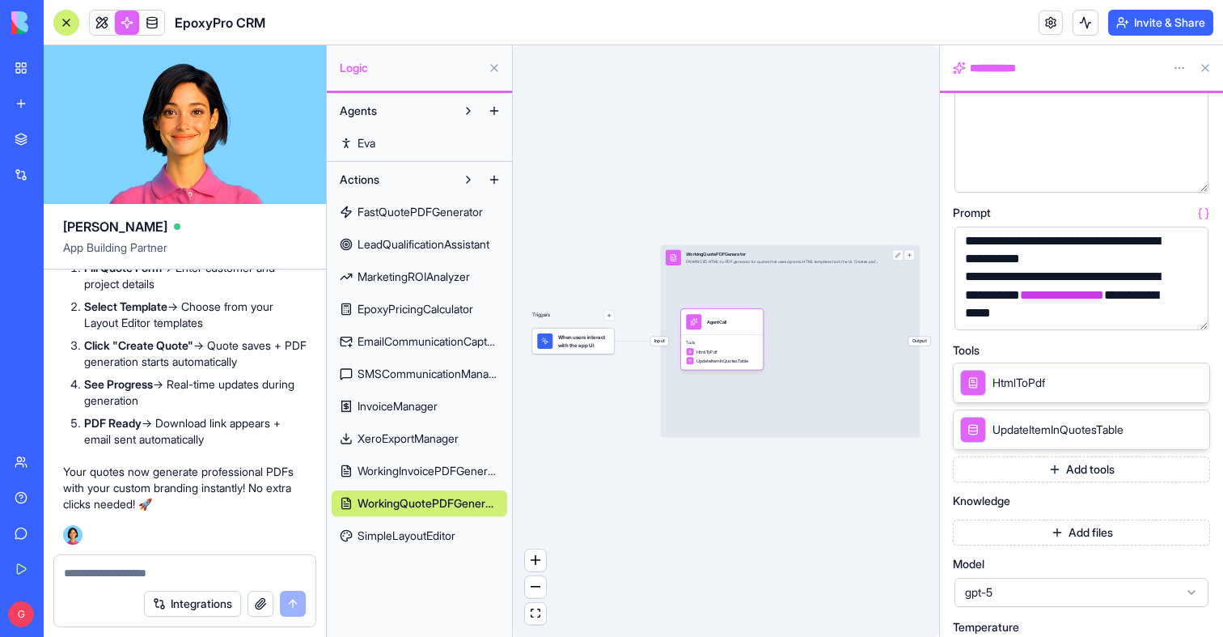
click at [1046, 571] on div "Model gpt-5" at bounding box center [1081, 583] width 257 height 50
click at [1046, 586] on span "gpt-5" at bounding box center [1072, 592] width 214 height 16
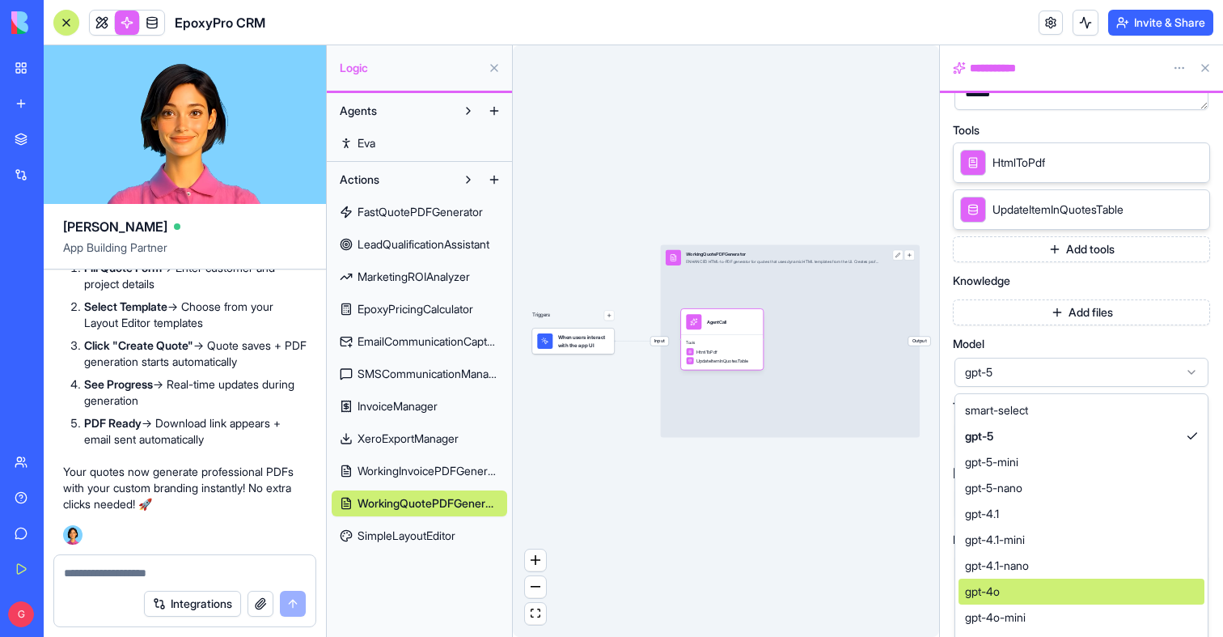
click at [1004, 595] on div "gpt-4o" at bounding box center [1082, 591] width 246 height 26
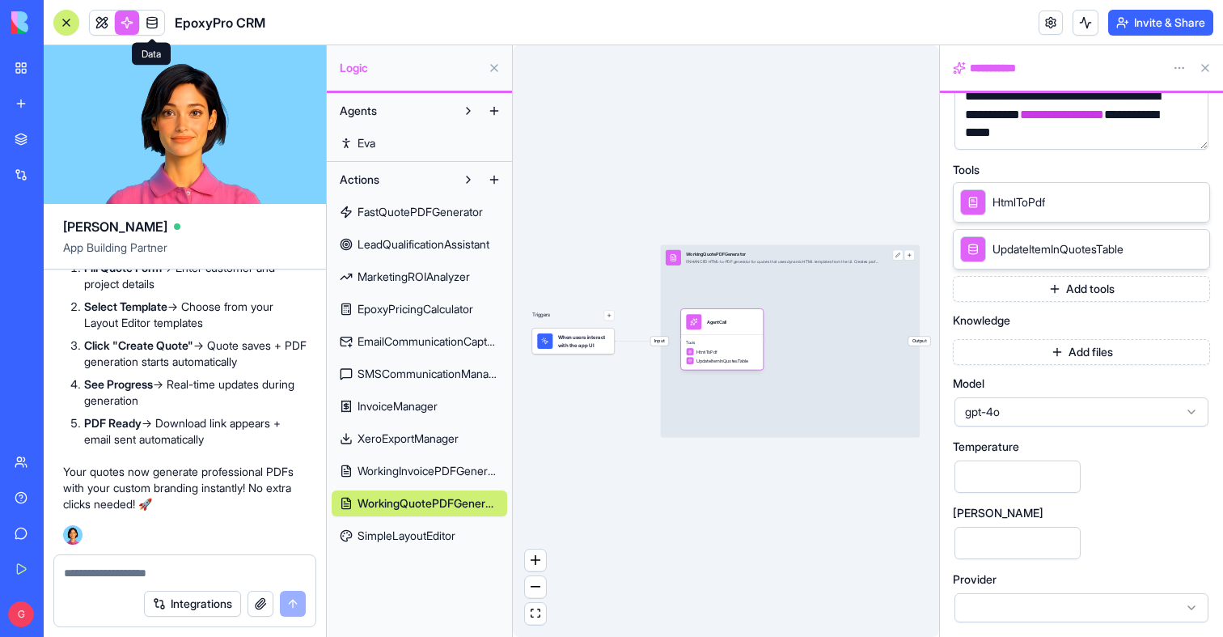
click at [155, 20] on link at bounding box center [152, 23] width 24 height 24
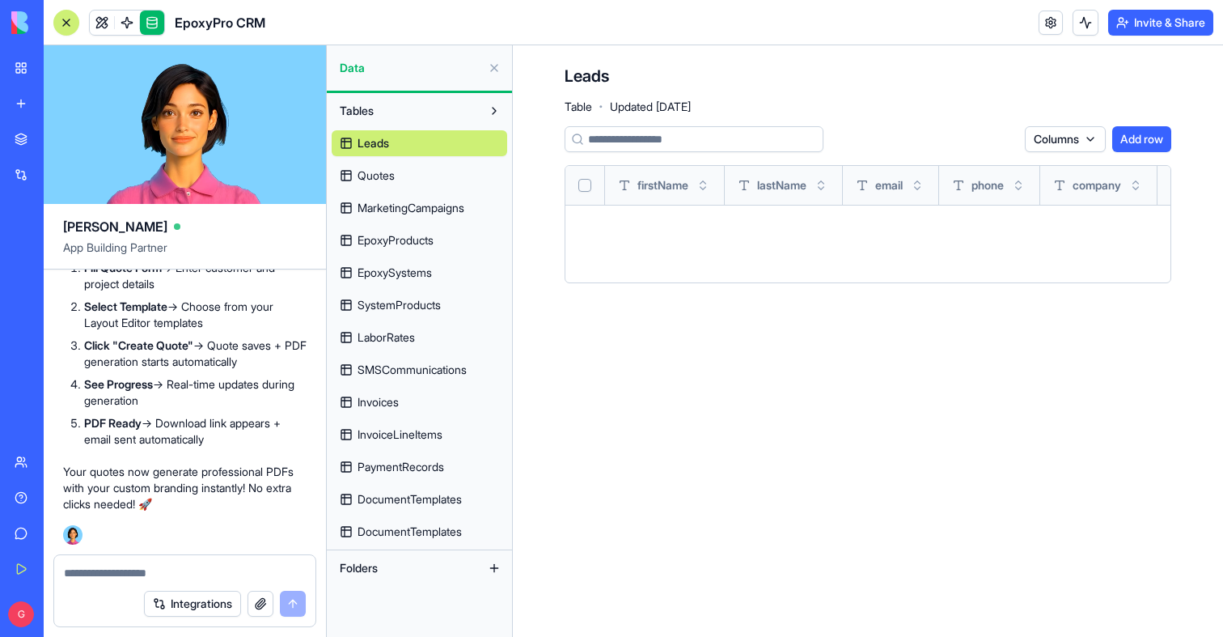
click at [411, 178] on link "Quotes" at bounding box center [420, 176] width 176 height 26
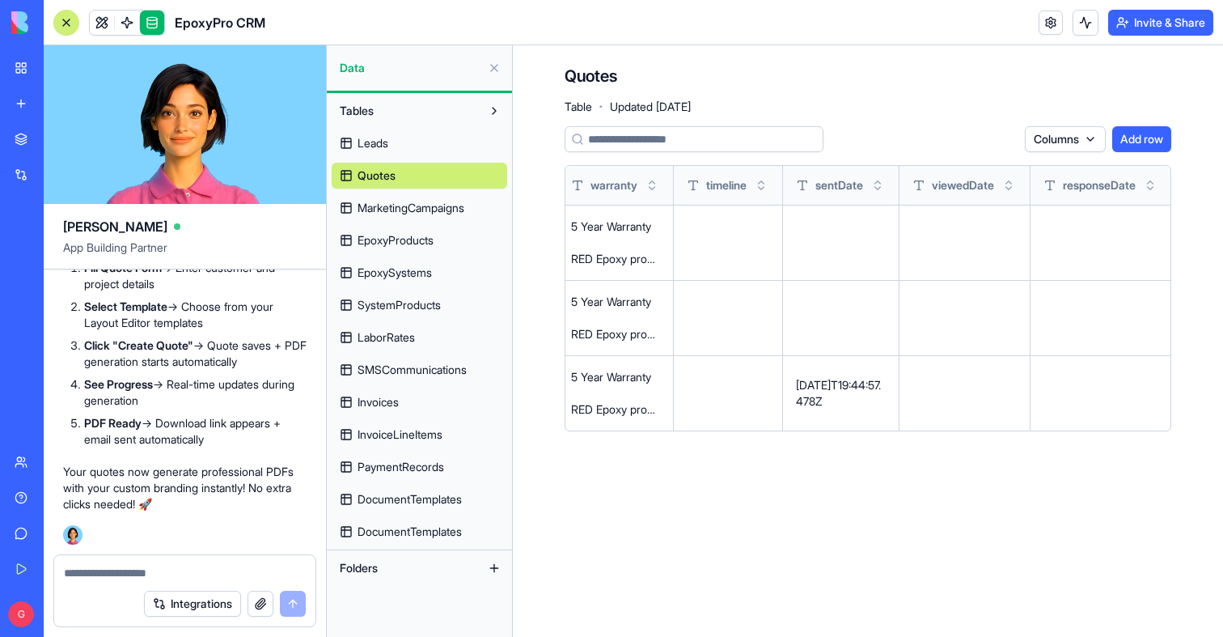
scroll to position [0, 2139]
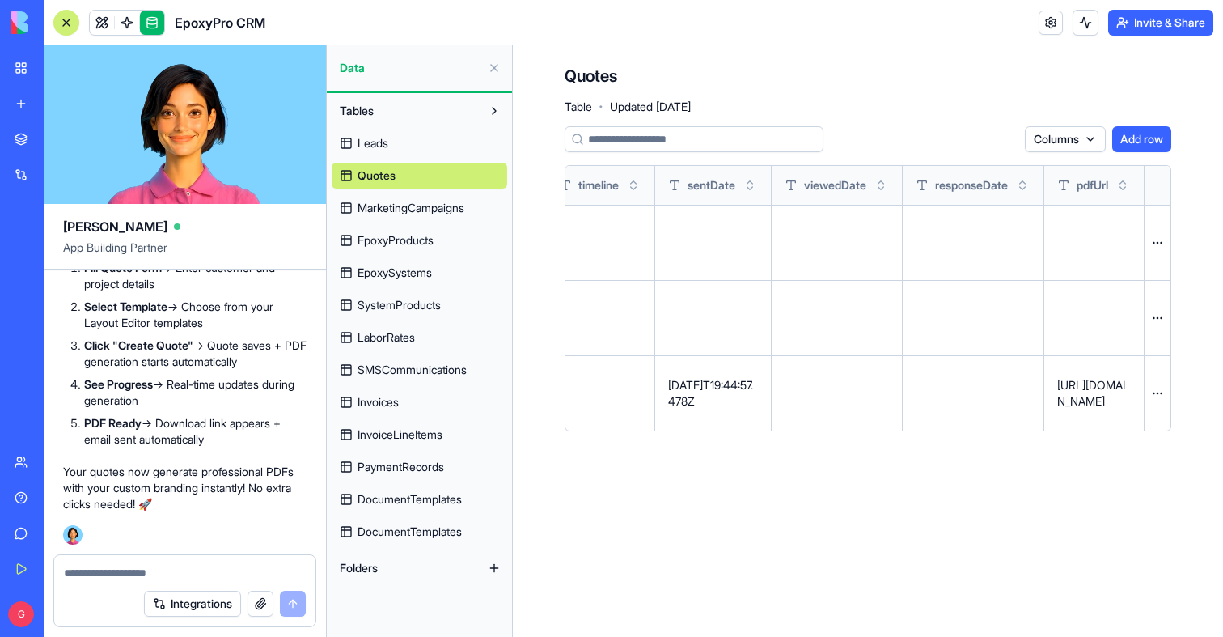
click at [1088, 394] on p "[URL][DOMAIN_NAME]" at bounding box center [1094, 393] width 74 height 32
copy td "[URL][DOMAIN_NAME]"
click at [129, 21] on link at bounding box center [127, 23] width 24 height 24
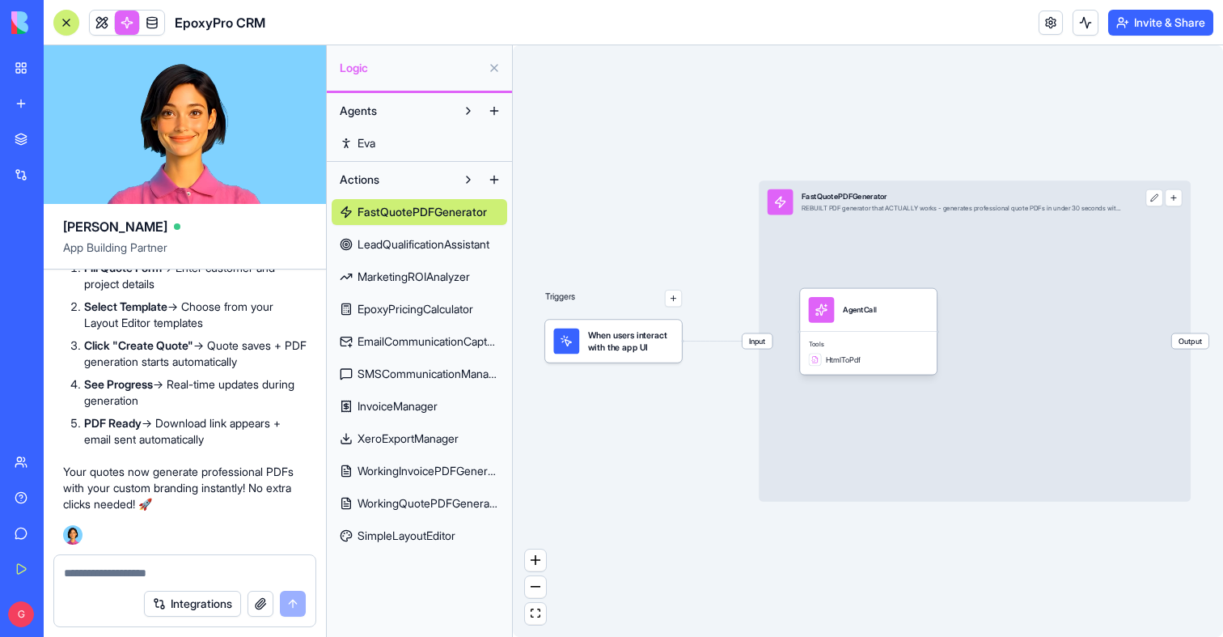
click at [399, 506] on span "WorkingQuotePDFGenerator" at bounding box center [429, 503] width 142 height 16
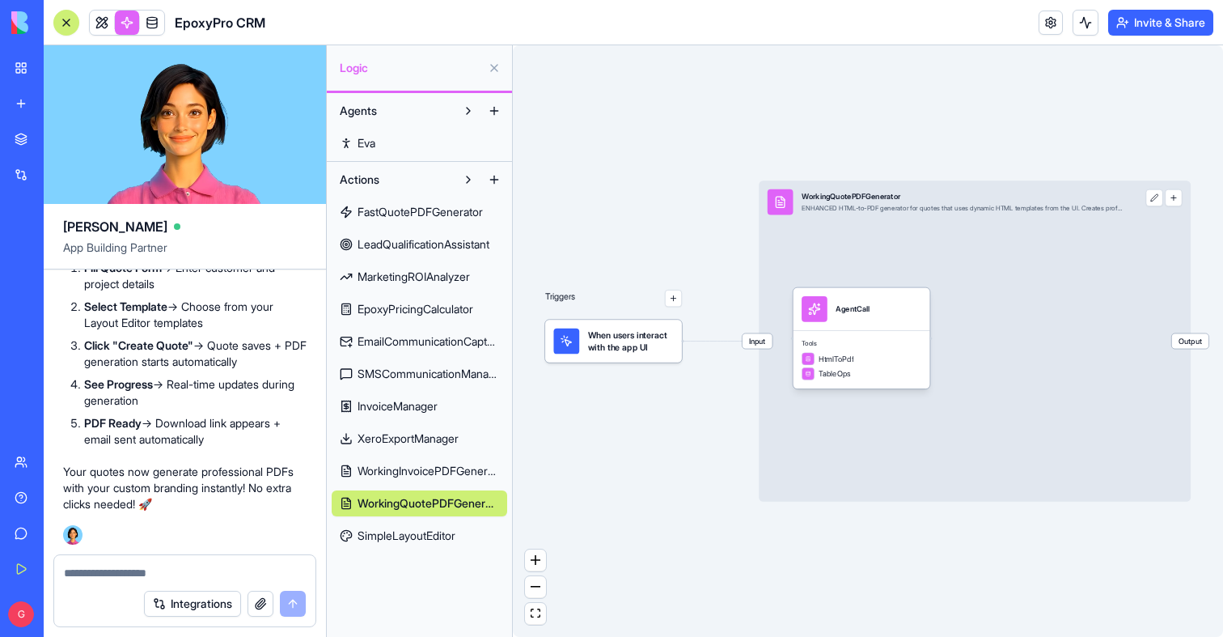
click at [758, 343] on span "Input" at bounding box center [758, 340] width 30 height 15
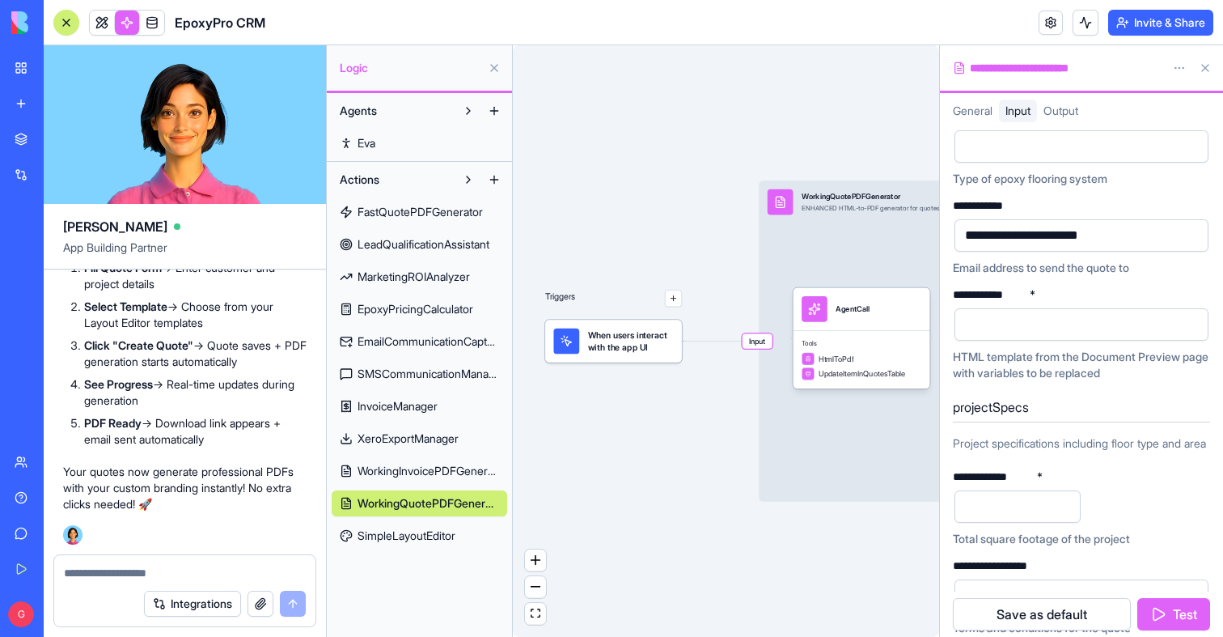
scroll to position [227, 0]
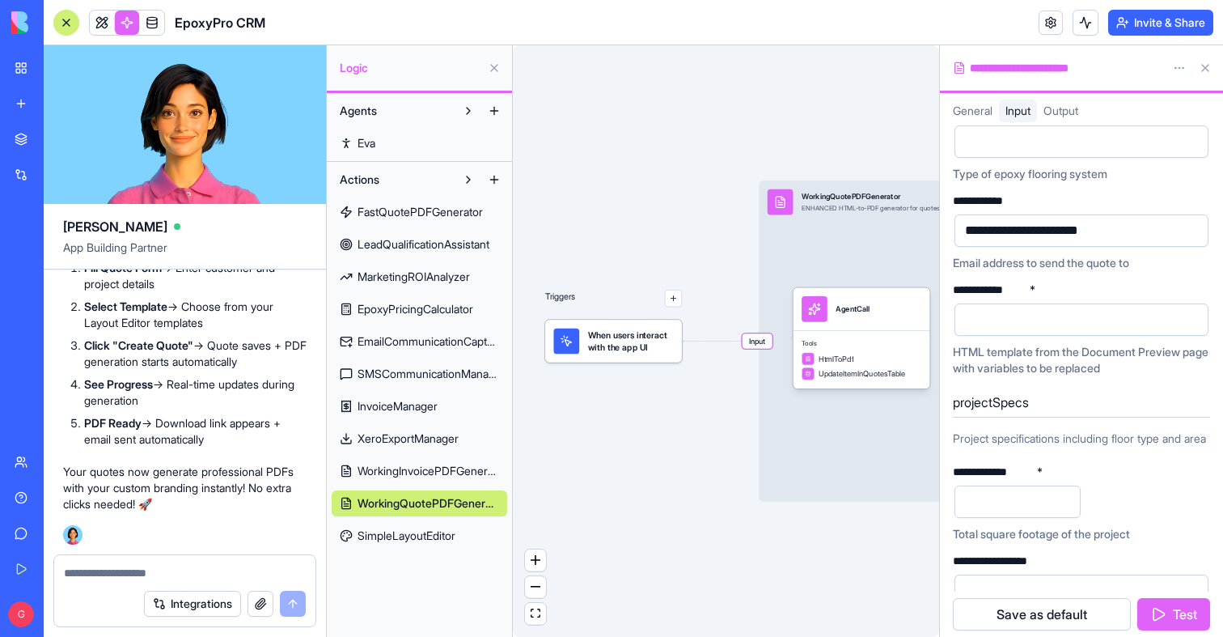
click at [160, 574] on textarea at bounding box center [185, 573] width 242 height 16
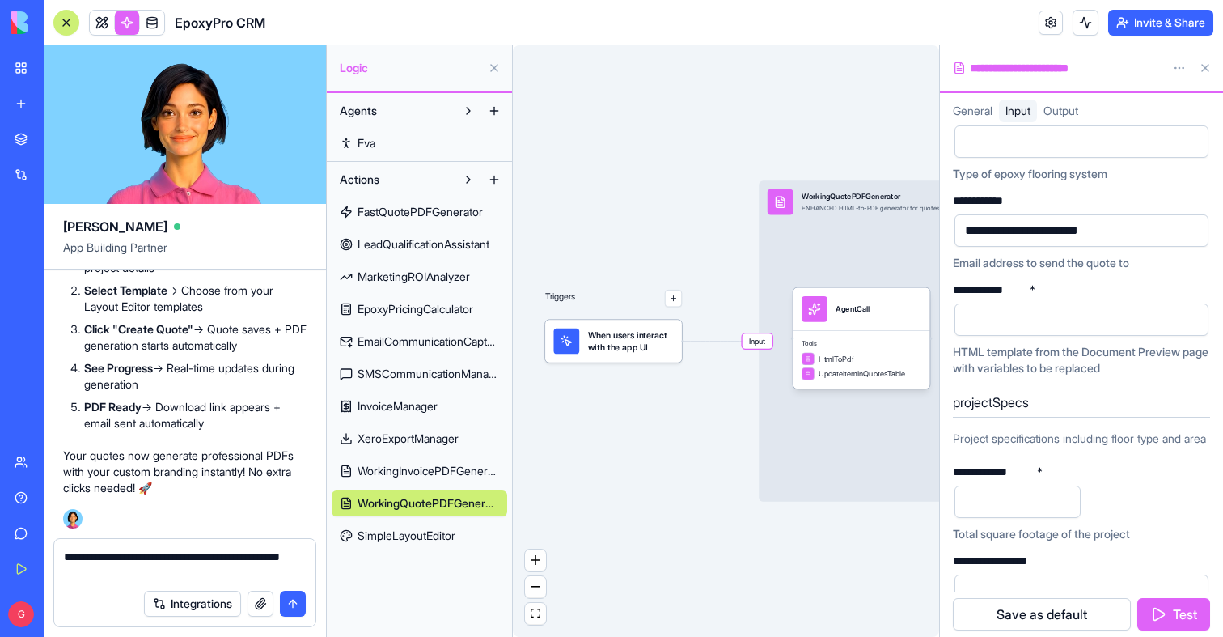
type textarea "**********"
drag, startPoint x: 128, startPoint y: 576, endPoint x: 43, endPoint y: 552, distance: 88.3
click at [43, 552] on div "My Workspace New app Marketplace Integrations Recent EpoxyPro CRM AI Logo Gener…" at bounding box center [611, 318] width 1223 height 637
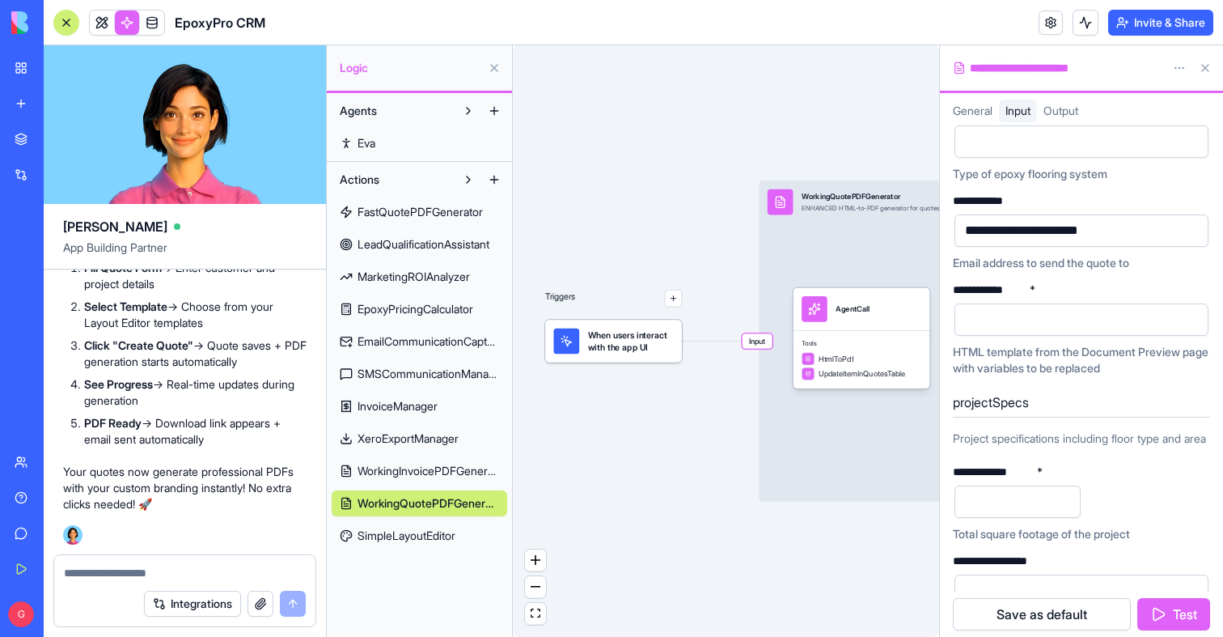
click at [251, 571] on textarea at bounding box center [185, 573] width 242 height 16
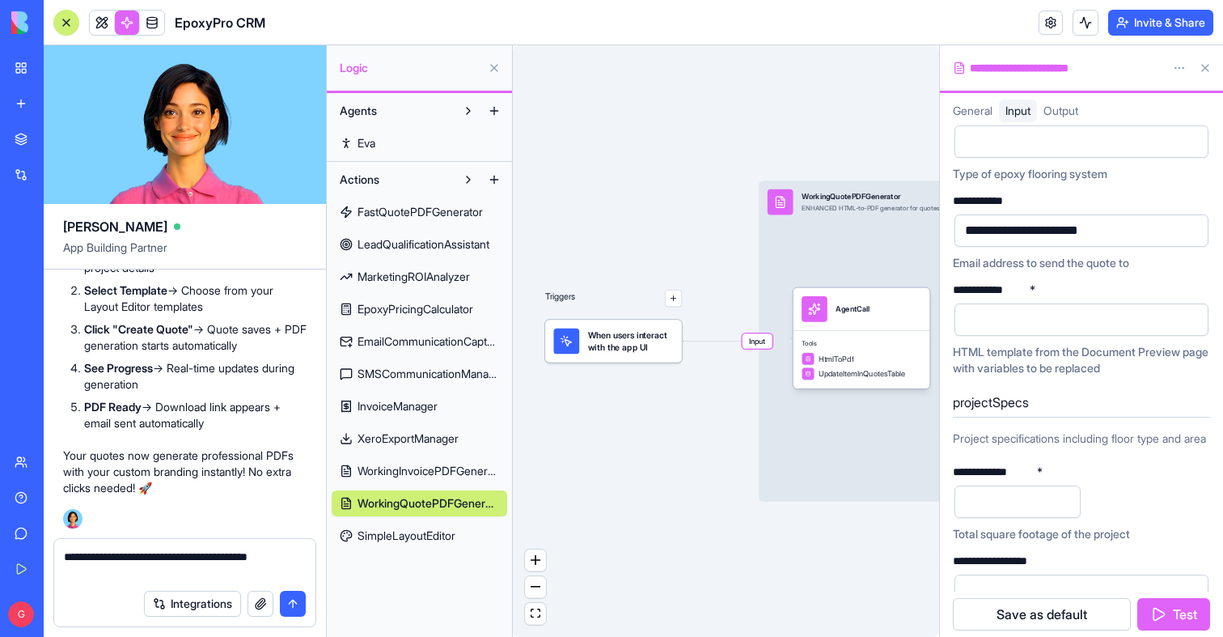
paste textarea "**********"
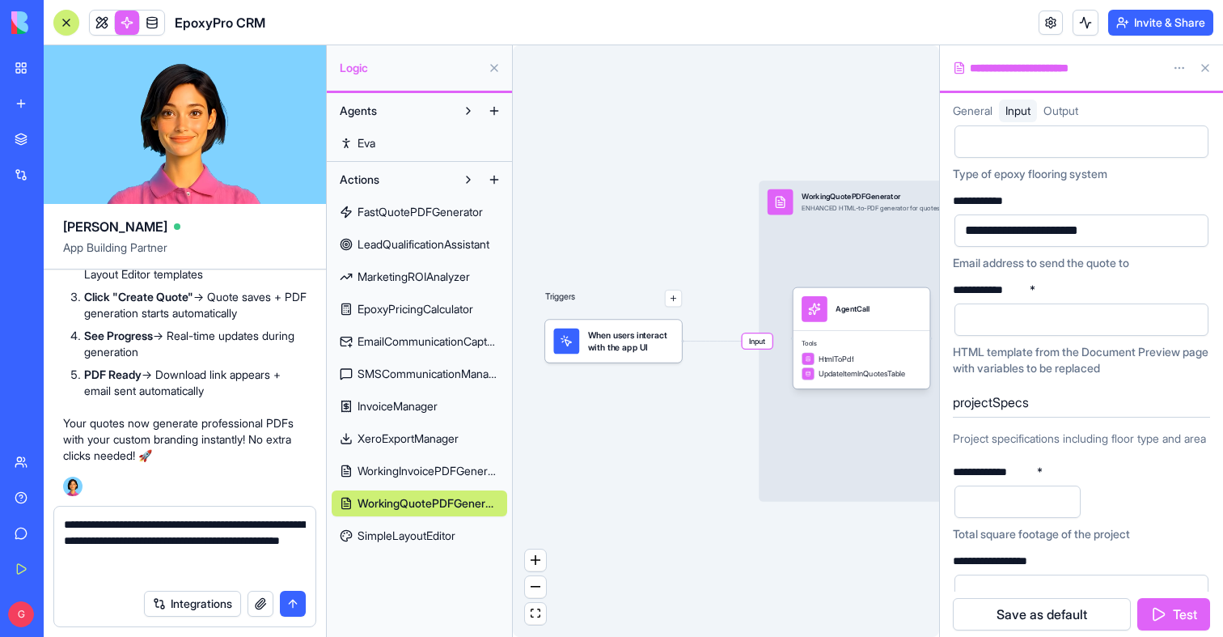
click at [193, 524] on textarea "**********" at bounding box center [185, 548] width 242 height 65
click at [101, 542] on textarea "**********" at bounding box center [185, 548] width 242 height 65
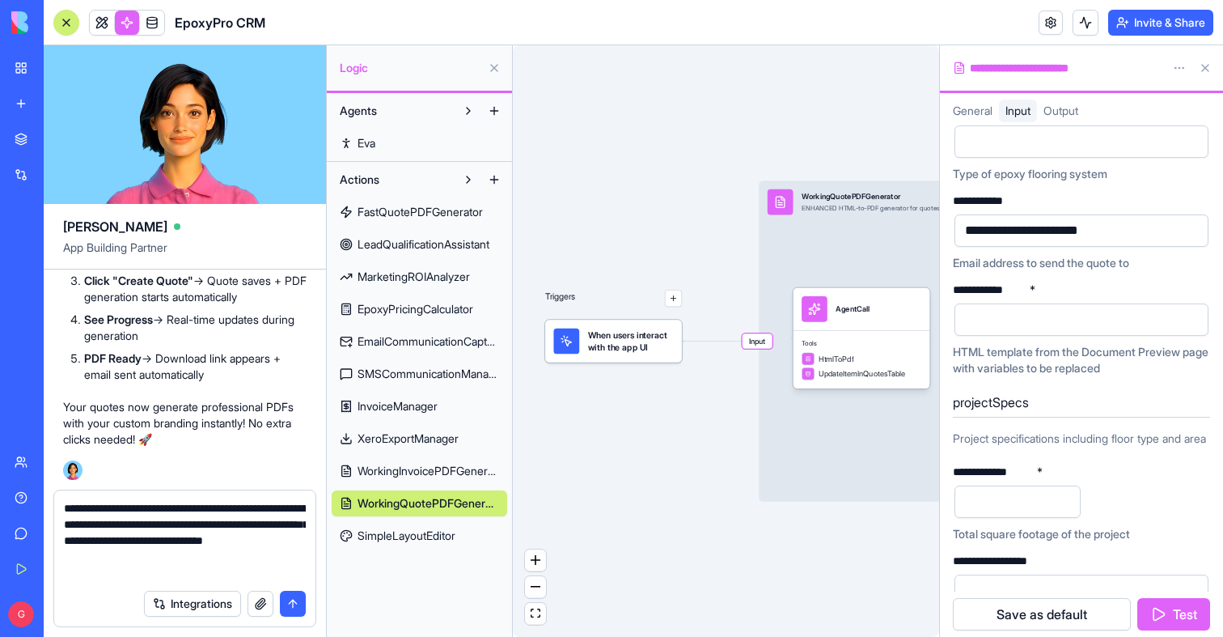
type textarea "**********"
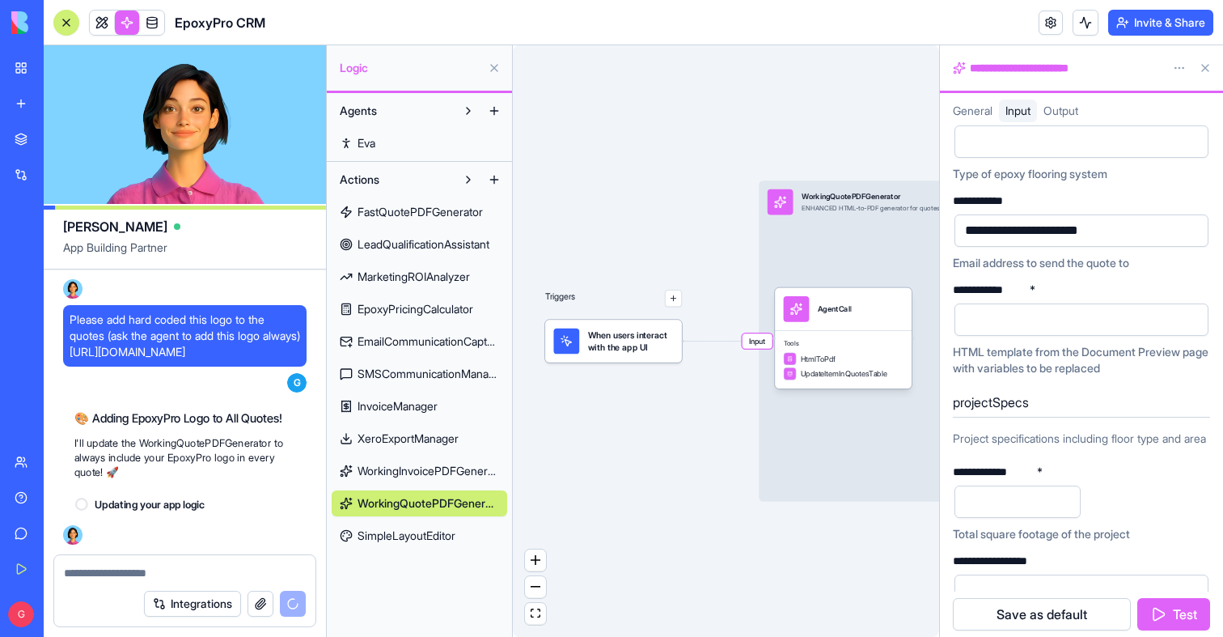
scroll to position [143346, 0]
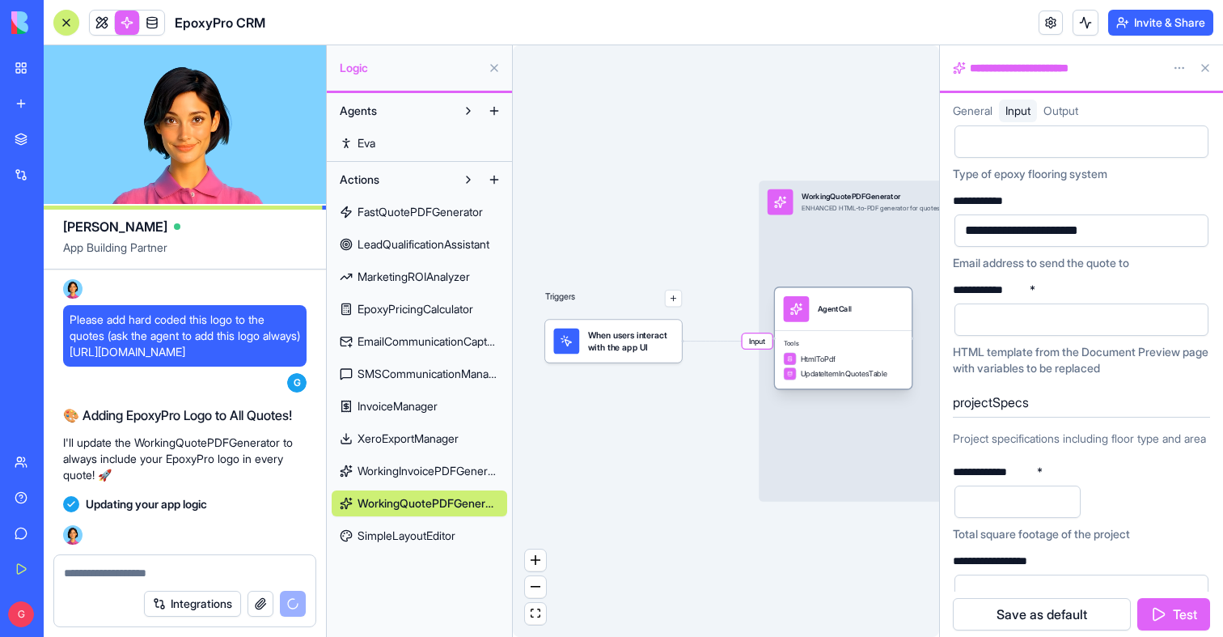
click at [824, 335] on div "Tools HtmlToPdf UpdateItemInQuotesTable" at bounding box center [843, 359] width 137 height 58
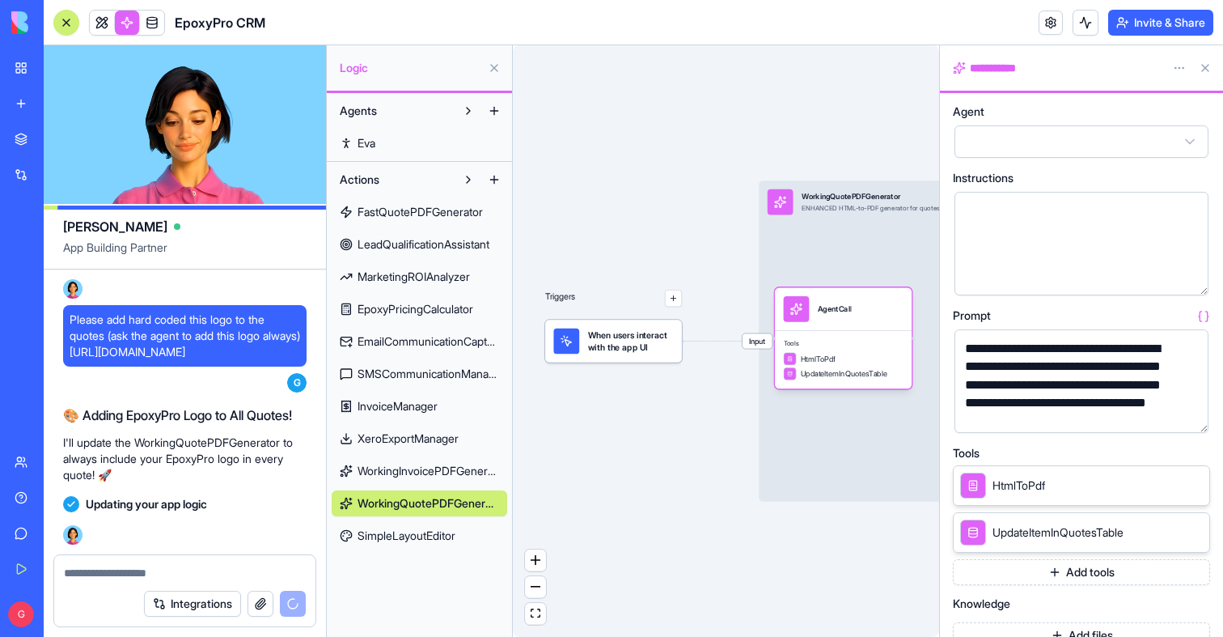
click at [1184, 417] on button "button" at bounding box center [1193, 417] width 26 height 26
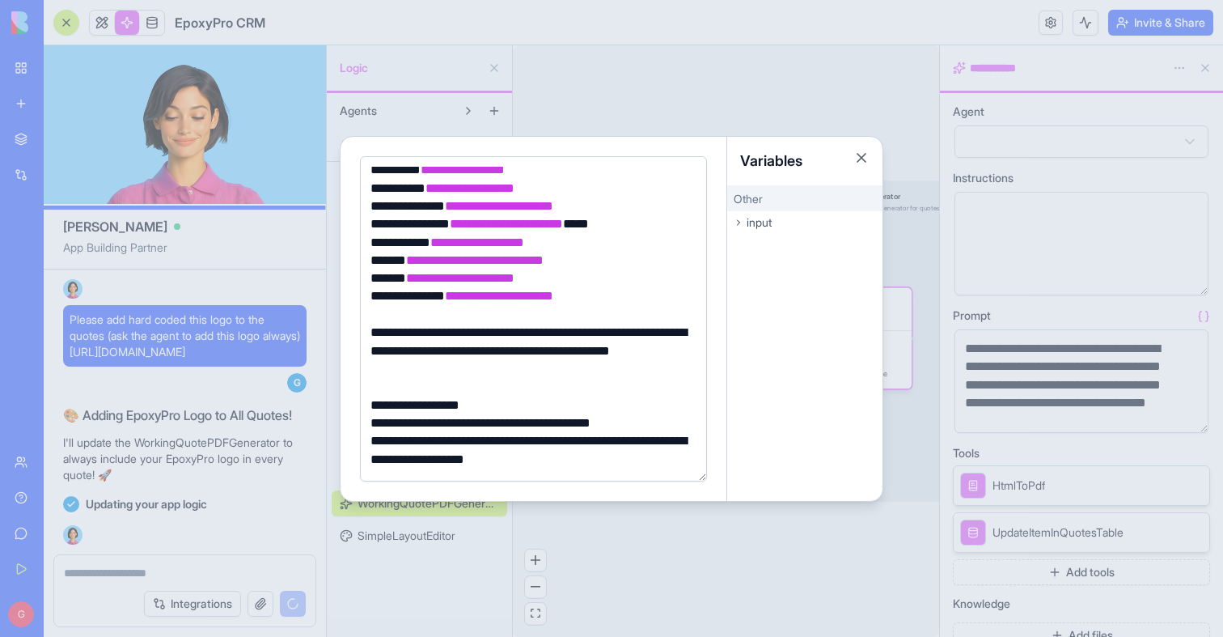
scroll to position [99, 0]
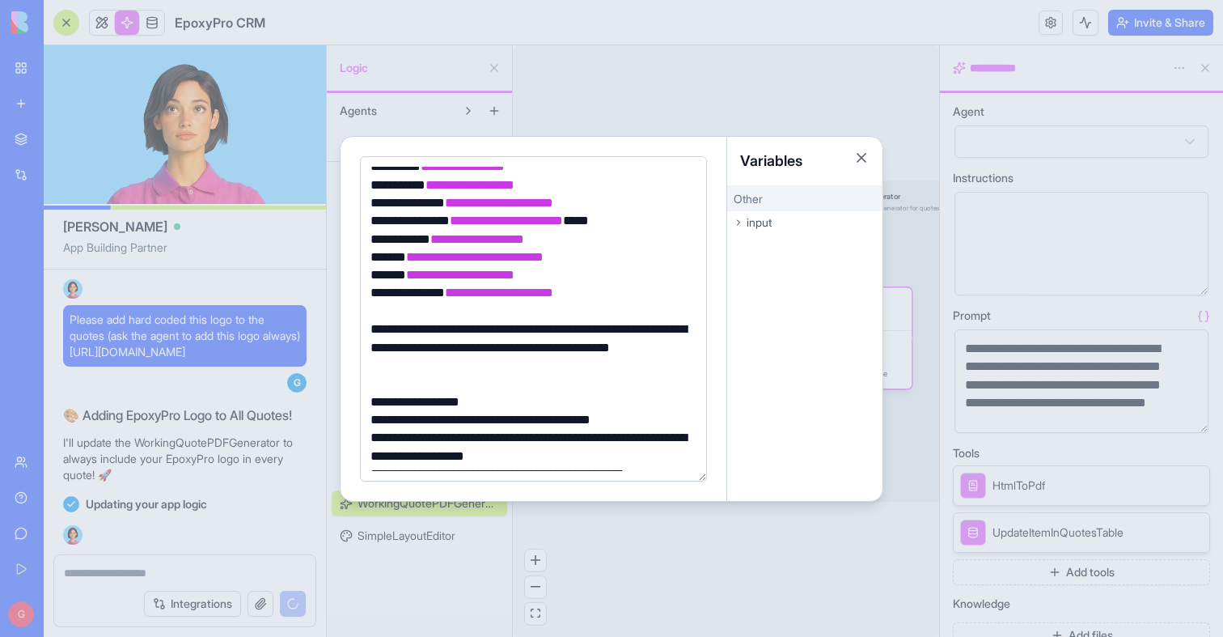
click at [853, 164] on div "Variables" at bounding box center [804, 161] width 155 height 49
click at [857, 163] on button "Close" at bounding box center [862, 158] width 16 height 16
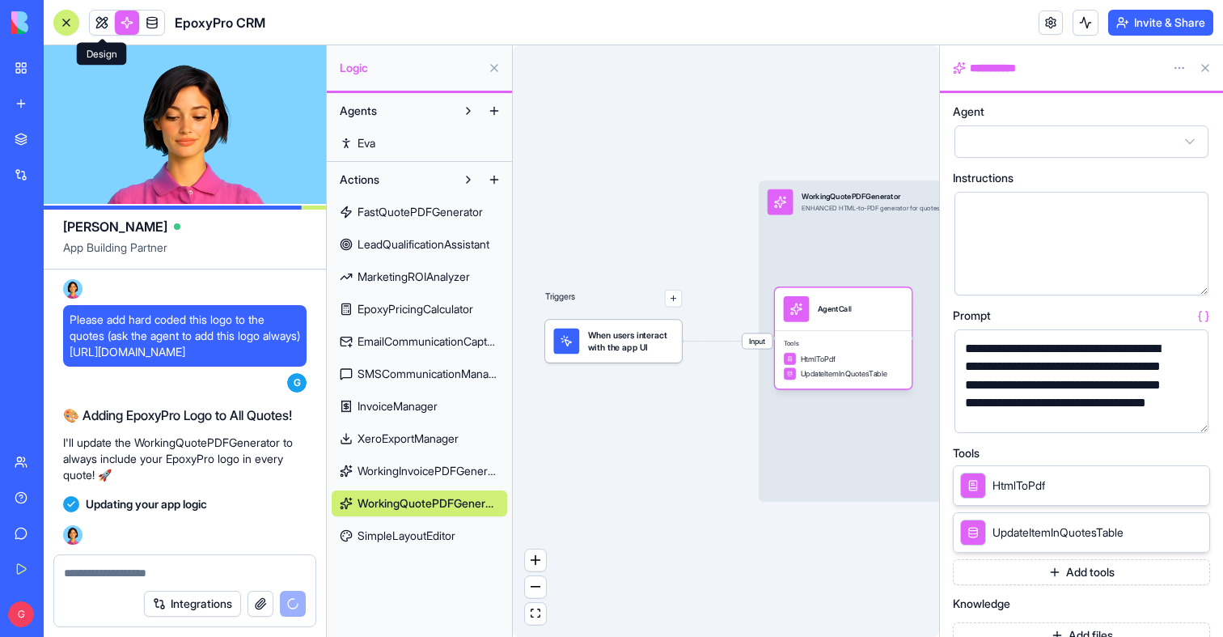
click at [108, 31] on link at bounding box center [102, 23] width 24 height 24
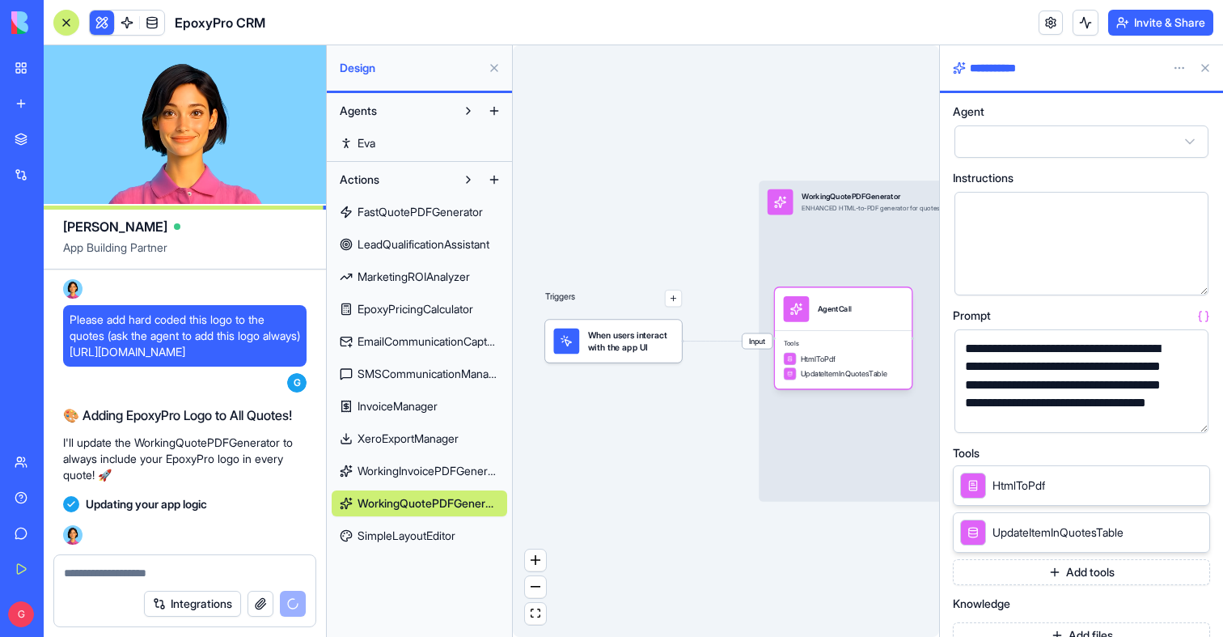
click at [108, 31] on button at bounding box center [102, 23] width 24 height 24
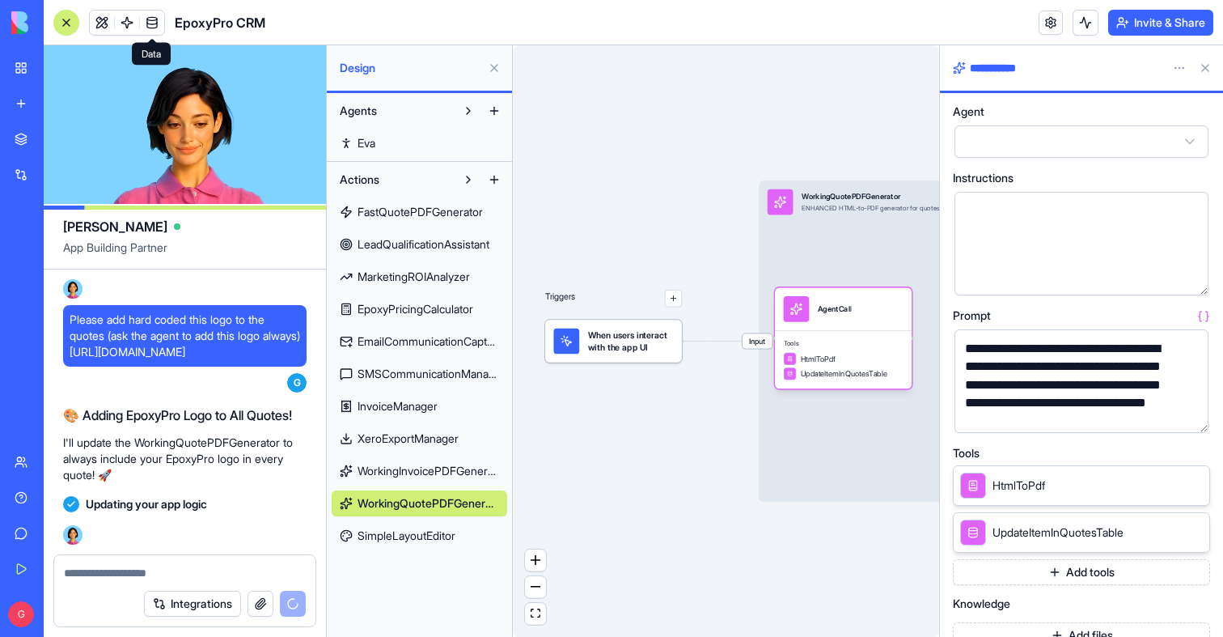
click at [496, 66] on button at bounding box center [494, 68] width 26 height 26
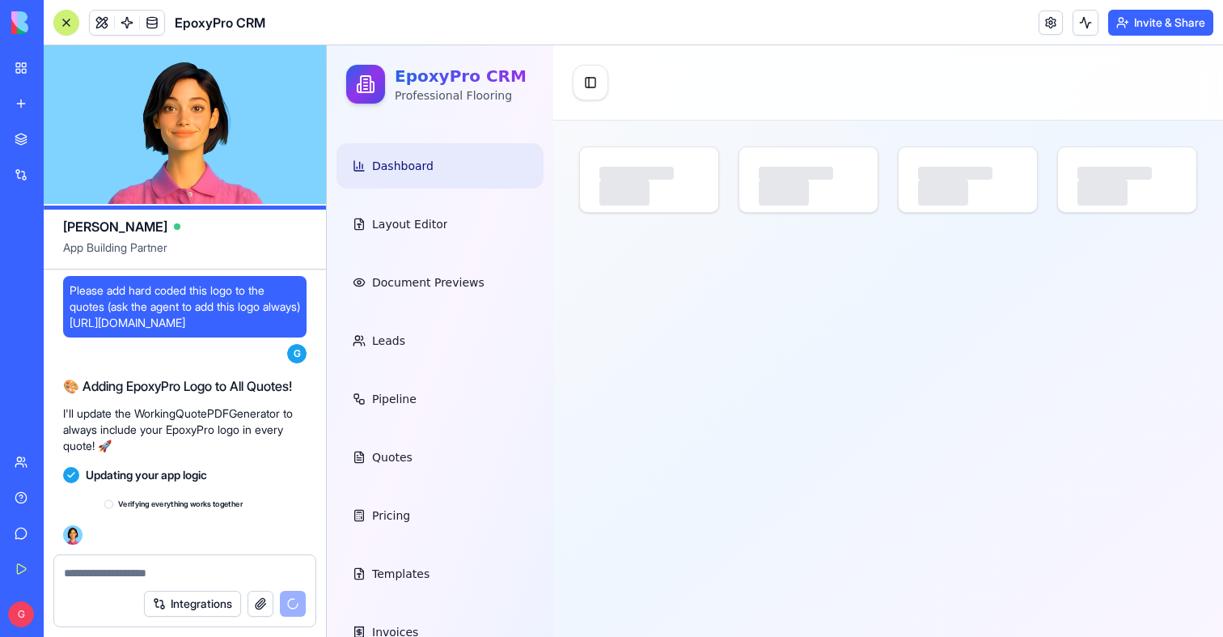
scroll to position [143375, 0]
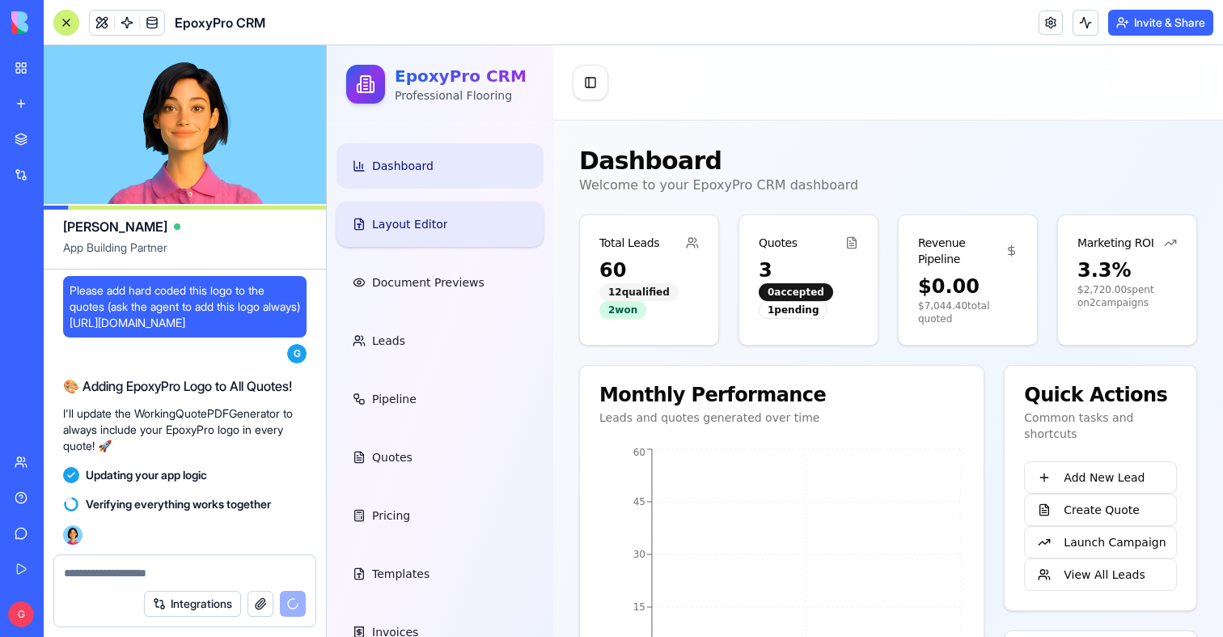
click at [428, 227] on span "Layout Editor" at bounding box center [409, 224] width 75 height 16
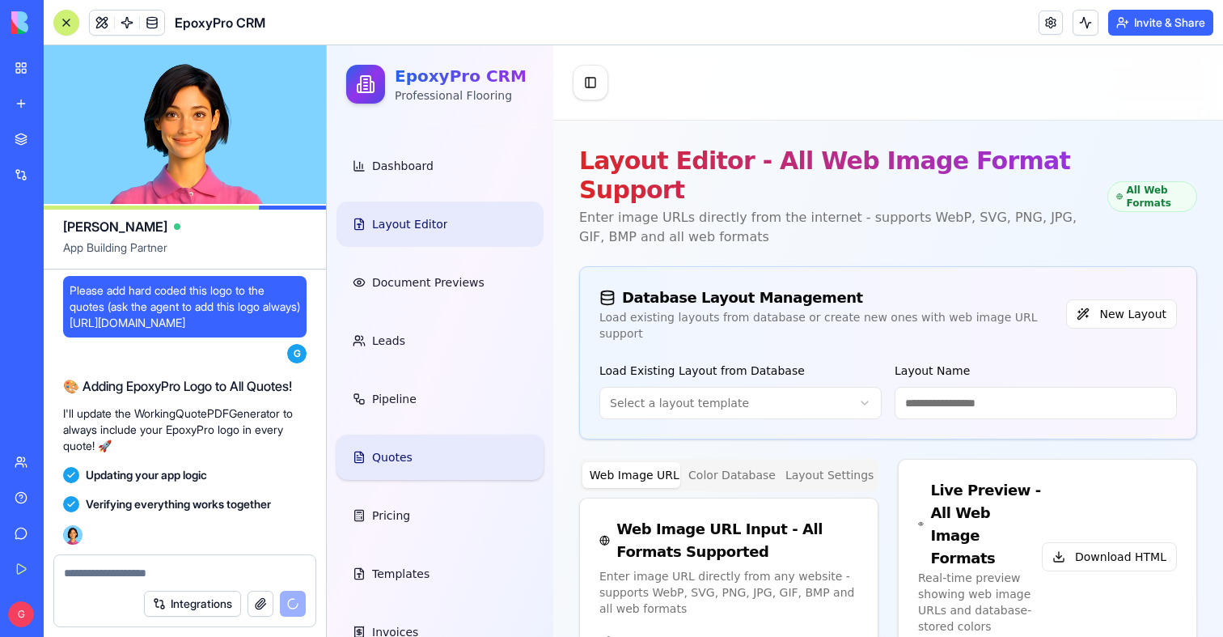
click at [420, 455] on link "Quotes" at bounding box center [440, 456] width 207 height 45
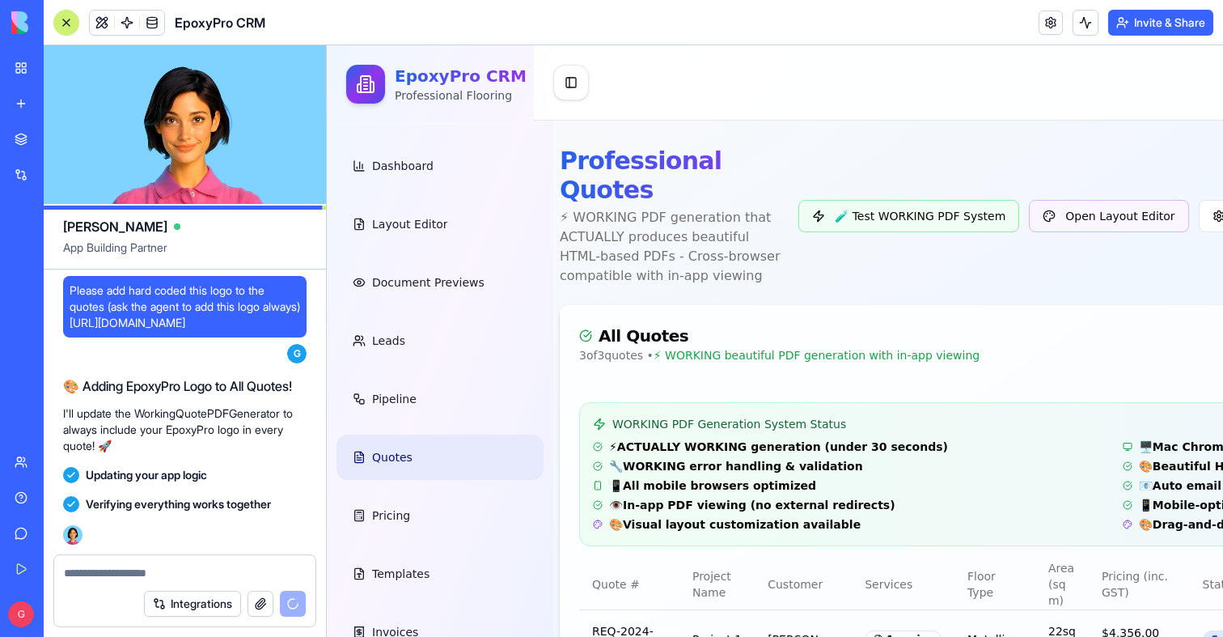
scroll to position [0, 417]
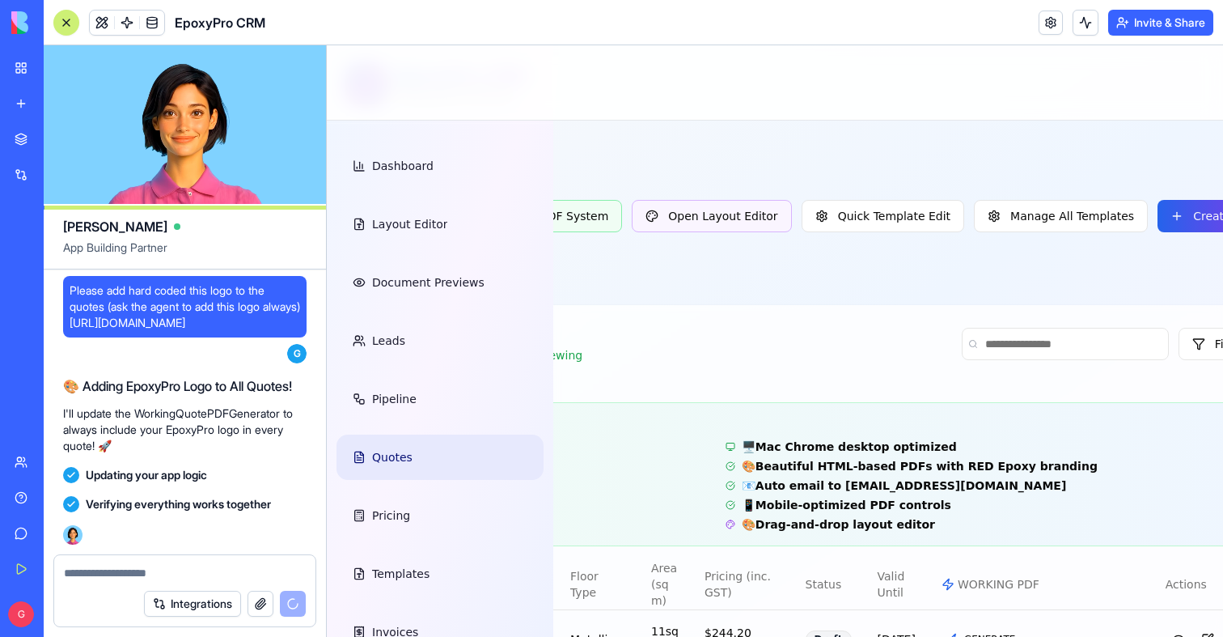
click at [1176, 180] on div "Professional Quotes ⚡ WORKING PDF generation that ACTUALLY produces beautiful H…" at bounding box center [723, 215] width 1120 height 139
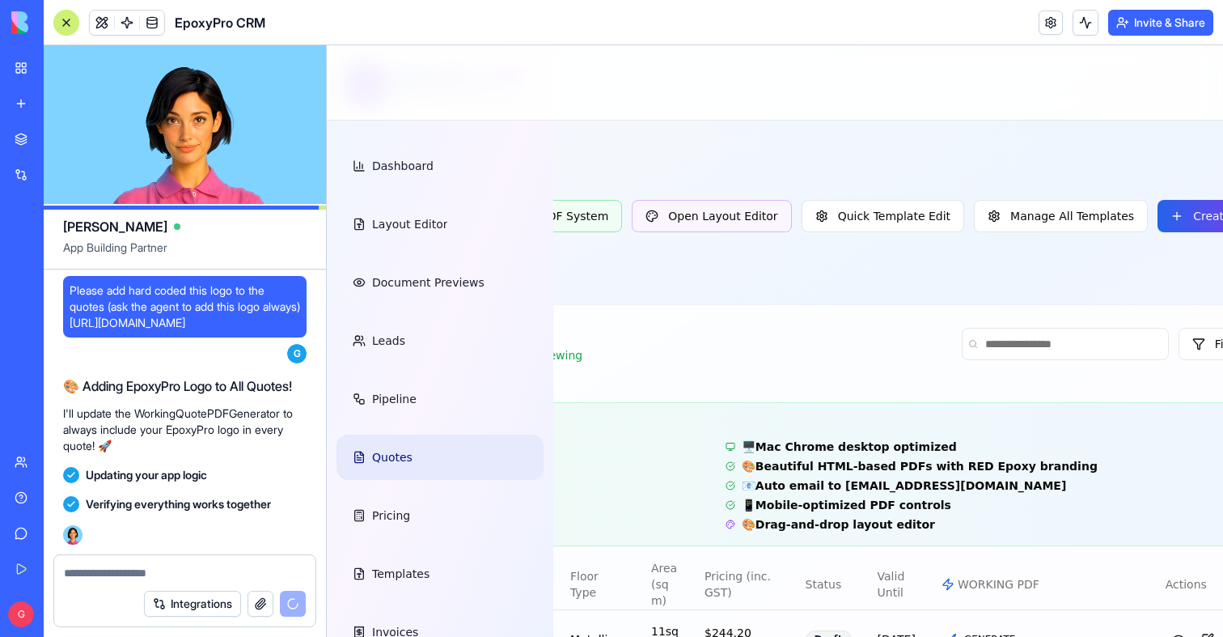
click at [1156, 242] on div "Professional Quotes ⚡ WORKING PDF generation that ACTUALLY produces beautiful H…" at bounding box center [723, 215] width 1120 height 139
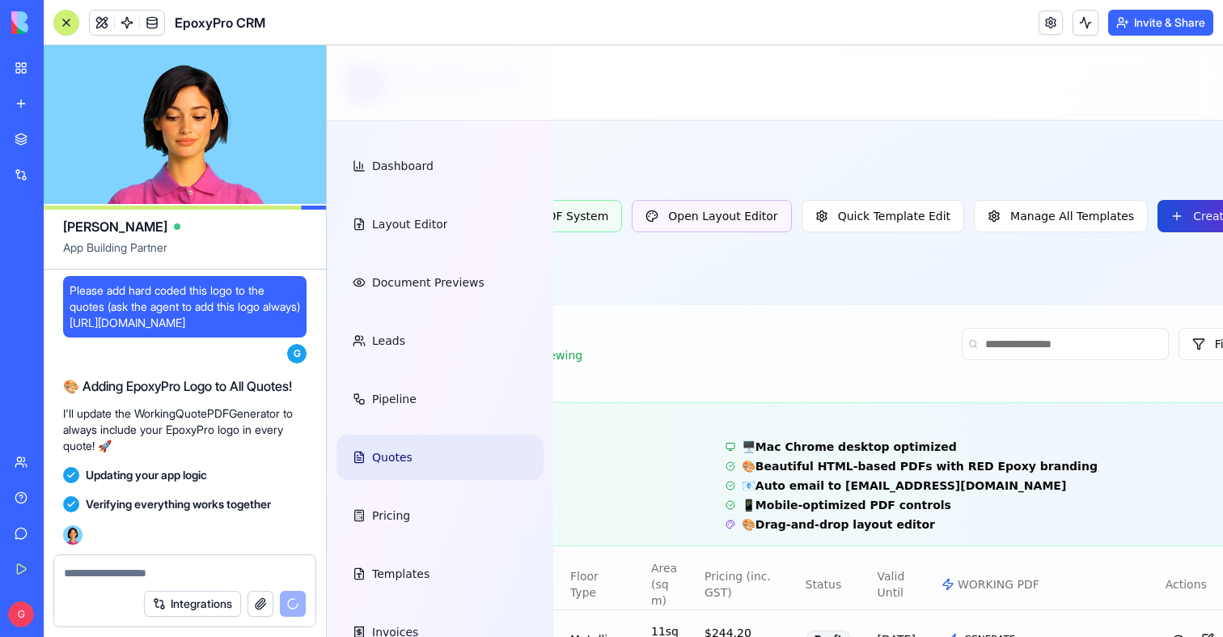
click at [1158, 232] on button "Create Quote" at bounding box center [1220, 216] width 125 height 32
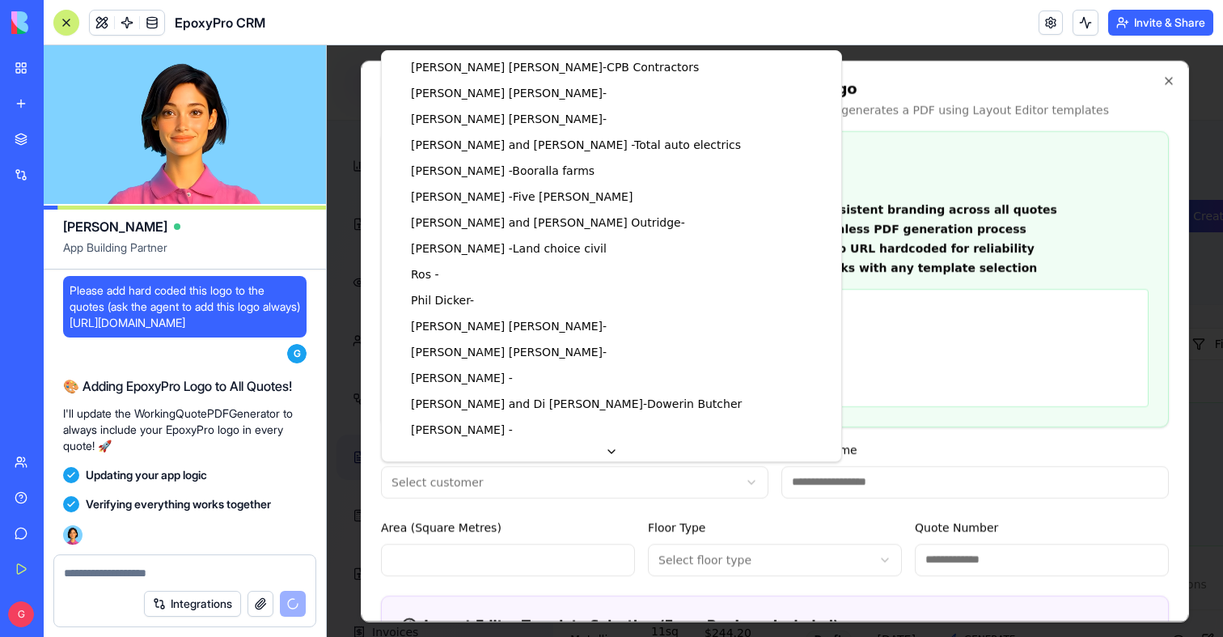
click at [498, 494] on body "EpoxyPro CRM Professional Flooring Dashboard Layout Editor Document Previews Le…" at bounding box center [358, 438] width 896 height 786
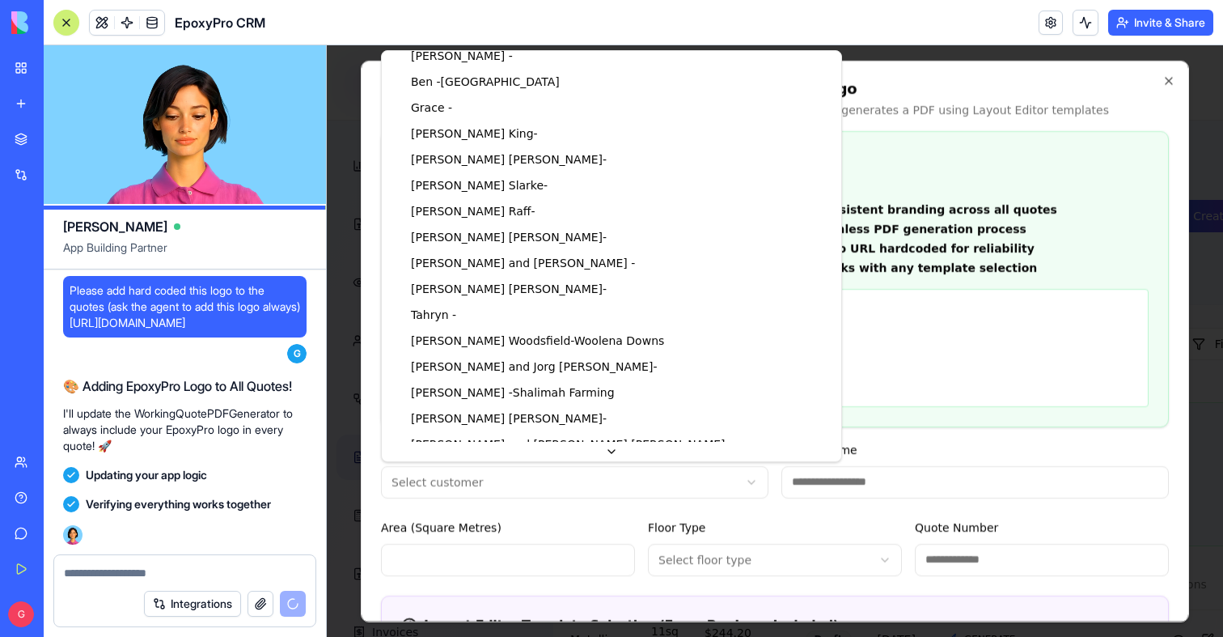
scroll to position [1168, 0]
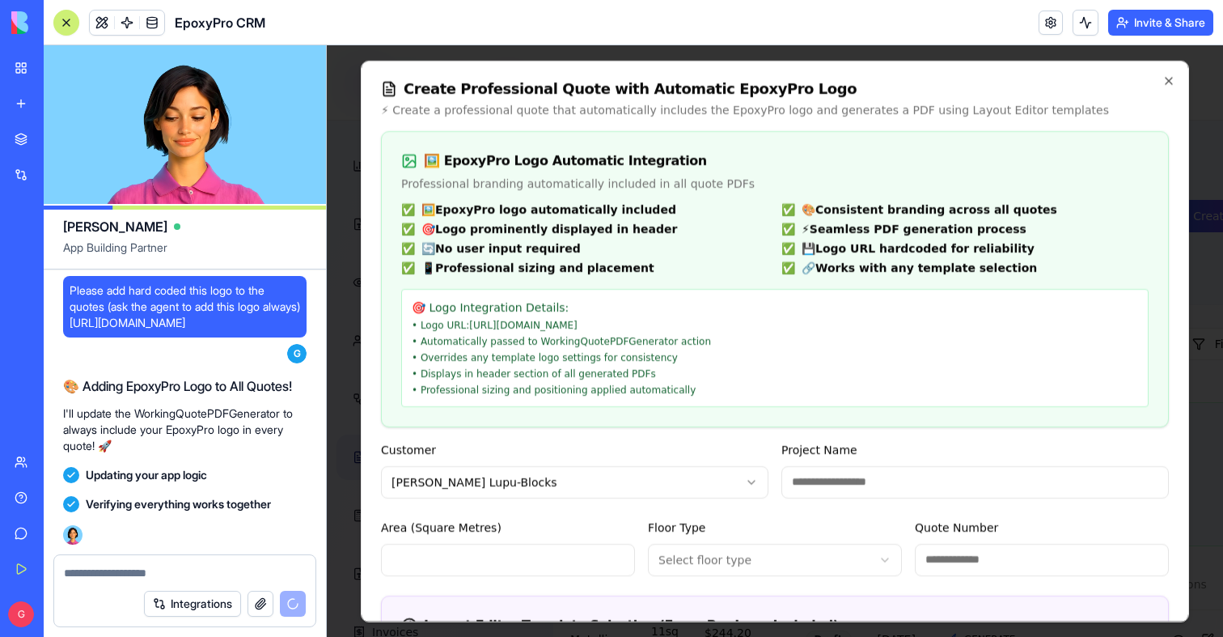
click at [820, 478] on input "Project Name" at bounding box center [976, 481] width 388 height 32
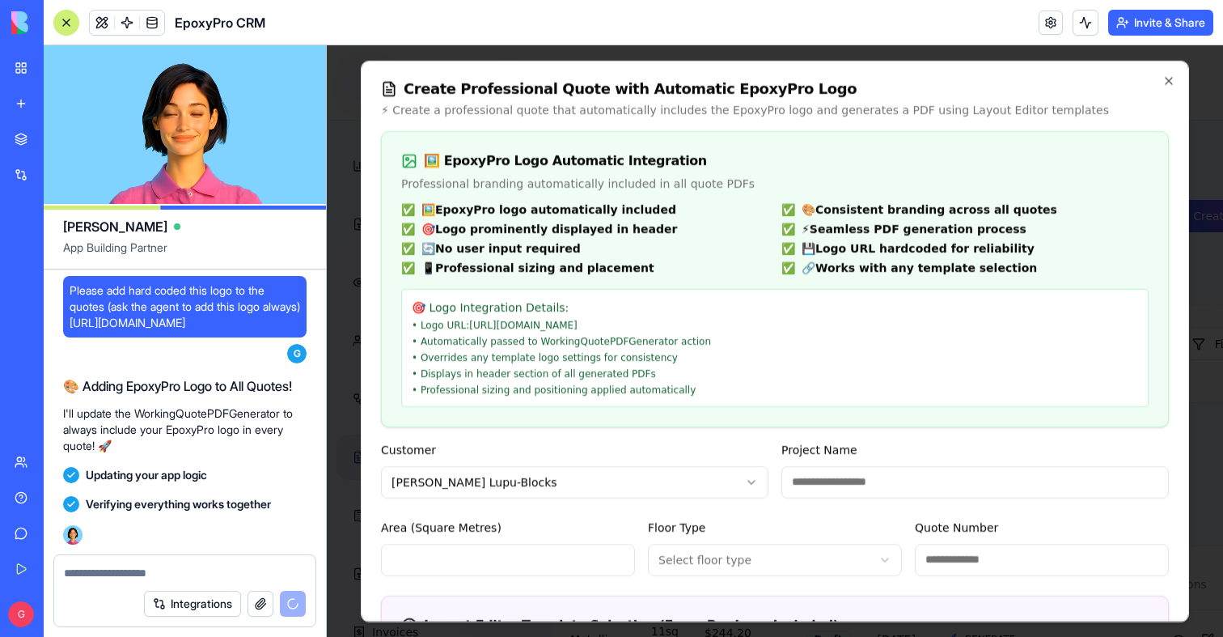
type input "*********"
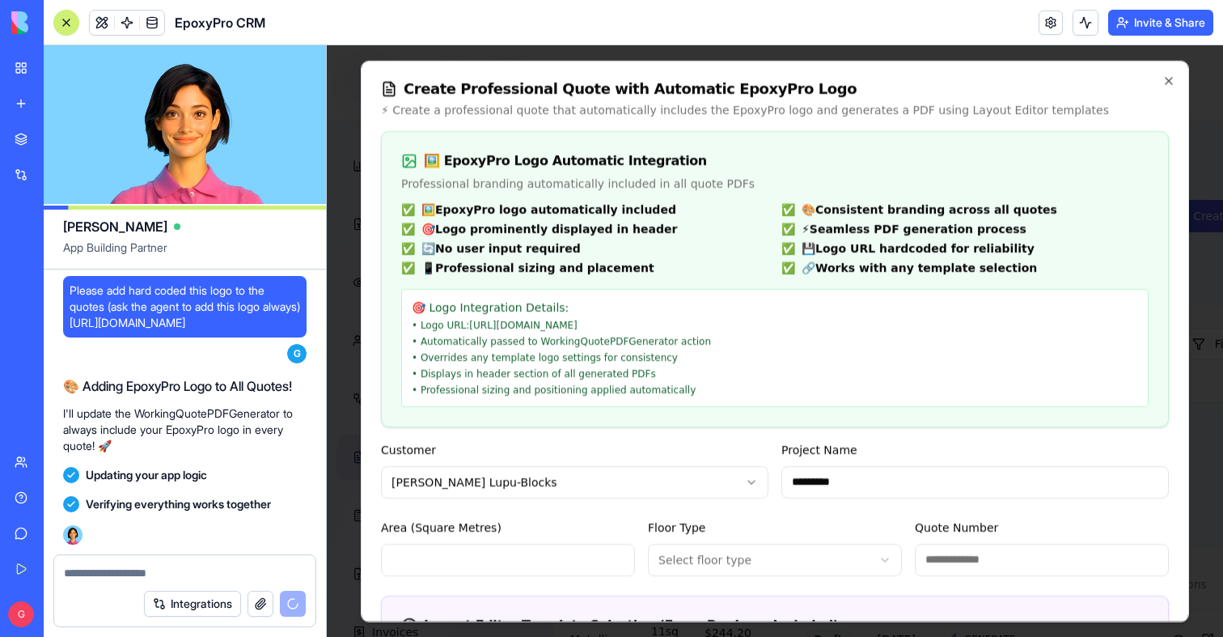
click at [504, 563] on input "Area (Square Metres)" at bounding box center [508, 559] width 254 height 32
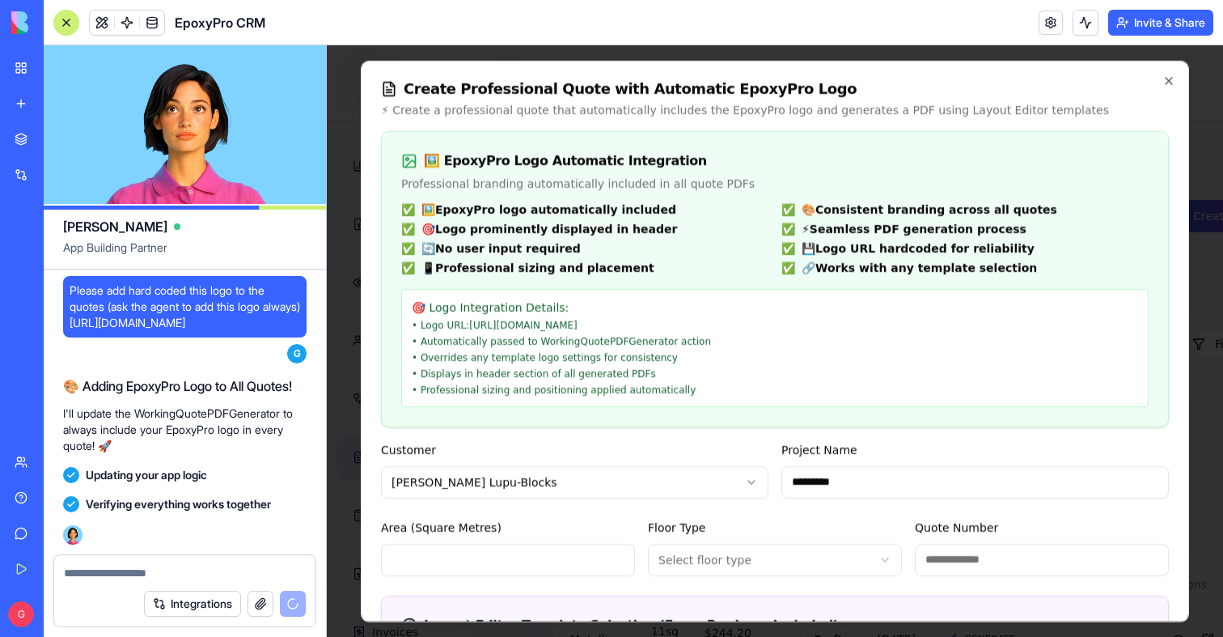
scroll to position [143999, 0]
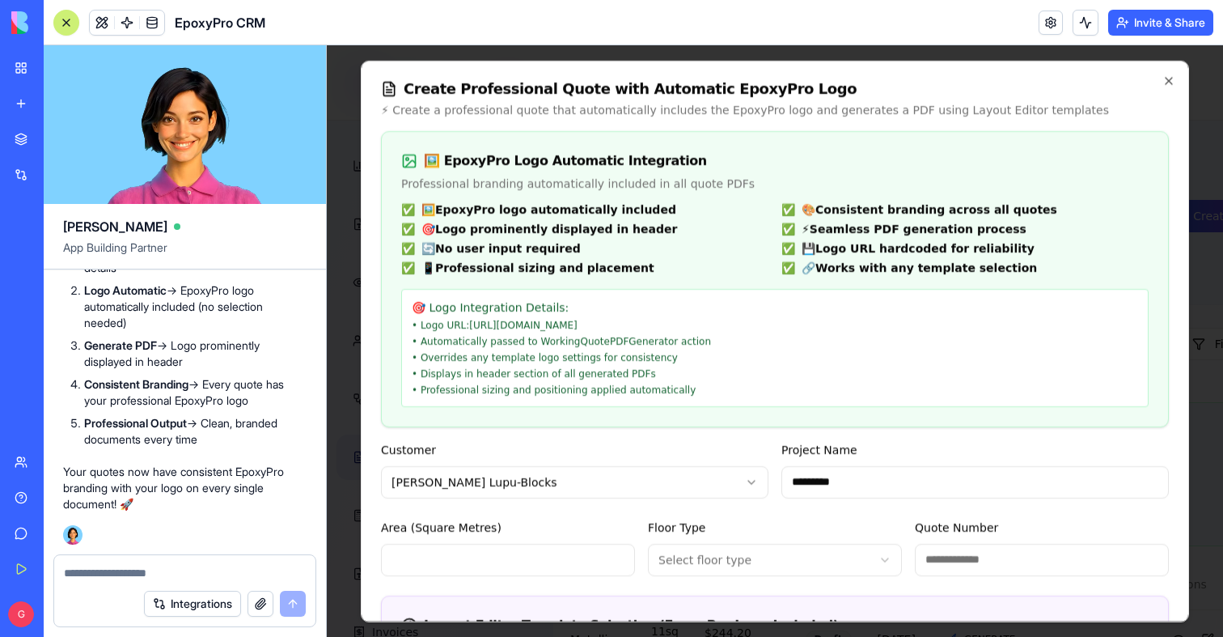
type input "**"
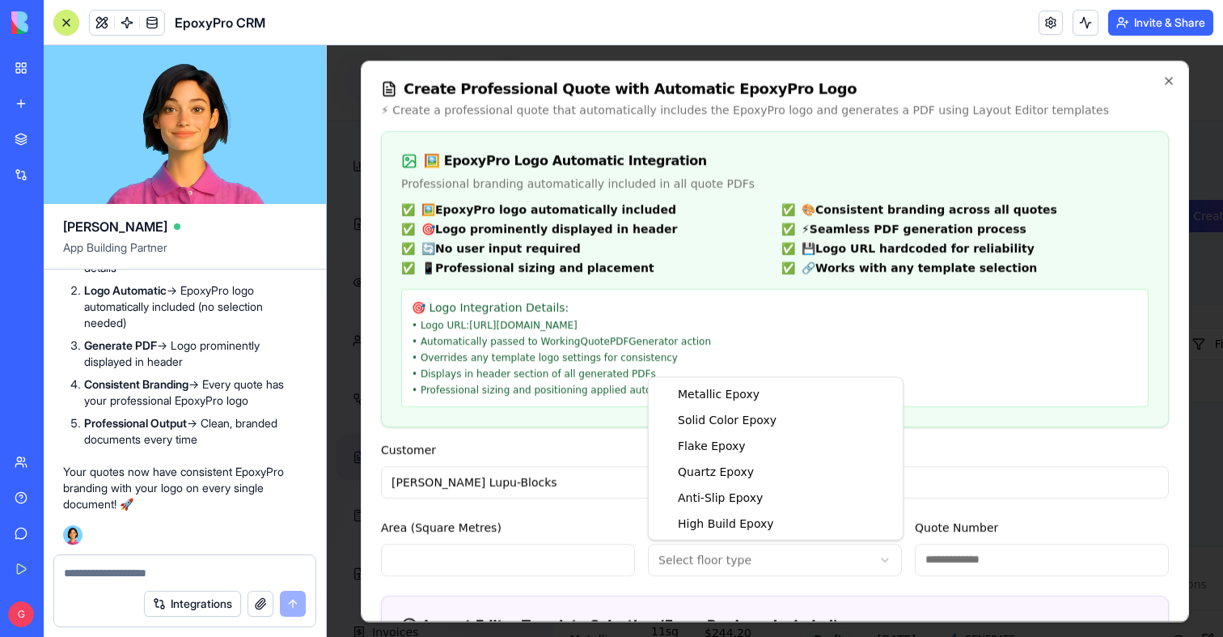
click at [776, 557] on body "EpoxyPro CRM Professional Flooring Dashboard Layout Editor Document Previews Le…" at bounding box center [358, 438] width 896 height 786
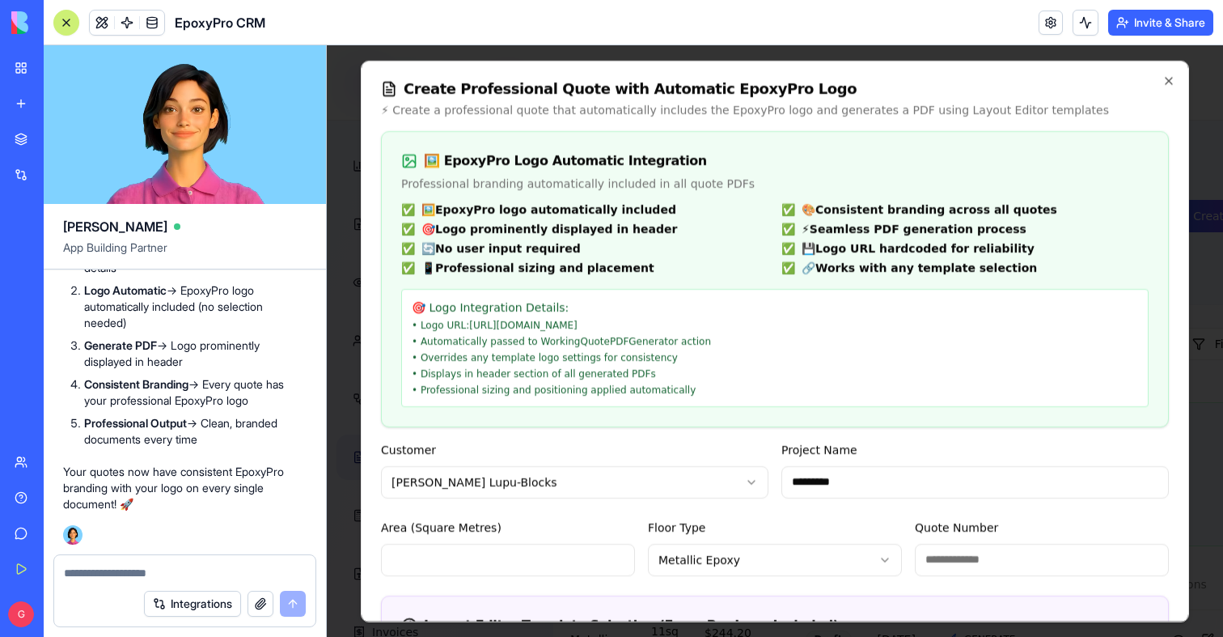
click at [960, 560] on input "Quote Number" at bounding box center [1042, 559] width 254 height 32
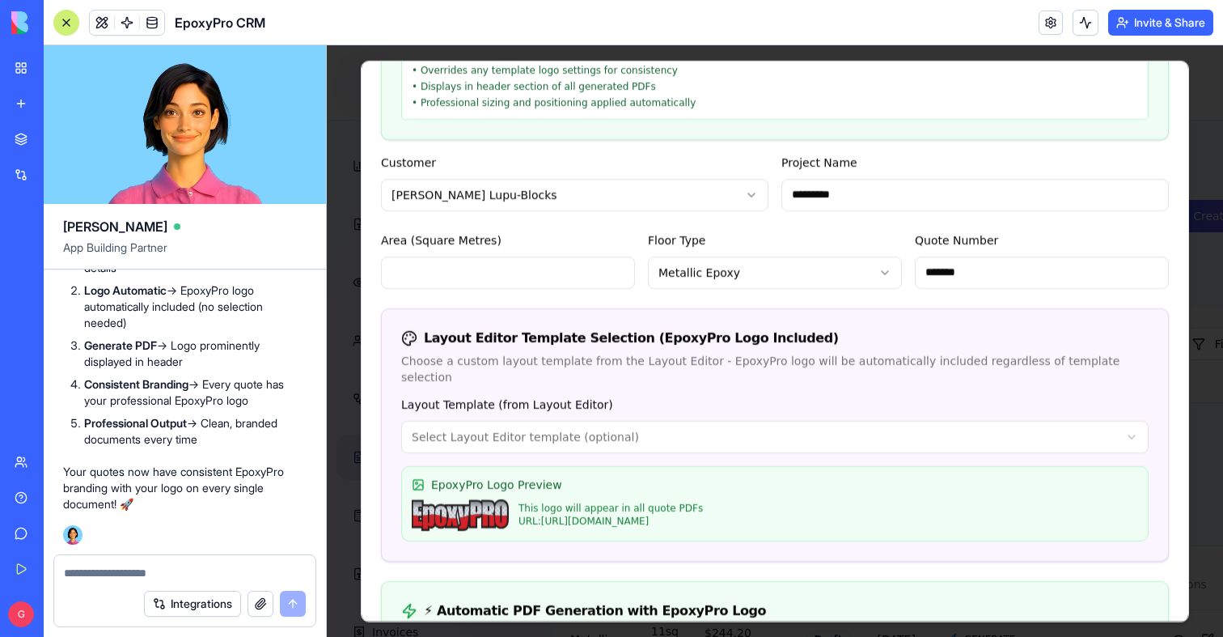
scroll to position [362, 0]
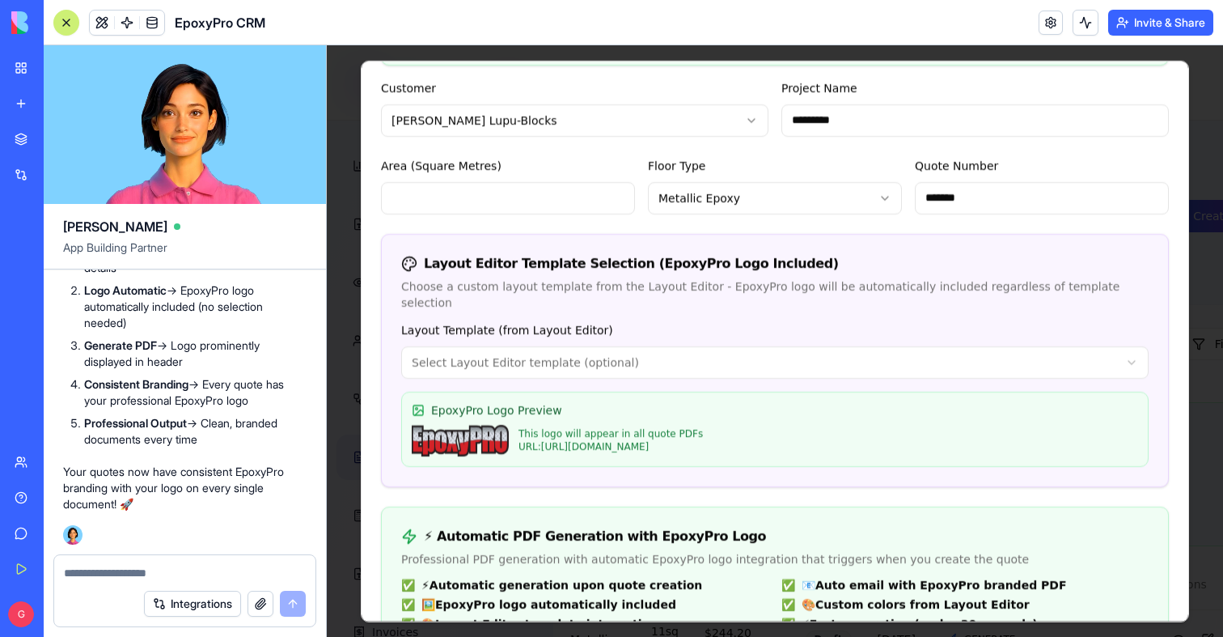
type input "*******"
click at [700, 368] on div "**********" at bounding box center [775, 403] width 786 height 167
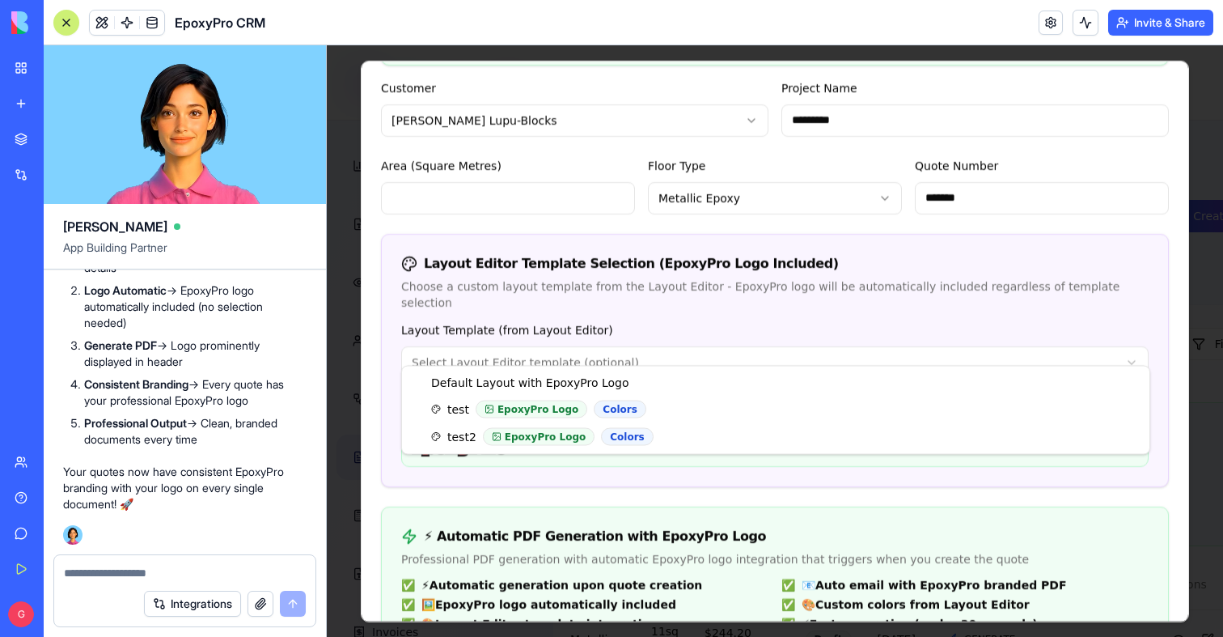
click at [696, 353] on body "EpoxyPro CRM Professional Flooring Dashboard Layout Editor Document Previews Le…" at bounding box center [358, 438] width 896 height 786
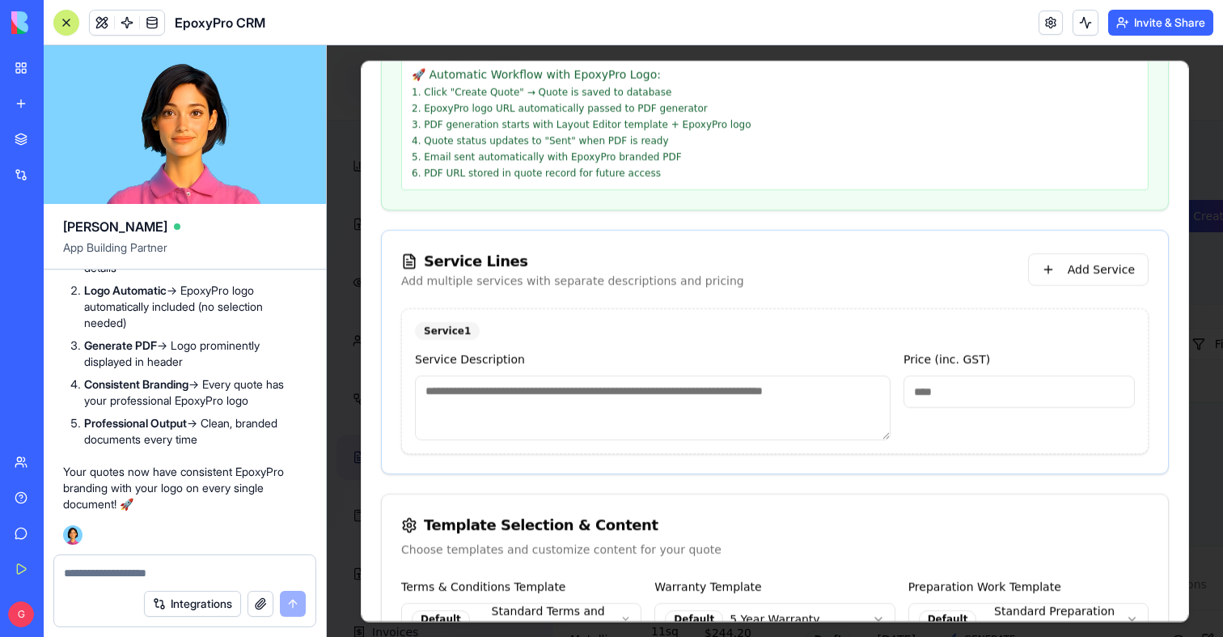
scroll to position [1194, 0]
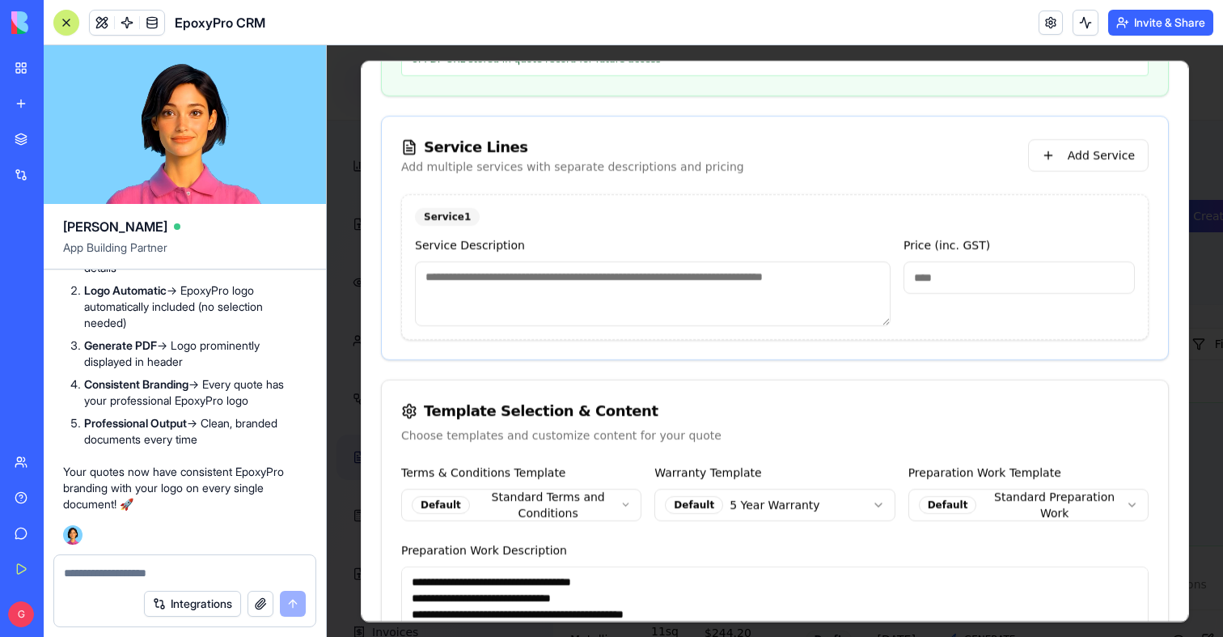
click at [510, 274] on textarea at bounding box center [653, 293] width 476 height 65
type textarea "******"
click at [926, 273] on input "*" at bounding box center [1019, 277] width 231 height 32
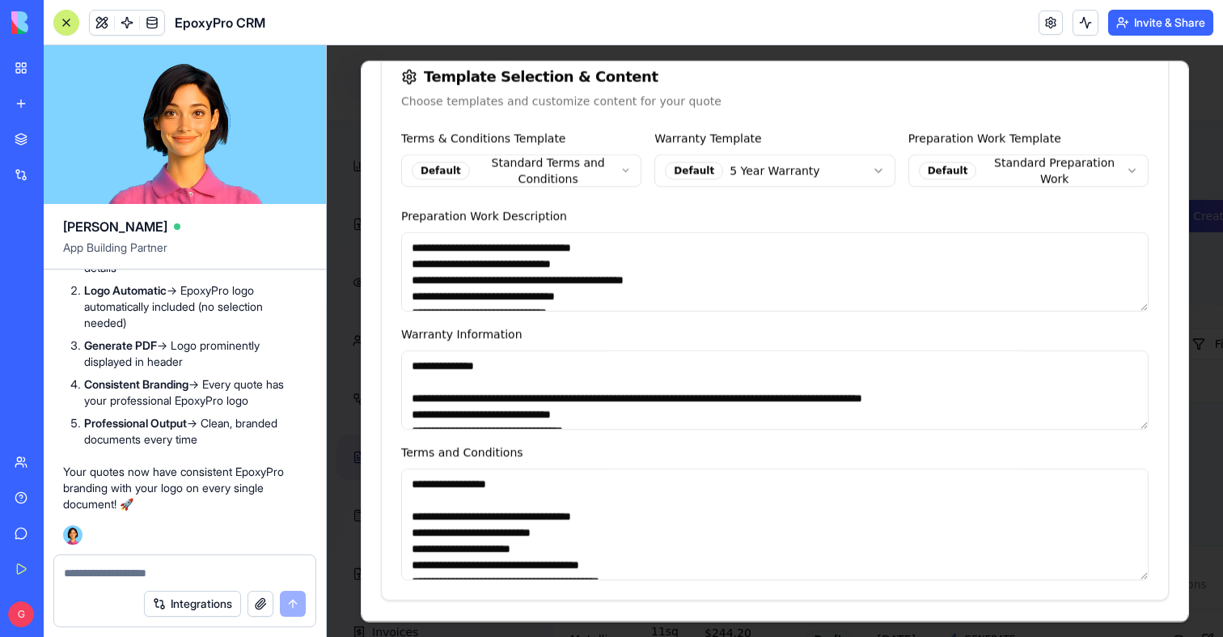
scroll to position [1868, 0]
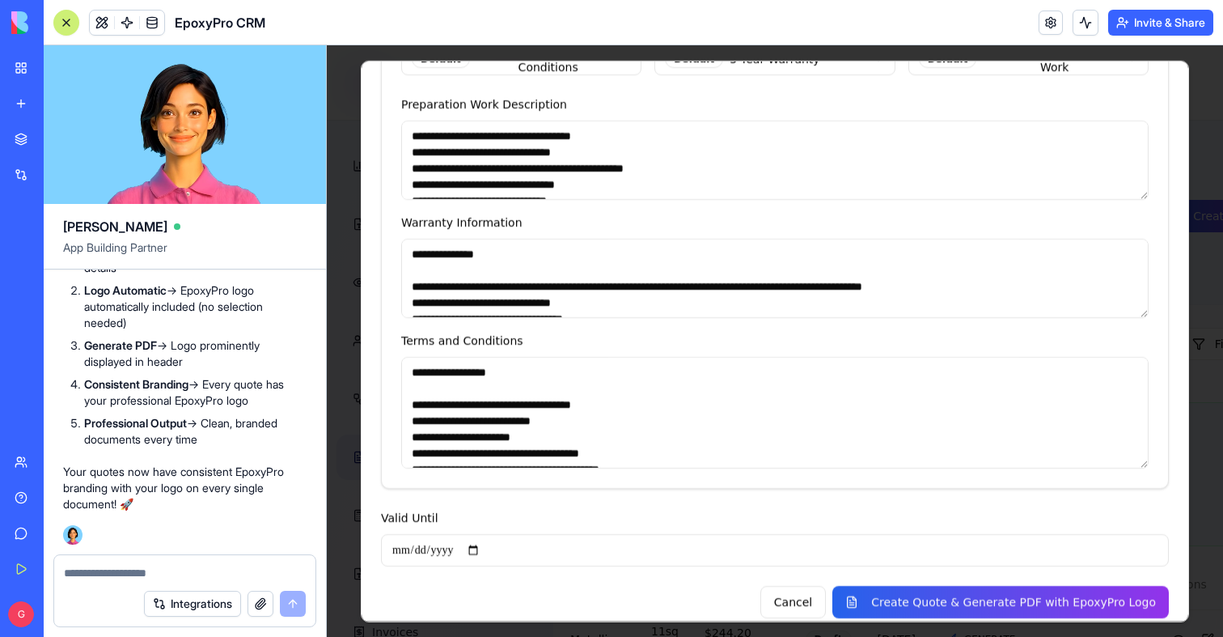
type input "******"
click at [481, 534] on input "Valid Until" at bounding box center [775, 550] width 788 height 32
type input "**********"
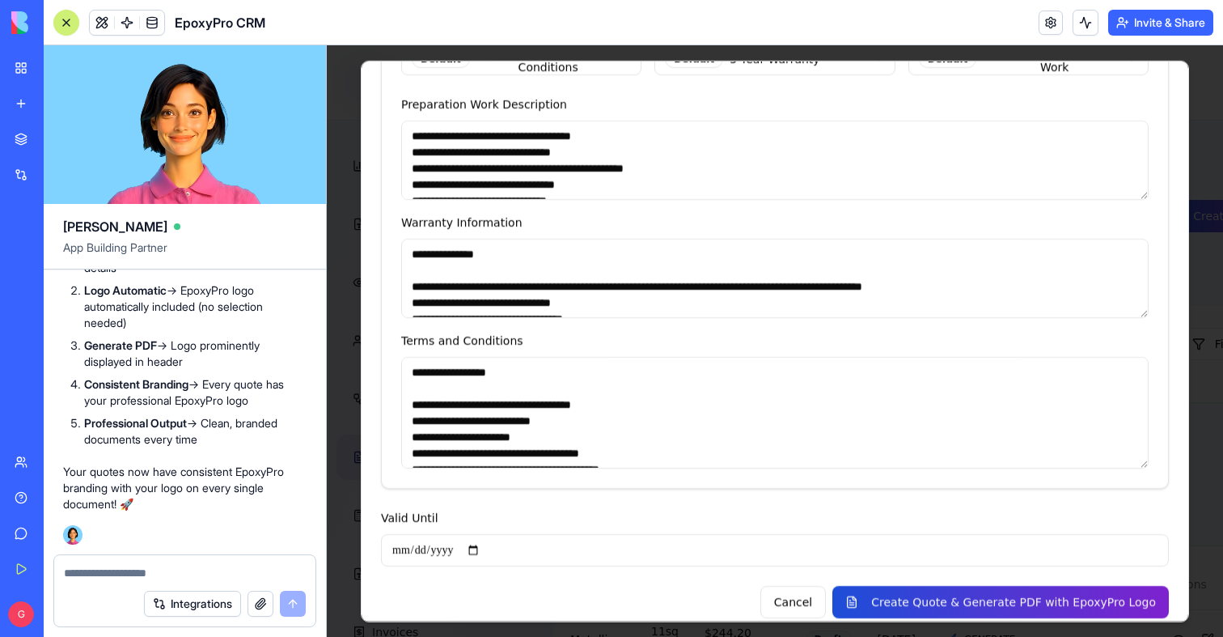
click at [982, 586] on button "Create Quote & Generate PDF with EpoxyPro Logo" at bounding box center [1000, 602] width 337 height 32
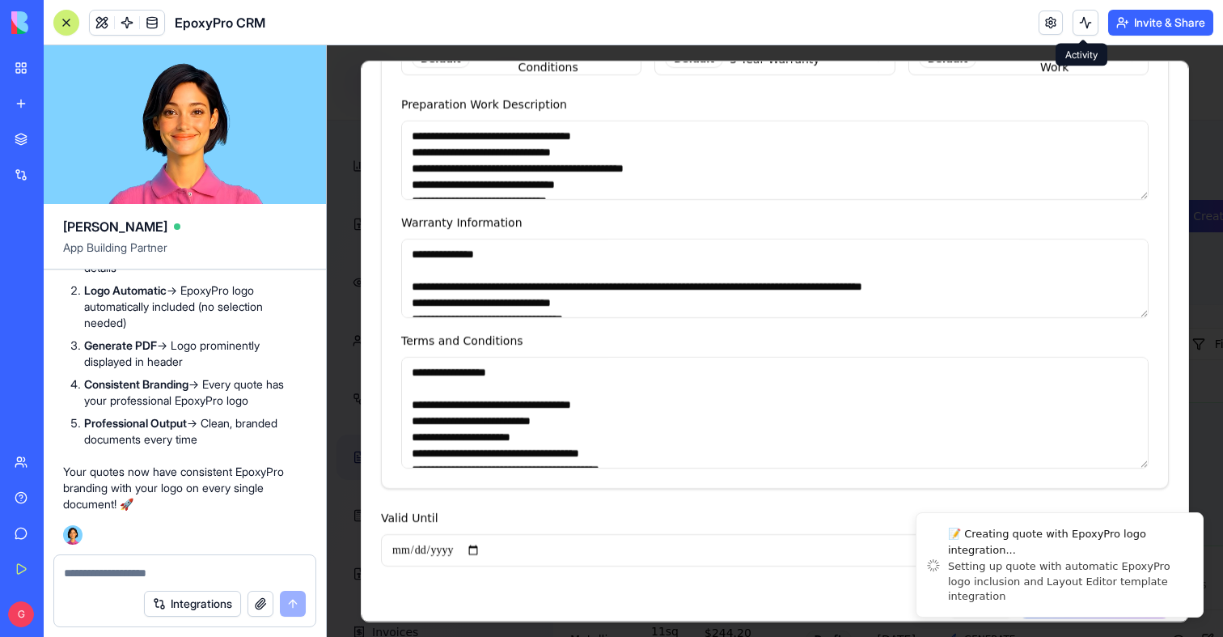
click at [1076, 22] on button at bounding box center [1086, 23] width 26 height 26
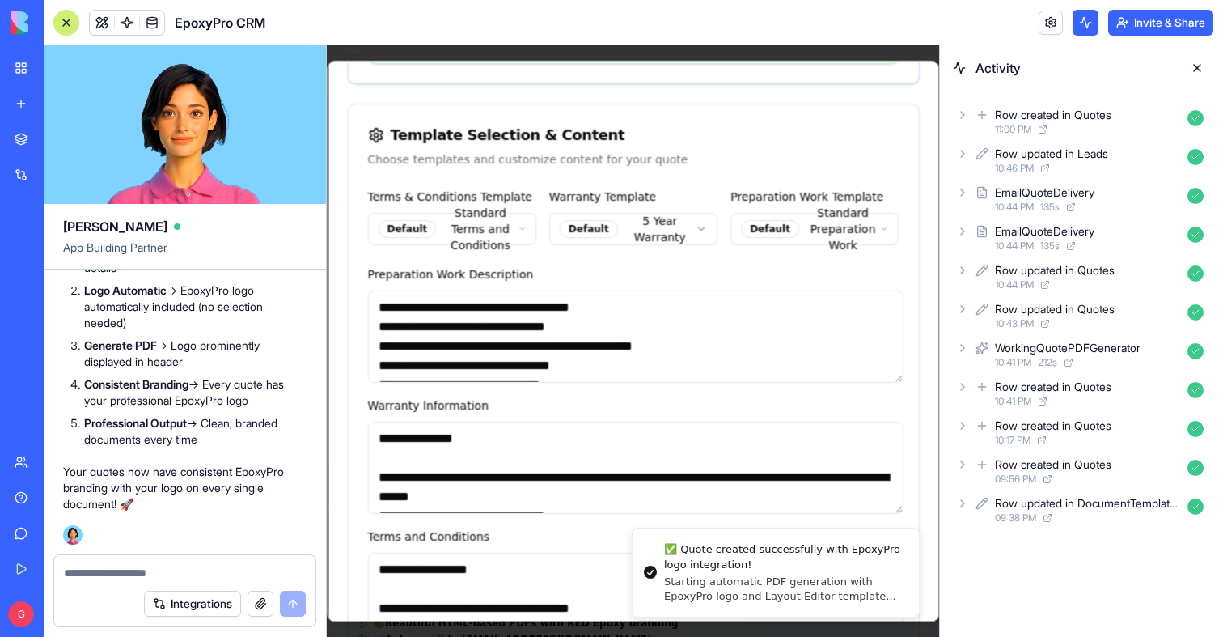
scroll to position [2195, 0]
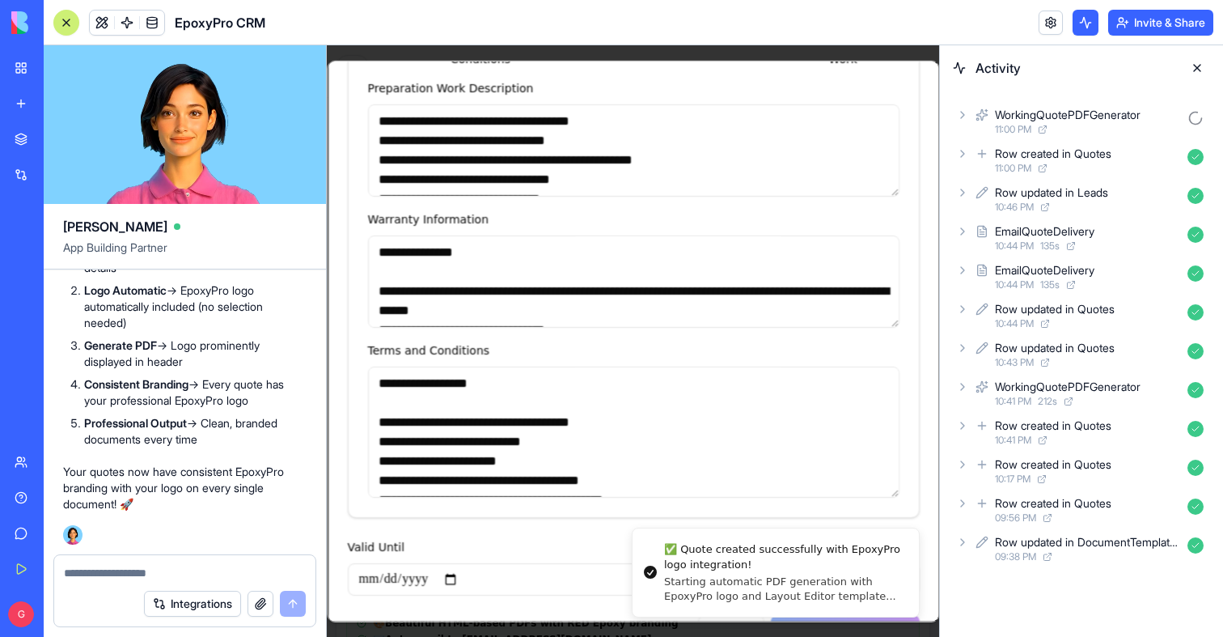
click at [1061, 117] on div "WorkingQuotePDFGenerator" at bounding box center [1068, 115] width 146 height 16
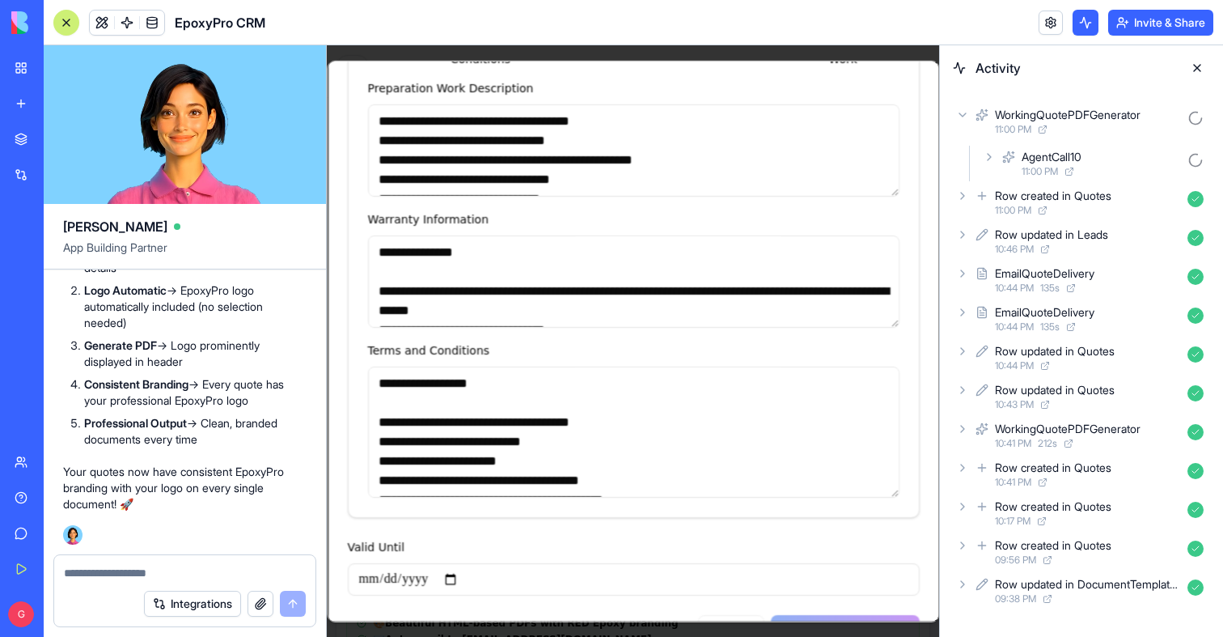
click at [1062, 176] on div "11:00 PM" at bounding box center [1101, 171] width 159 height 13
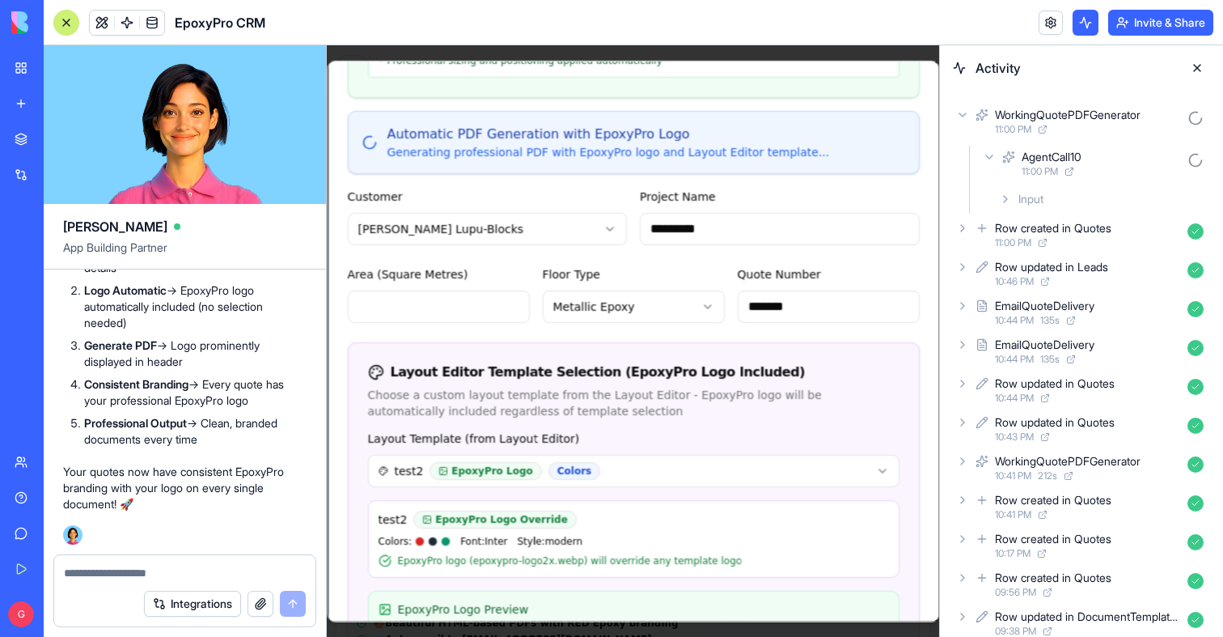
scroll to position [0, 0]
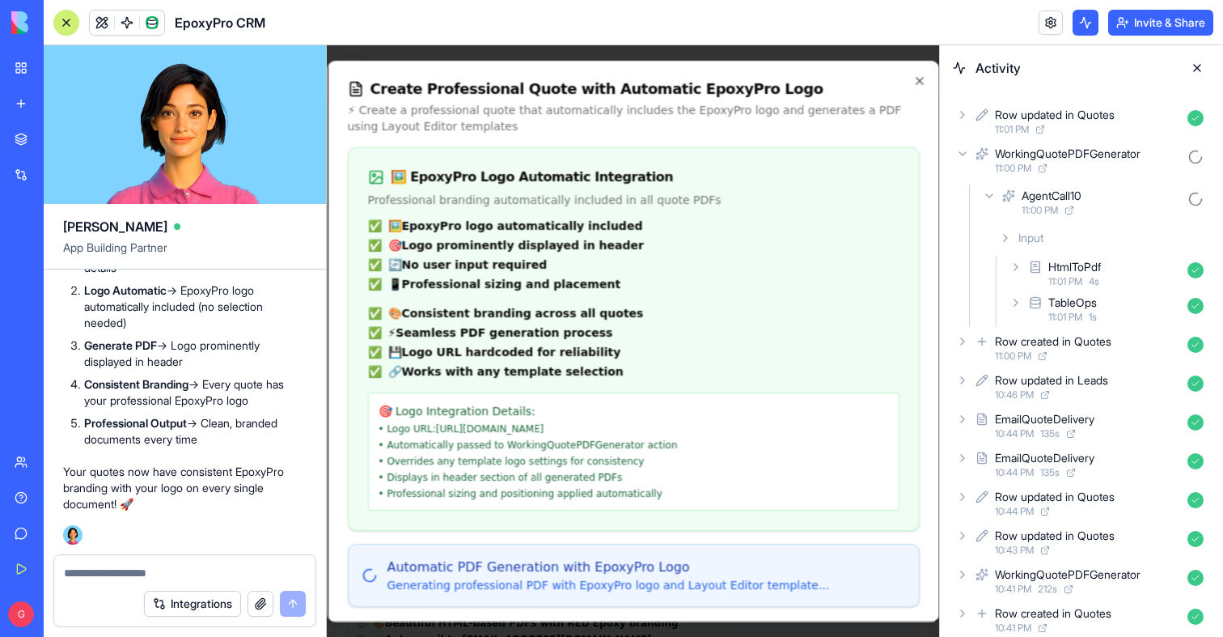
type input "*"
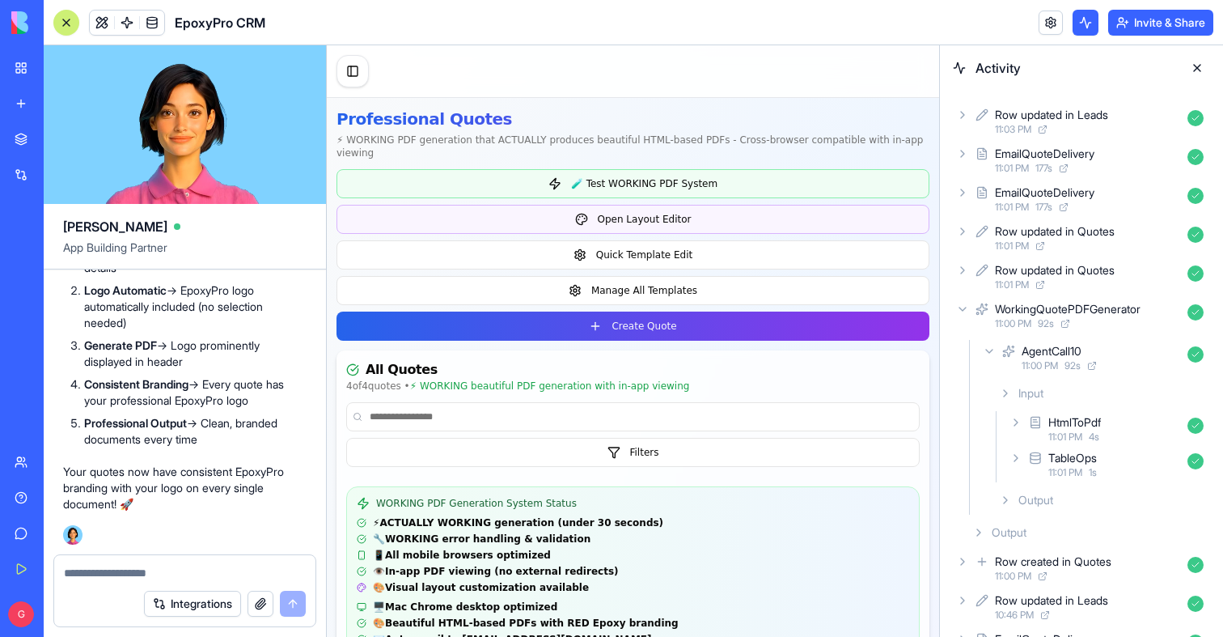
click at [1204, 68] on button at bounding box center [1197, 68] width 26 height 26
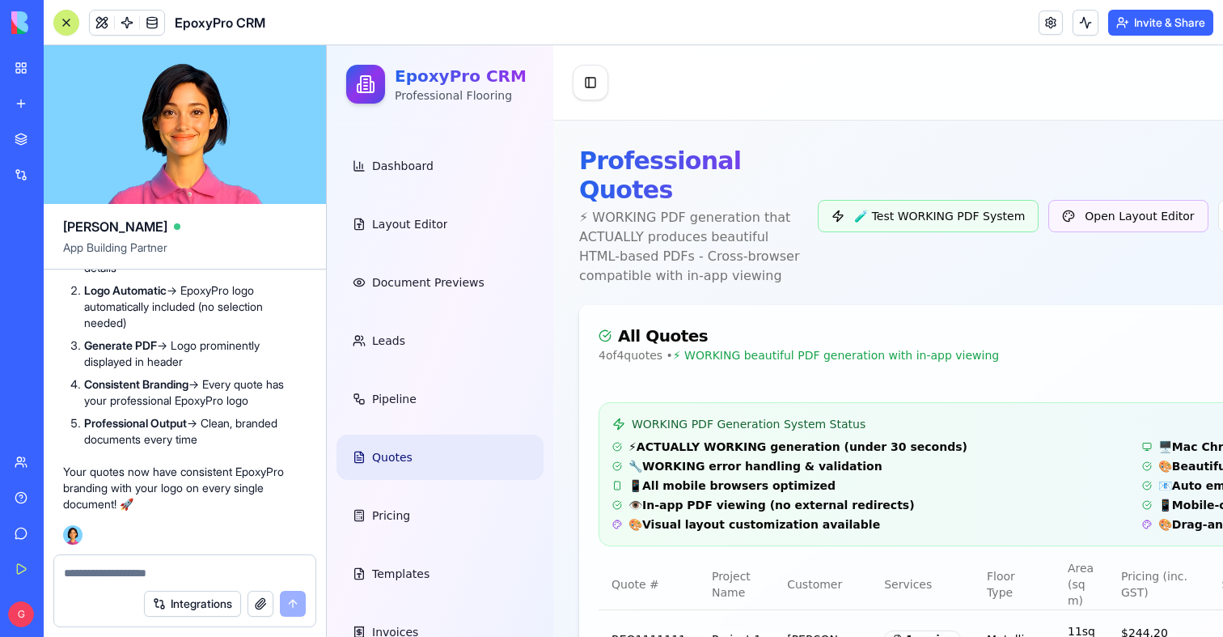
click at [68, 18] on div at bounding box center [66, 22] width 13 height 13
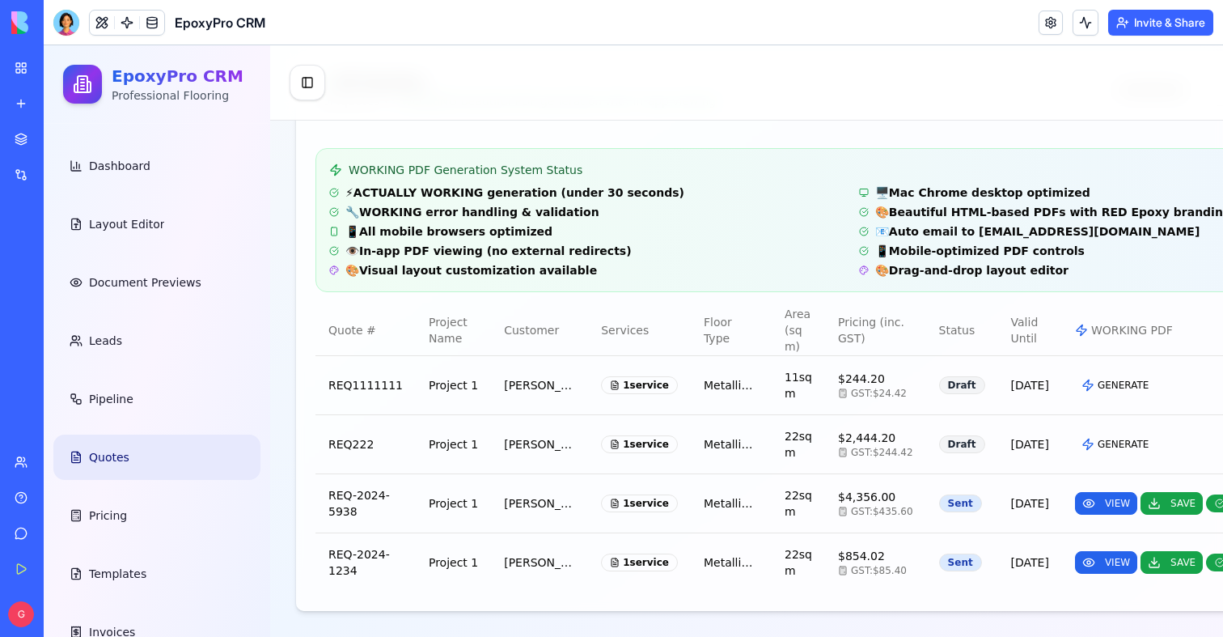
scroll to position [338, 0]
click at [1075, 551] on button "VIEW" at bounding box center [1106, 562] width 62 height 23
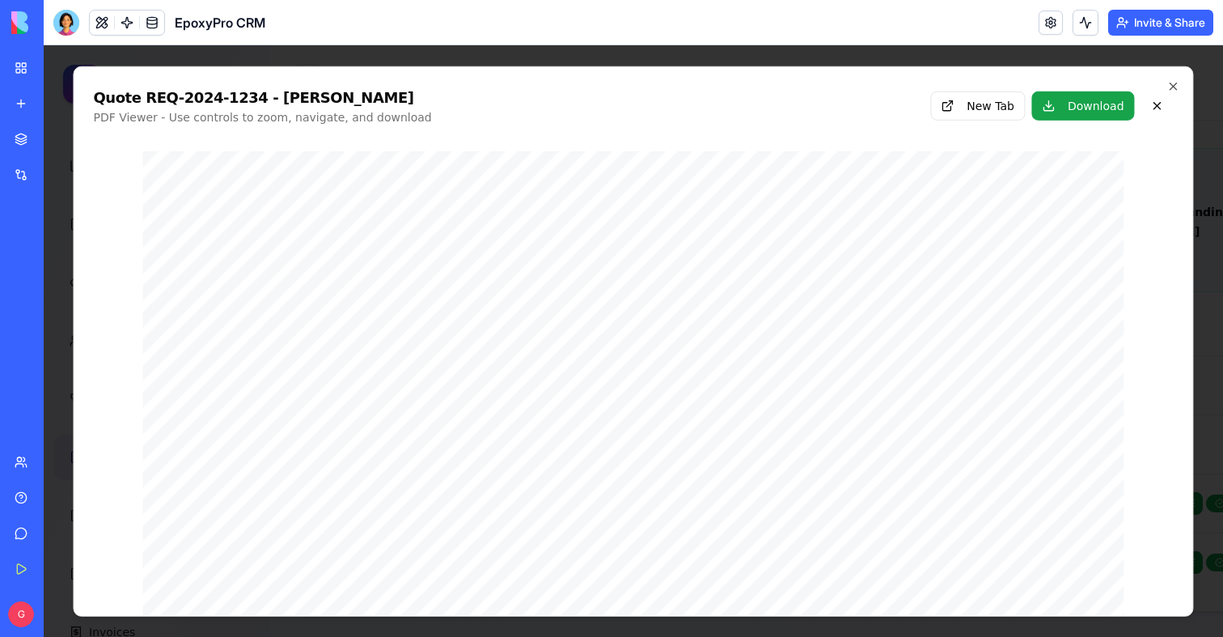
scroll to position [0, 0]
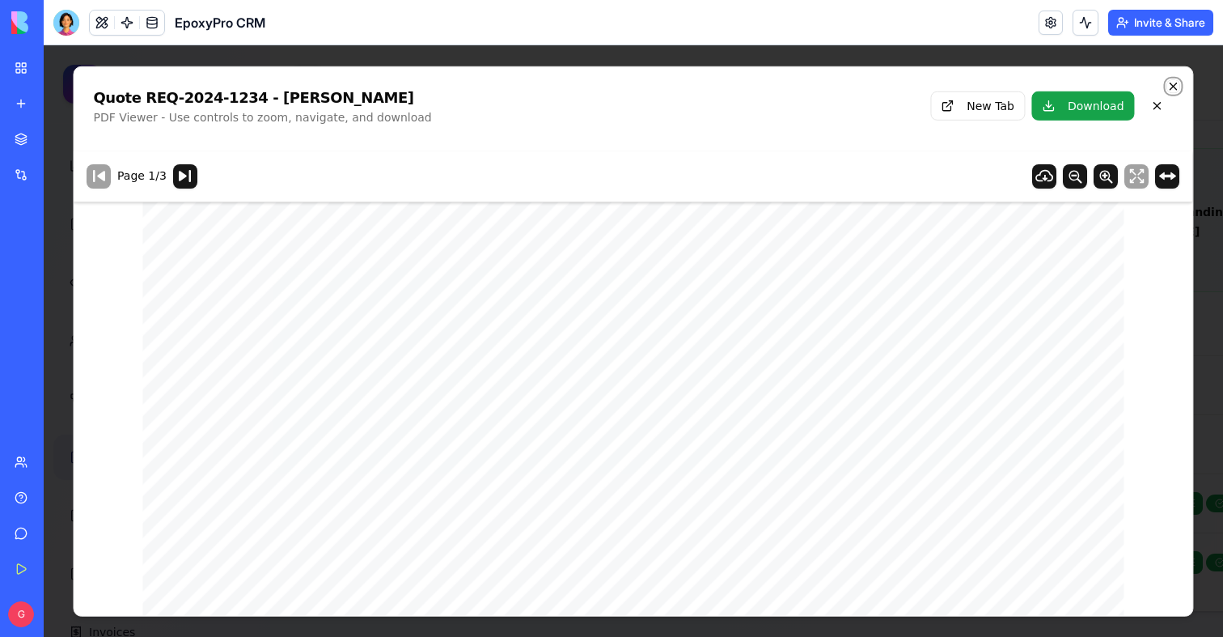
click at [1174, 83] on icon "button" at bounding box center [1173, 85] width 13 height 13
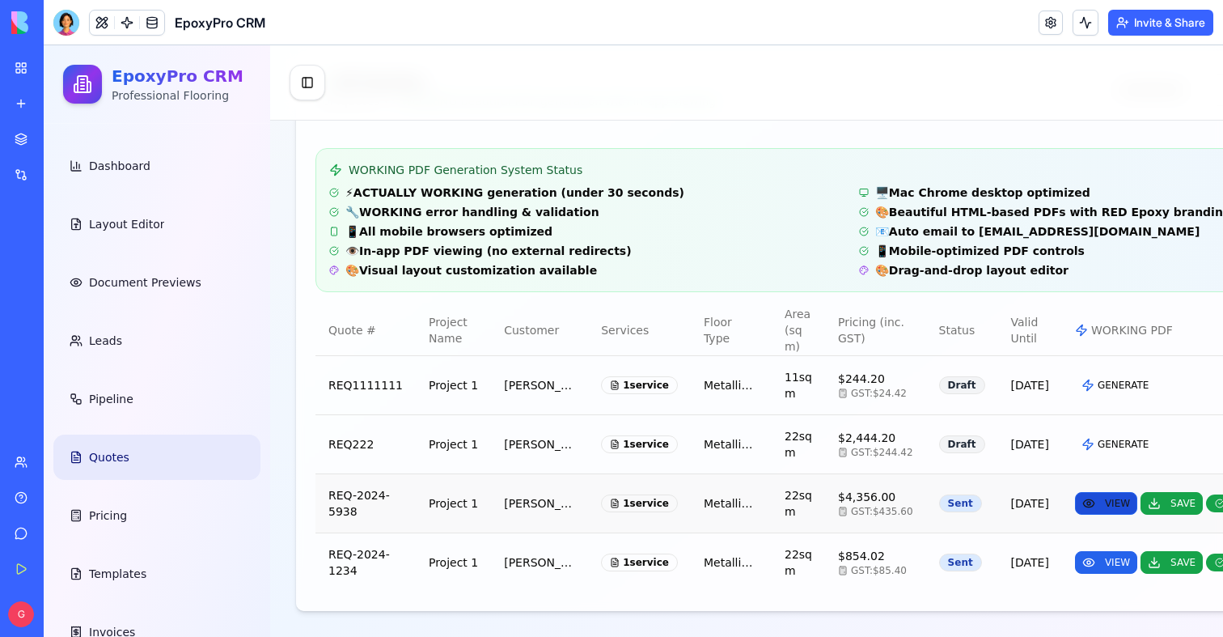
click at [1075, 492] on button "VIEW" at bounding box center [1106, 503] width 62 height 23
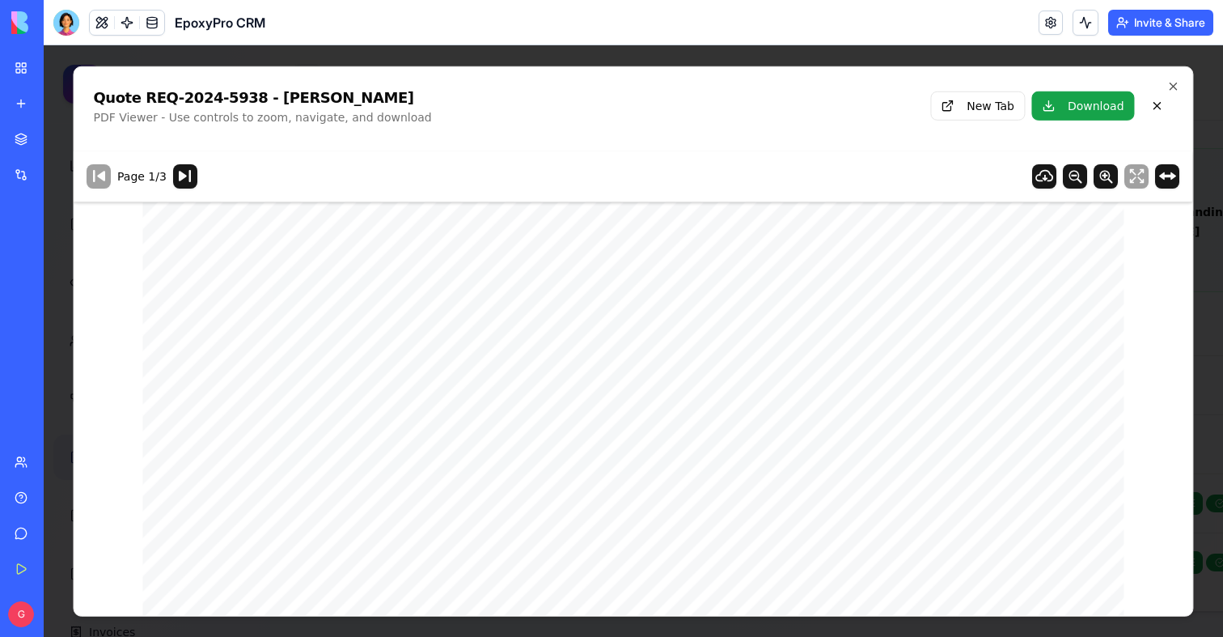
click at [1181, 71] on div "Quote REQ-2024-5938 - [PERSON_NAME] PDF Viewer - Use controls to zoom, navigate…" at bounding box center [633, 101] width 1119 height 71
click at [1180, 82] on div "Quote REQ-2024-5938 - [PERSON_NAME] PDF Viewer - Use controls to zoom, navigate…" at bounding box center [633, 101] width 1119 height 71
click at [1174, 83] on icon "button" at bounding box center [1173, 85] width 13 height 13
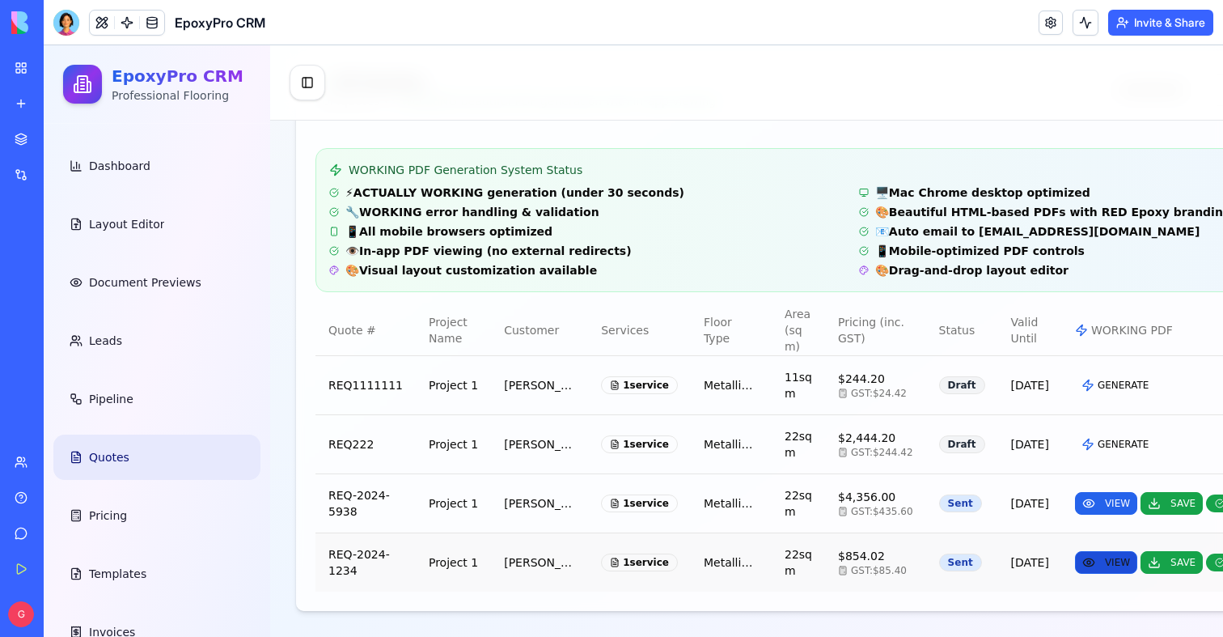
click at [1075, 553] on button "VIEW" at bounding box center [1106, 562] width 62 height 23
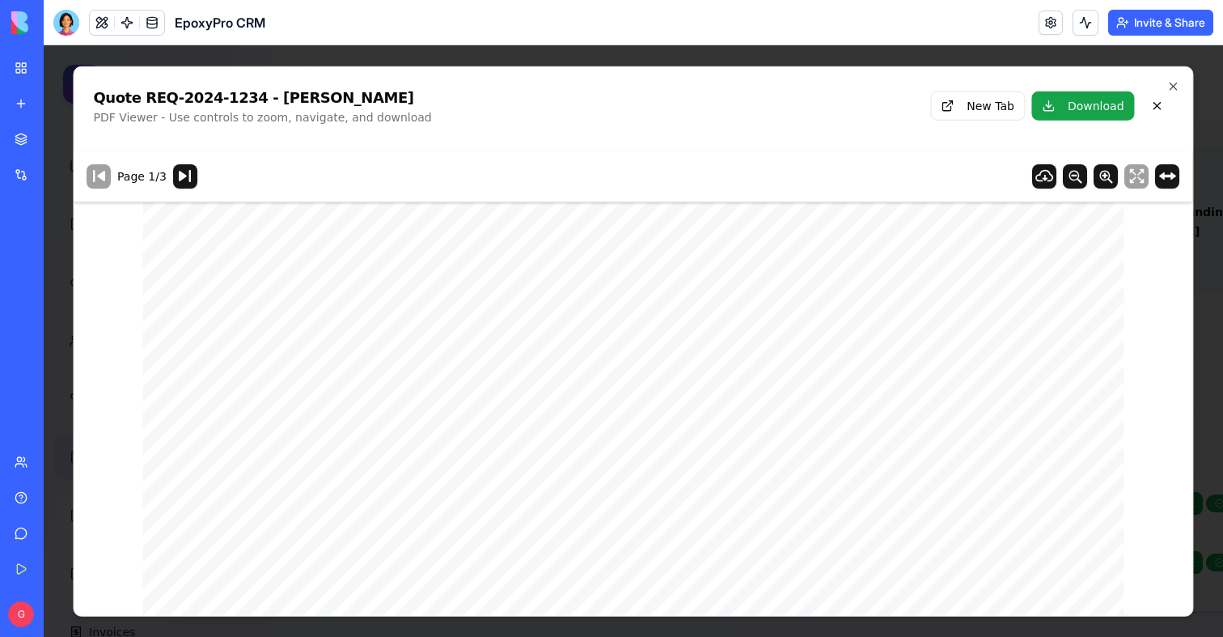
scroll to position [121, 0]
click at [1168, 84] on icon "button" at bounding box center [1173, 85] width 13 height 13
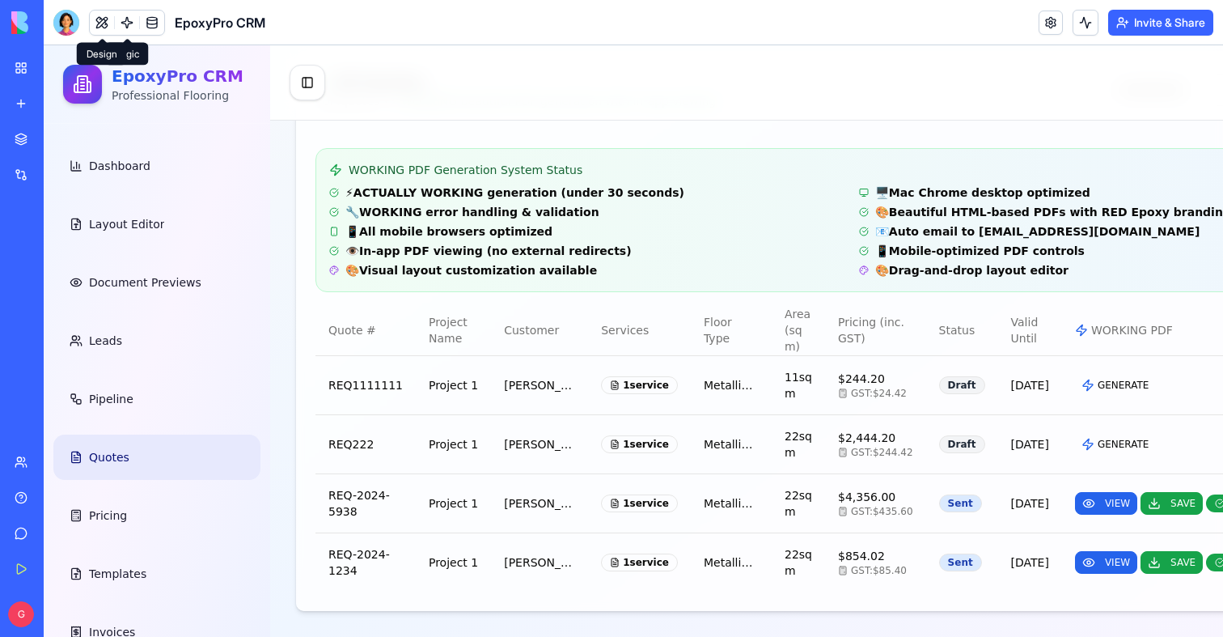
click at [75, 21] on div at bounding box center [66, 23] width 26 height 26
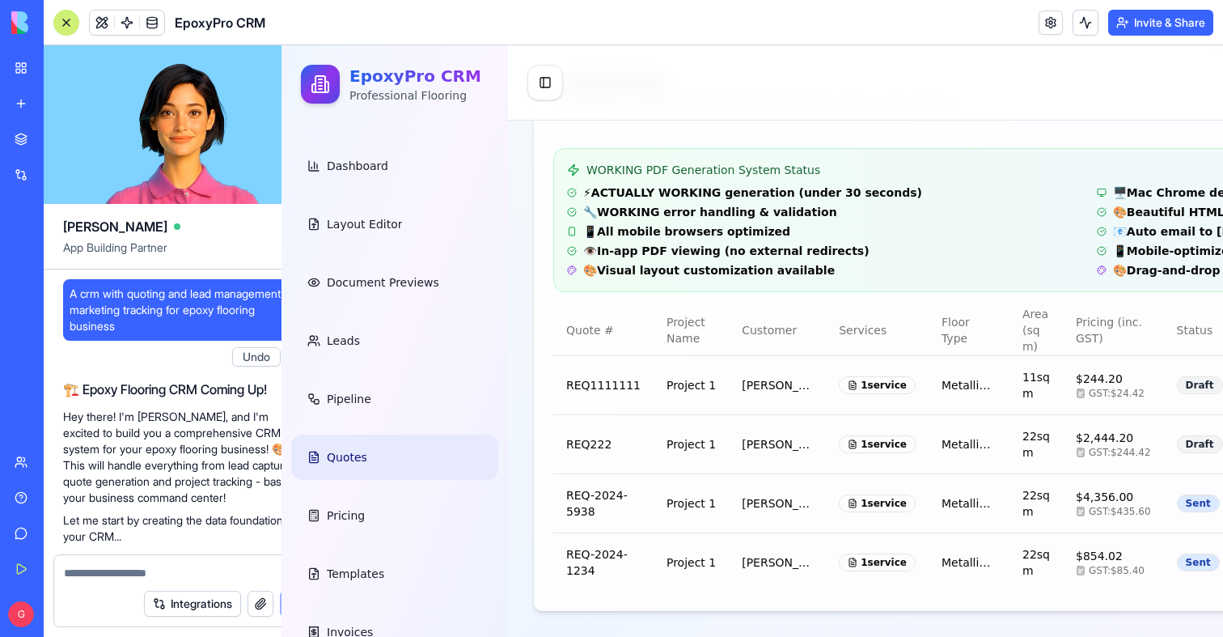
scroll to position [143999, 0]
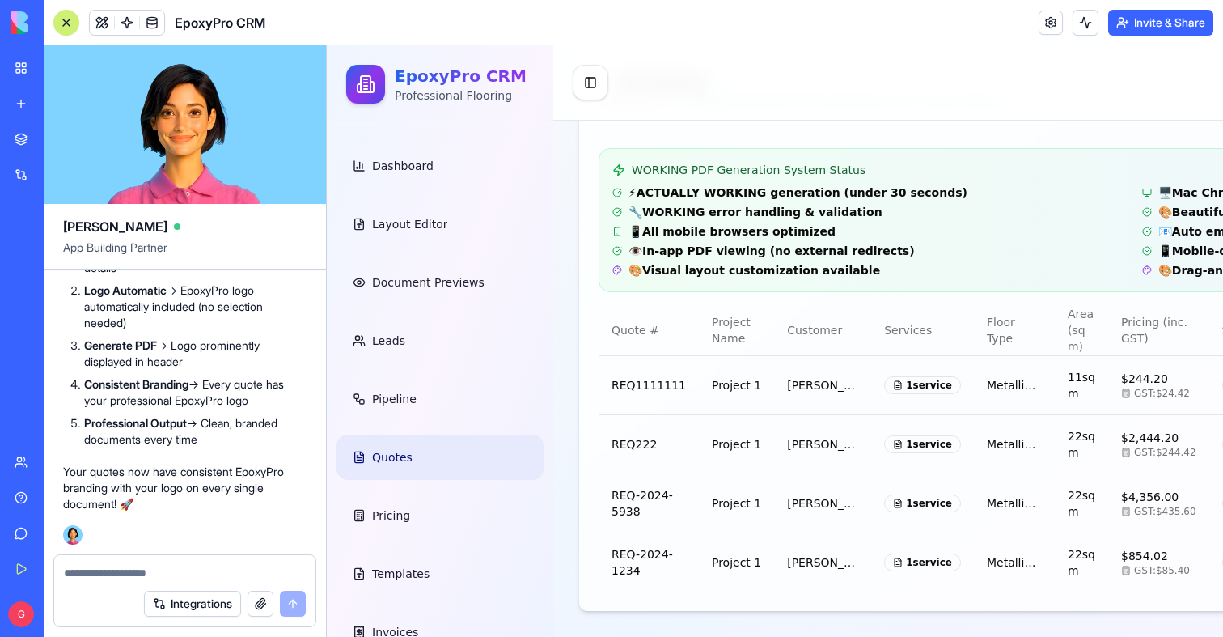
click at [95, 574] on textarea at bounding box center [185, 573] width 242 height 16
type textarea "*"
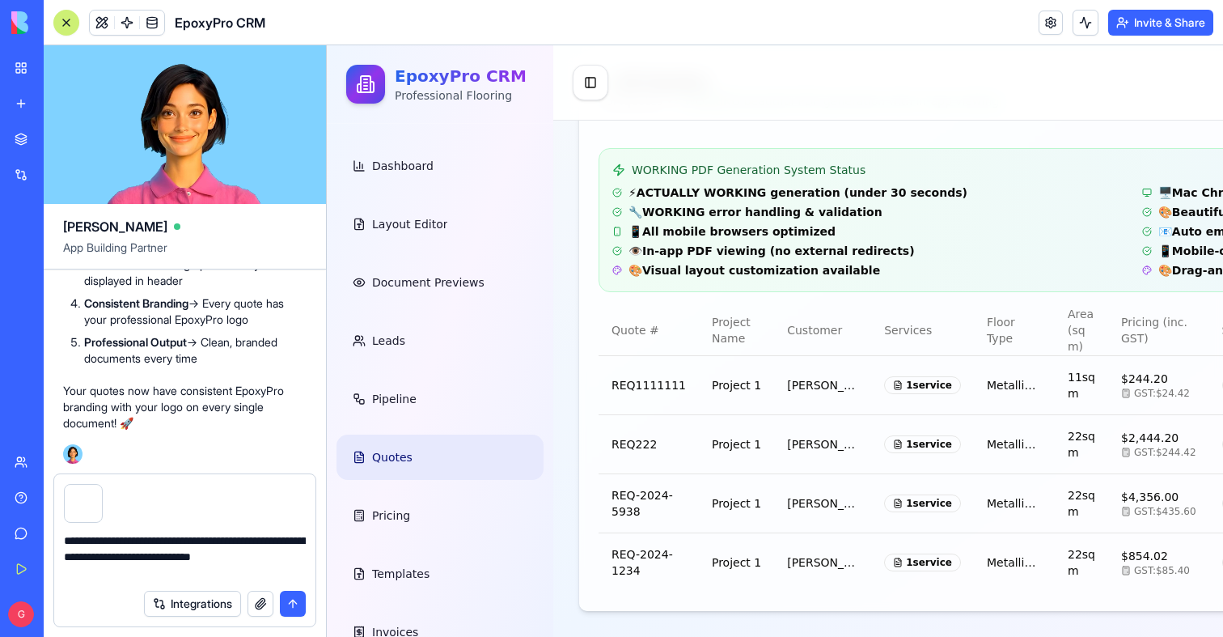
type textarea "**********"
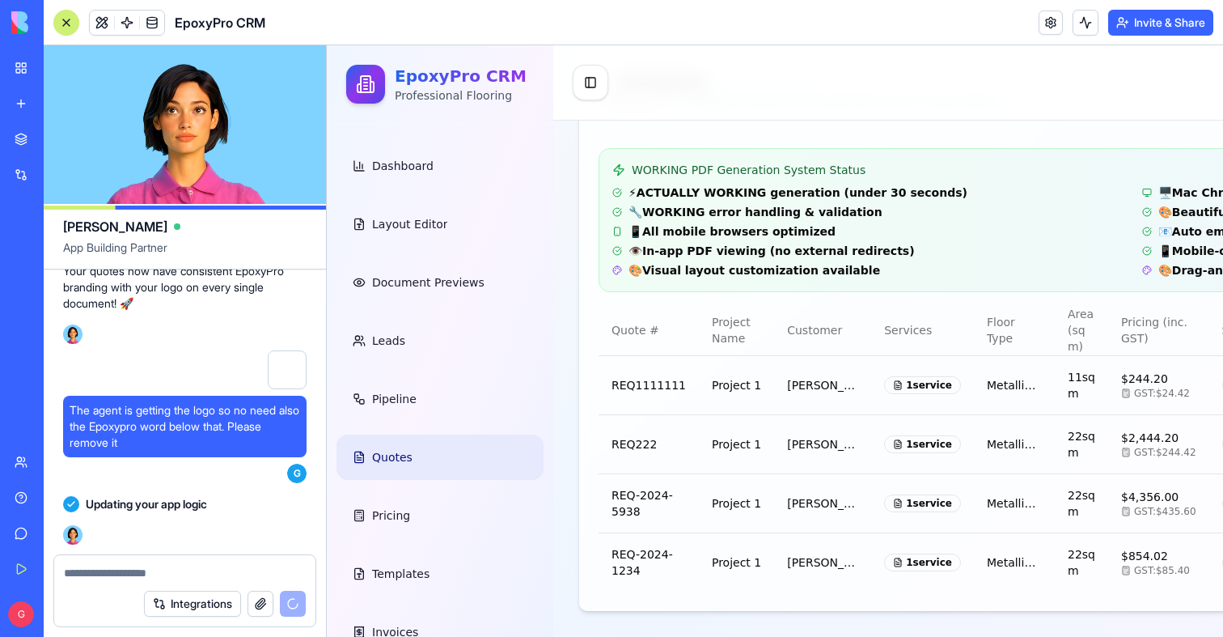
scroll to position [144708, 0]
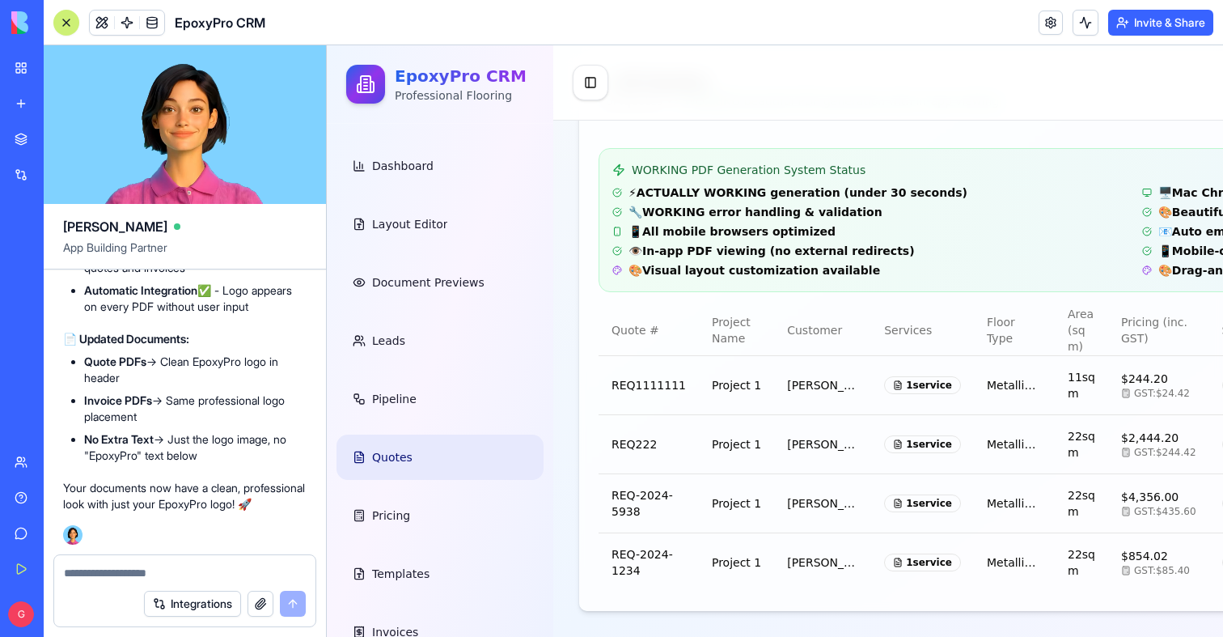
click at [67, 21] on div at bounding box center [66, 22] width 13 height 13
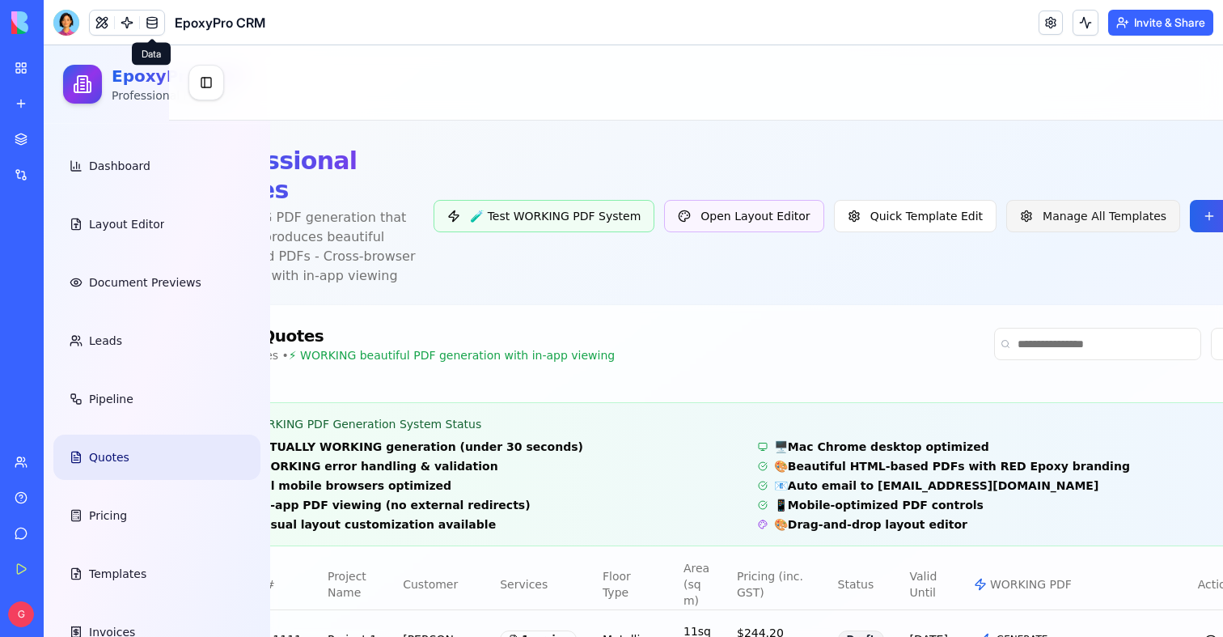
scroll to position [0, 133]
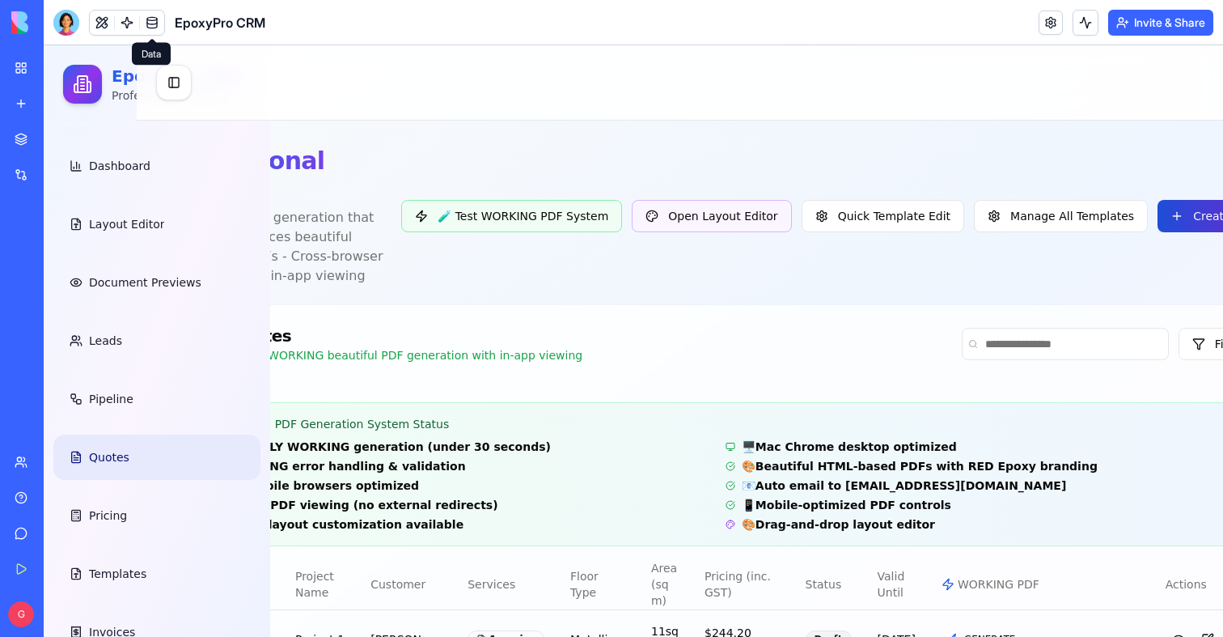
click at [1158, 217] on button "Create Quote" at bounding box center [1220, 216] width 125 height 32
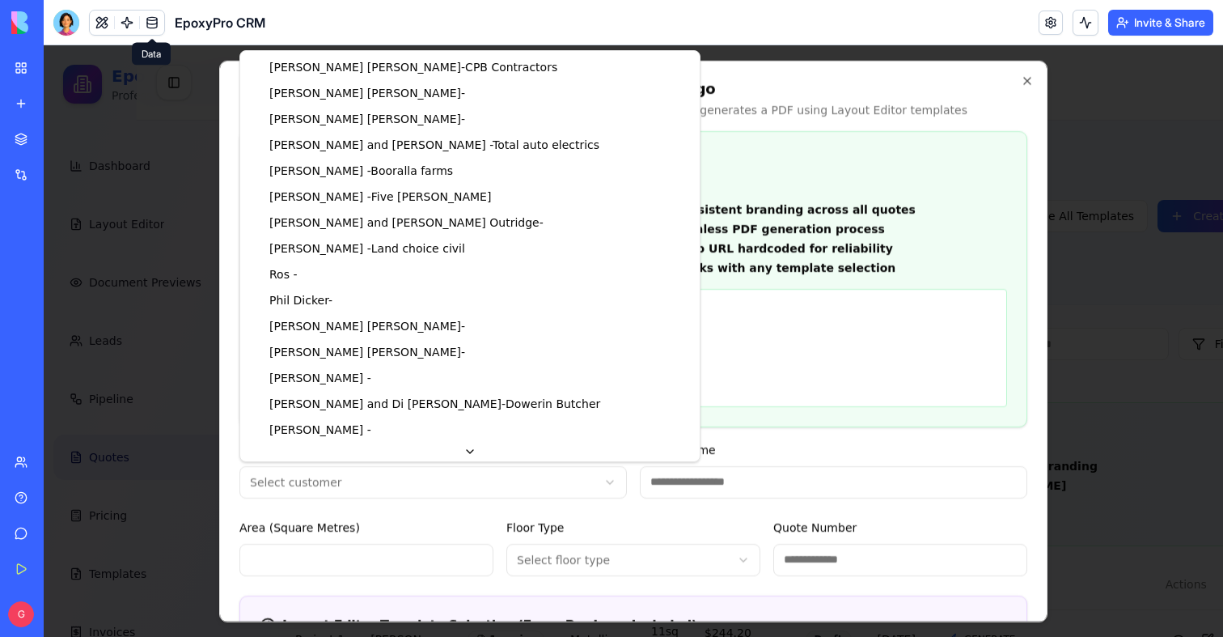
click at [402, 483] on body "EpoxyPro CRM Professional Flooring Dashboard Layout Editor Document Previews Le…" at bounding box center [500, 467] width 1180 height 845
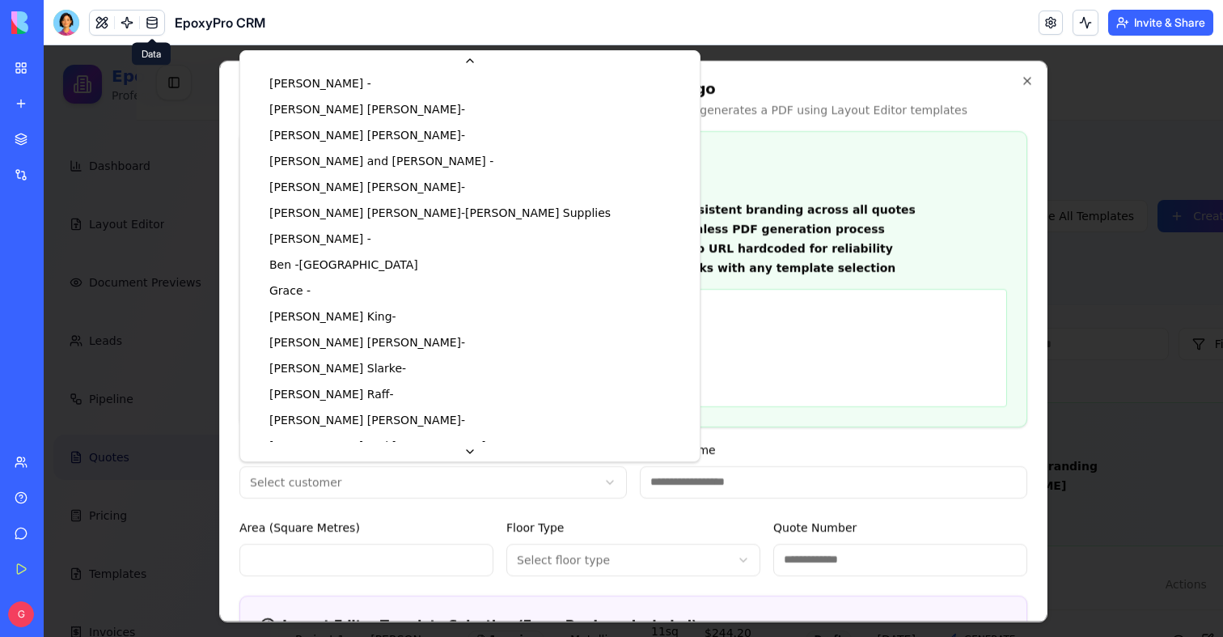
scroll to position [1168, 0]
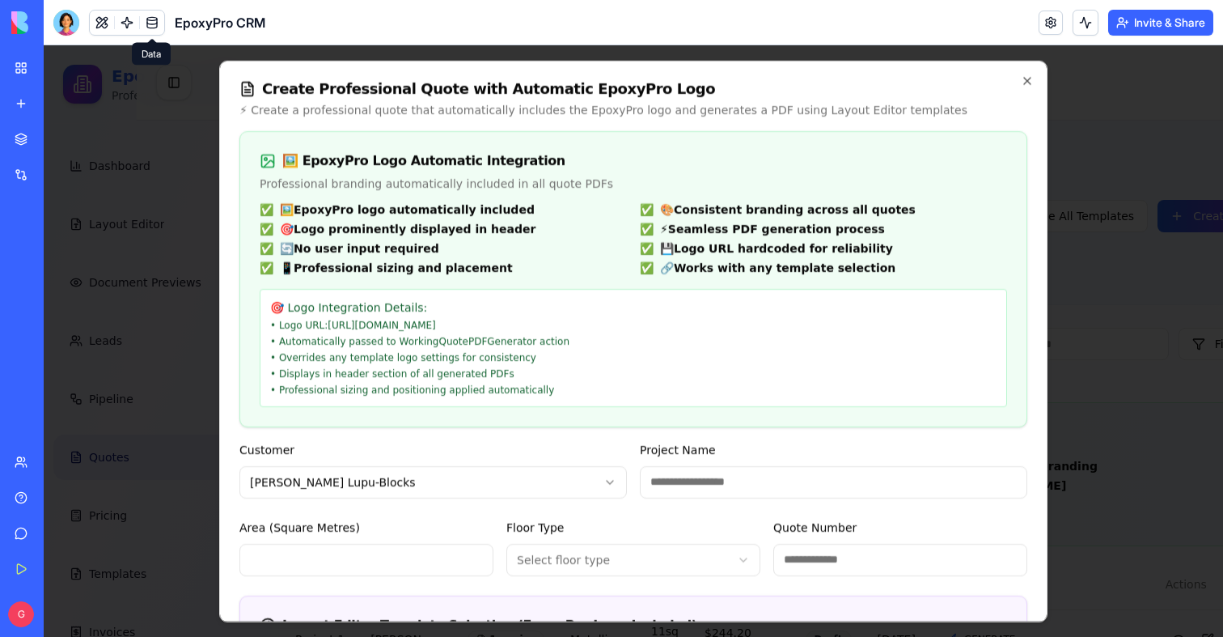
click at [709, 477] on input "Project Name" at bounding box center [834, 481] width 388 height 32
type input "*********"
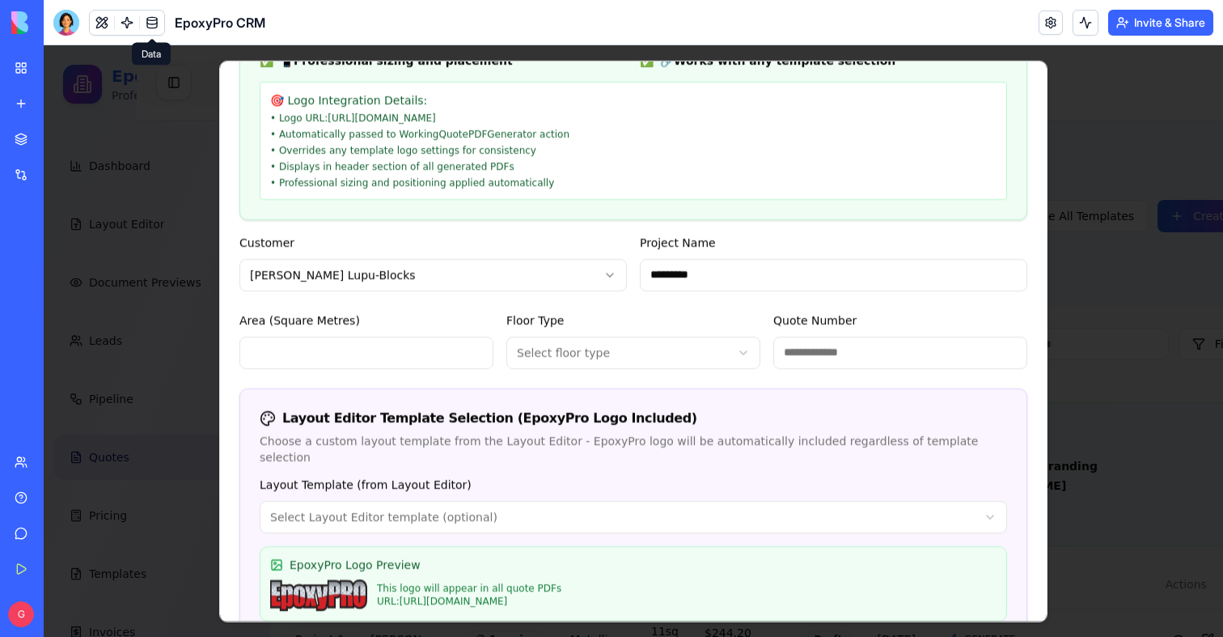
scroll to position [304, 0]
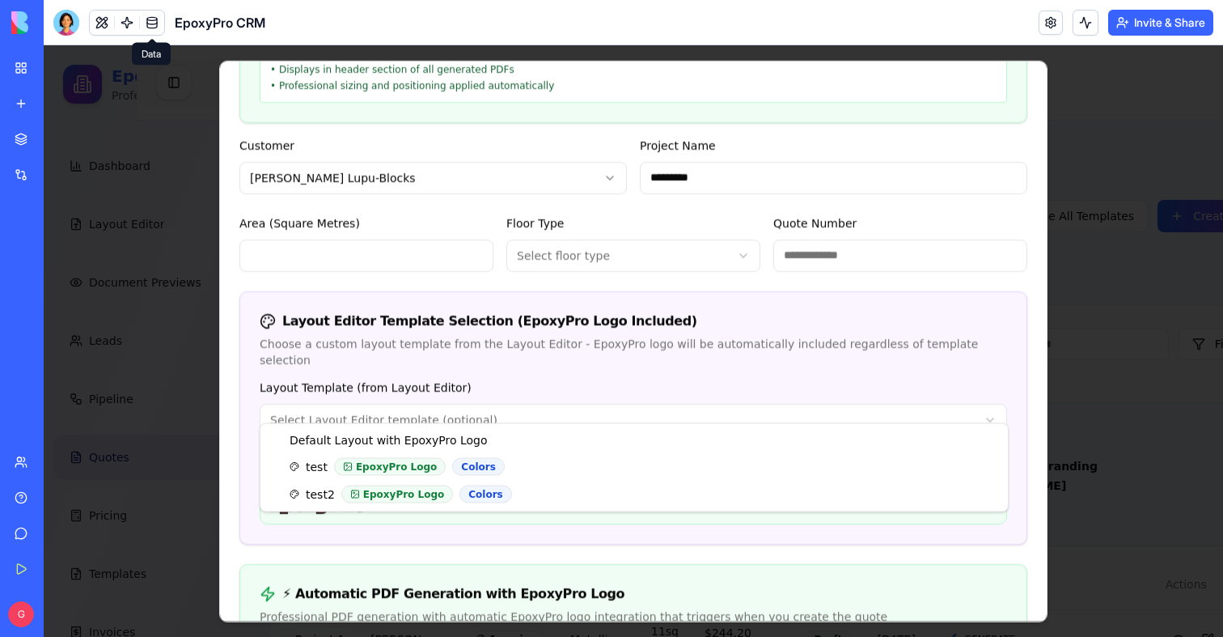
click at [299, 405] on body "EpoxyPro CRM Professional Flooring Dashboard Layout Editor Document Previews Le…" at bounding box center [500, 467] width 1180 height 845
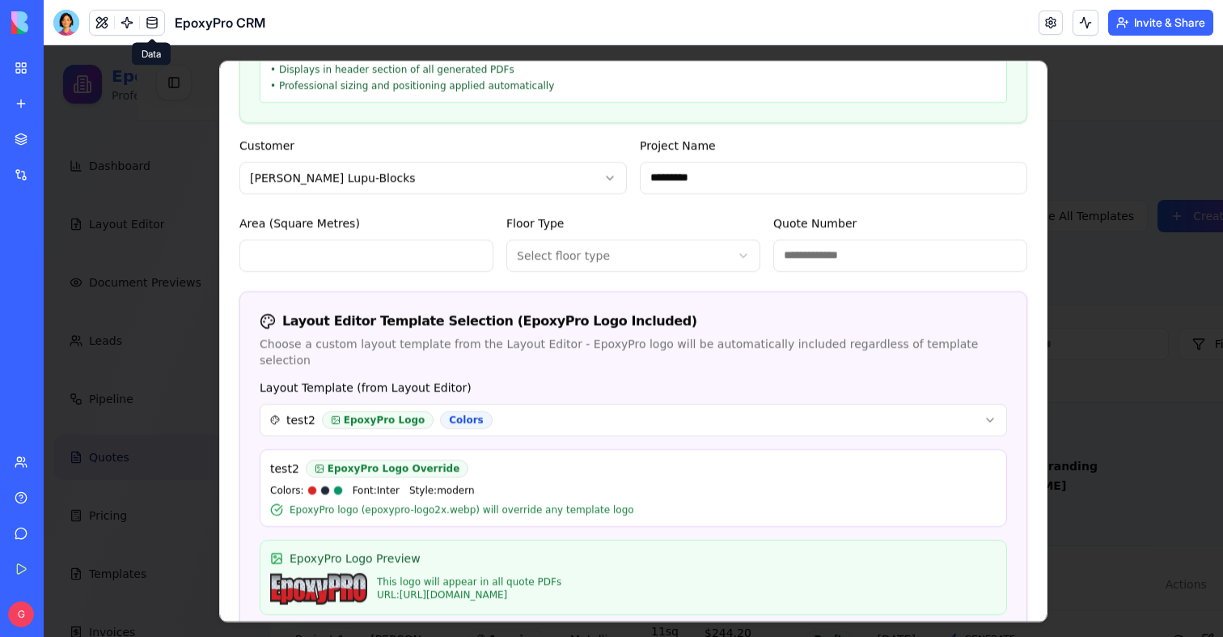
click at [319, 252] on input "Area (Square Metres)" at bounding box center [366, 255] width 254 height 32
type input "**"
click at [550, 244] on body "EpoxyPro CRM Professional Flooring Dashboard Layout Editor Document Previews Le…" at bounding box center [500, 467] width 1180 height 845
click at [786, 261] on input "Quote Number" at bounding box center [900, 255] width 254 height 32
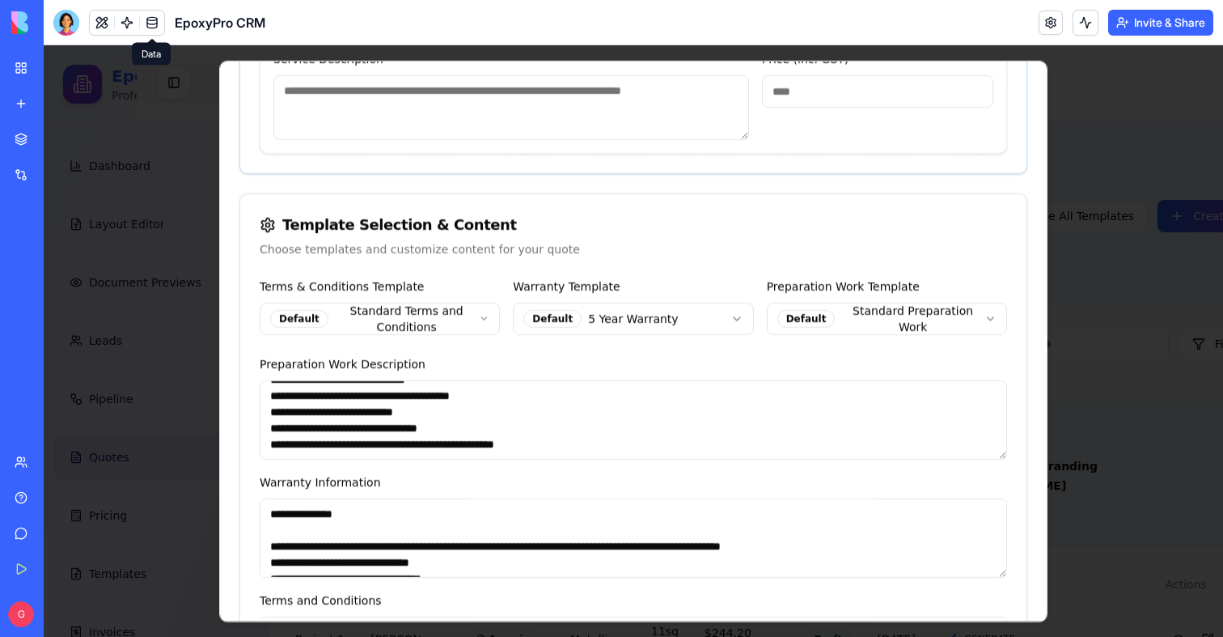
scroll to position [1640, 0]
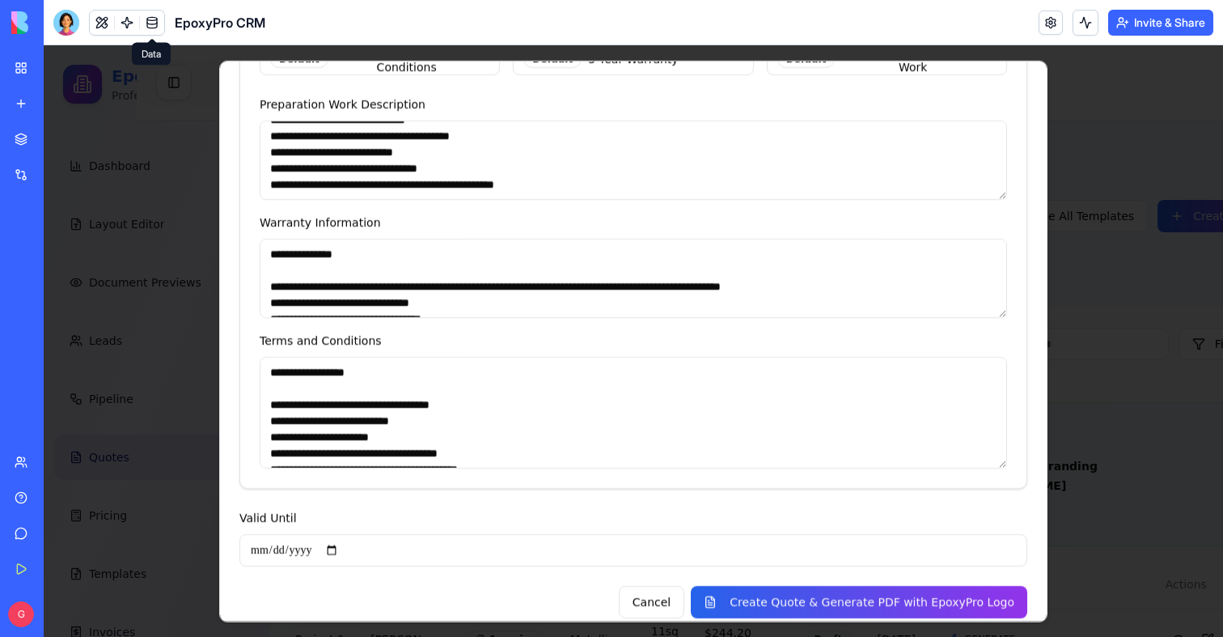
type input "**********"
click at [330, 534] on input "Valid Until" at bounding box center [633, 550] width 788 height 32
click at [345, 535] on input "Valid Until" at bounding box center [633, 550] width 788 height 32
type input "**********"
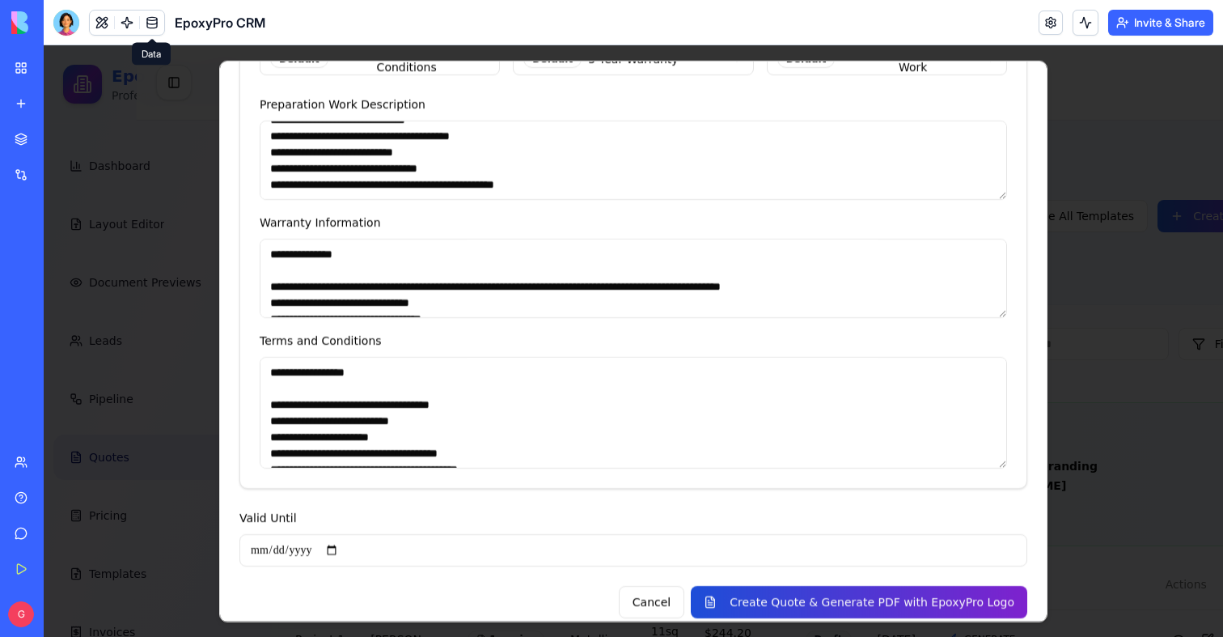
click at [795, 593] on button "Create Quote & Generate PDF with EpoxyPro Logo" at bounding box center [859, 602] width 337 height 32
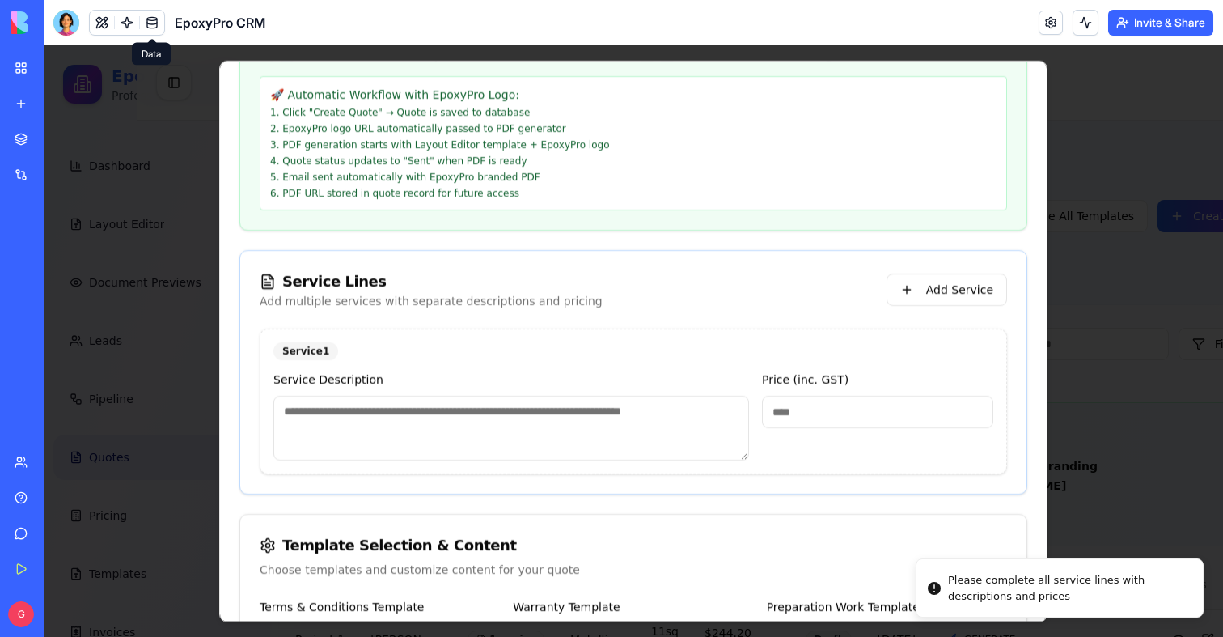
scroll to position [1032, 0]
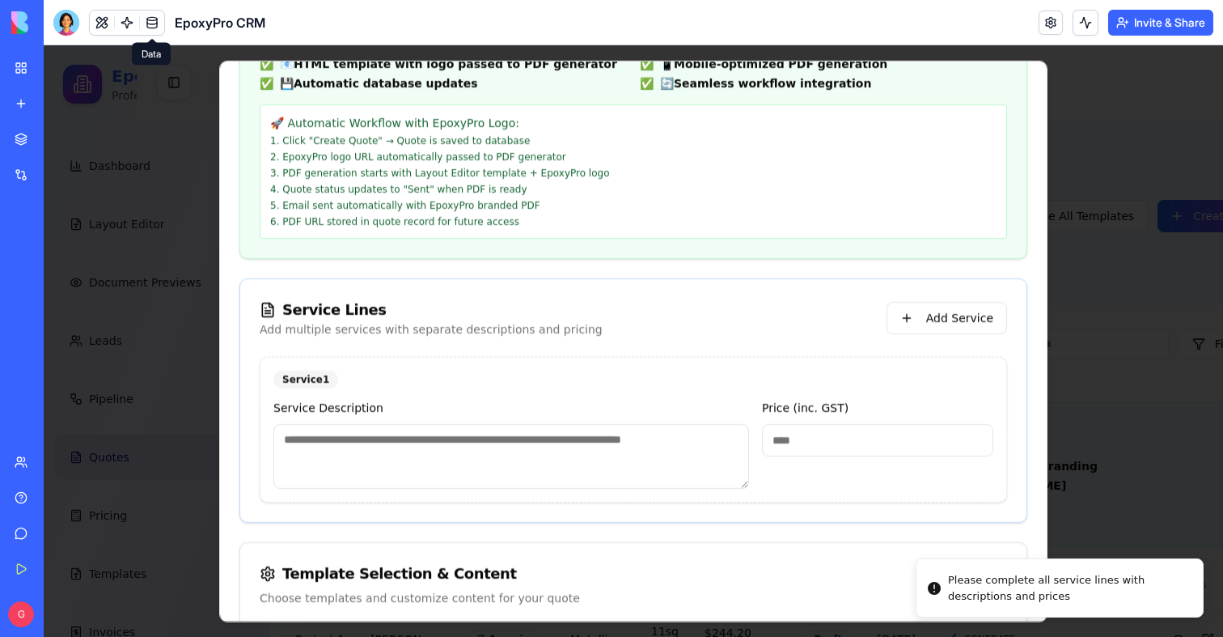
click at [553, 424] on textarea at bounding box center [511, 456] width 476 height 65
type textarea "*****"
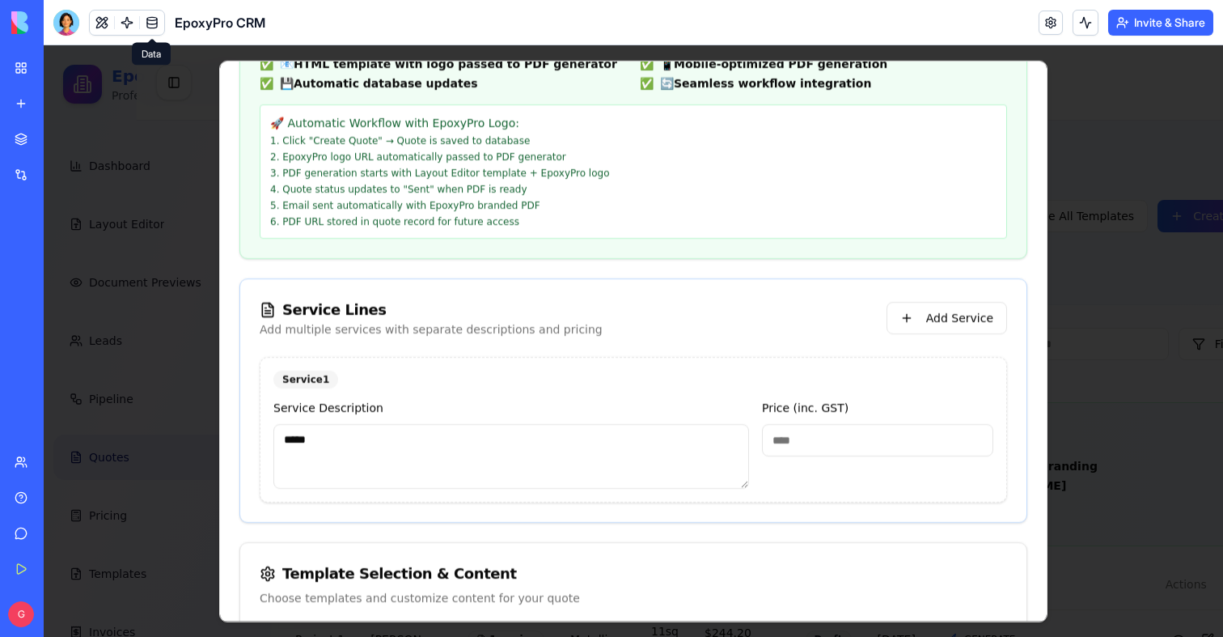
click at [864, 424] on input "*" at bounding box center [877, 440] width 231 height 32
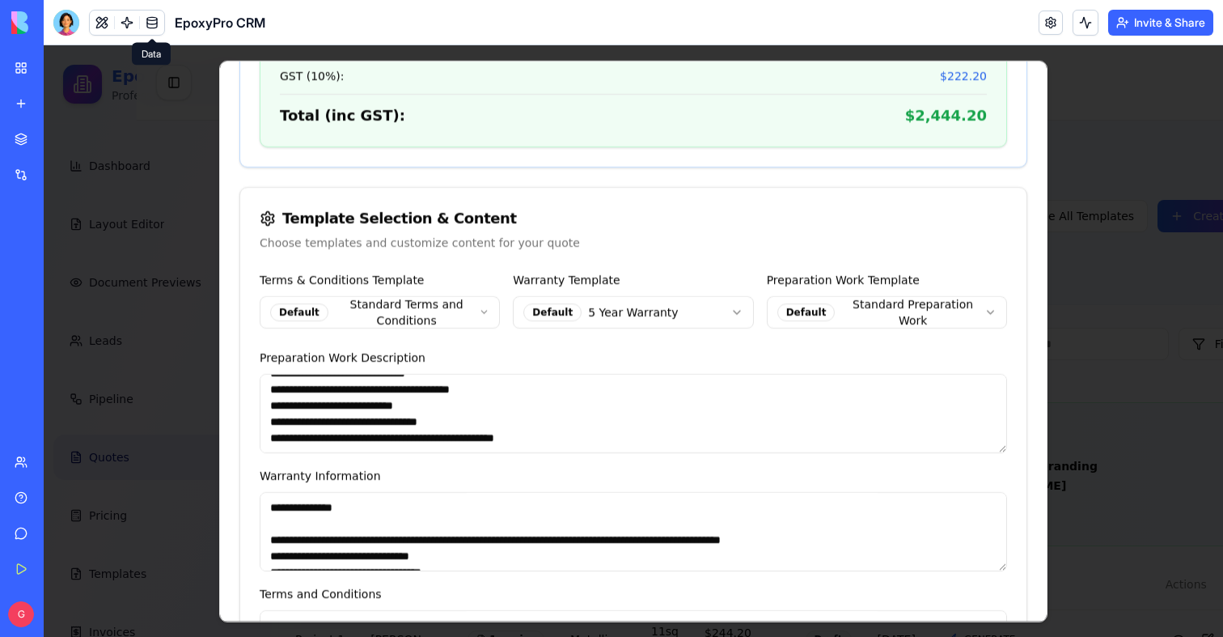
scroll to position [1868, 0]
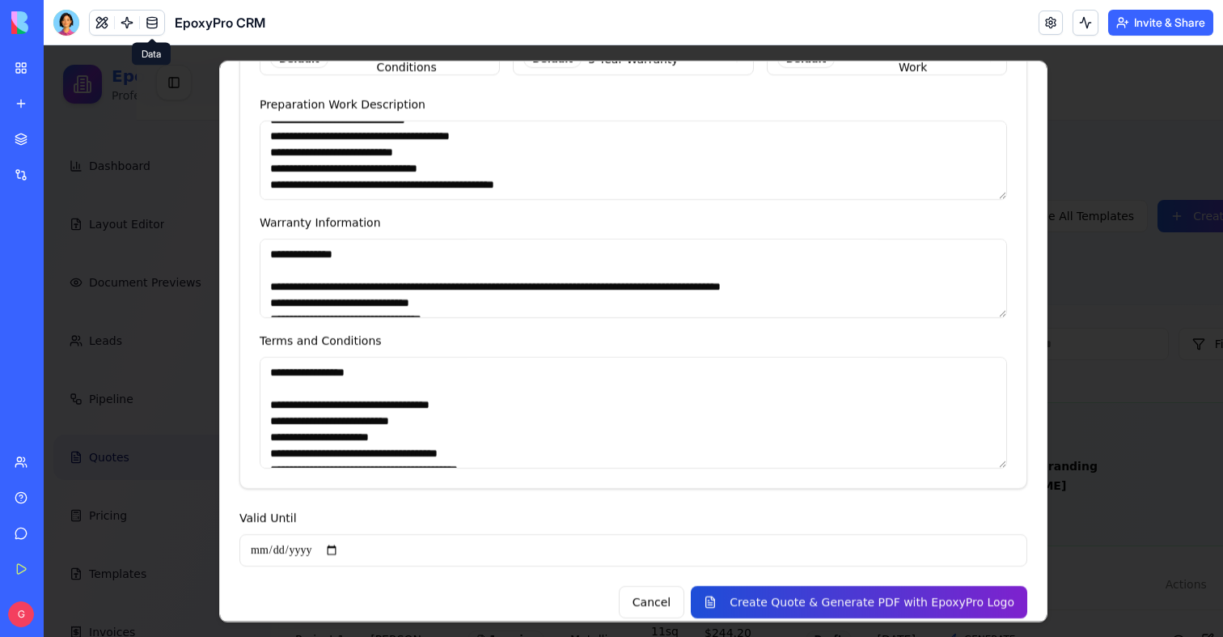
type input "****"
click at [936, 586] on button "Create Quote & Generate PDF with EpoxyPro Logo" at bounding box center [859, 602] width 337 height 32
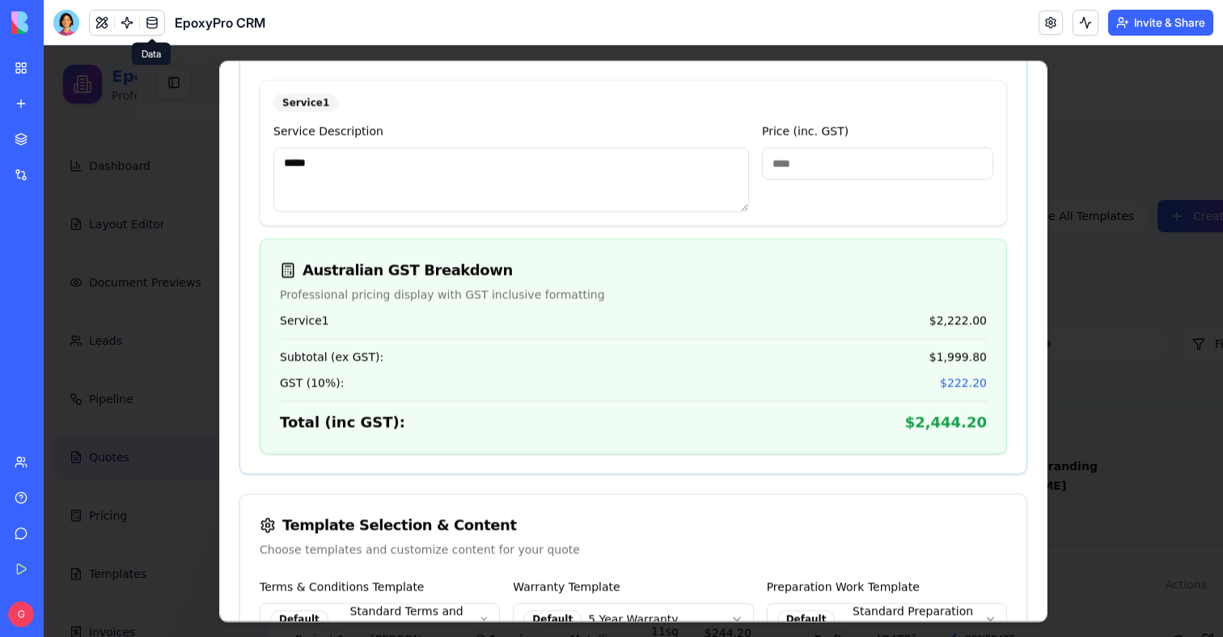
scroll to position [1454, 0]
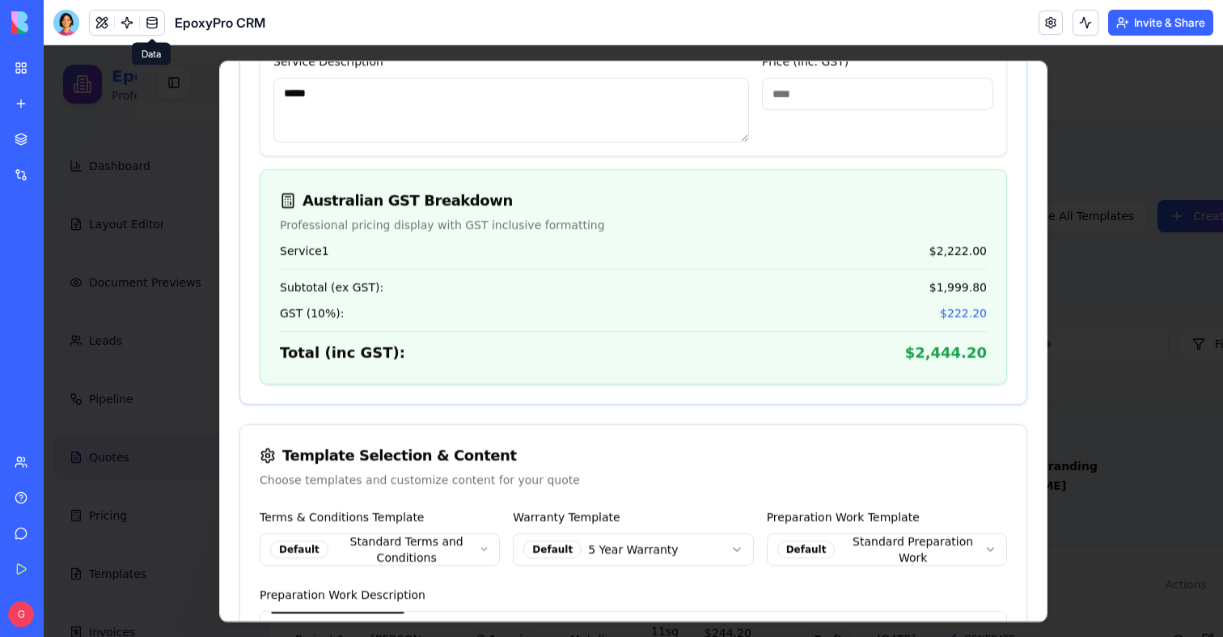
click at [136, 412] on div at bounding box center [634, 340] width 1180 height 591
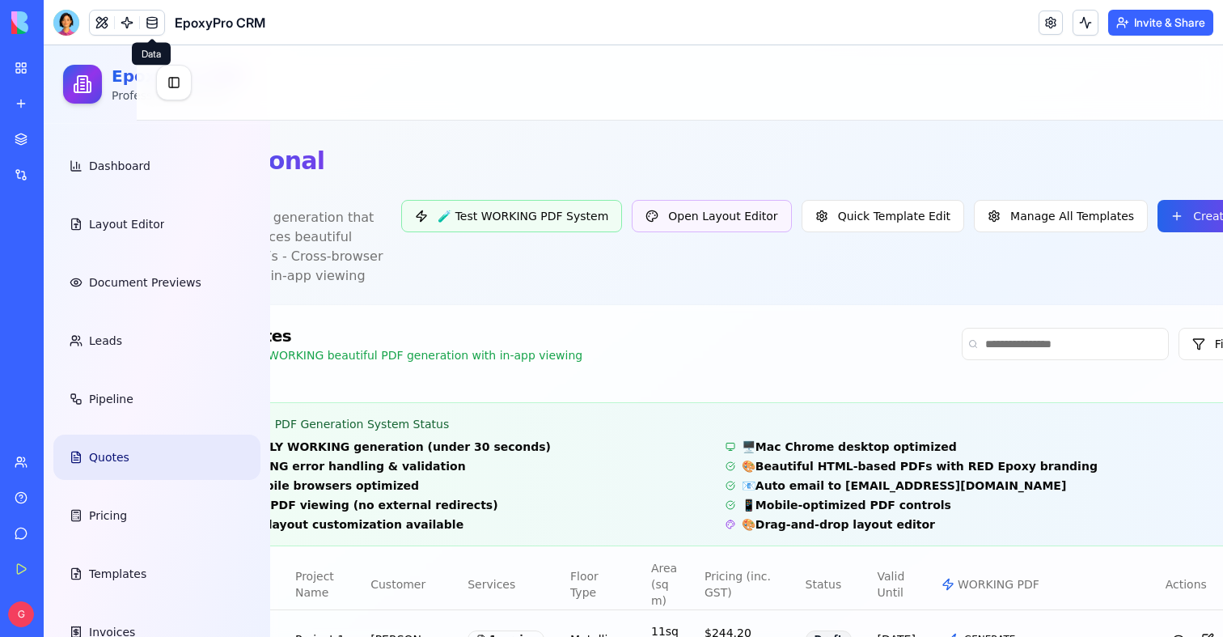
click at [61, 36] on header "EpoxyPro CRM Invite & Share" at bounding box center [634, 22] width 1180 height 45
click at [63, 31] on div at bounding box center [66, 23] width 26 height 26
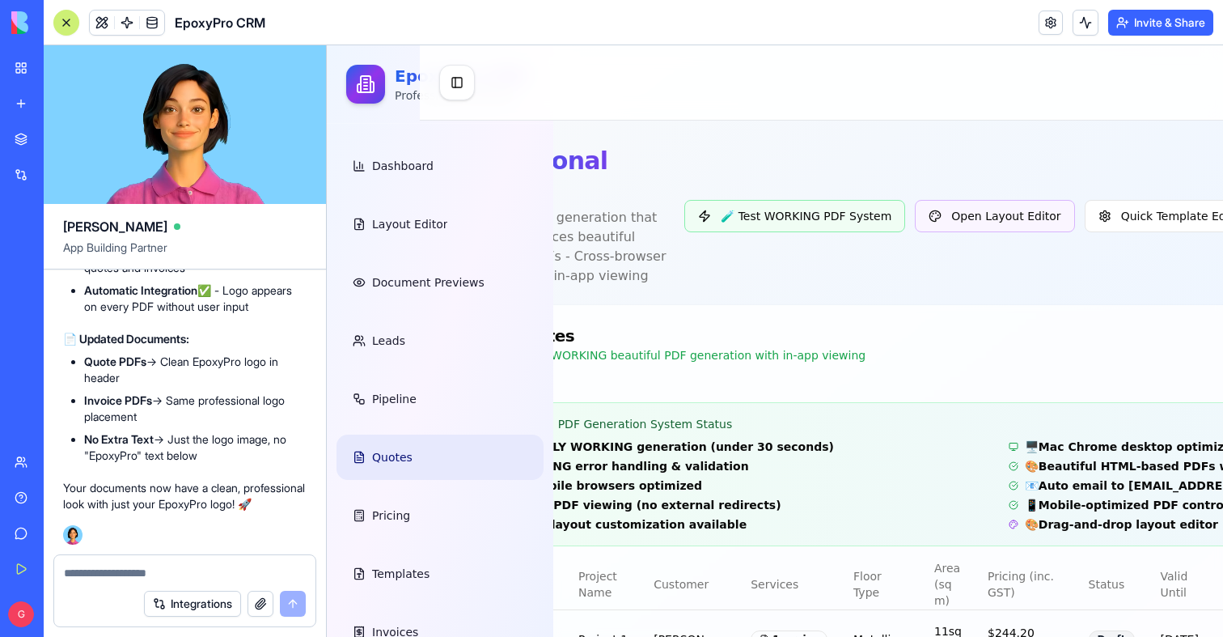
scroll to position [0, 0]
click at [108, 569] on textarea at bounding box center [185, 573] width 242 height 16
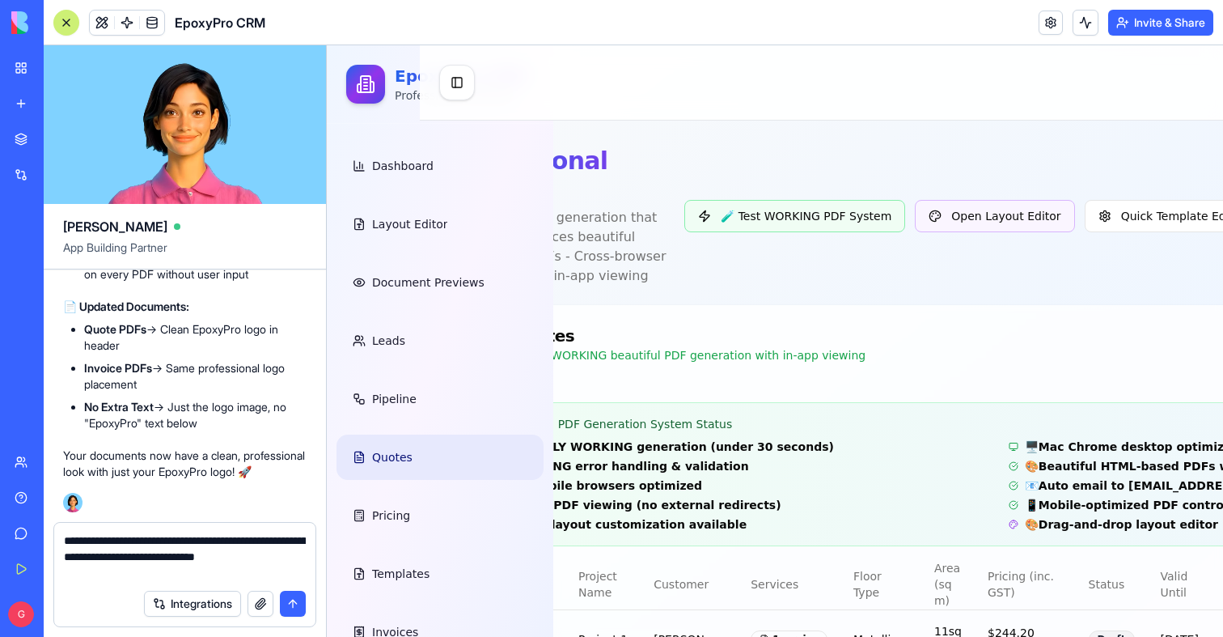
type textarea "**********"
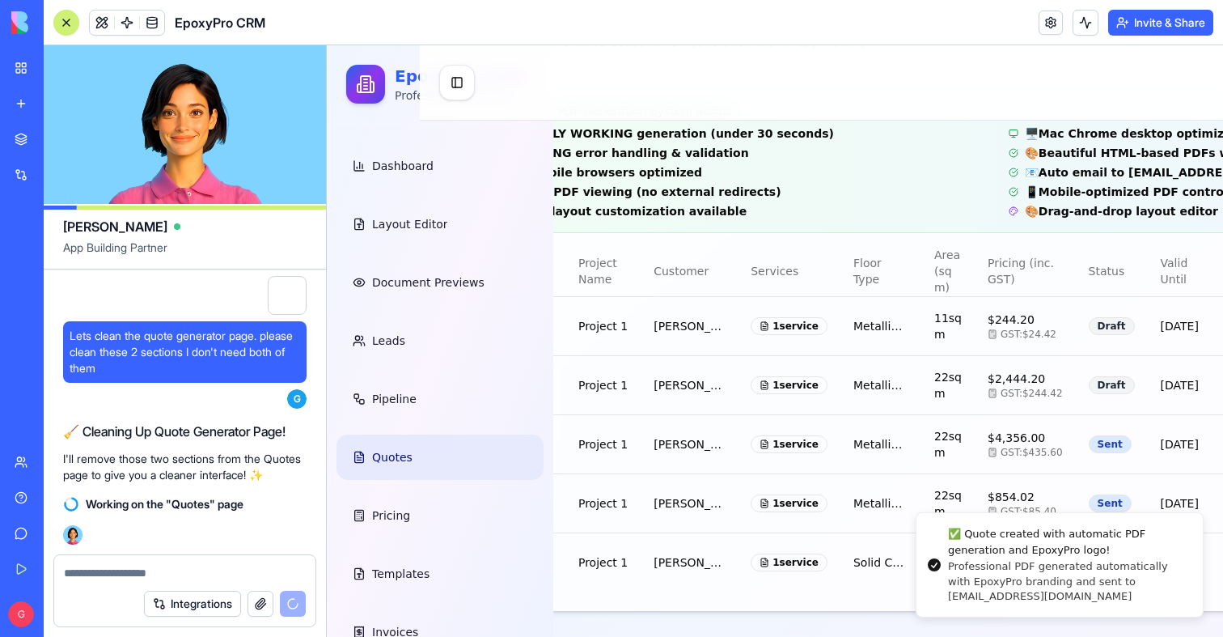
scroll to position [0, 133]
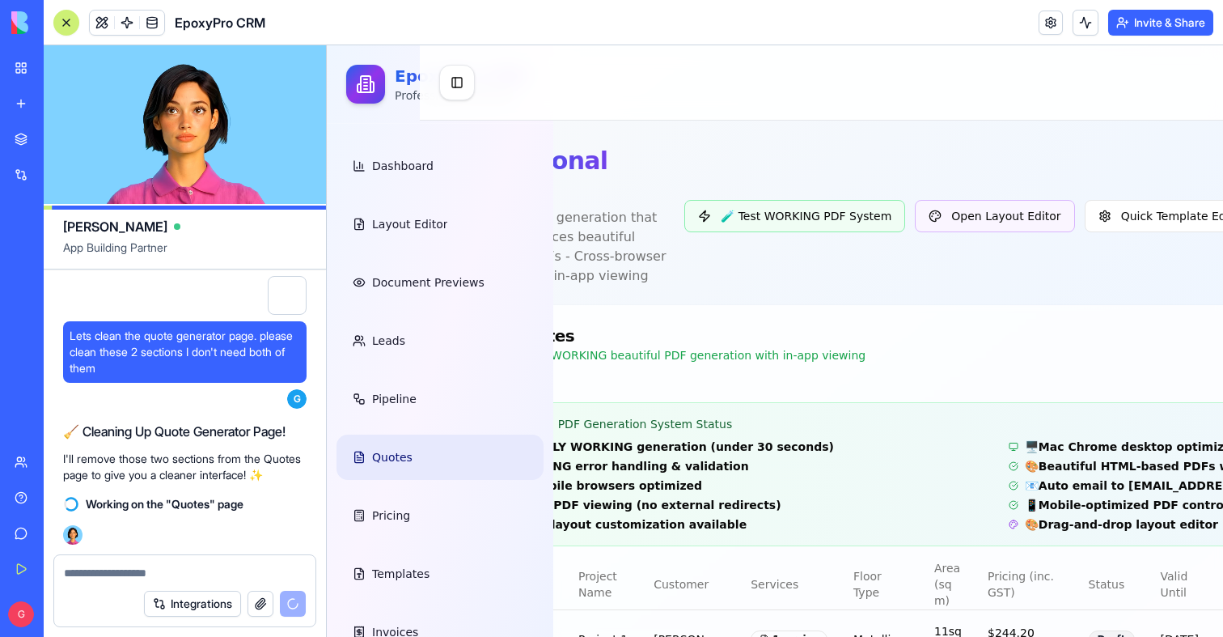
click at [62, 30] on button at bounding box center [66, 23] width 26 height 26
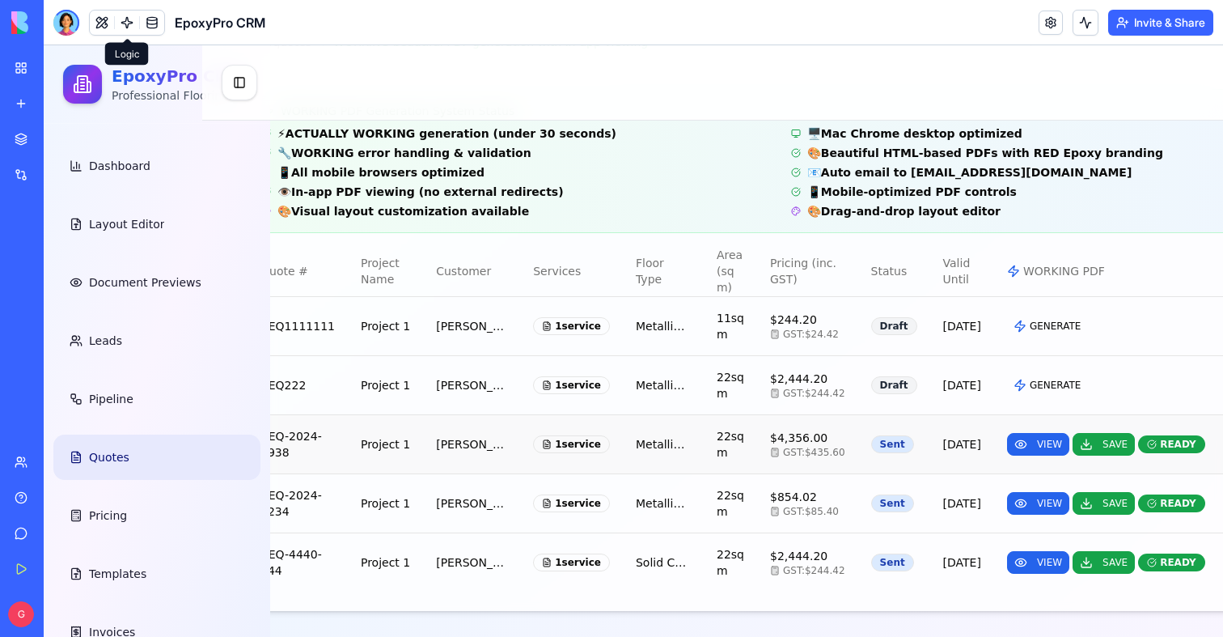
scroll to position [413, 0]
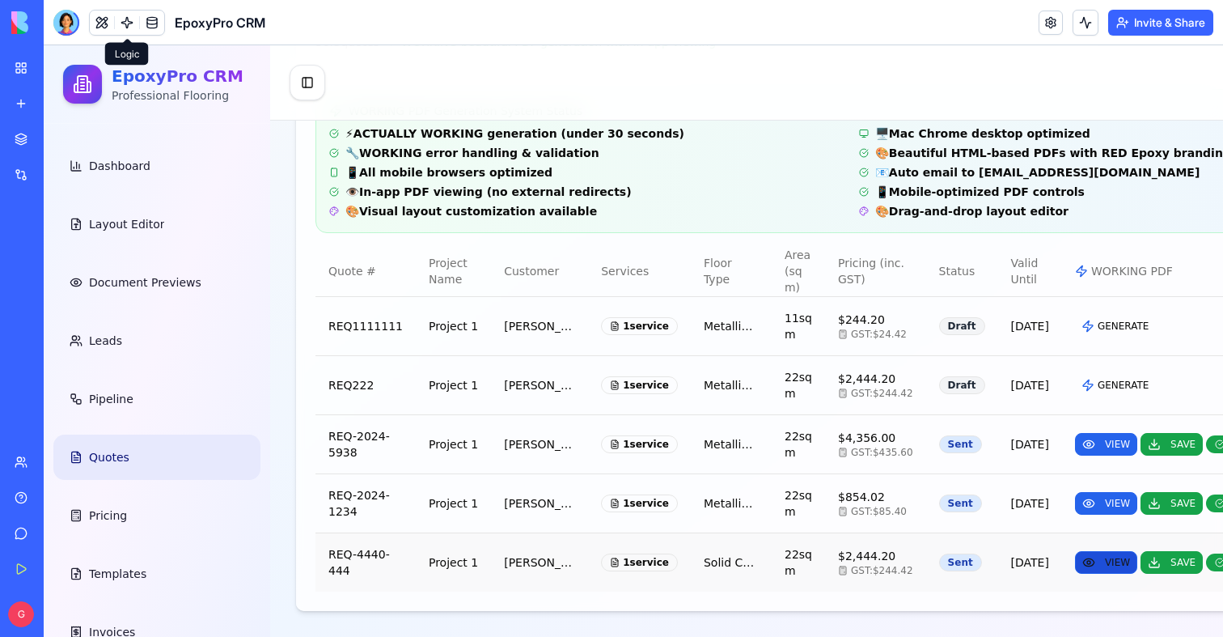
click at [1075, 556] on button "VIEW" at bounding box center [1106, 562] width 62 height 23
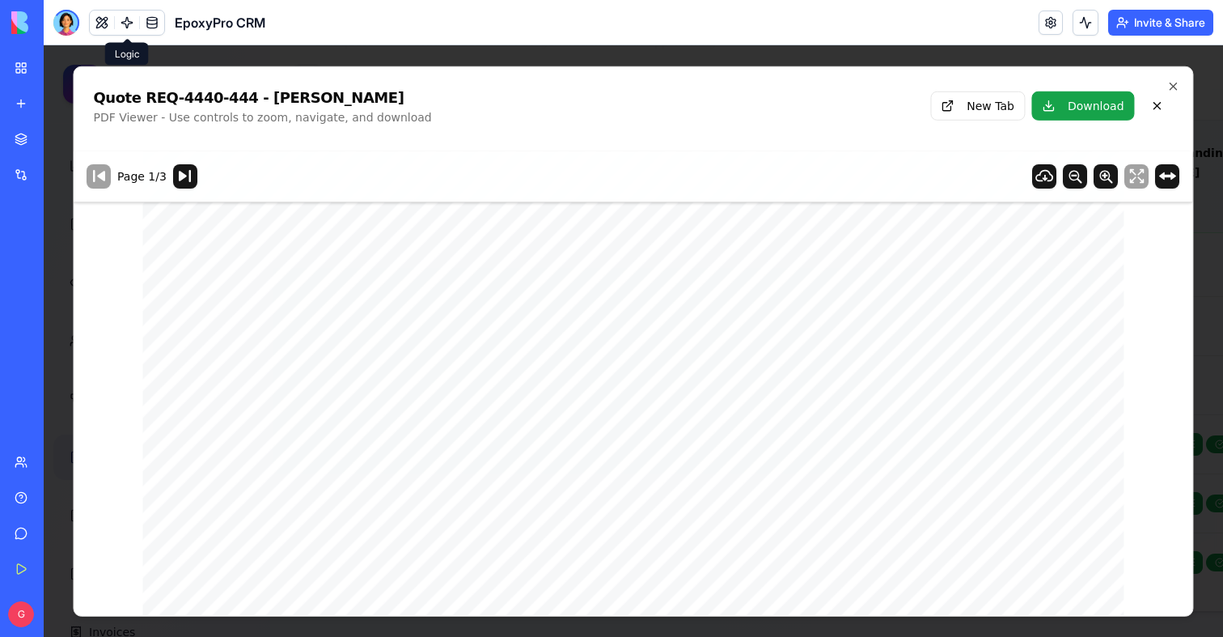
scroll to position [73, 0]
click at [1173, 84] on icon "button" at bounding box center [1173, 85] width 13 height 13
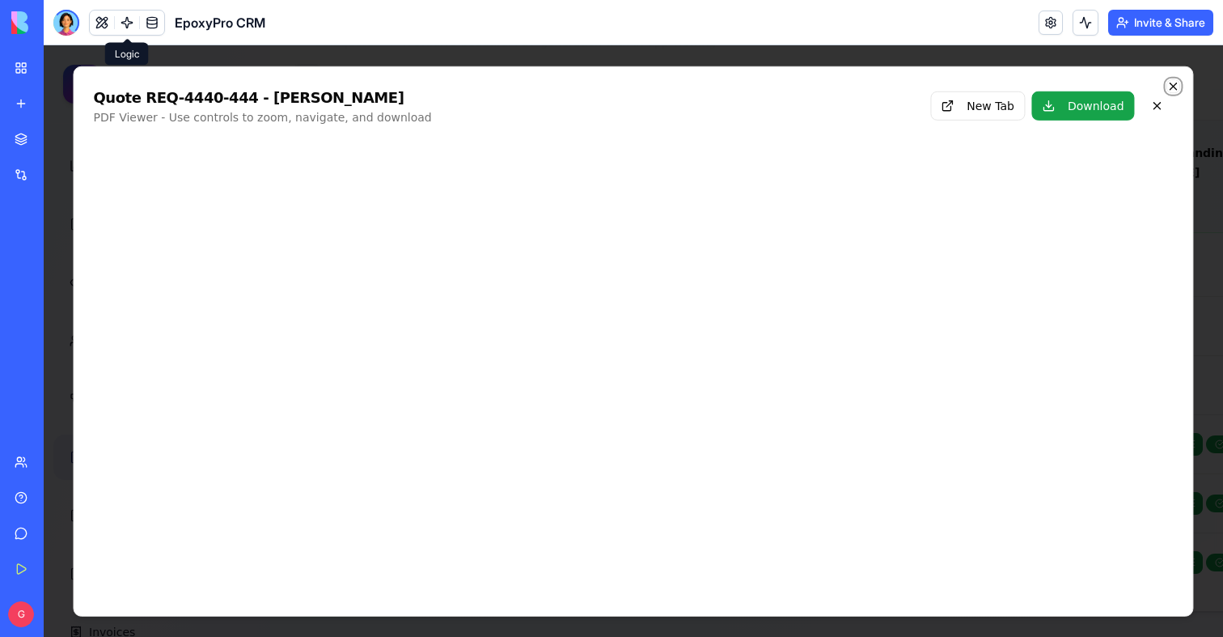
scroll to position [0, 0]
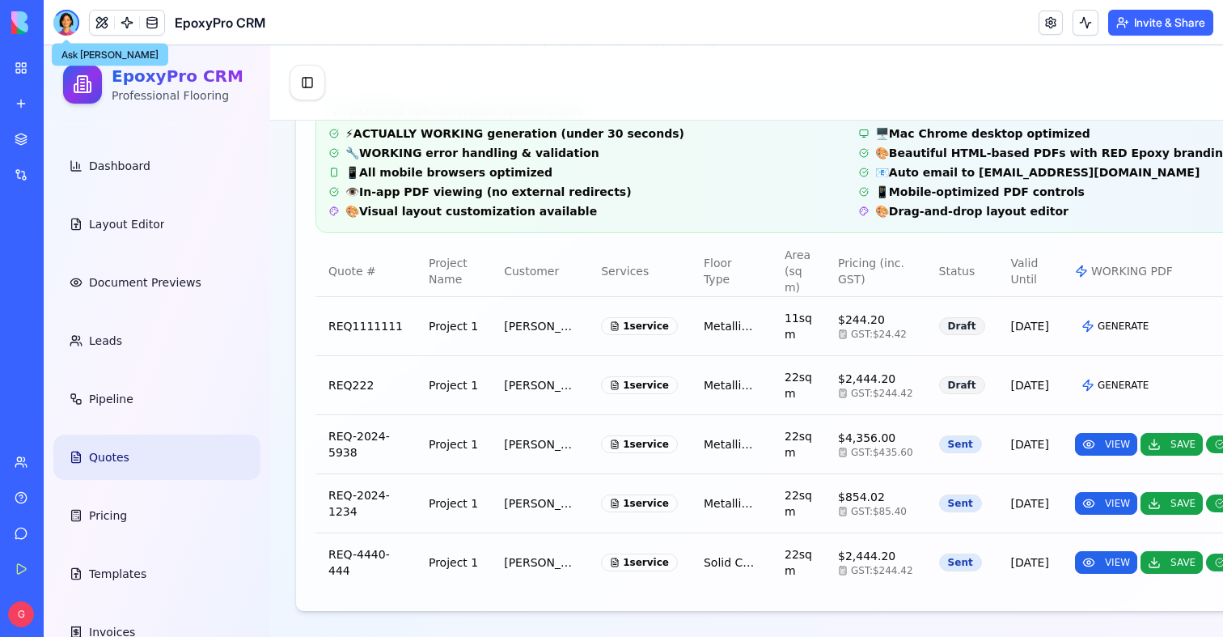
click at [63, 25] on div at bounding box center [66, 23] width 26 height 26
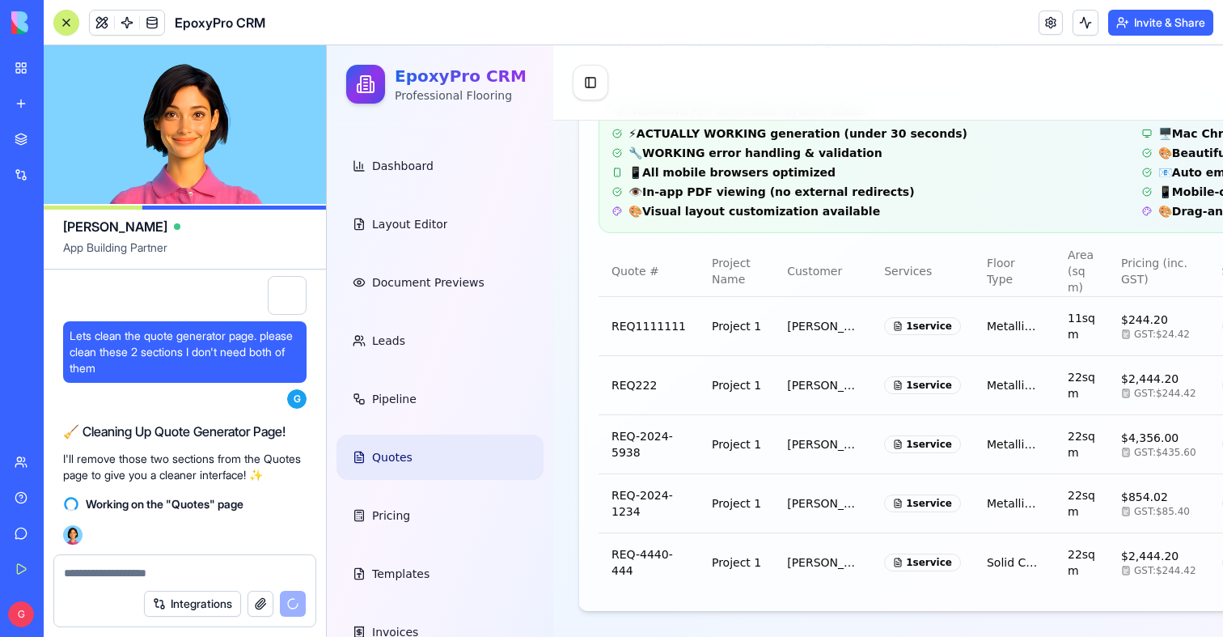
click at [110, 573] on textarea at bounding box center [185, 573] width 242 height 16
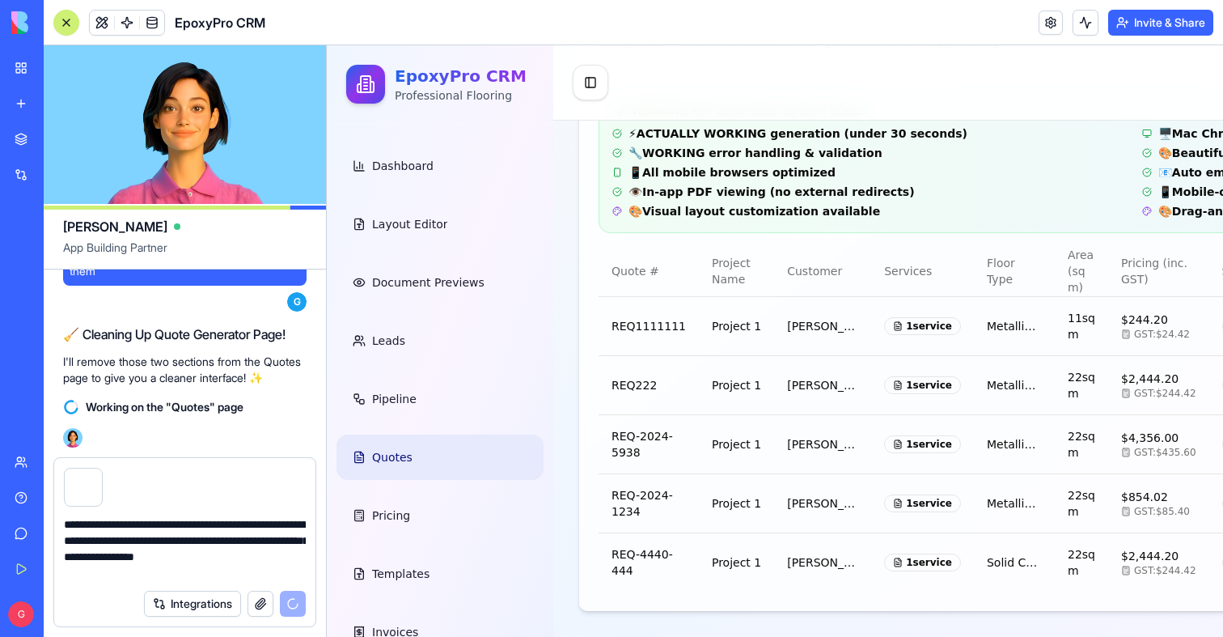
scroll to position [145096, 0]
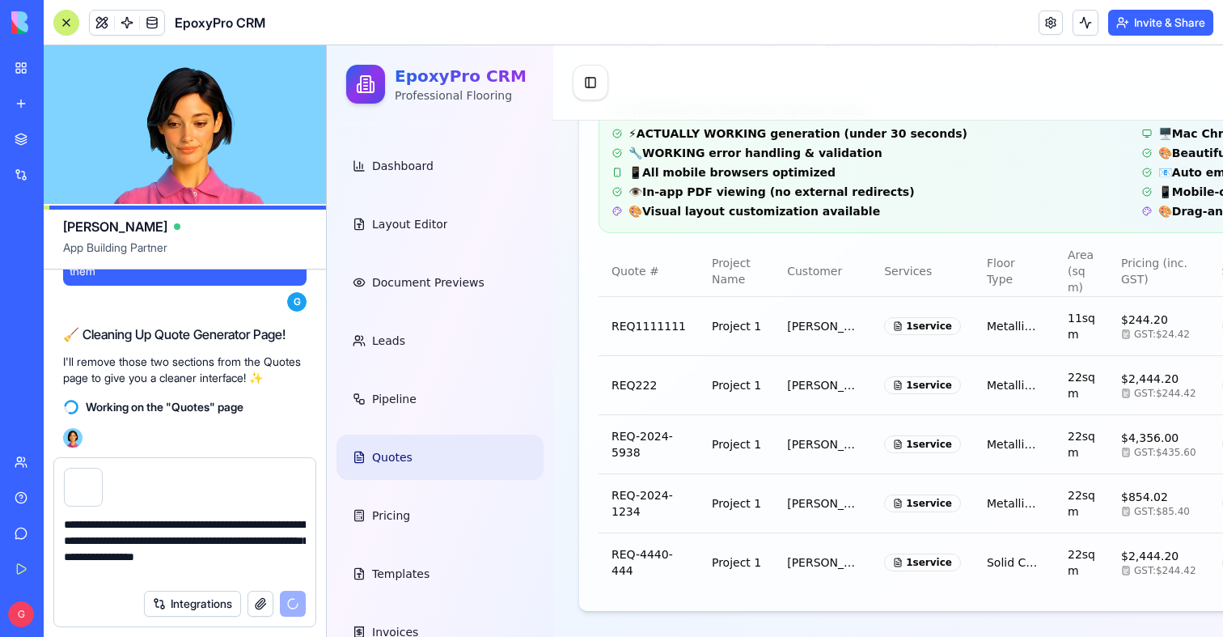
type textarea "**********"
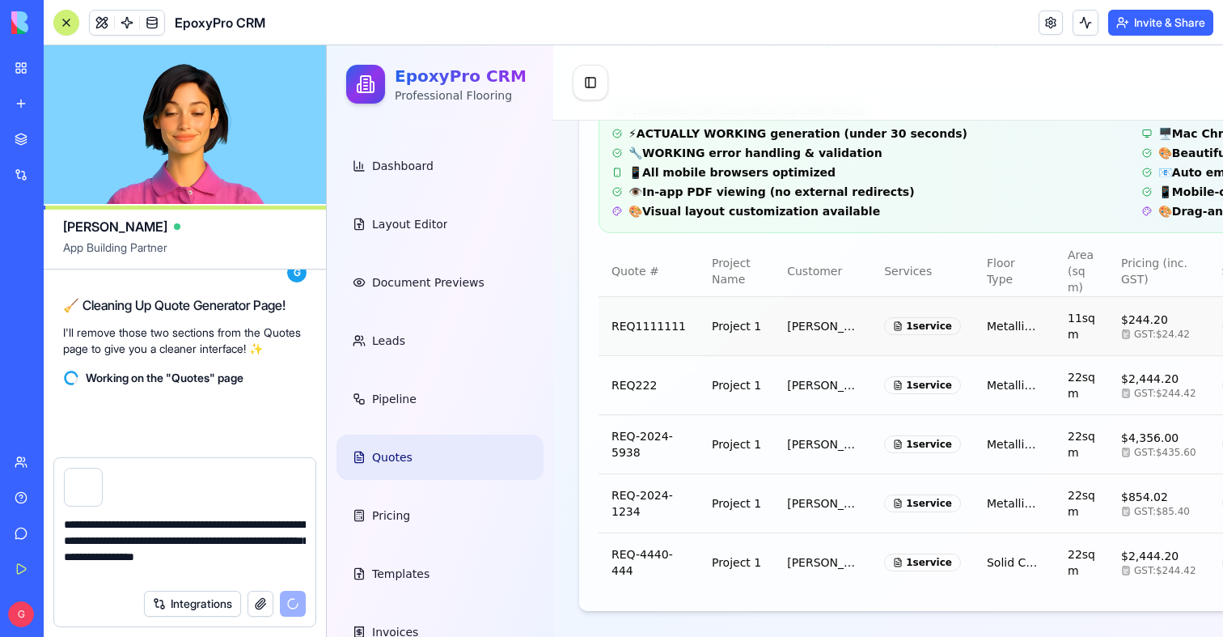
scroll to position [145126, 0]
click at [379, 475] on link "Quotes" at bounding box center [440, 456] width 207 height 45
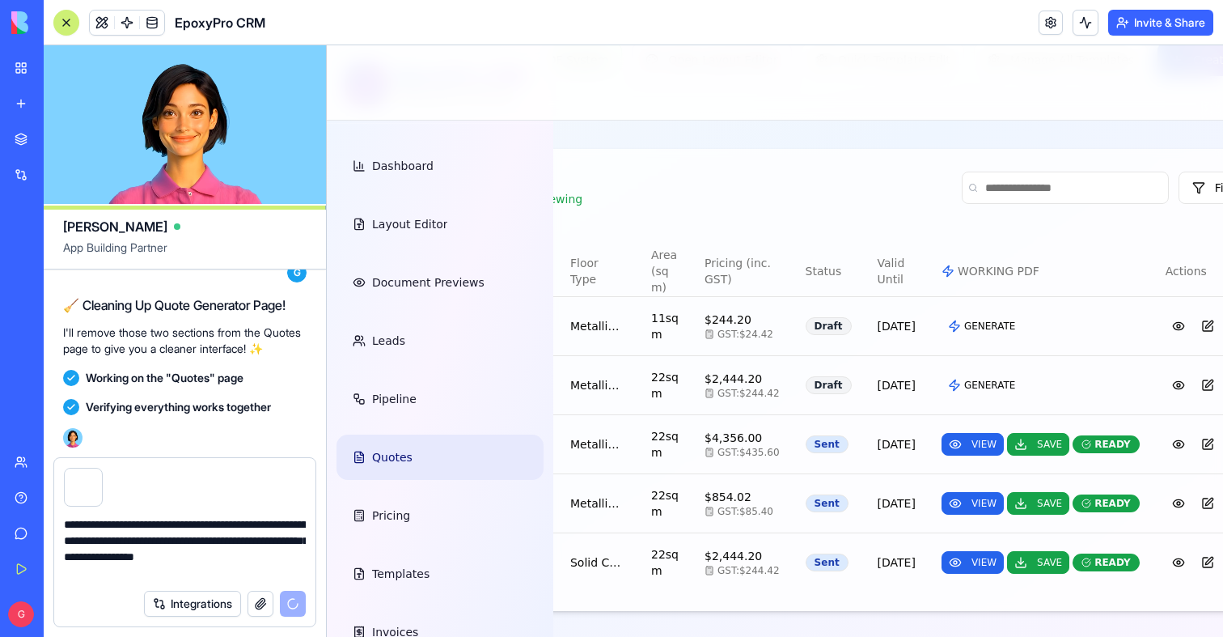
scroll to position [0, 417]
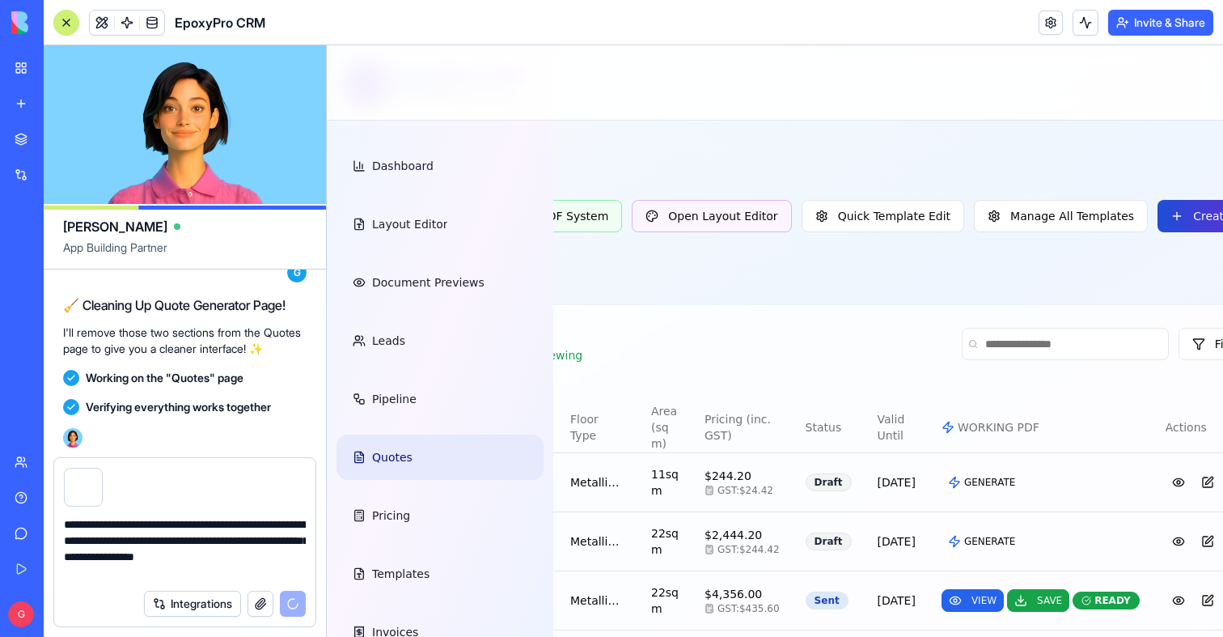
click at [1158, 227] on button "Create Quote" at bounding box center [1220, 216] width 125 height 32
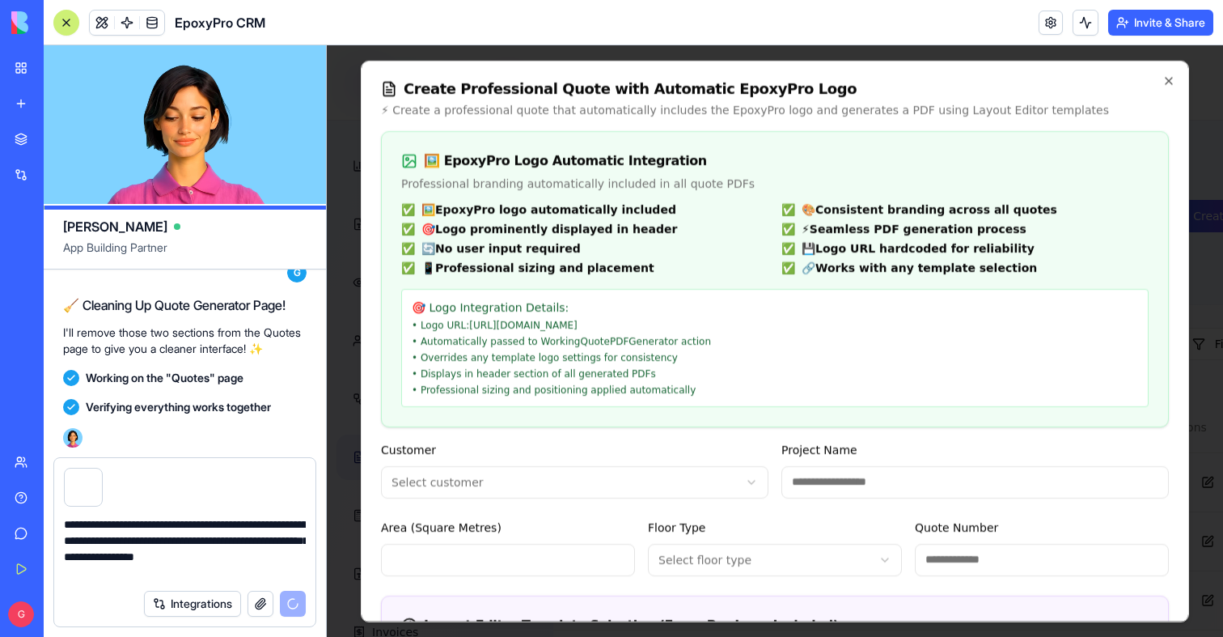
click at [1214, 284] on div at bounding box center [775, 340] width 896 height 591
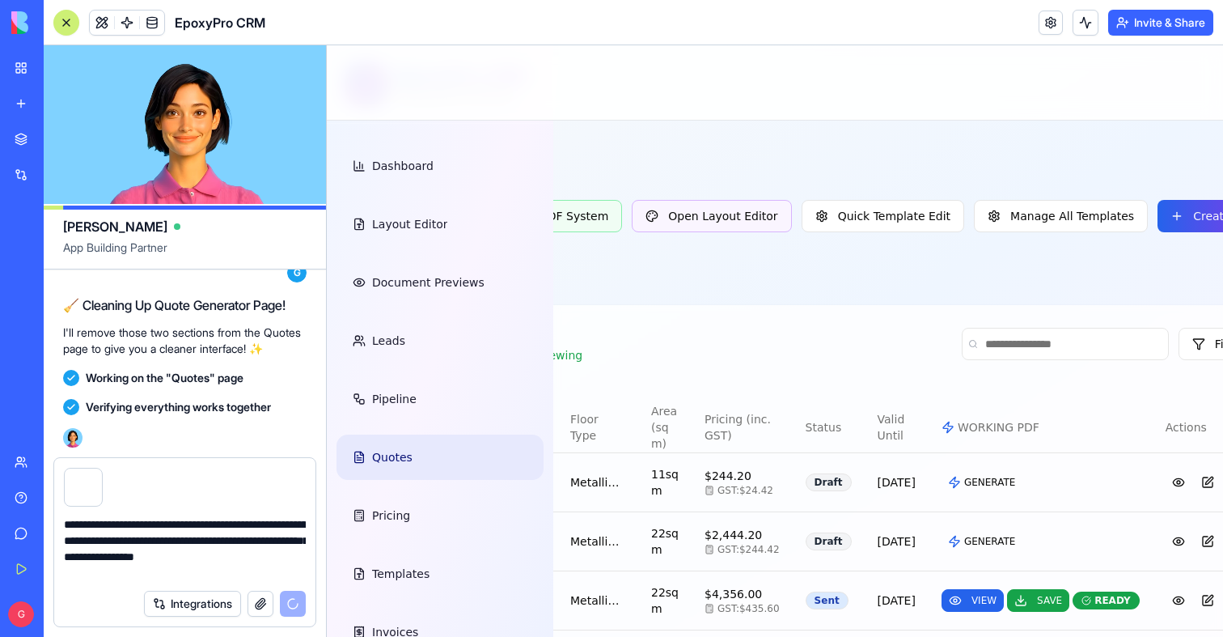
scroll to position [145582, 0]
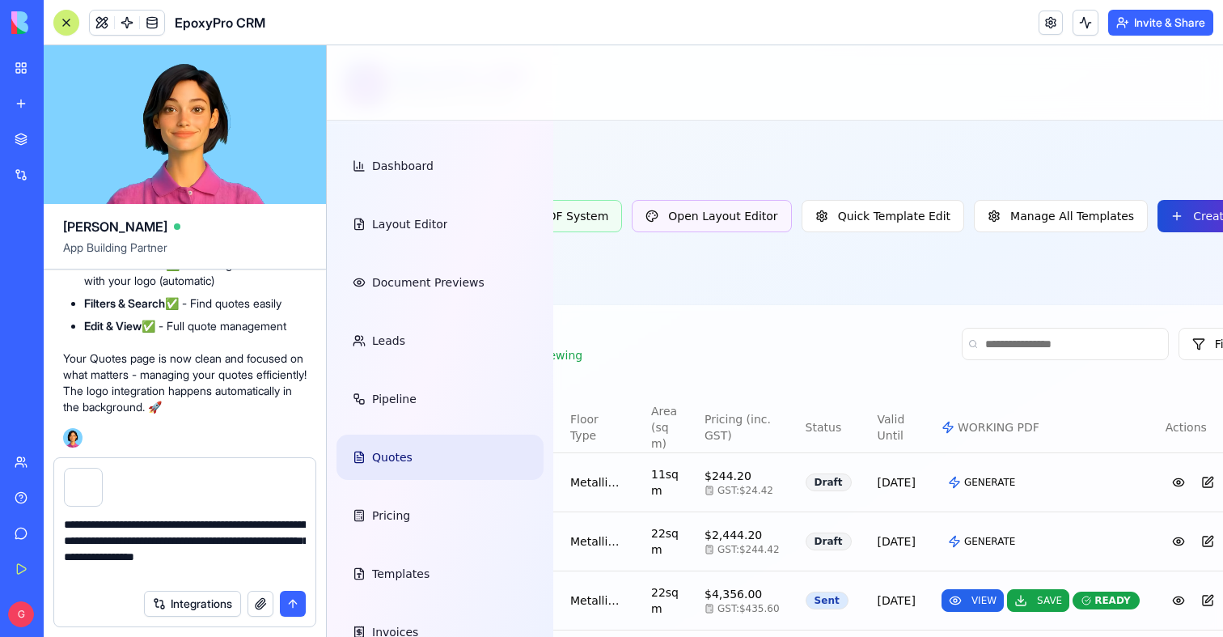
click at [1158, 230] on button "Create Quote" at bounding box center [1220, 216] width 125 height 32
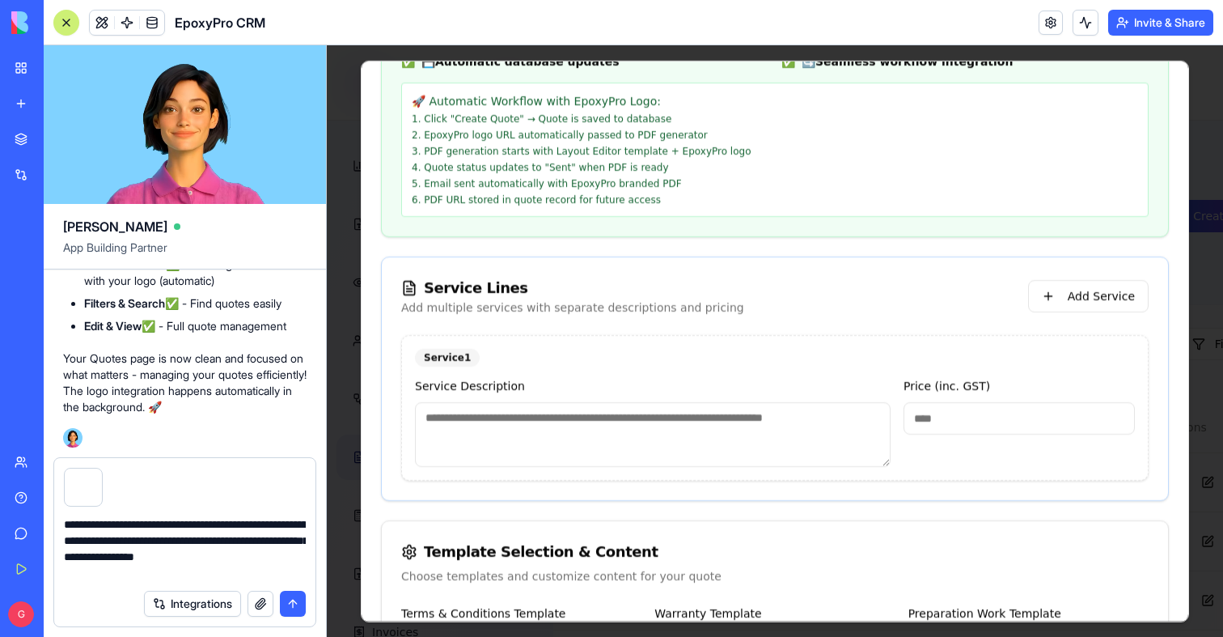
scroll to position [686, 0]
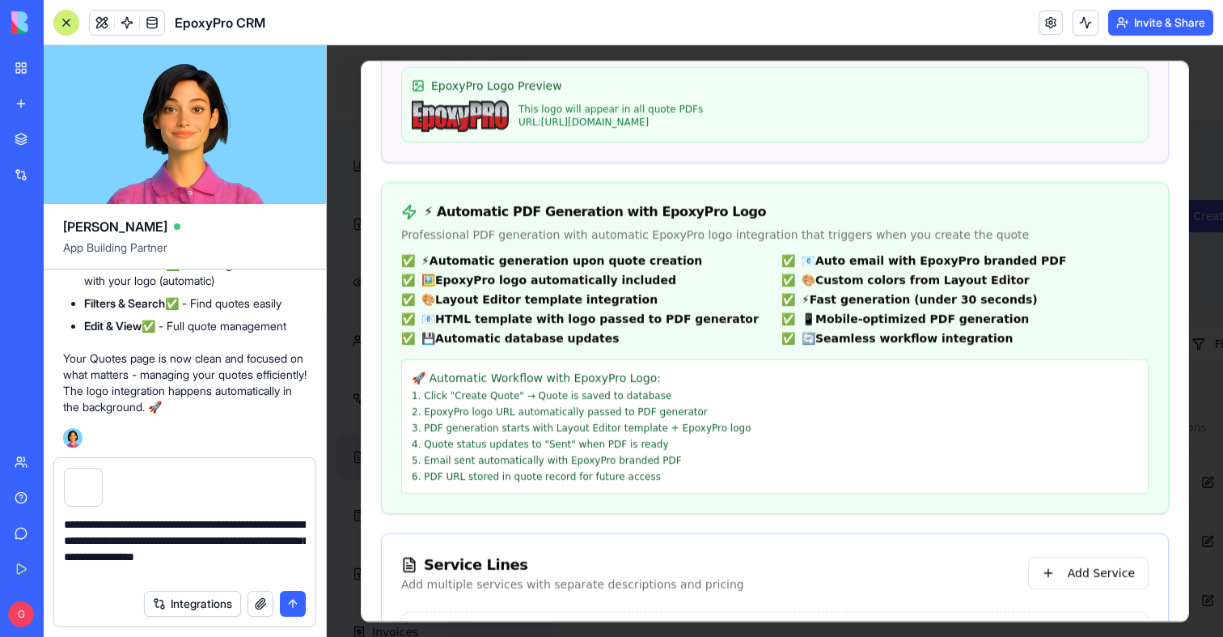
drag, startPoint x: 192, startPoint y: 411, endPoint x: 116, endPoint y: 362, distance: 90.2
click at [192, 411] on p "Your Quotes page is now clean and focused on what matters - managing your quote…" at bounding box center [185, 382] width 244 height 65
click at [359, 403] on div at bounding box center [775, 340] width 896 height 591
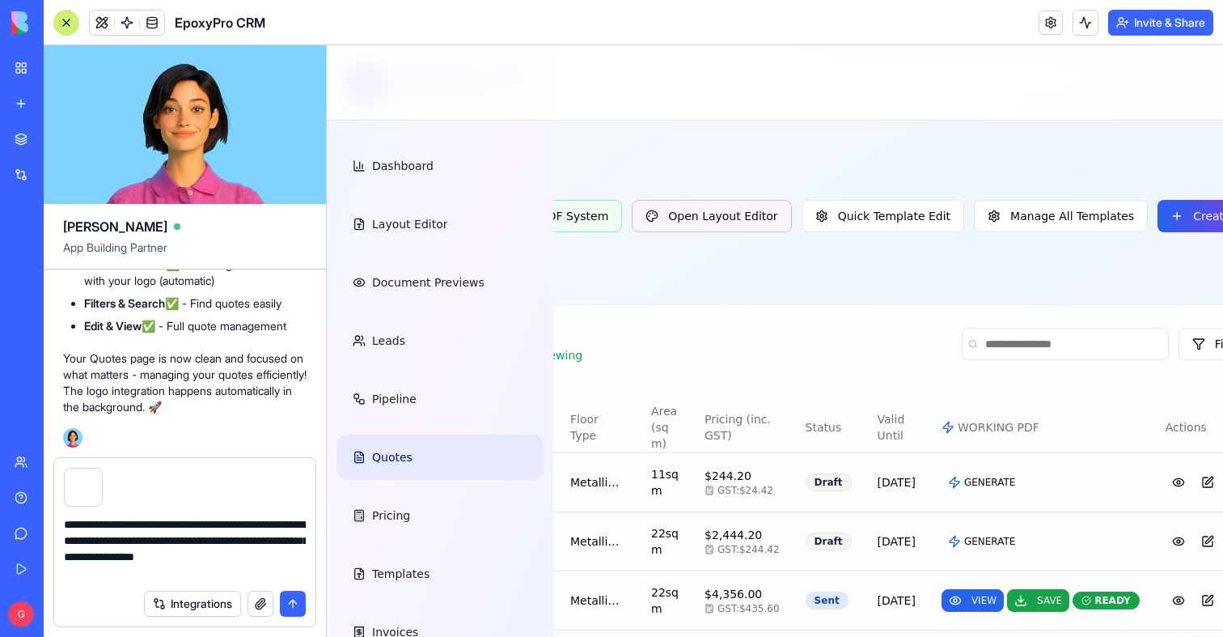
click at [1140, 205] on div "Professional Quotes ⚡ WORKING PDF generation that ACTUALLY produces beautiful H…" at bounding box center [723, 215] width 1120 height 139
click at [1158, 227] on button "Create Quote" at bounding box center [1220, 216] width 125 height 32
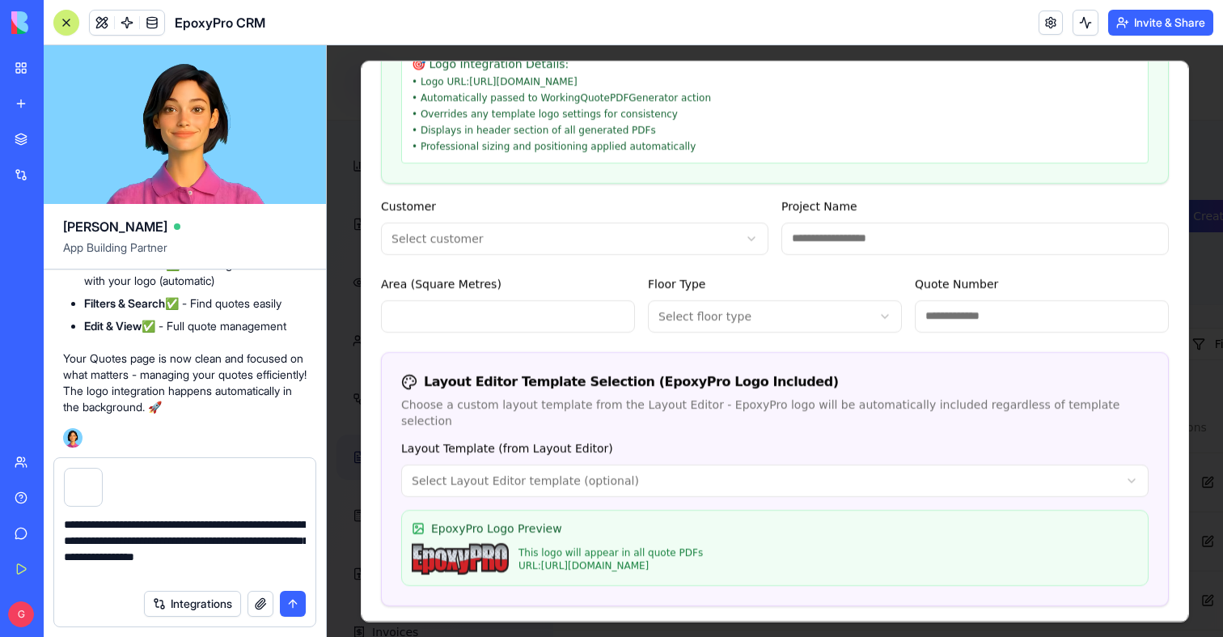
scroll to position [360, 0]
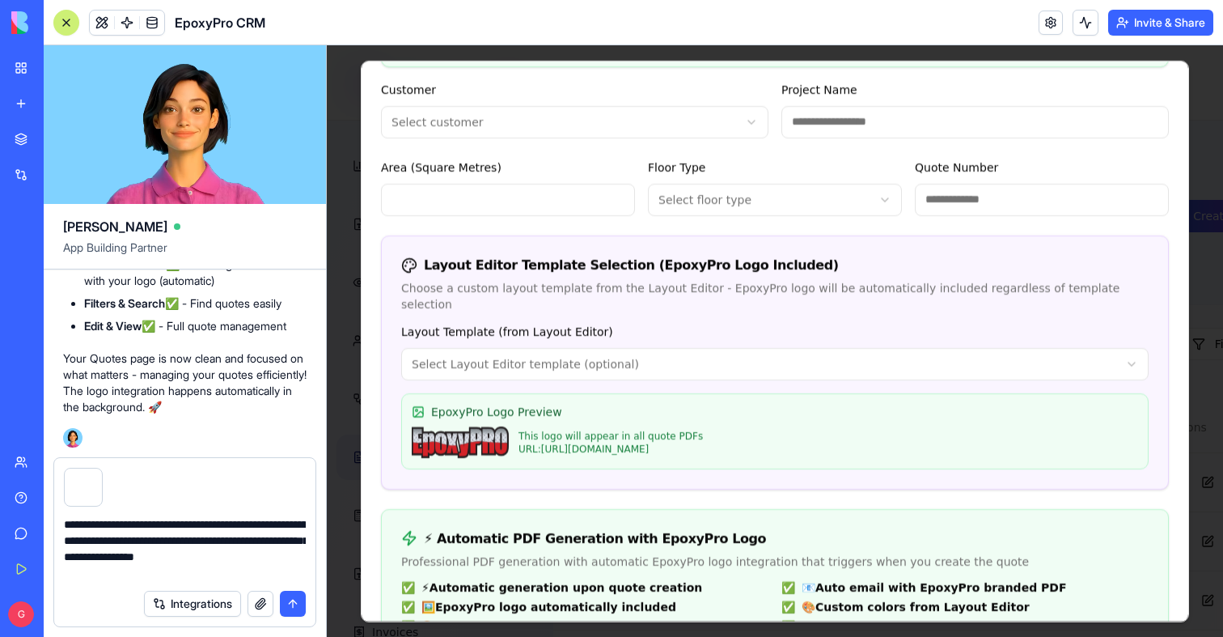
click at [341, 417] on div at bounding box center [775, 340] width 896 height 591
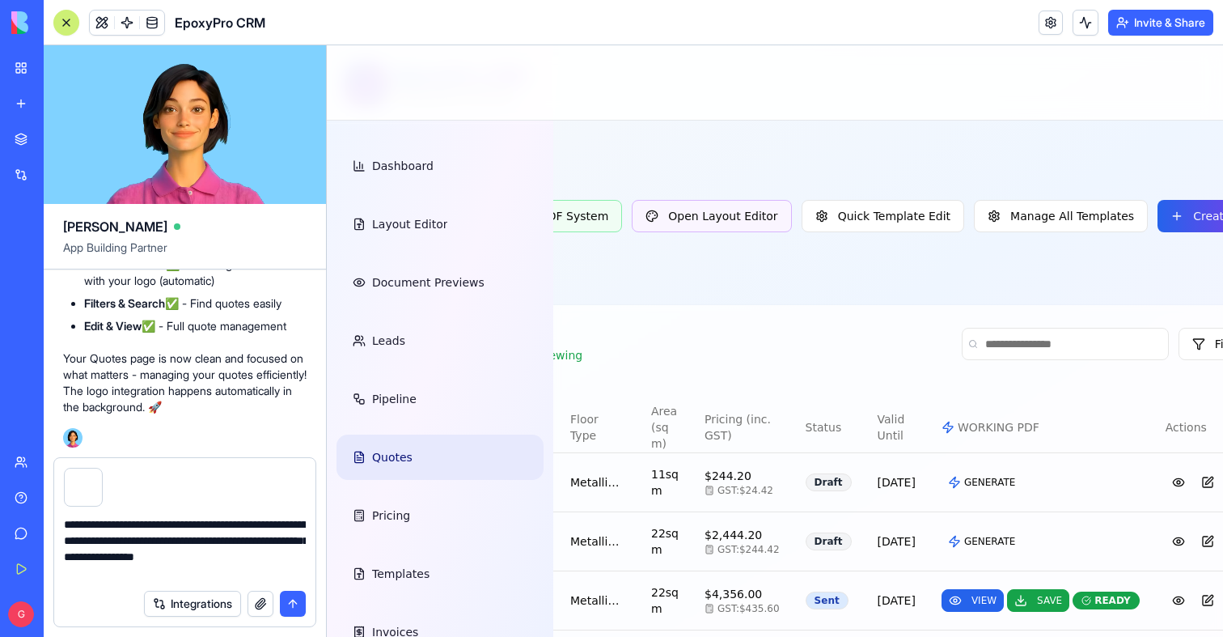
click at [121, 574] on textarea "**********" at bounding box center [185, 548] width 242 height 65
click at [1158, 220] on button "Create Quote" at bounding box center [1220, 216] width 125 height 32
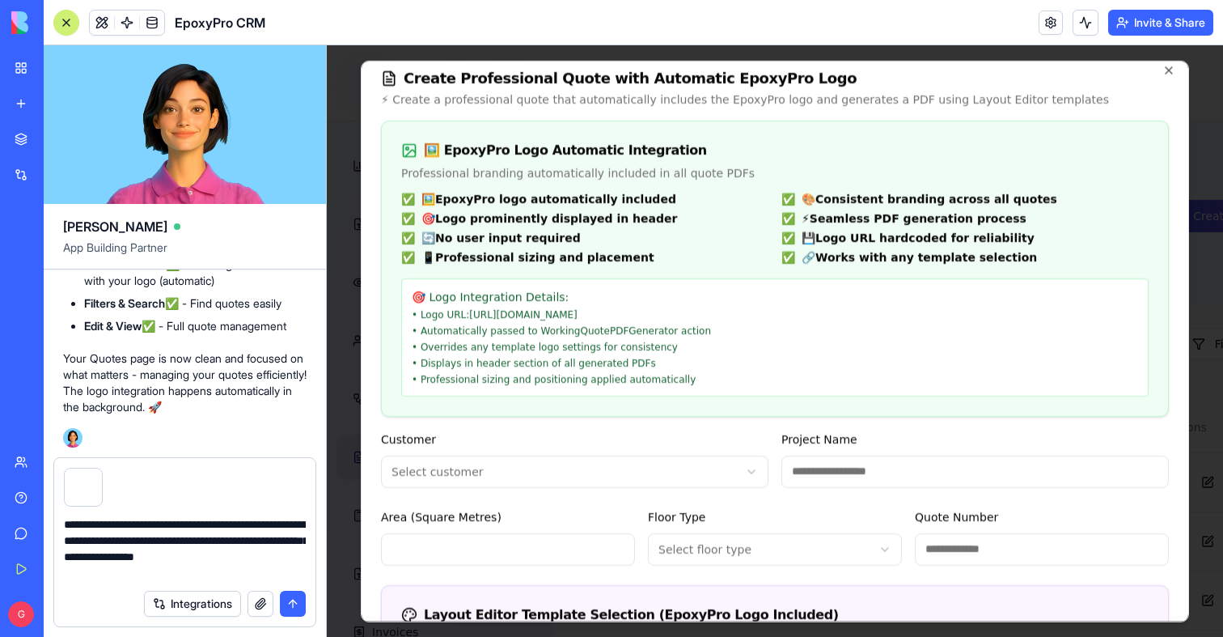
scroll to position [11, 0]
click at [141, 562] on textarea "**********" at bounding box center [185, 548] width 242 height 65
drag, startPoint x: 109, startPoint y: 577, endPoint x: 47, endPoint y: 522, distance: 83.1
click at [47, 522] on div "**********" at bounding box center [185, 547] width 282 height 180
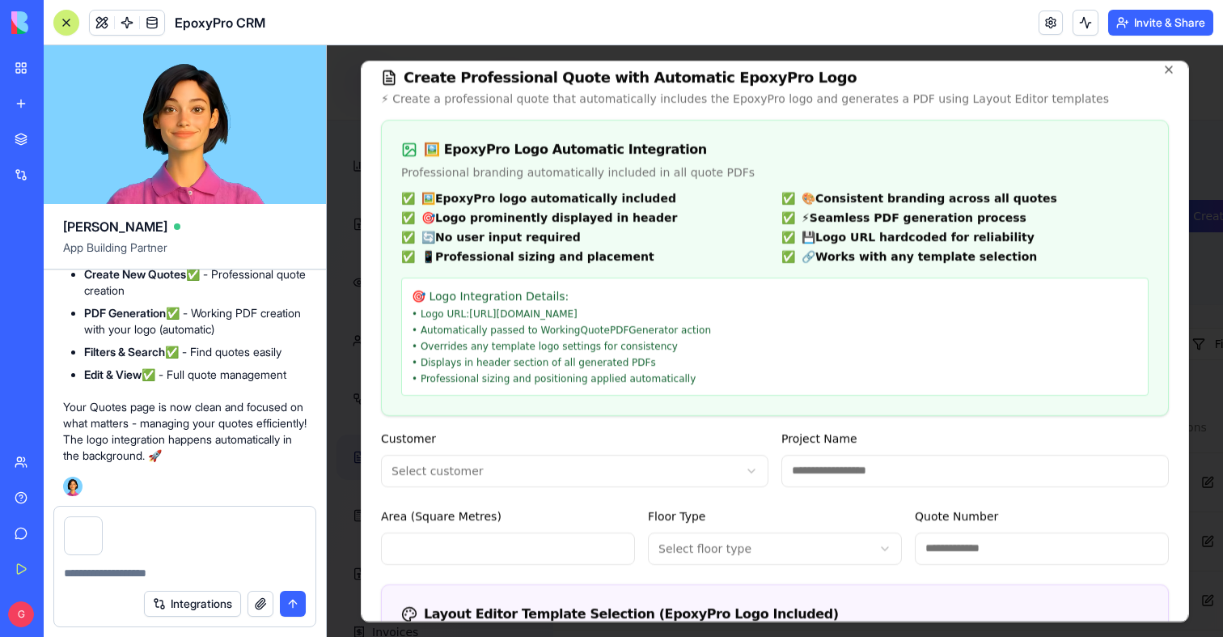
click at [101, 536] on div at bounding box center [83, 535] width 39 height 39
click at [101, 519] on button "button" at bounding box center [101, 519] width 0 height 0
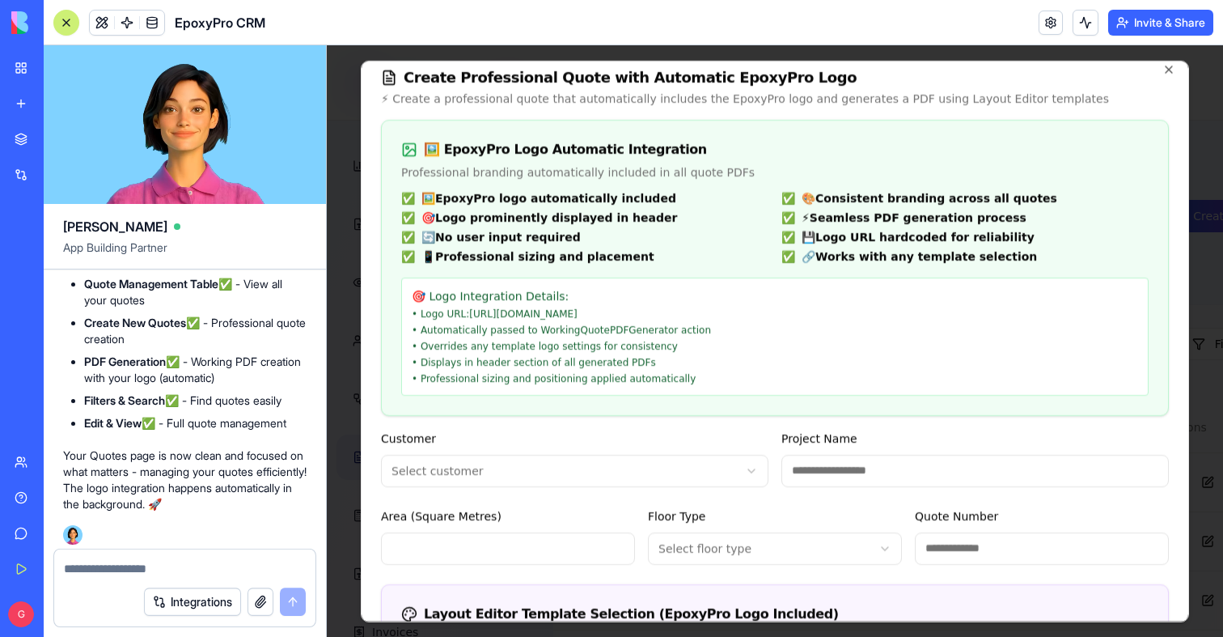
click at [98, 329] on strong "Create New Quotes" at bounding box center [135, 323] width 102 height 14
click at [97, 579] on textarea at bounding box center [185, 573] width 242 height 16
type textarea "**********"
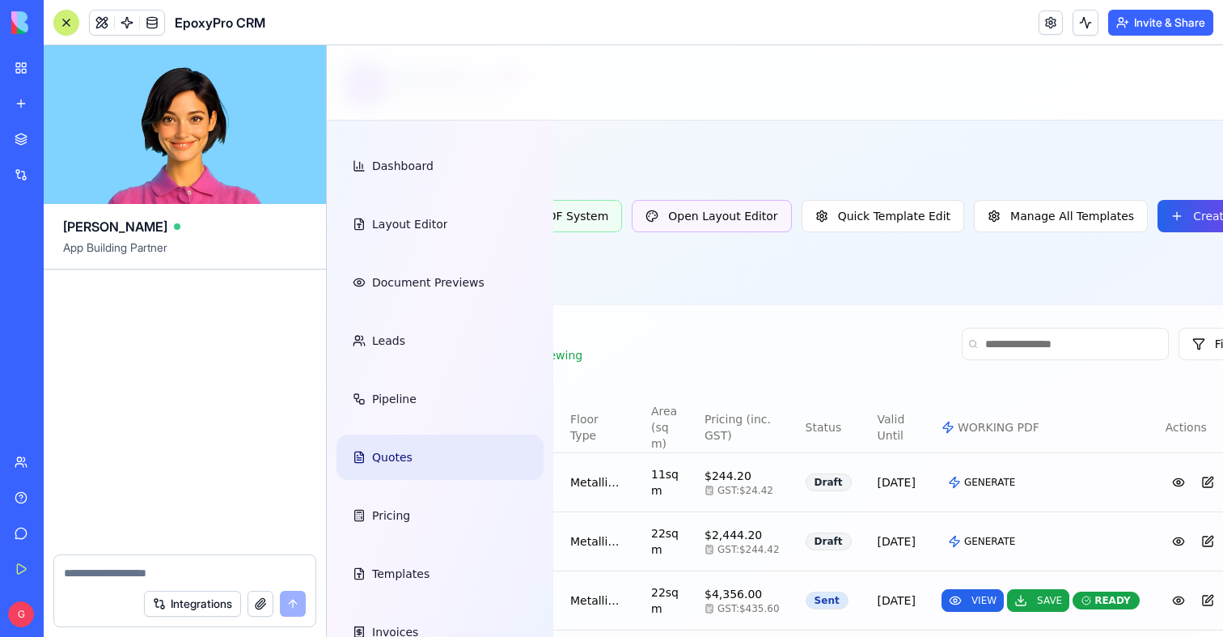
scroll to position [146355, 0]
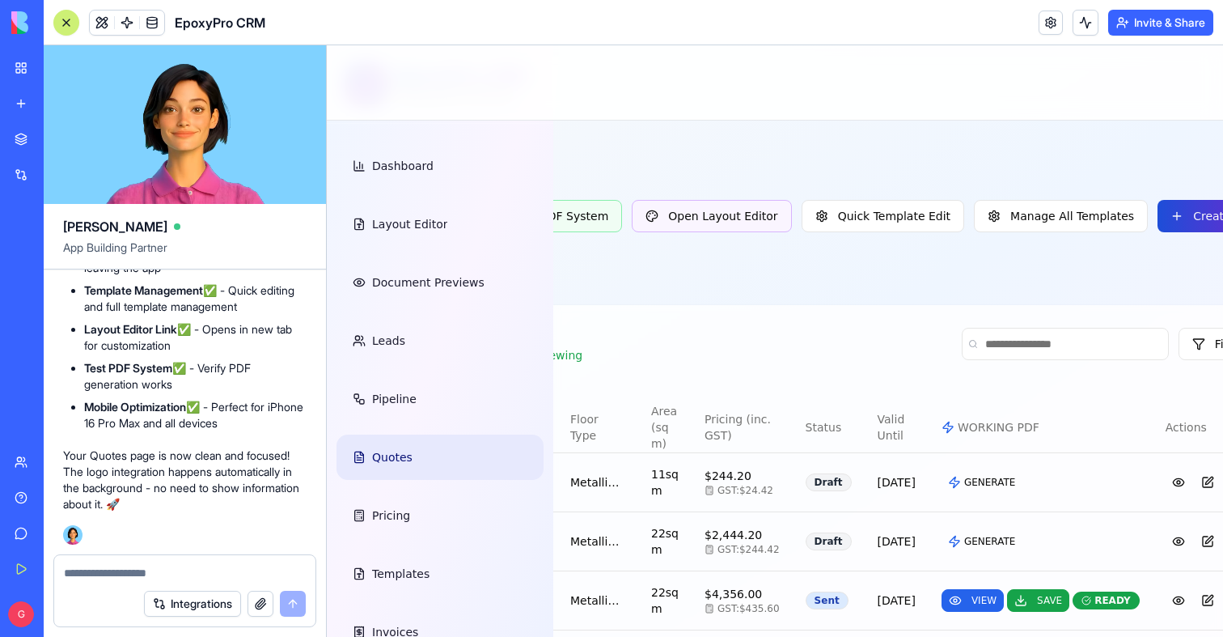
click at [1158, 217] on button "Create Quote" at bounding box center [1220, 216] width 125 height 32
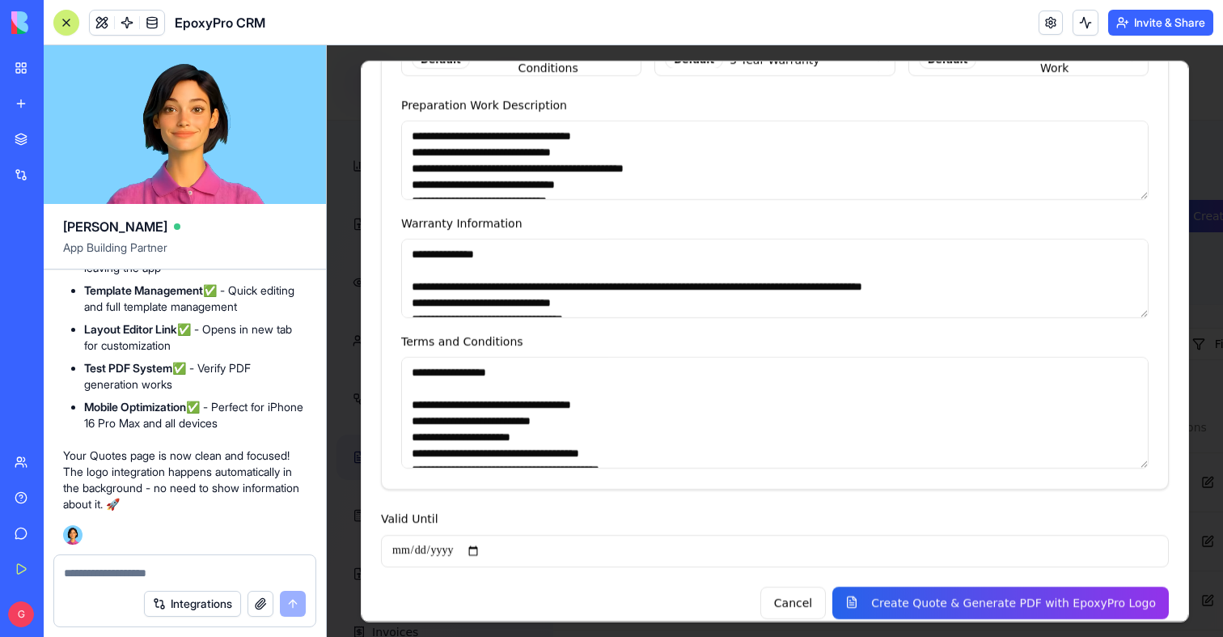
scroll to position [0, 0]
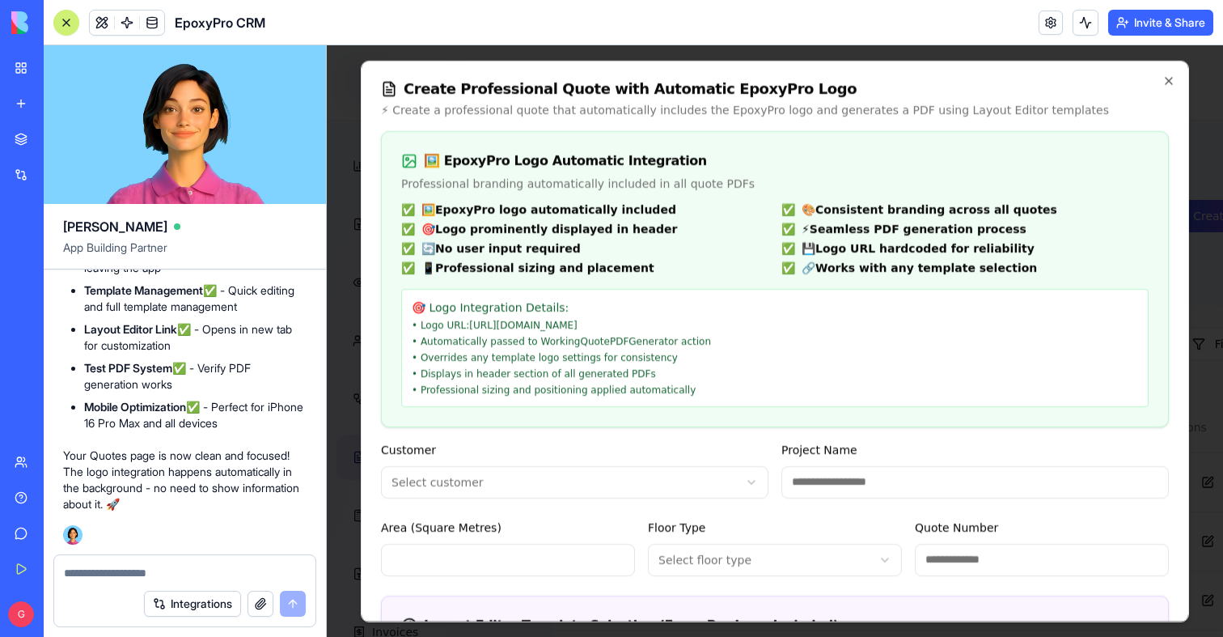
click at [336, 66] on div at bounding box center [775, 340] width 896 height 591
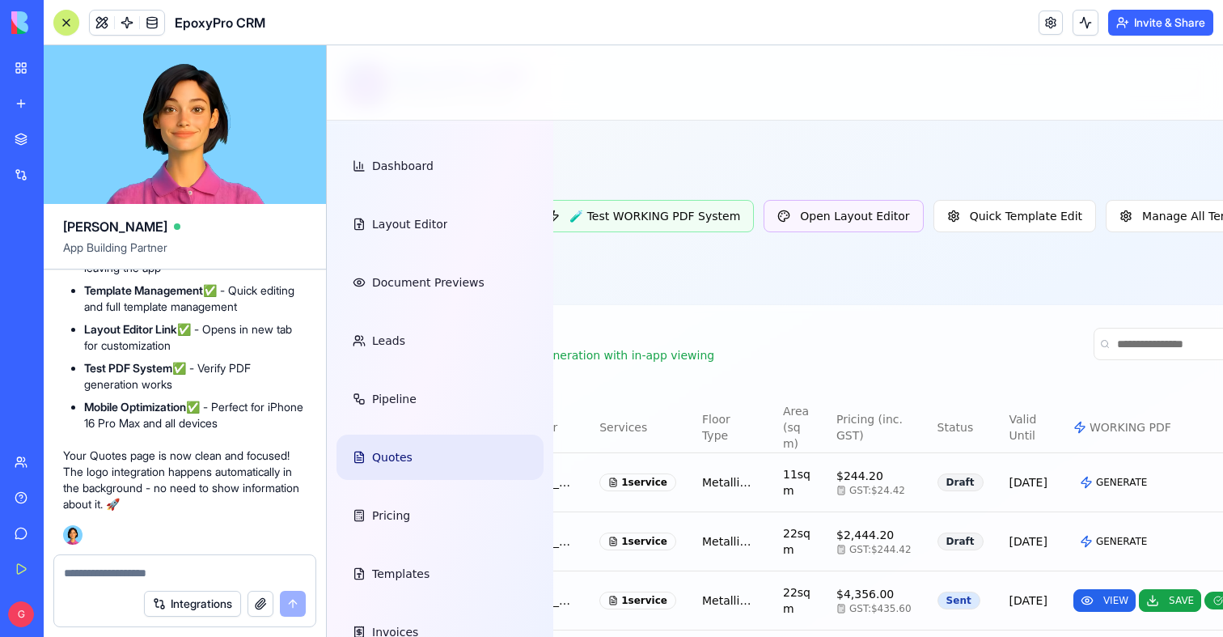
scroll to position [0, 362]
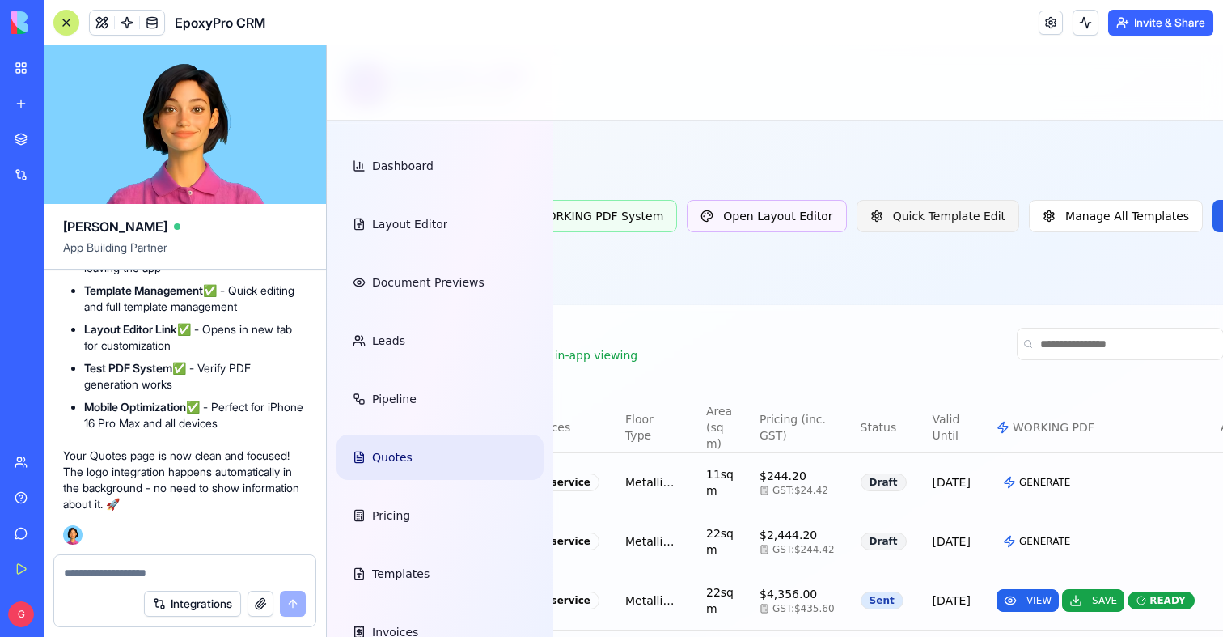
click at [857, 227] on button "Quick Template Edit" at bounding box center [938, 216] width 163 height 32
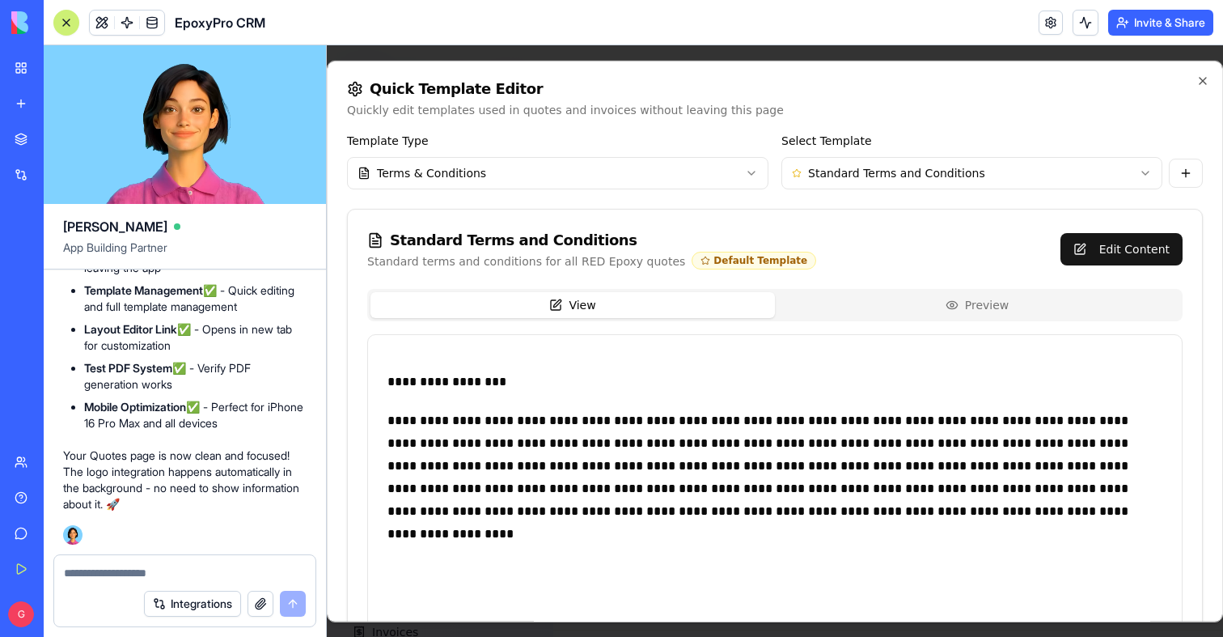
click at [607, 54] on div at bounding box center [775, 340] width 896 height 591
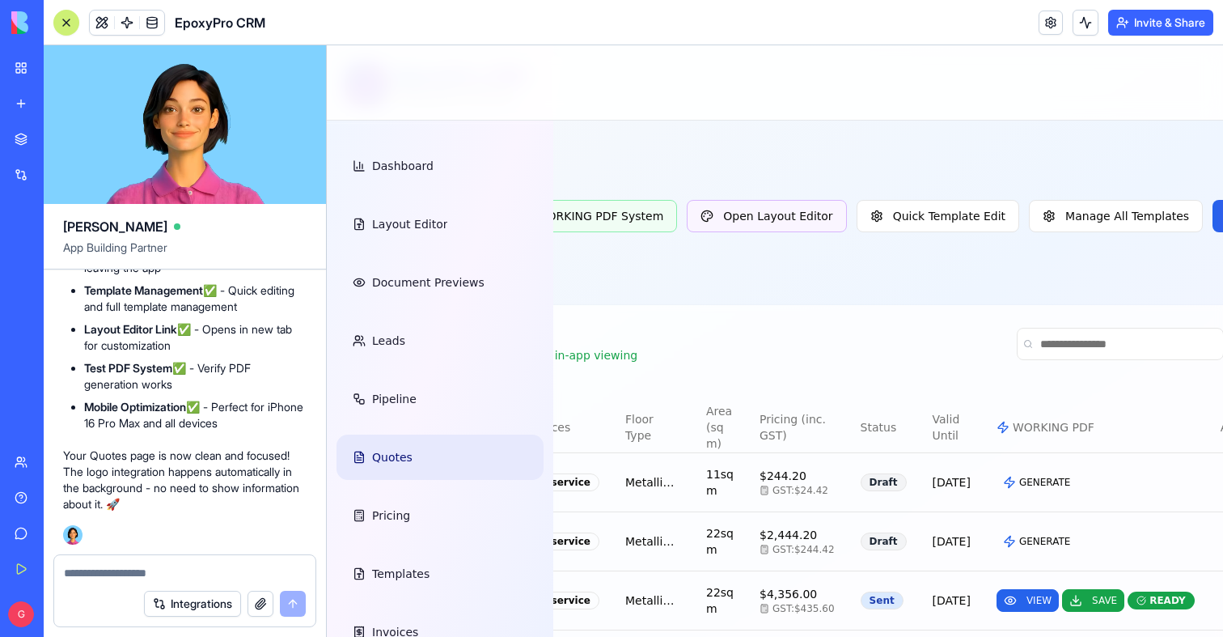
scroll to position [256, 362]
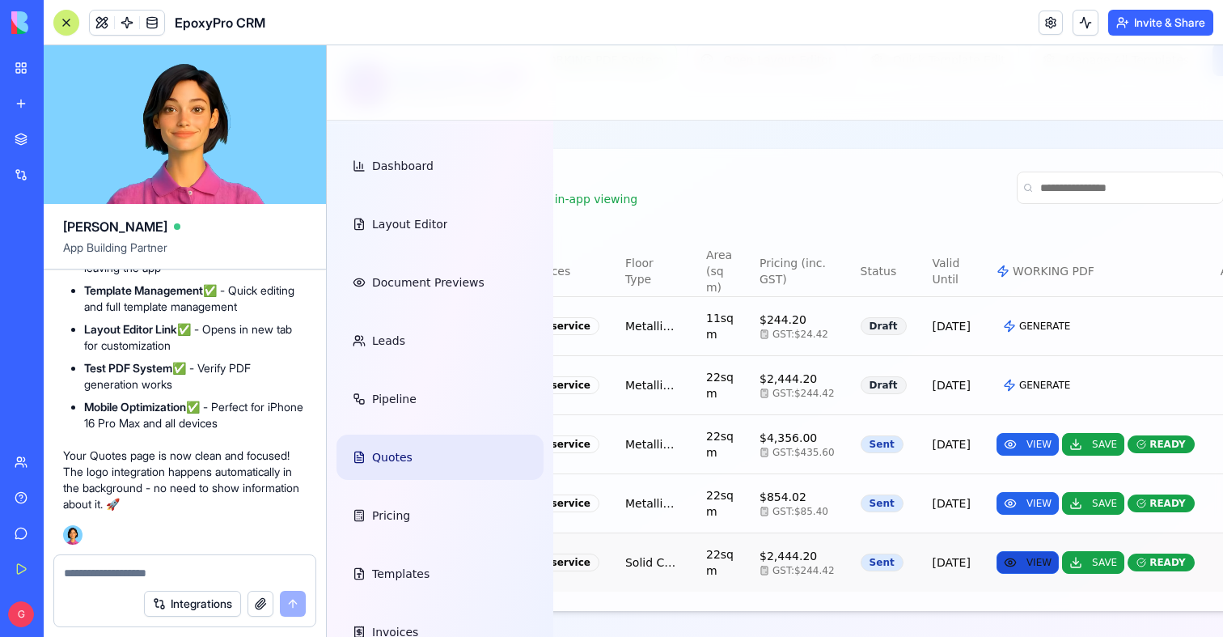
click at [997, 554] on button "VIEW" at bounding box center [1028, 562] width 62 height 23
